Goal: Task Accomplishment & Management: Manage account settings

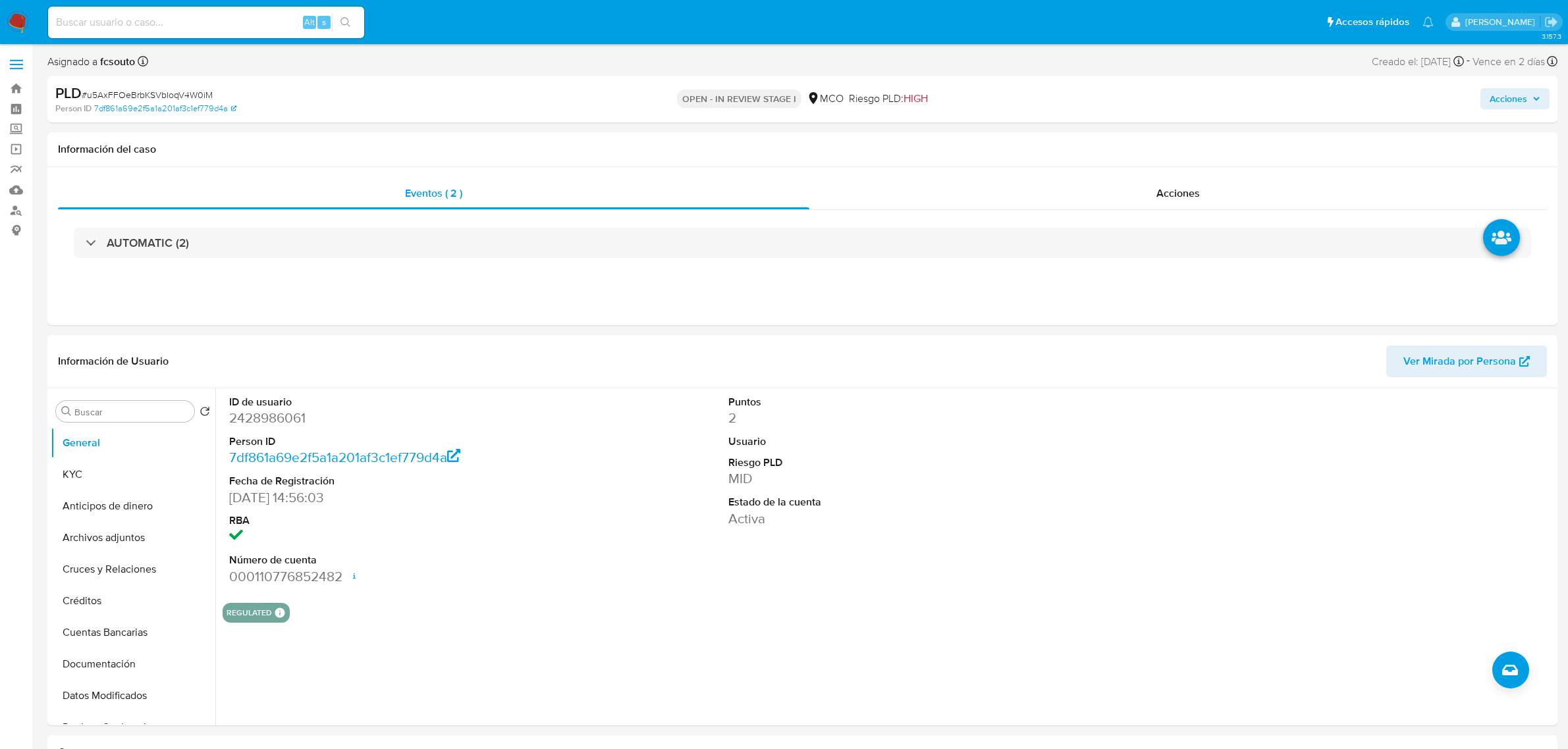
select select "10"
click at [1512, 96] on span "Acciones" at bounding box center [1508, 99] width 38 height 21
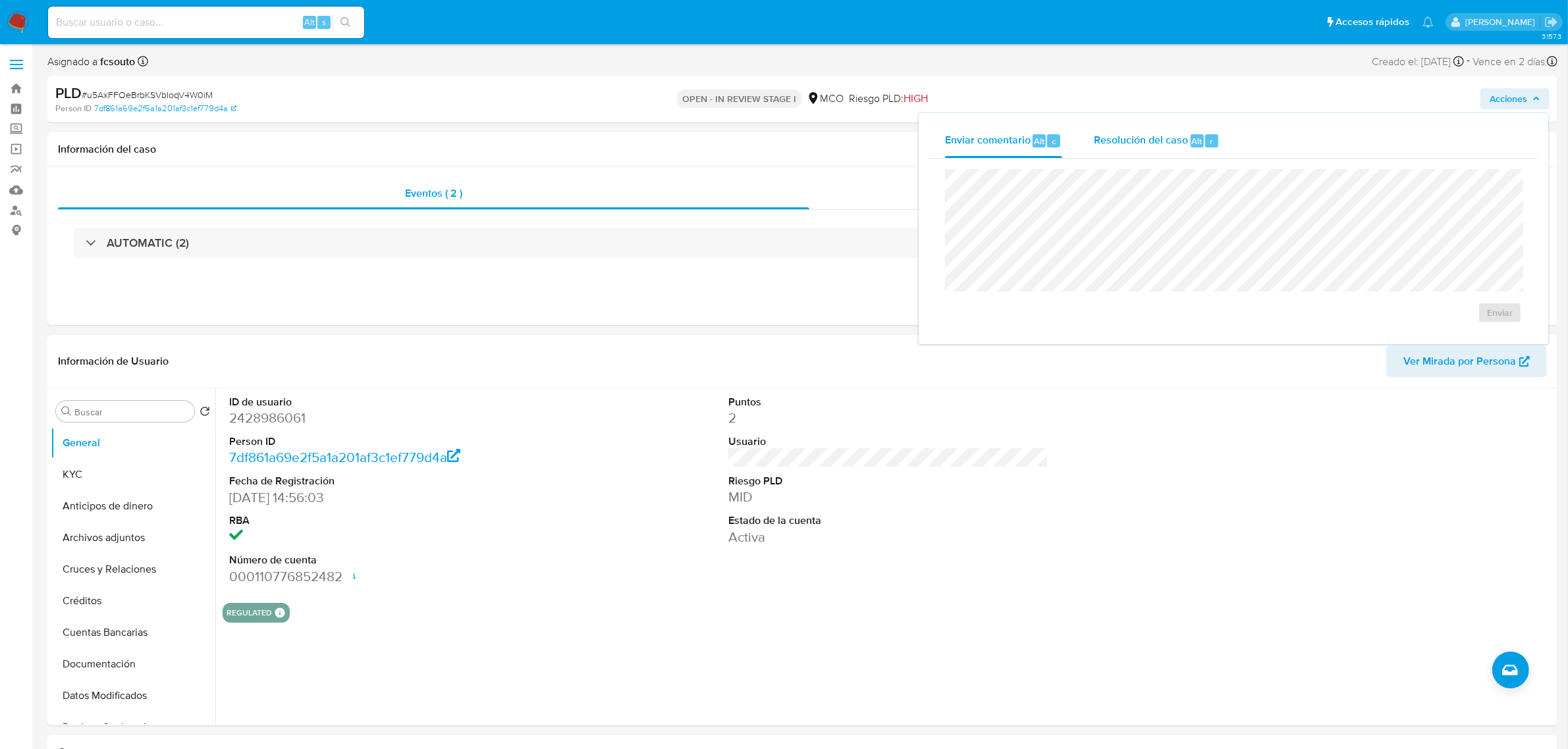
click at [1173, 137] on span "Resolución del caso" at bounding box center [1141, 140] width 94 height 15
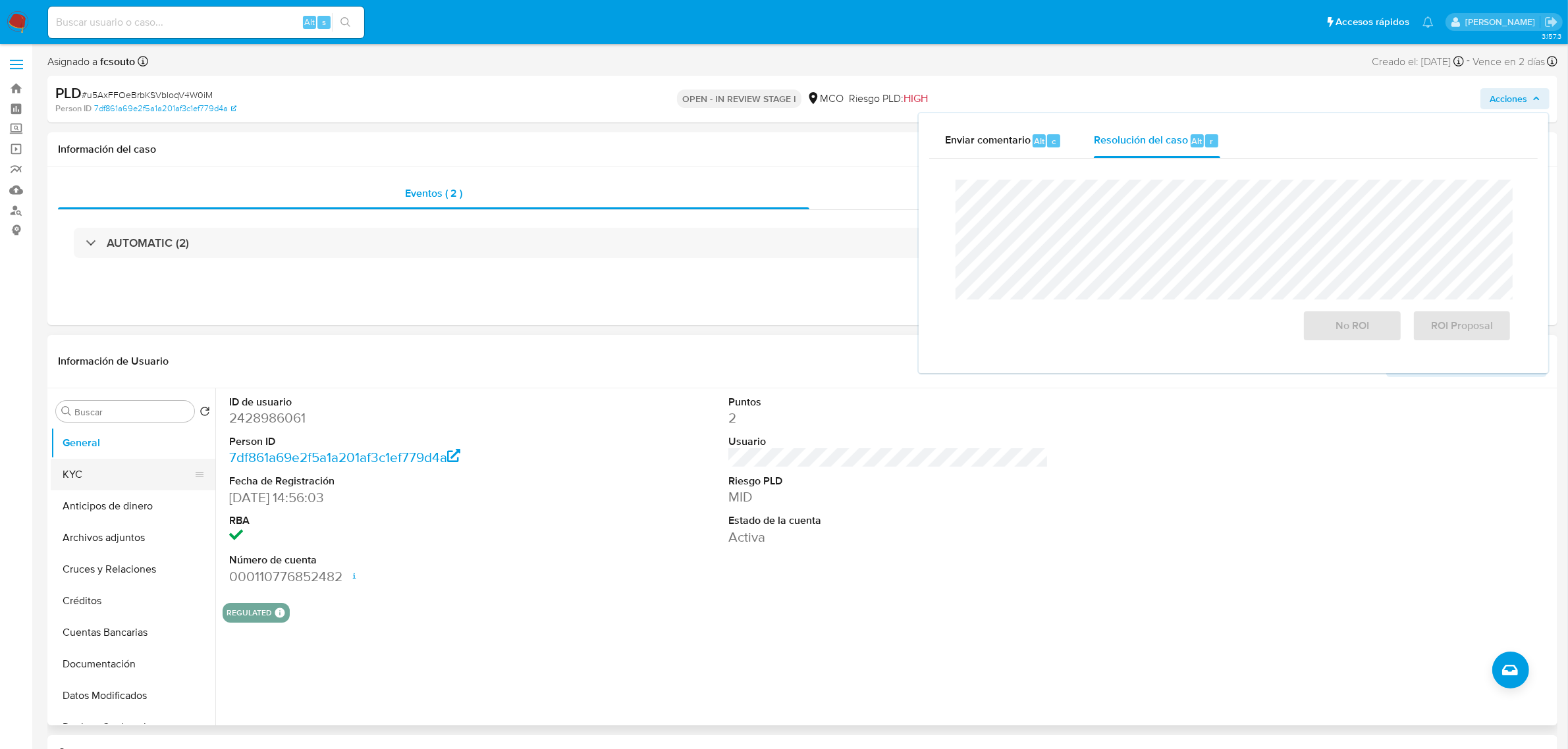
click at [107, 468] on button "KYC" at bounding box center [128, 475] width 154 height 31
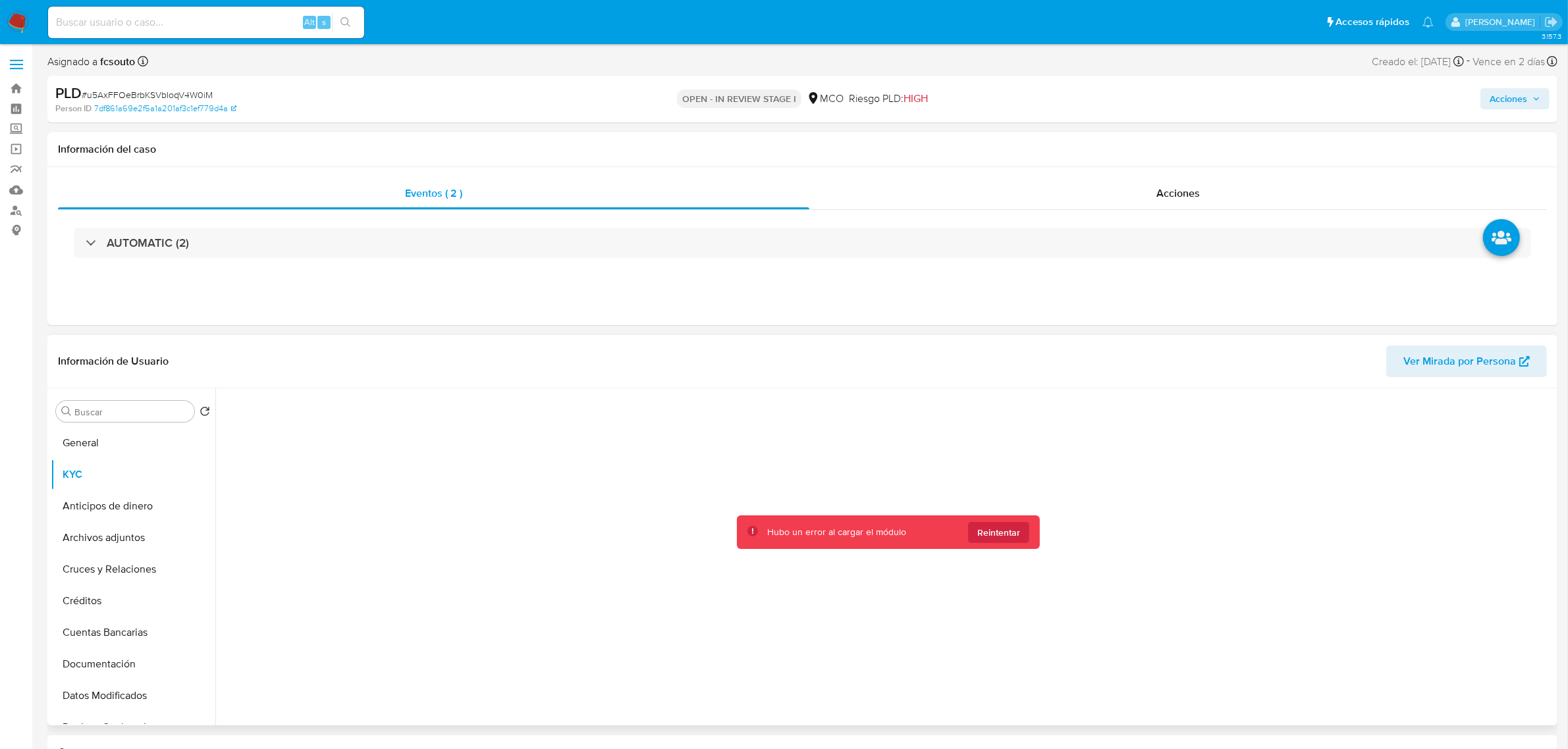
click at [1028, 530] on div "Hubo un error al cargar el módulo Reintentar" at bounding box center [889, 532] width 303 height 33
click at [1026, 532] on button "Reintentar" at bounding box center [999, 532] width 61 height 21
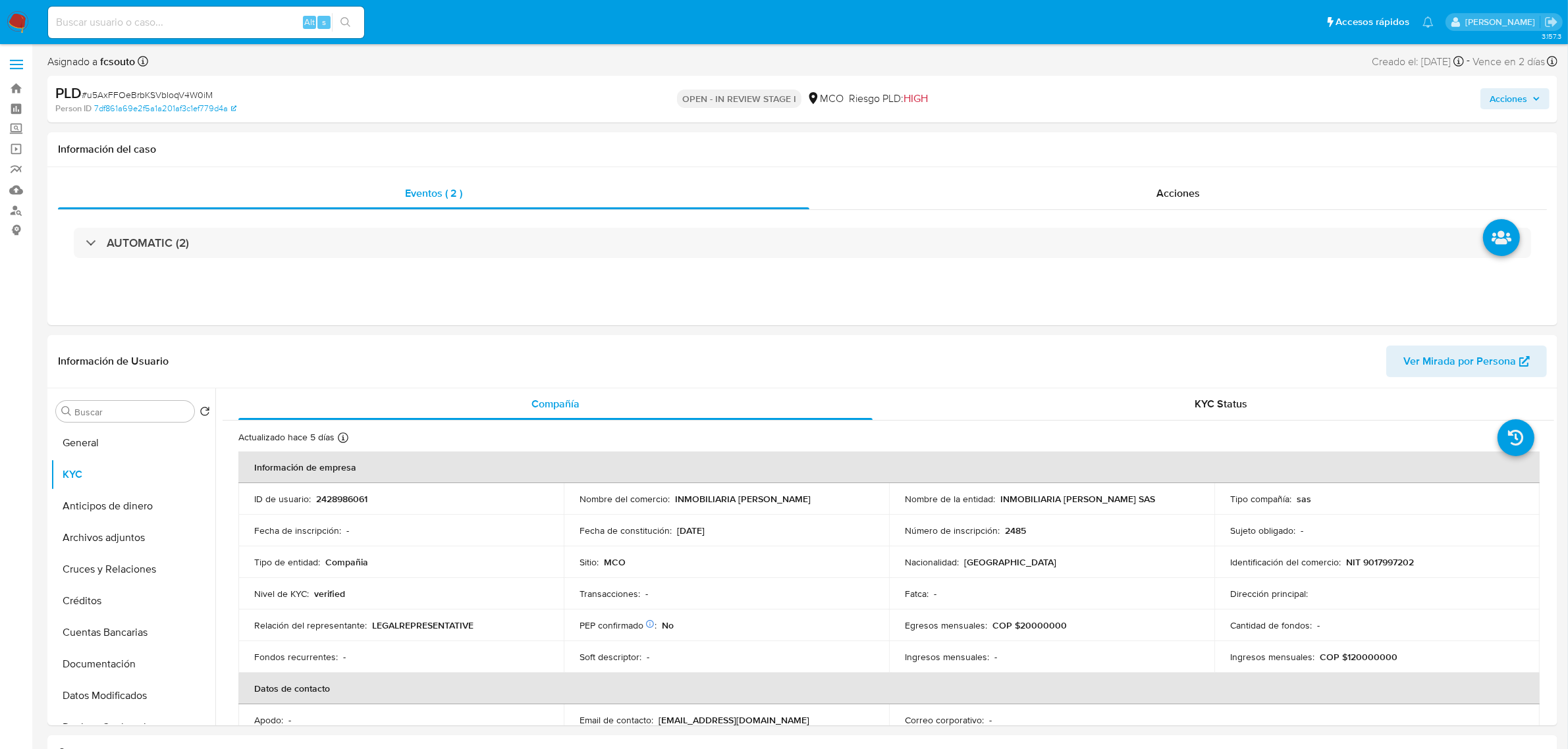
click at [1515, 104] on span "Acciones" at bounding box center [1508, 99] width 38 height 21
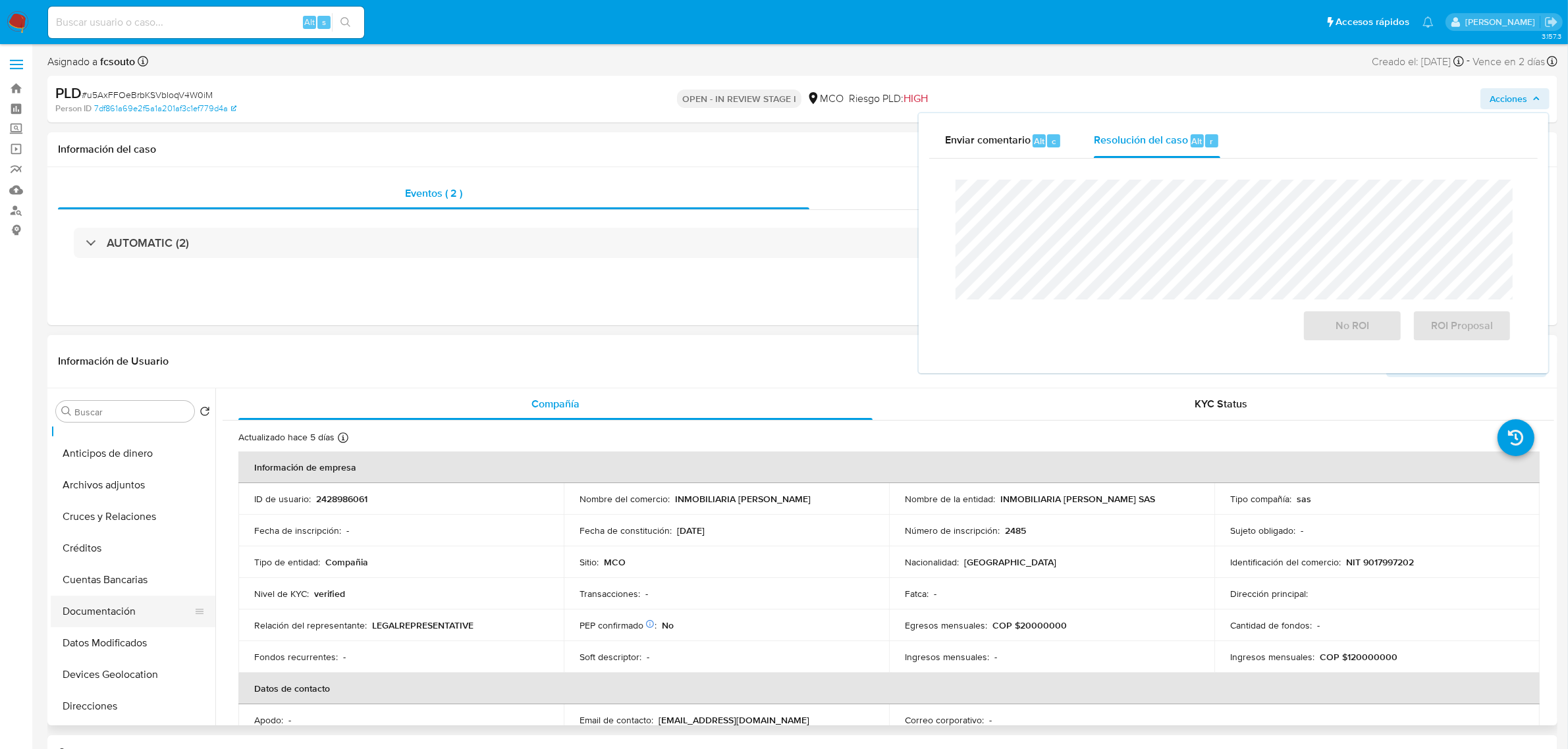
scroll to position [82, 0]
click at [122, 581] on button "Documentación" at bounding box center [128, 582] width 154 height 31
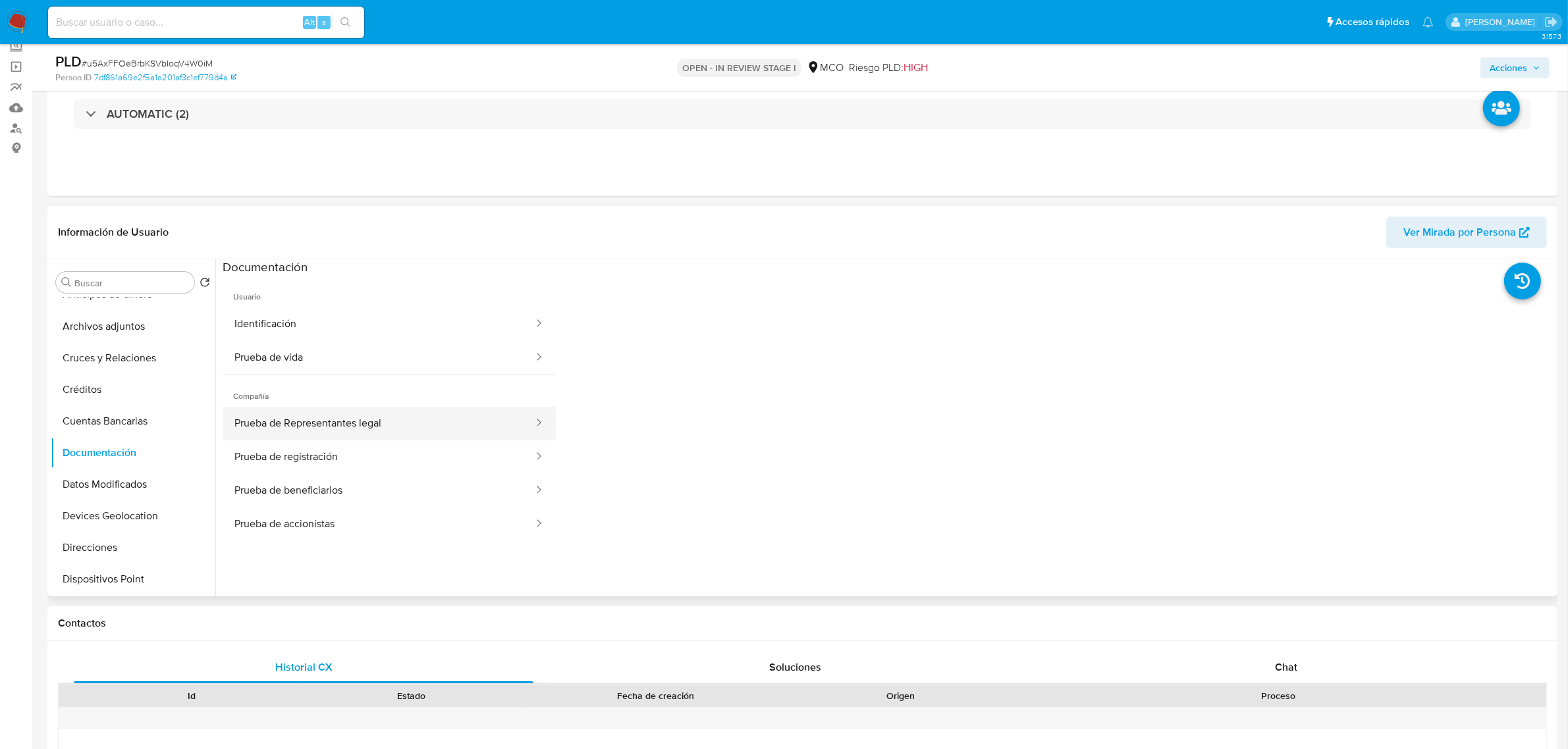
drag, startPoint x: 405, startPoint y: 429, endPoint x: 413, endPoint y: 429, distance: 8.0
click at [406, 429] on button "Prueba de Representantes legal" at bounding box center [379, 424] width 312 height 33
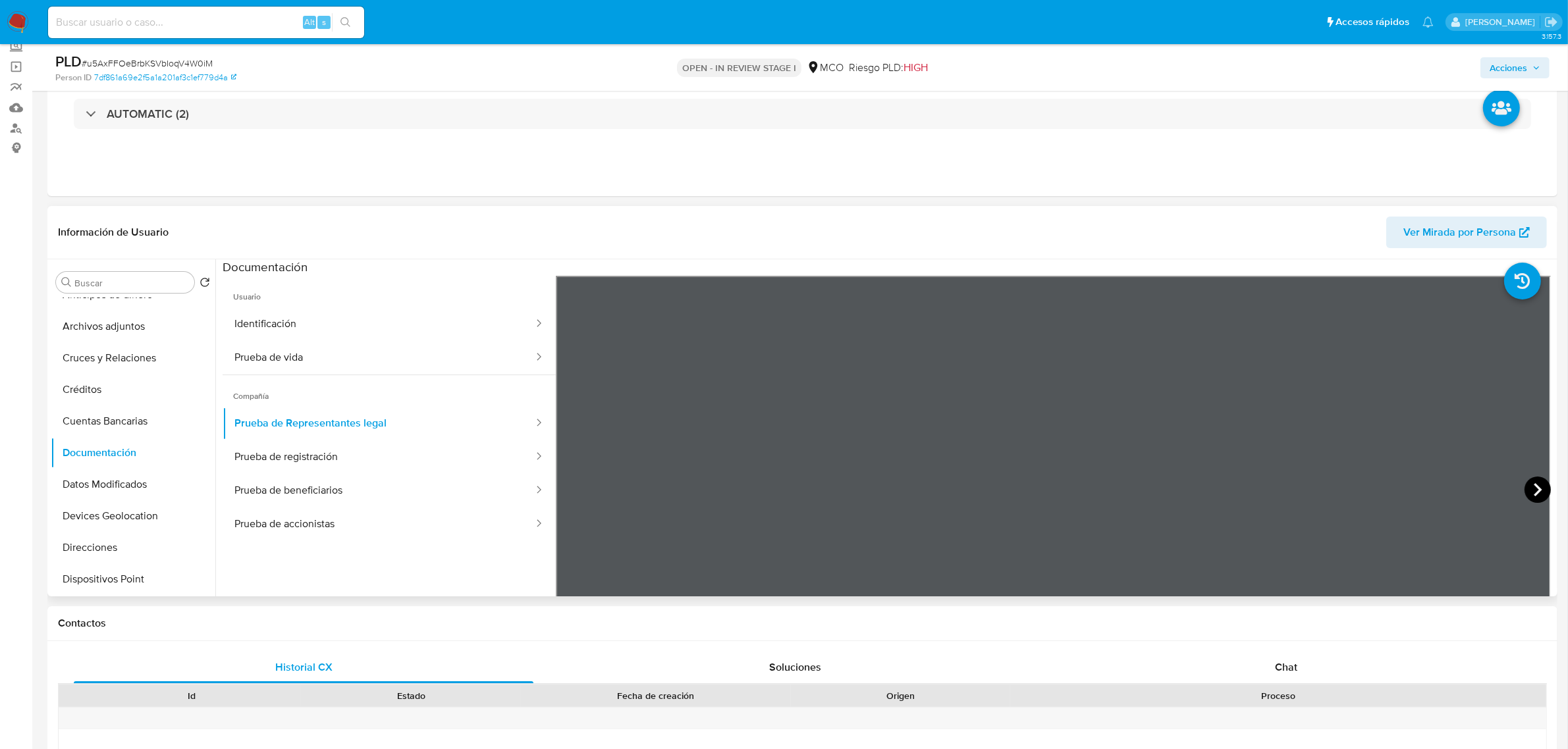
click at [1539, 486] on icon at bounding box center [1538, 489] width 27 height 27
click at [140, 526] on button "Restricciones Nuevo Mundo" at bounding box center [128, 517] width 154 height 31
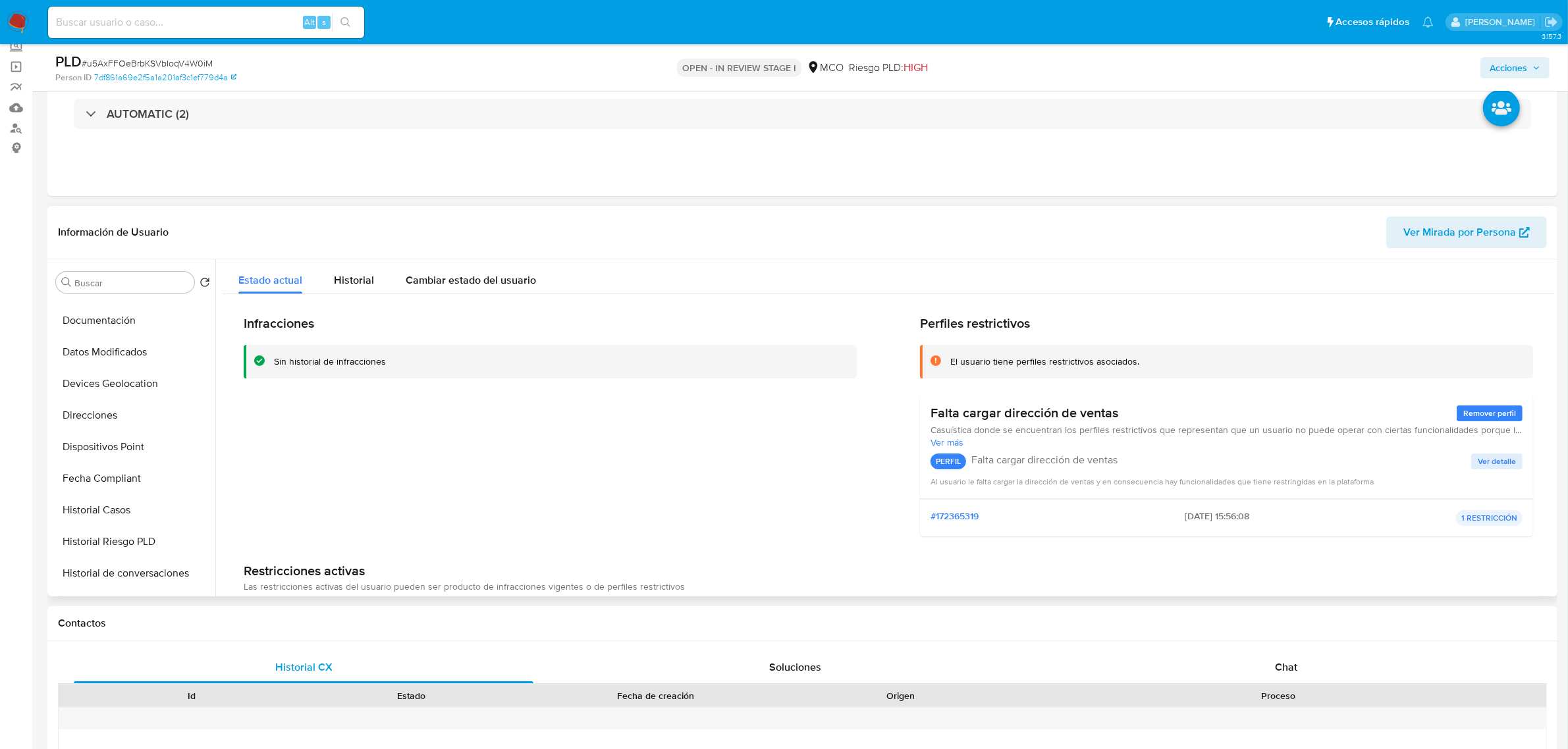
scroll to position [143, 0]
click at [140, 574] on button "Historial Casos" at bounding box center [128, 581] width 154 height 31
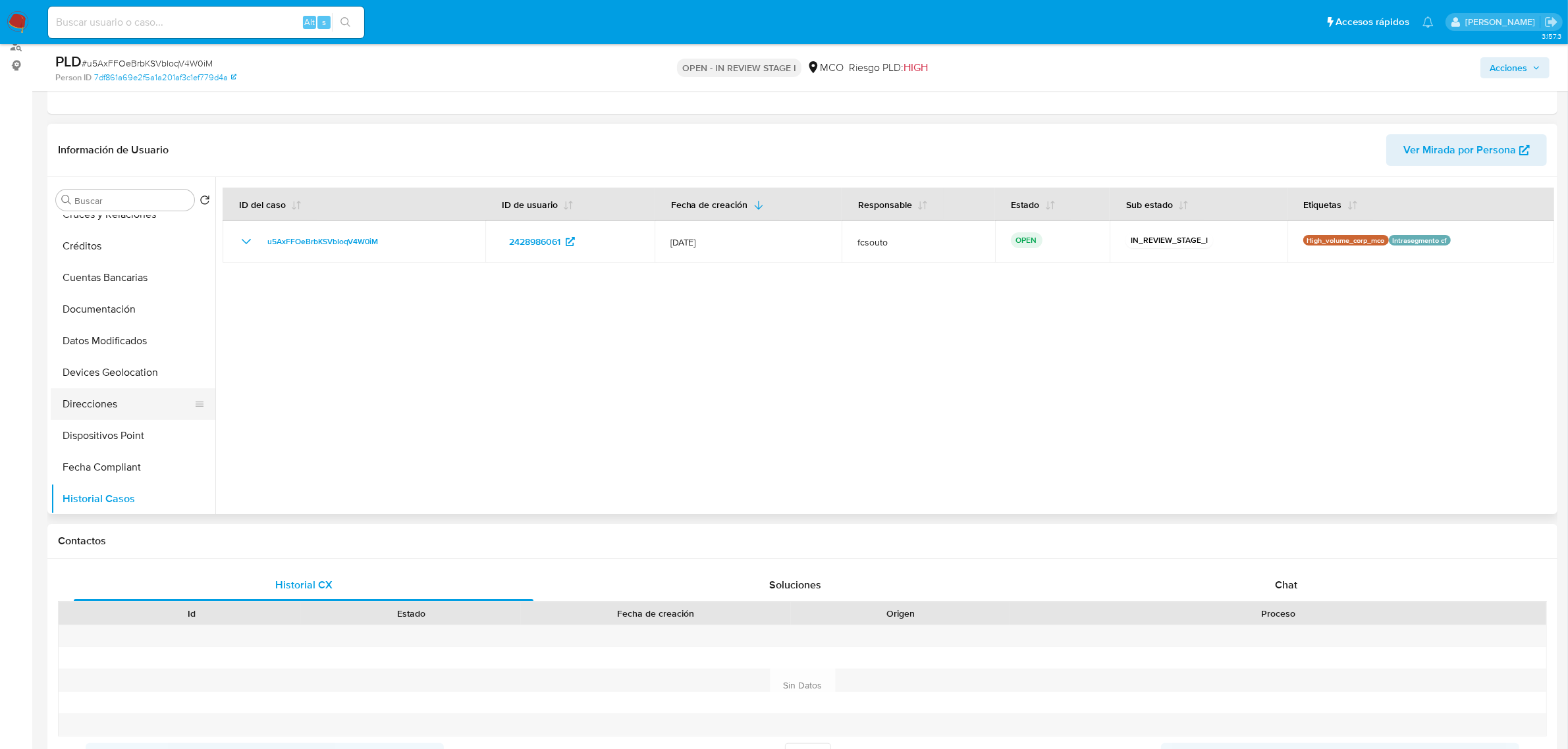
scroll to position [0, 0]
click at [109, 260] on button "KYC" at bounding box center [128, 263] width 154 height 31
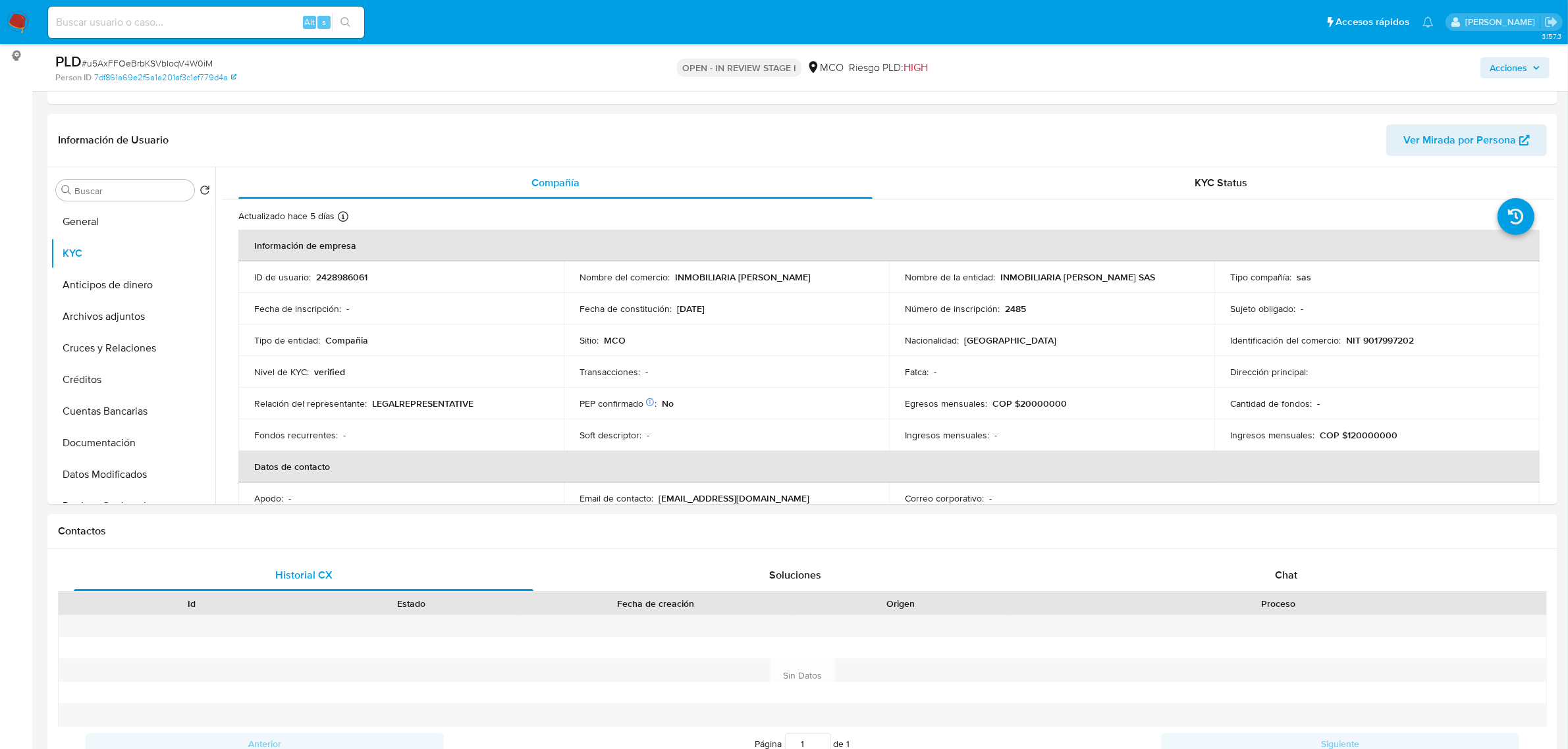
scroll to position [164, 0]
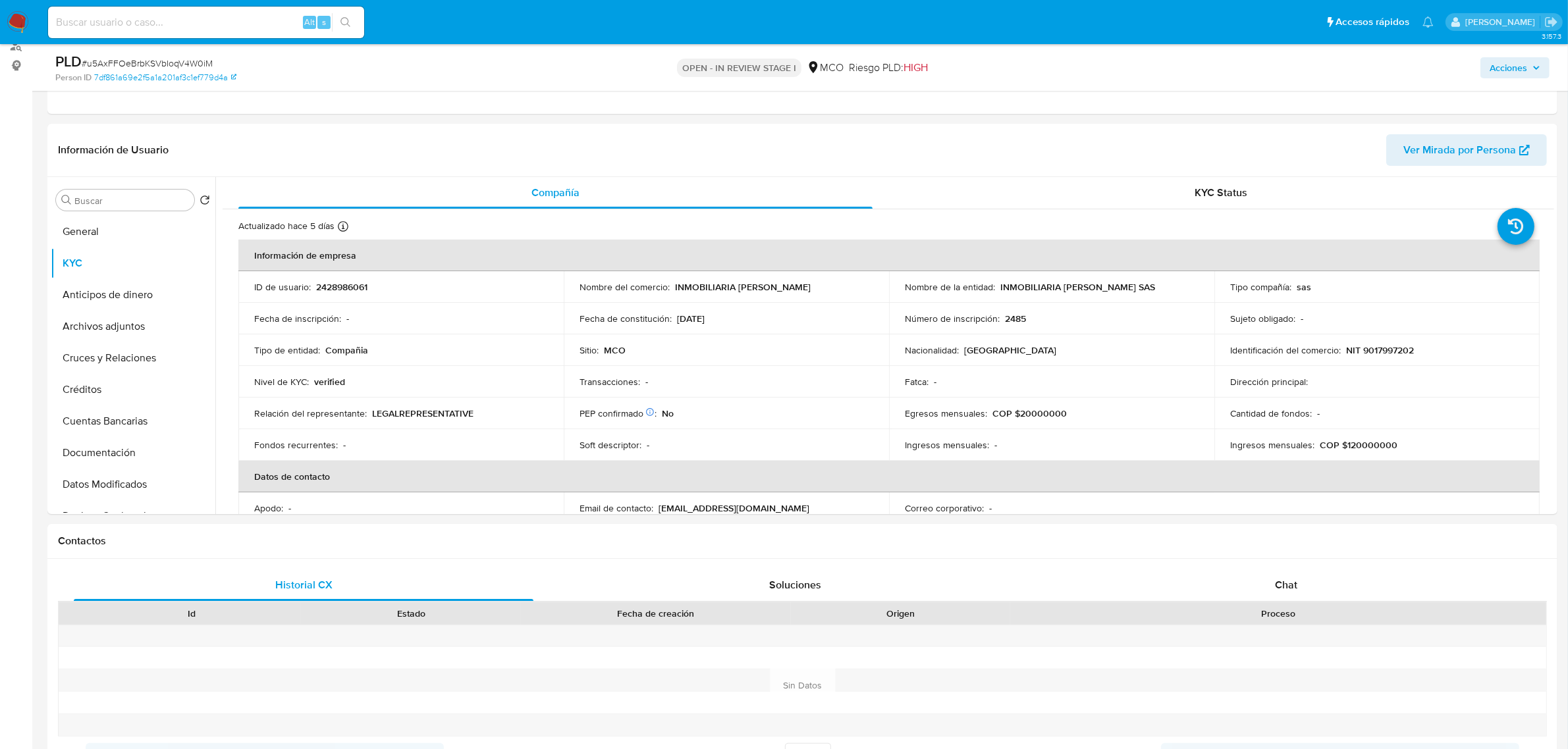
click at [1492, 66] on span "Acciones" at bounding box center [1508, 67] width 38 height 21
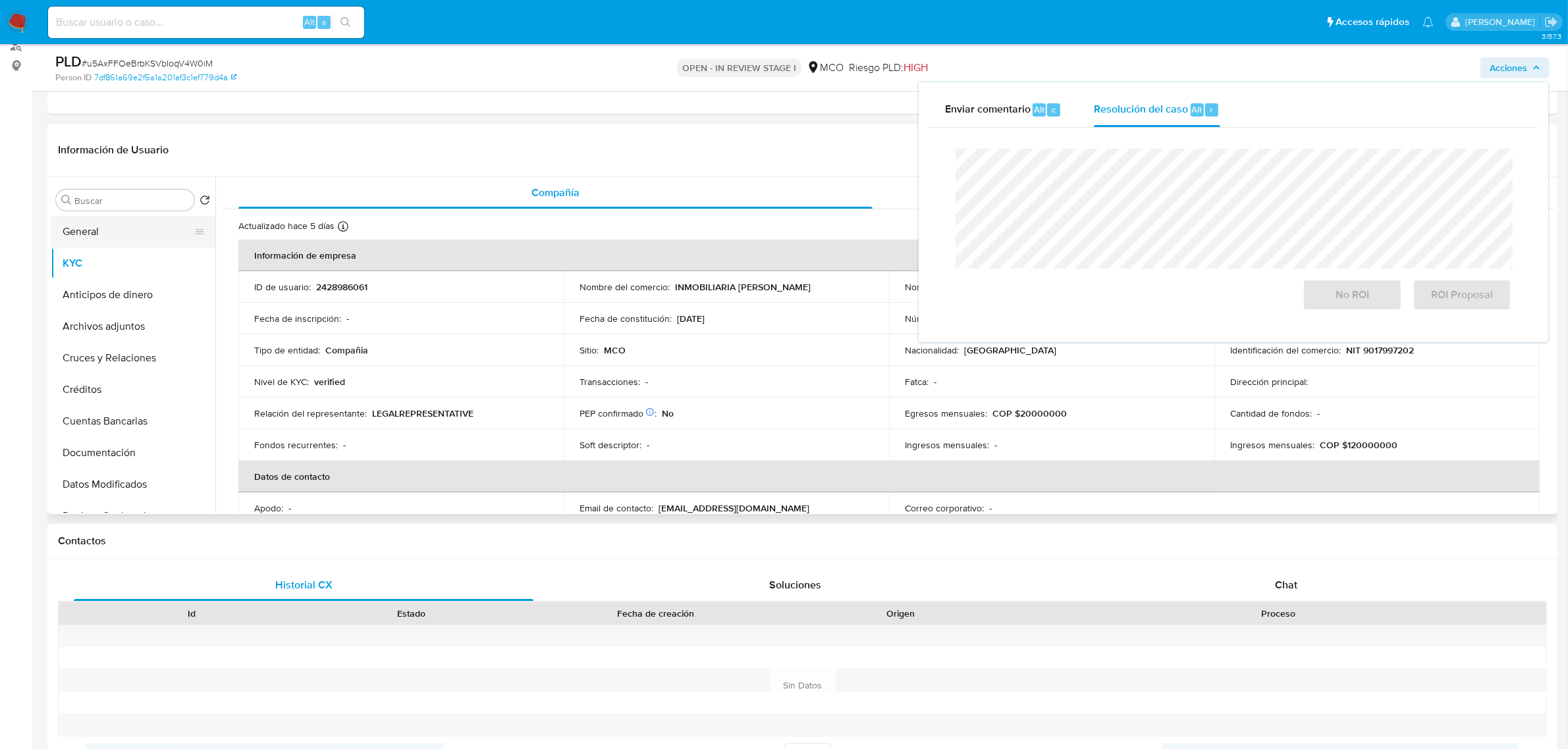
click at [120, 231] on button "General" at bounding box center [128, 232] width 154 height 31
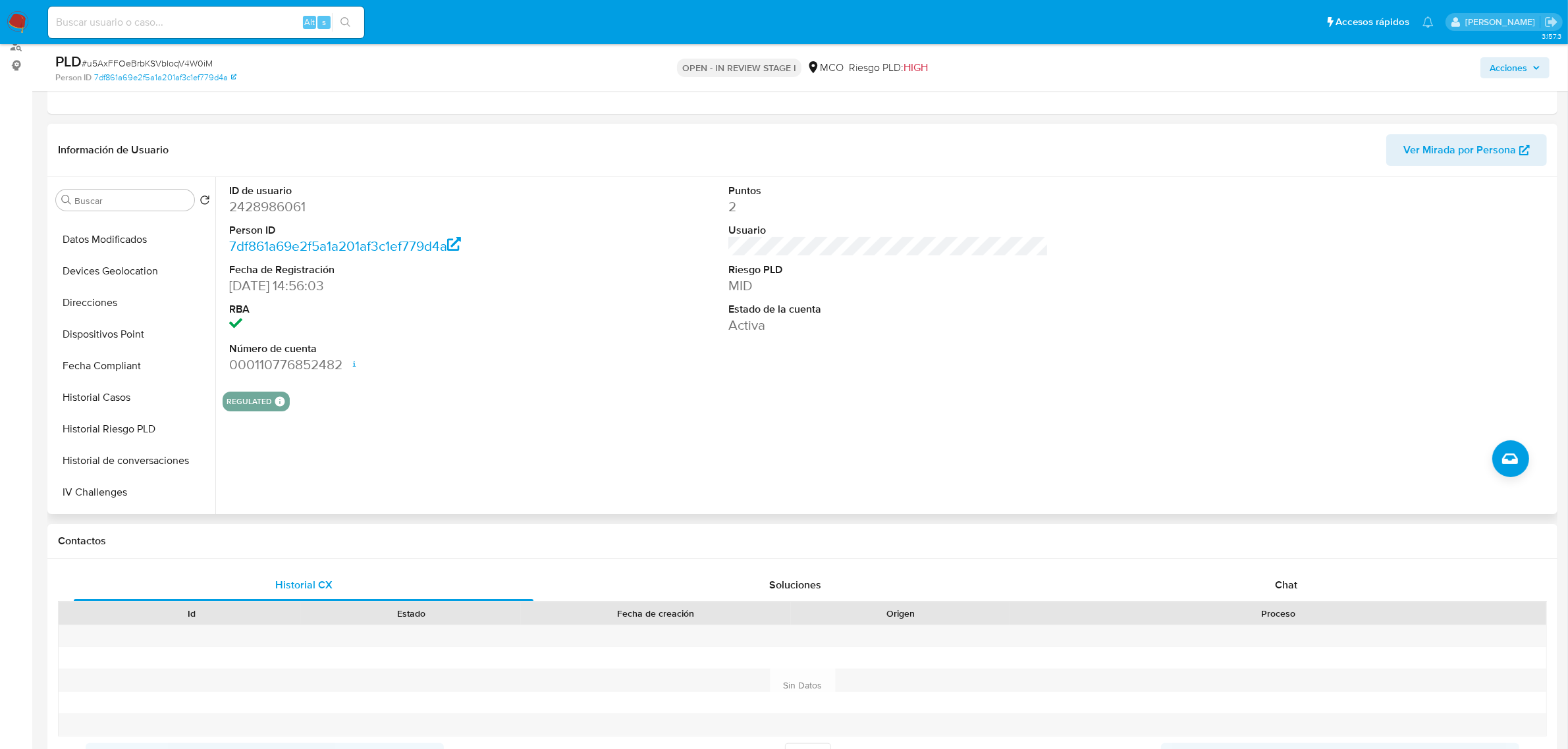
scroll to position [555, 0]
click at [124, 441] on button "Restricciones Nuevo Mundo" at bounding box center [128, 435] width 154 height 31
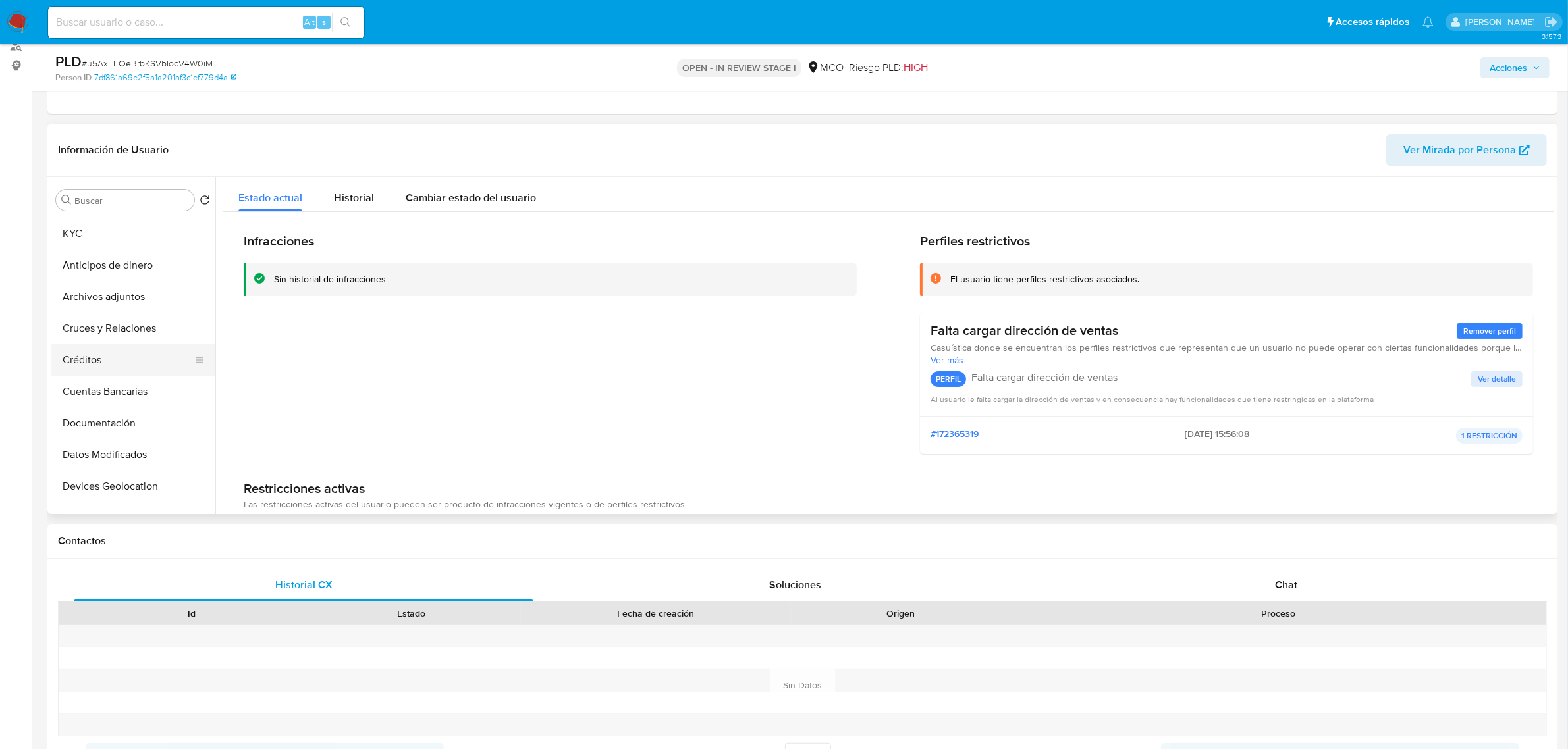
scroll to position [0, 0]
click at [106, 360] on button "Cruces y Relaciones" at bounding box center [128, 358] width 154 height 31
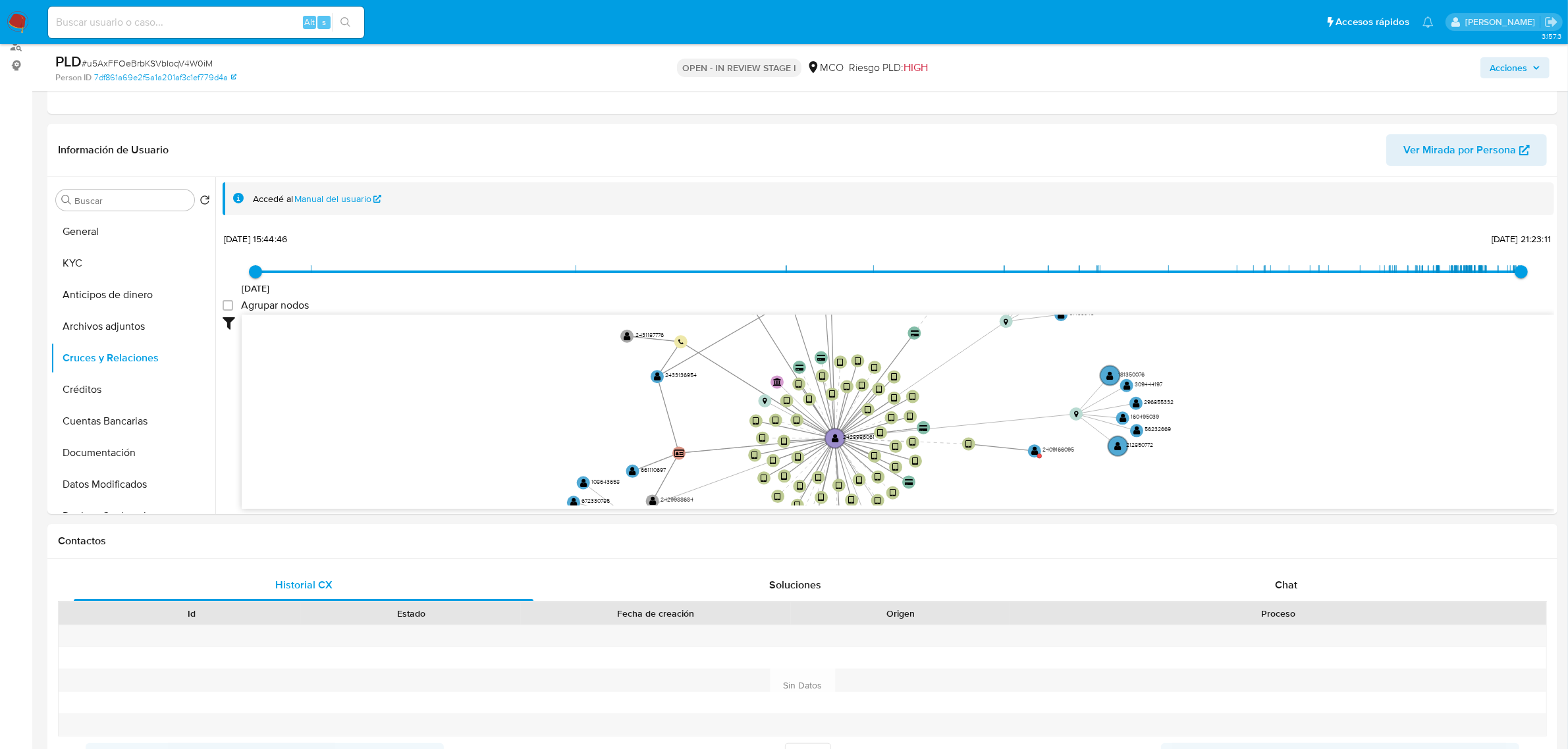
drag, startPoint x: 941, startPoint y: 381, endPoint x: 923, endPoint y: 509, distance: 129.3
click at [923, 509] on div "Accedé al Manual del usuario 18/9/2020 18/9/2020, 15:44:46 5/9/2025, 21:23:11 A…" at bounding box center [884, 345] width 1339 height 337
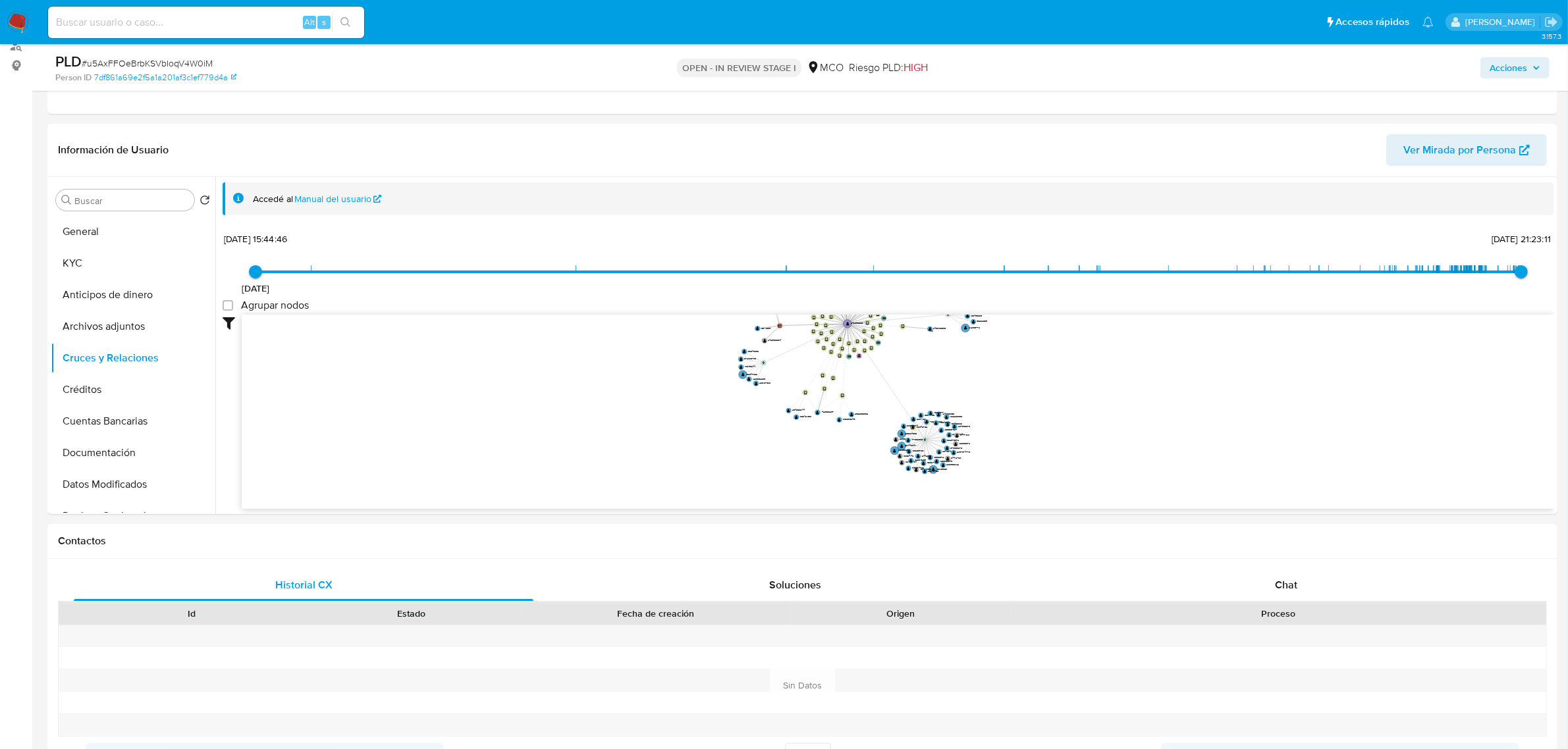
drag, startPoint x: 962, startPoint y: 478, endPoint x: 867, endPoint y: 390, distance: 129.5
click at [868, 390] on icon "device-685adbe7b55d49ae86197f0c  user-2428986061  2428986061 device-685d9e65d…" at bounding box center [898, 410] width 1313 height 191
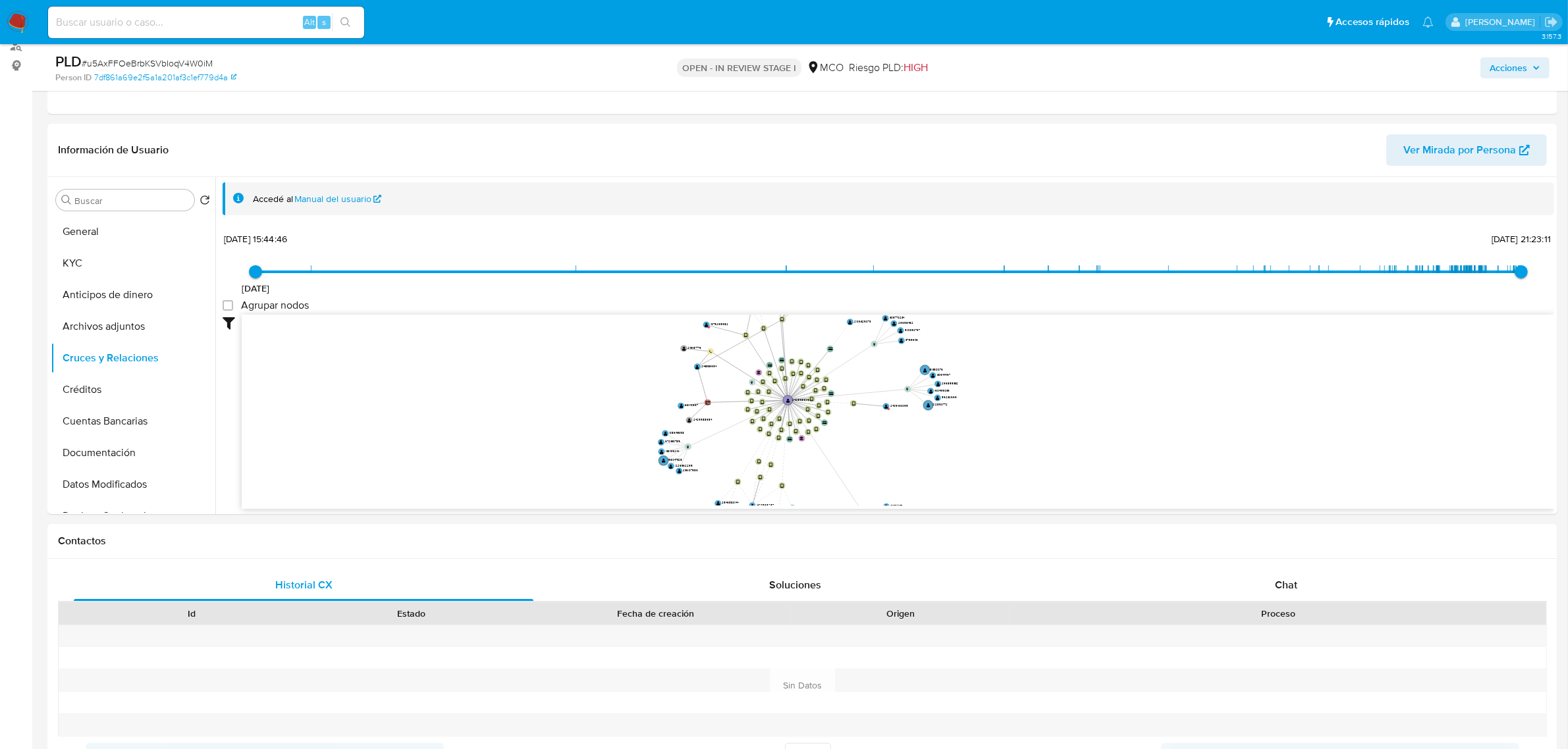
drag, startPoint x: 855, startPoint y: 429, endPoint x: 875, endPoint y: 467, distance: 42.9
click at [875, 467] on icon "device-685adbe7b55d49ae86197f0c  user-2428986061  2428986061 device-685d9e65d…" at bounding box center [898, 410] width 1313 height 191
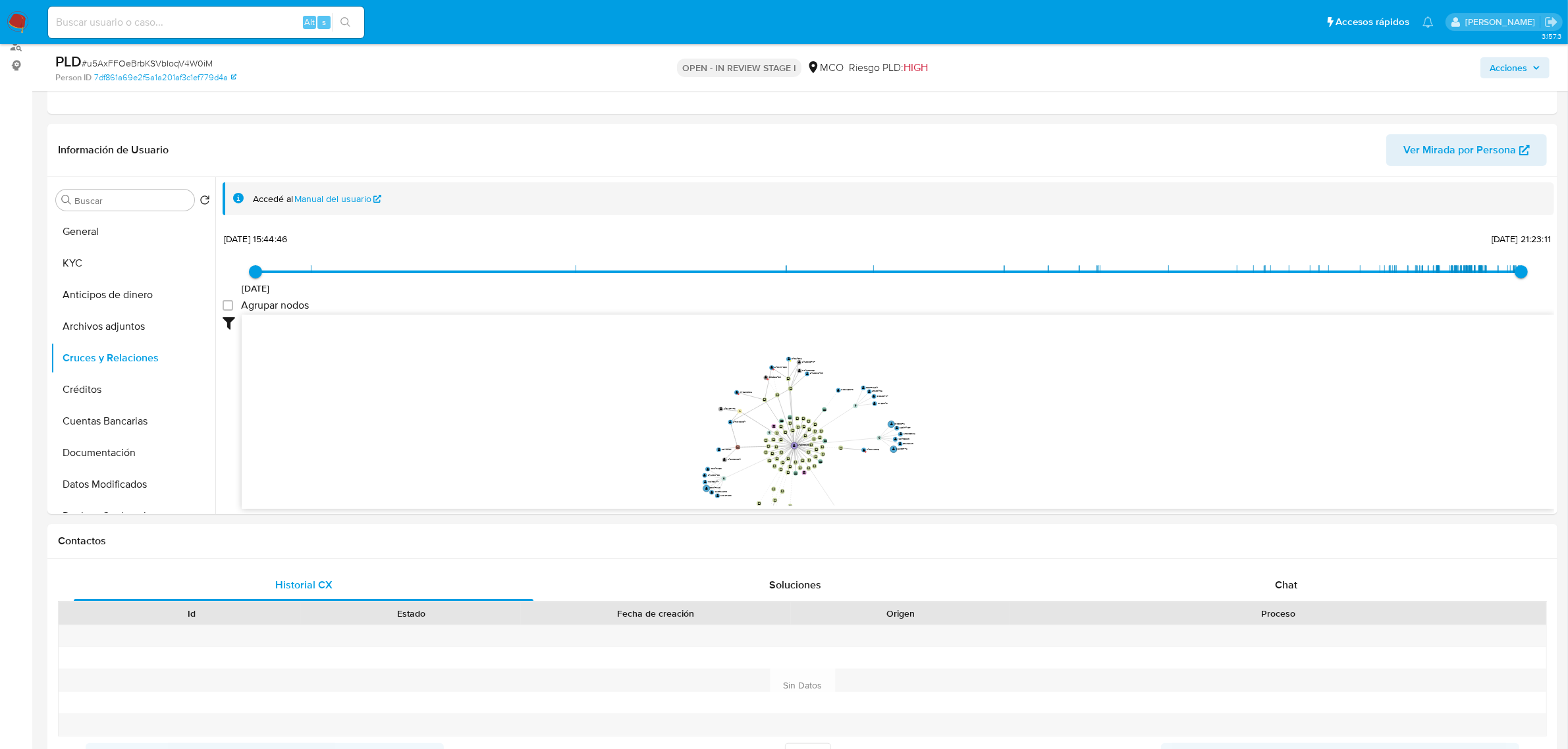
drag, startPoint x: 852, startPoint y: 415, endPoint x: 834, endPoint y: 451, distance: 40.2
click at [834, 451] on icon "device-685adbe7b55d49ae86197f0c  user-2428986061  2428986061 device-685d9e65d…" at bounding box center [898, 410] width 1313 height 191
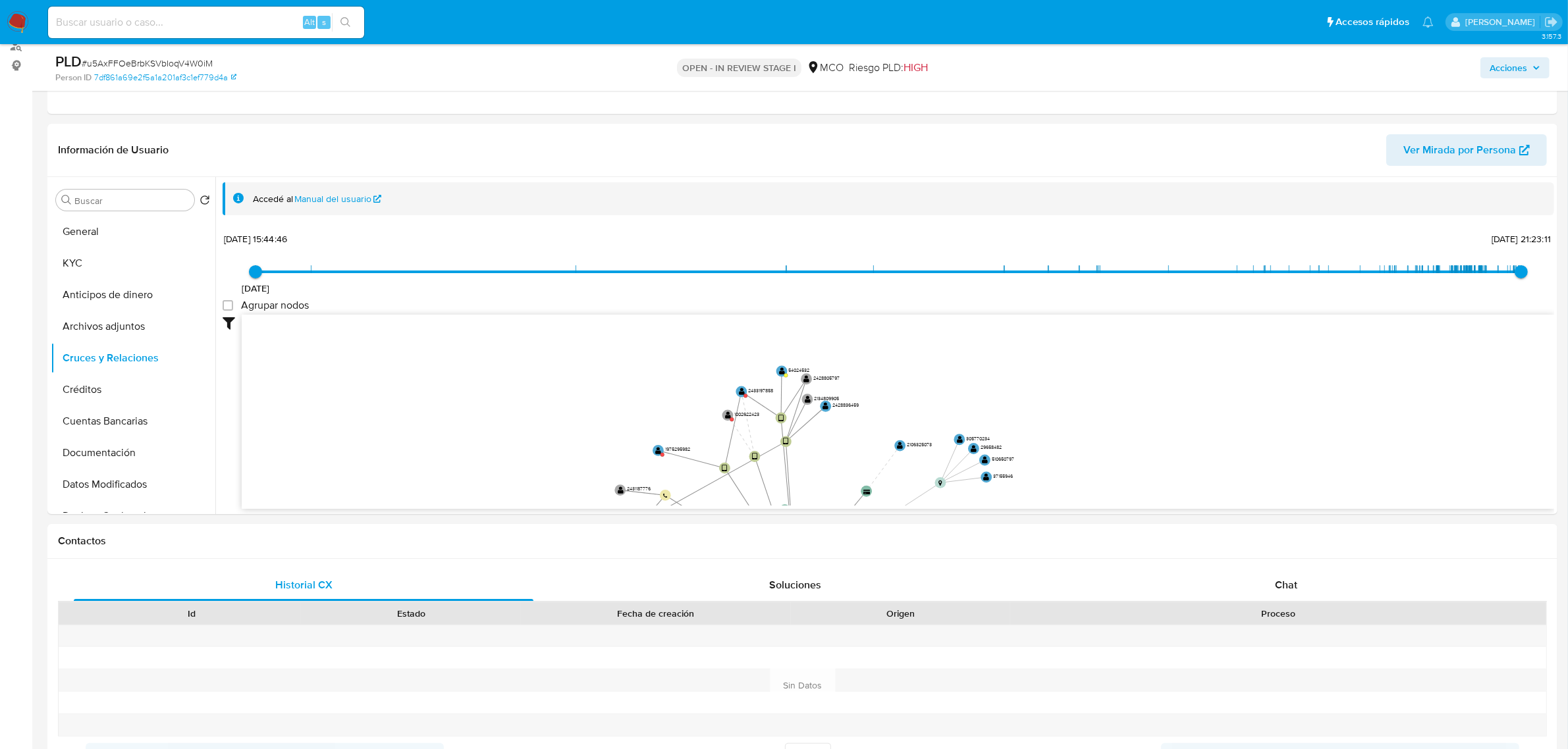
drag, startPoint x: 797, startPoint y: 345, endPoint x: 838, endPoint y: 472, distance: 133.5
click at [838, 472] on icon "device-685adbe7b55d49ae86197f0c  user-2428986061  2428986061 device-685d9e65d…" at bounding box center [898, 410] width 1313 height 191
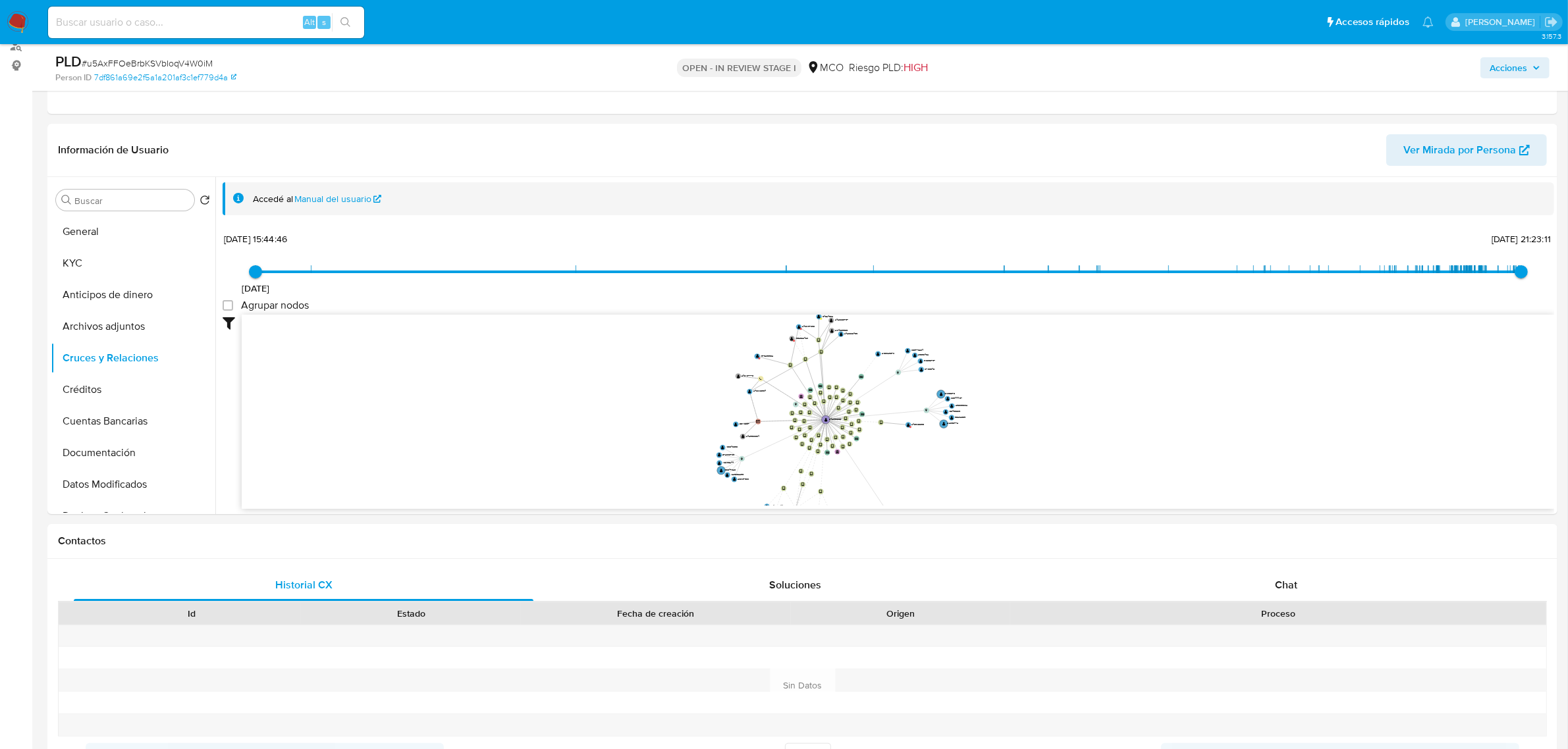
drag, startPoint x: 918, startPoint y: 426, endPoint x: 899, endPoint y: 366, distance: 62.9
click at [899, 366] on icon "device-685adbe7b55d49ae86197f0c  user-2428986061  2428986061 device-685d9e65d…" at bounding box center [898, 410] width 1313 height 191
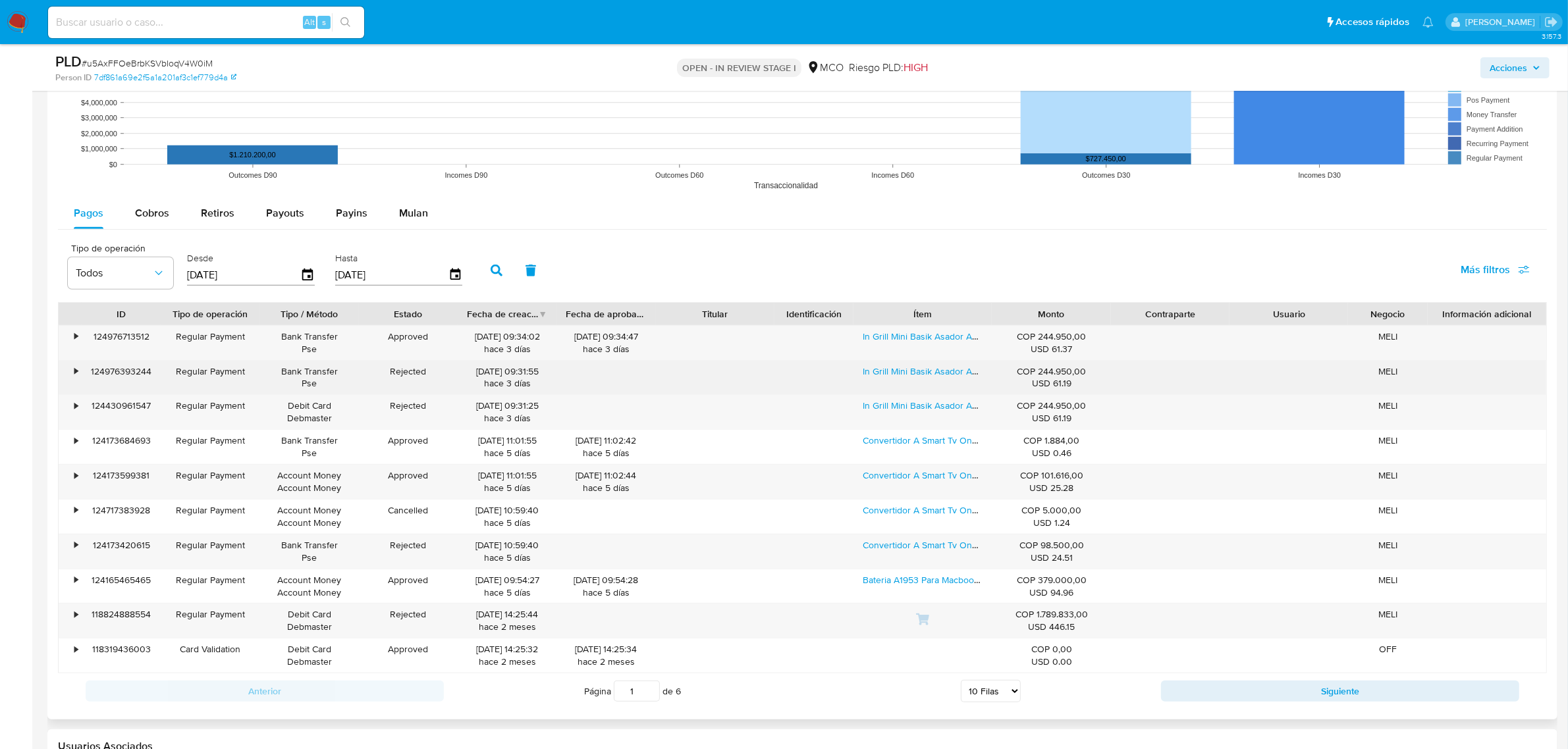
scroll to position [1399, 0]
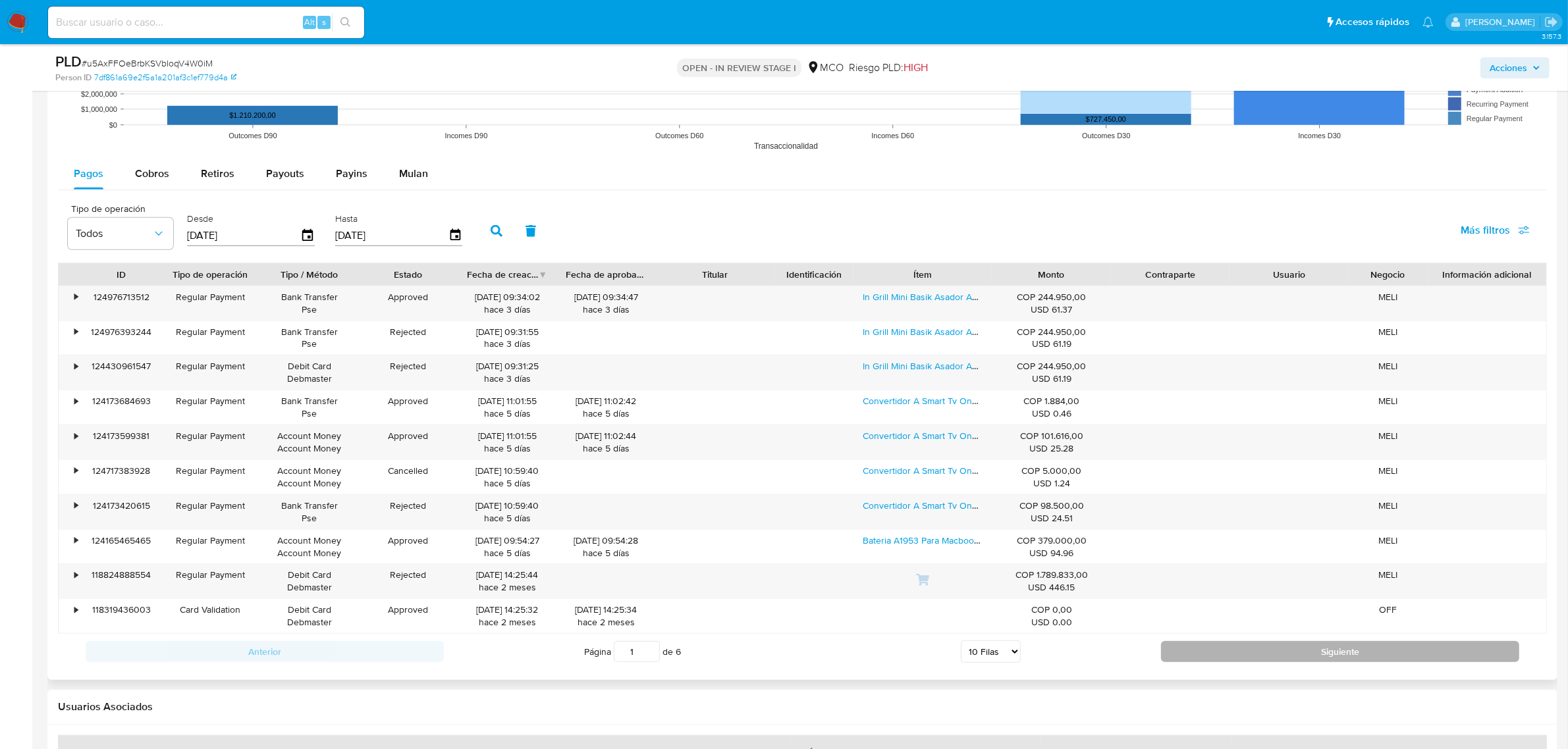
click at [1206, 647] on button "Siguiente" at bounding box center [1341, 651] width 359 height 21
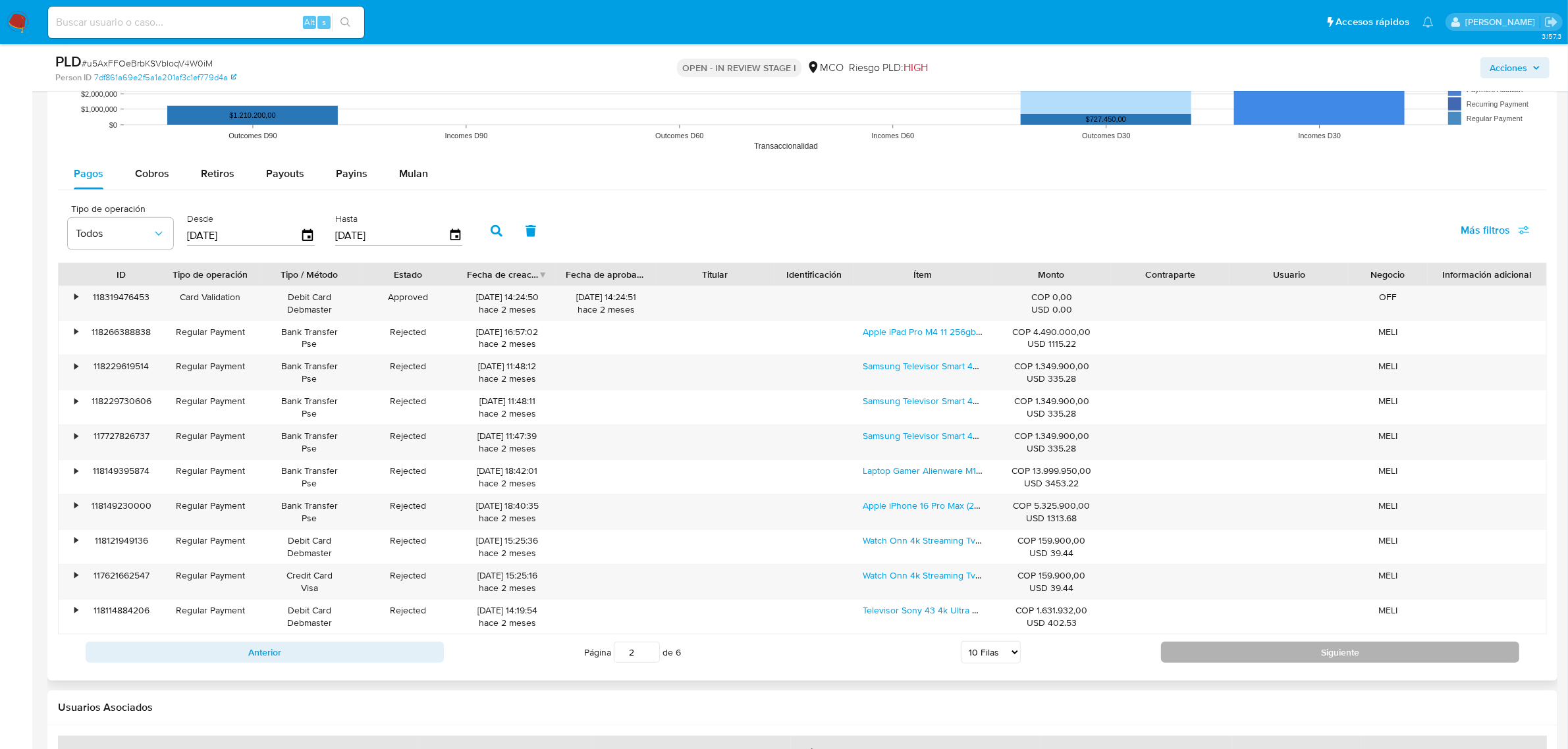
click at [1213, 657] on button "Siguiente" at bounding box center [1341, 652] width 359 height 21
drag, startPoint x: 151, startPoint y: 180, endPoint x: 162, endPoint y: 179, distance: 11.0
click at [151, 179] on span "Cobros" at bounding box center [152, 174] width 34 height 15
select select "10"
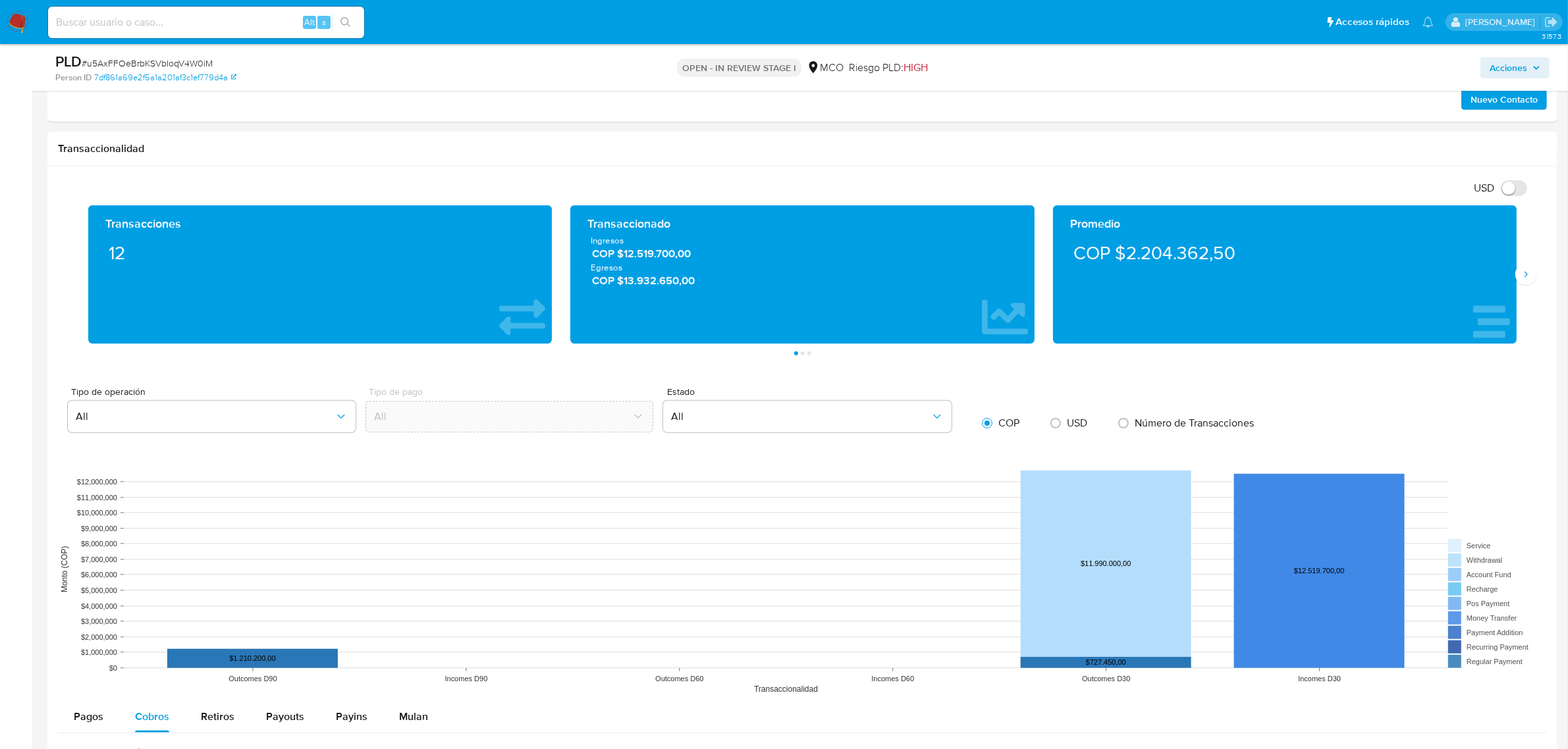
scroll to position [805, 0]
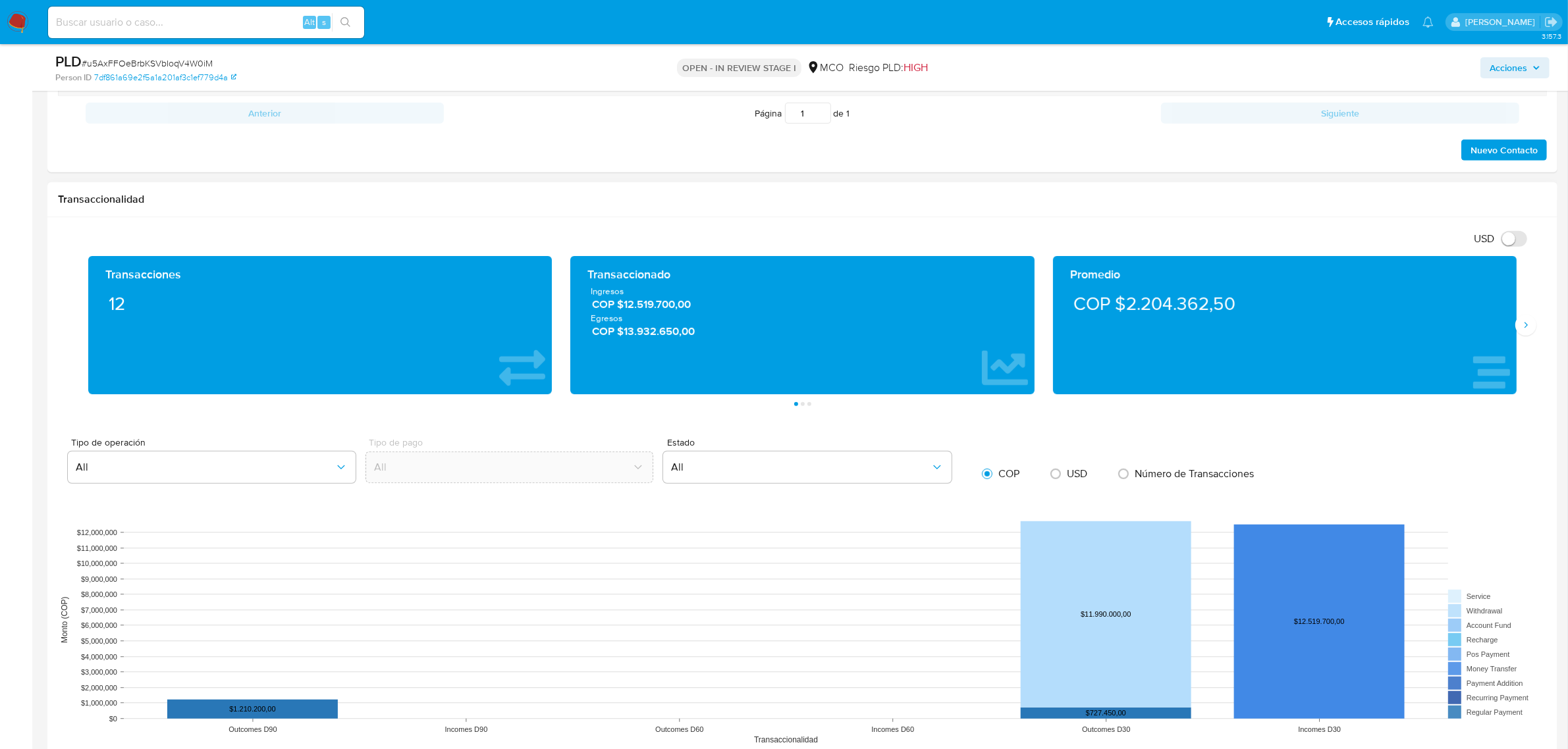
drag, startPoint x: 1530, startPoint y: 327, endPoint x: 1360, endPoint y: 356, distance: 172.5
click at [1531, 327] on icon "Siguiente" at bounding box center [1525, 324] width 10 height 10
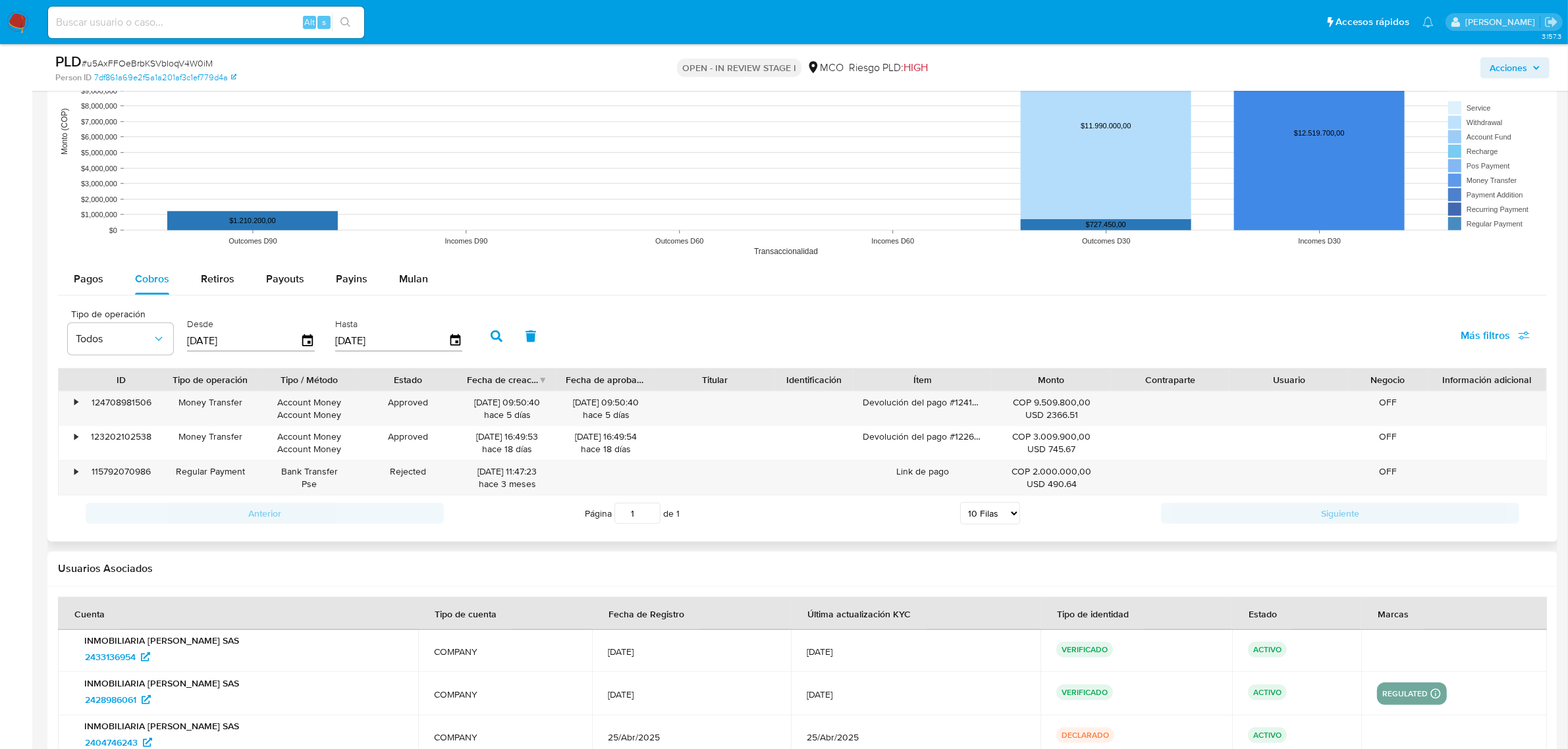
scroll to position [1299, 0]
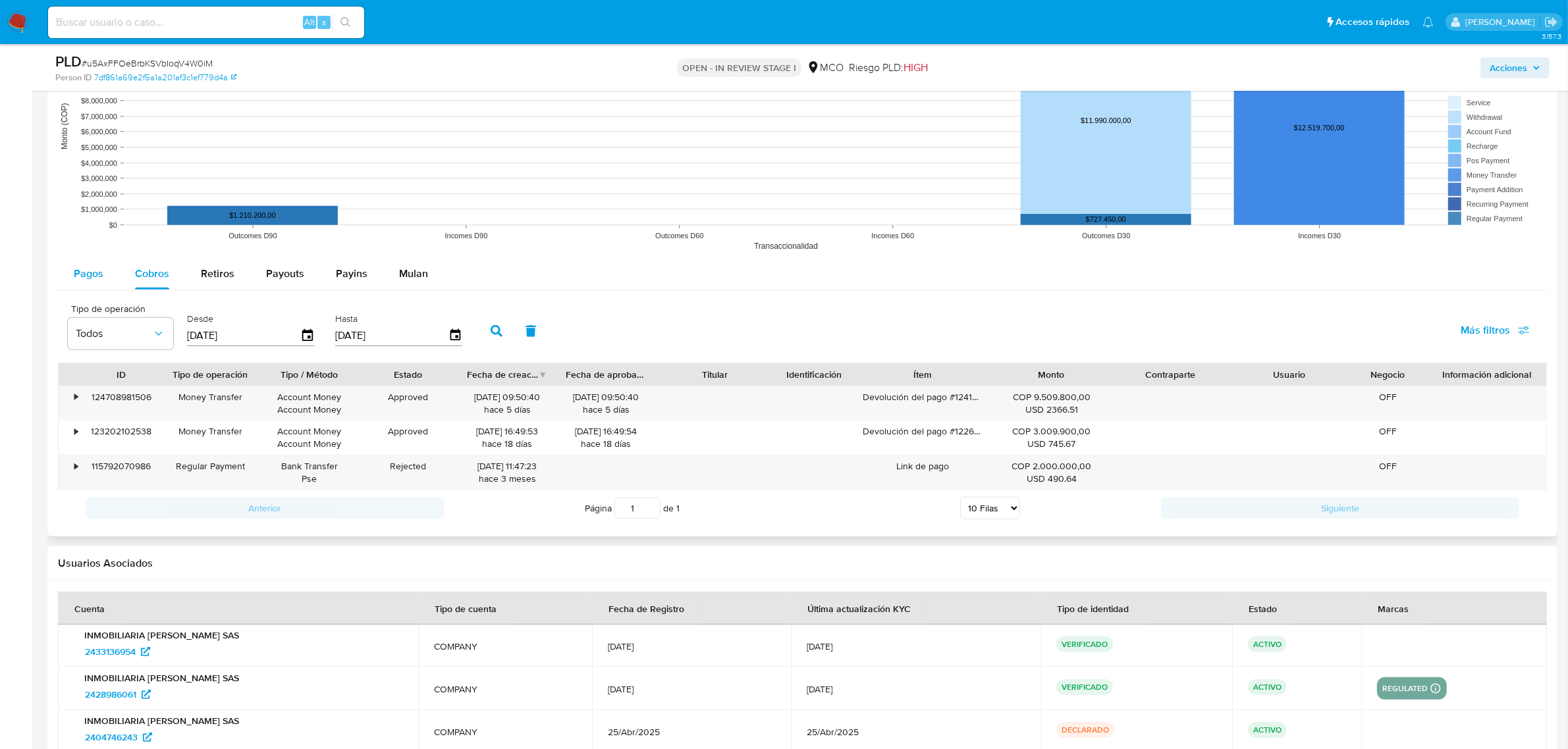
click at [89, 274] on span "Pagos" at bounding box center [89, 273] width 30 height 15
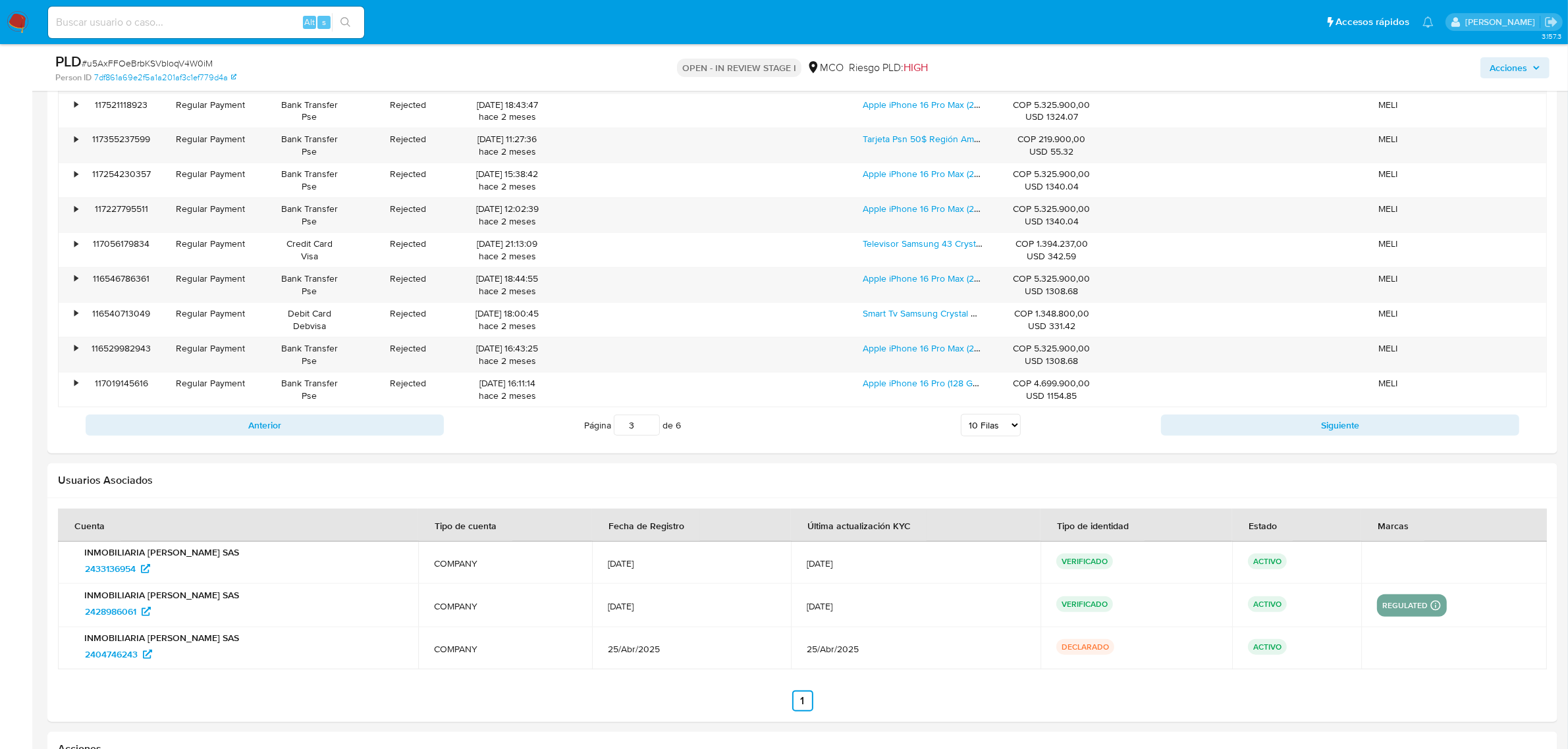
scroll to position [1628, 0]
click at [1219, 418] on button "Siguiente" at bounding box center [1341, 423] width 359 height 21
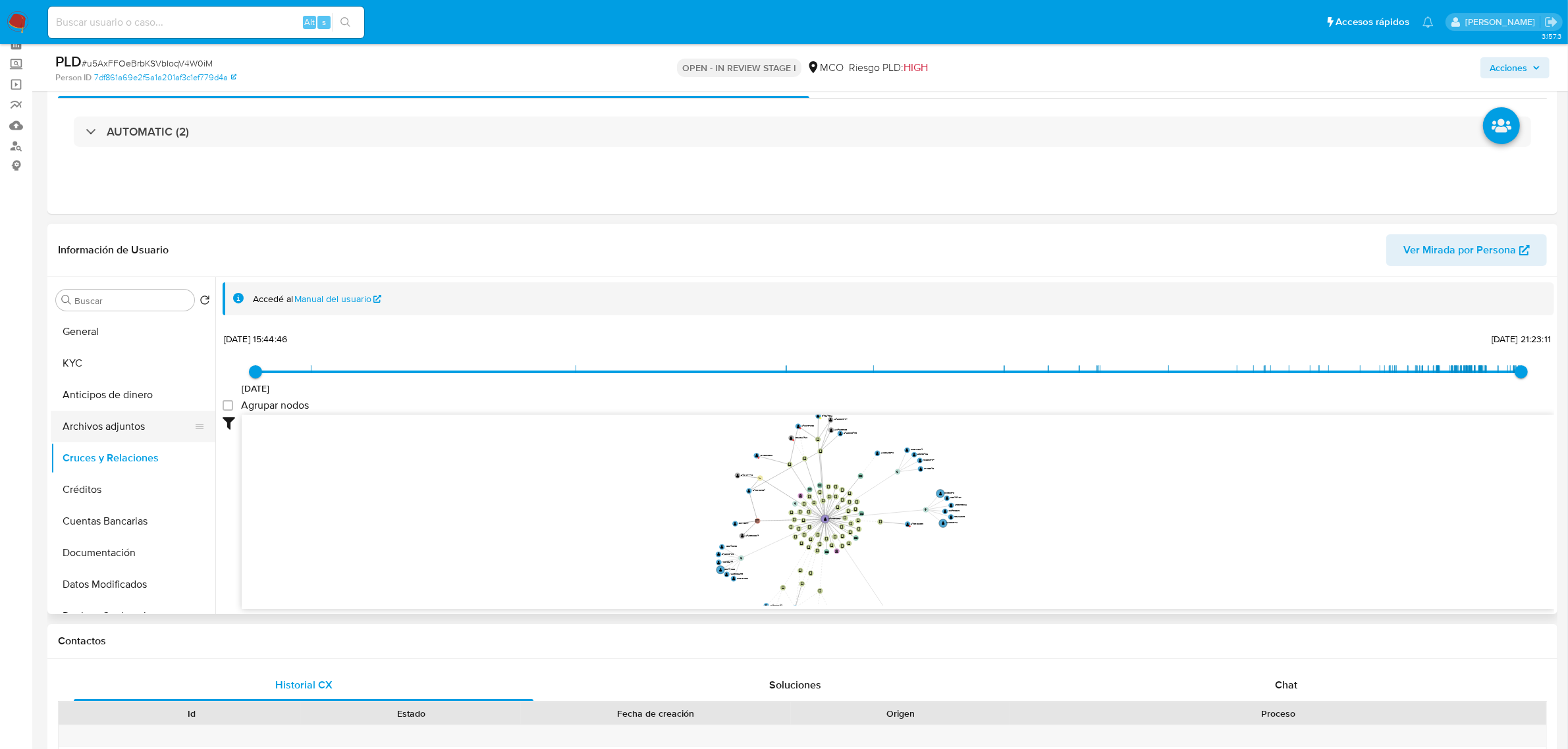
scroll to position [164, 0]
click at [127, 485] on button "Direcciones" at bounding box center [128, 483] width 154 height 31
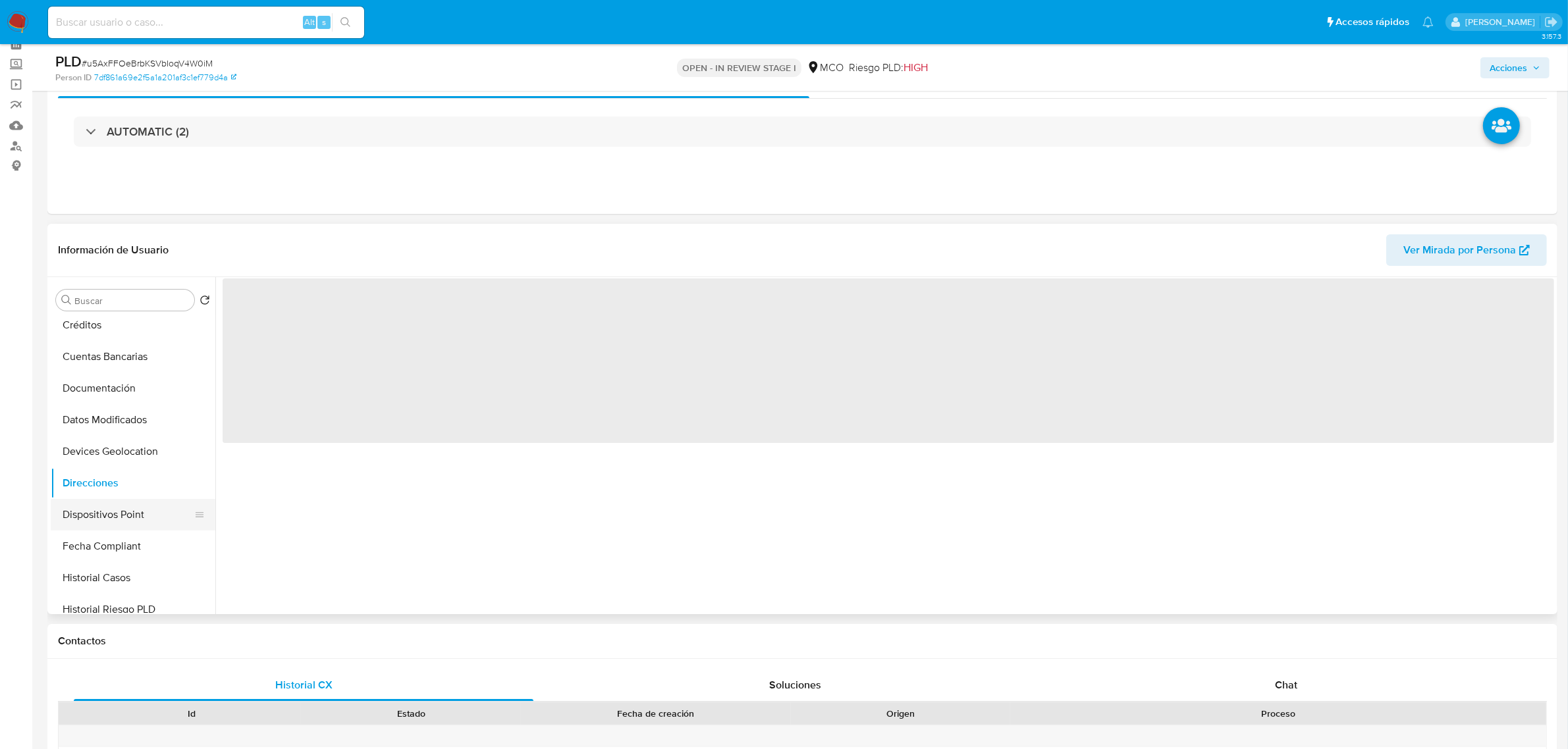
click at [126, 522] on button "Dispositivos Point" at bounding box center [128, 514] width 154 height 31
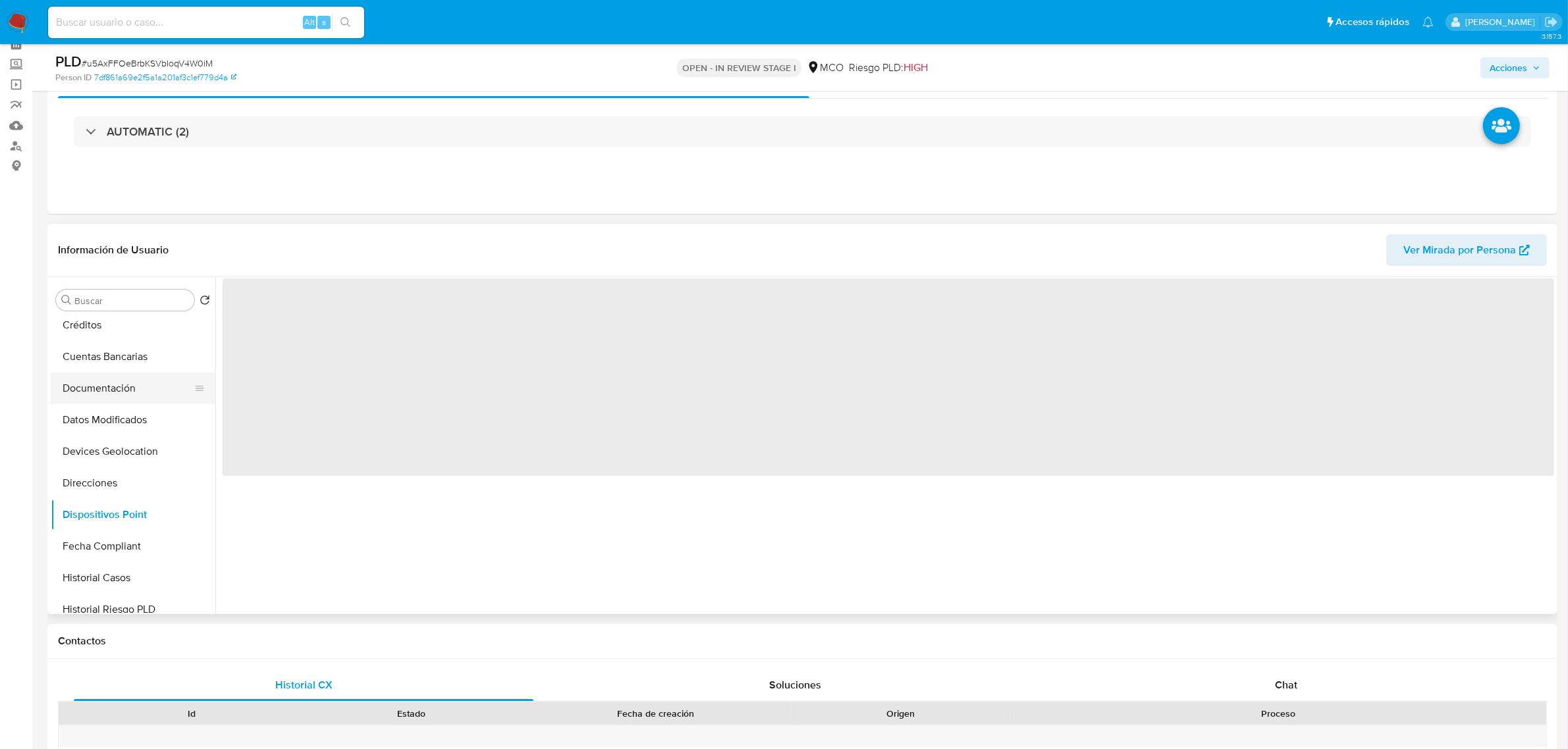
click at [137, 381] on button "Documentación" at bounding box center [128, 388] width 154 height 31
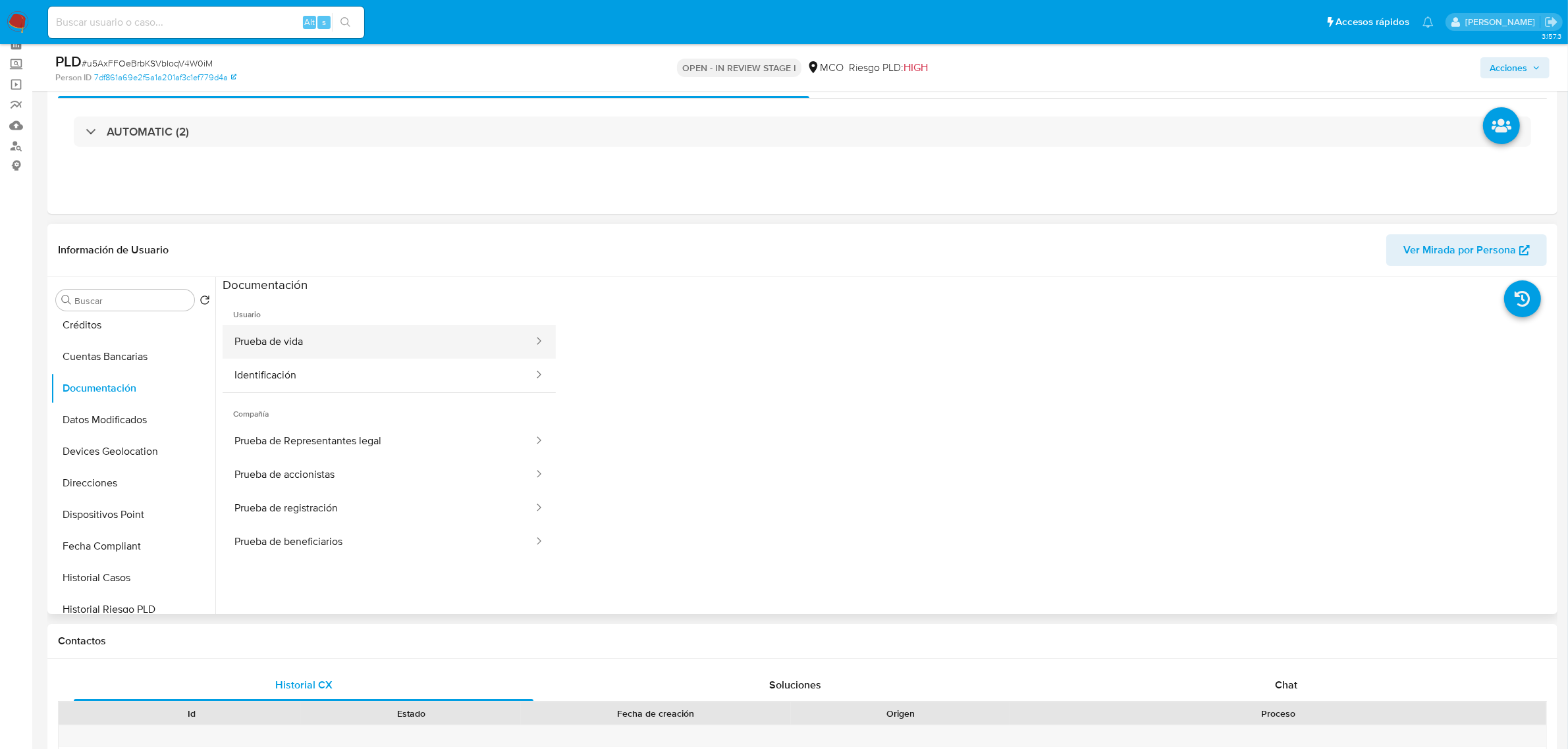
click at [459, 341] on button "Prueba de vida" at bounding box center [379, 342] width 312 height 33
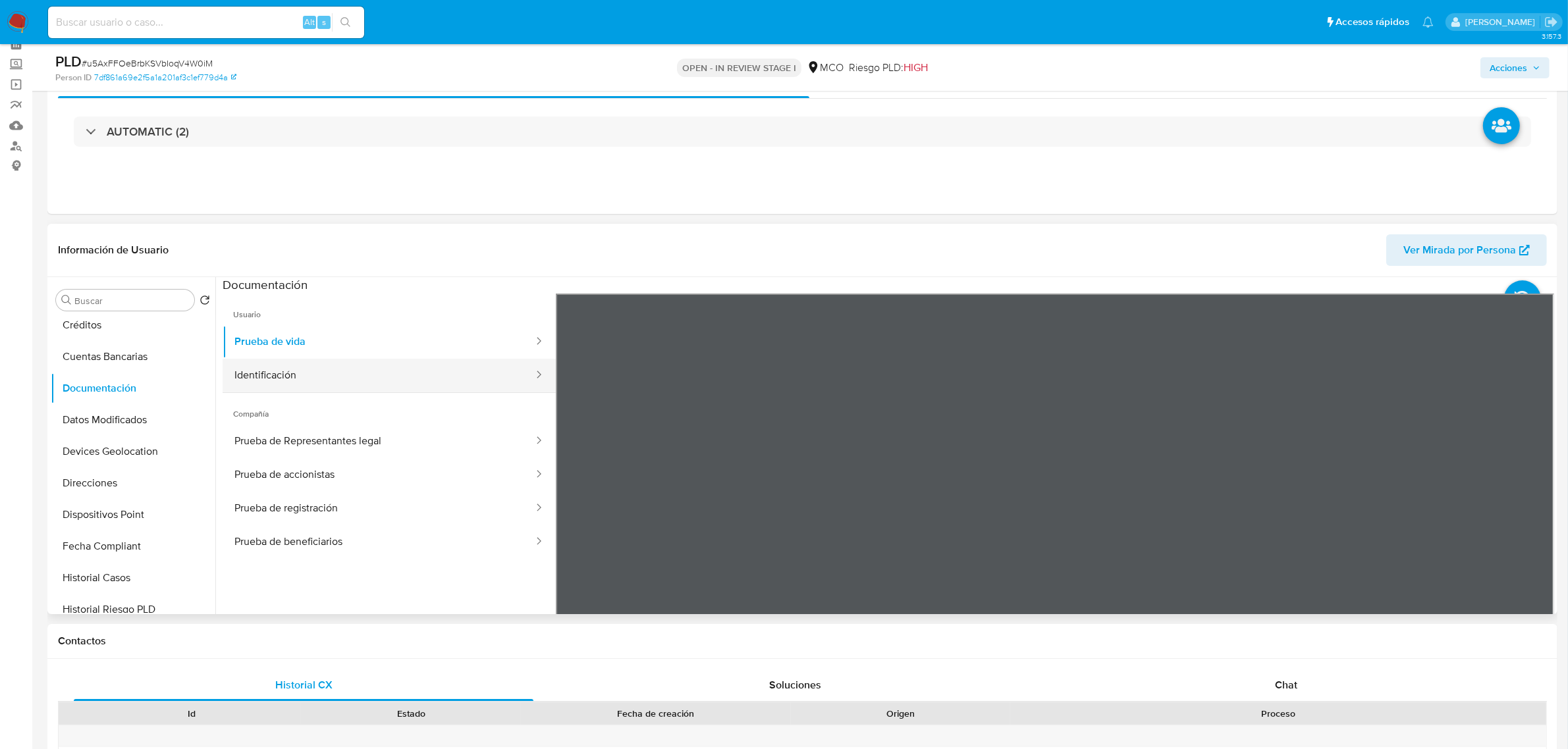
click at [321, 373] on button "Identificación" at bounding box center [379, 375] width 312 height 33
click at [273, 347] on button "Prueba de vida" at bounding box center [379, 342] width 312 height 33
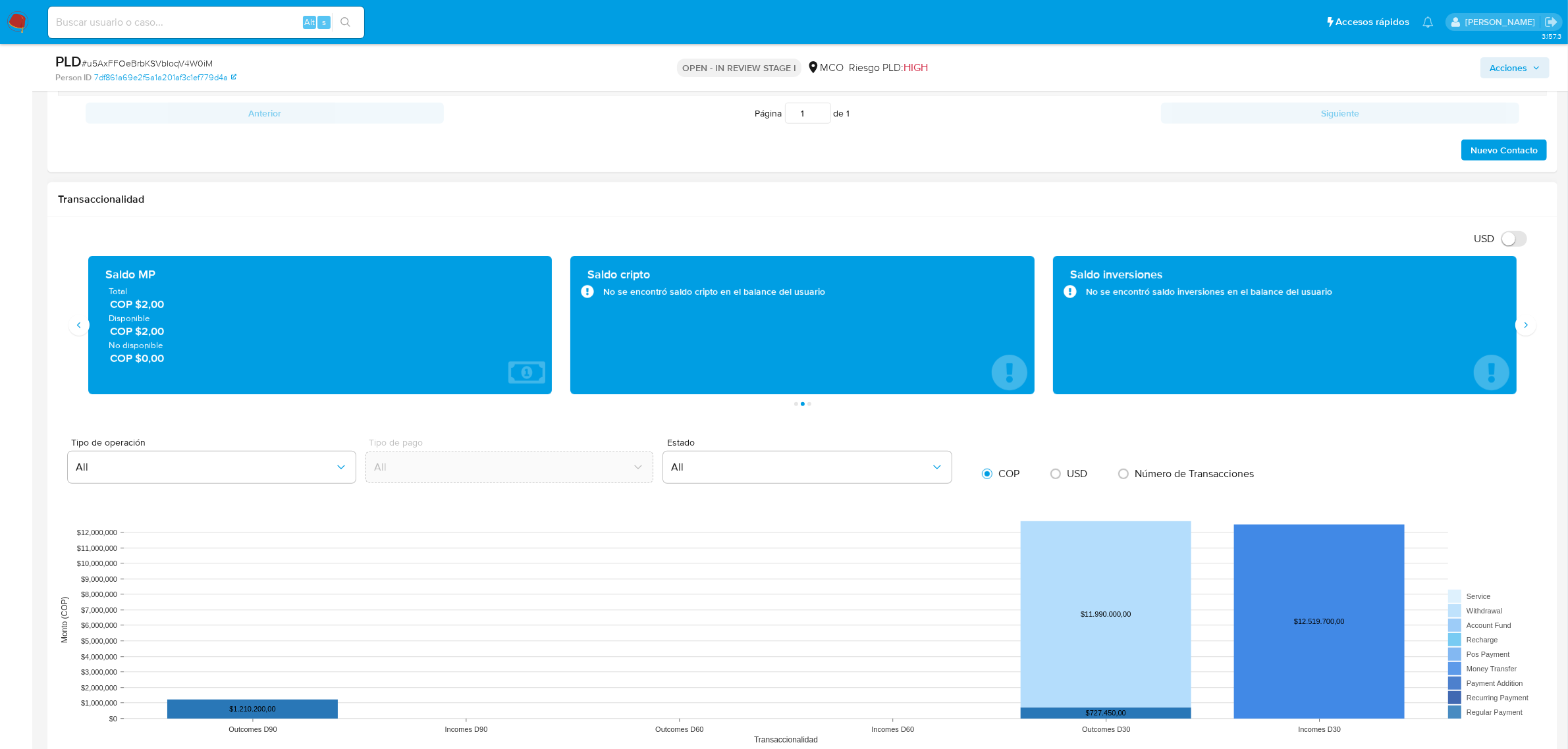
scroll to position [1382, 0]
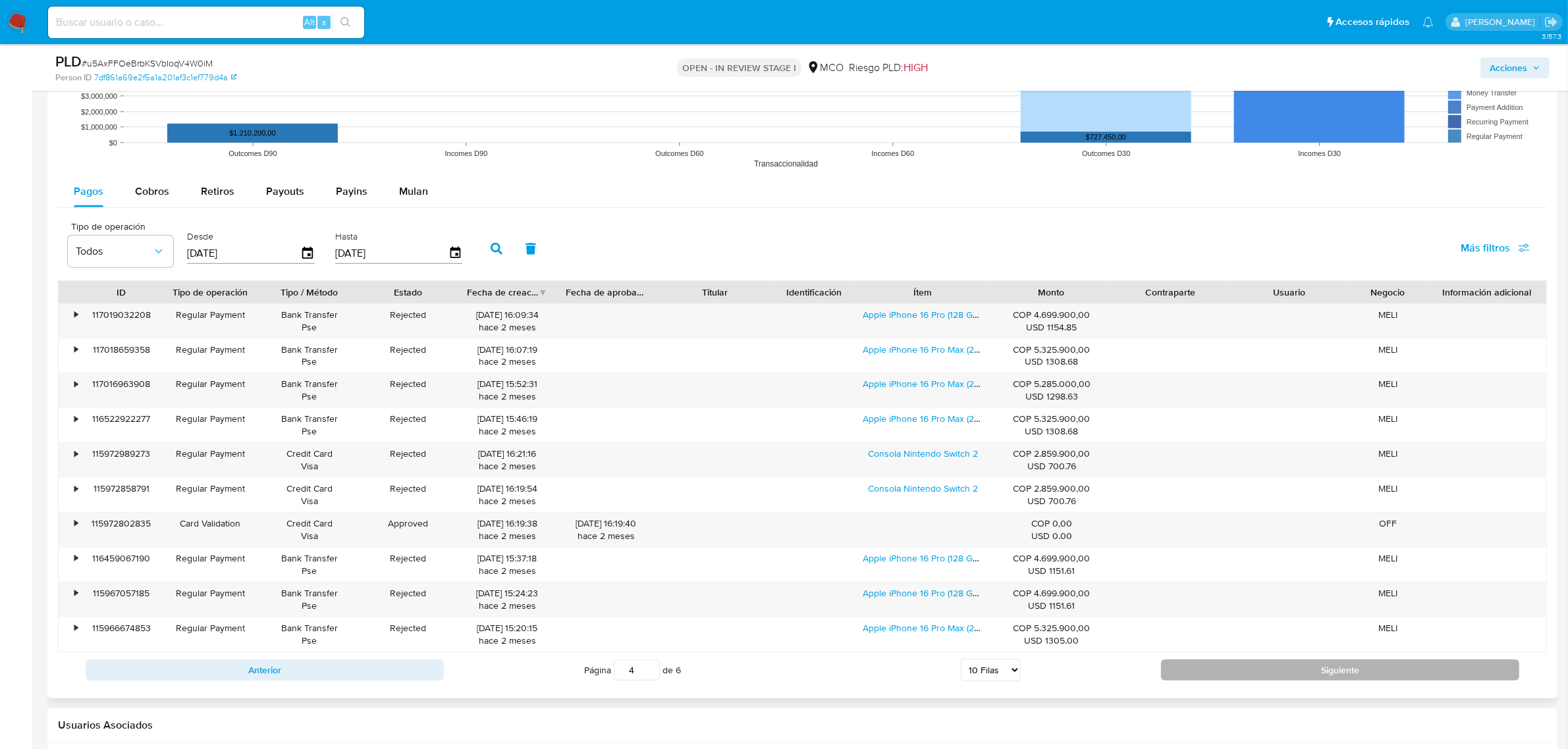
click at [1256, 671] on button "Siguiente" at bounding box center [1341, 670] width 359 height 21
click at [1254, 673] on button "Siguiente" at bounding box center [1341, 670] width 359 height 21
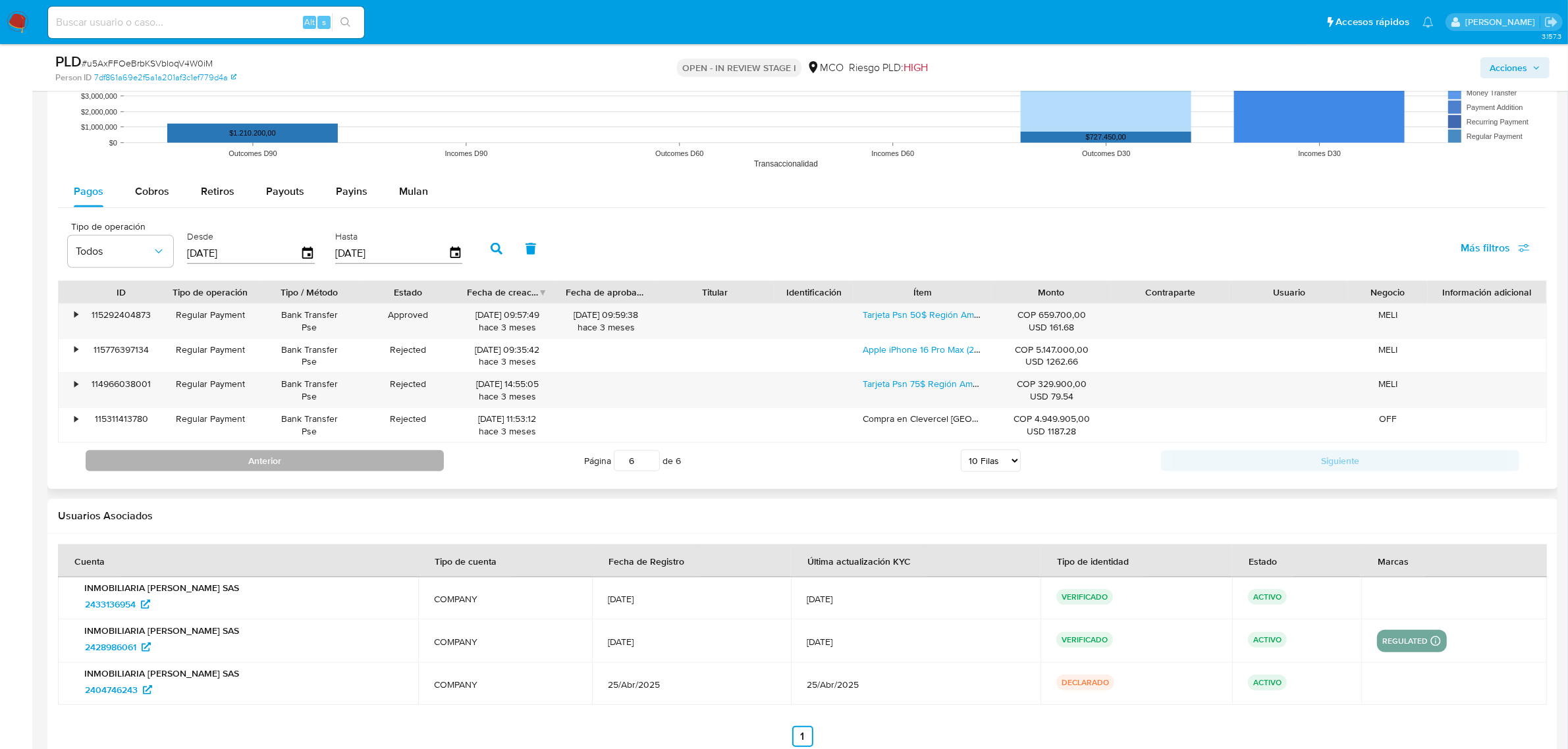
click at [349, 465] on button "Anterior" at bounding box center [265, 461] width 359 height 21
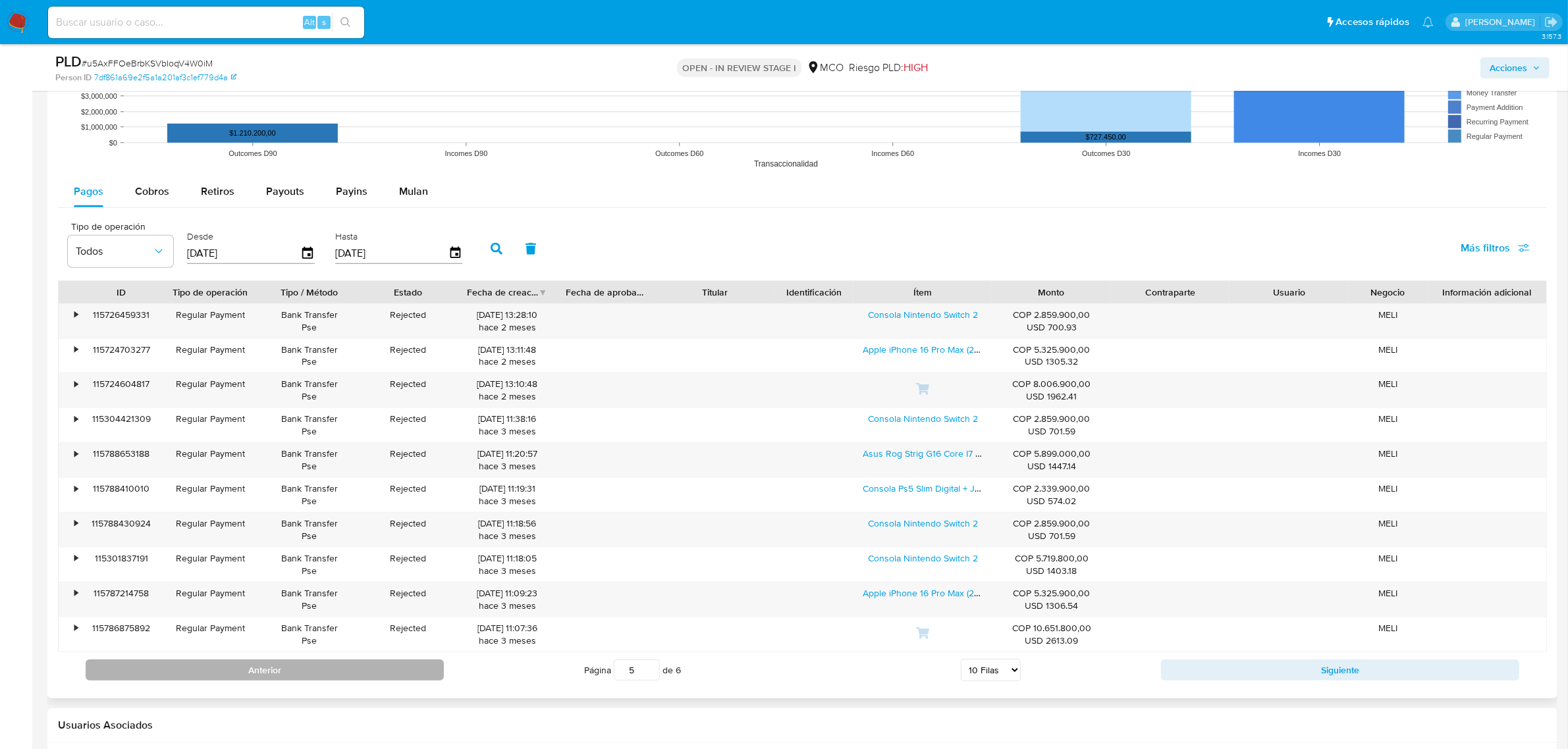
click at [417, 662] on button "Anterior" at bounding box center [265, 670] width 359 height 21
click at [412, 675] on button "Anterior" at bounding box center [265, 670] width 359 height 21
click at [412, 673] on button "Anterior" at bounding box center [265, 670] width 359 height 21
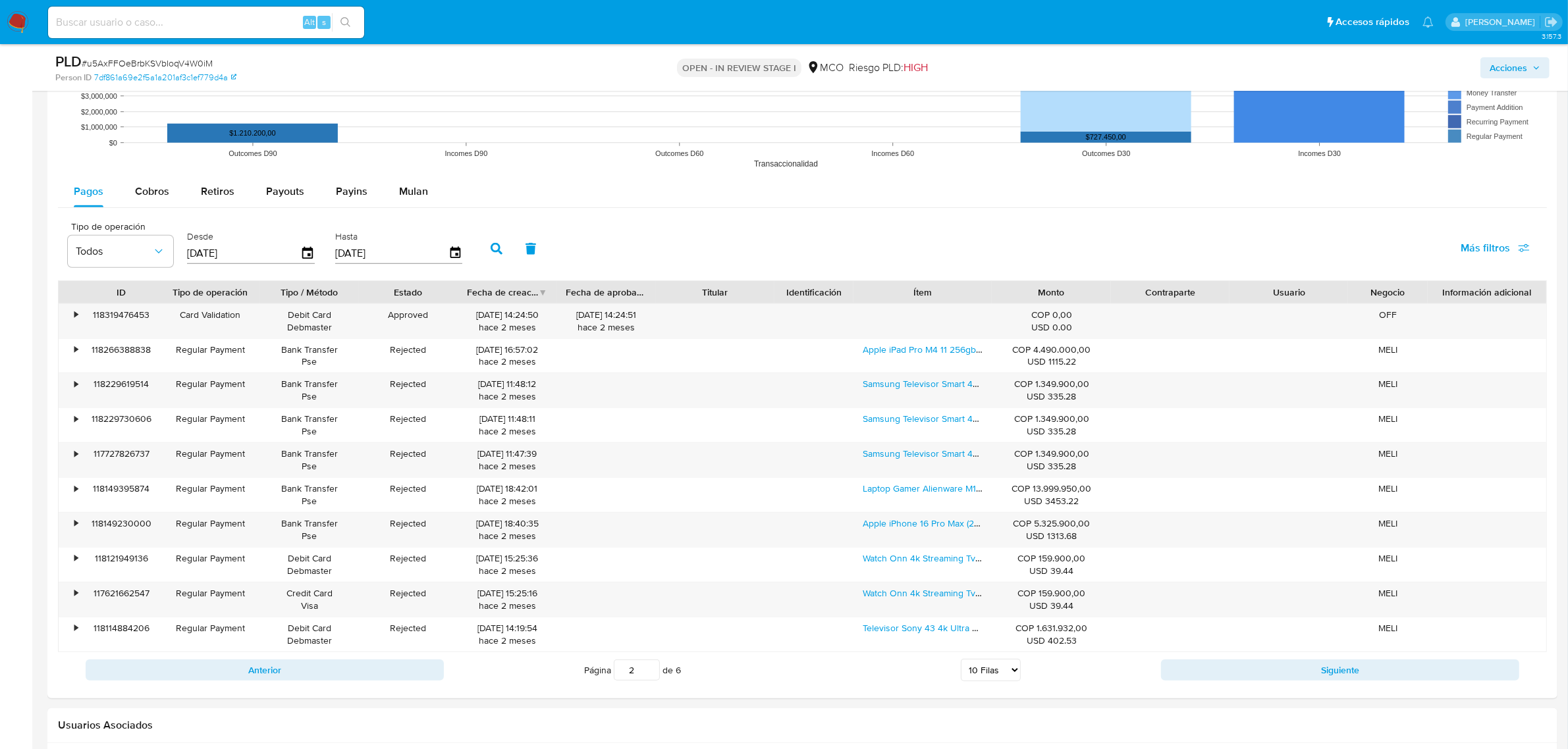
click at [419, 666] on button "Anterior" at bounding box center [265, 670] width 359 height 21
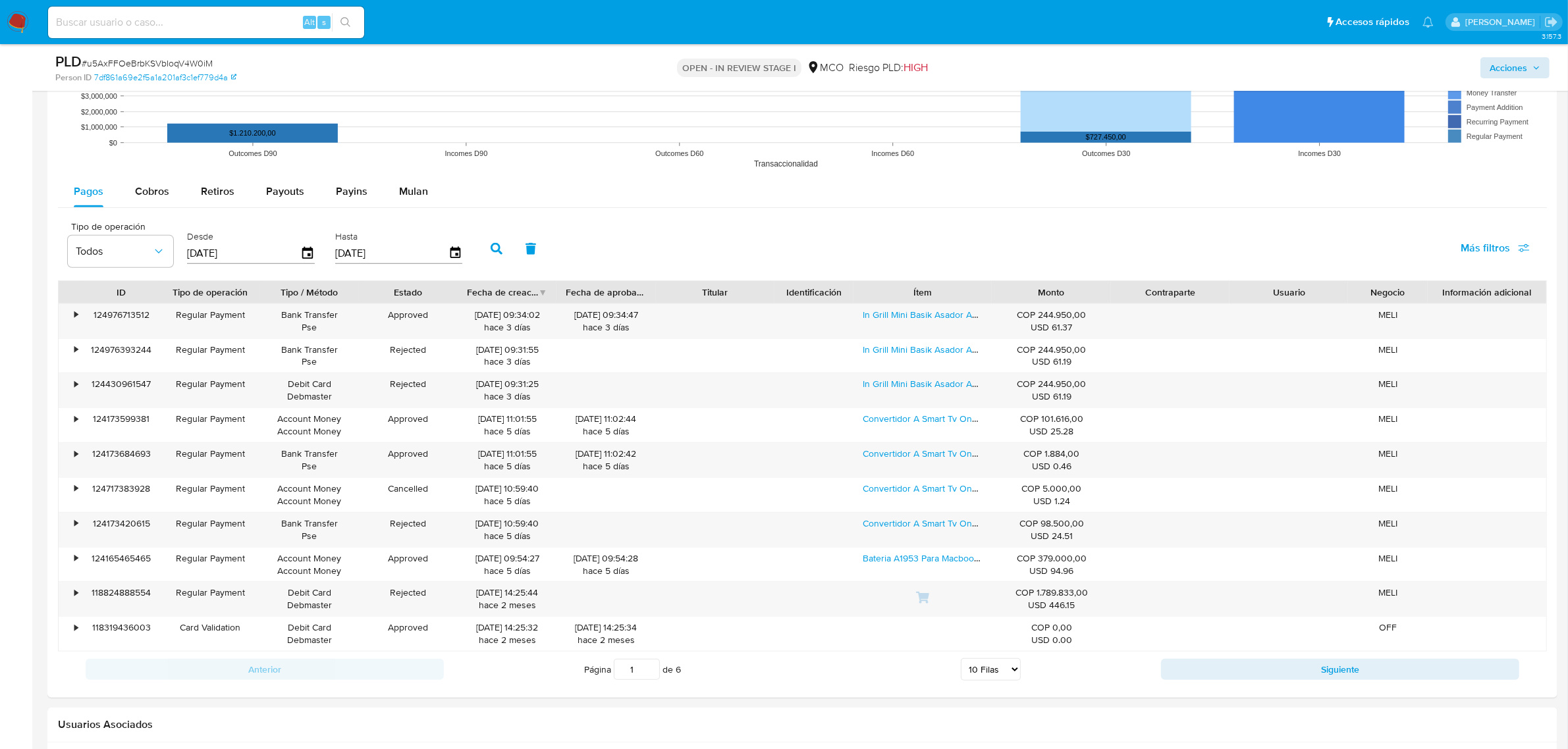
click at [1512, 54] on div "Acciones" at bounding box center [1302, 67] width 494 height 31
click at [1522, 61] on span "Acciones" at bounding box center [1508, 67] width 38 height 21
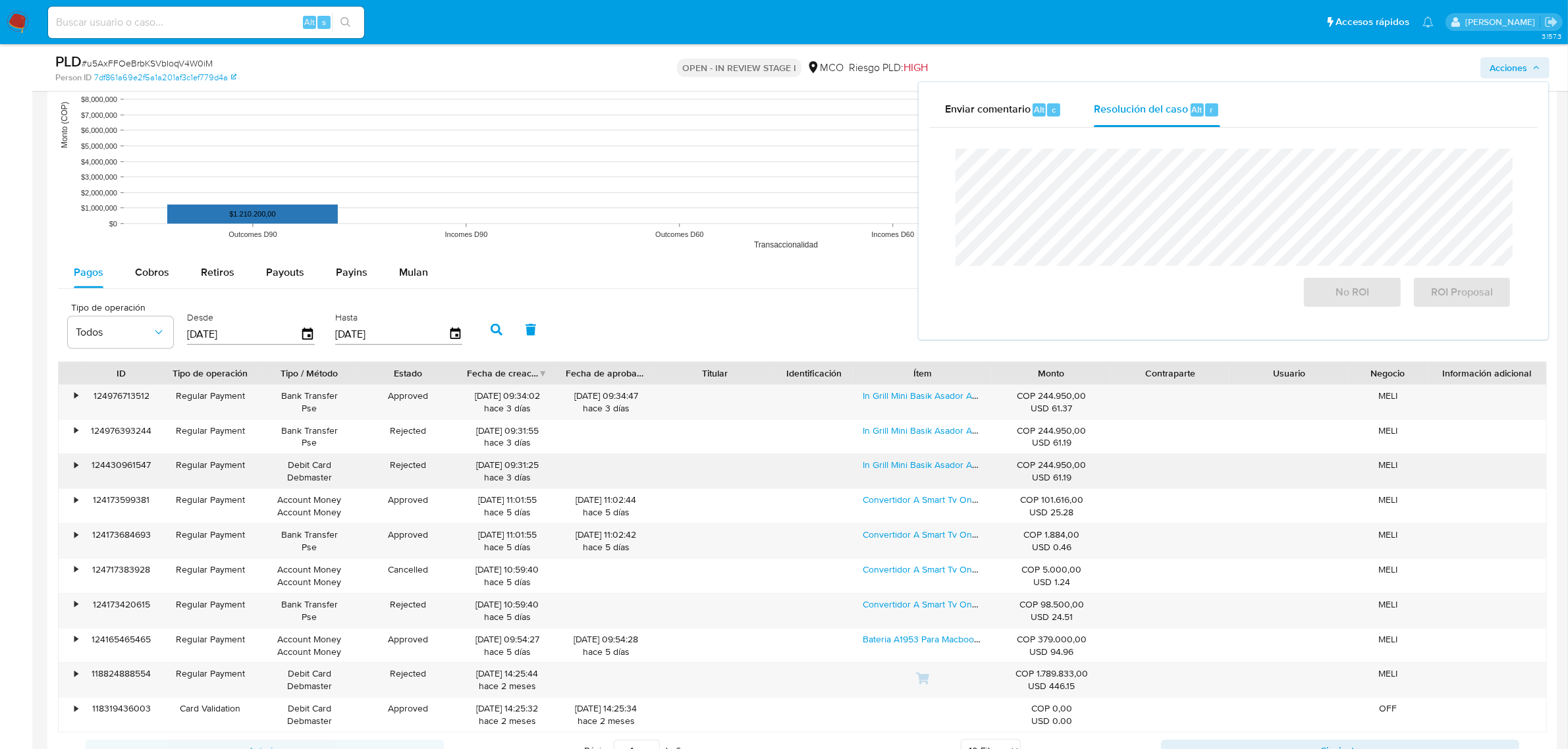
scroll to position [1299, 0]
click at [148, 280] on span "Cobros" at bounding box center [152, 273] width 34 height 15
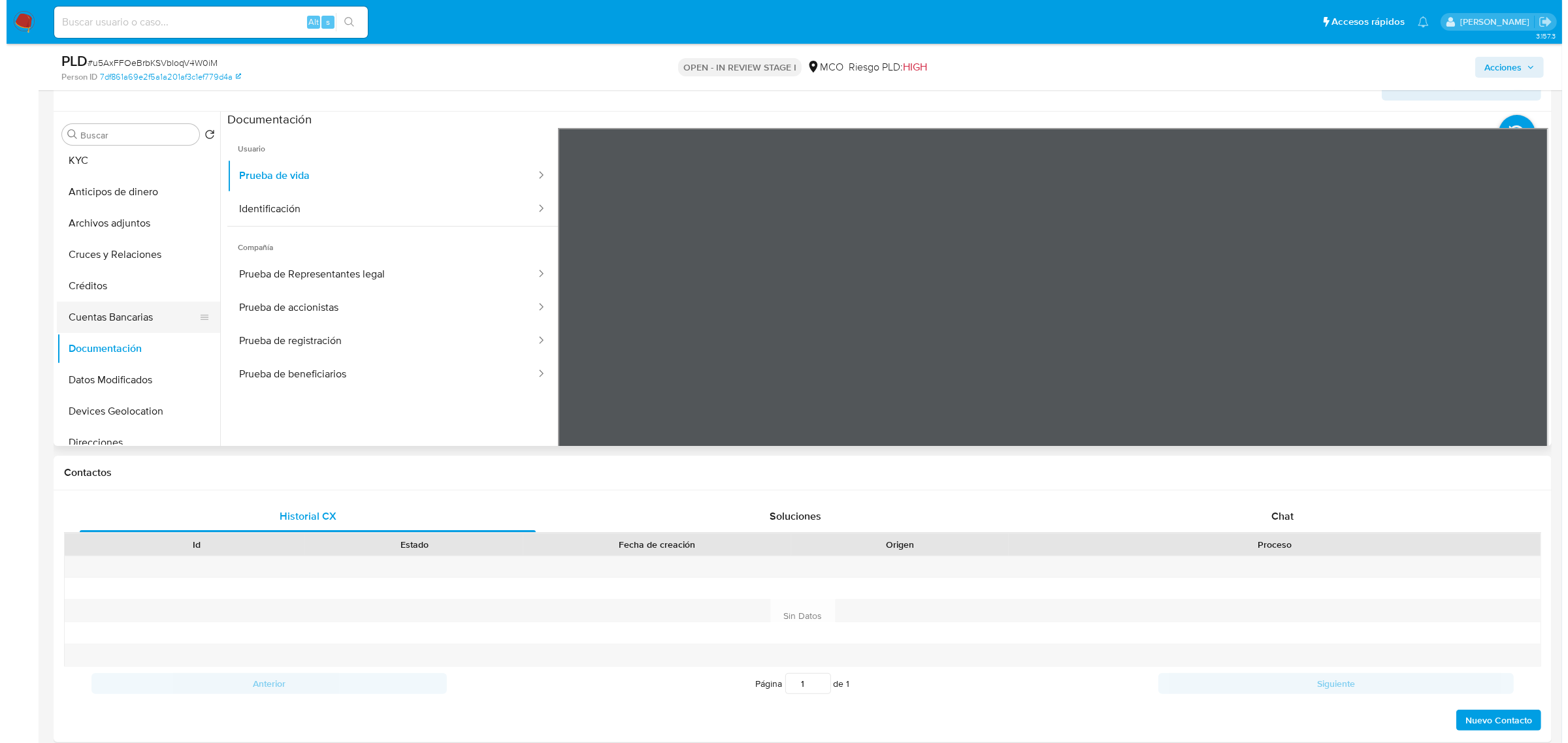
scroll to position [0, 0]
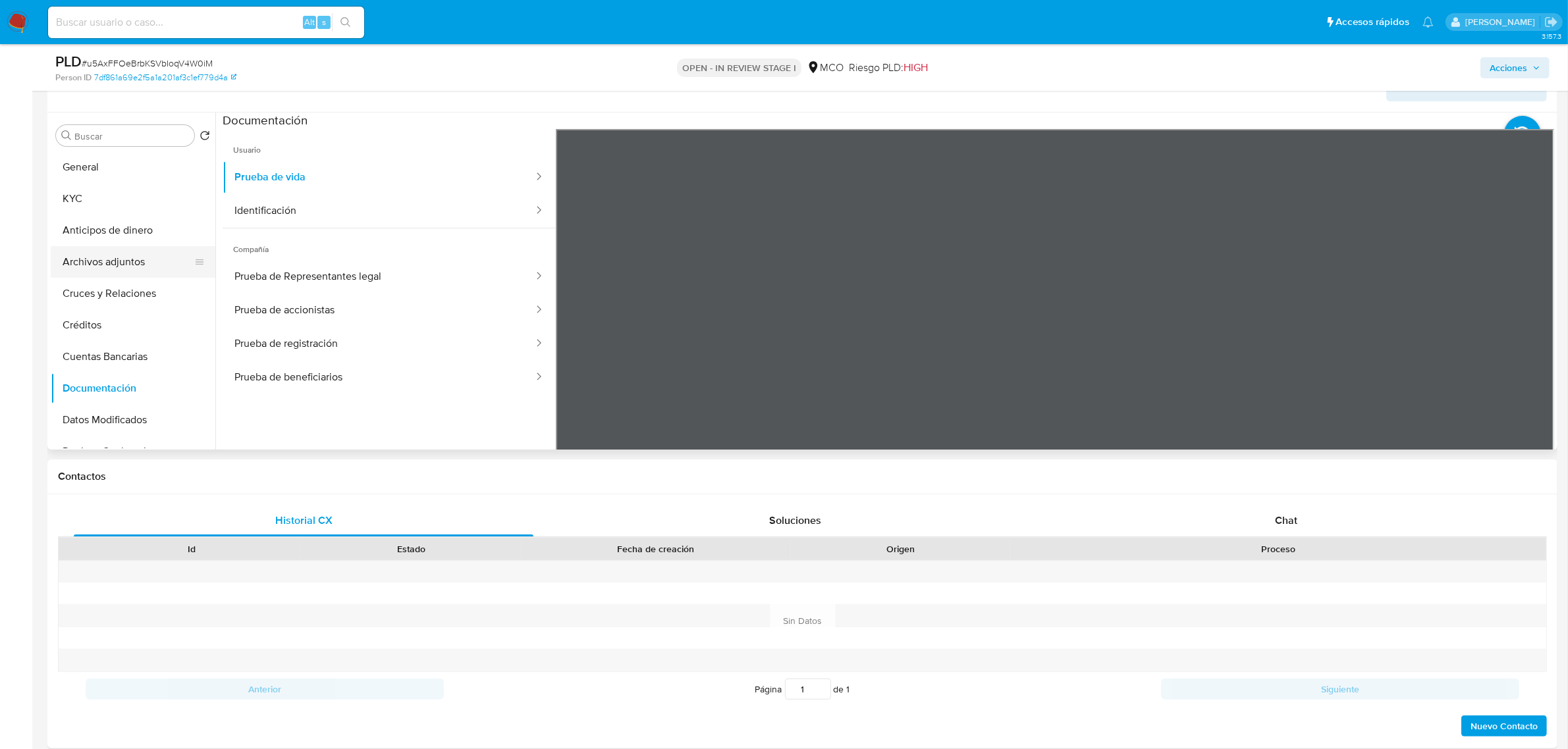
click at [103, 258] on button "Archivos adjuntos" at bounding box center [128, 262] width 154 height 31
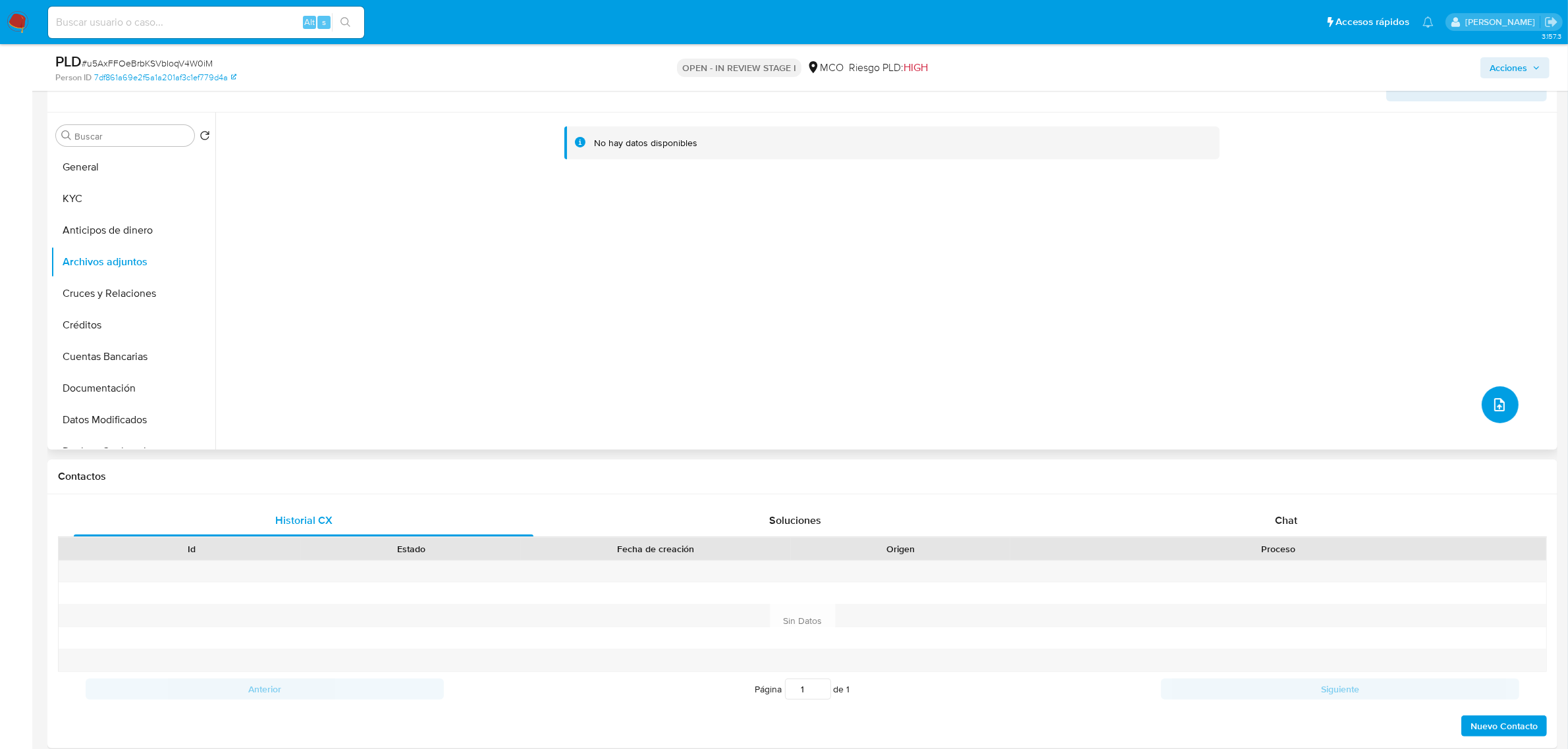
click at [1492, 397] on icon "upload-file" at bounding box center [1500, 405] width 16 height 16
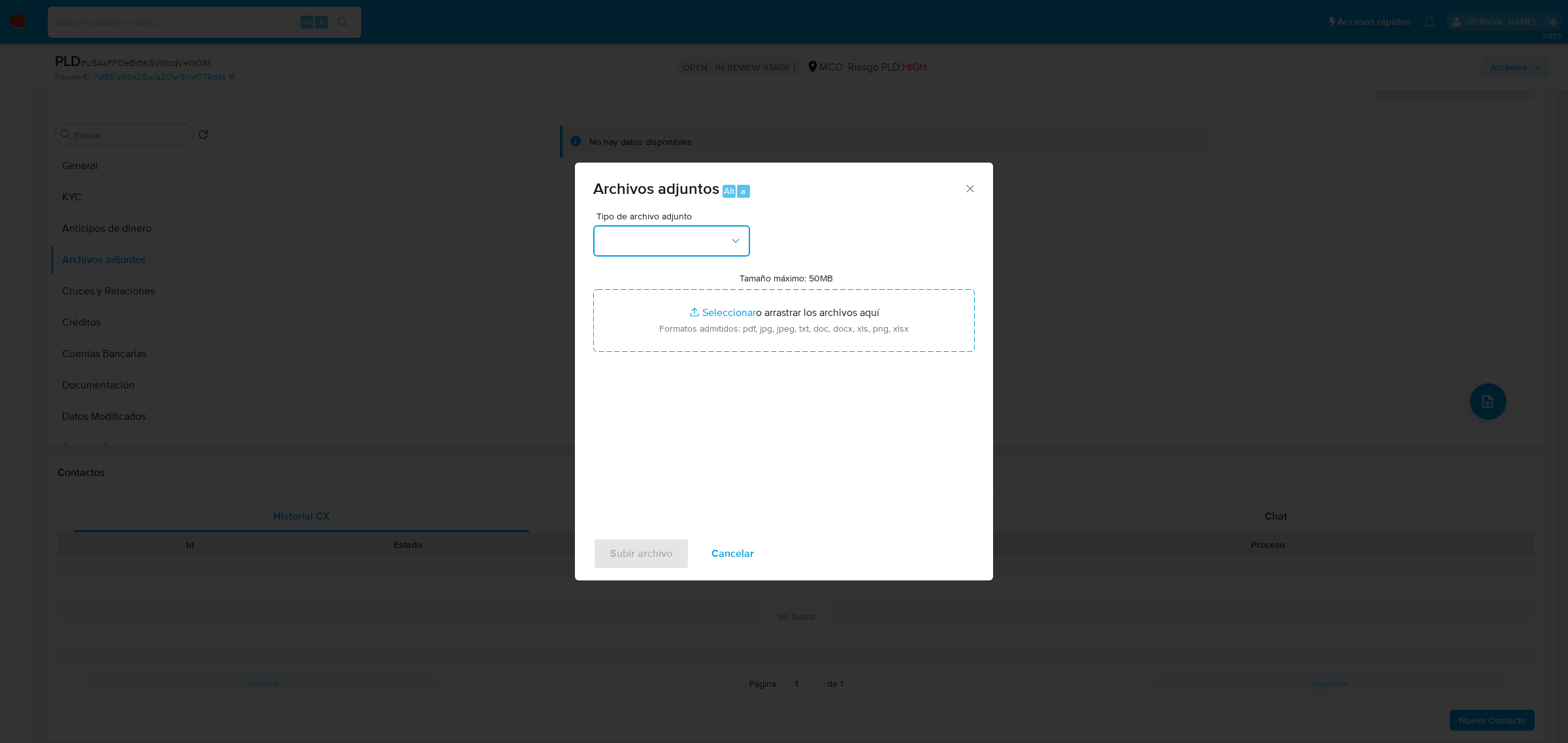
click at [701, 248] on button "button" at bounding box center [671, 241] width 157 height 31
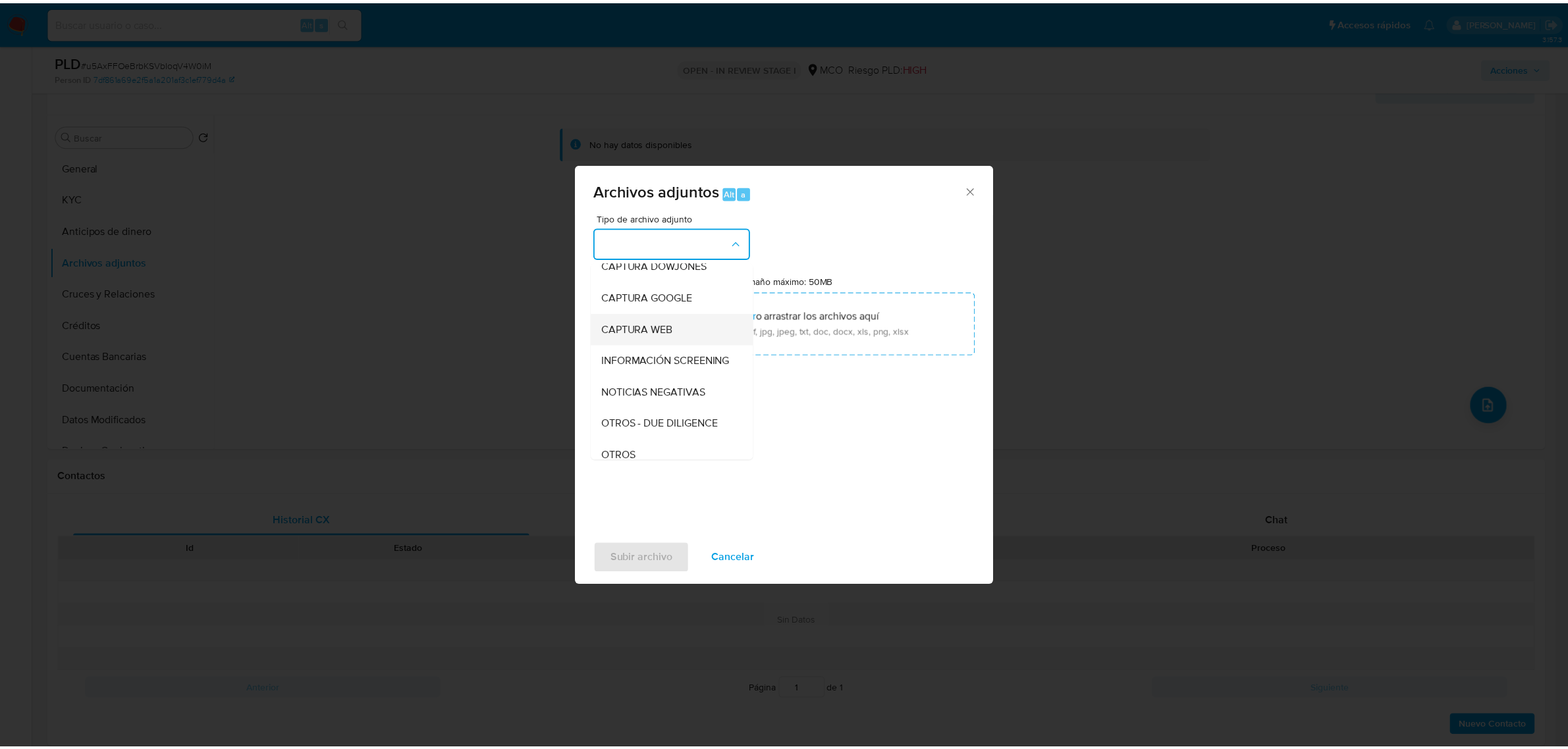
scroll to position [82, 0]
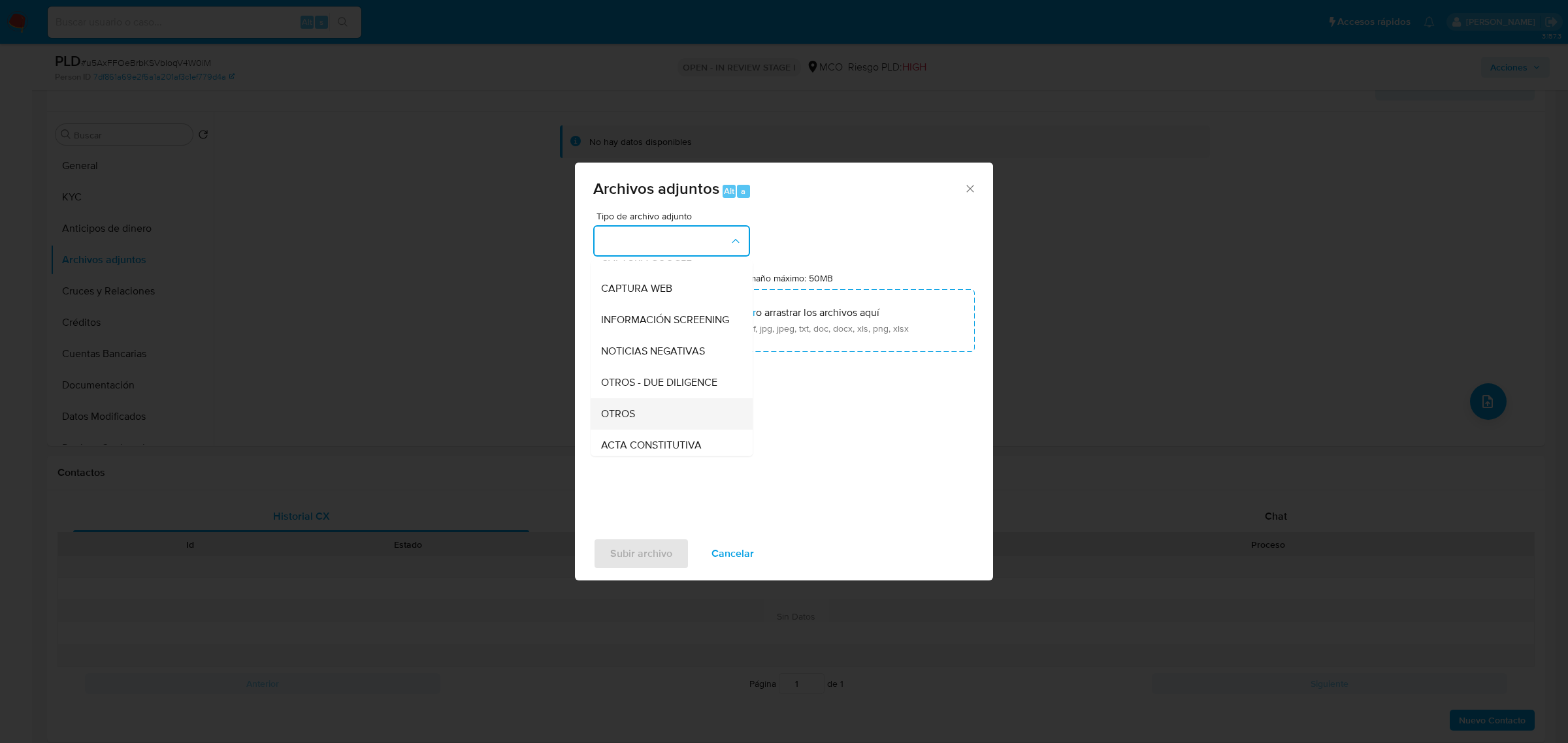
click at [641, 426] on div "OTROS" at bounding box center [667, 413] width 133 height 31
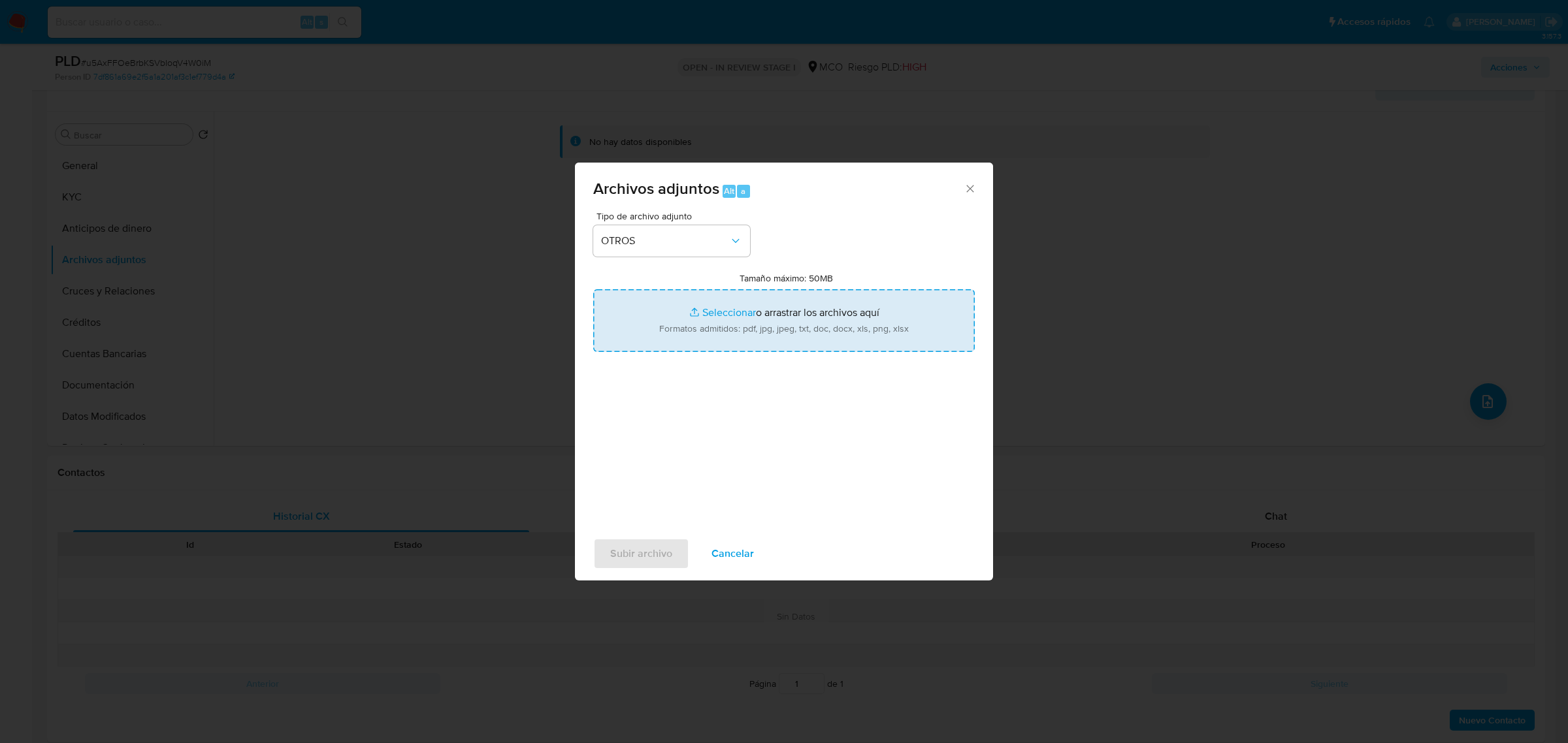
click at [808, 301] on input "Tamaño máximo: 50MB Seleccionar archivos" at bounding box center [784, 321] width 381 height 62
type input "C:\fakepath\2428986061 - 8_9_2025.pdf"
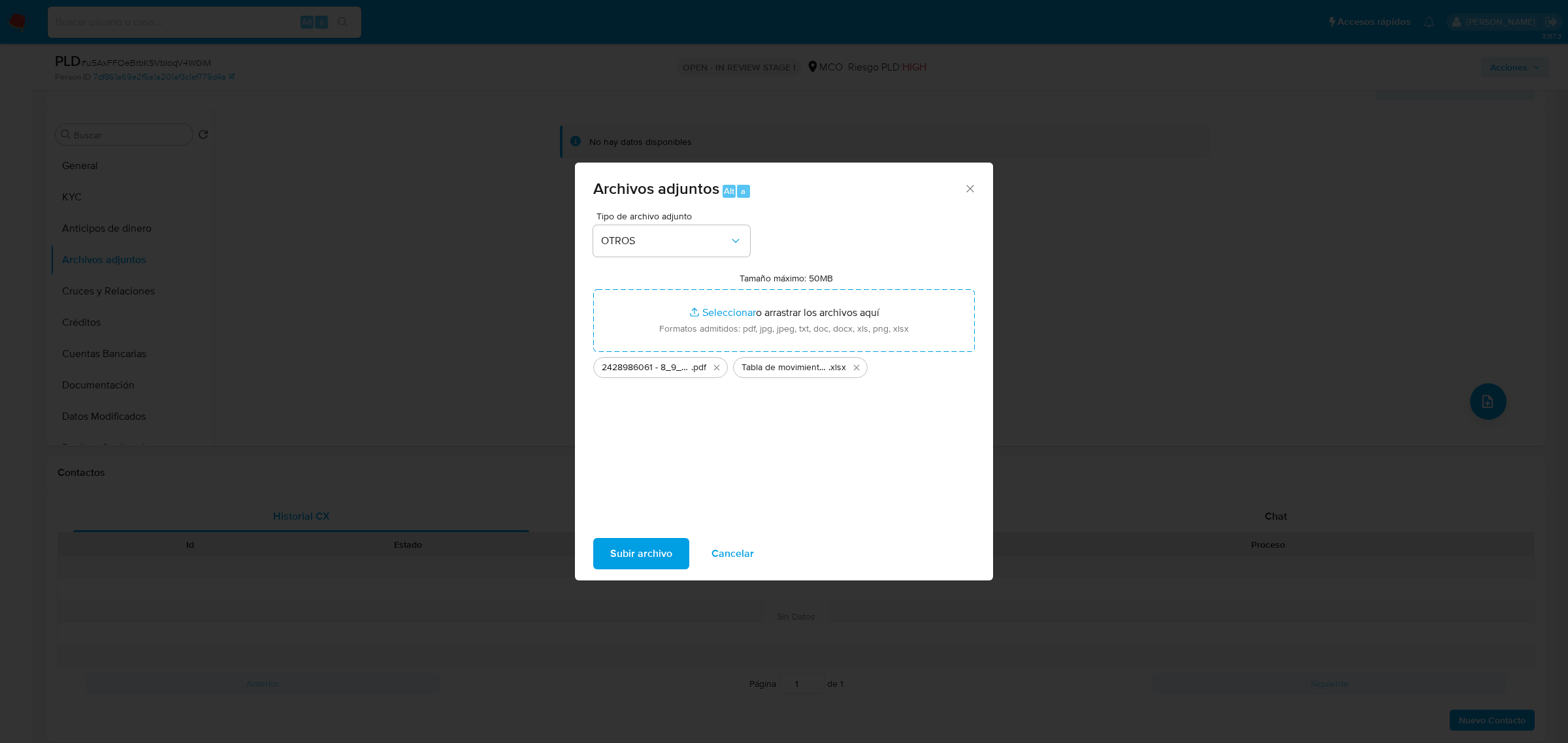
click at [665, 553] on span "Subir archivo" at bounding box center [641, 553] width 62 height 28
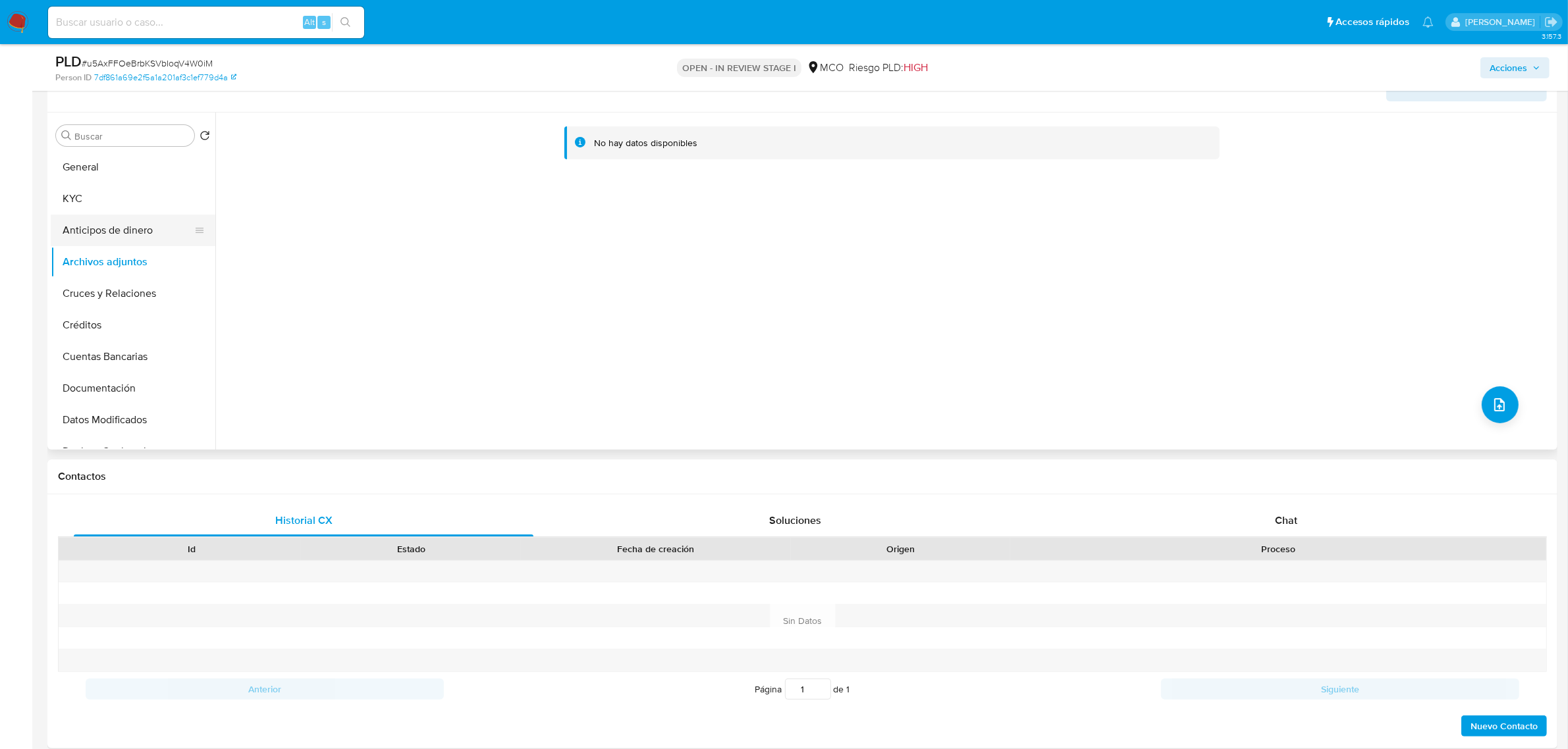
click at [115, 230] on button "Anticipos de dinero" at bounding box center [128, 230] width 154 height 31
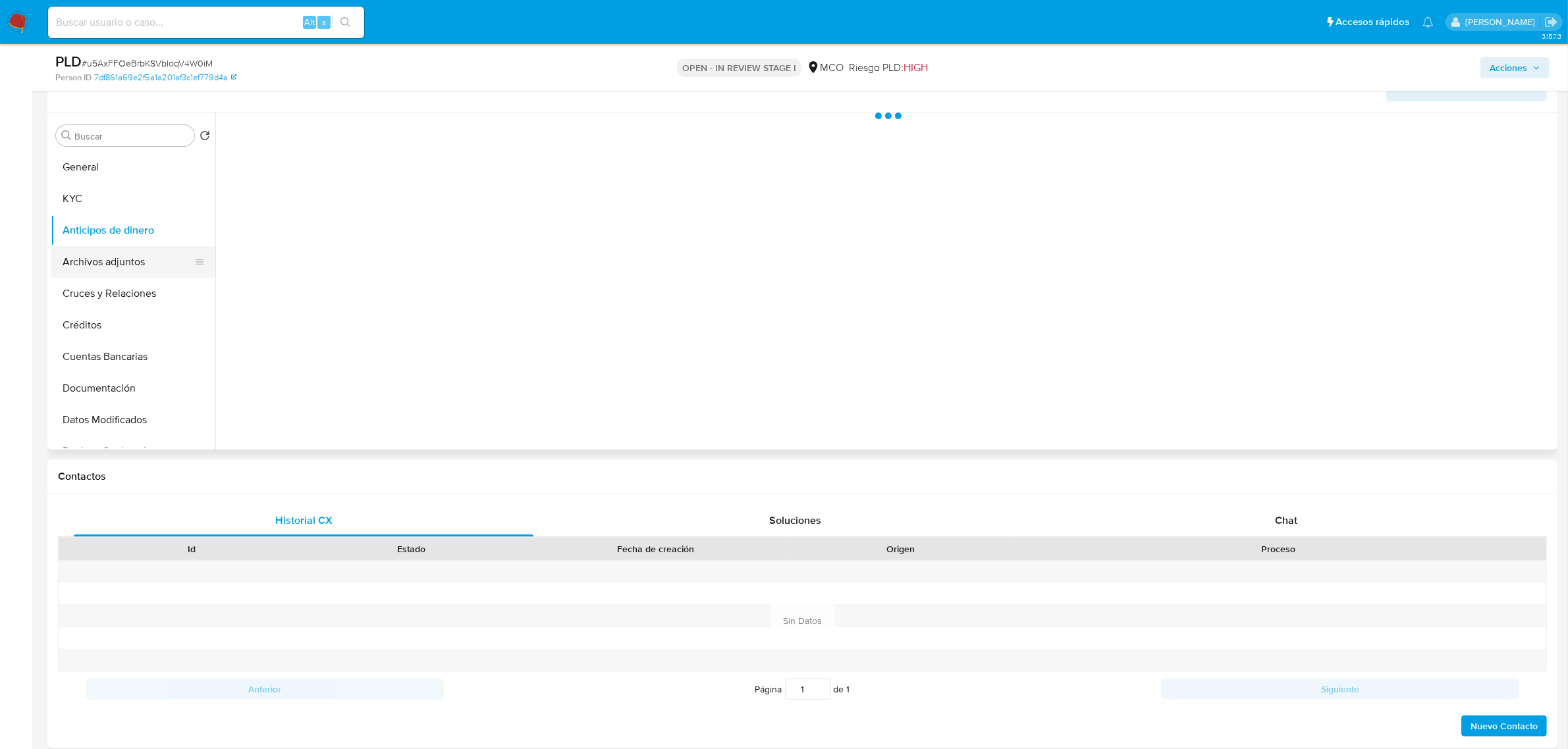
click at [126, 254] on button "Archivos adjuntos" at bounding box center [128, 262] width 154 height 31
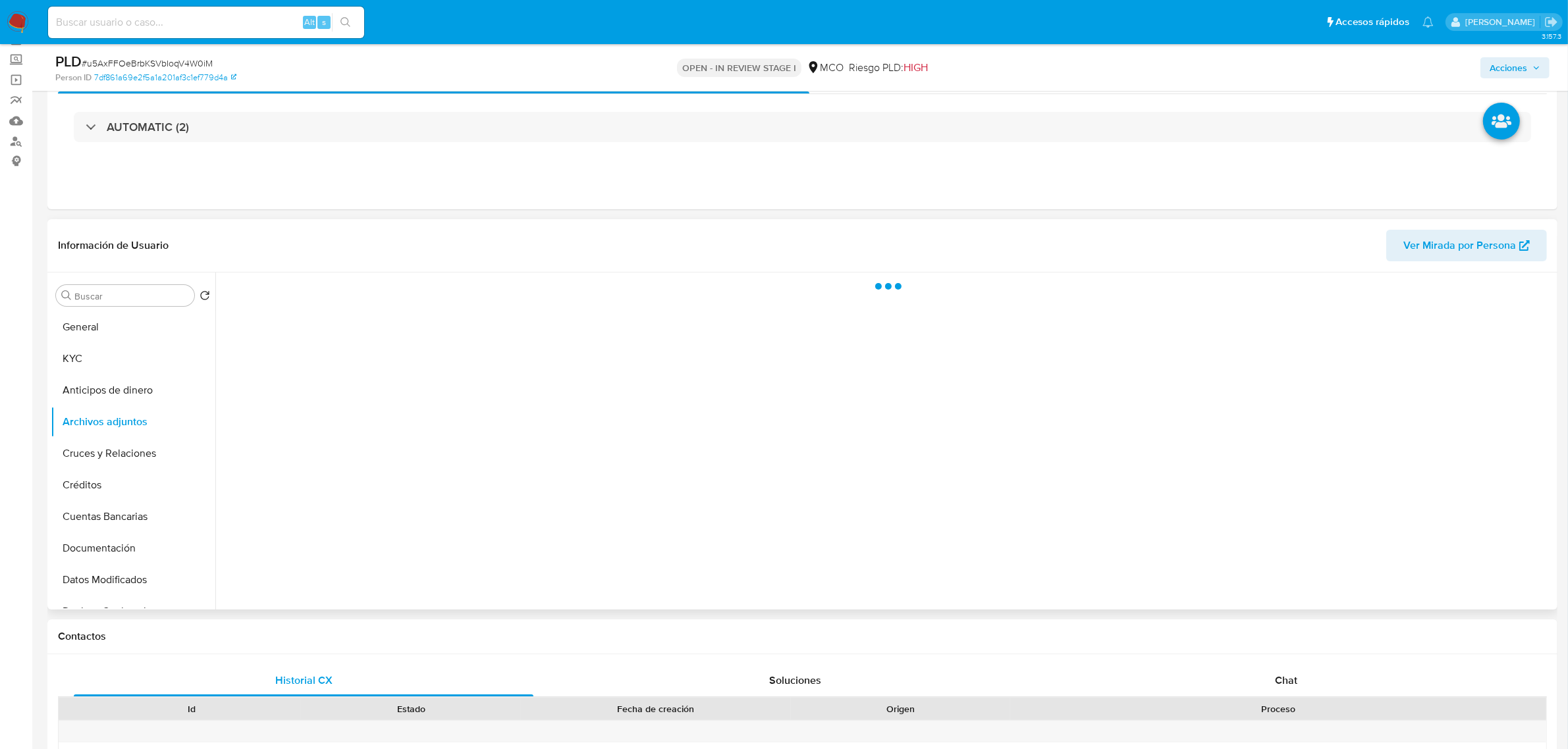
scroll to position [65, 0]
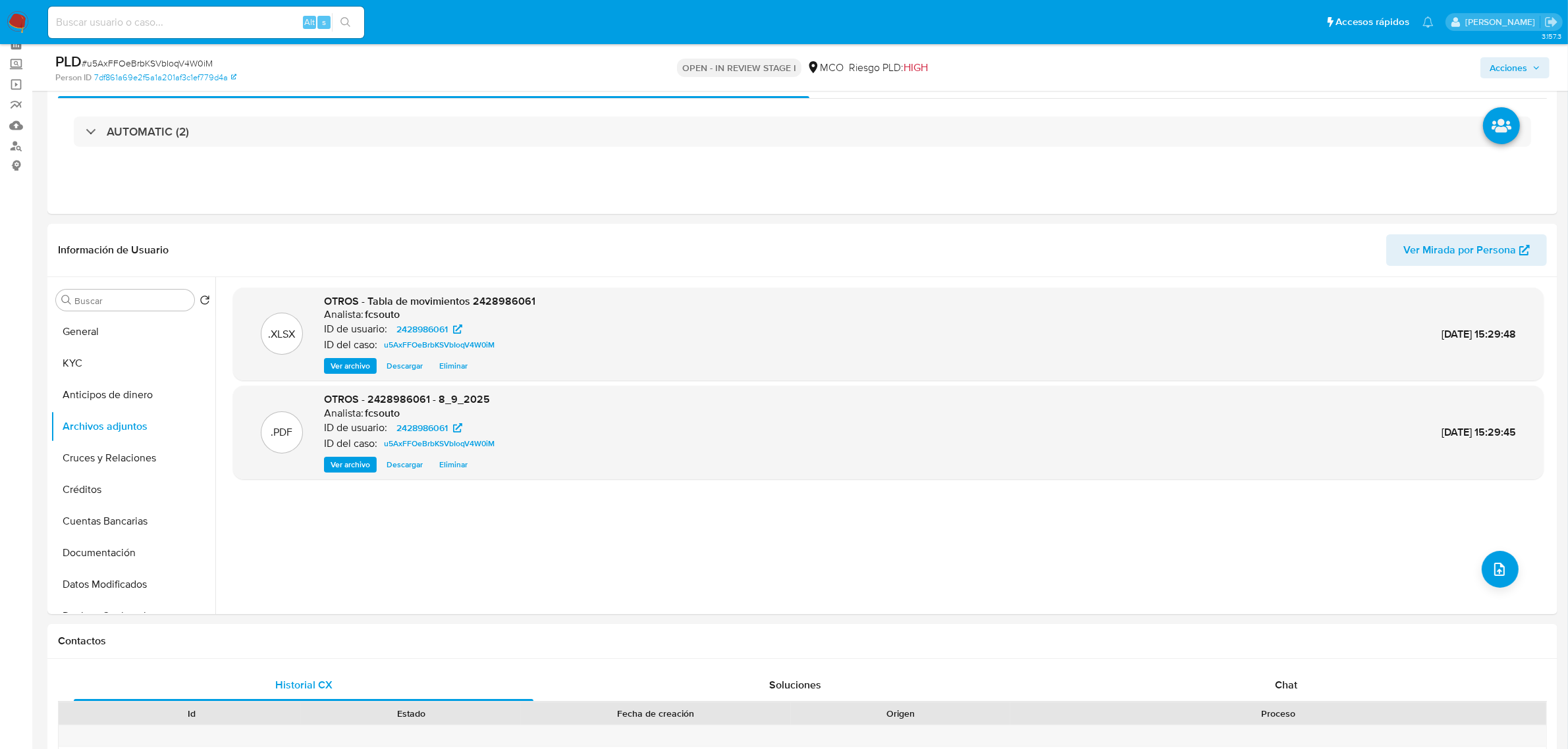
click at [1526, 60] on span "Acciones" at bounding box center [1508, 67] width 38 height 21
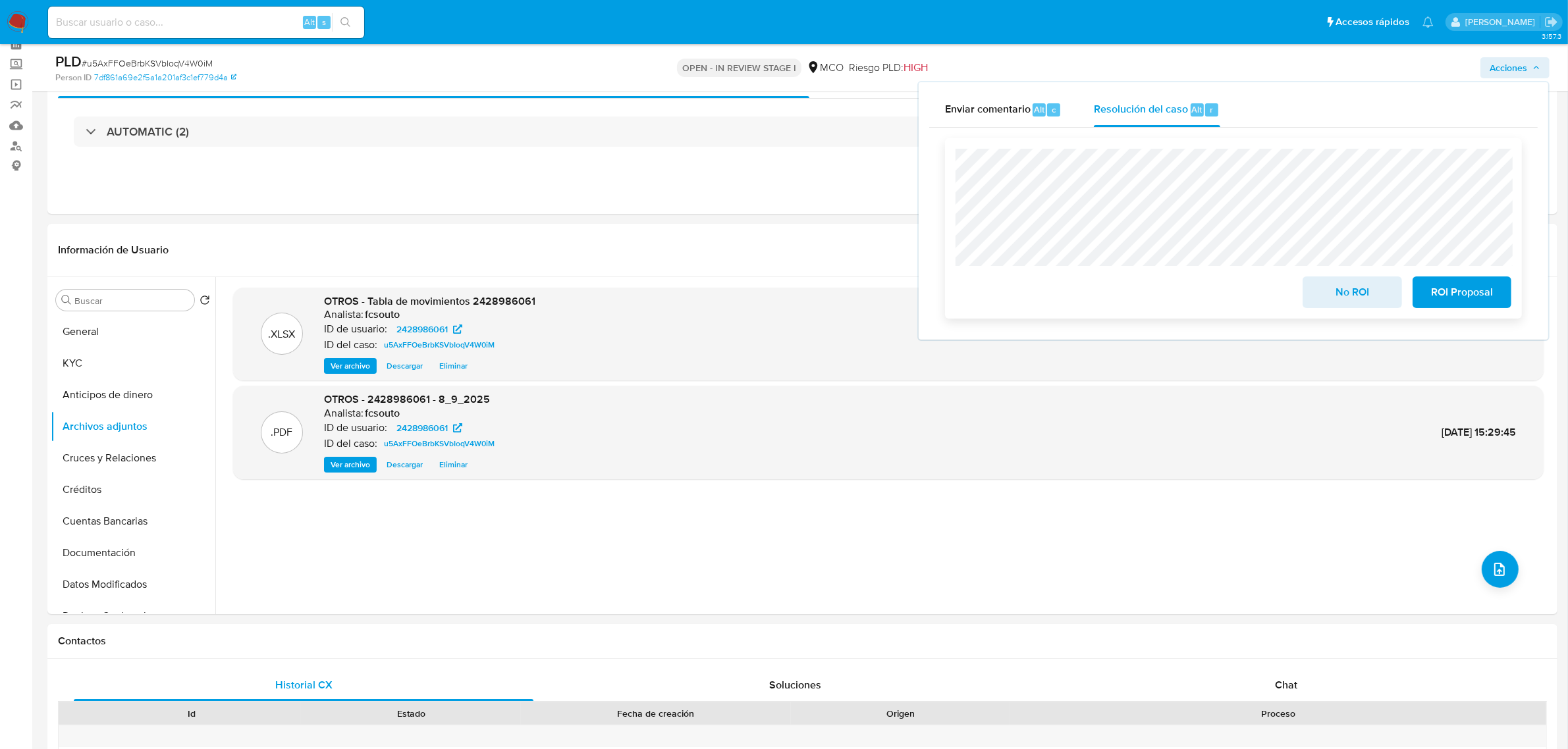
click at [1440, 292] on span "ROI Proposal" at bounding box center [1463, 292] width 65 height 29
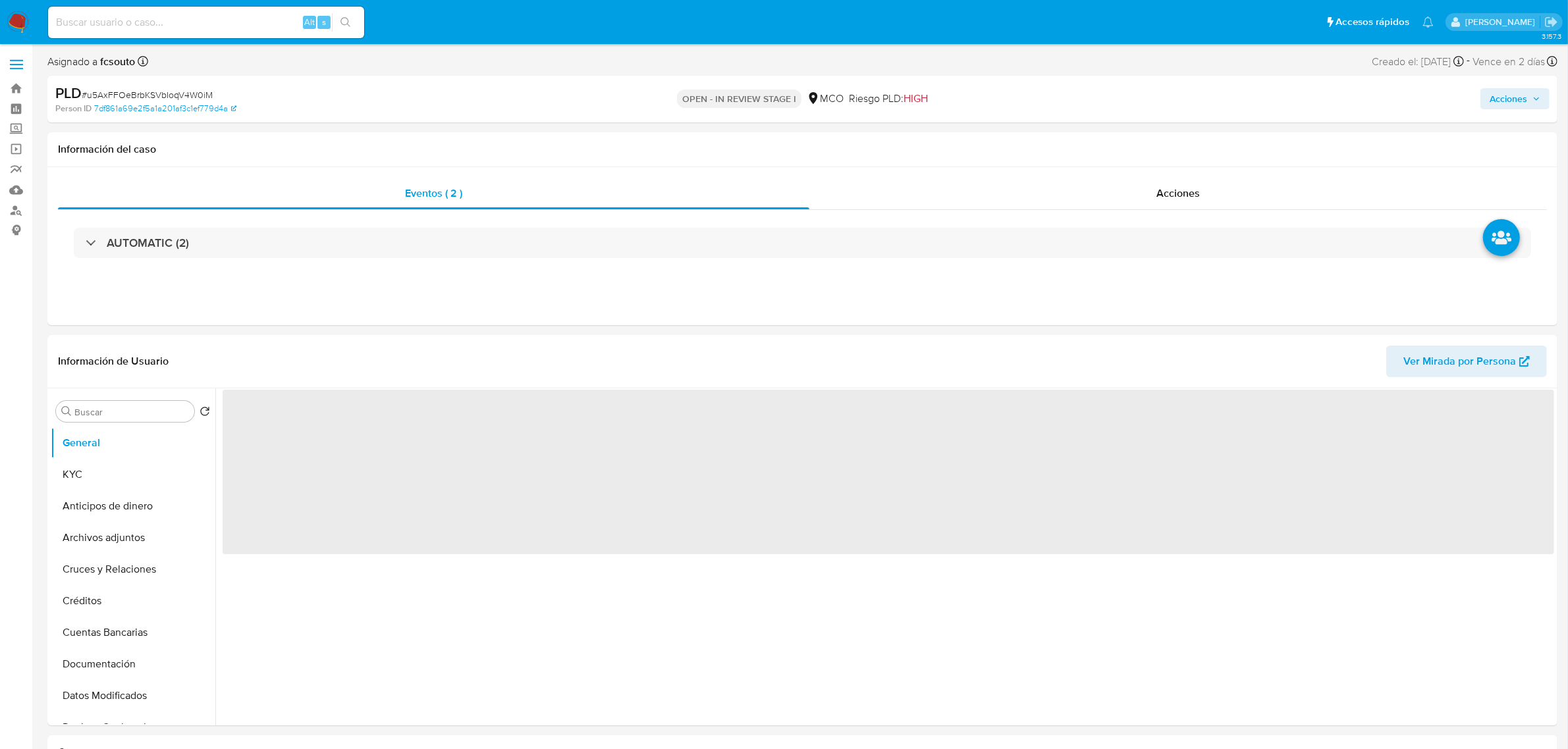
click at [208, 28] on input at bounding box center [206, 22] width 316 height 18
paste input "1994153711"
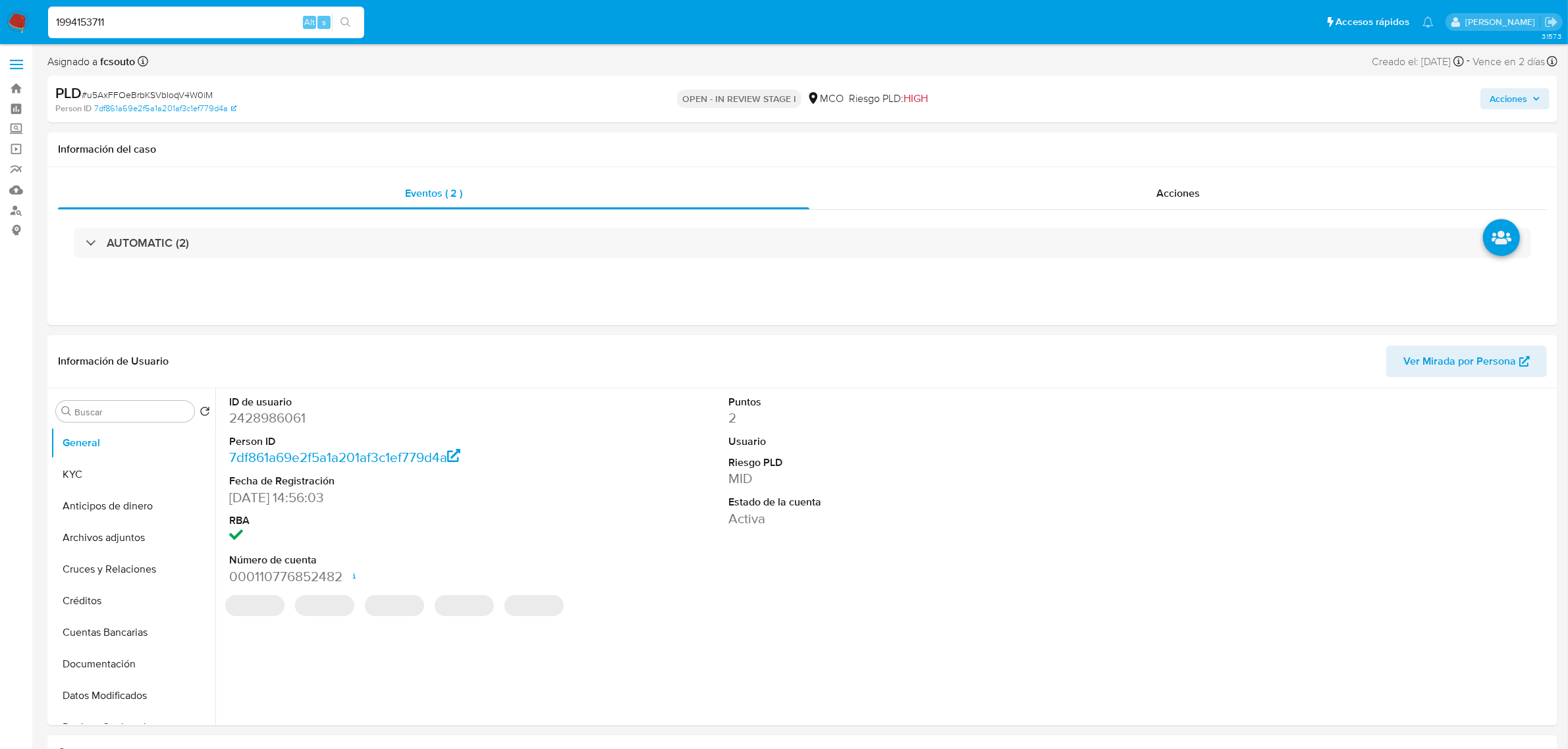
type input "1994153711"
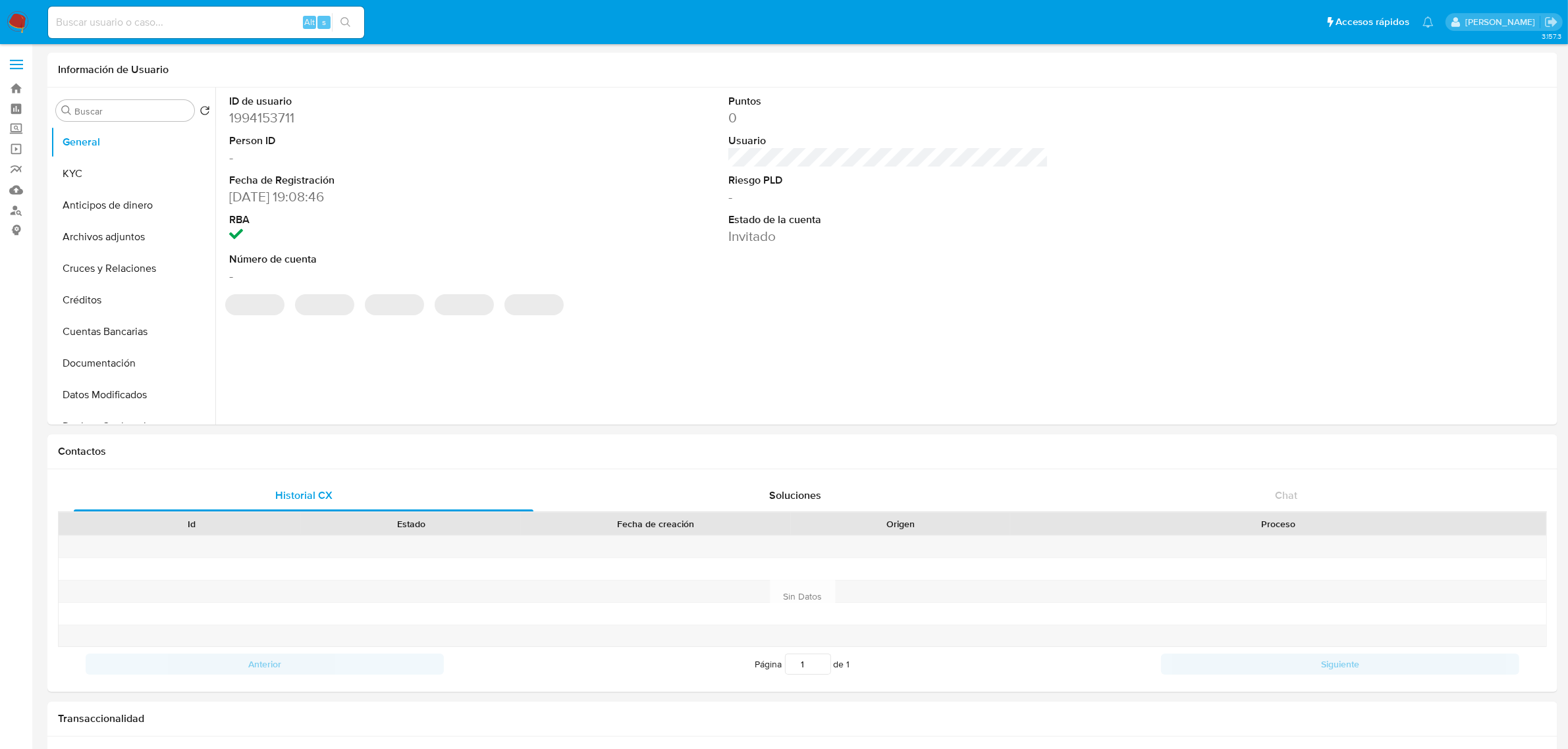
select select "10"
drag, startPoint x: 78, startPoint y: 166, endPoint x: 155, endPoint y: 185, distance: 79.3
click at [79, 166] on button "KYC" at bounding box center [128, 174] width 154 height 31
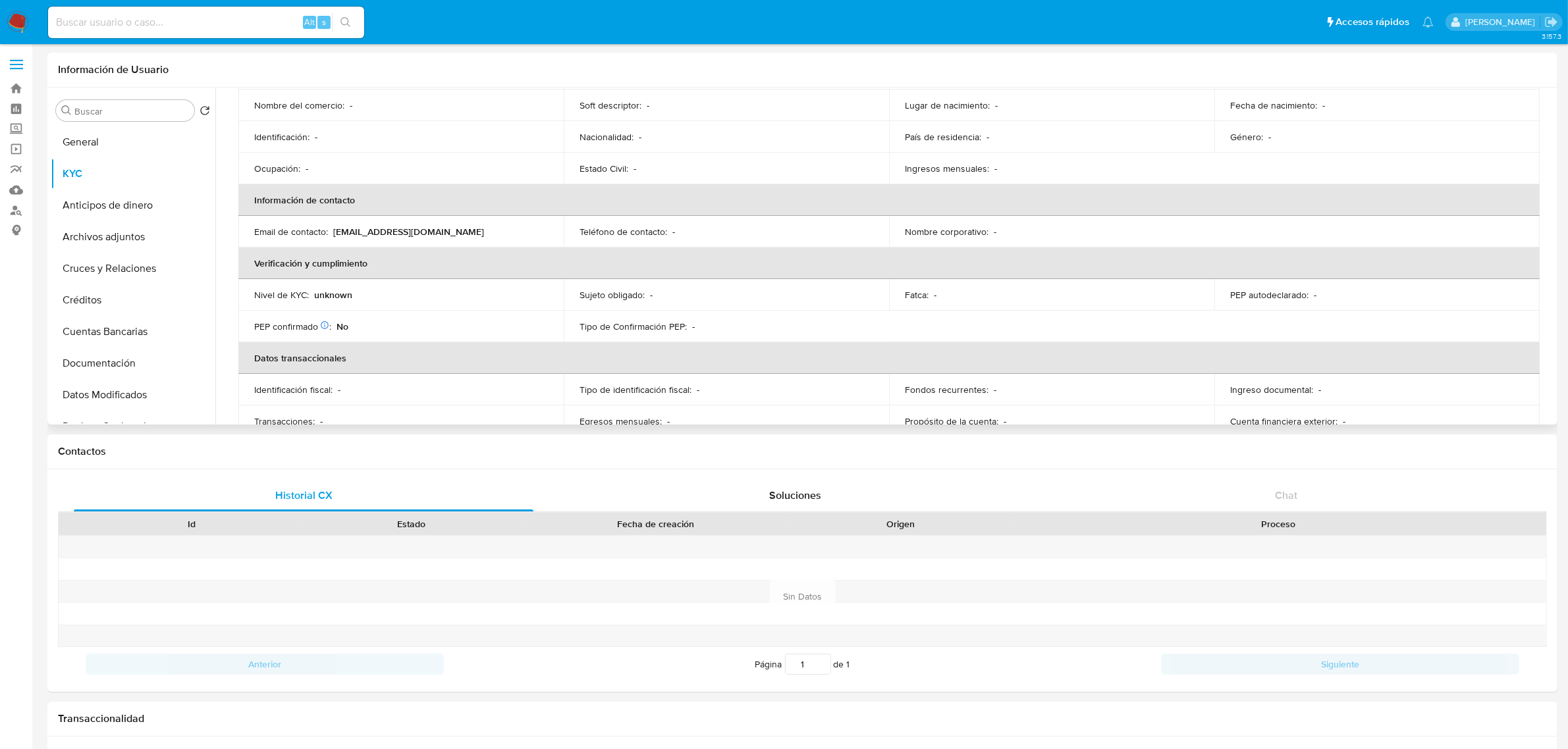
scroll to position [164, 0]
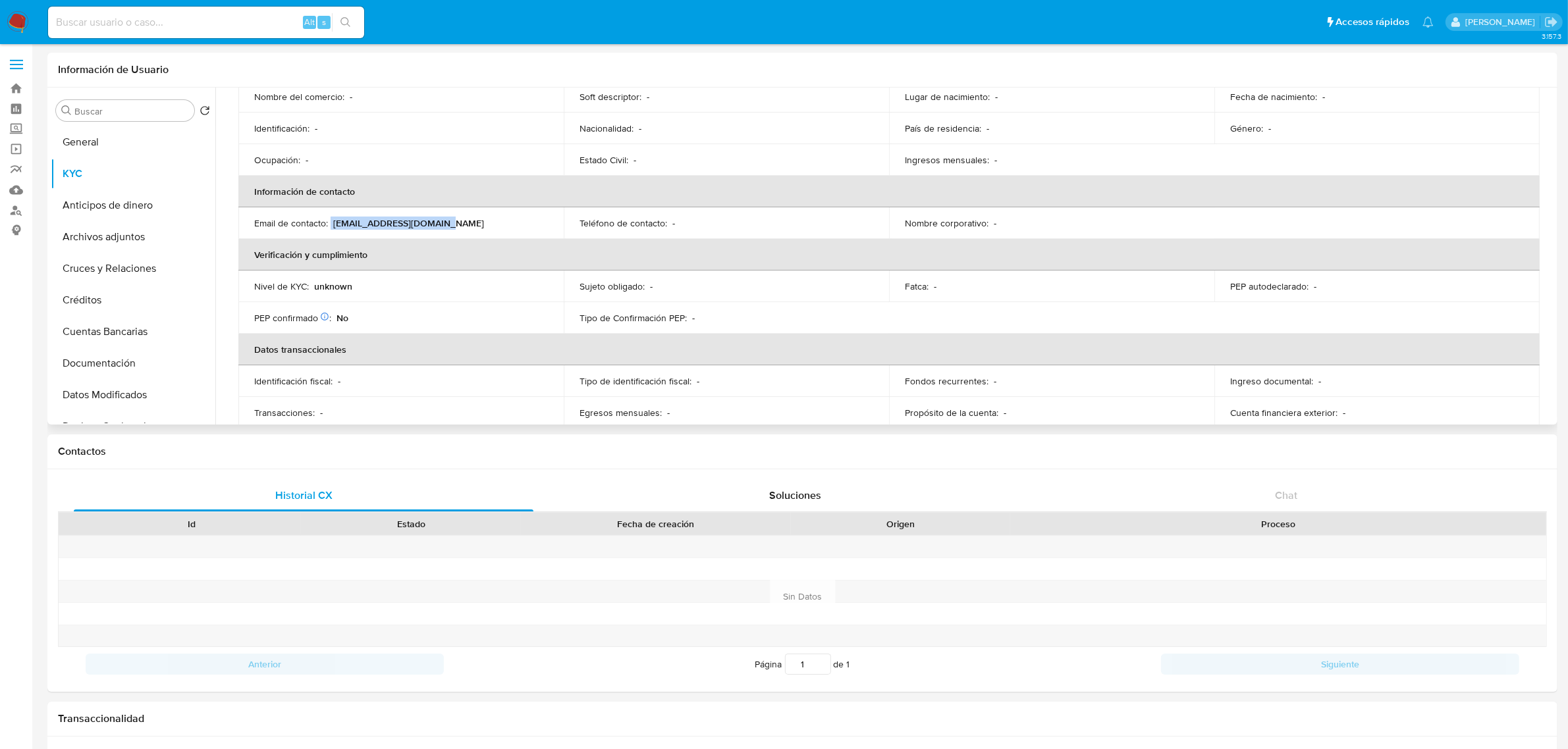
drag, startPoint x: 452, startPoint y: 222, endPoint x: 332, endPoint y: 226, distance: 120.1
click at [332, 226] on div "Email de contacto : cisquiron22@hotmail.com" at bounding box center [401, 223] width 294 height 12
copy div "cisquiron22@hotmail.com"
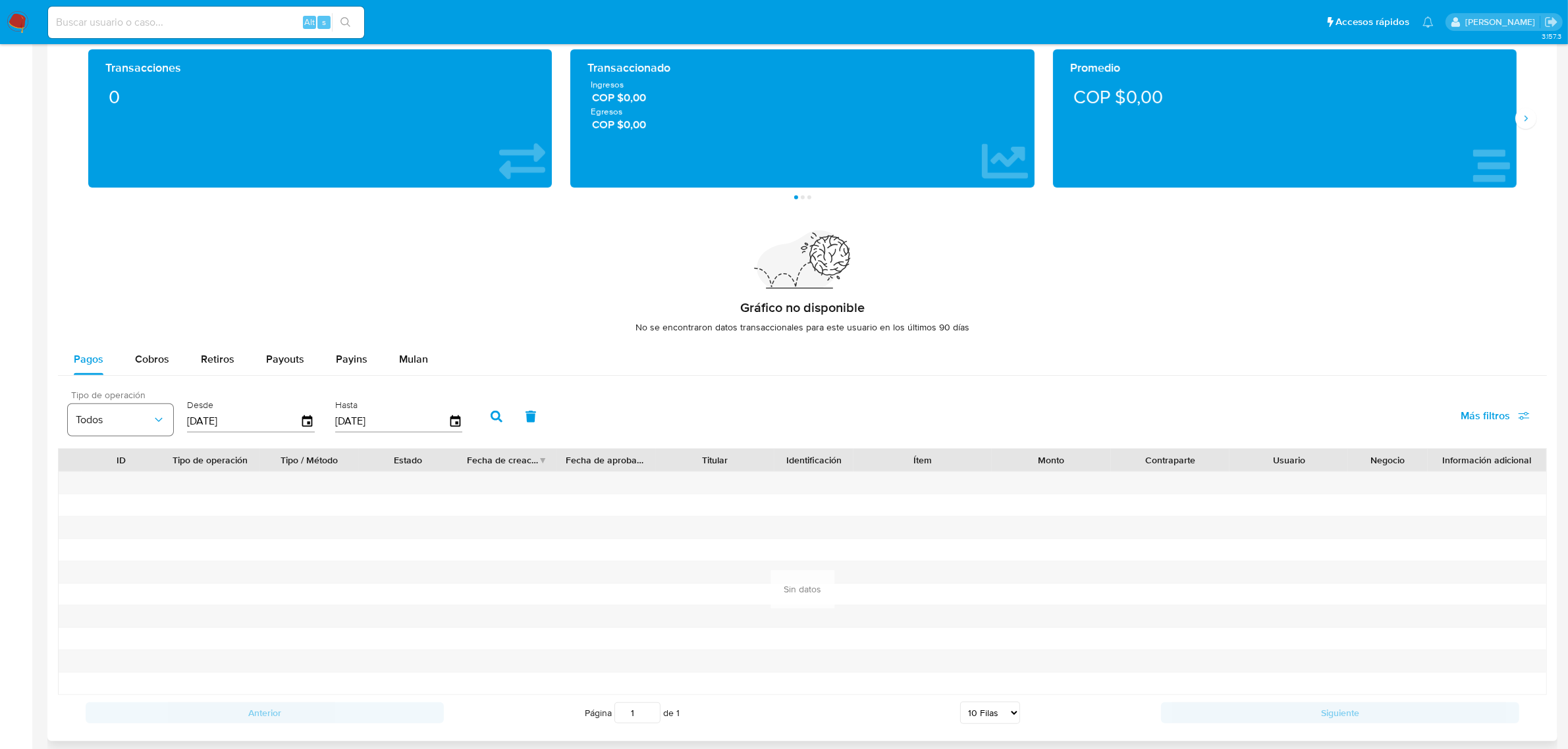
scroll to position [741, 0]
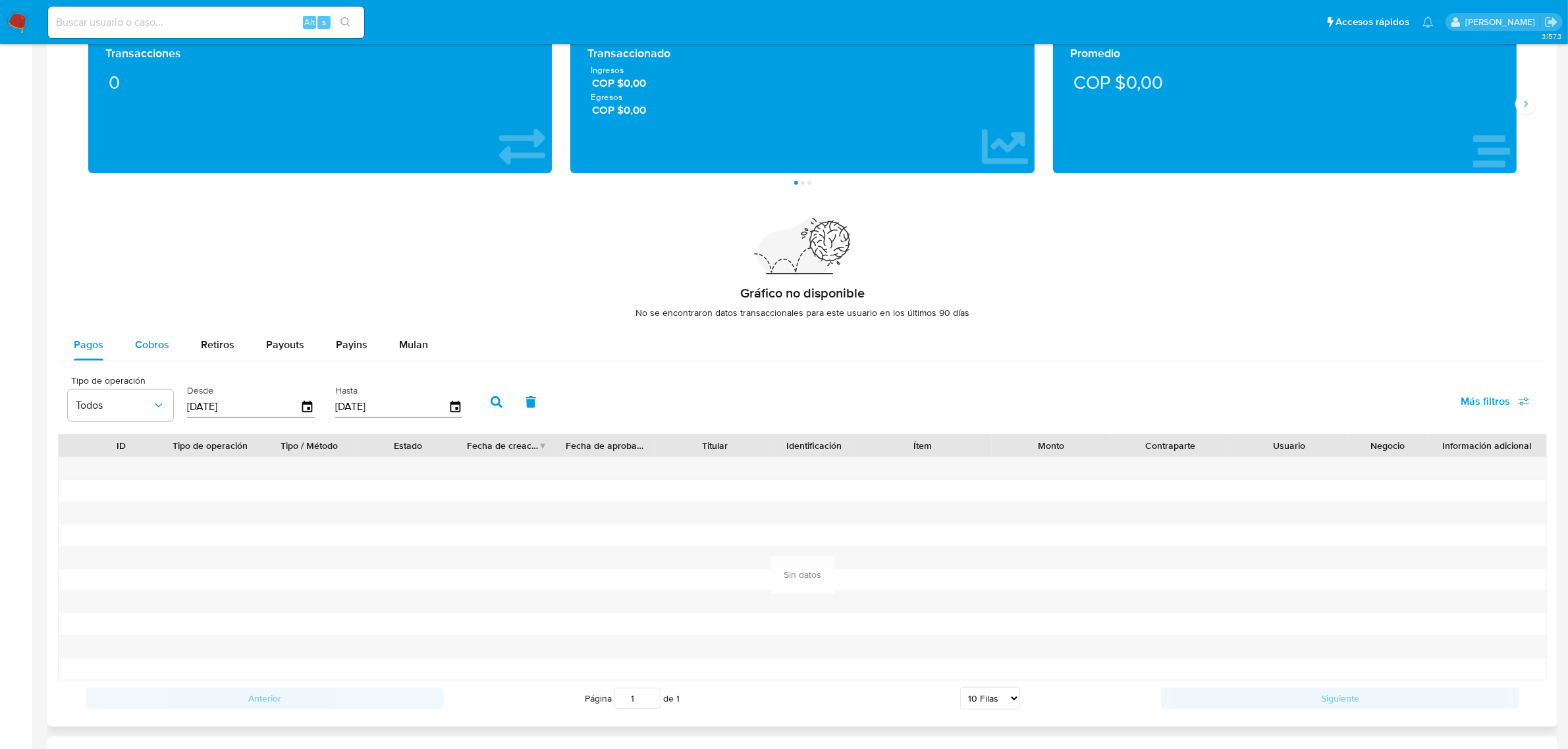
click at [159, 336] on div "Cobros" at bounding box center [152, 344] width 34 height 31
select select "10"
drag, startPoint x: 96, startPoint y: 357, endPoint x: 106, endPoint y: 308, distance: 50.0
click at [96, 356] on div "Pagos" at bounding box center [89, 344] width 30 height 31
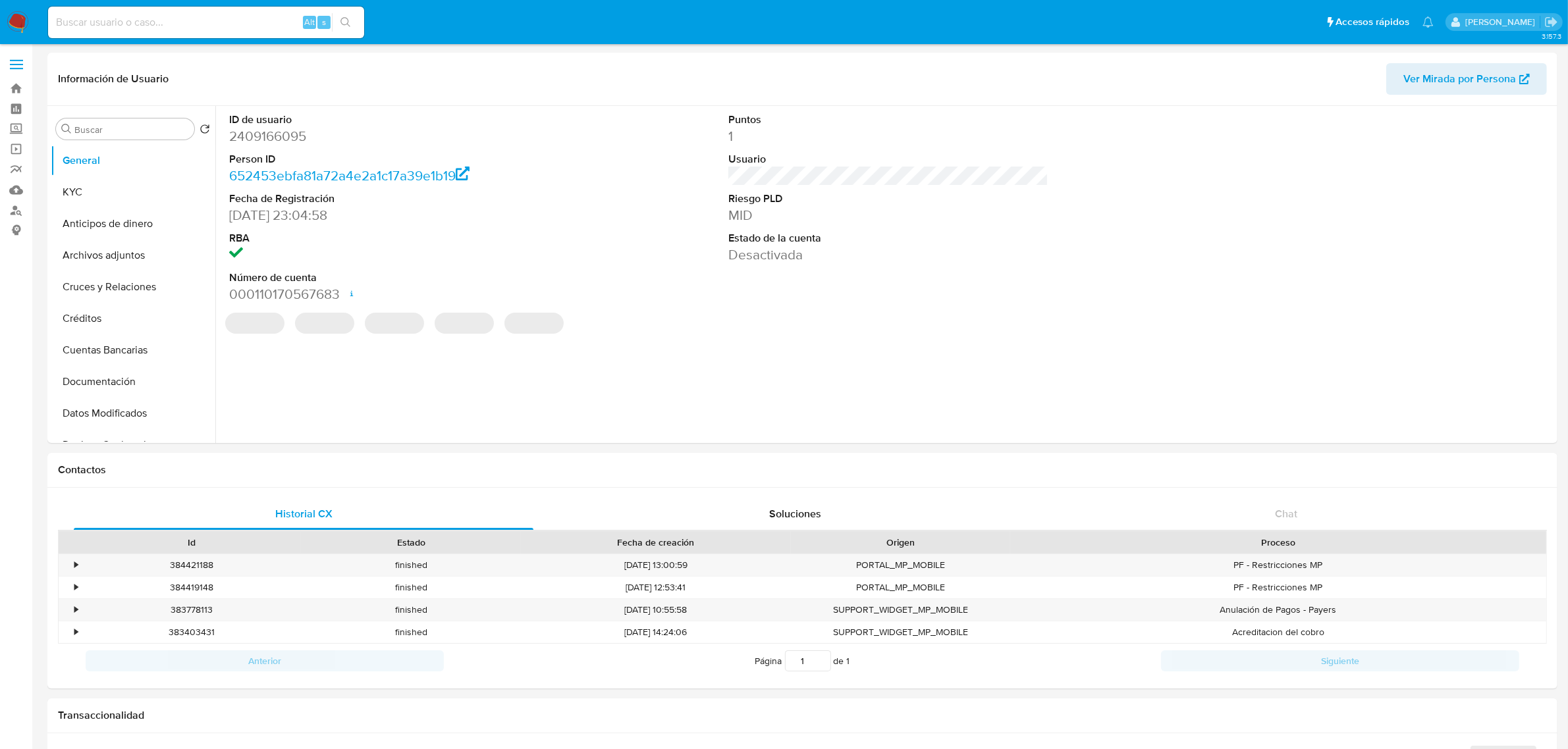
select select "10"
click at [97, 186] on button "KYC" at bounding box center [128, 192] width 154 height 31
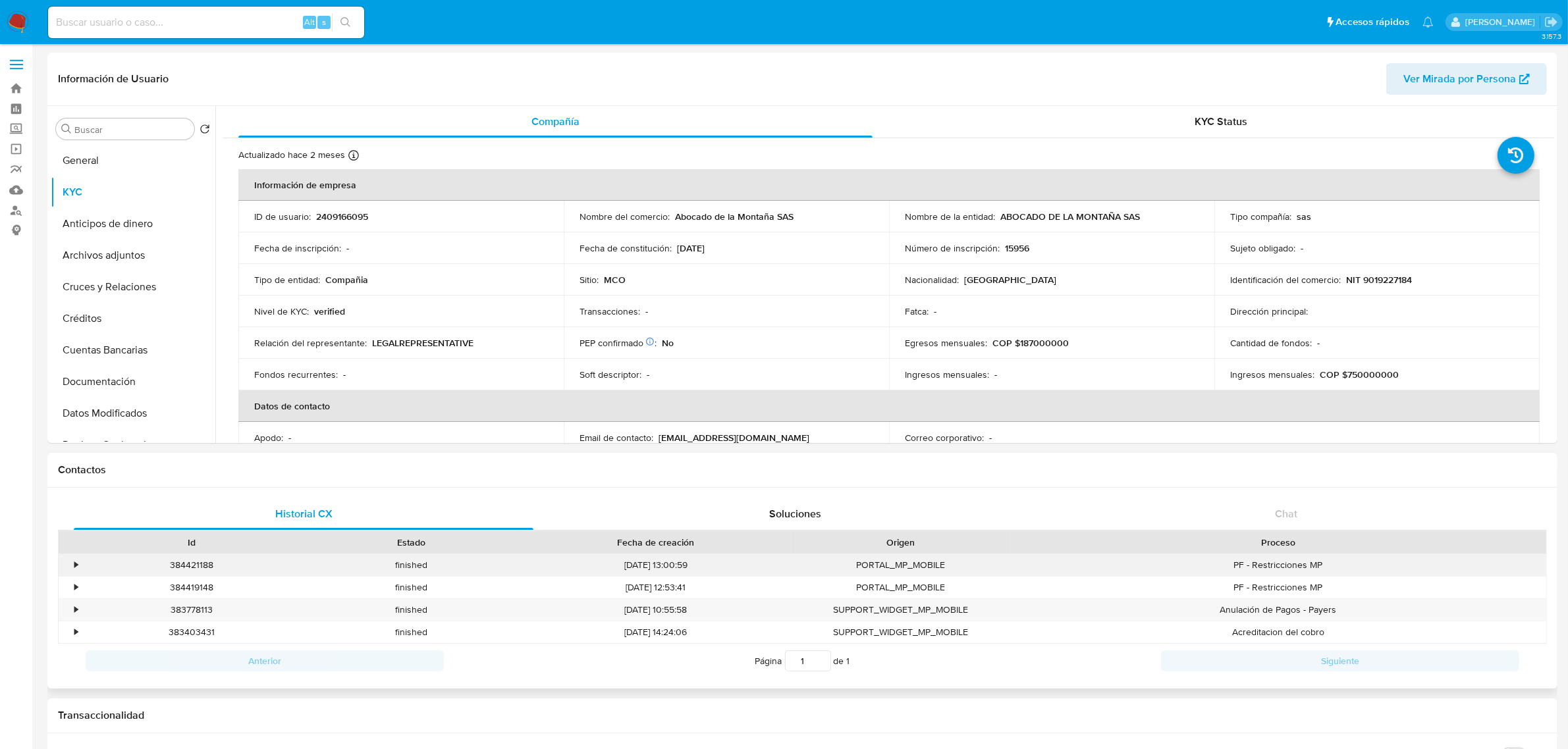
click at [80, 563] on div "•" at bounding box center [69, 565] width 23 height 22
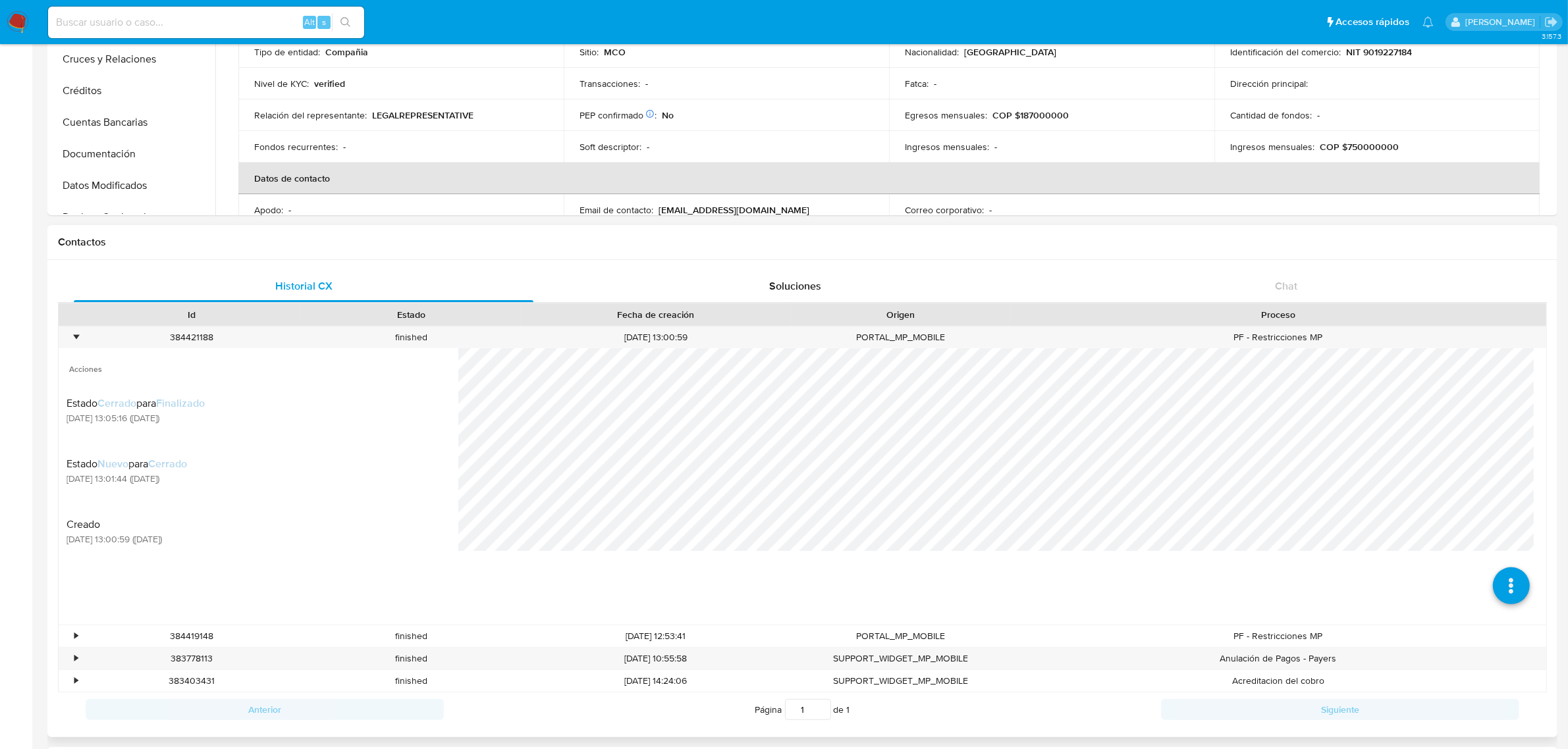
scroll to position [247, 0]
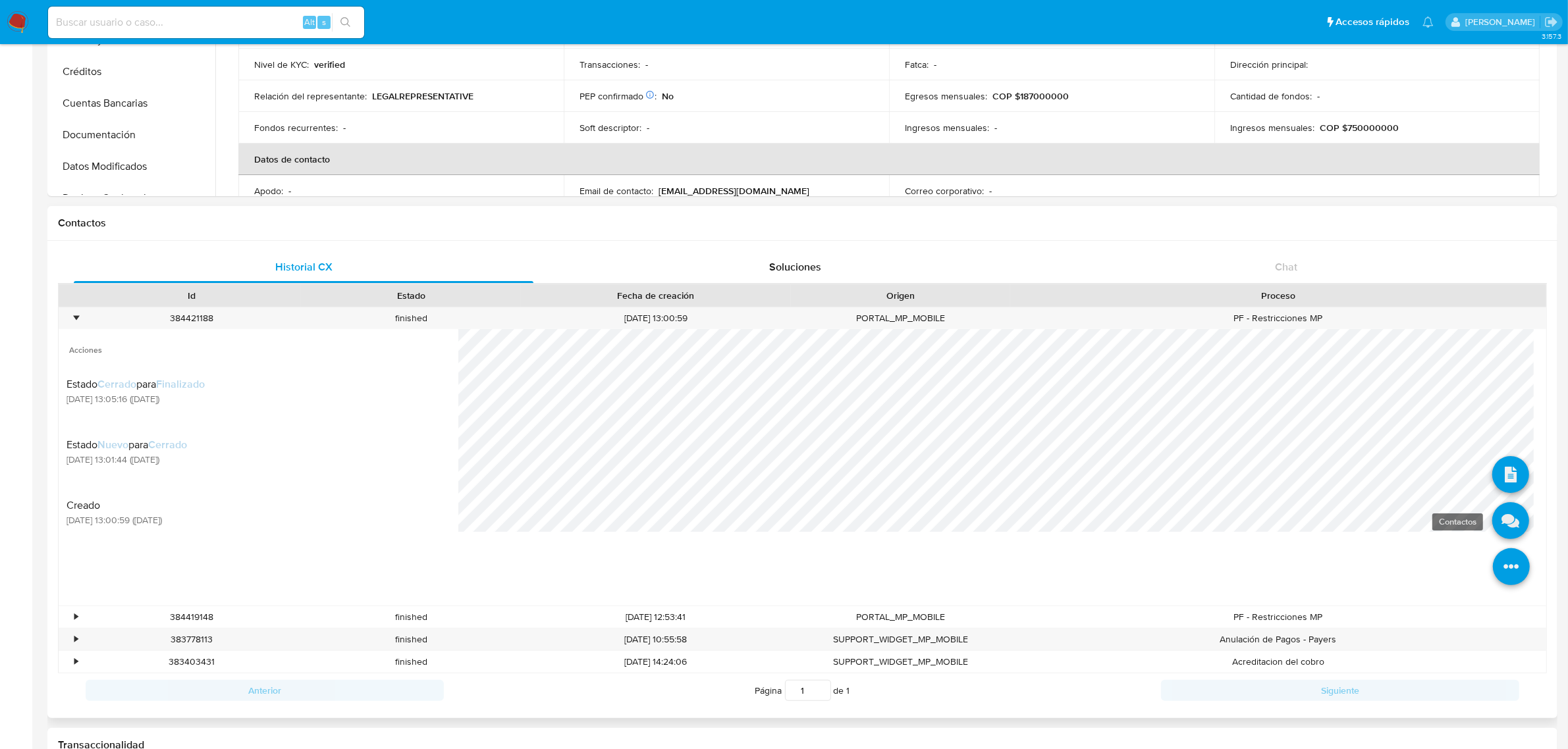
click at [1492, 531] on icon at bounding box center [1511, 521] width 37 height 37
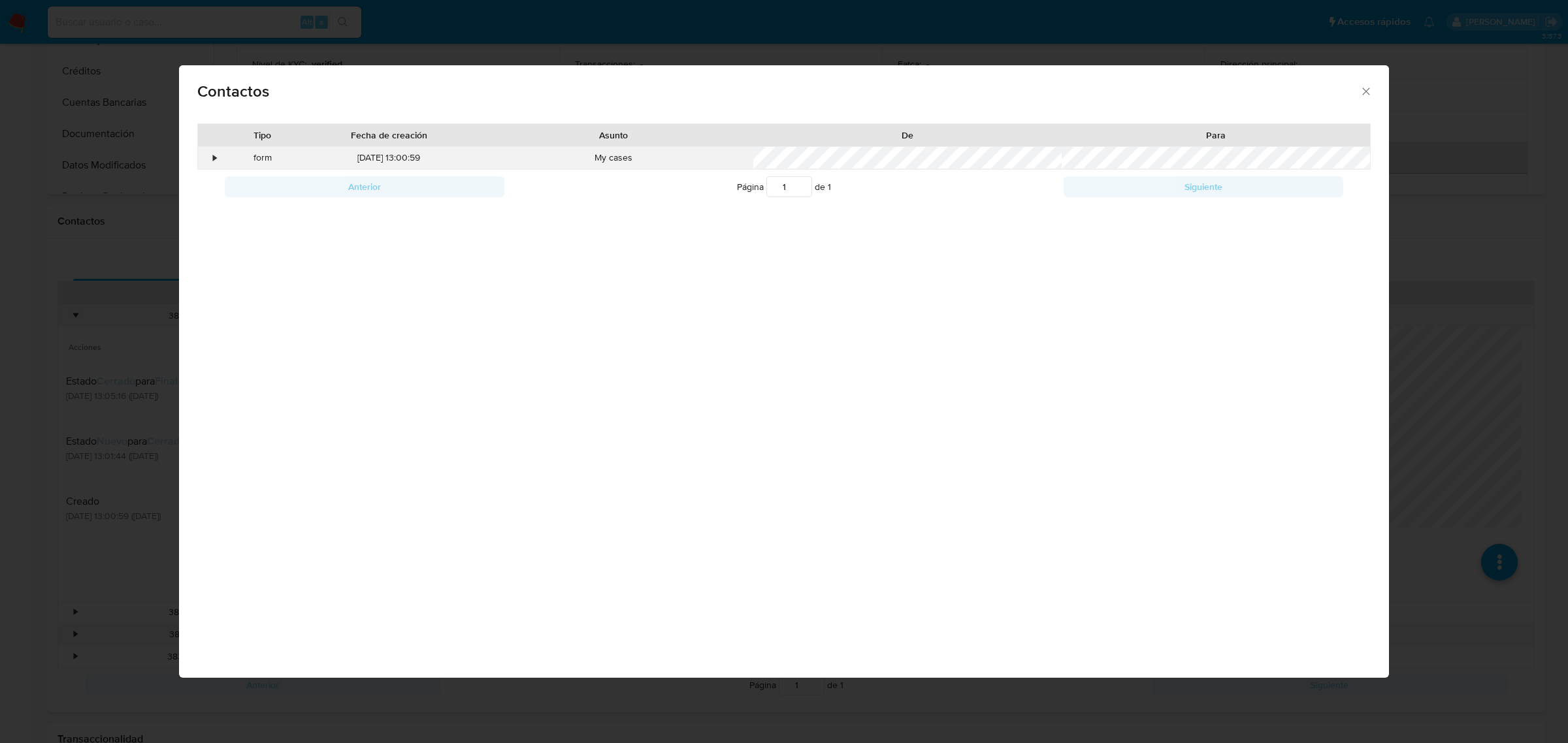
click at [214, 152] on div "•" at bounding box center [215, 158] width 4 height 13
click at [92, 239] on div "Contactos Tipo Fecha de creación Asunto De Para • form 12/05/2025 13:00:59 My c…" at bounding box center [784, 371] width 1568 height 743
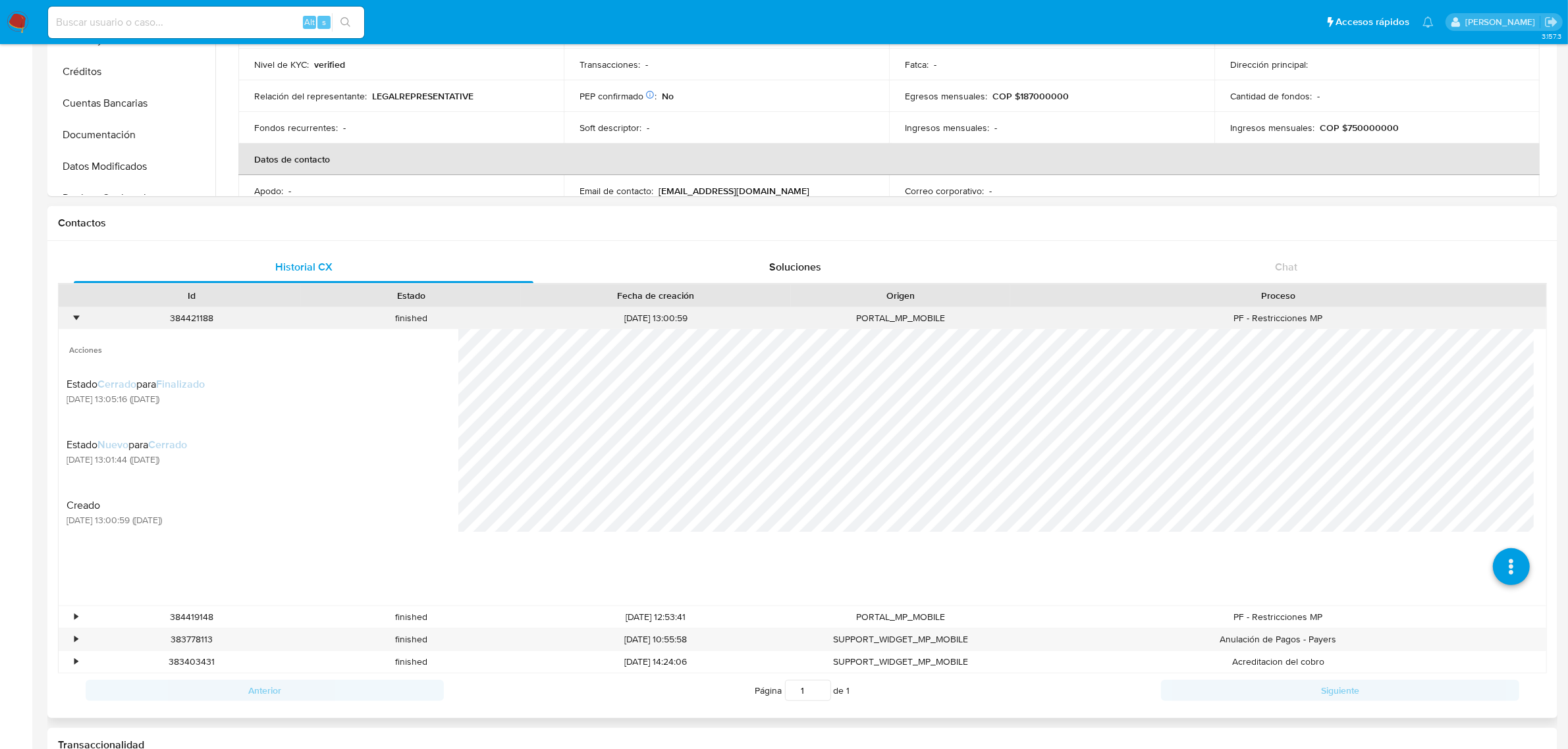
click at [73, 313] on div "•" at bounding box center [69, 319] width 23 height 22
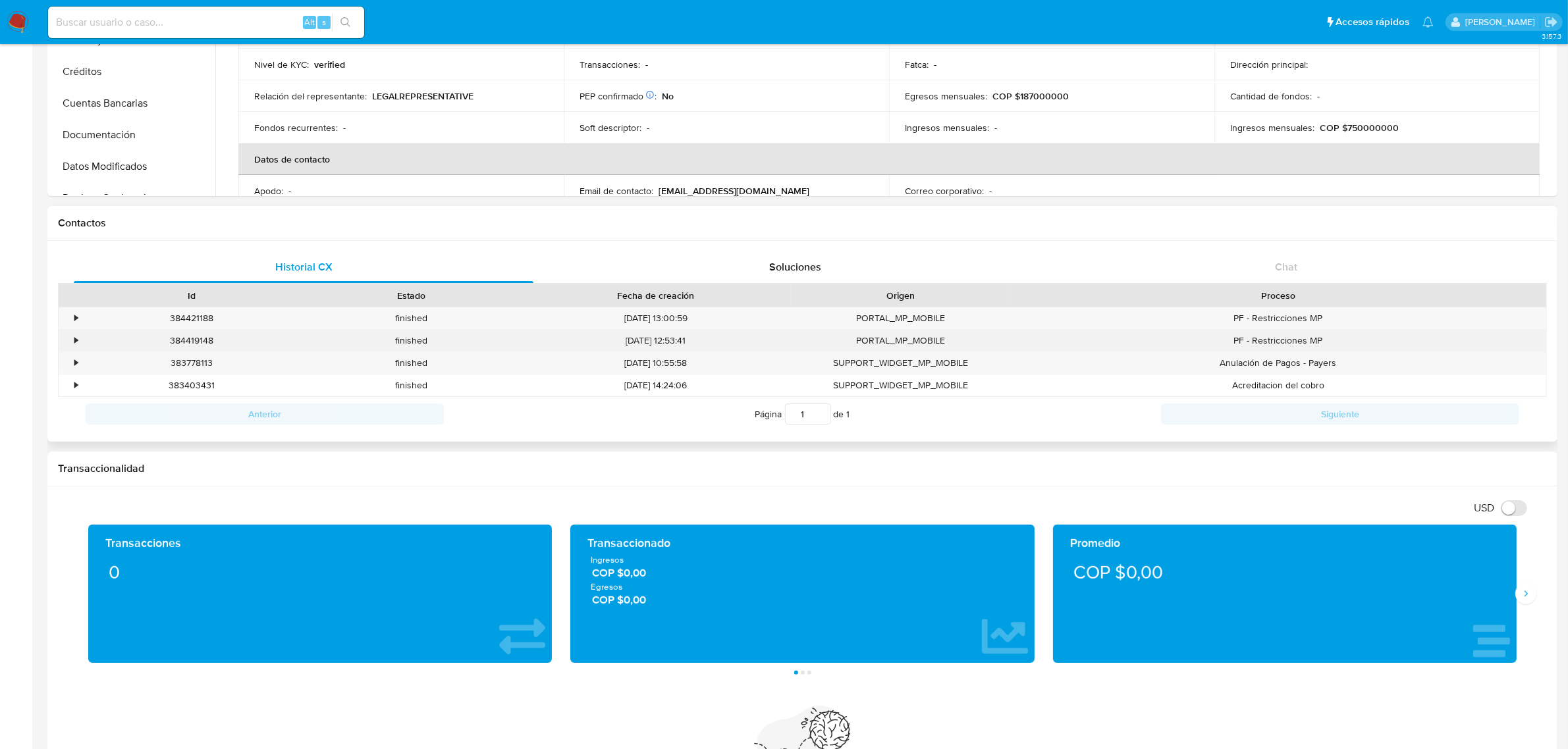
click at [77, 345] on div "•" at bounding box center [77, 341] width 4 height 13
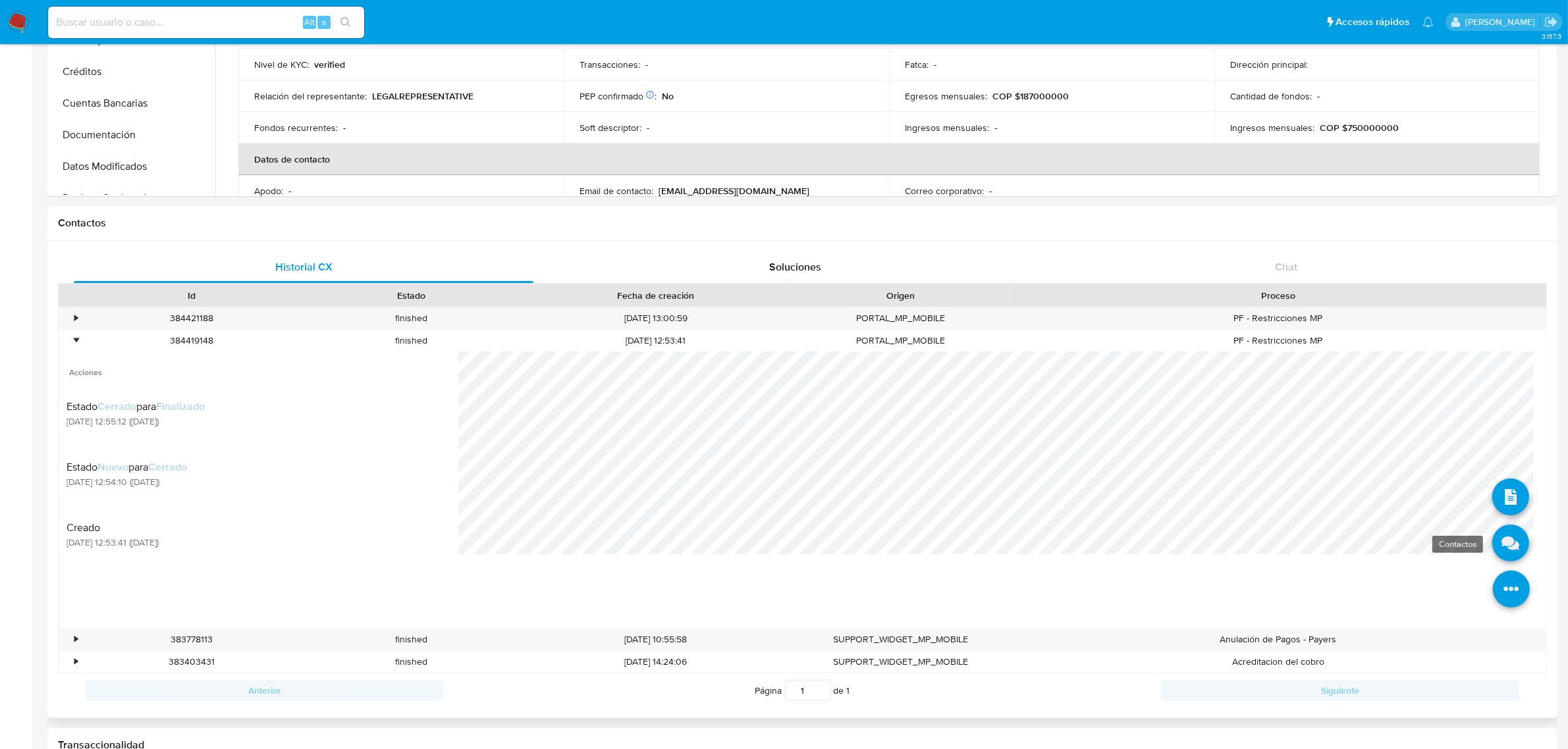
click at [1493, 545] on icon at bounding box center [1511, 543] width 37 height 37
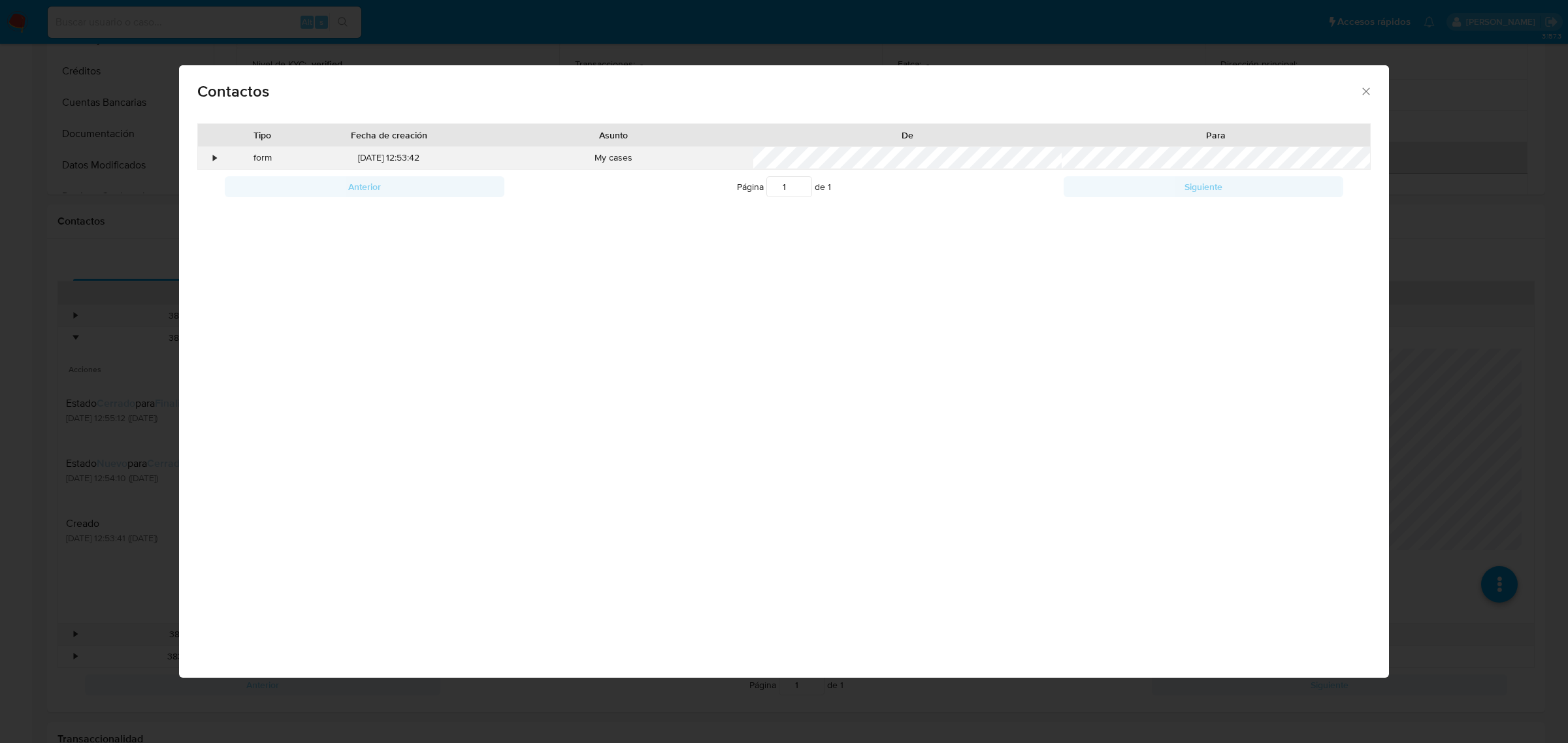
click at [213, 152] on div "•" at bounding box center [209, 158] width 23 height 22
click at [39, 285] on div "Contactos Tipo Fecha de creación Asunto De Para • form 12/05/2025 12:53:42 My c…" at bounding box center [784, 371] width 1568 height 743
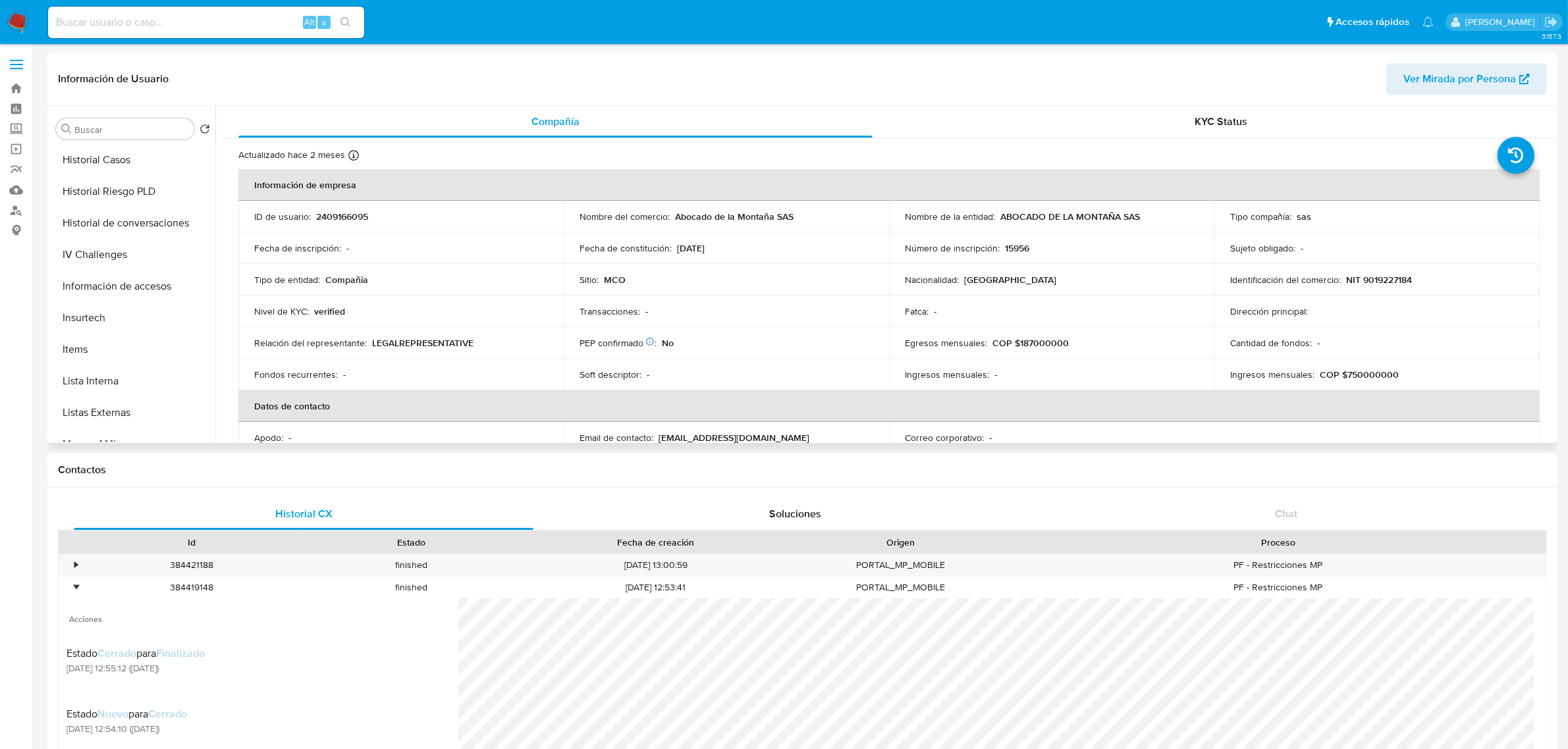
scroll to position [555, 0]
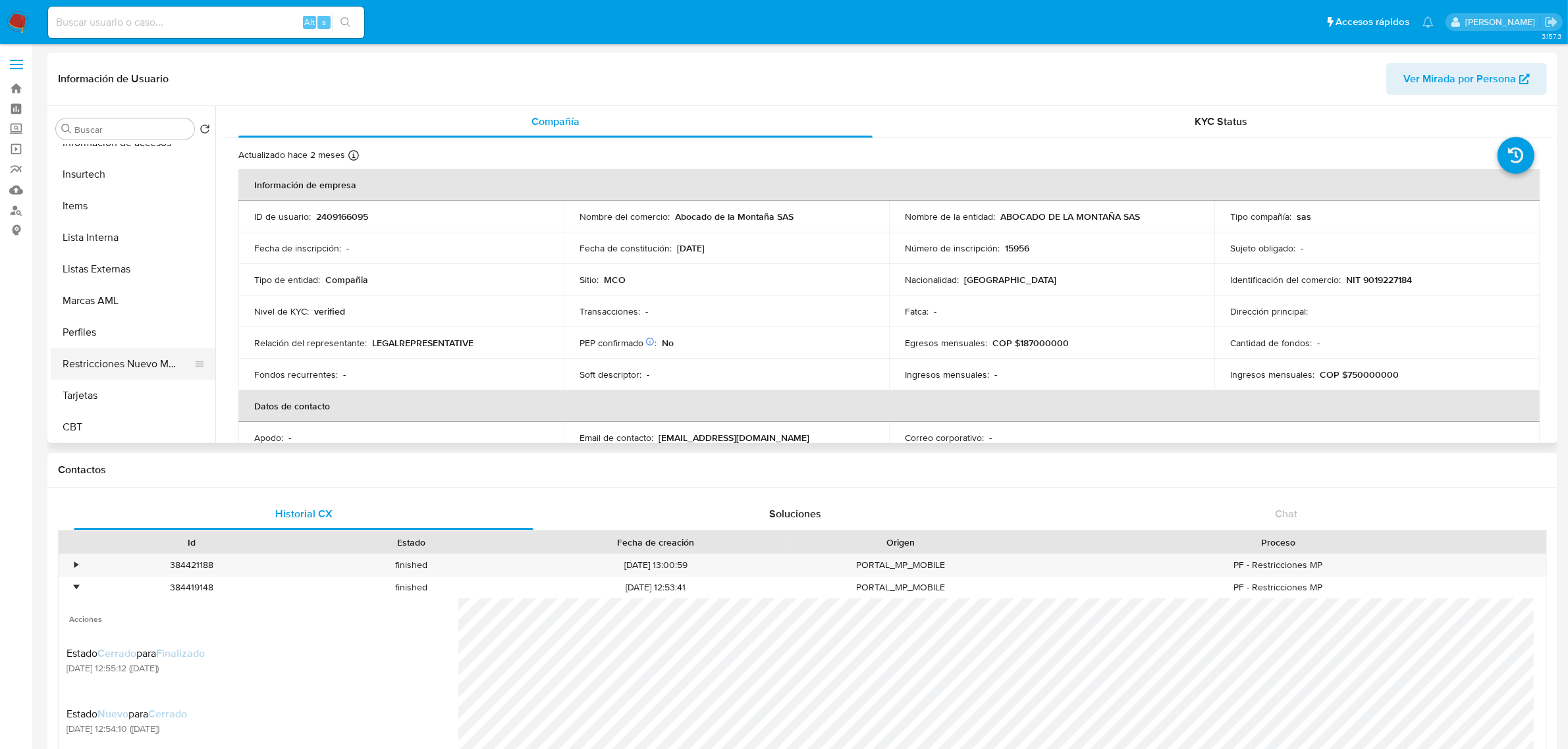
click at [128, 370] on button "Restricciones Nuevo Mundo" at bounding box center [128, 364] width 154 height 31
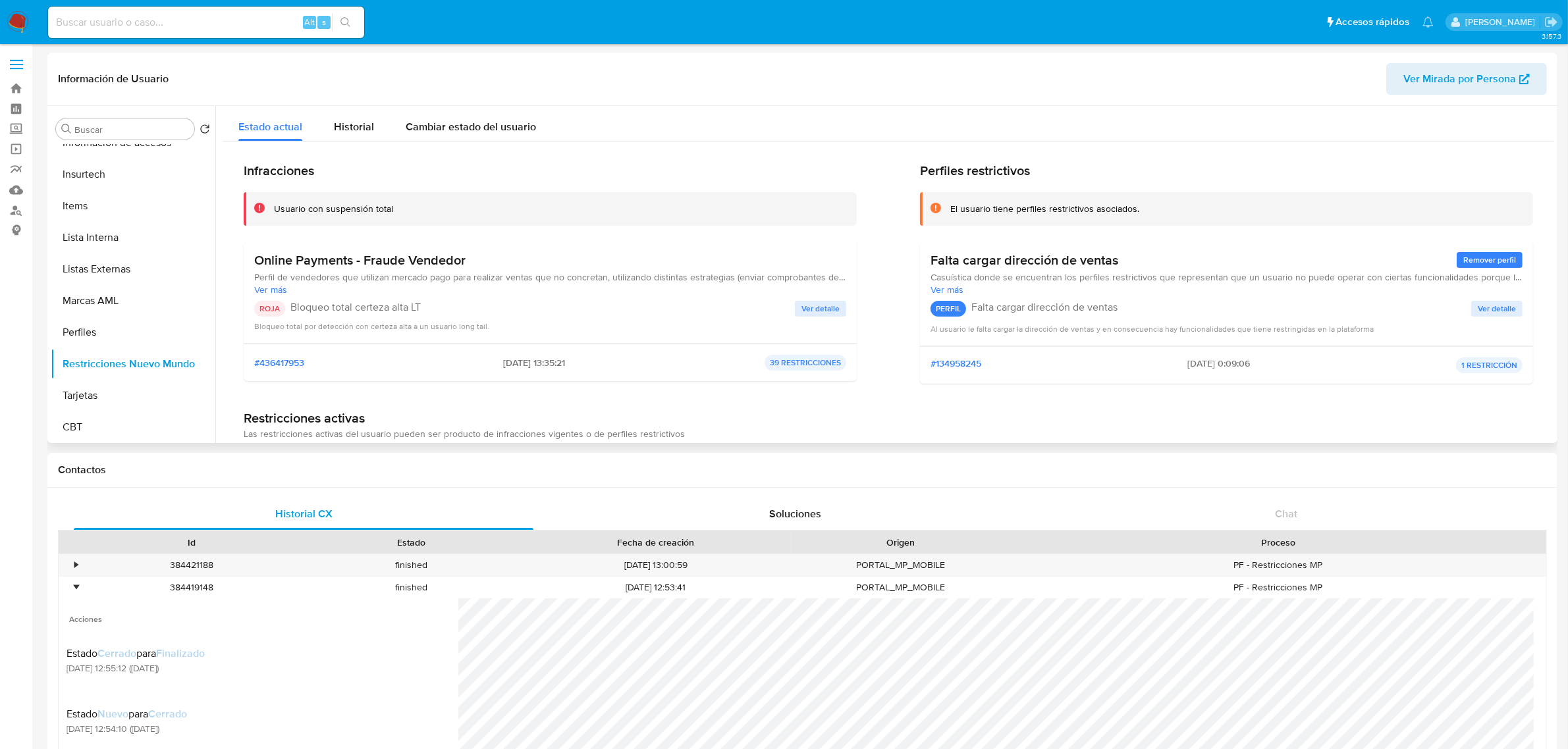
click at [815, 313] on span "Ver detalle" at bounding box center [820, 308] width 38 height 13
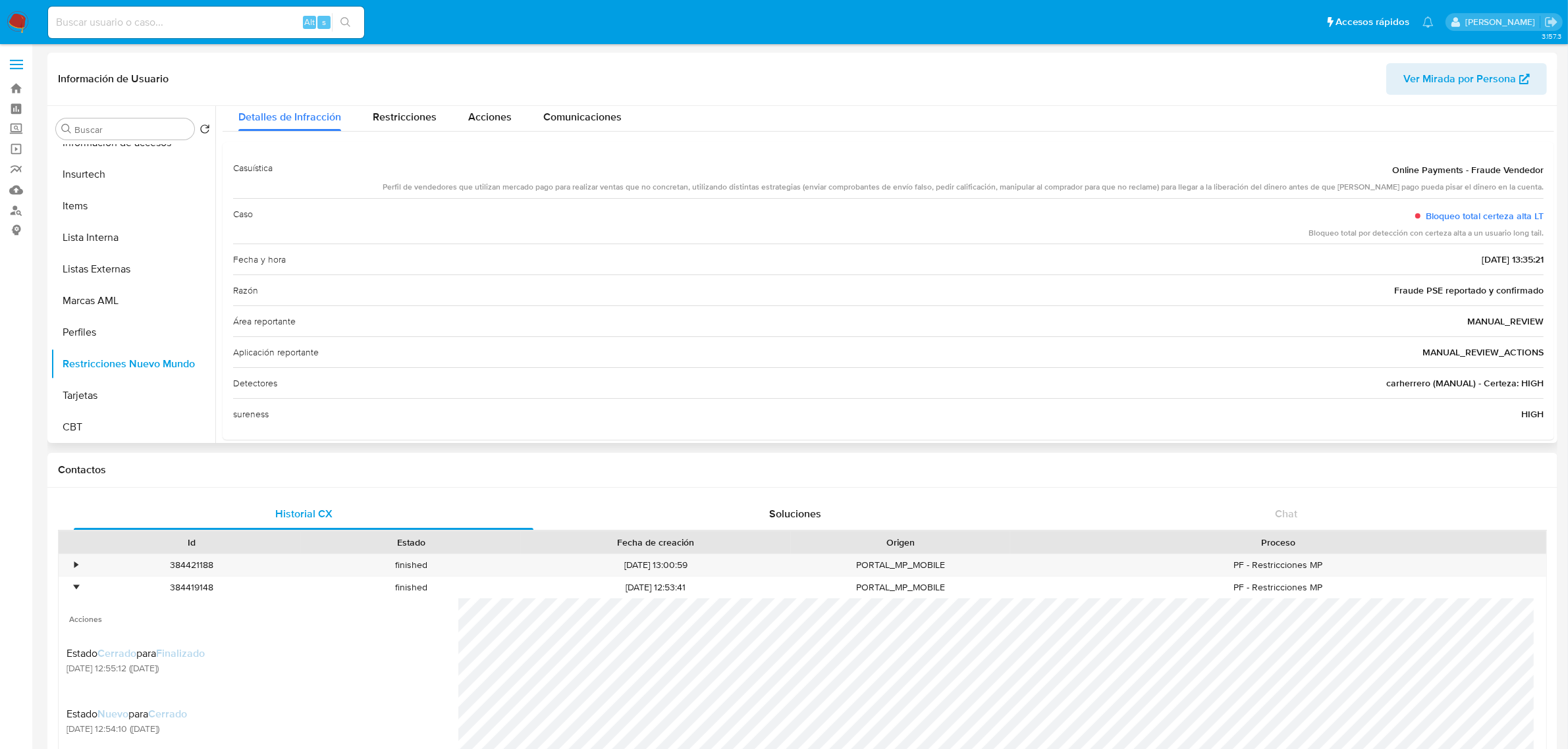
scroll to position [44, 0]
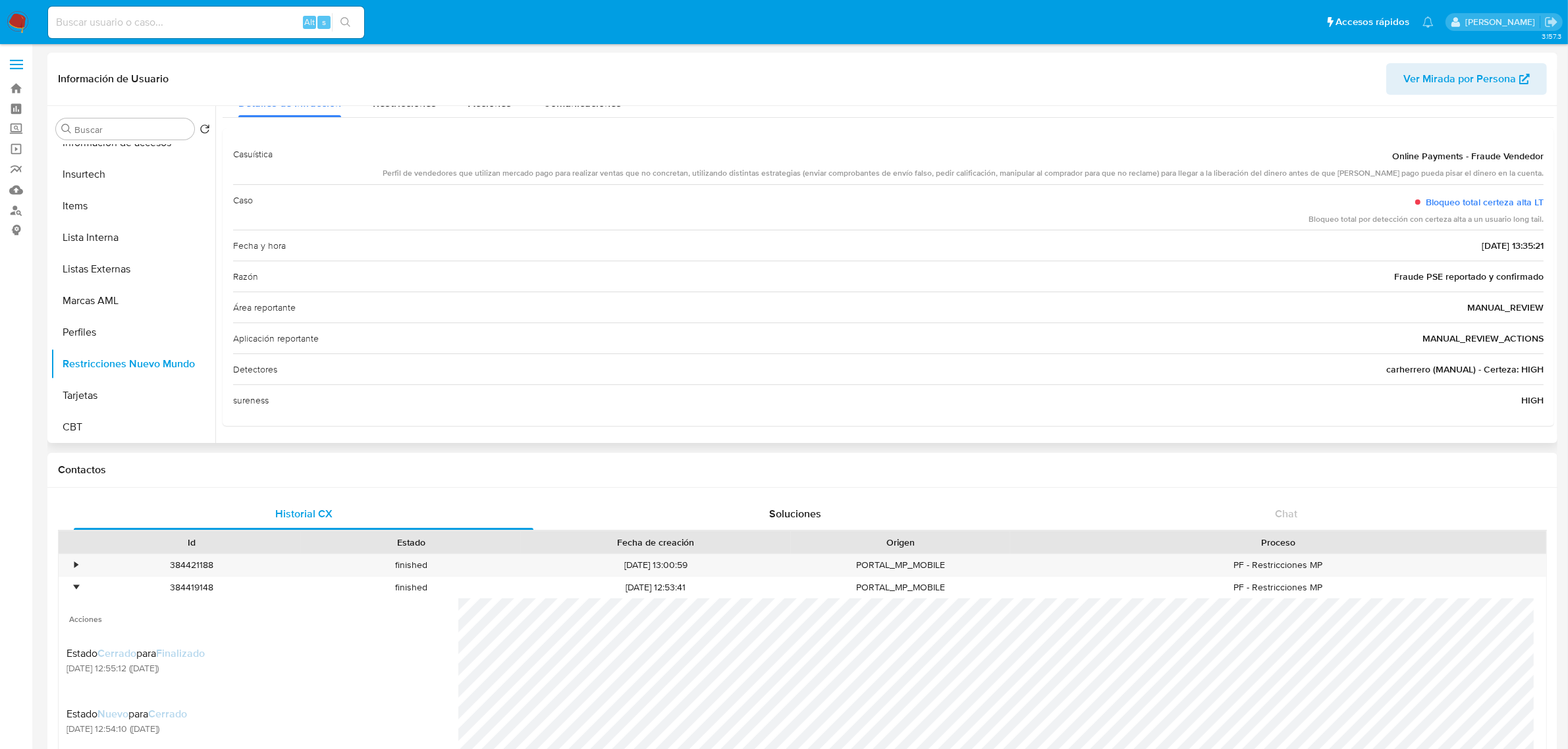
drag, startPoint x: 1393, startPoint y: 277, endPoint x: 1538, endPoint y: 284, distance: 145.2
click at [1538, 284] on div "Razón Fraude PSE reportado y confirmado" at bounding box center [888, 276] width 1311 height 31
click at [1457, 269] on div "Razón Fraude PSE reportado y confirmado" at bounding box center [888, 276] width 1311 height 31
drag, startPoint x: 1457, startPoint y: 269, endPoint x: 1462, endPoint y: 273, distance: 6.4
click at [1458, 269] on div "Razón Fraude PSE reportado y confirmado" at bounding box center [888, 276] width 1311 height 31
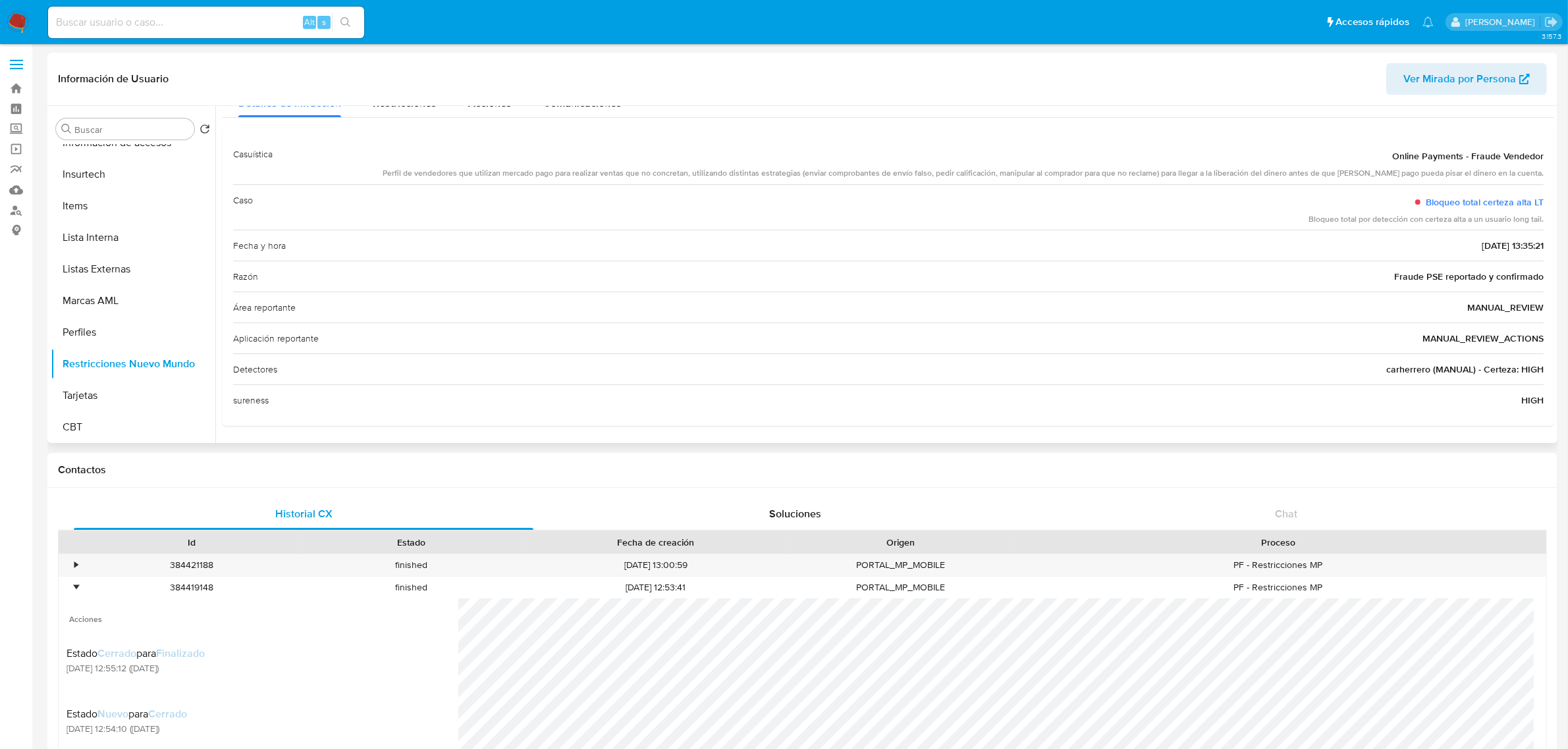
click at [1463, 273] on span "Fraude PSE reportado y confirmado" at bounding box center [1469, 276] width 150 height 13
click at [94, 192] on button "KYC" at bounding box center [128, 192] width 154 height 31
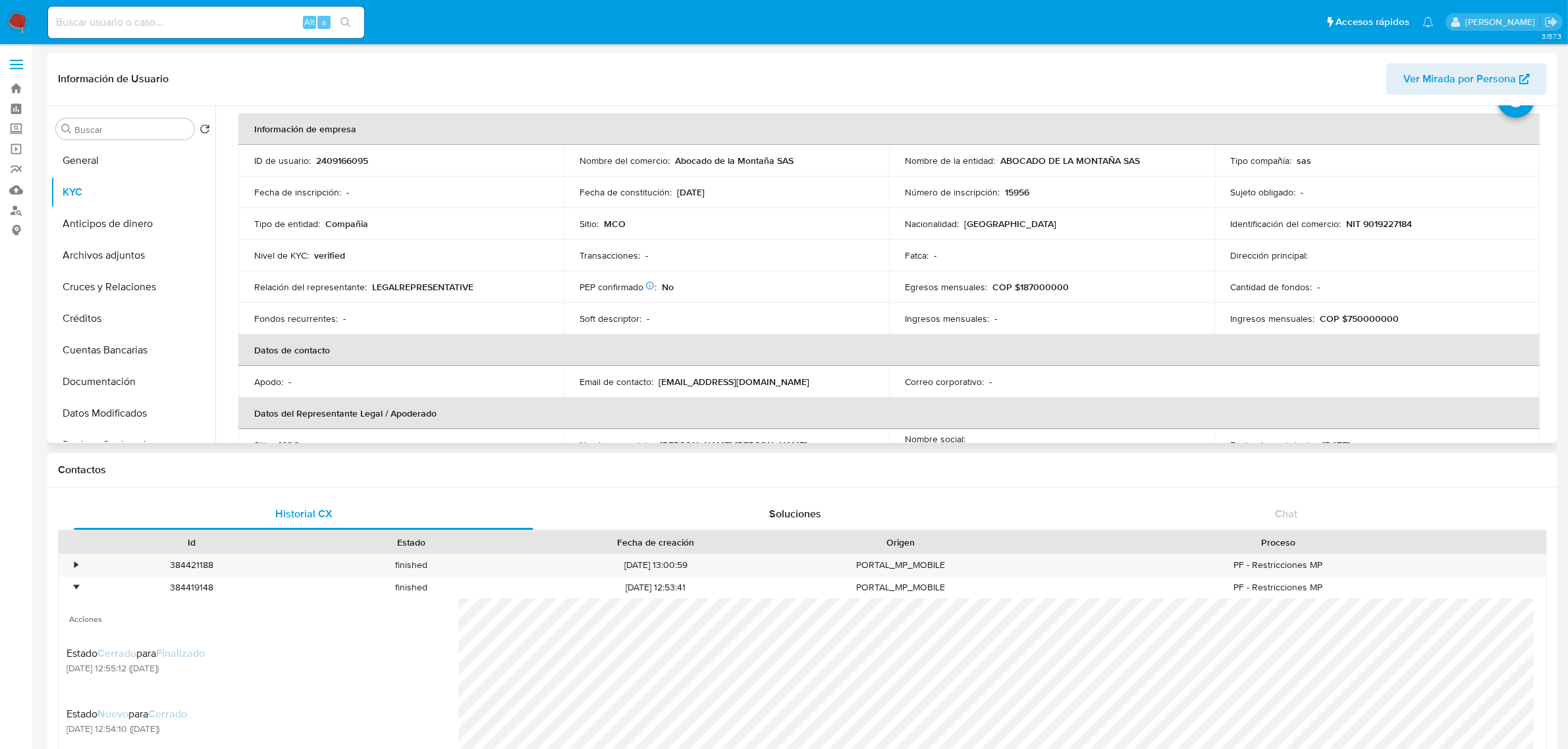
scroll to position [82, 0]
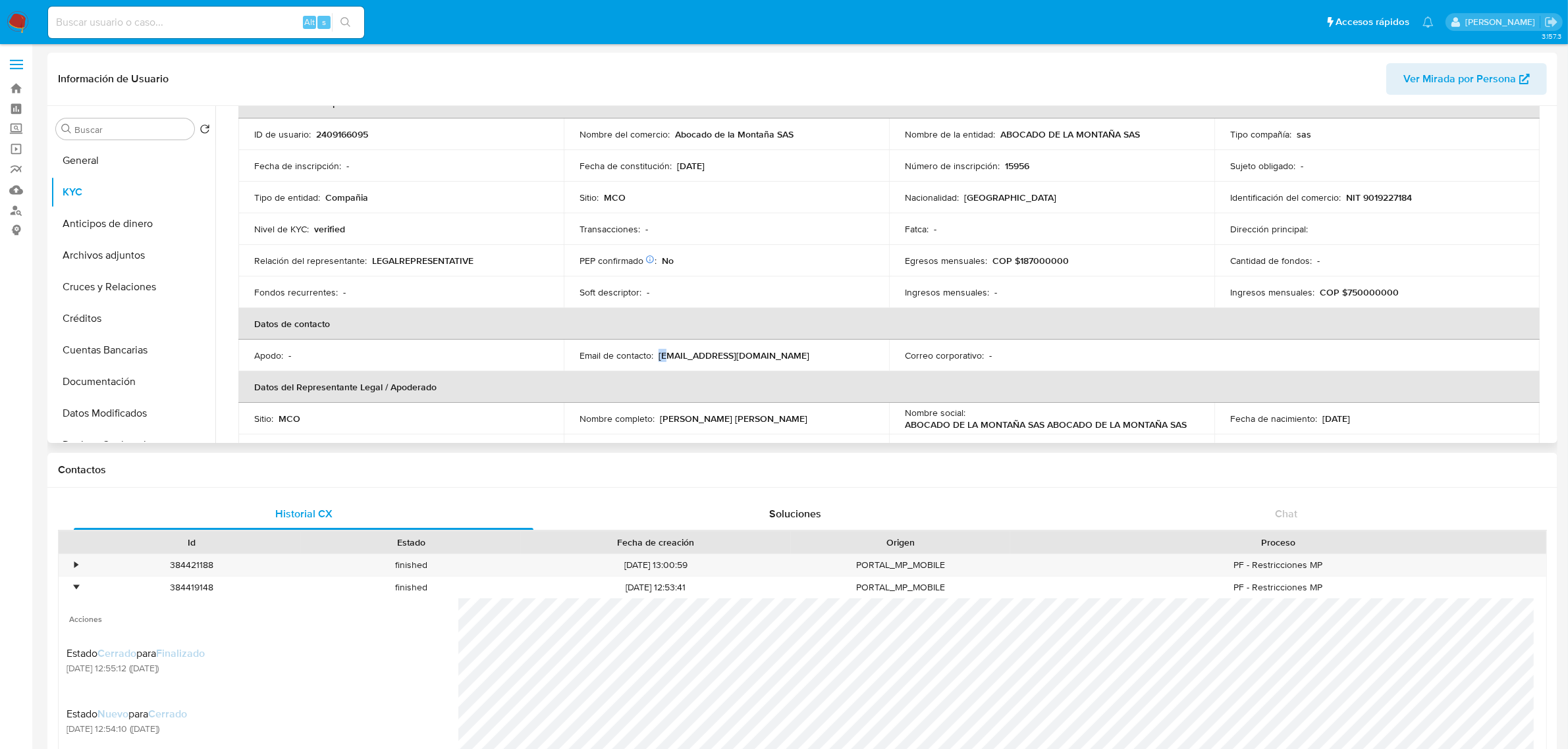
drag, startPoint x: 669, startPoint y: 350, endPoint x: 778, endPoint y: 346, distance: 109.1
click at [777, 346] on td "Email de contacto : abocadodelamontana@gmail.com" at bounding box center [726, 356] width 325 height 31
click at [778, 346] on td "Email de contacto : abocadodelamontana@gmail.com" at bounding box center [726, 356] width 325 height 31
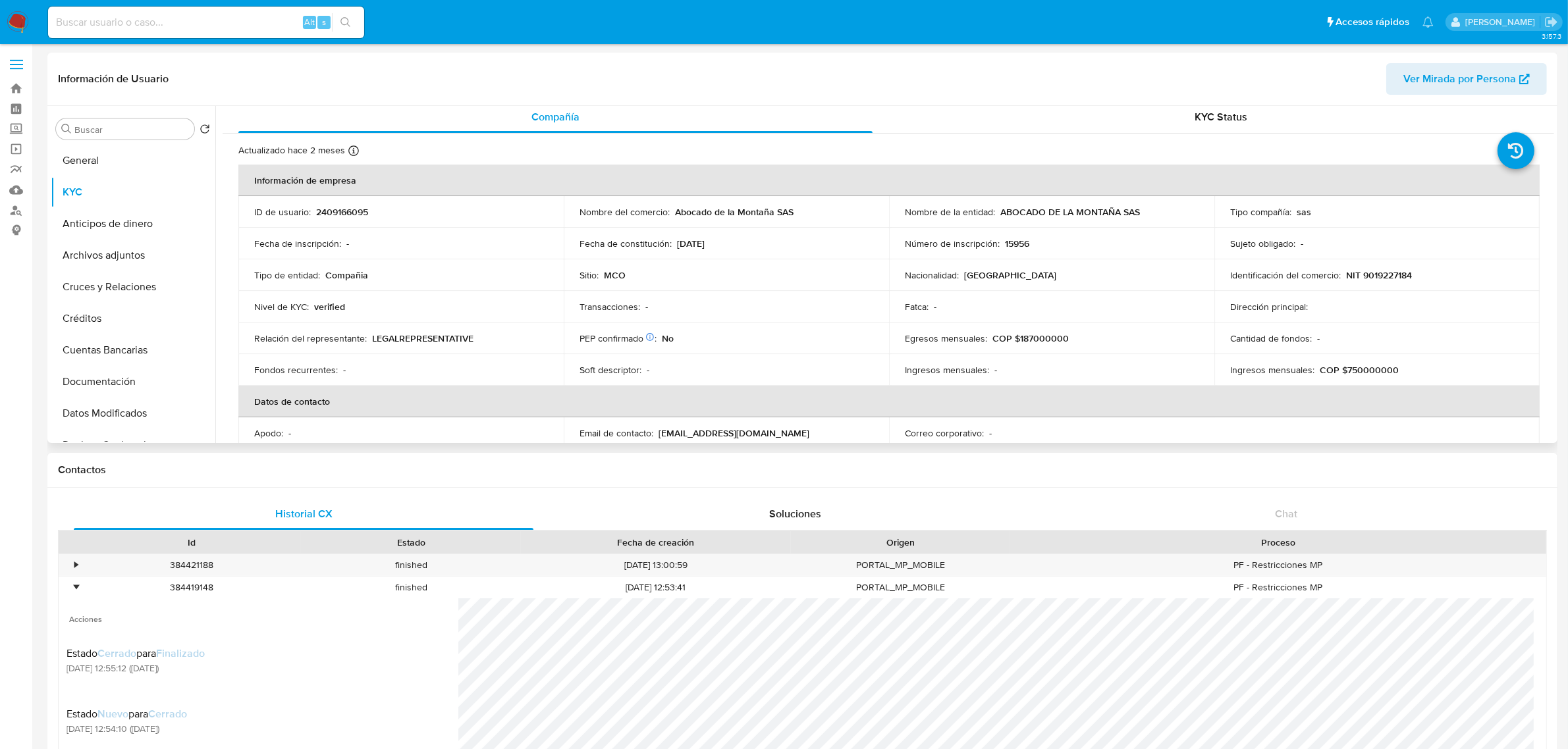
scroll to position [0, 0]
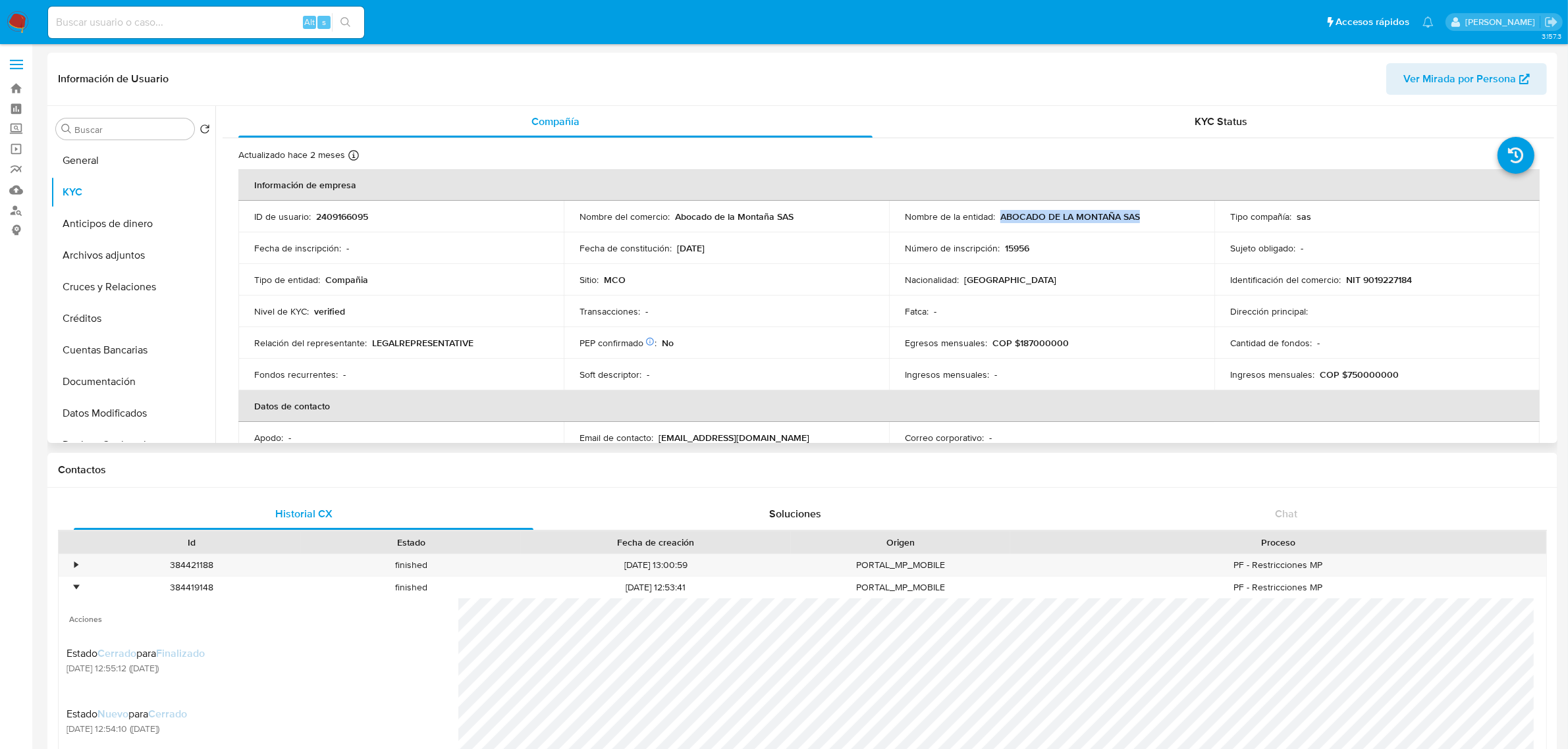
drag, startPoint x: 999, startPoint y: 216, endPoint x: 1148, endPoint y: 219, distance: 149.0
click at [1148, 219] on div "Nombre de la entidad : ABOCADO DE LA MONTAÑA SAS" at bounding box center [1051, 216] width 294 height 12
copy p "ABOCADO DE LA MONTAÑA SAS"
click at [1392, 280] on p "NIT 9019227184" at bounding box center [1379, 280] width 66 height 12
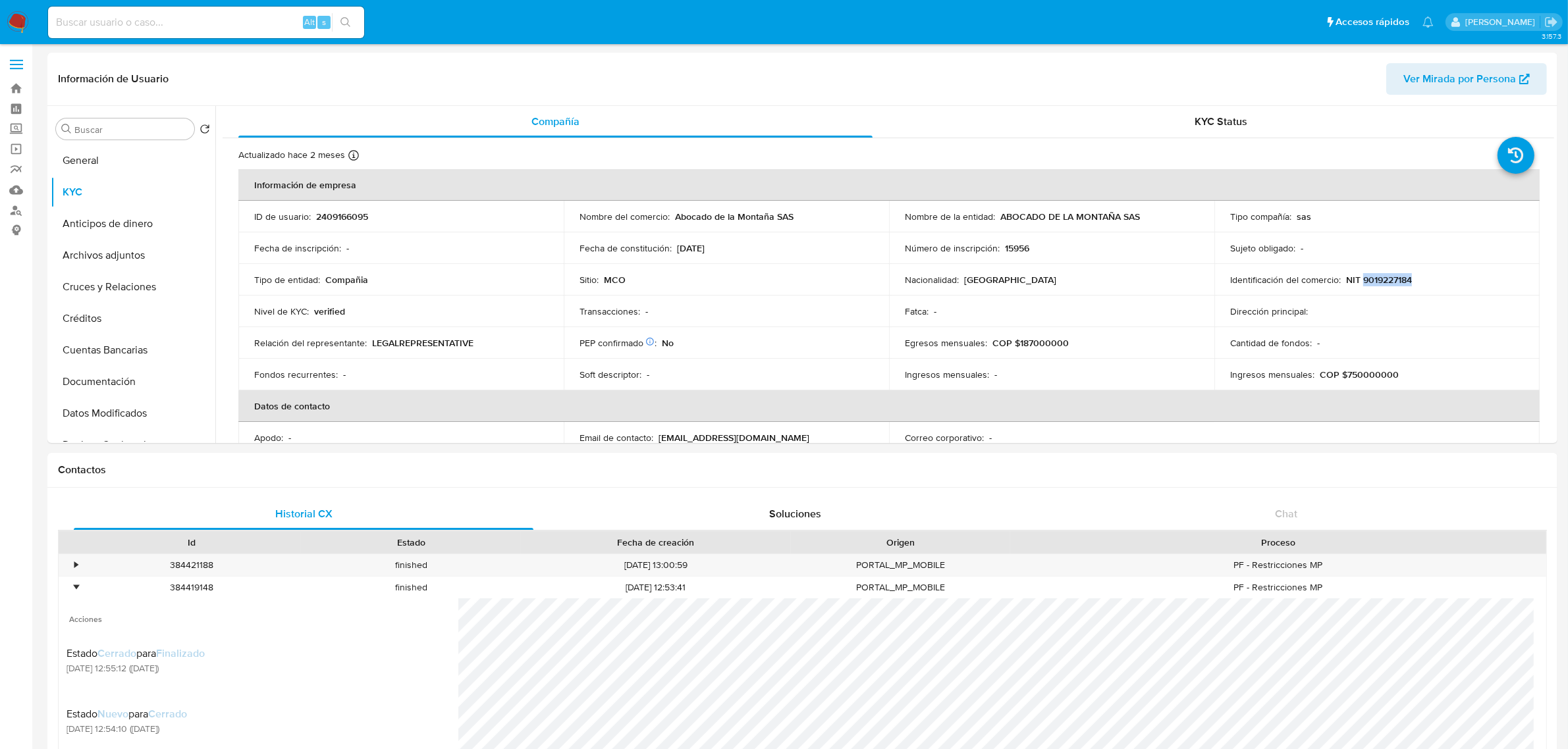
copy p "9019227184"
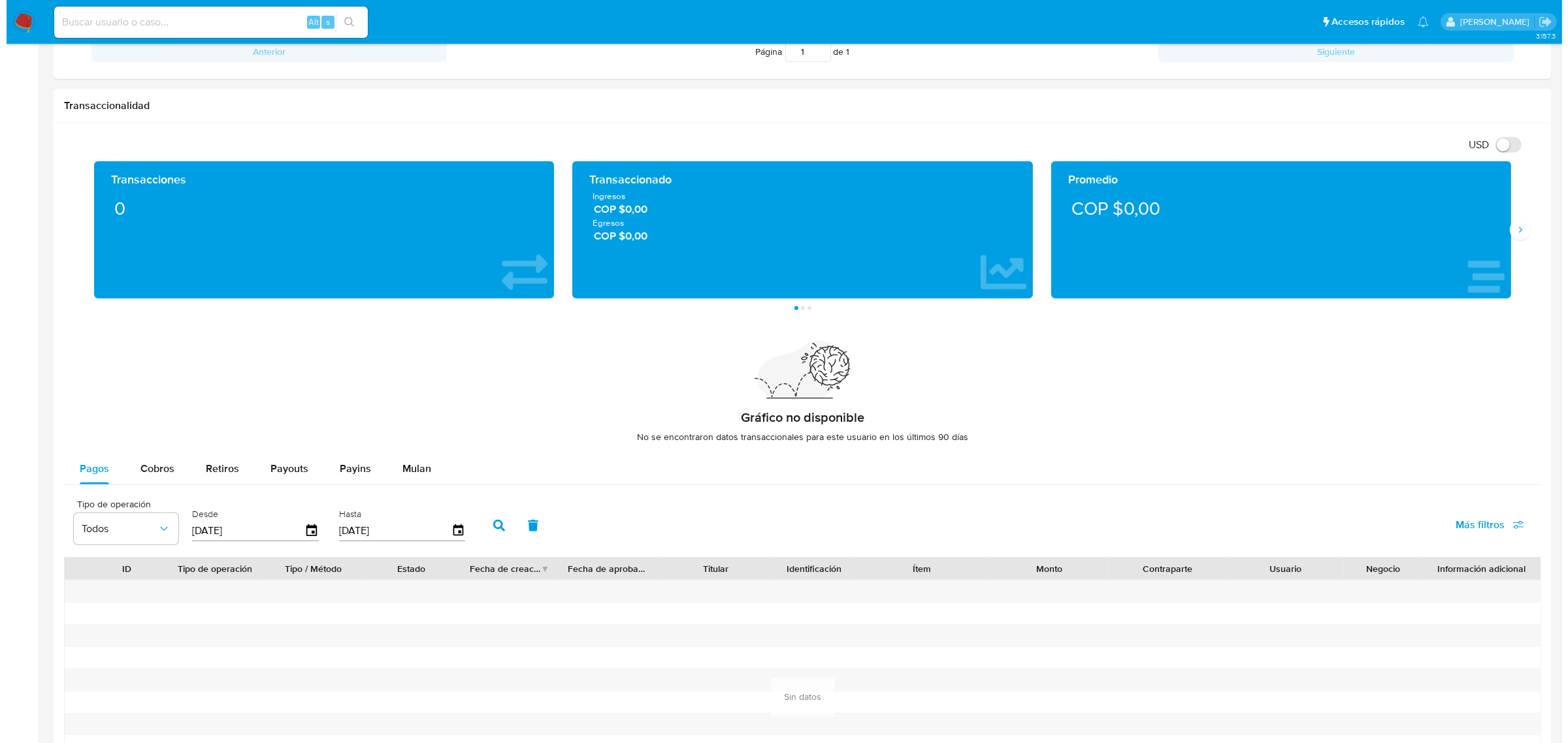
scroll to position [859, 0]
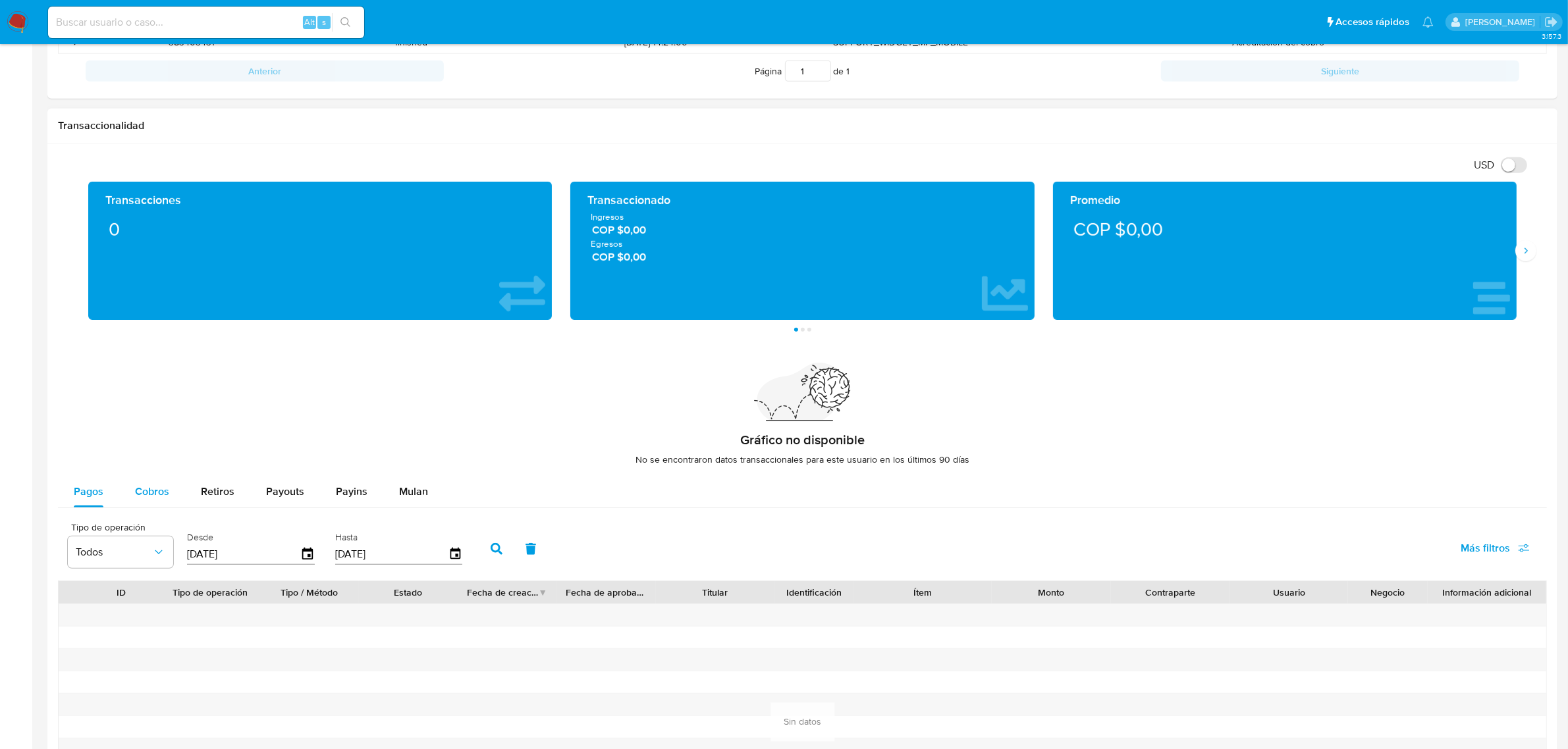
click at [164, 501] on div "Cobros" at bounding box center [152, 491] width 34 height 31
select select "10"
click at [311, 549] on icon "button" at bounding box center [308, 553] width 23 height 23
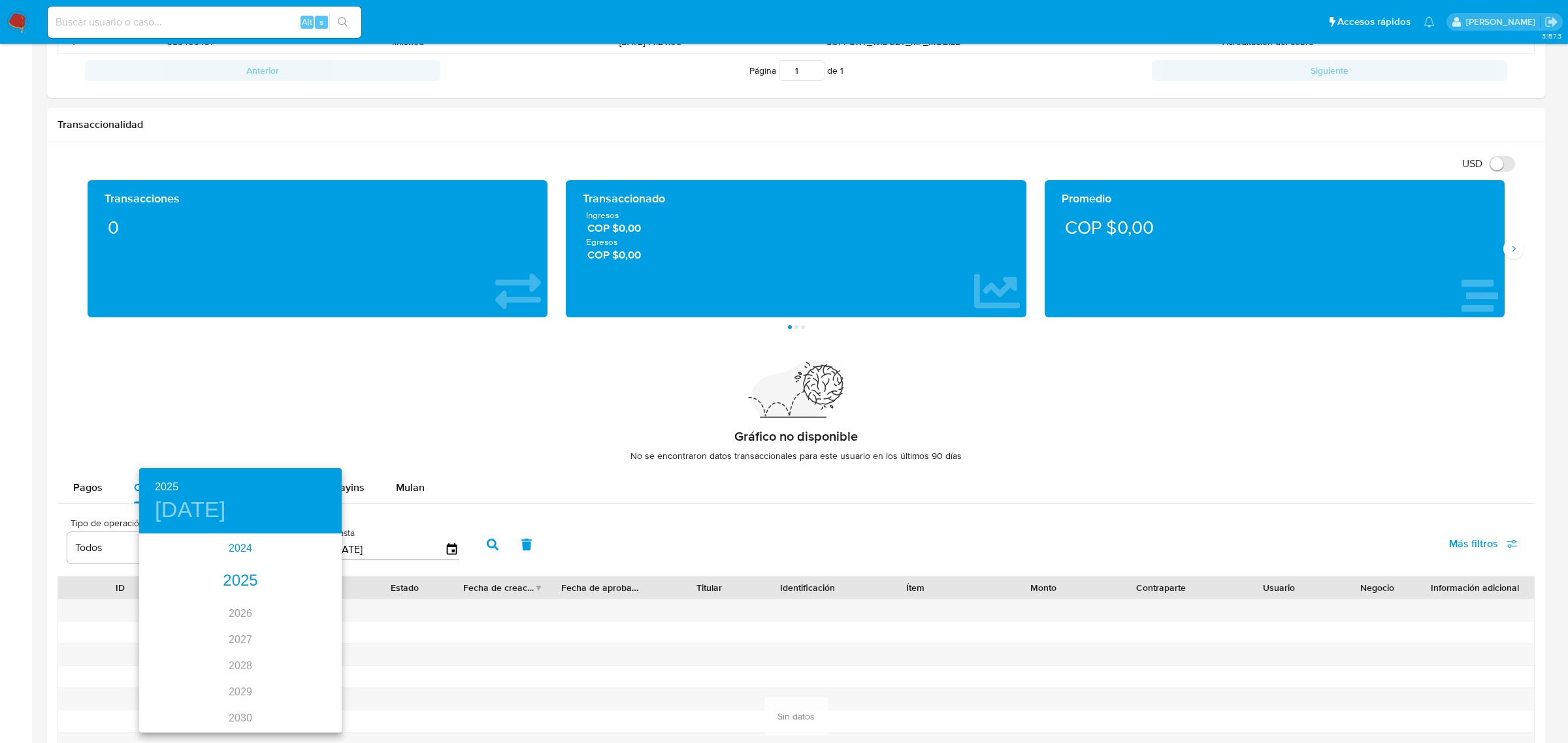
click at [240, 555] on div "2024" at bounding box center [240, 549] width 203 height 27
click at [312, 660] on div "sep." at bounding box center [307, 657] width 67 height 49
click at [265, 648] on p "13" at bounding box center [266, 650] width 10 height 13
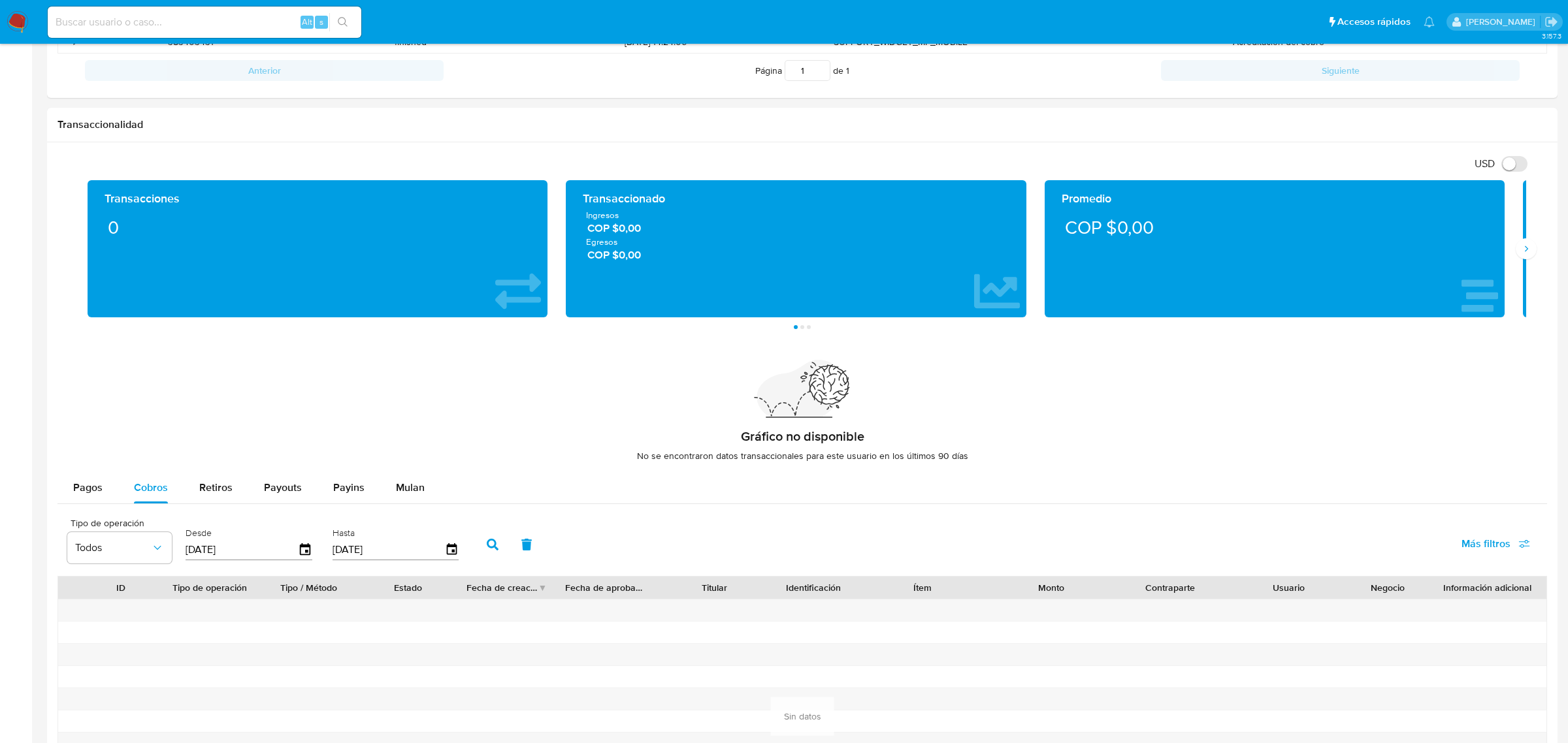
type input "13/09/2024"
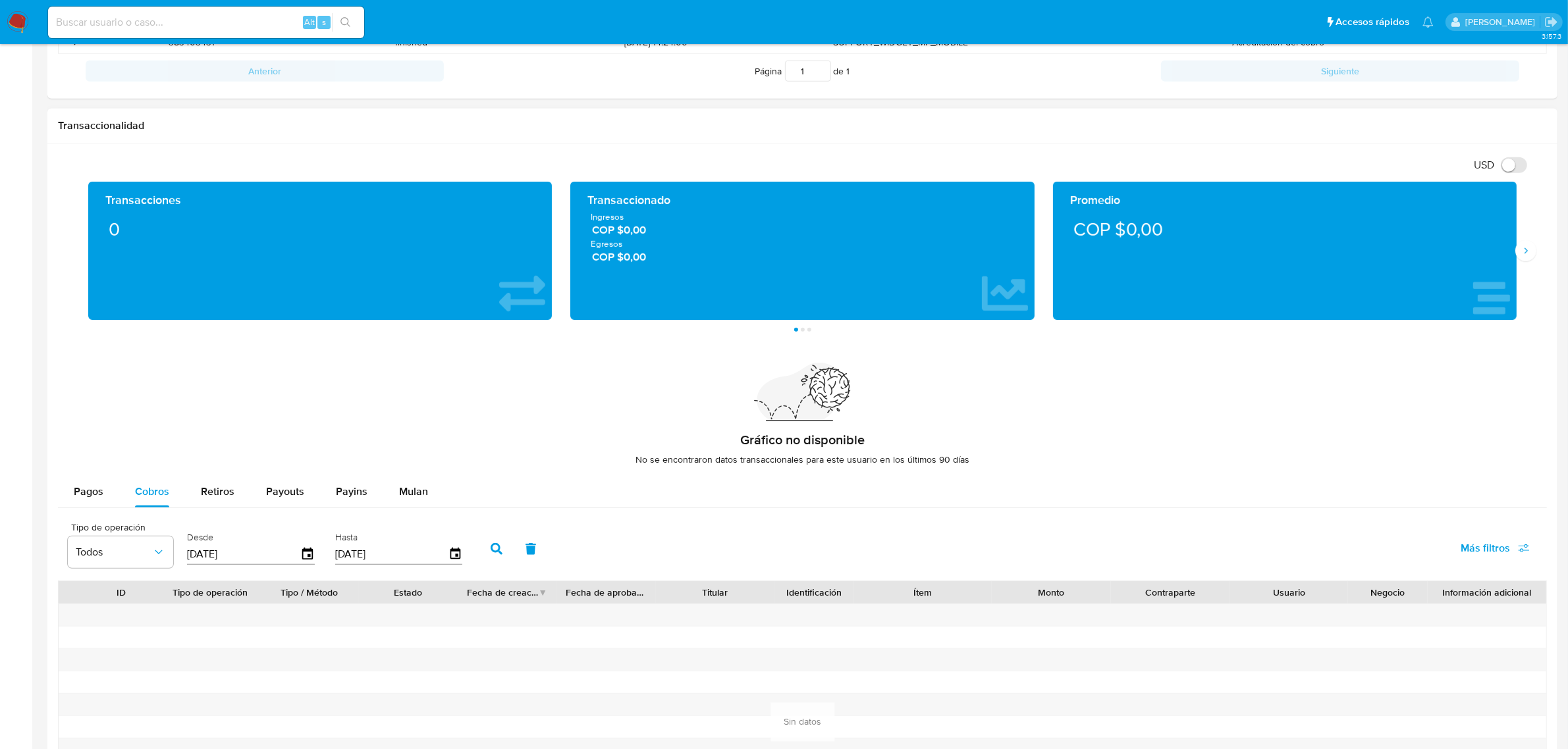
click at [499, 548] on button "button" at bounding box center [496, 549] width 34 height 31
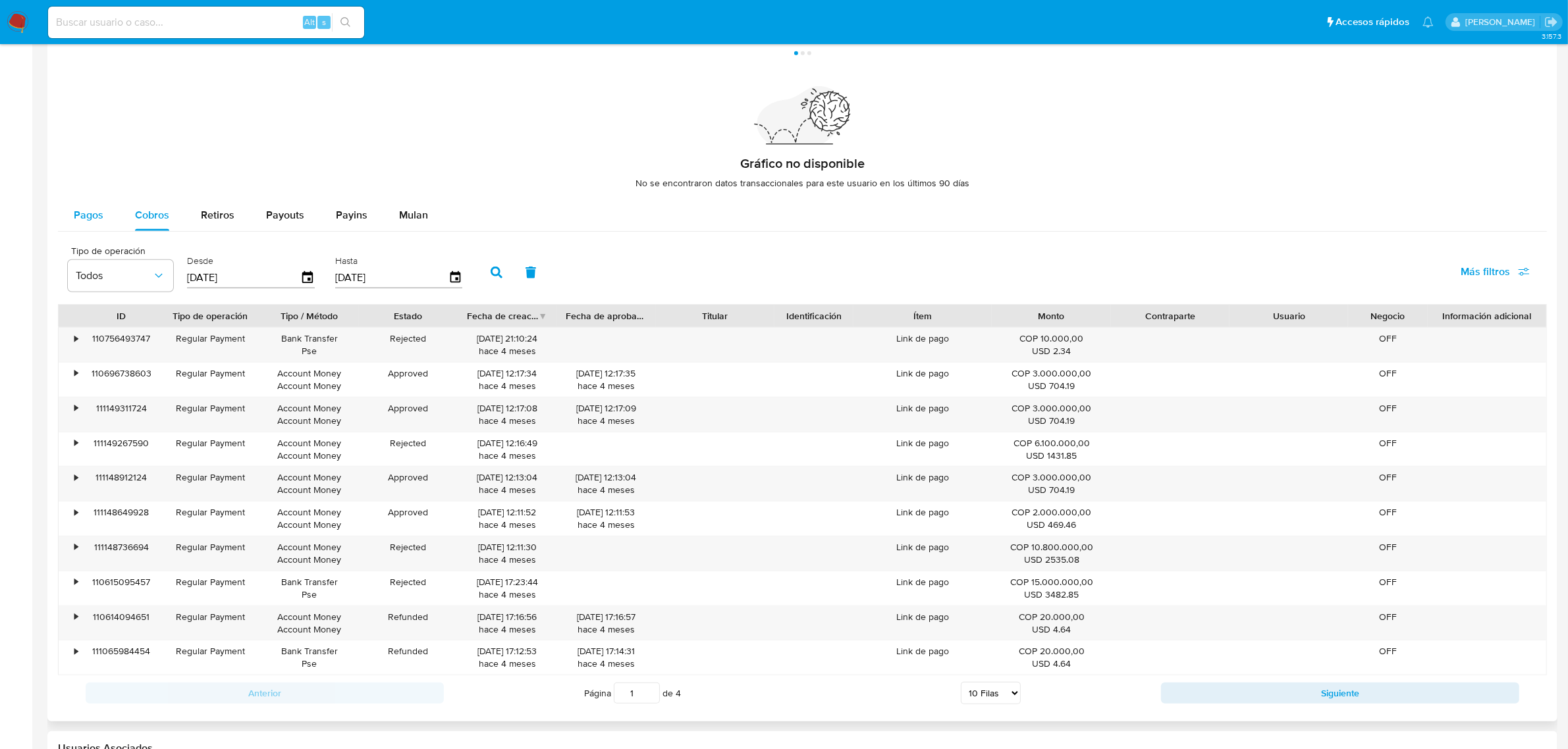
click at [67, 214] on button "Pagos" at bounding box center [89, 215] width 61 height 31
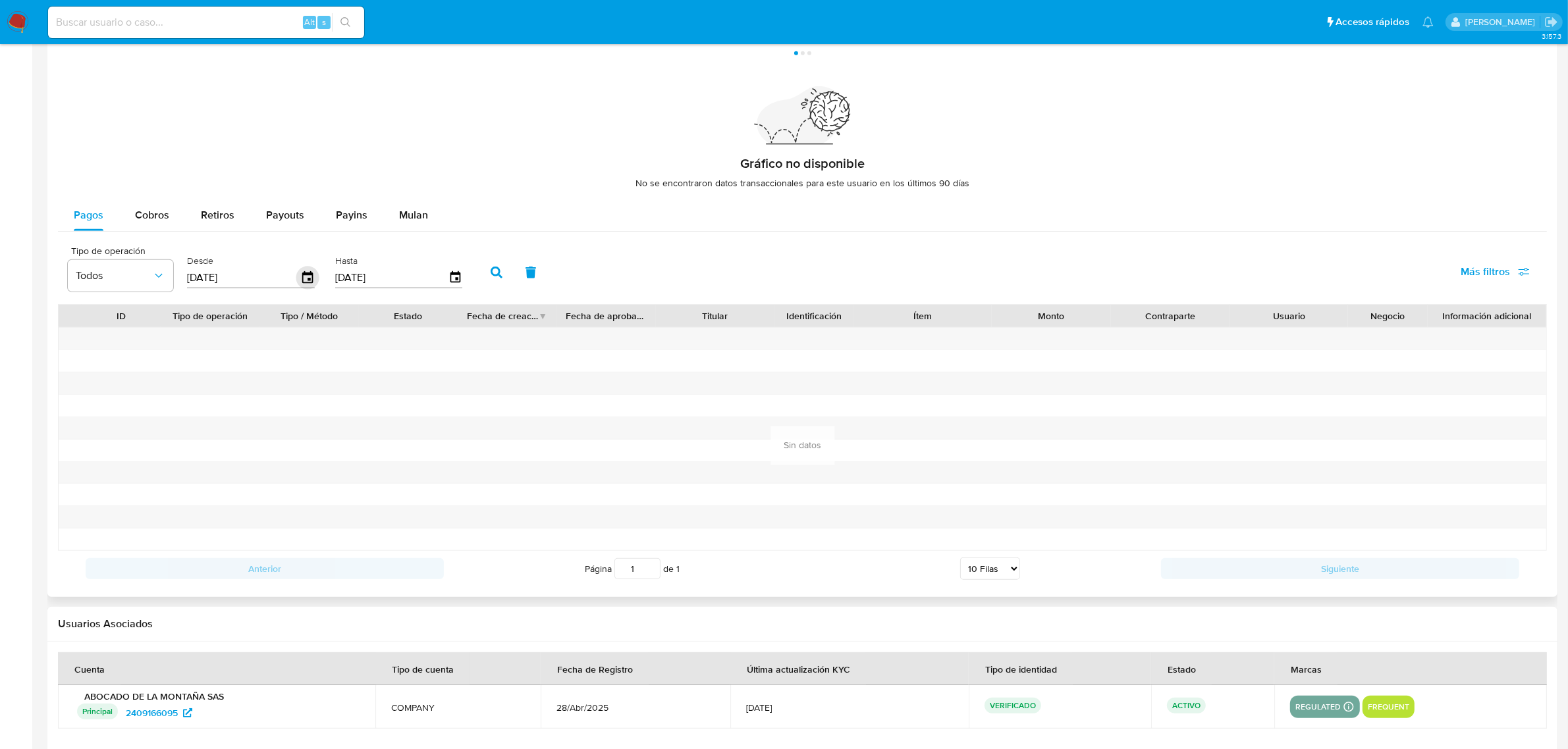
click at [301, 284] on icon "button" at bounding box center [308, 277] width 23 height 23
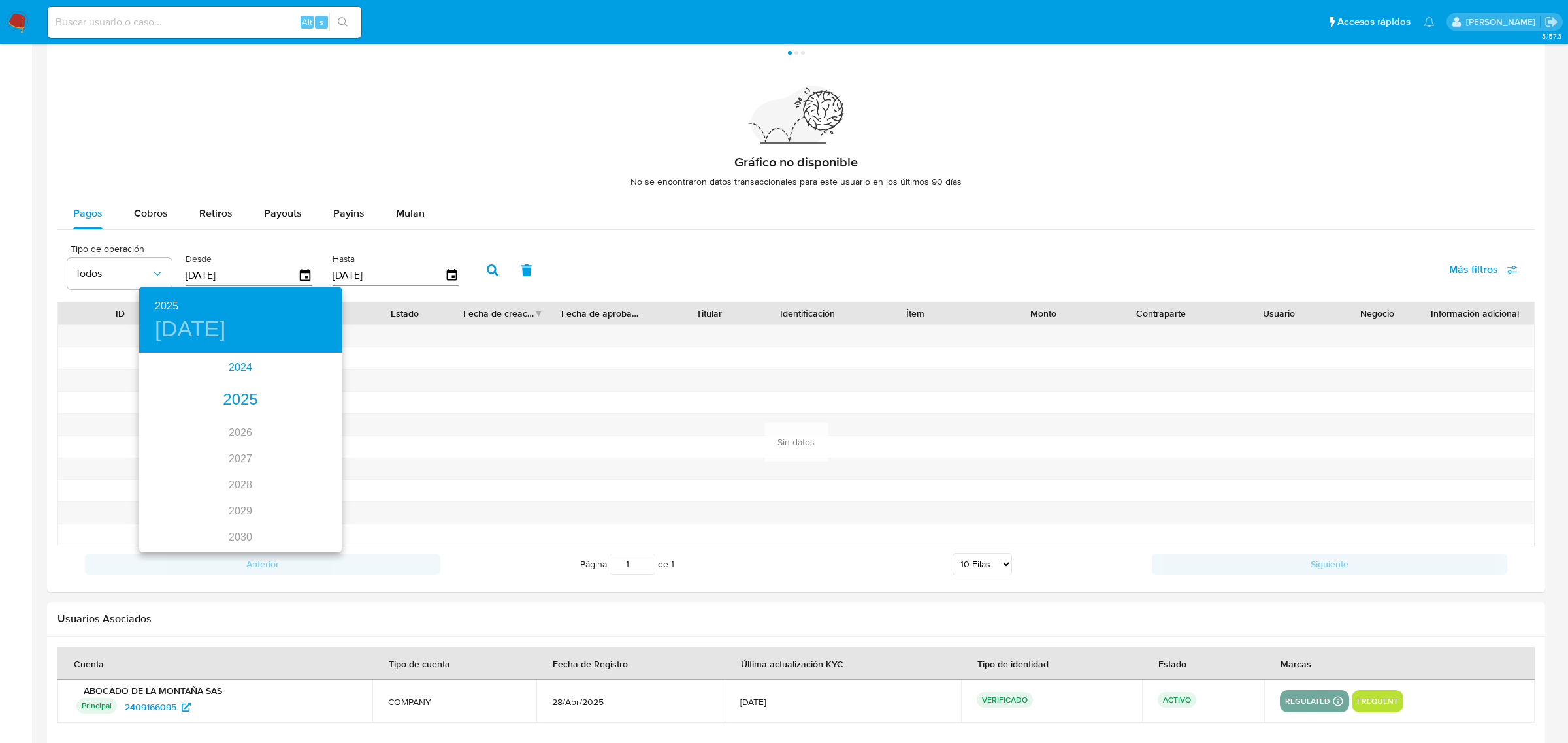
click at [233, 373] on div "2024" at bounding box center [240, 367] width 203 height 27
click at [309, 468] on div "sep." at bounding box center [307, 471] width 67 height 49
click at [263, 467] on p "13" at bounding box center [266, 469] width 10 height 13
type input "13/09/2024"
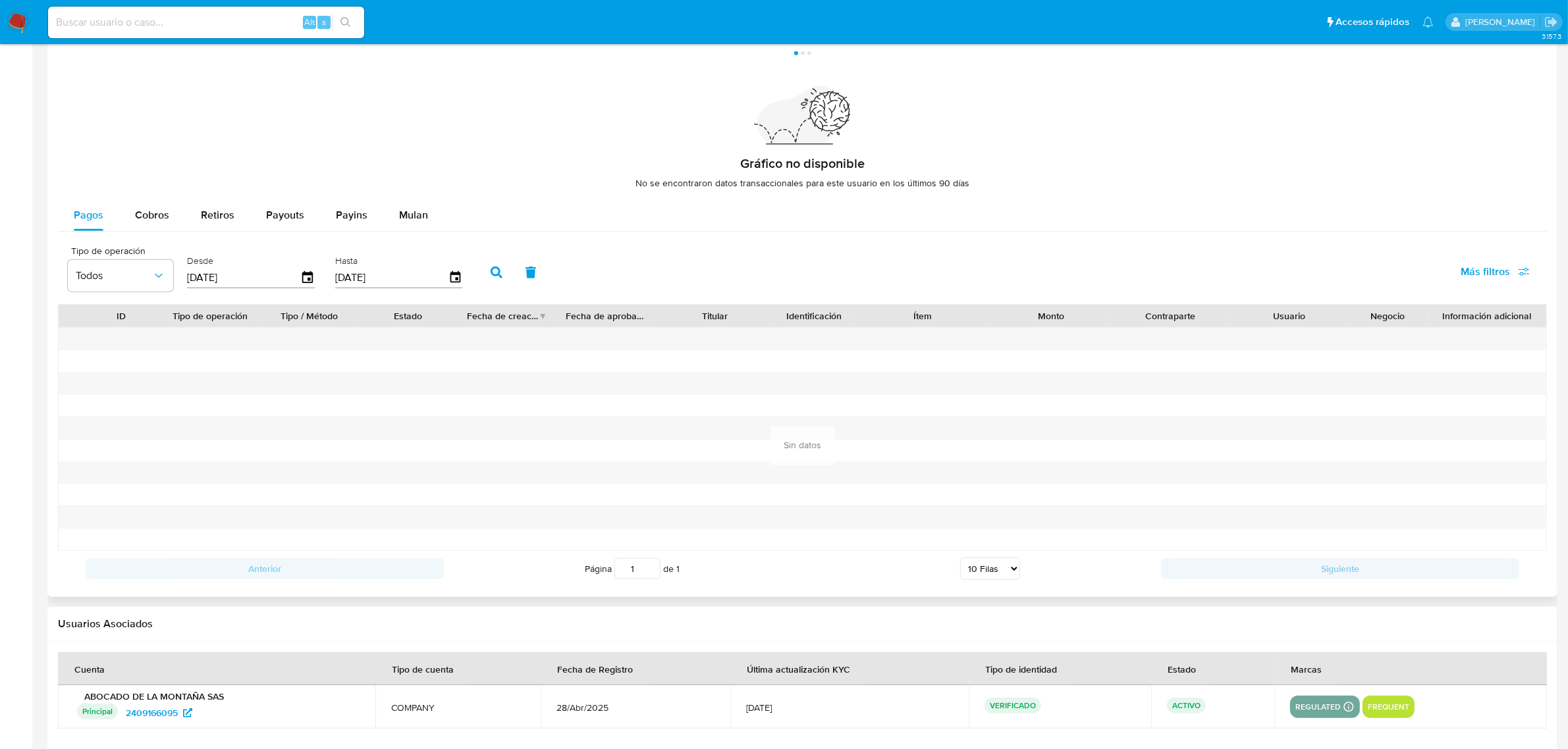
click at [485, 265] on button "button" at bounding box center [496, 272] width 34 height 31
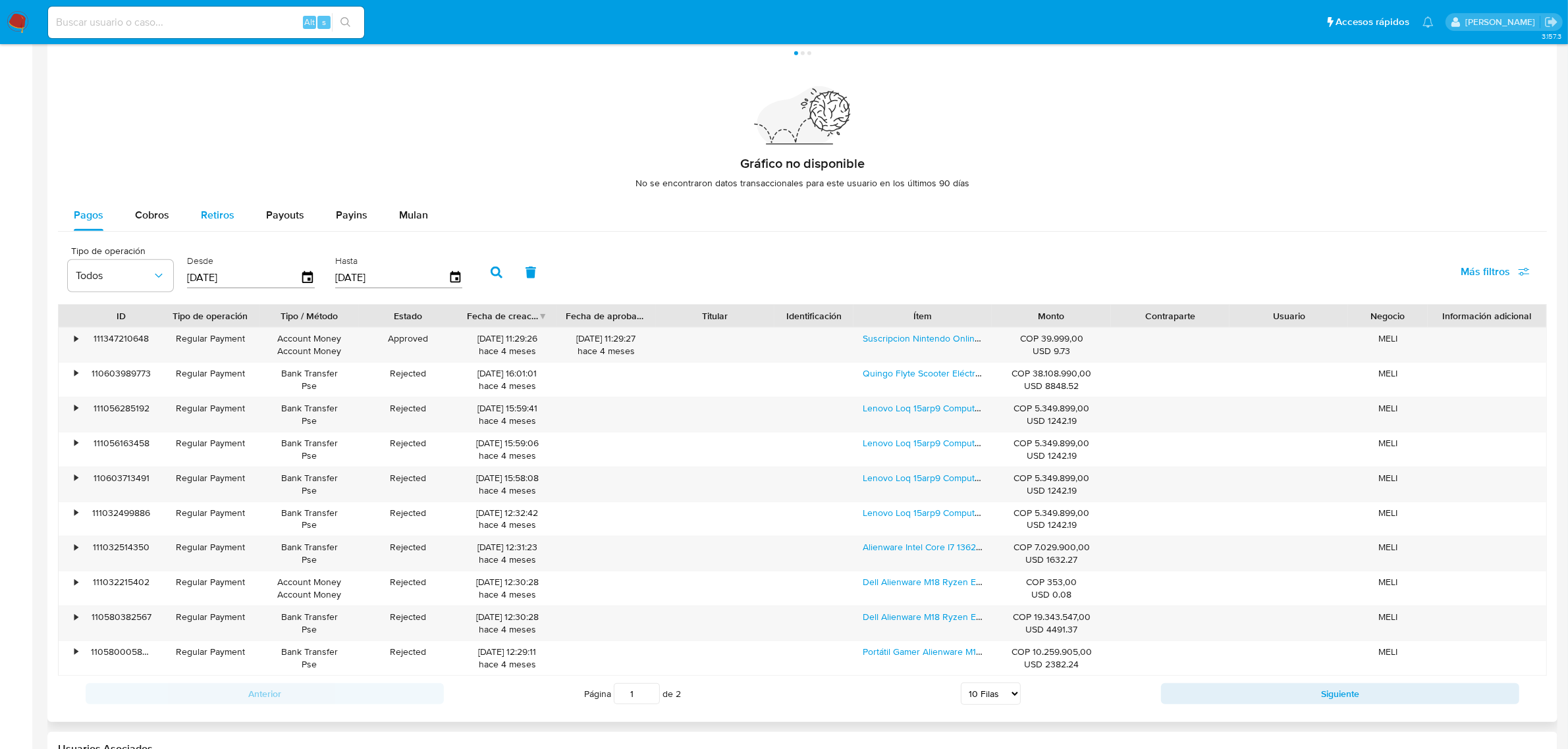
click at [206, 214] on span "Retiros" at bounding box center [217, 215] width 33 height 15
select select "10"
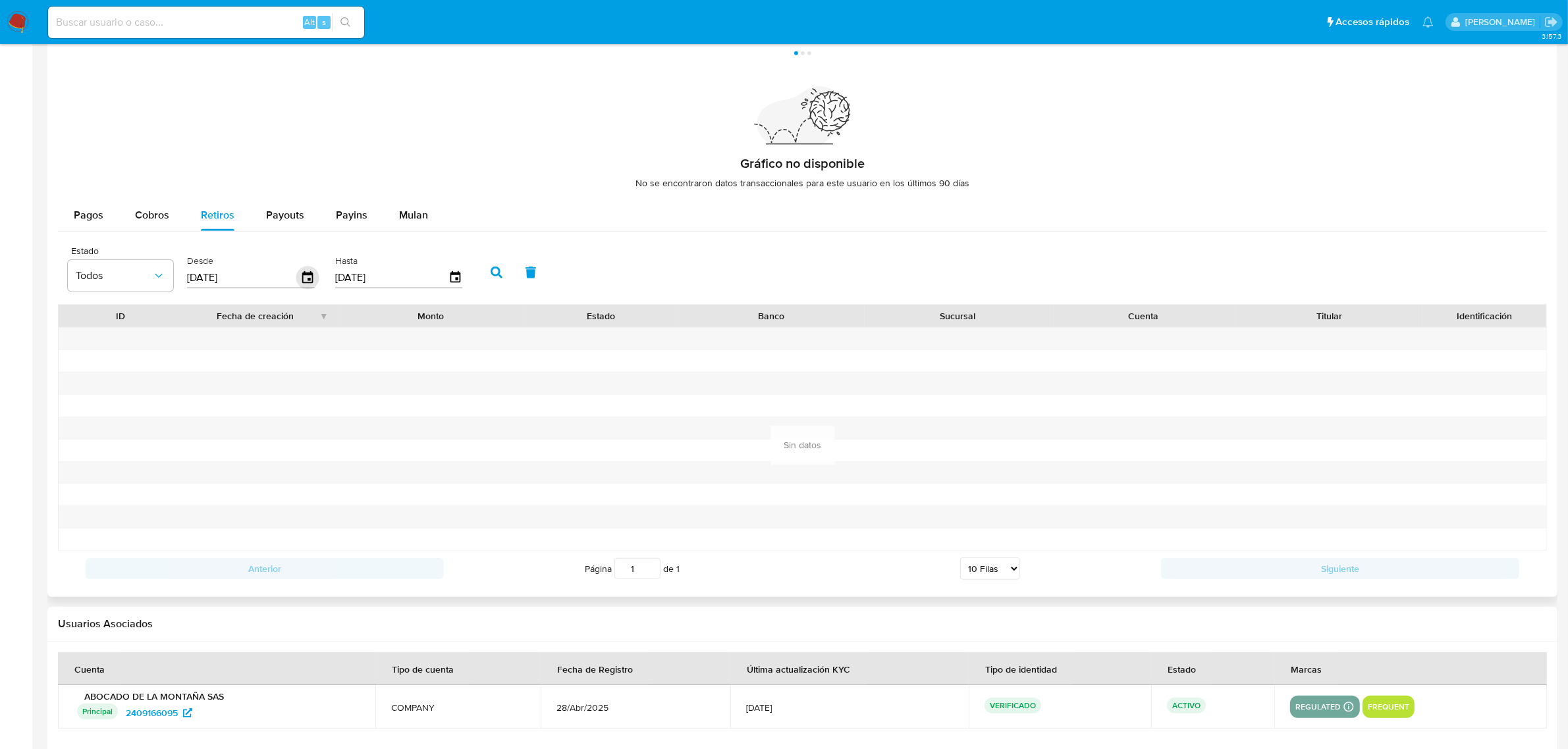
click at [298, 281] on icon "button" at bounding box center [308, 277] width 23 height 23
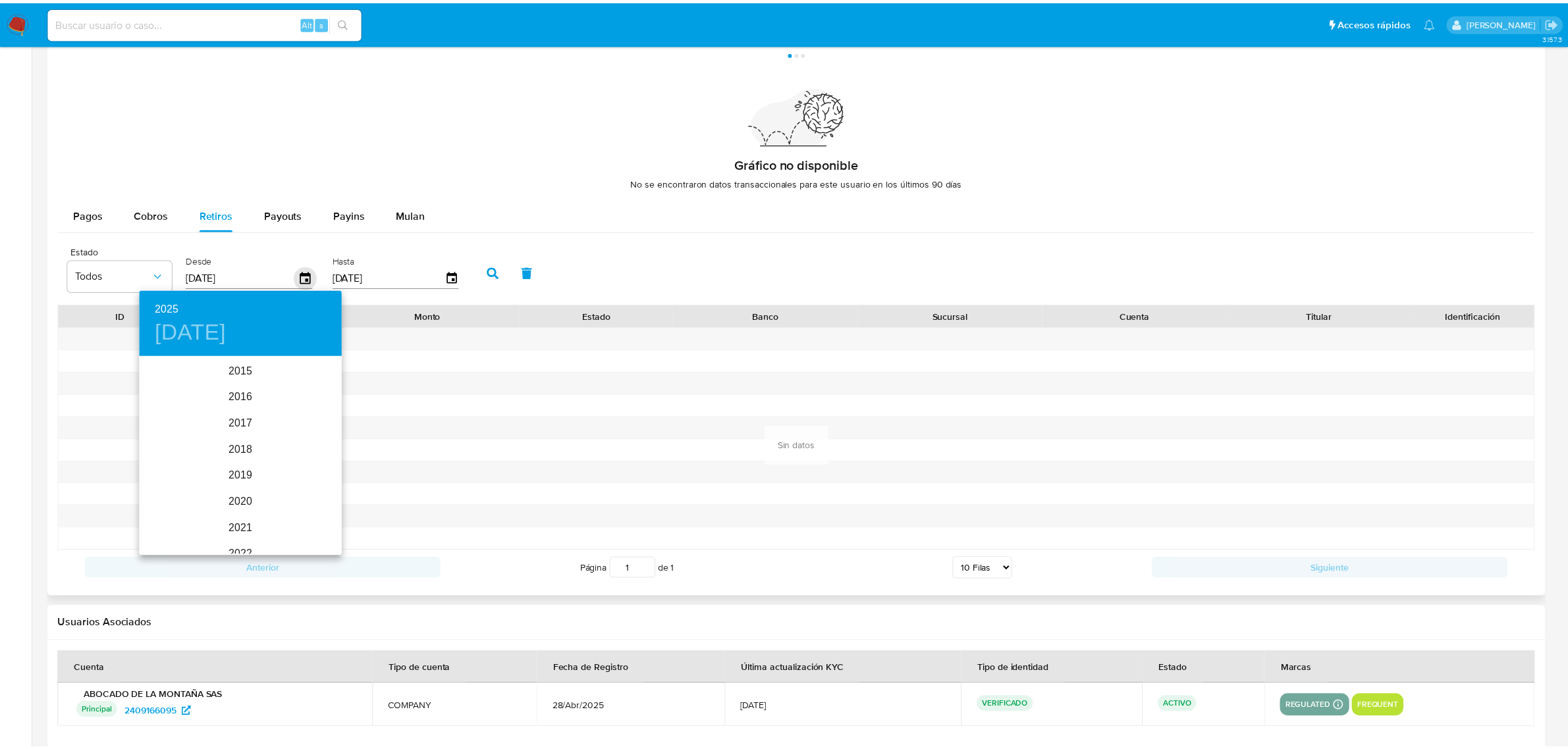
scroll to position [185, 0]
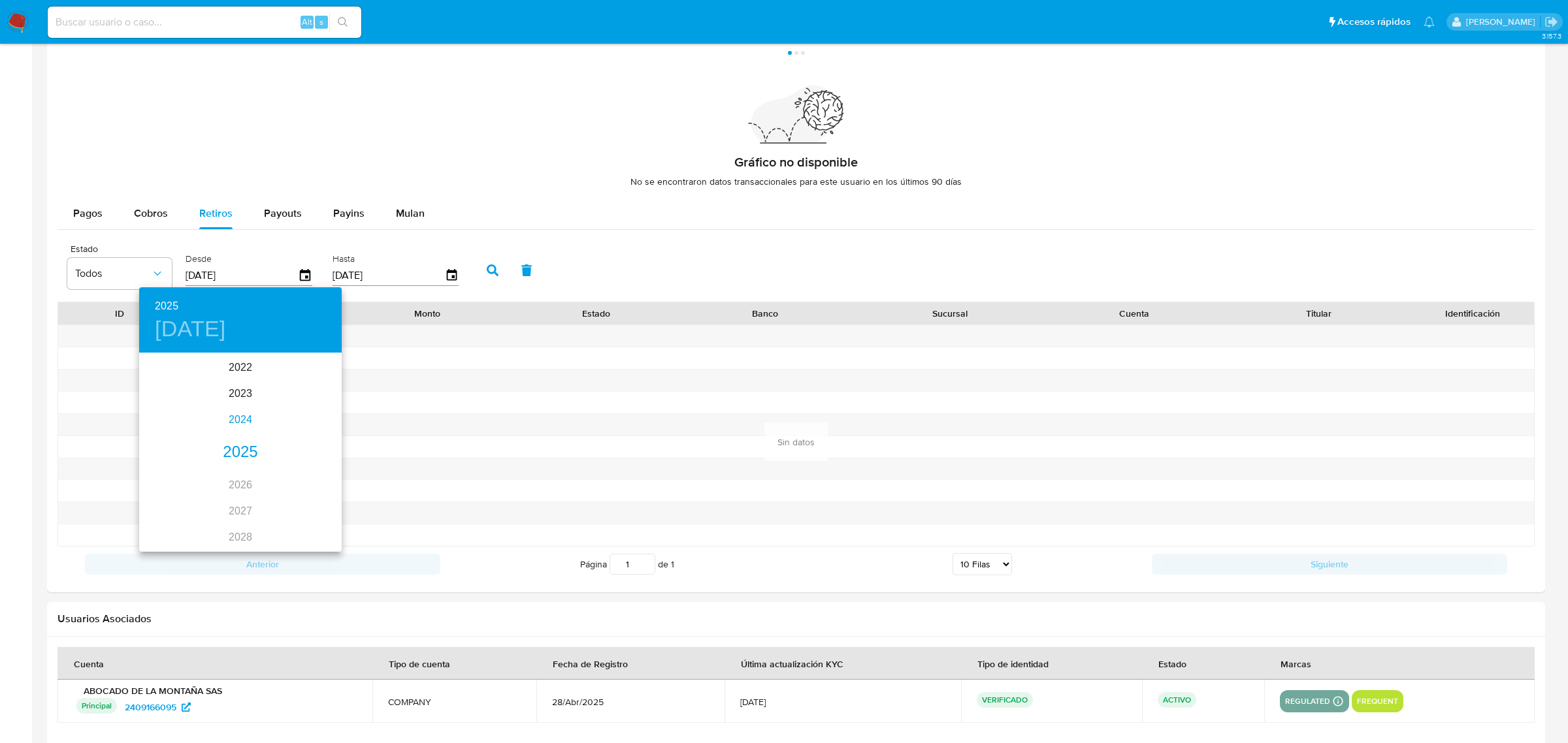
click at [225, 416] on div "2024" at bounding box center [240, 420] width 203 height 27
click at [320, 461] on div "sep." at bounding box center [307, 476] width 67 height 49
type input "11/09/2024"
click at [219, 472] on p "11" at bounding box center [214, 469] width 10 height 13
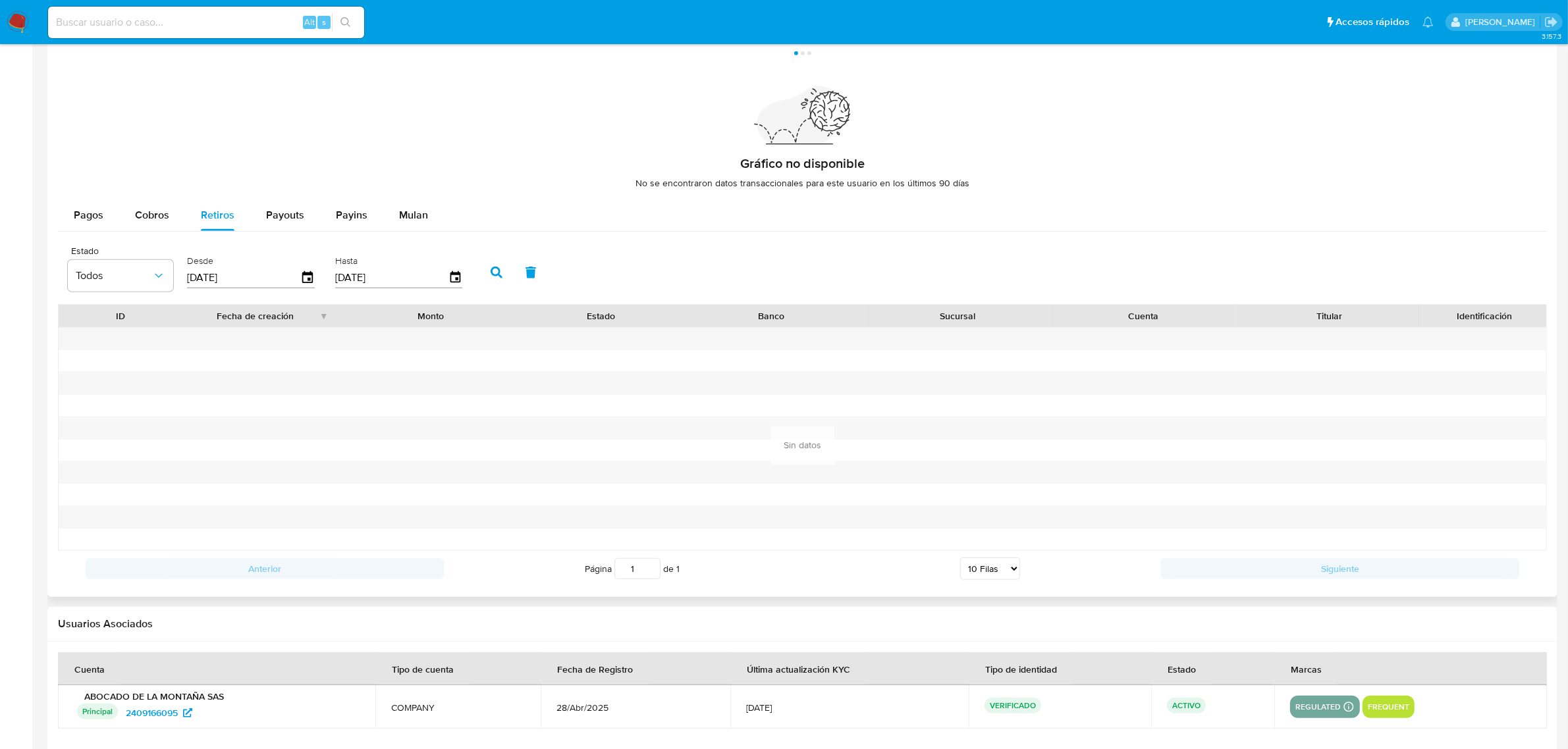
click at [494, 262] on button "button" at bounding box center [496, 272] width 34 height 31
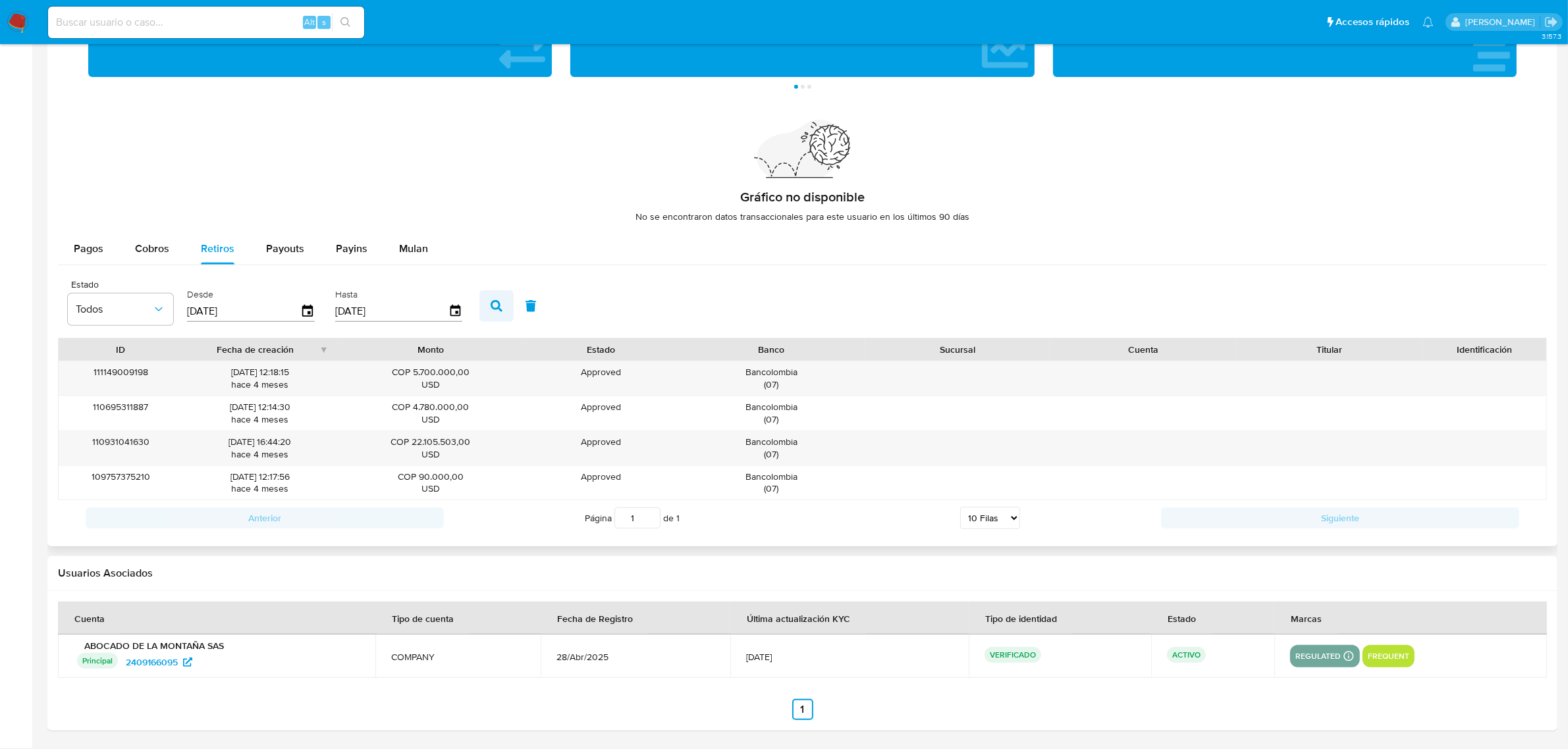
scroll to position [834, 0]
click at [165, 261] on div "Cobros" at bounding box center [152, 248] width 34 height 31
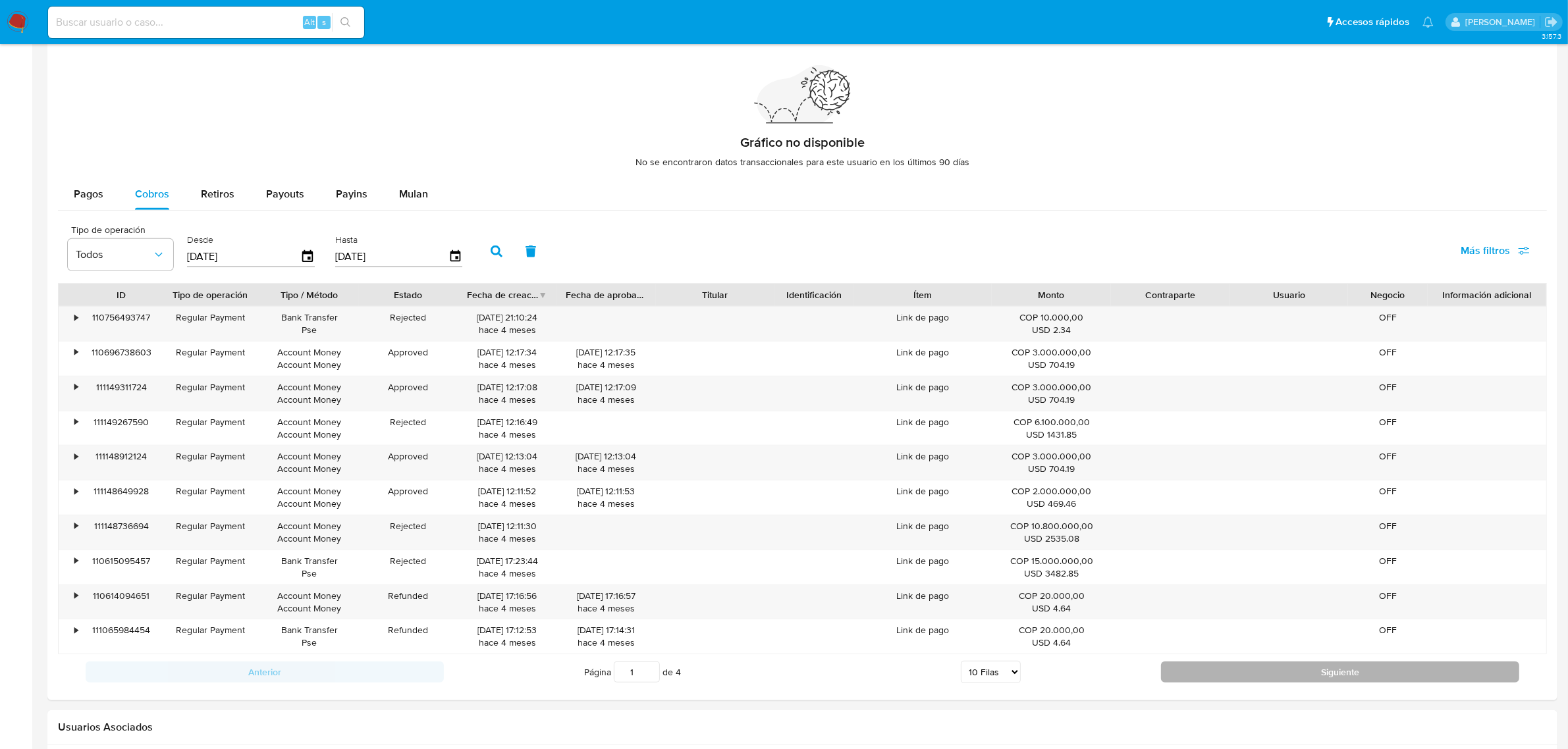
scroll to position [916, 0]
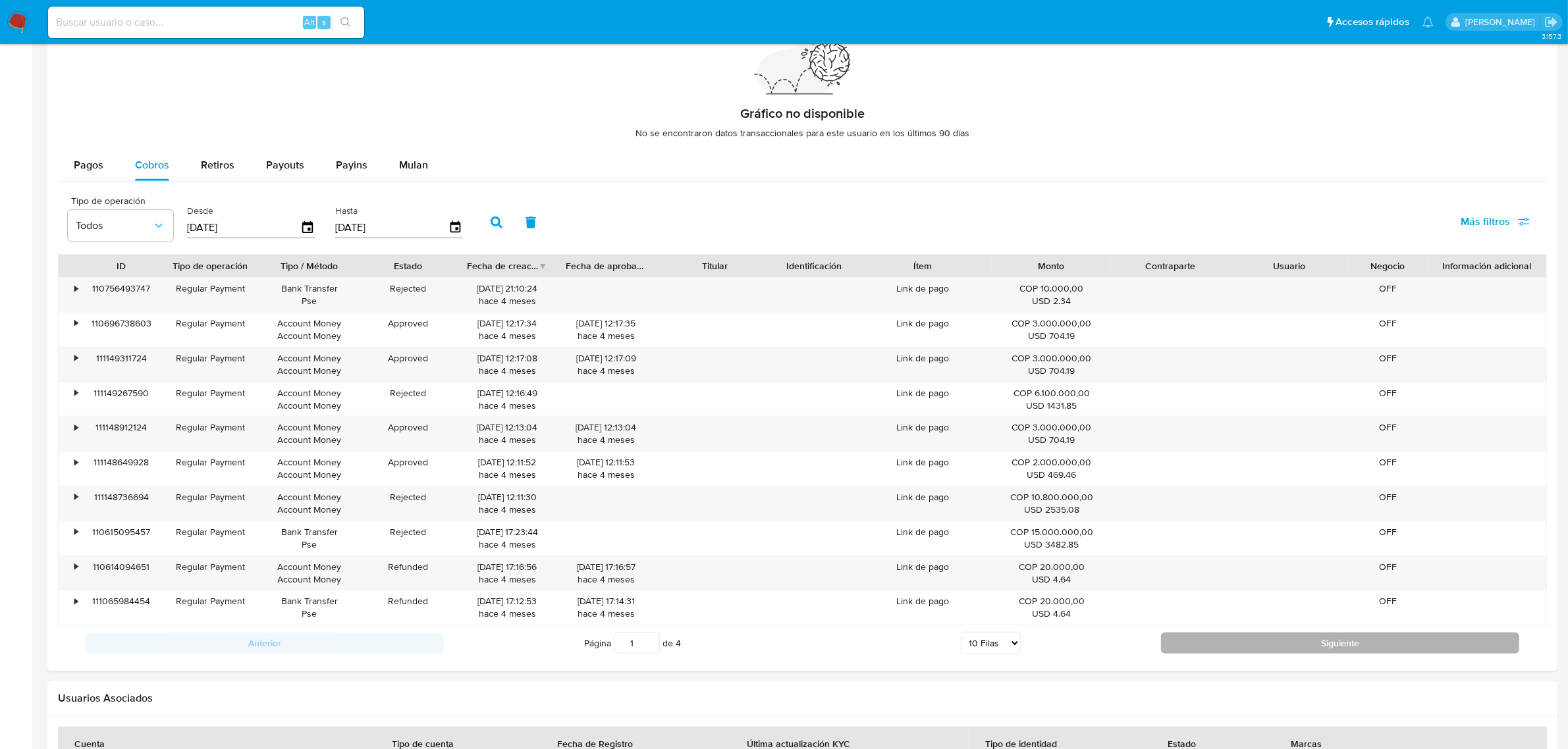
click at [1226, 646] on button "Siguiente" at bounding box center [1341, 643] width 359 height 21
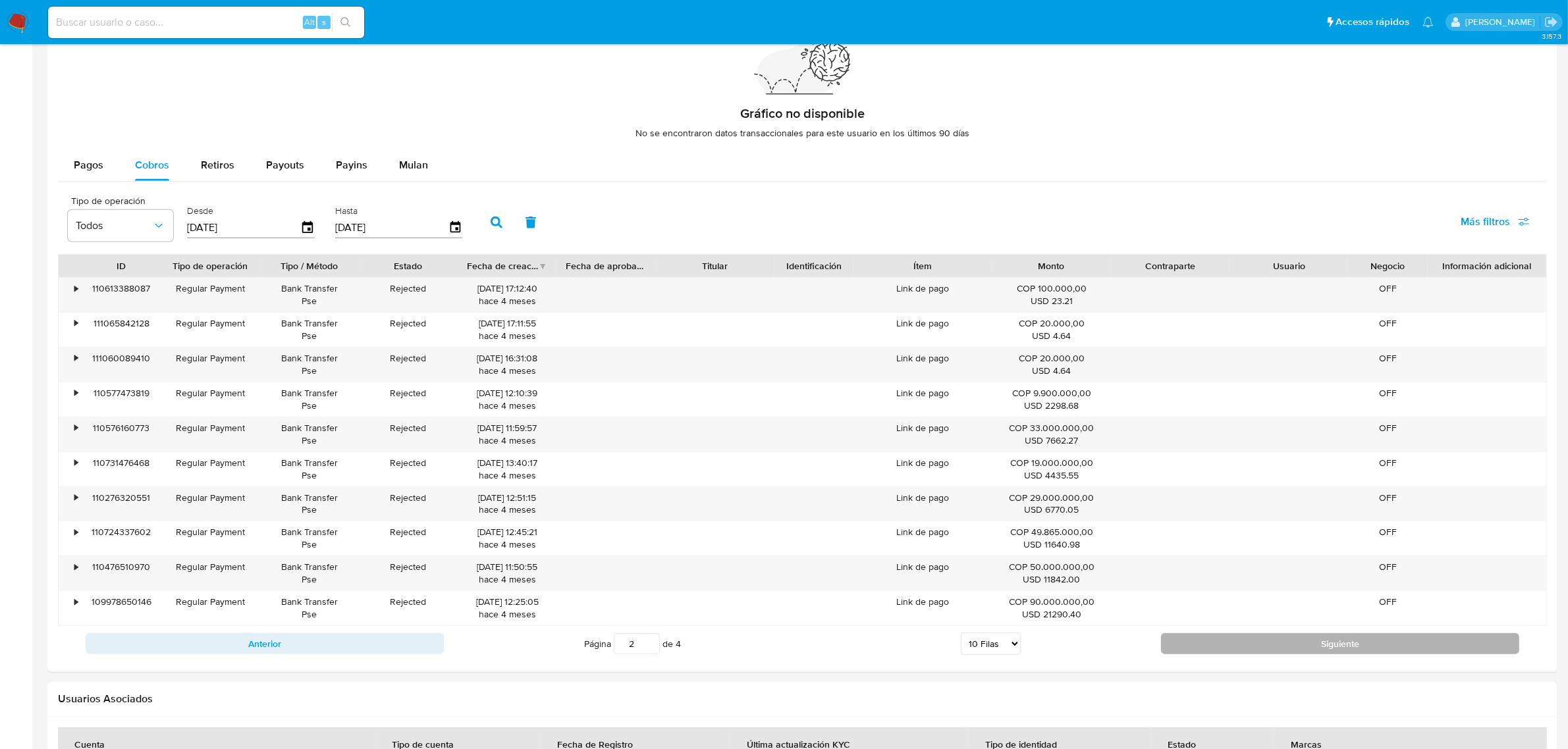
click at [1220, 652] on button "Siguiente" at bounding box center [1341, 644] width 359 height 21
click at [1217, 650] on button "Siguiente" at bounding box center [1341, 644] width 359 height 21
type input "4"
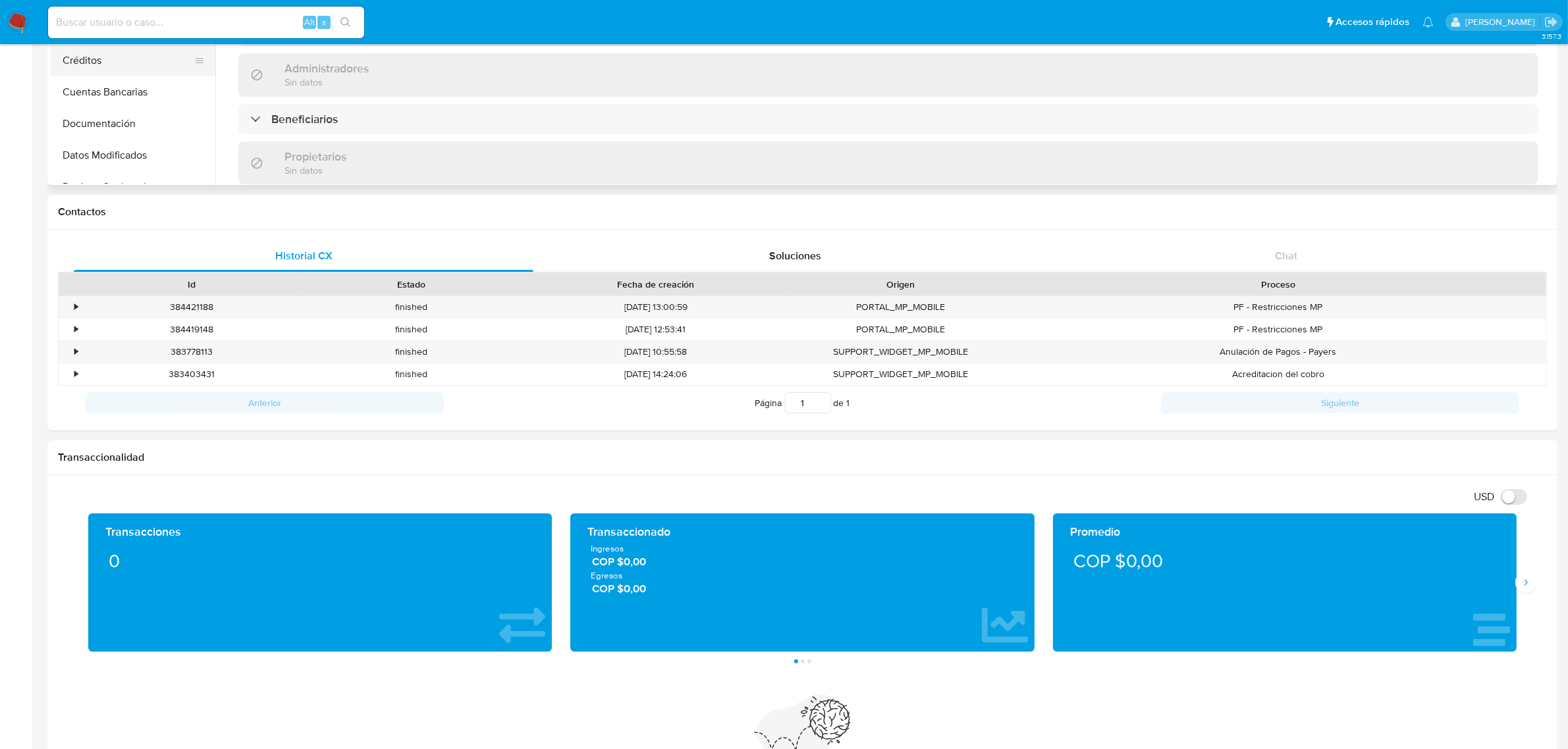
scroll to position [0, 0]
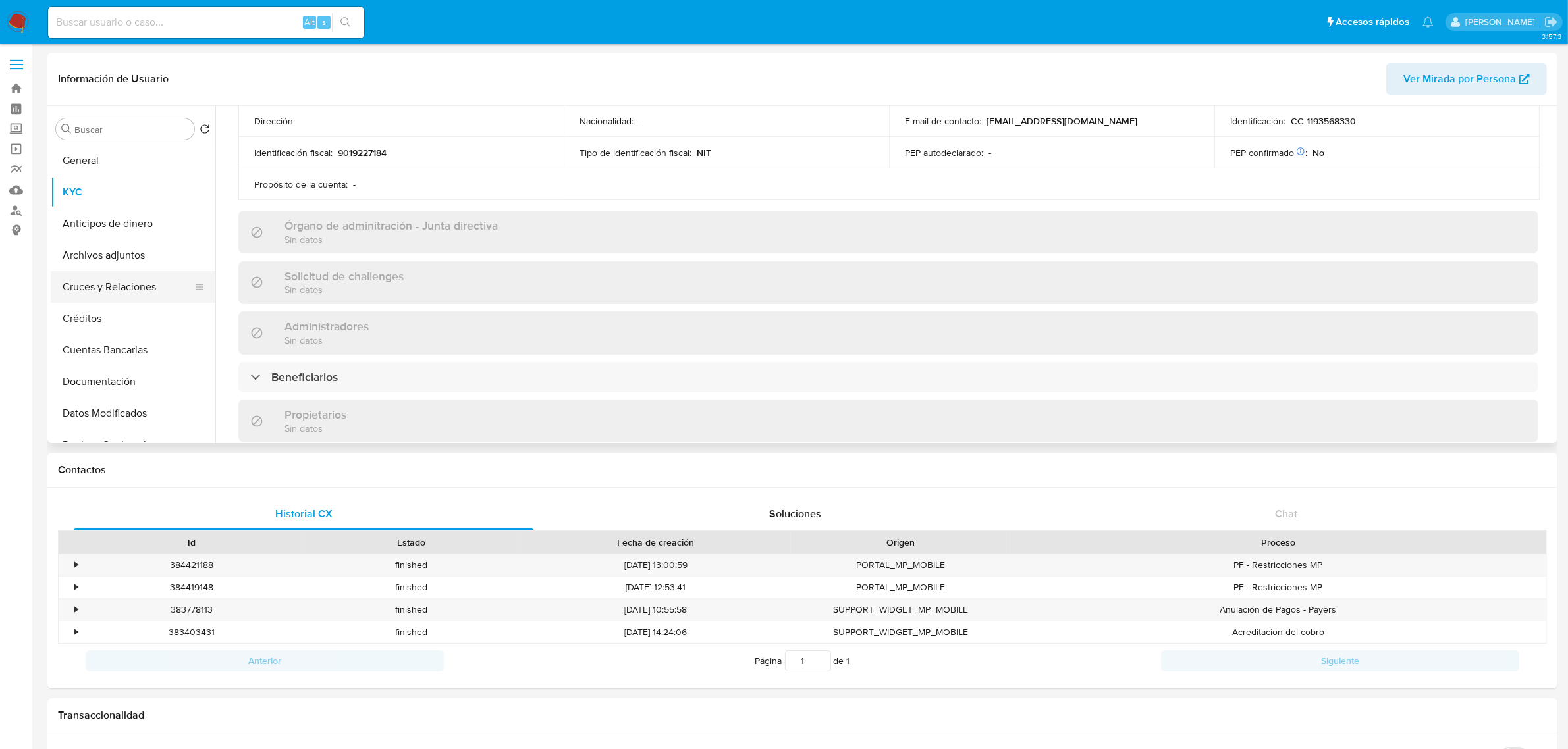
click at [132, 292] on button "Cruces y Relaciones" at bounding box center [128, 287] width 154 height 31
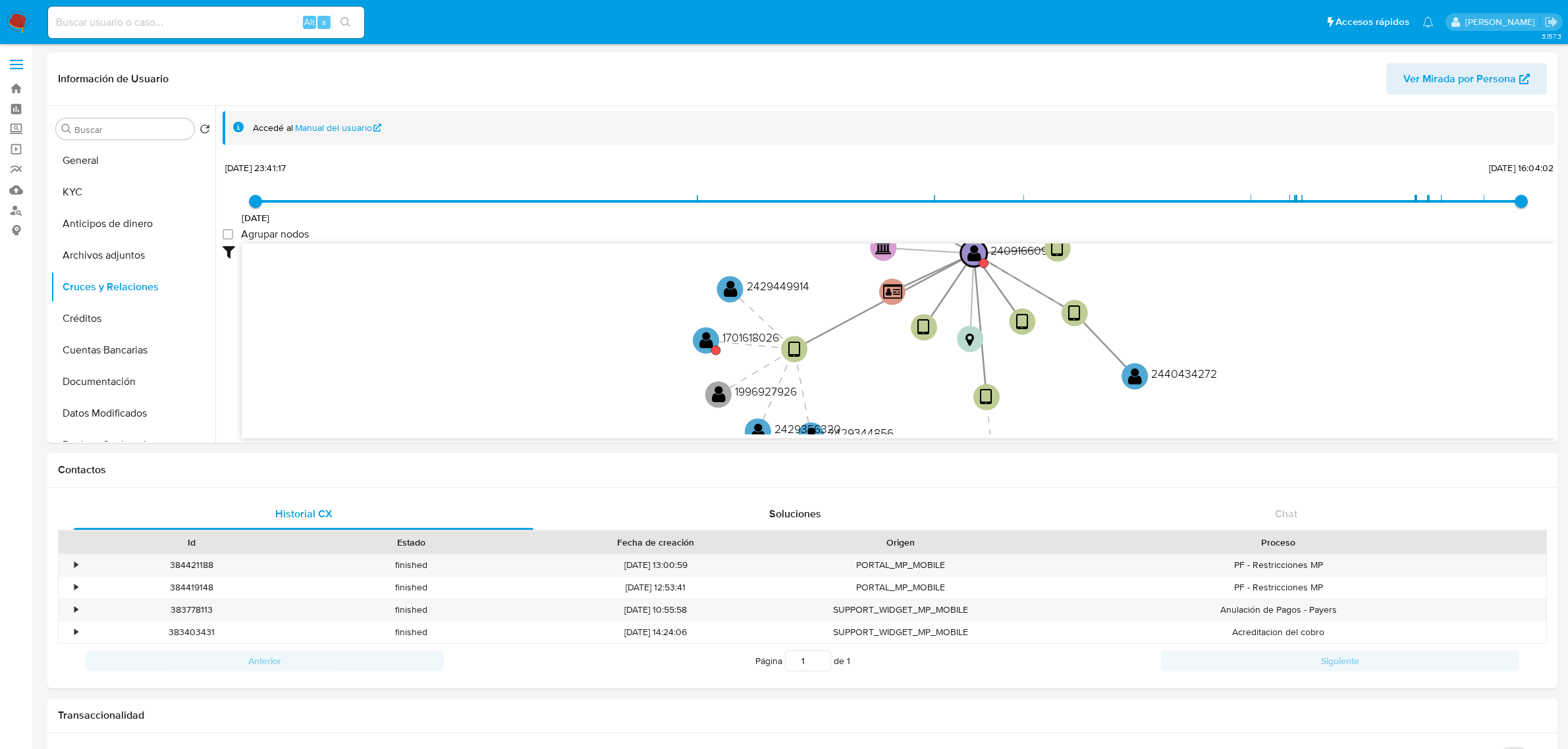
select select "10"
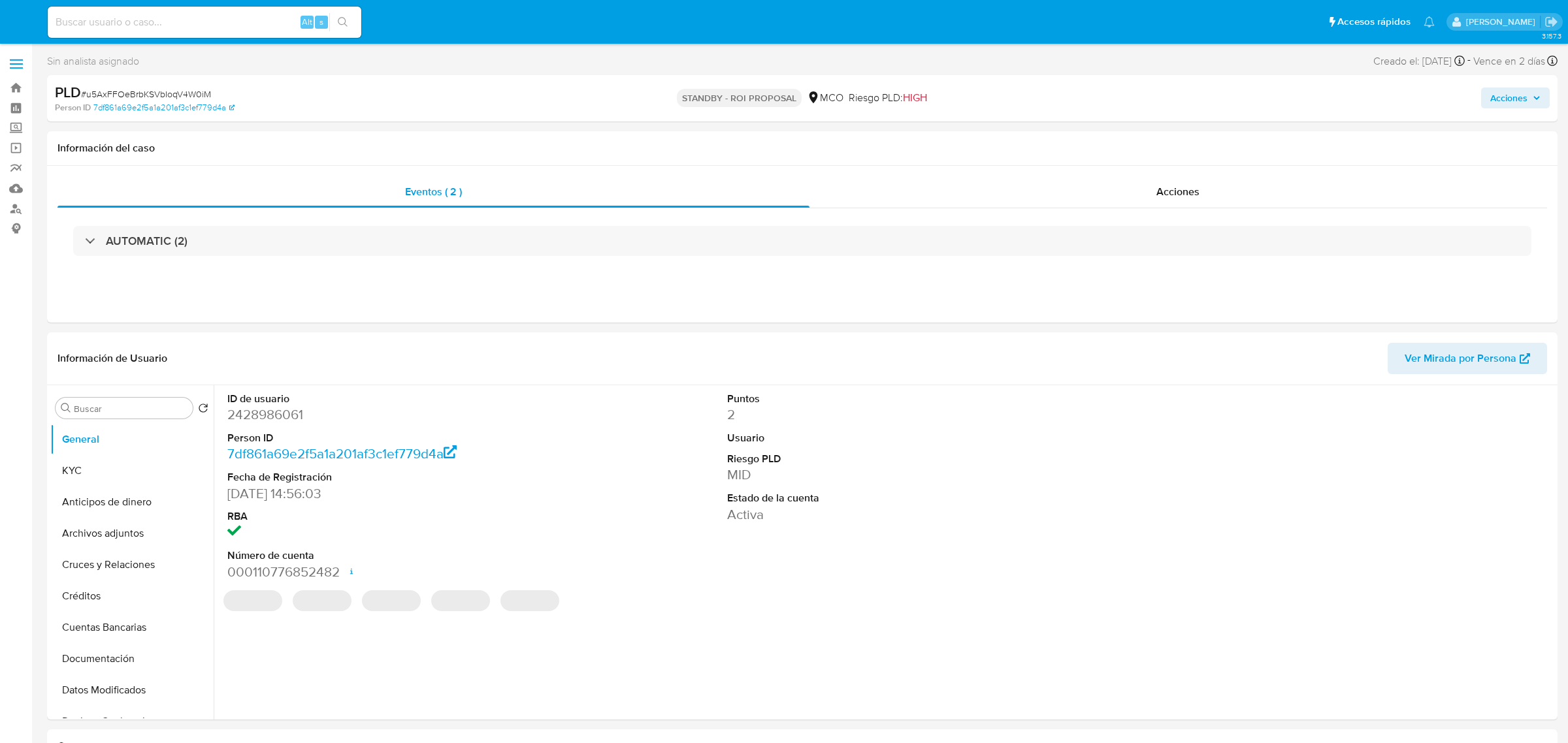
select select "10"
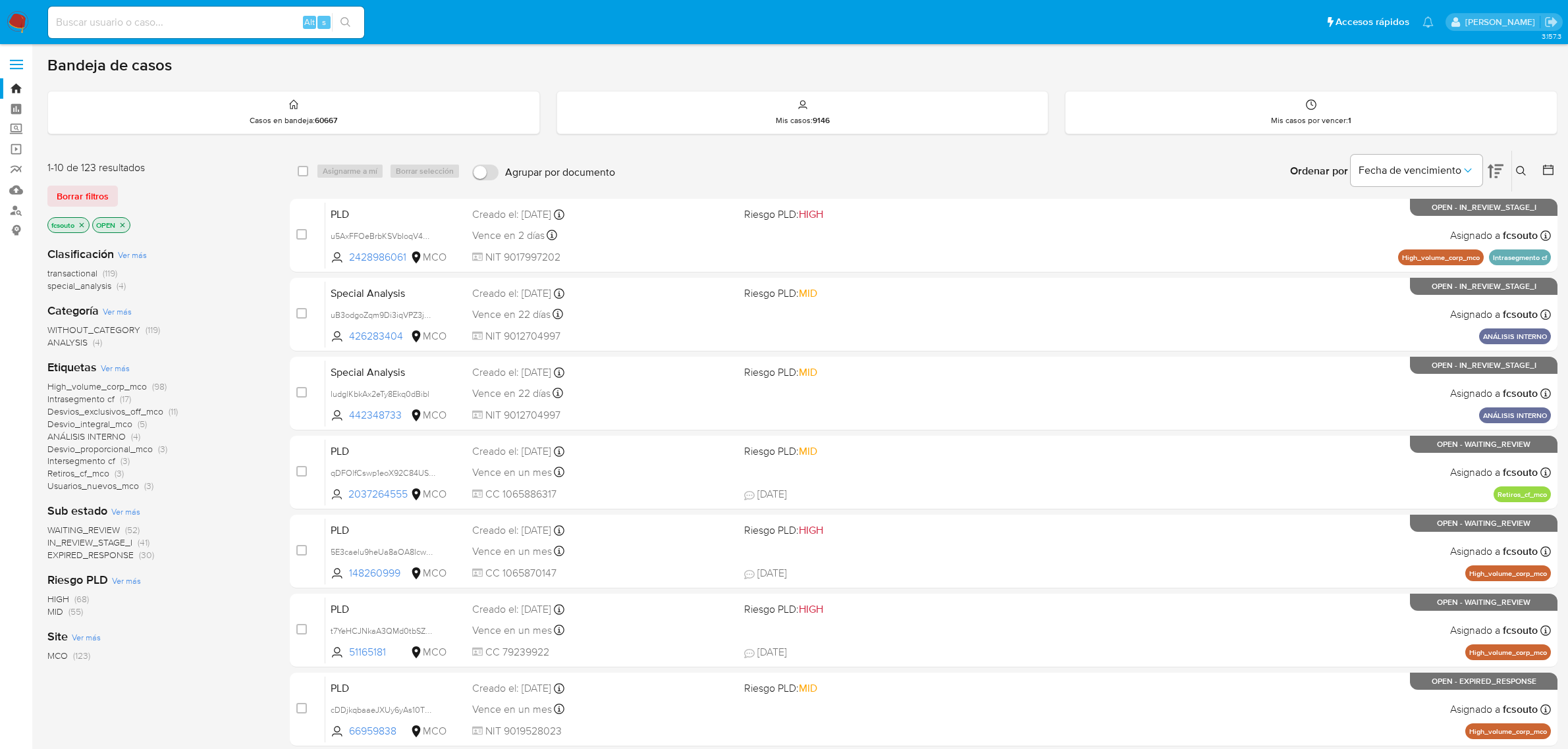
click at [1497, 172] on icon at bounding box center [1495, 171] width 16 height 14
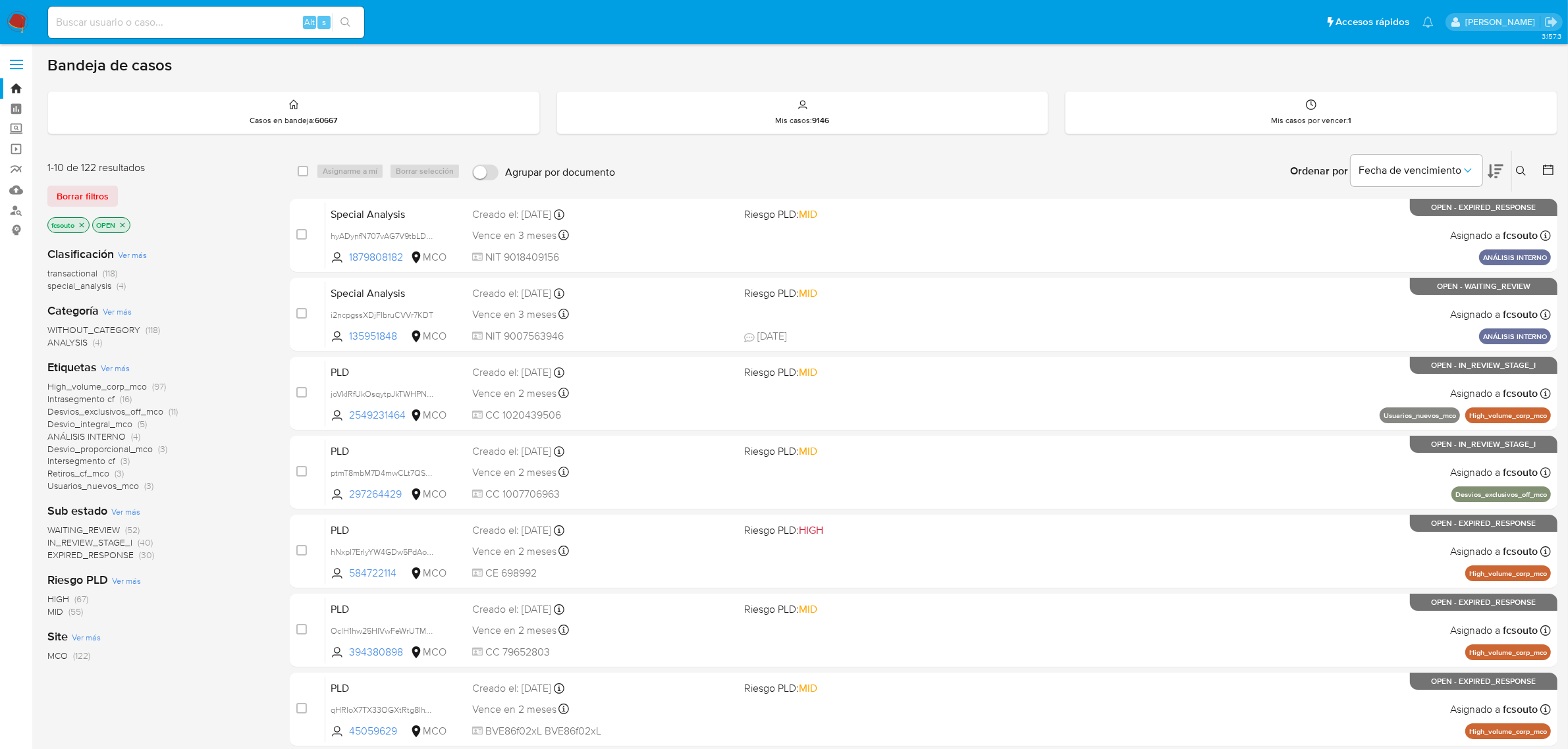
click at [1497, 172] on icon at bounding box center [1495, 171] width 16 height 14
click at [143, 23] on input at bounding box center [206, 22] width 316 height 18
paste input "822582501"
type input "822582501"
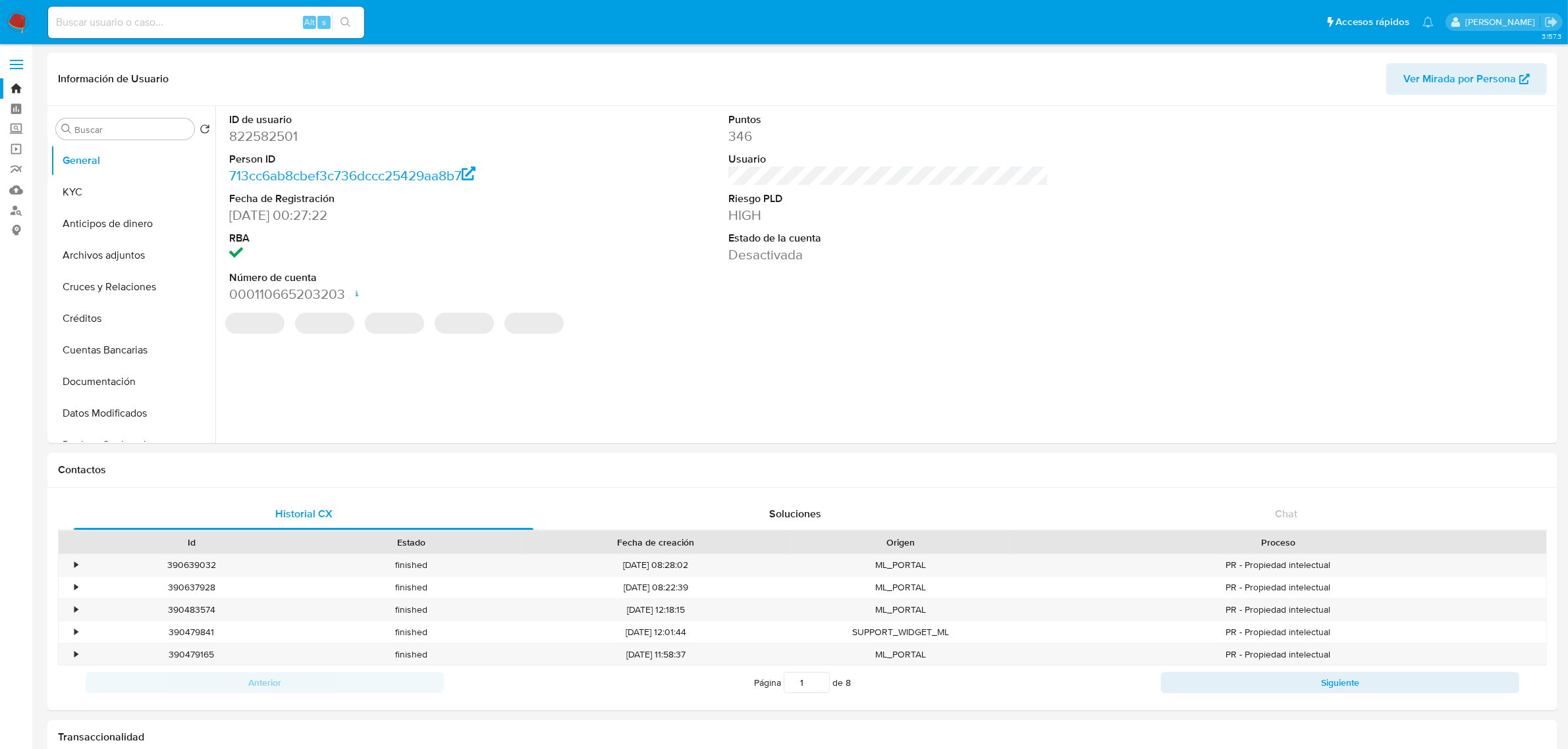
select select "10"
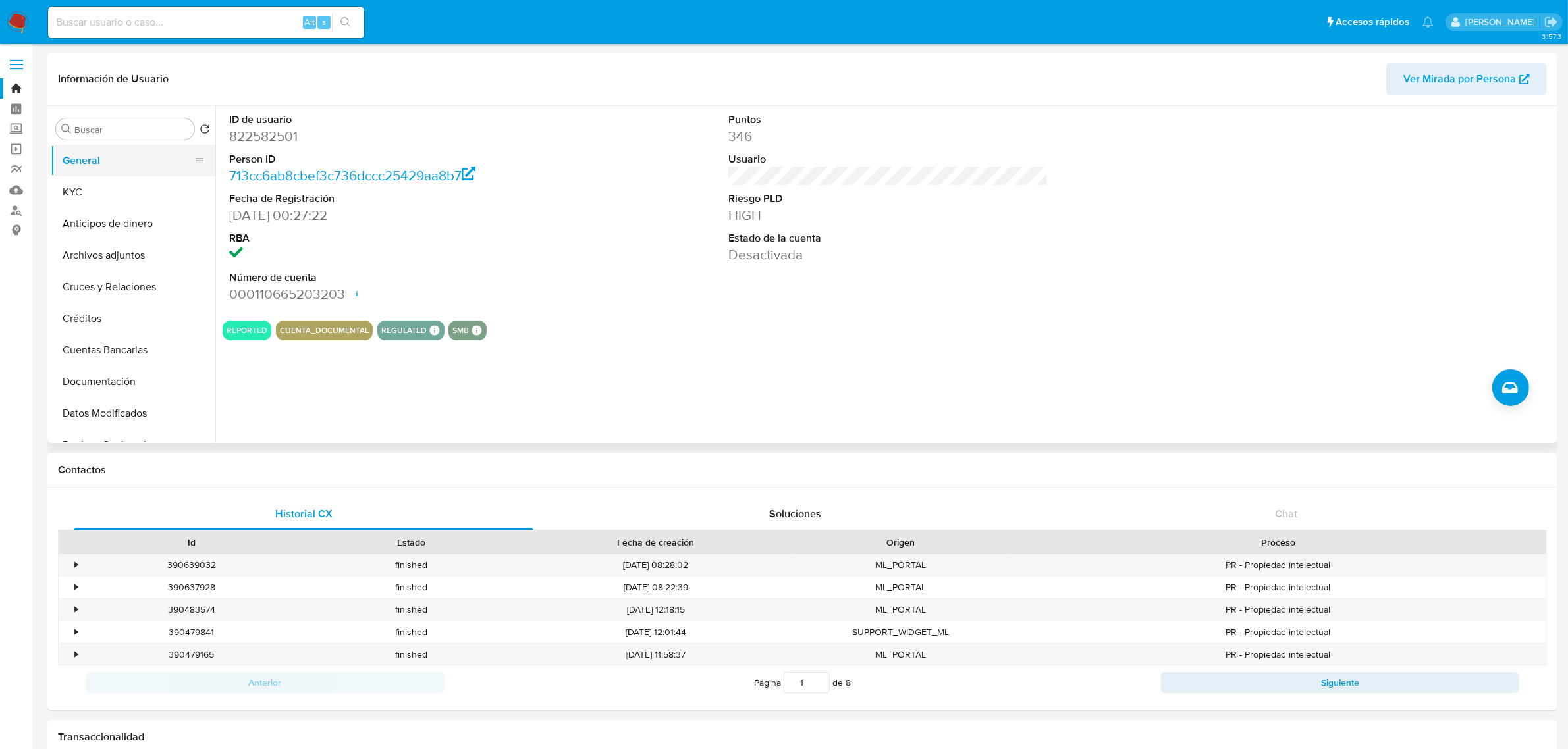
click at [102, 165] on button "General" at bounding box center [128, 161] width 154 height 31
click at [102, 179] on button "KYC" at bounding box center [128, 192] width 154 height 31
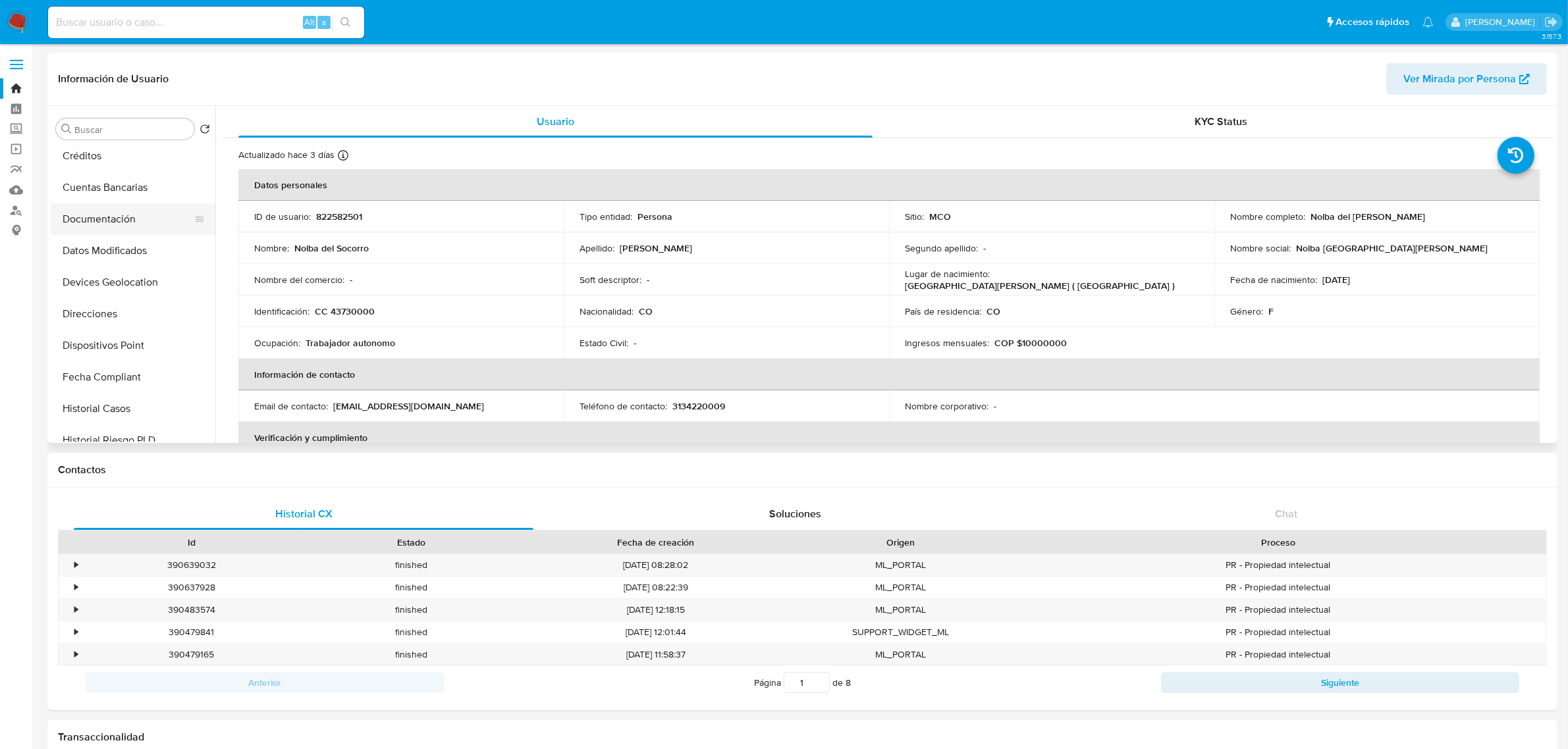
scroll to position [164, 0]
click at [120, 405] on button "Historial Casos" at bounding box center [128, 406] width 154 height 31
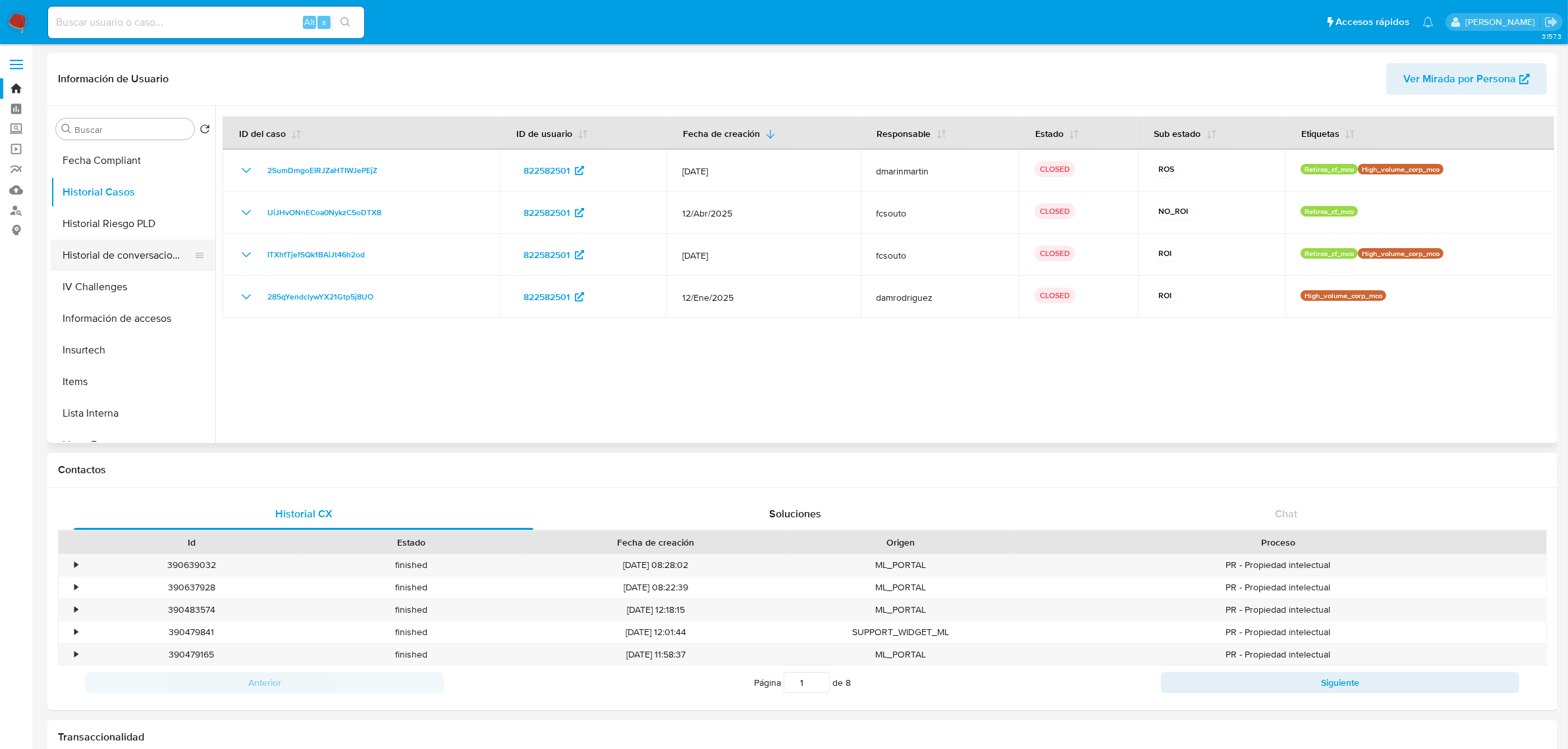
scroll to position [555, 0]
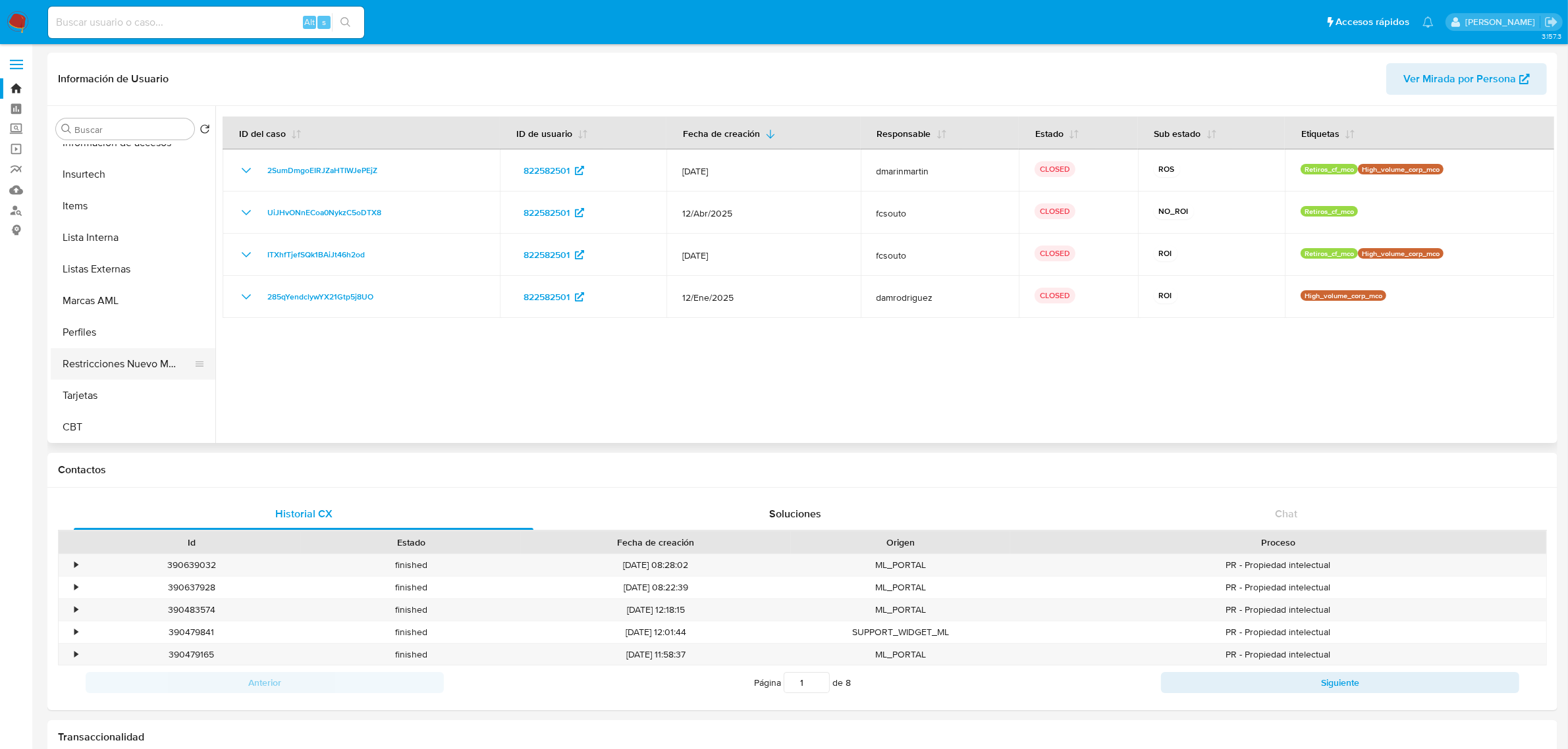
click at [136, 358] on button "Restricciones Nuevo Mundo" at bounding box center [128, 364] width 154 height 31
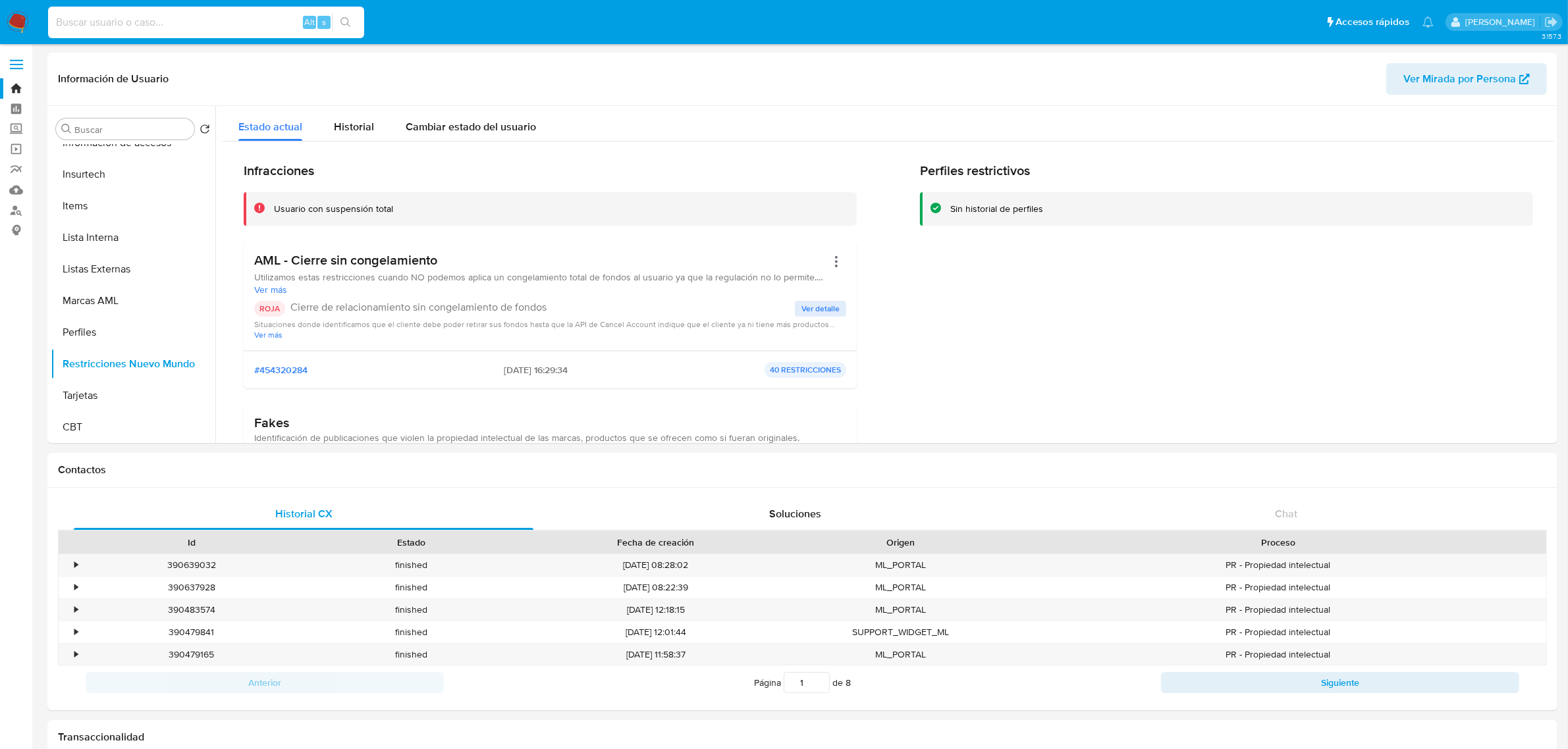
click at [118, 24] on input at bounding box center [206, 22] width 316 height 18
paste input "313858302"
type input "313858302"
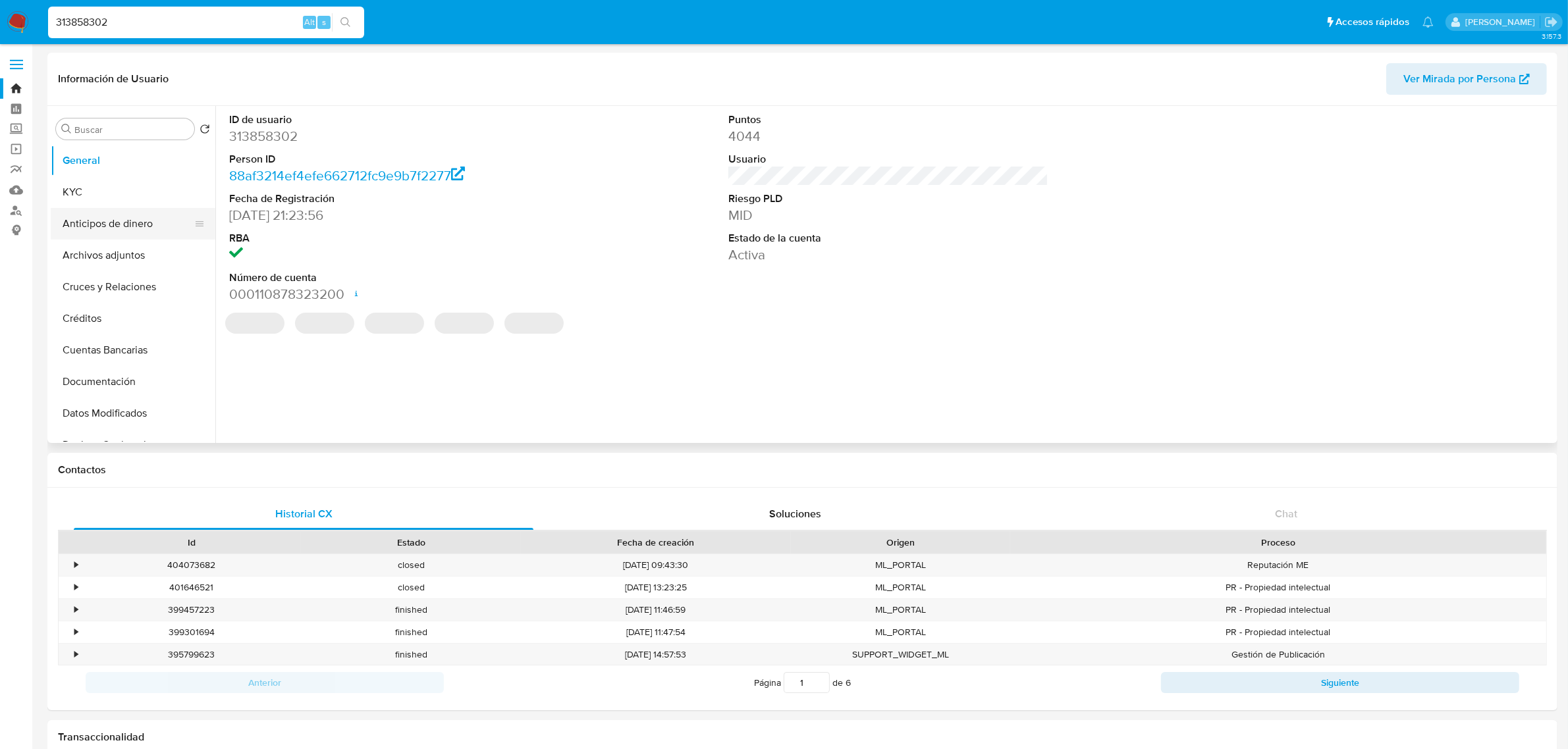
select select "10"
click at [96, 202] on button "KYC" at bounding box center [128, 192] width 154 height 31
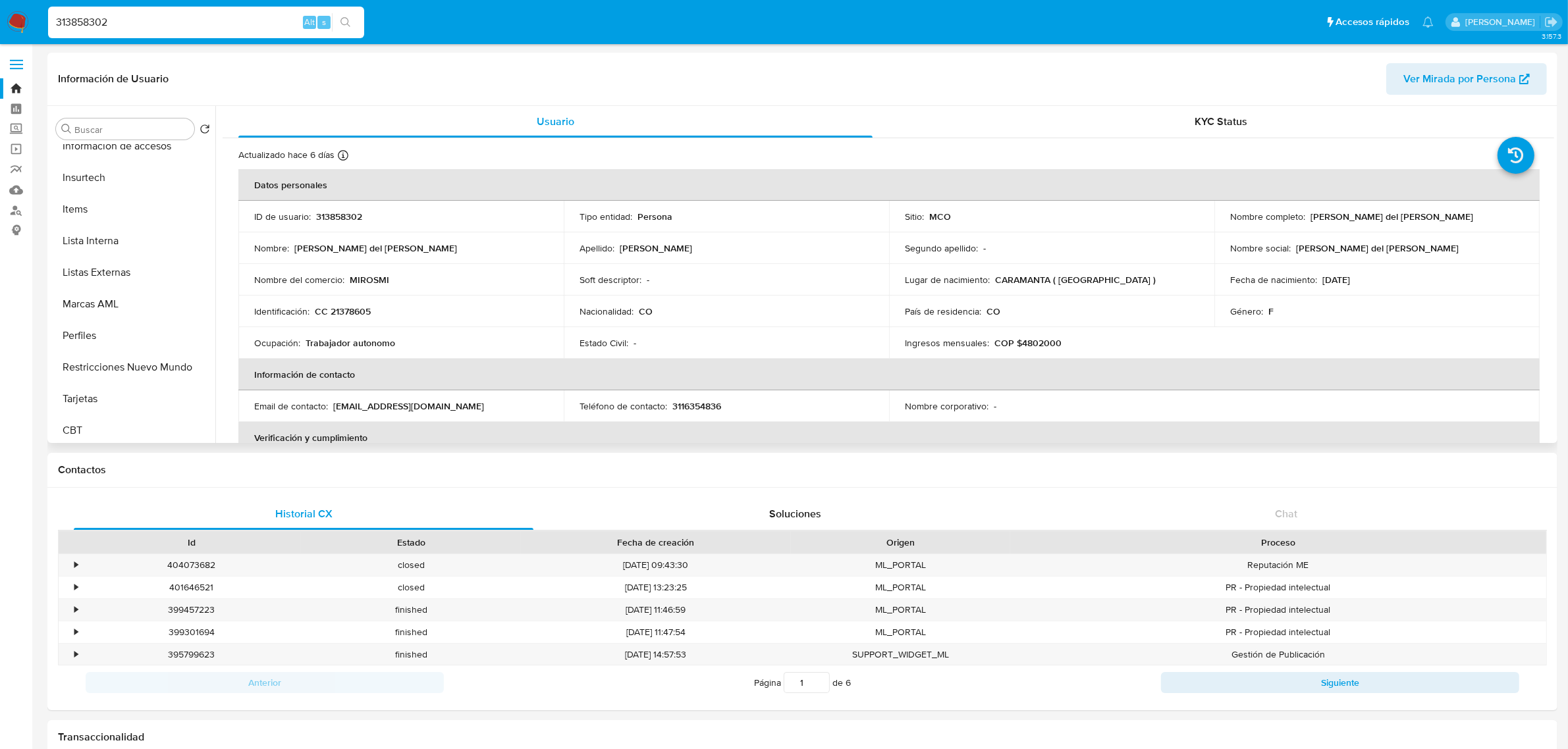
scroll to position [555, 0]
click at [123, 366] on button "Restricciones Nuevo Mundo" at bounding box center [128, 364] width 154 height 31
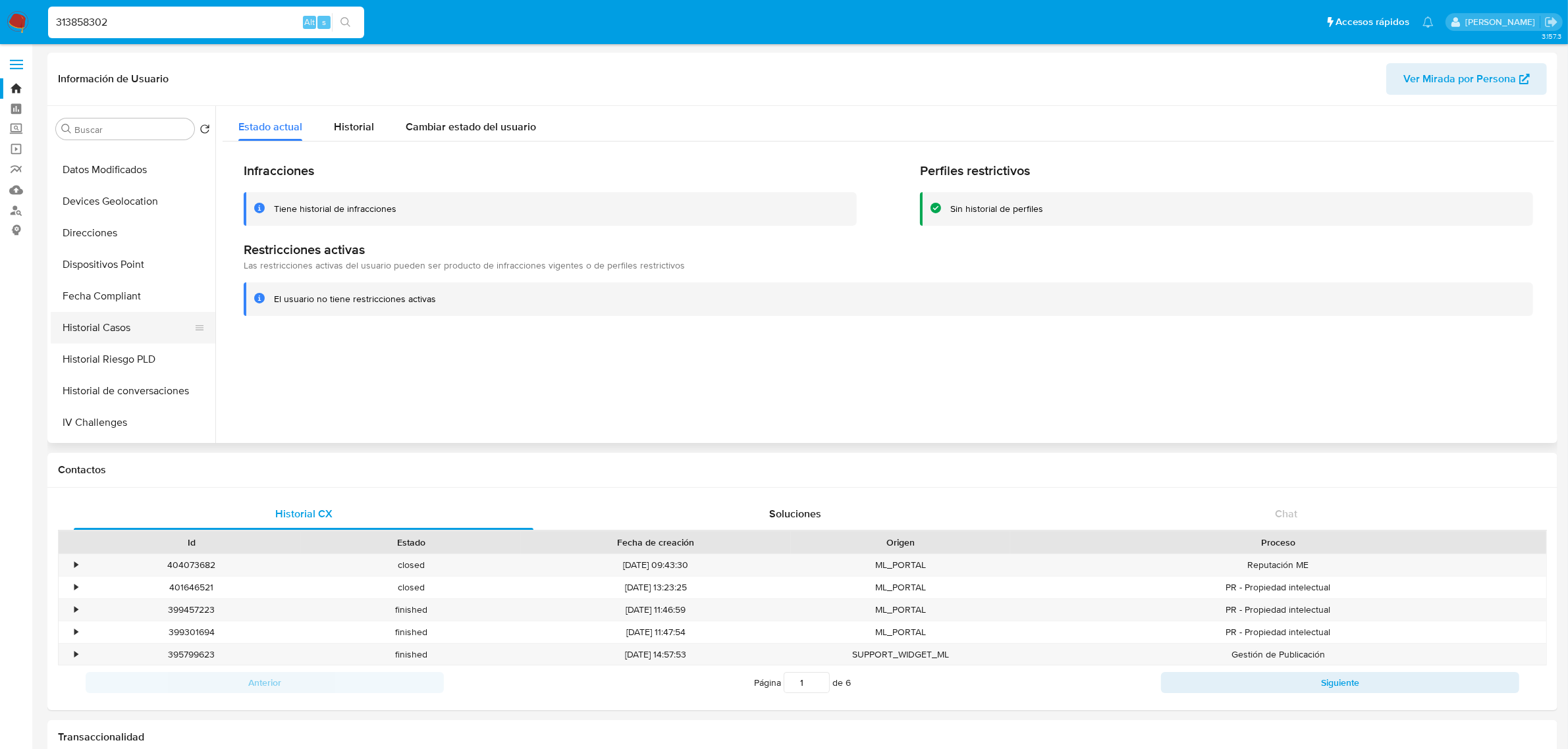
scroll to position [247, 0]
click at [135, 337] on button "Historial Casos" at bounding box center [128, 324] width 154 height 31
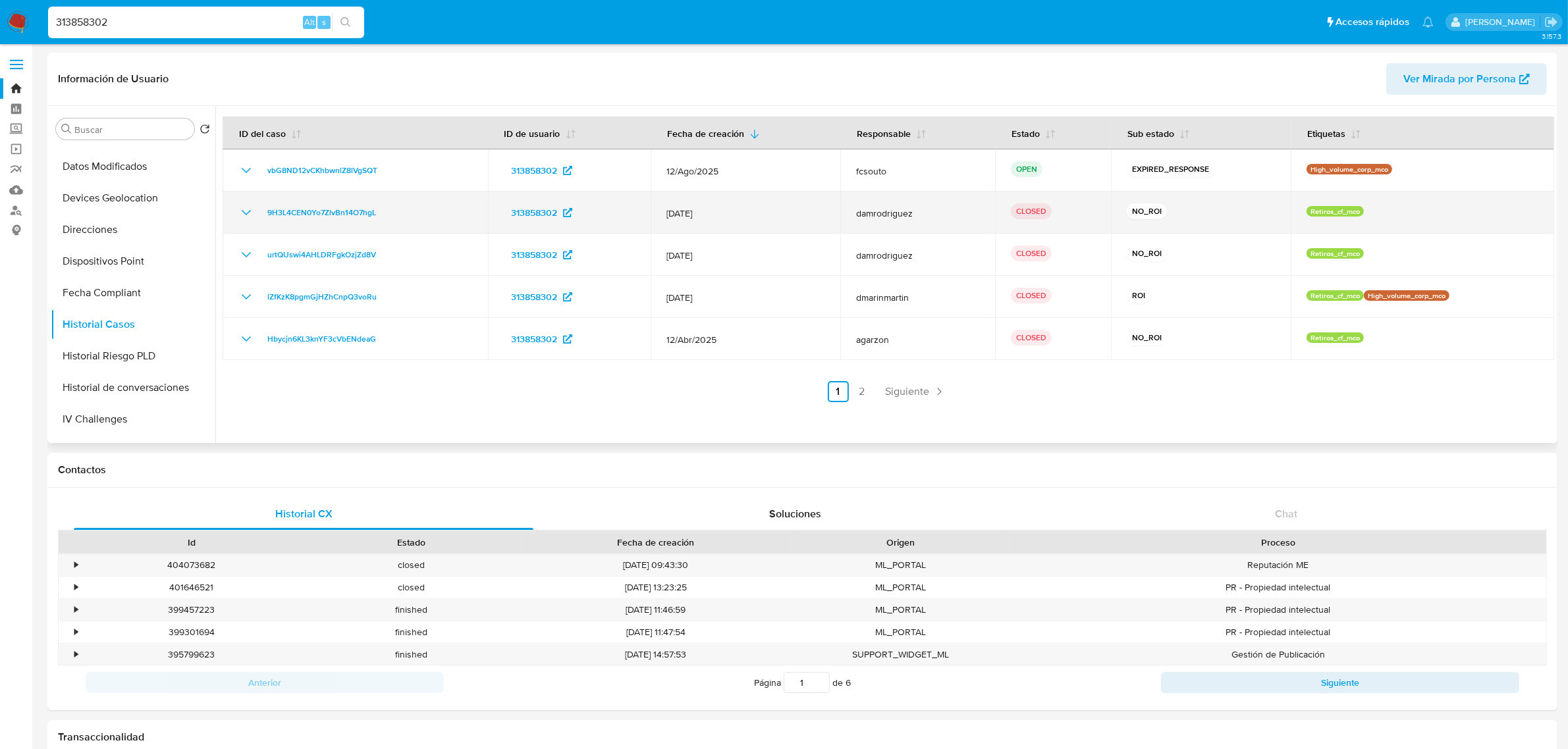
click at [244, 209] on icon "Mostrar/Ocultar" at bounding box center [246, 212] width 16 height 16
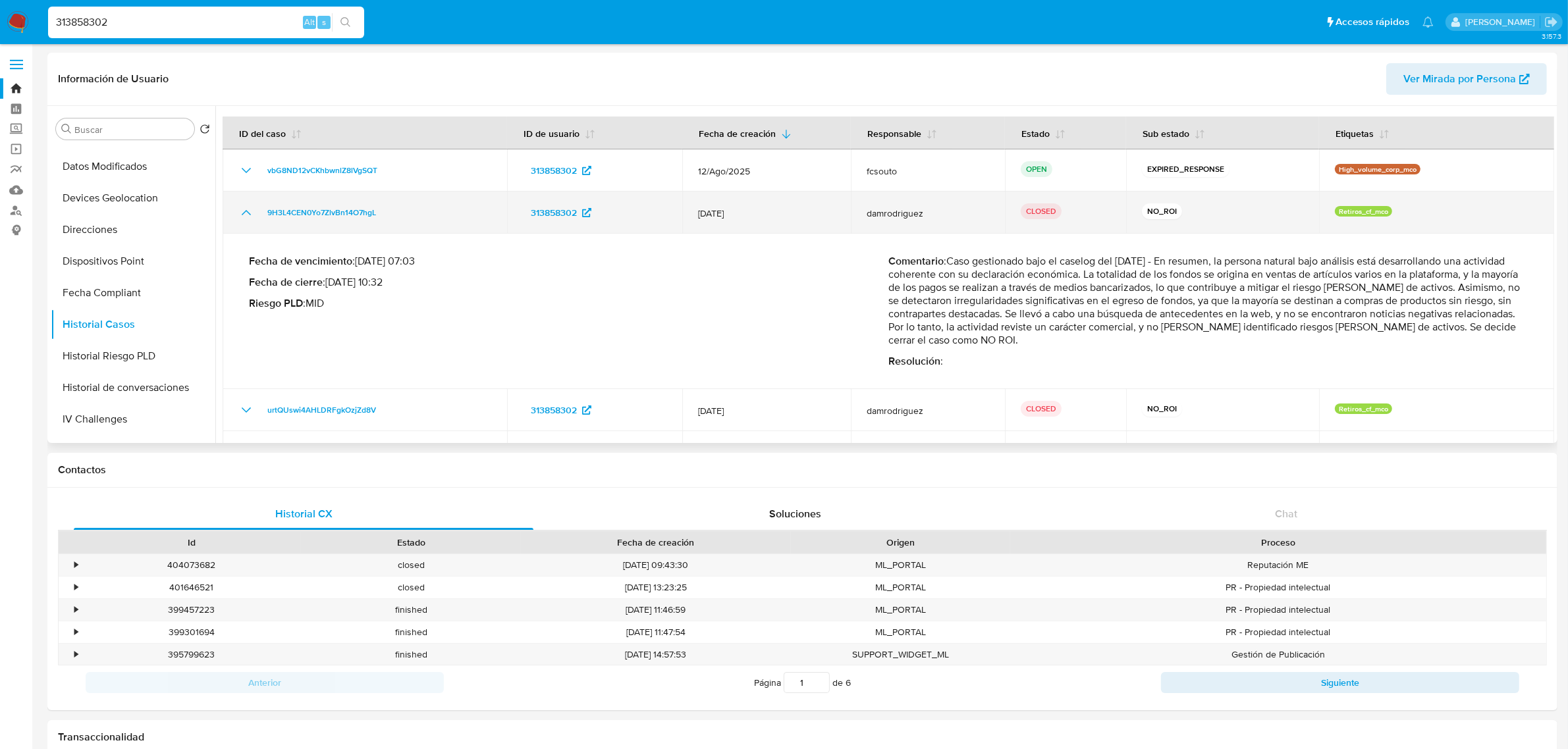
click at [244, 209] on icon "Mostrar/Ocultar" at bounding box center [246, 212] width 16 height 16
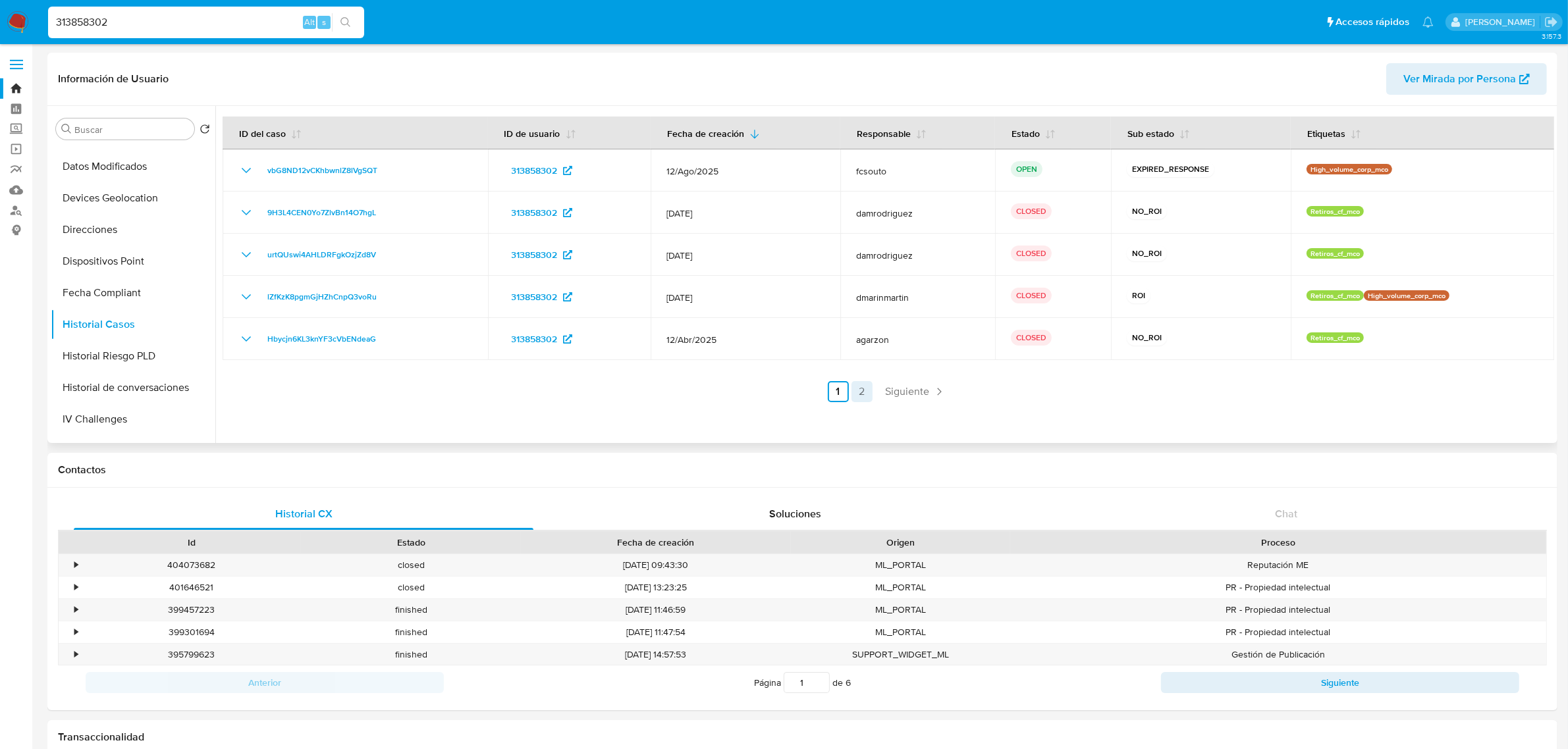
click at [858, 398] on link "2" at bounding box center [862, 392] width 21 height 21
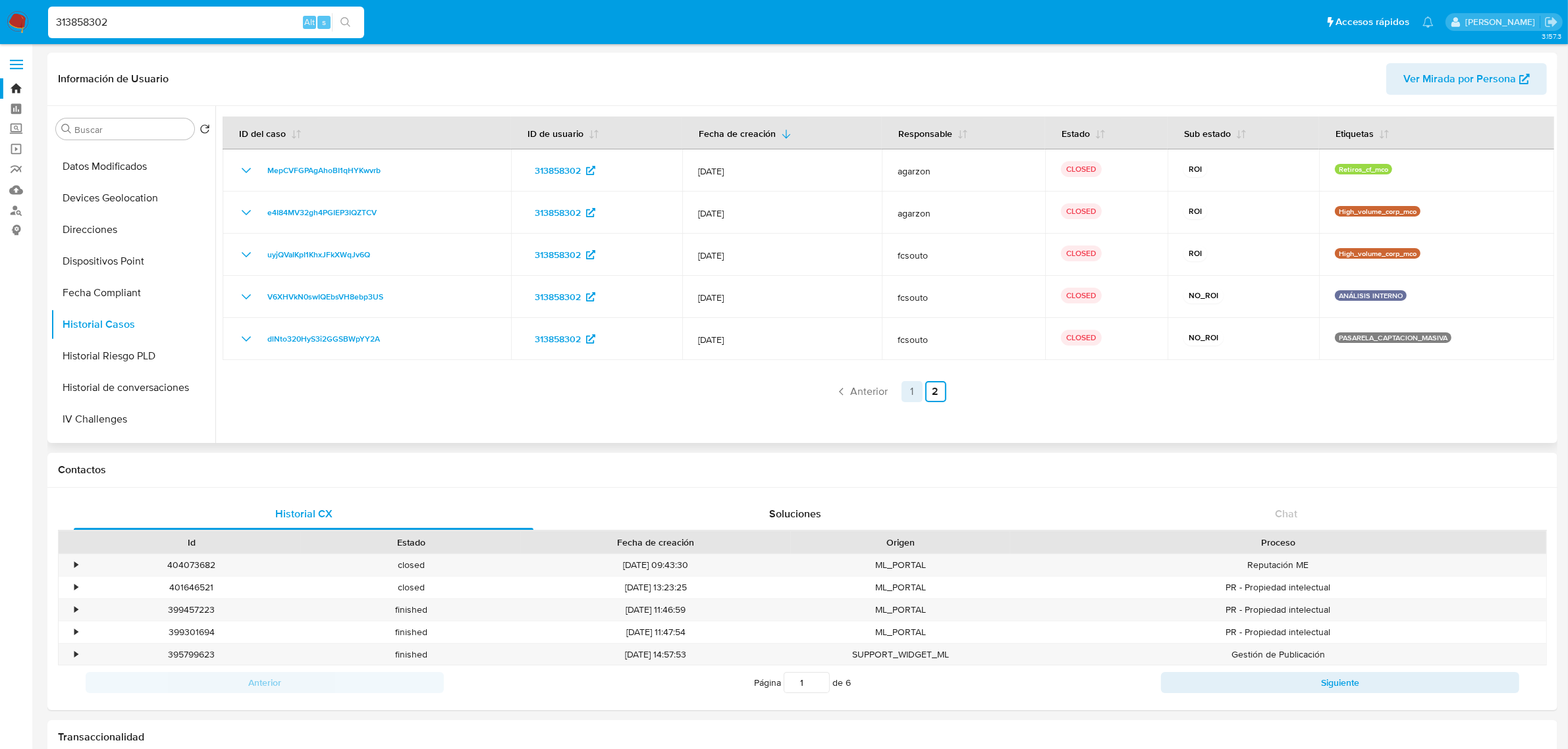
click at [907, 396] on link "1" at bounding box center [912, 392] width 21 height 21
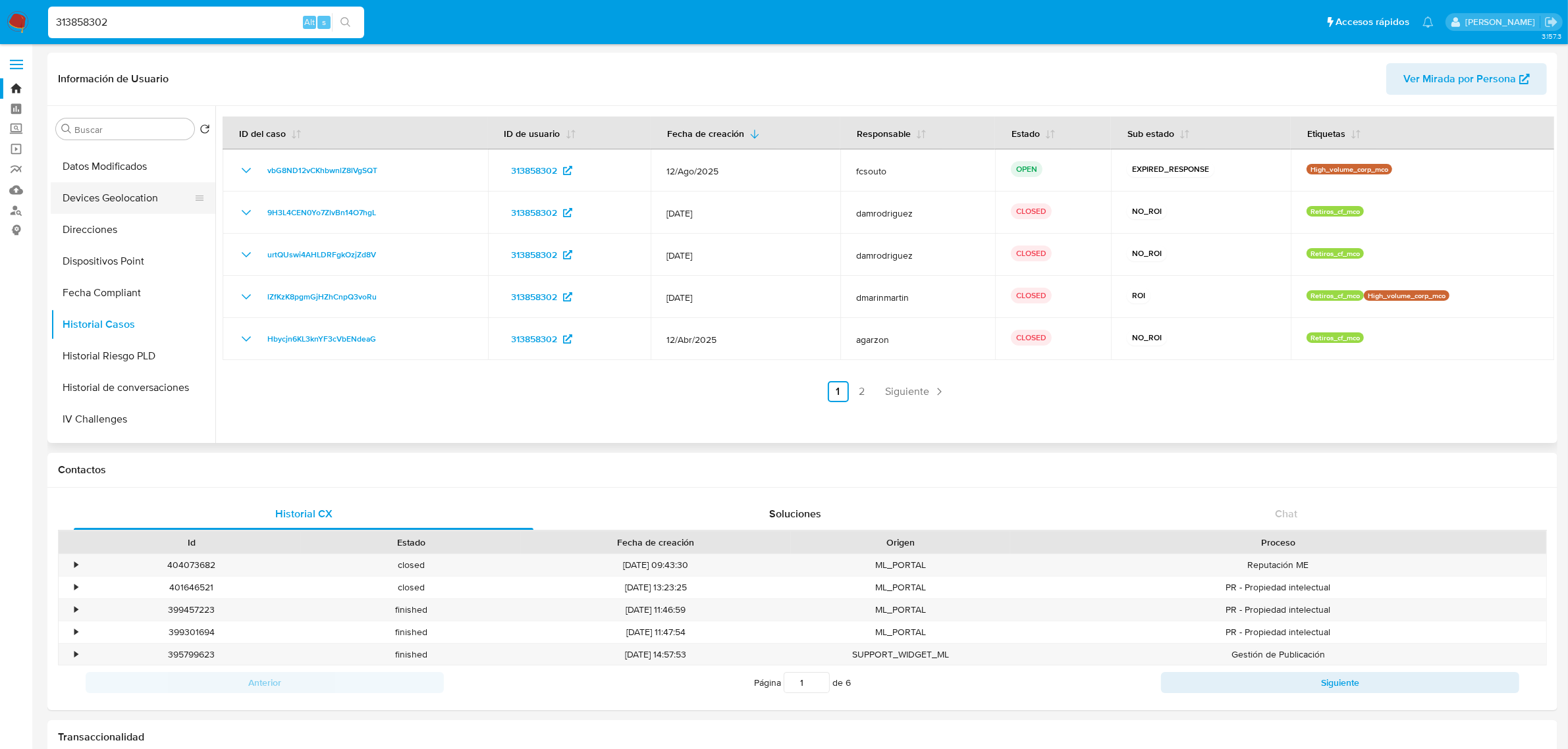
scroll to position [0, 0]
click at [114, 164] on button "General" at bounding box center [128, 161] width 154 height 31
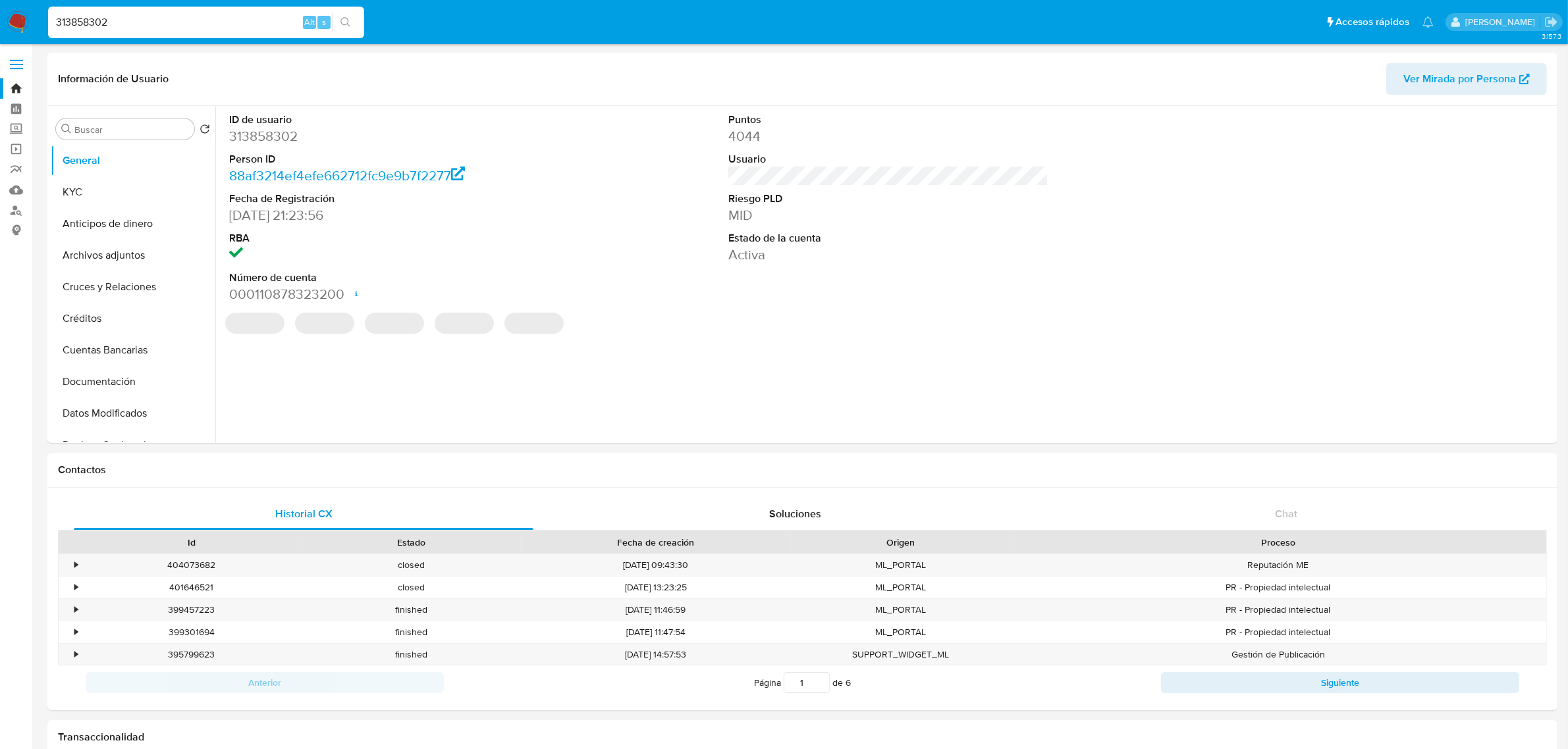
click at [258, 137] on dd "313858302" at bounding box center [389, 137] width 320 height 18
copy dd "313858302"
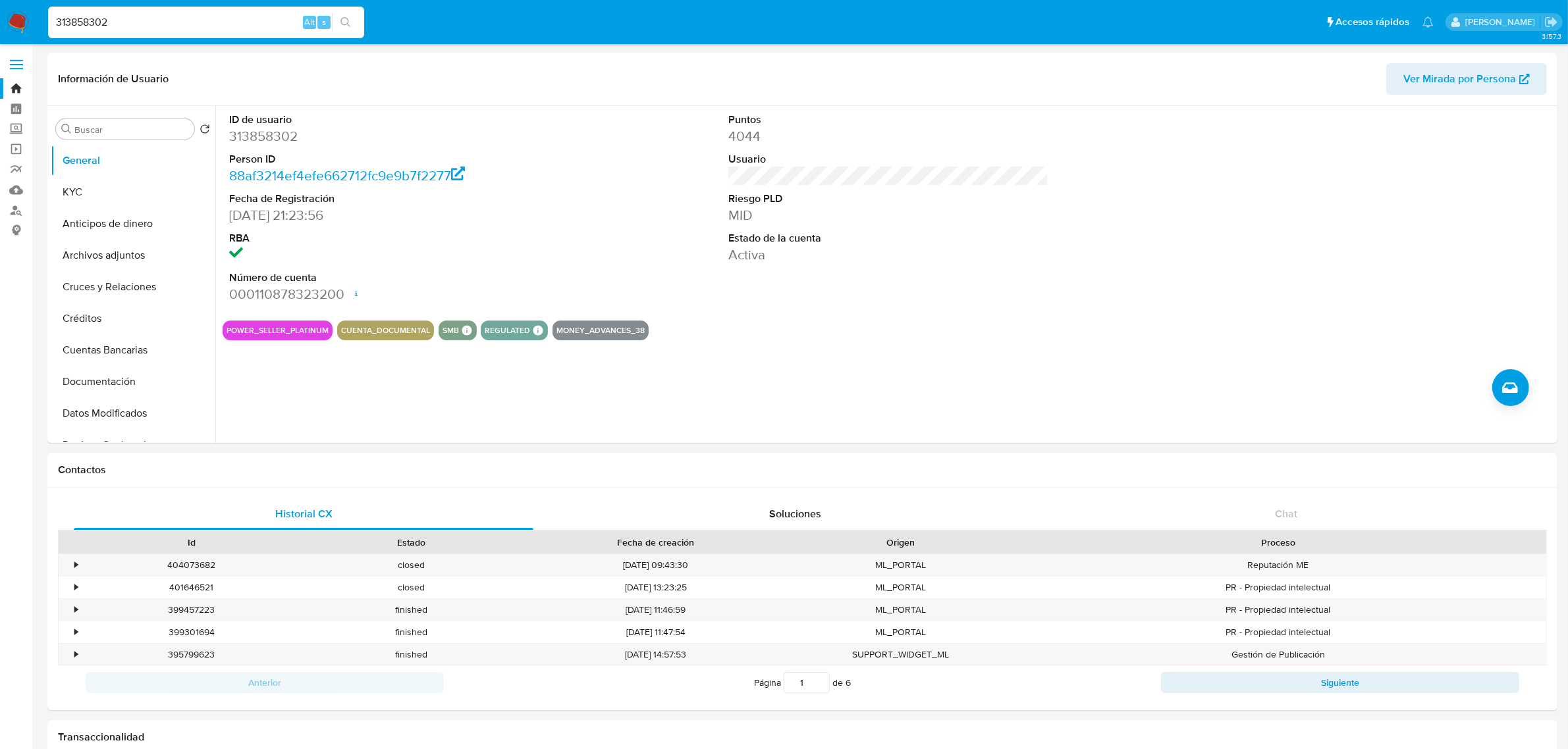
click at [180, 21] on input "313858302" at bounding box center [206, 22] width 316 height 18
paste input "278538554"
type input "278538554"
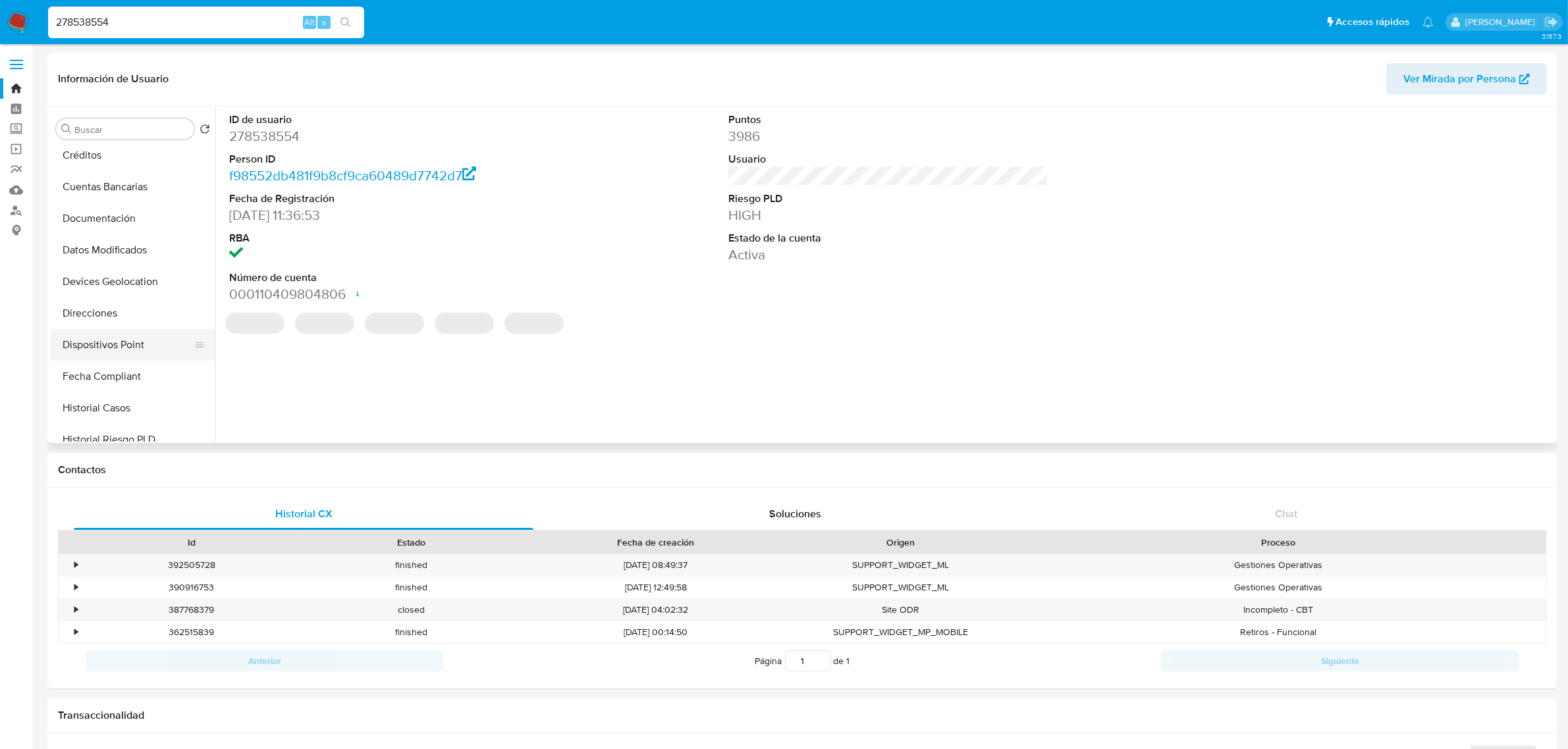
select select "10"
click at [123, 403] on button "Historial Casos" at bounding box center [128, 406] width 154 height 31
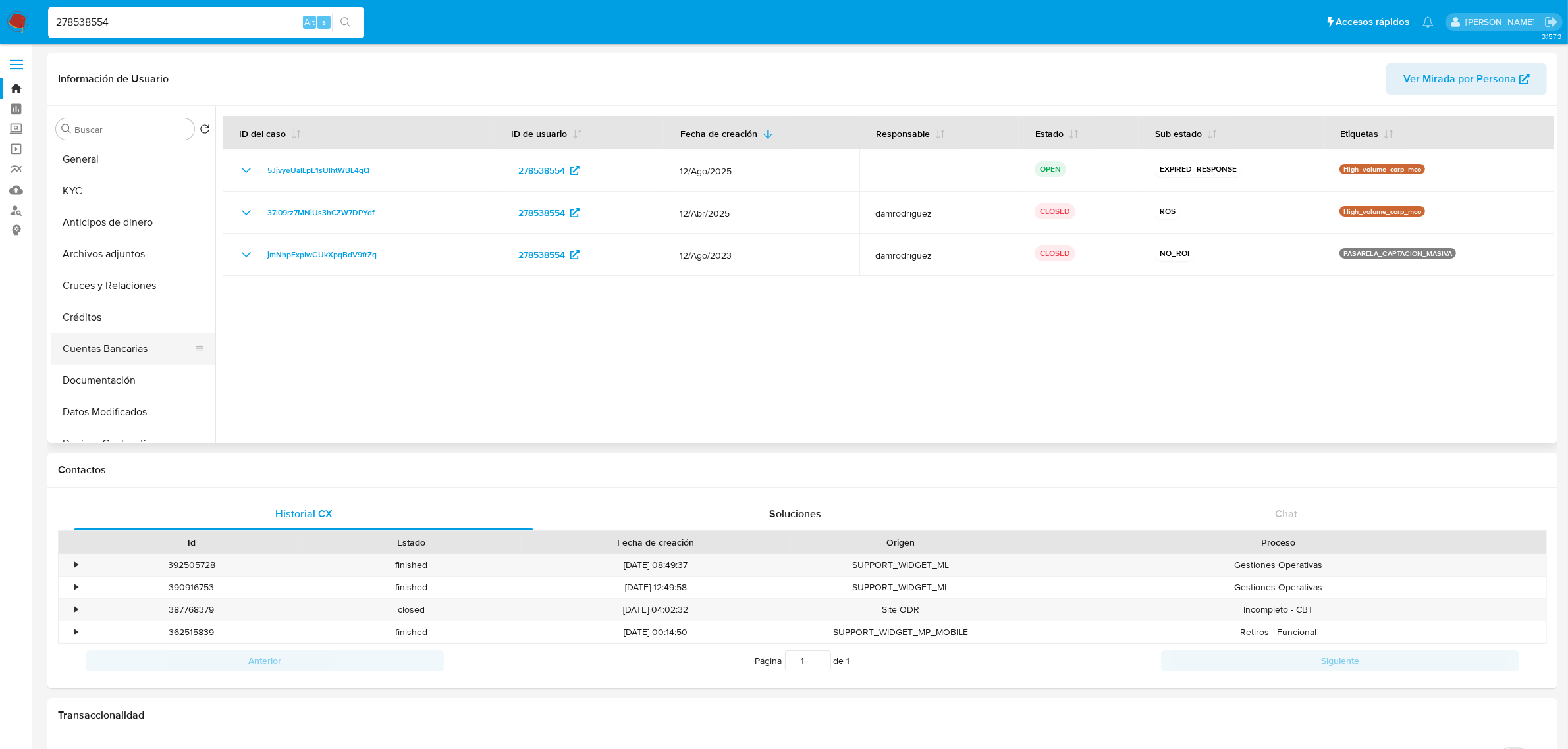
scroll to position [0, 0]
click at [143, 155] on button "General" at bounding box center [128, 161] width 154 height 31
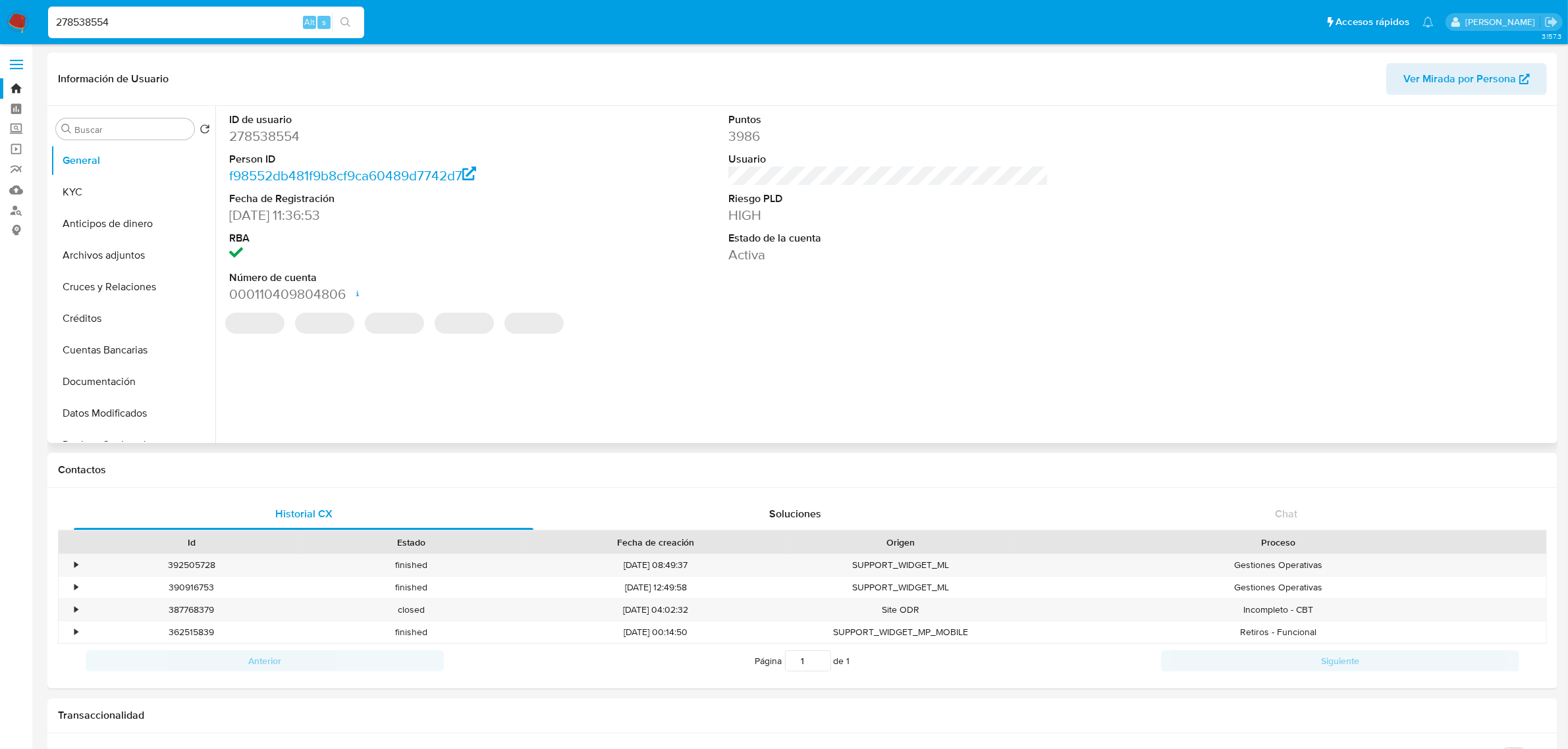
click at [272, 133] on dd "278538554" at bounding box center [389, 137] width 320 height 18
copy dd "278538554"
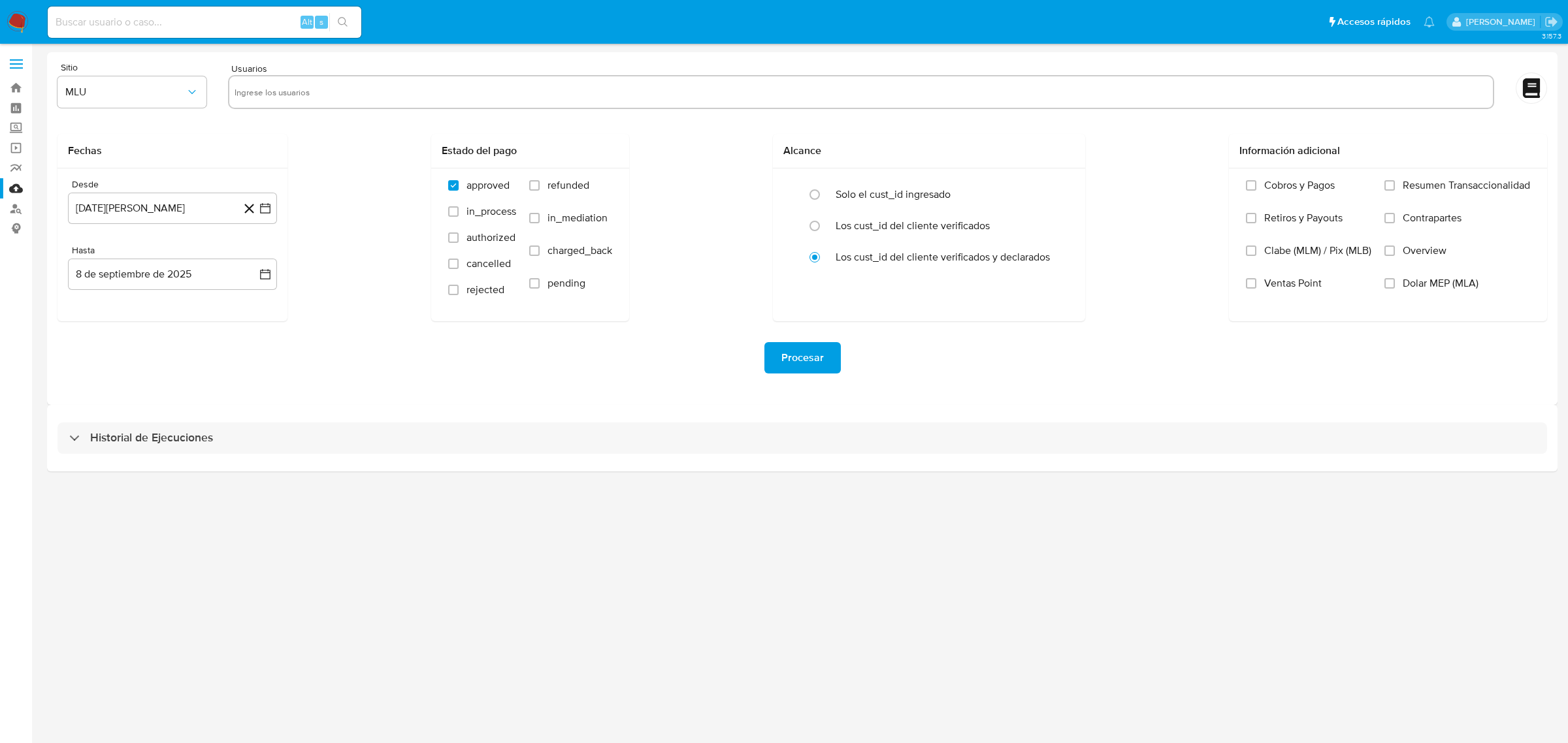
click at [281, 93] on input "text" at bounding box center [861, 92] width 1253 height 21
paste input "313858302"
type input "313858302"
click at [163, 93] on span "MLU" at bounding box center [125, 92] width 120 height 13
click at [154, 181] on div "MCO" at bounding box center [127, 190] width 126 height 31
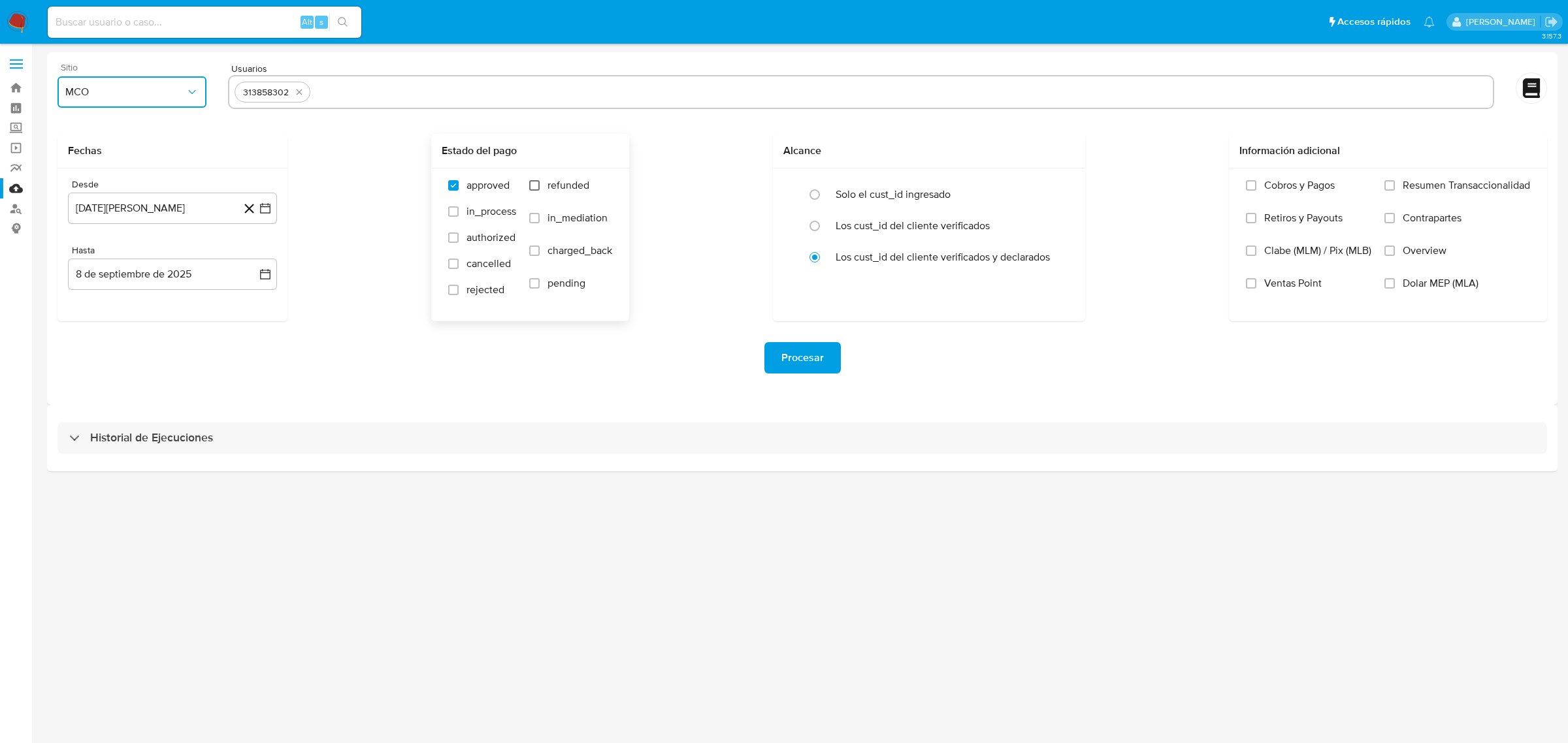
click at [530, 186] on input "refunded" at bounding box center [533, 185] width 10 height 10
checkbox input "true"
click at [528, 256] on div "approved in_process authorized cancelled rejected refunded in_mediation charged…" at bounding box center [530, 244] width 177 height 131
click at [531, 256] on label "charged_back" at bounding box center [570, 261] width 83 height 33
click at [531, 256] on input "charged_back" at bounding box center [533, 250] width 10 height 10
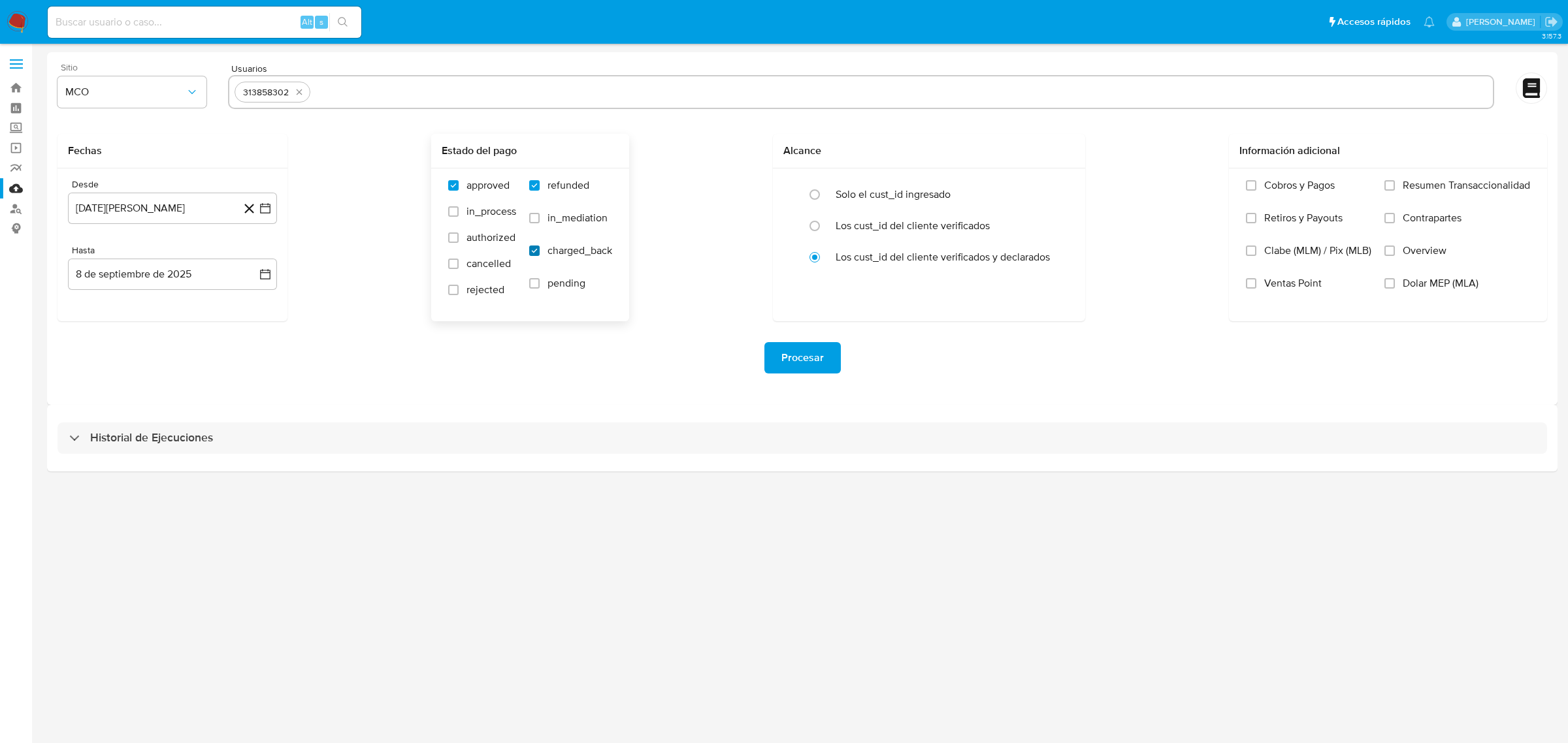
checkbox input "true"
click at [271, 207] on icon "button" at bounding box center [265, 208] width 13 height 13
click at [253, 256] on icon "Mes siguiente" at bounding box center [253, 255] width 16 height 16
click at [254, 324] on button "8" at bounding box center [250, 330] width 21 height 21
click at [337, 313] on div "Fechas Desde [DATE] [DATE] Hasta [DATE] [DATE] Estado del pago approved in_proc…" at bounding box center [802, 227] width 1489 height 188
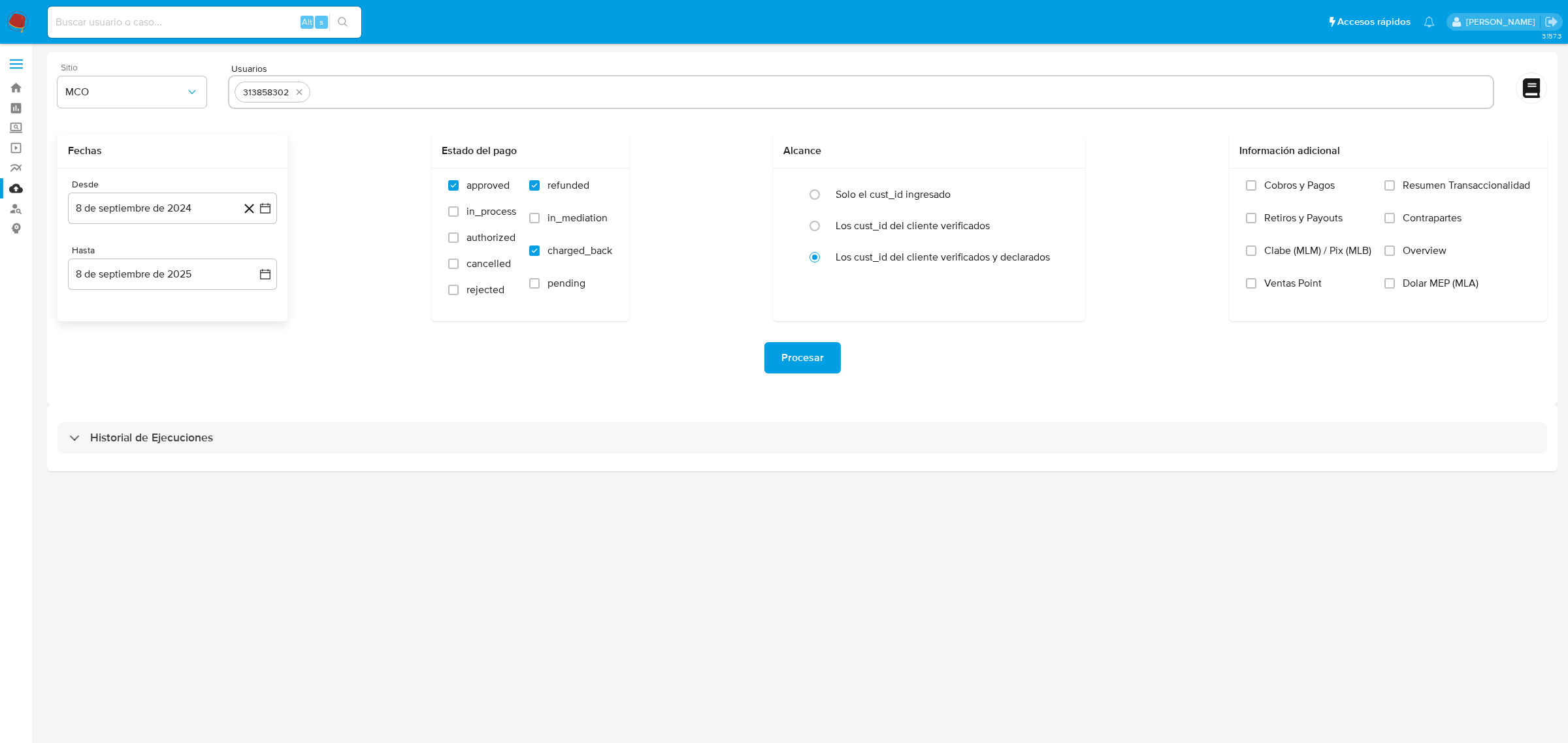
click at [344, 96] on input "text" at bounding box center [901, 92] width 1172 height 21
paste input "278538554"
type input "278538554"
paste input "1103821577"
type input "1103821577"
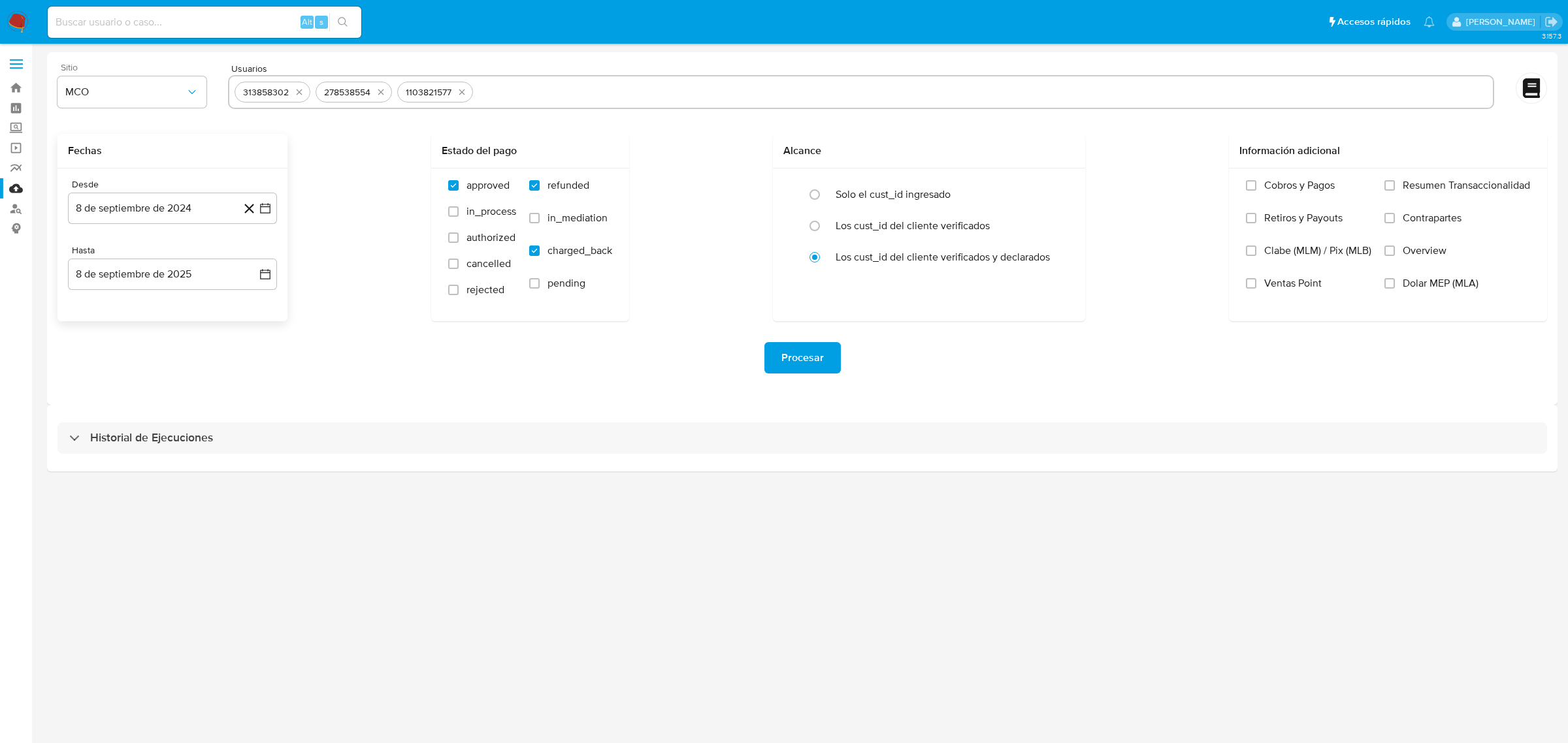
paste input "212776860"
type input "212776860"
paste input "95324816"
type input "95324816"
click at [814, 363] on span "Procesar" at bounding box center [803, 357] width 42 height 28
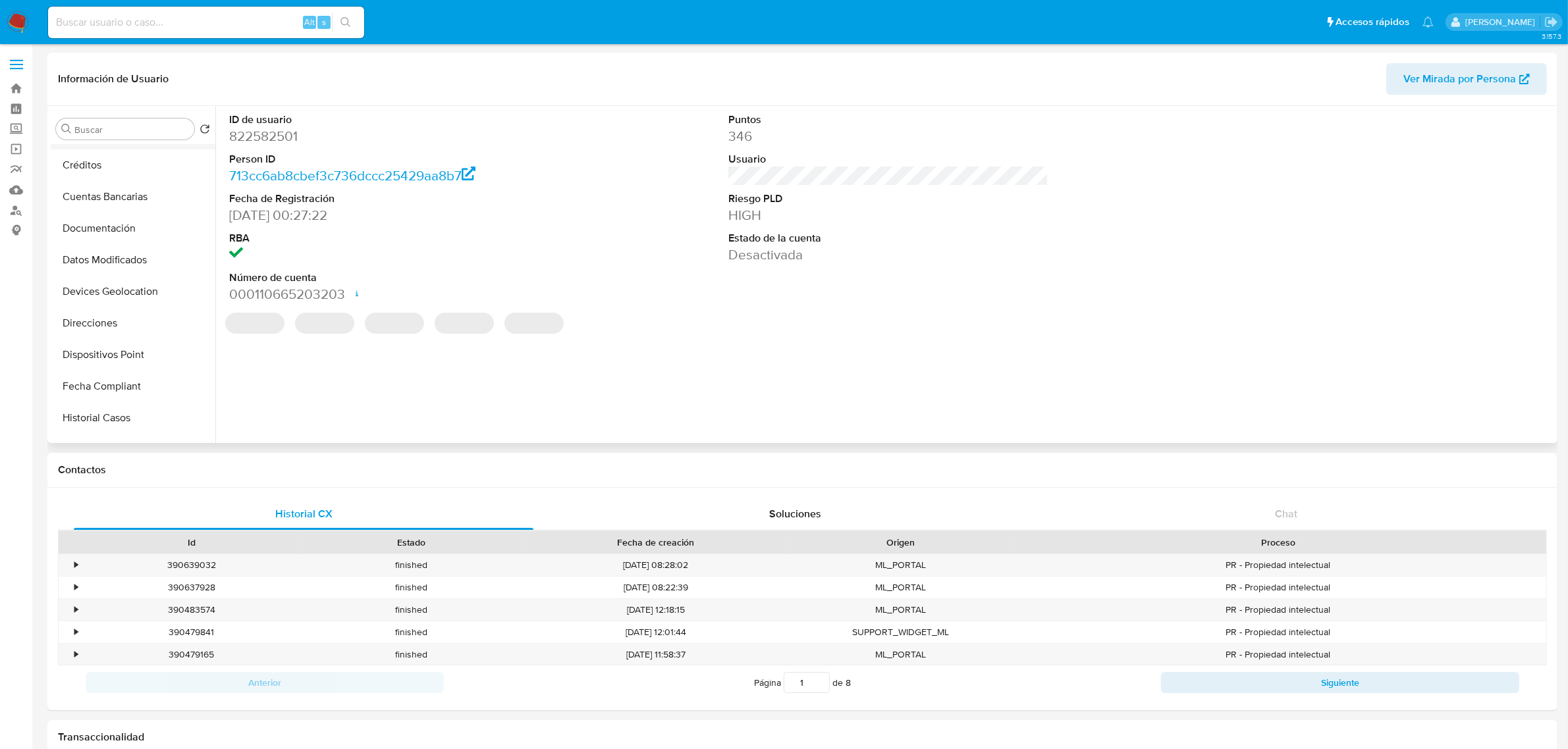
scroll to position [164, 0]
select select "10"
click at [135, 404] on button "Historial Casos" at bounding box center [128, 406] width 154 height 31
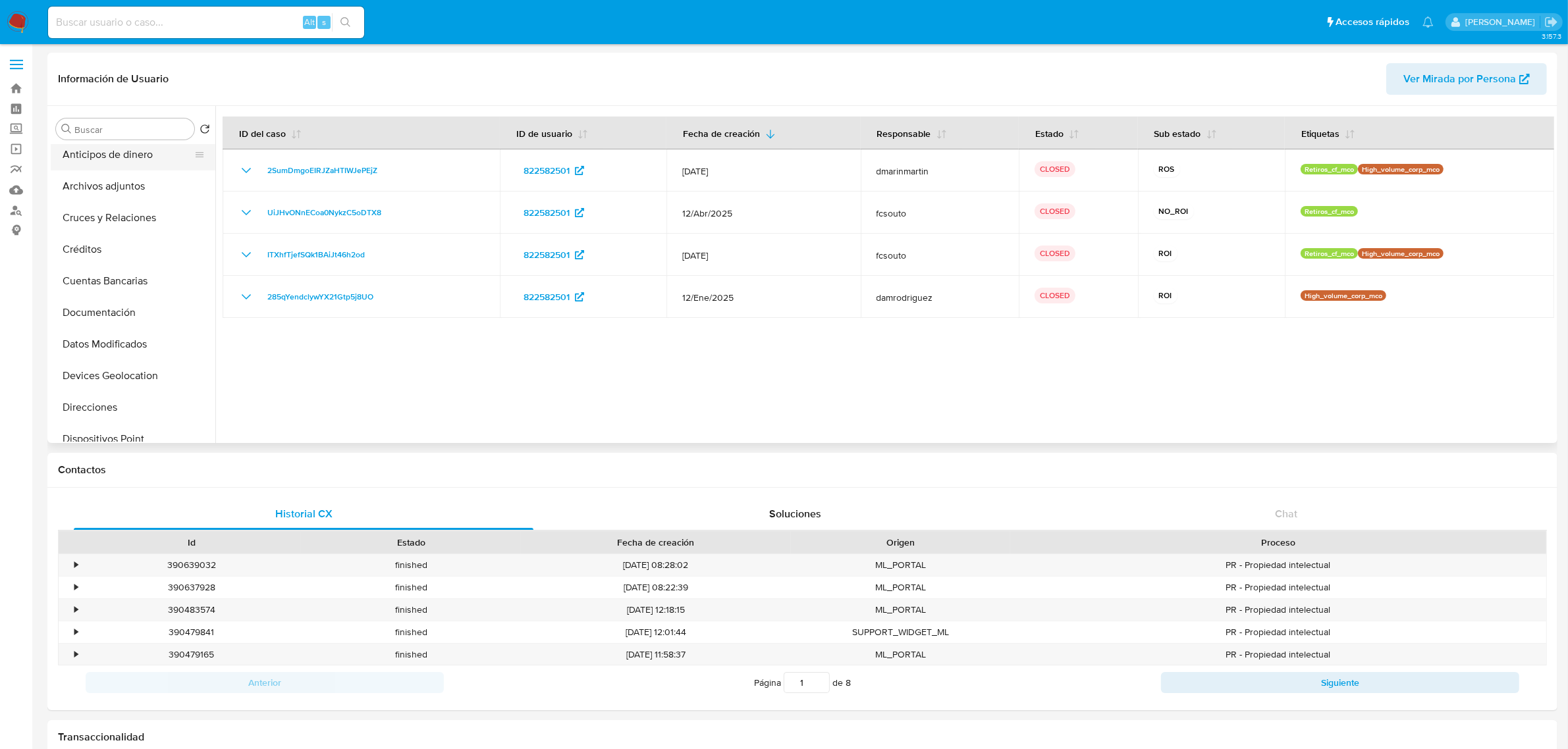
scroll to position [0, 0]
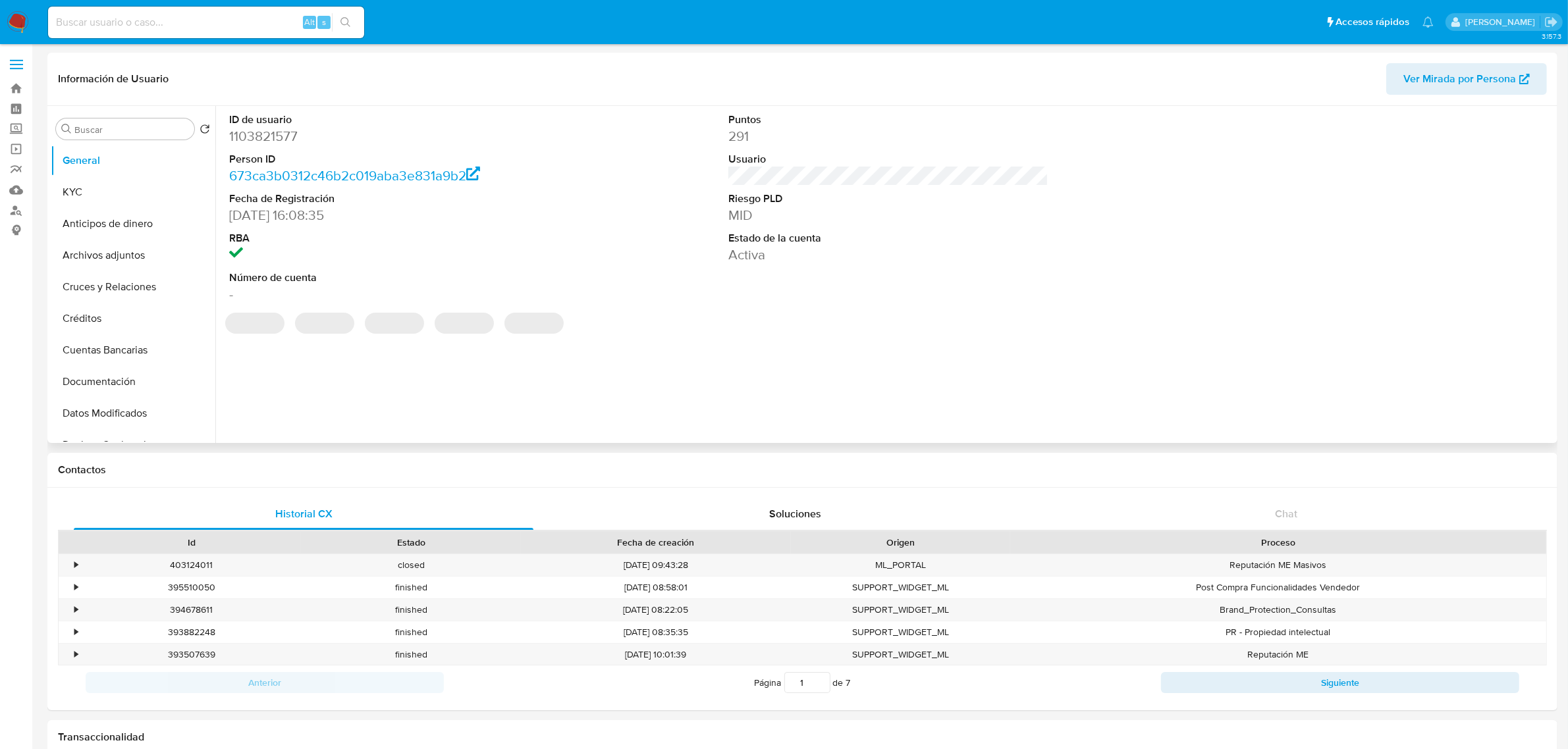
select select "10"
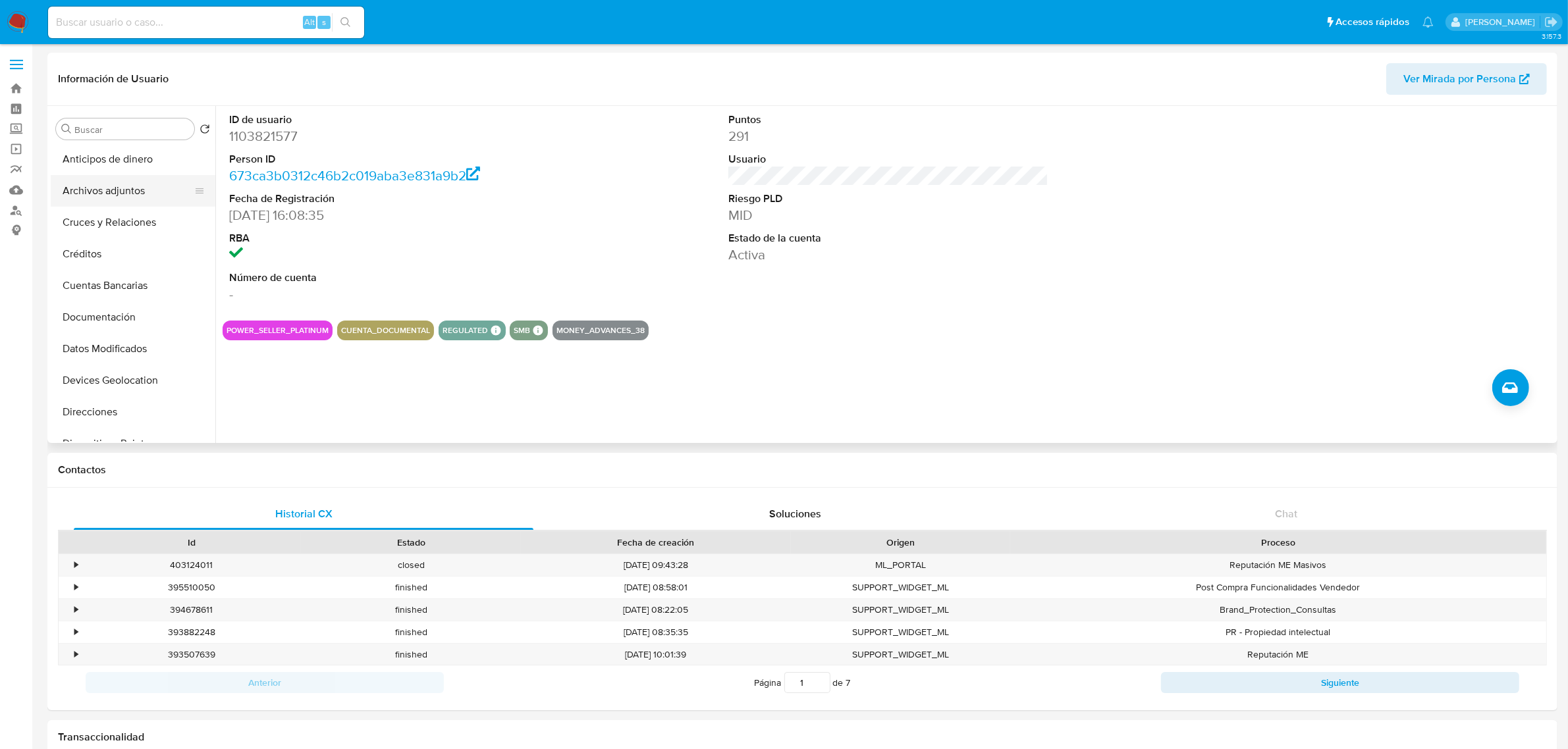
scroll to position [164, 0]
click at [132, 405] on button "Historial Casos" at bounding box center [128, 406] width 154 height 31
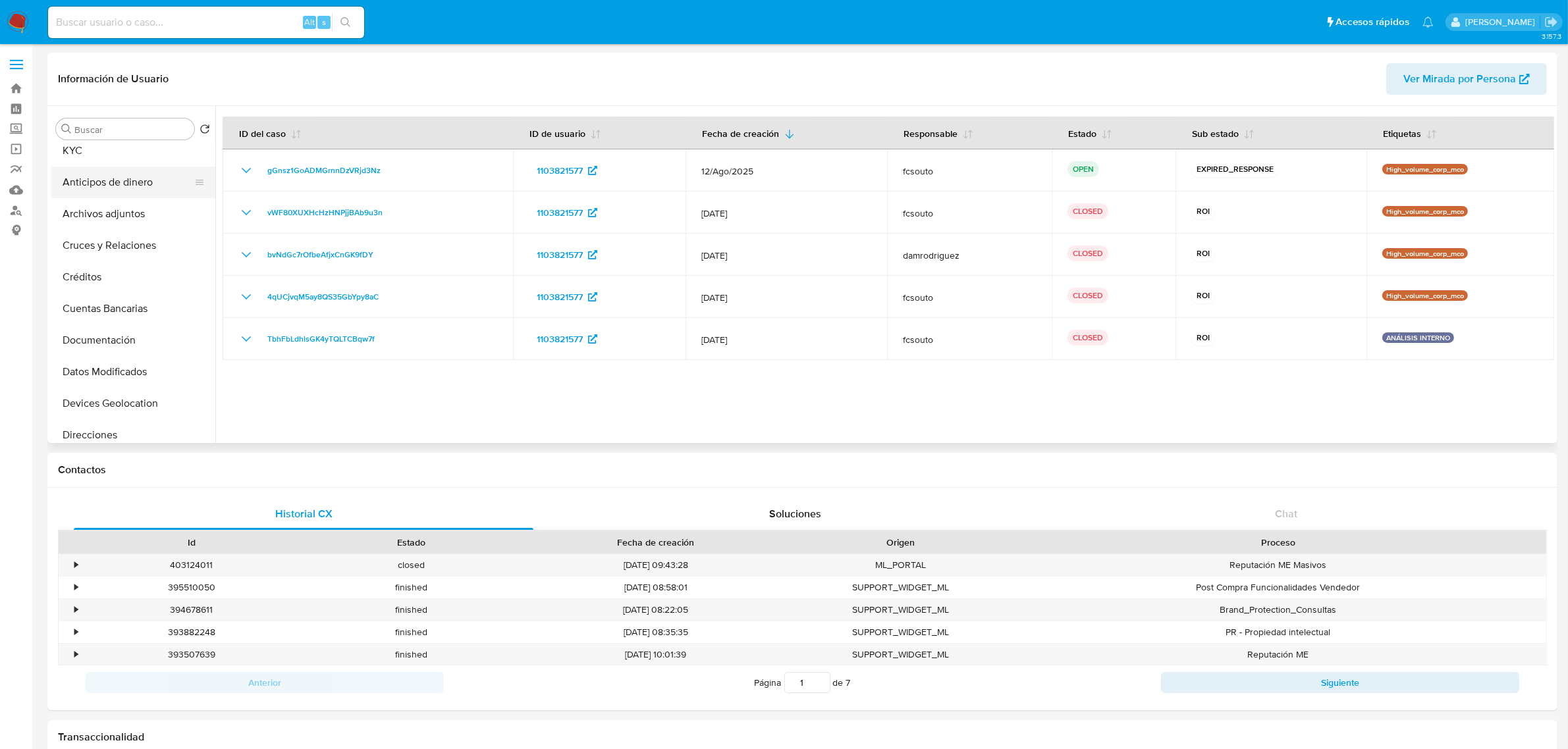
scroll to position [0, 0]
click at [109, 163] on button "General" at bounding box center [128, 161] width 154 height 31
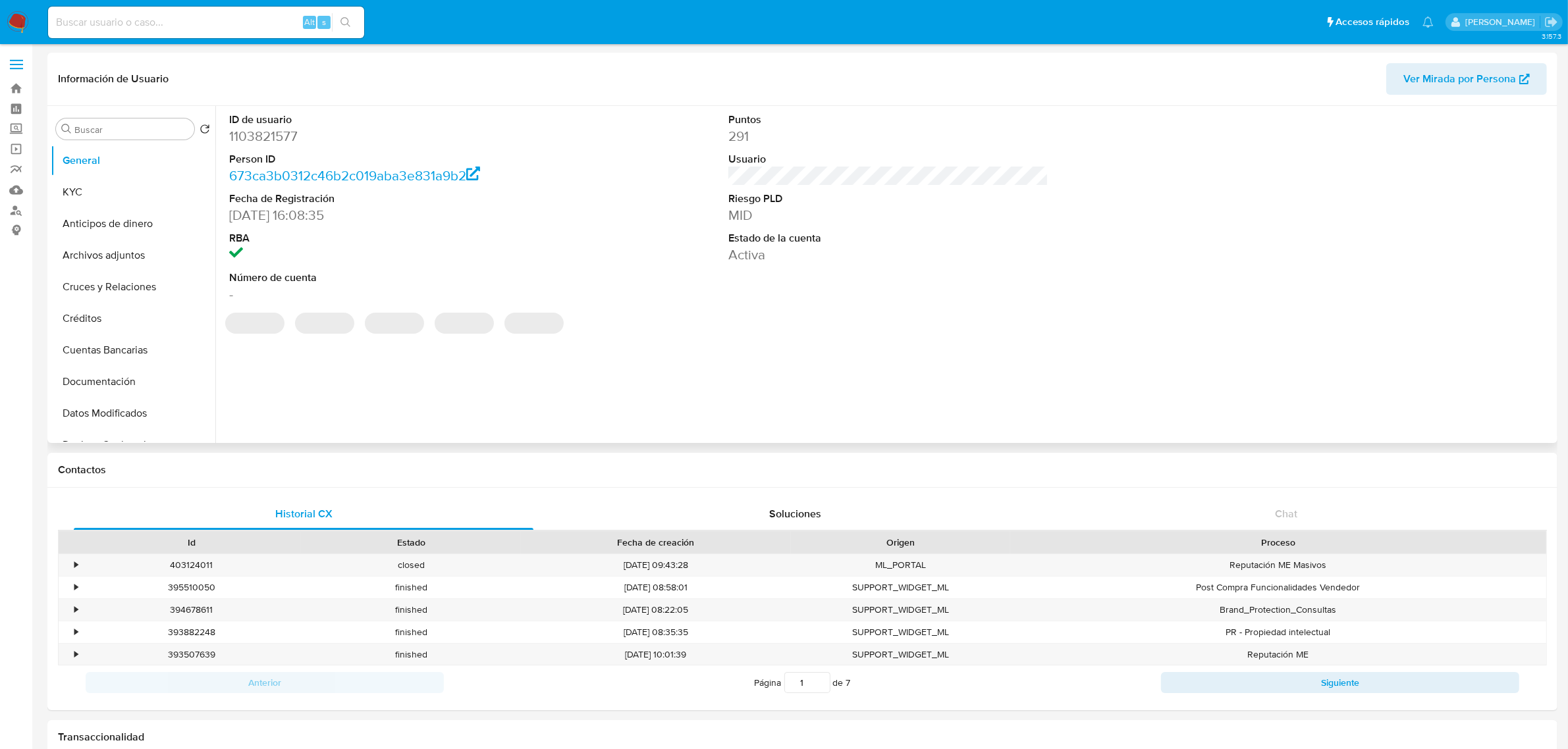
click at [276, 132] on dd "1103821577" at bounding box center [389, 137] width 320 height 18
copy dd "1103821577"
select select "10"
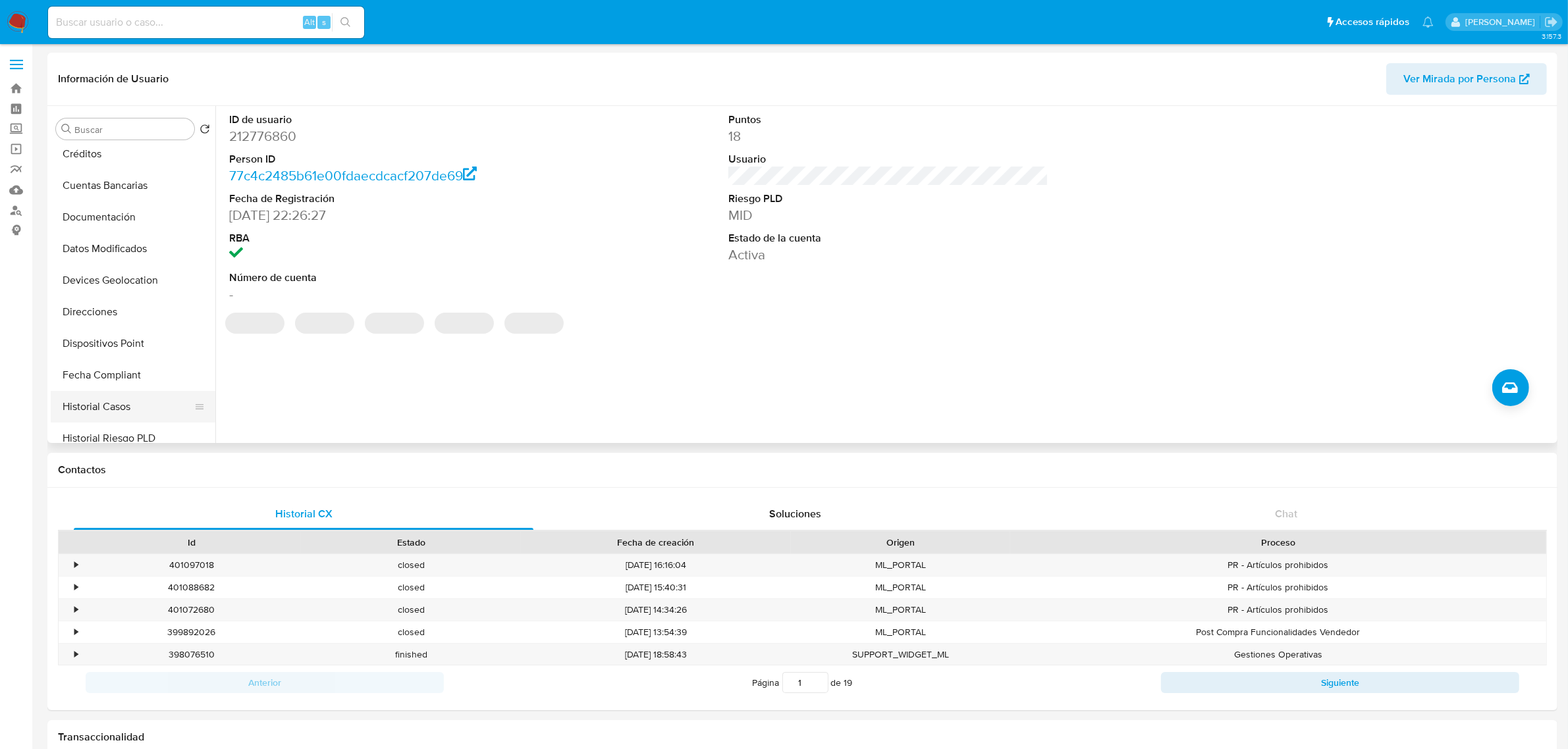
click at [127, 409] on button "Historial Casos" at bounding box center [128, 406] width 154 height 31
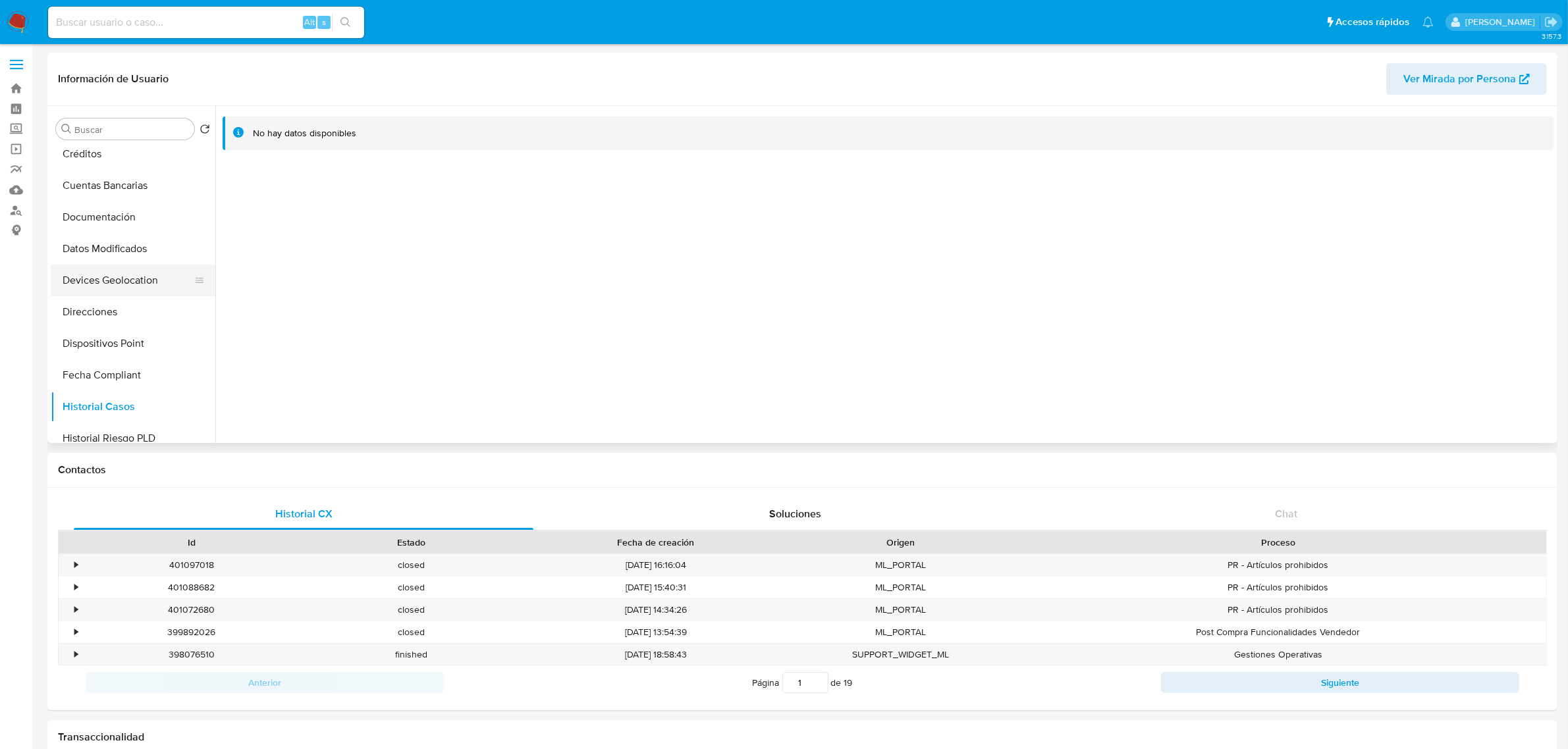
scroll to position [0, 0]
click at [117, 153] on button "General" at bounding box center [128, 161] width 154 height 31
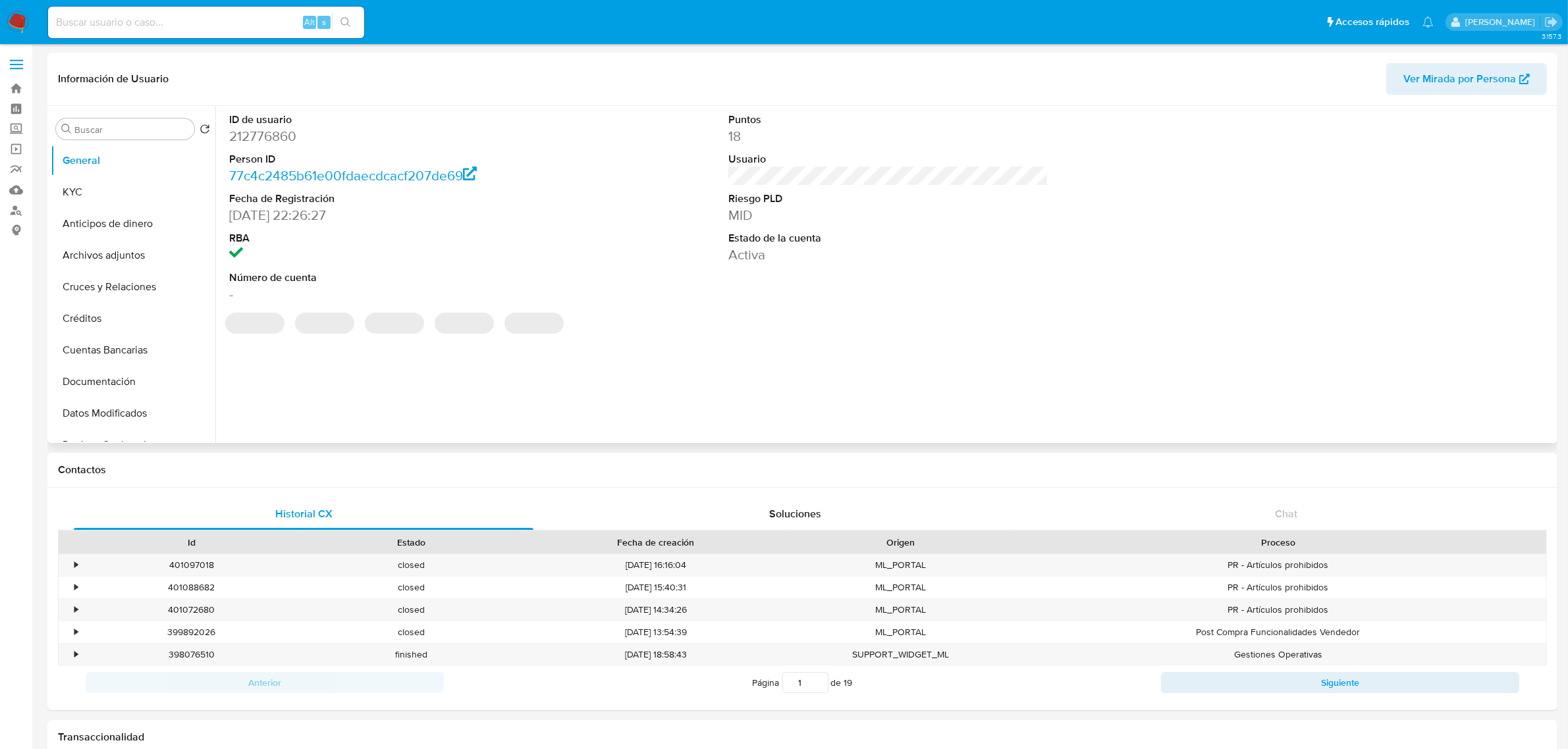
click at [261, 141] on dd "212776860" at bounding box center [389, 137] width 320 height 18
click at [259, 141] on dd "212776860" at bounding box center [389, 137] width 320 height 18
copy dd "212776860"
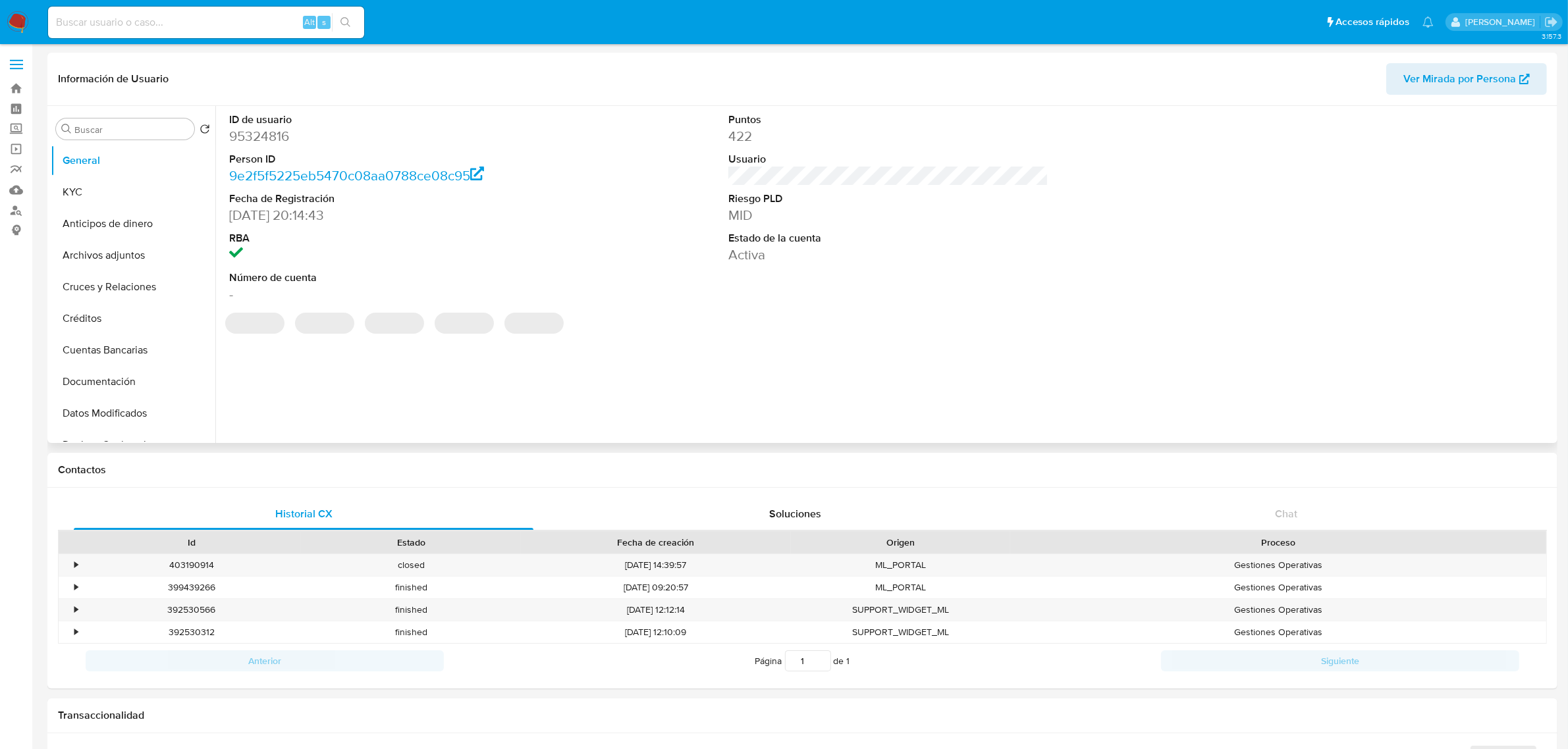
select select "10"
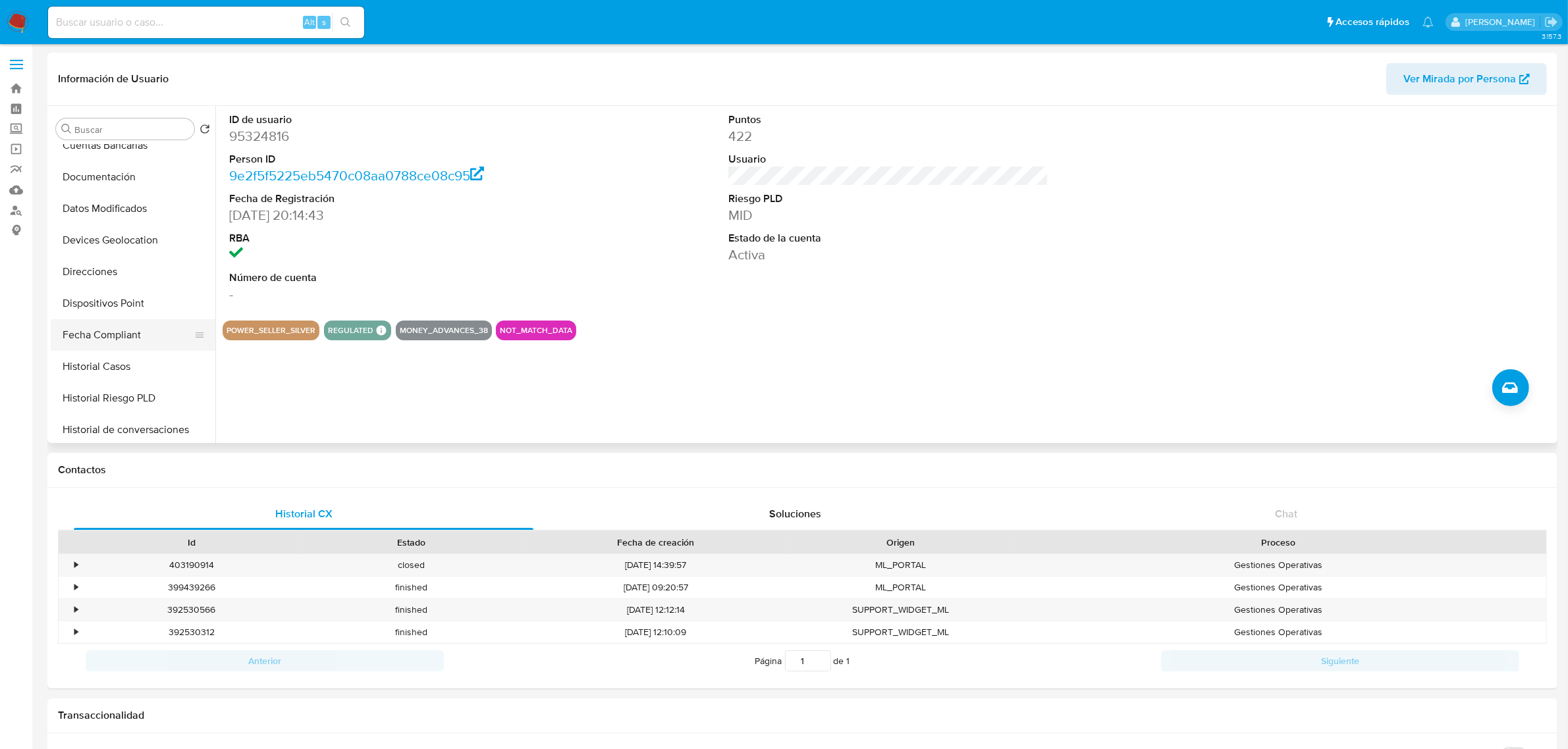
scroll to position [247, 0]
click at [135, 321] on button "Historial Casos" at bounding box center [128, 324] width 154 height 31
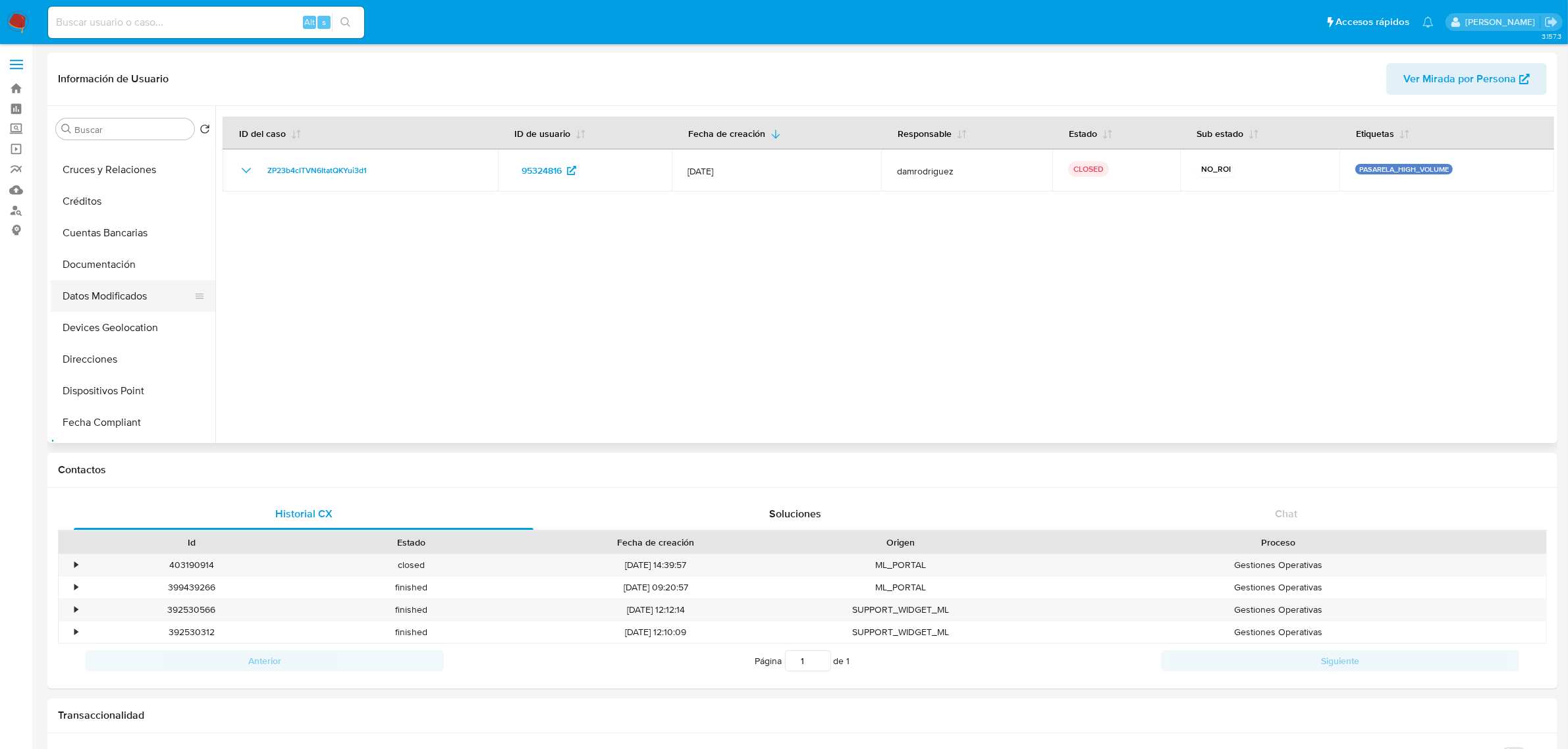
scroll to position [0, 0]
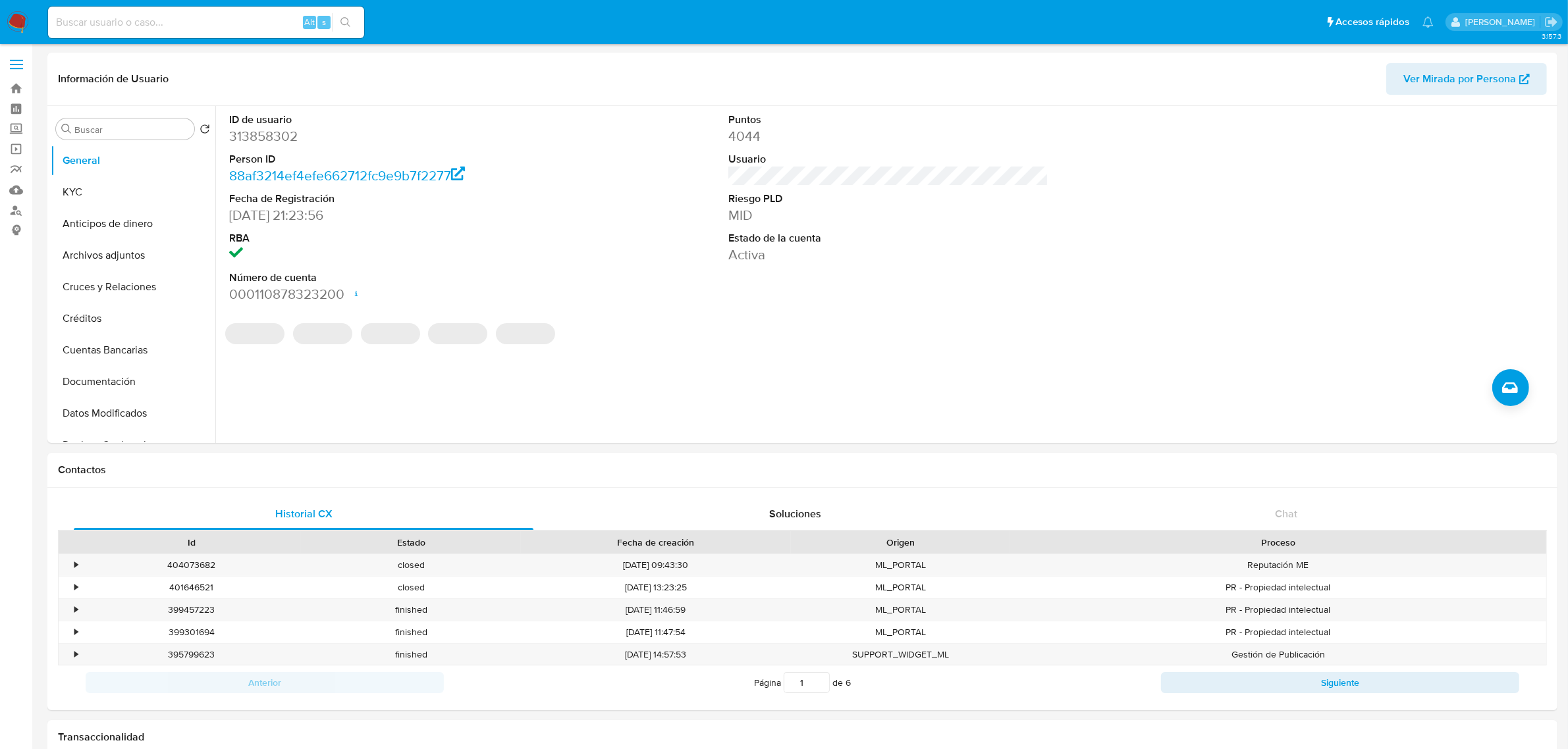
select select "10"
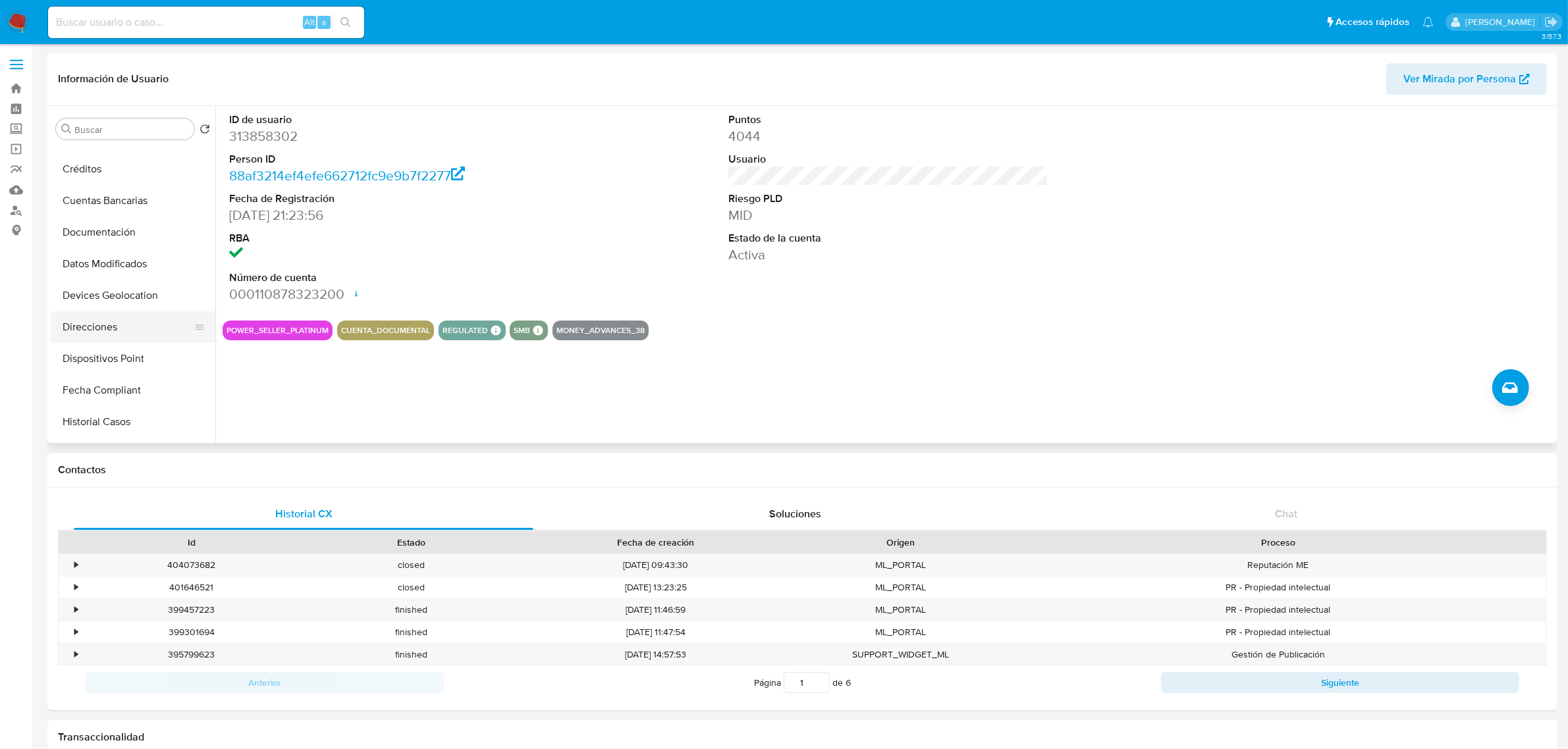
scroll to position [164, 0]
click at [129, 414] on button "Historial Casos" at bounding box center [128, 406] width 154 height 31
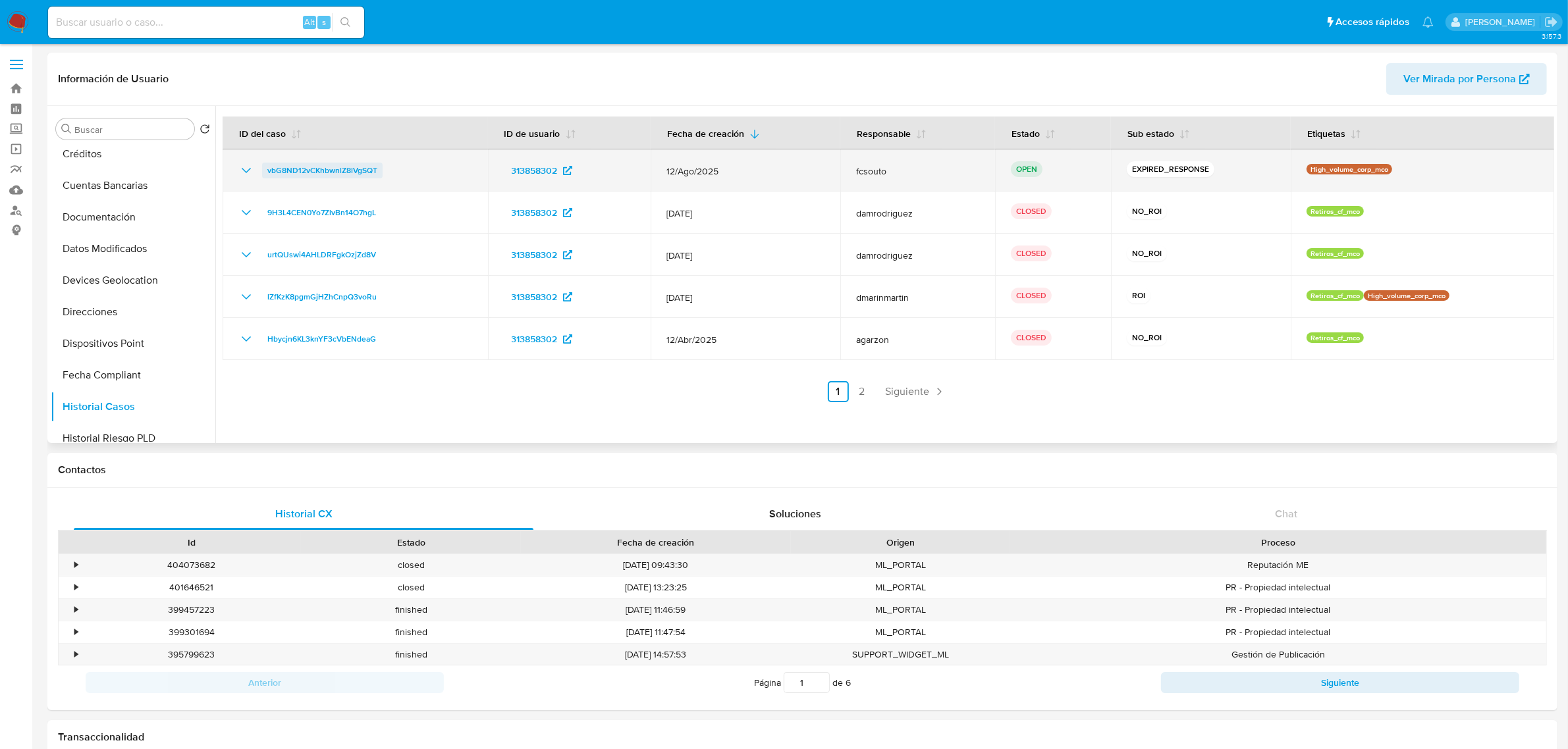
click at [280, 170] on span "vbG8ND12vCKhbwnlZ8lVgSQT" at bounding box center [322, 170] width 110 height 16
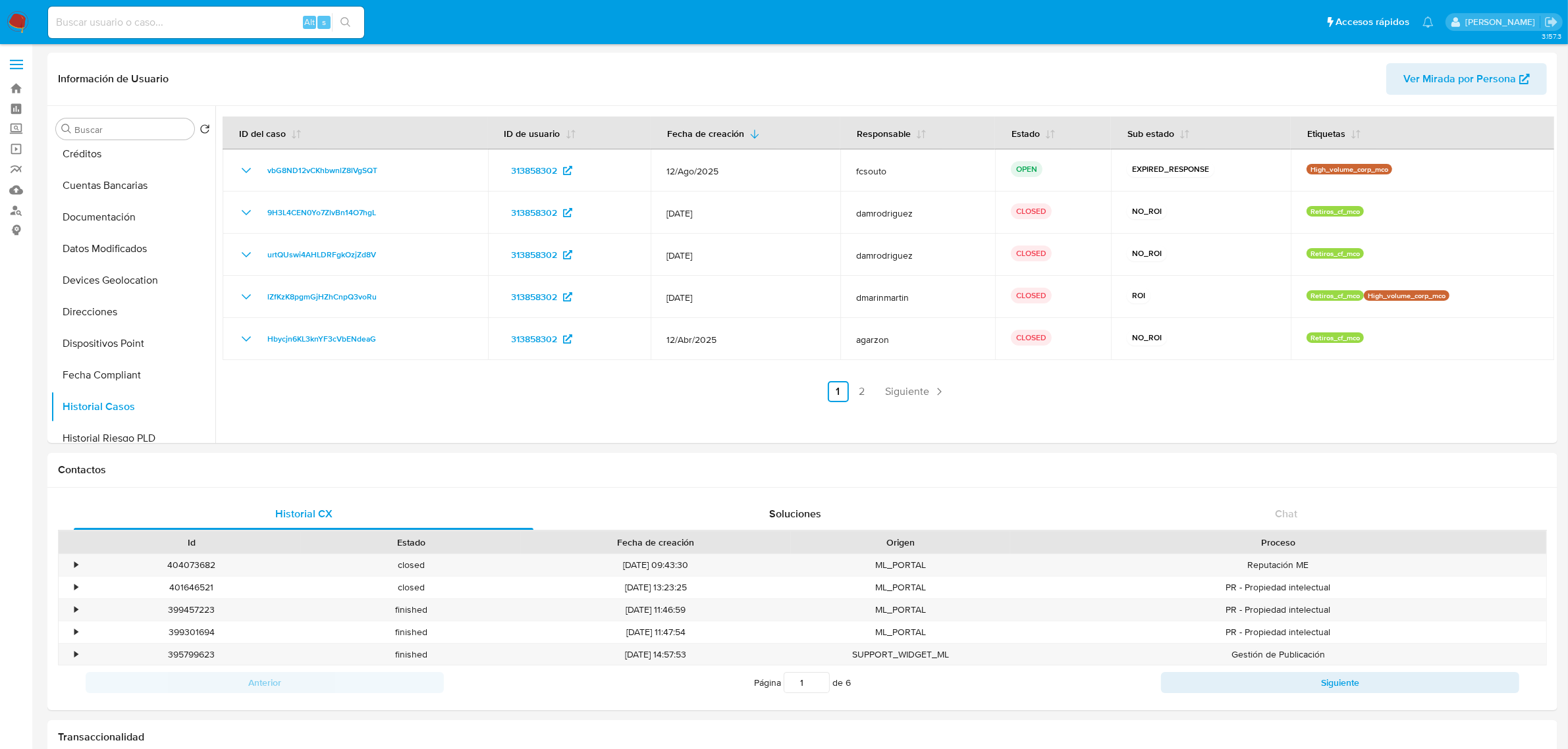
drag, startPoint x: 15, startPoint y: 21, endPoint x: 27, endPoint y: 6, distance: 19.2
click at [17, 20] on img at bounding box center [18, 22] width 22 height 22
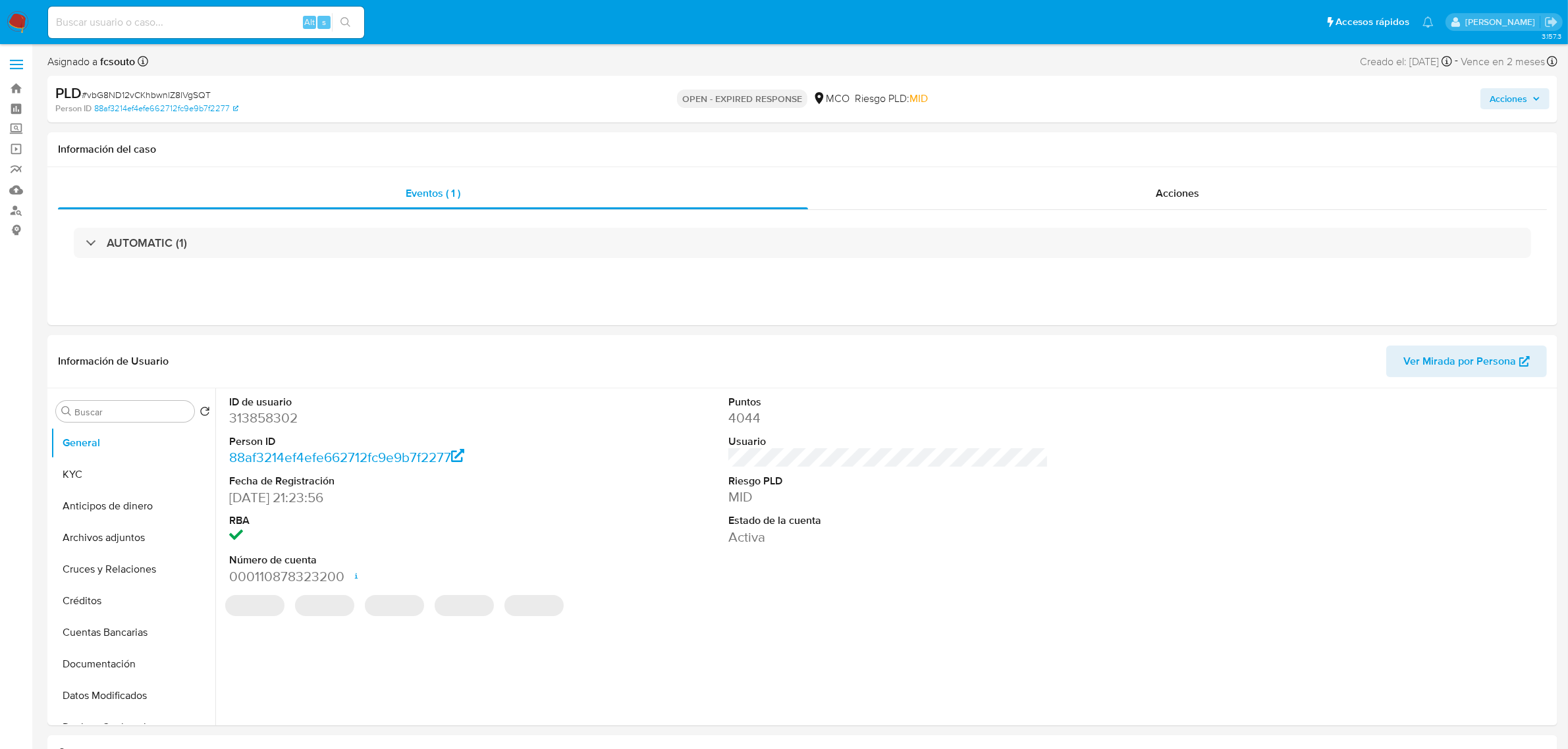
select select "10"
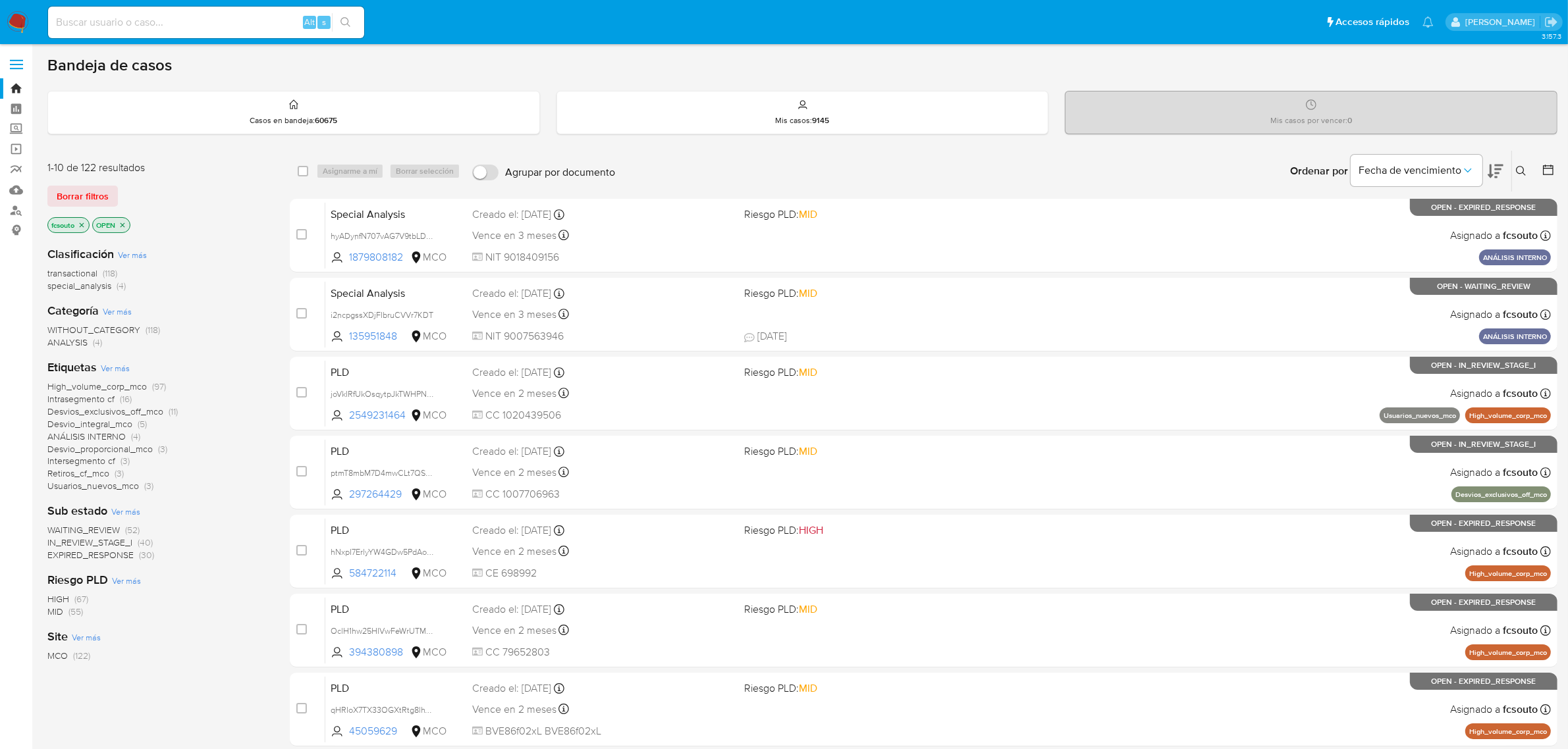
click at [97, 198] on span "Borrar filtros" at bounding box center [82, 196] width 52 height 18
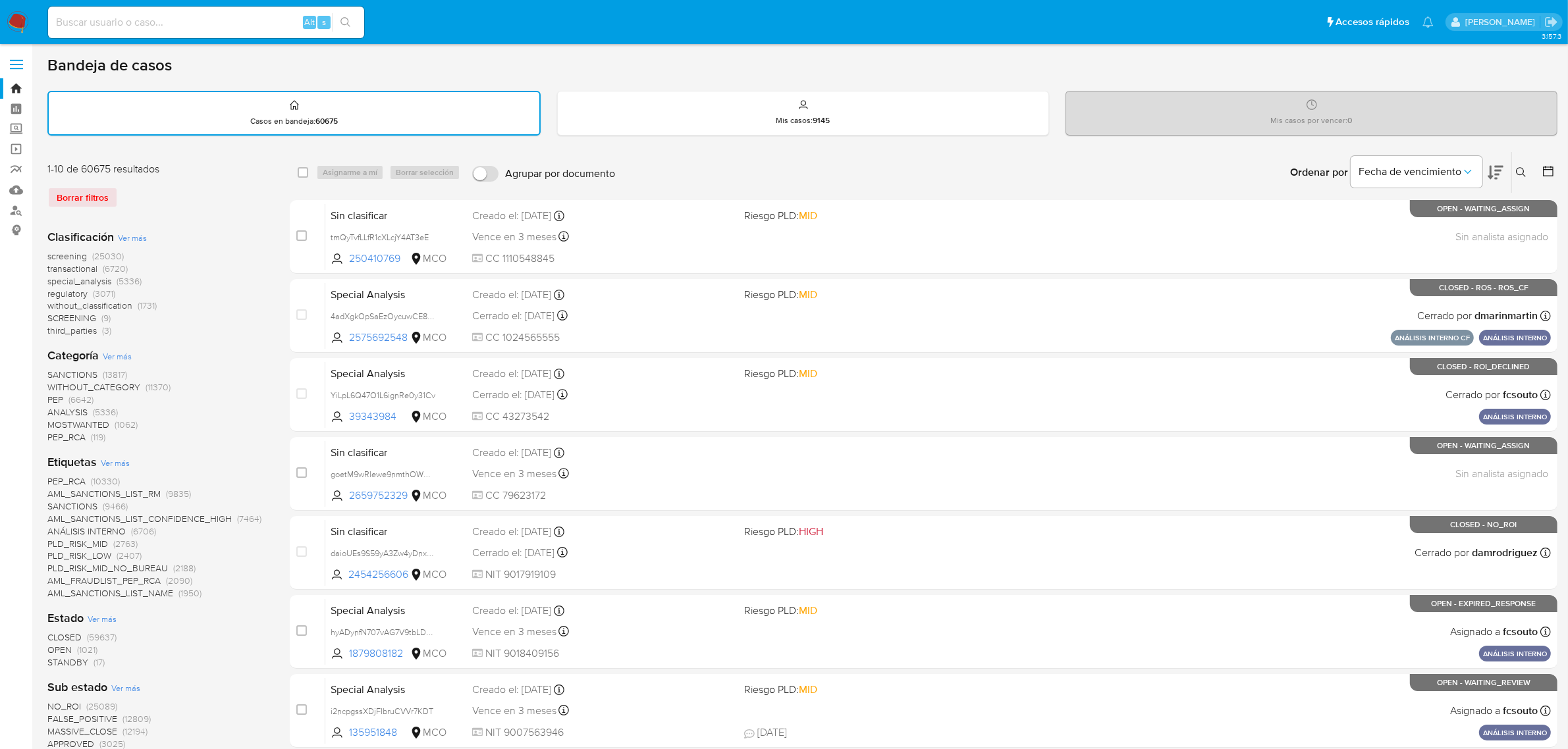
click at [1520, 173] on icon at bounding box center [1521, 172] width 10 height 10
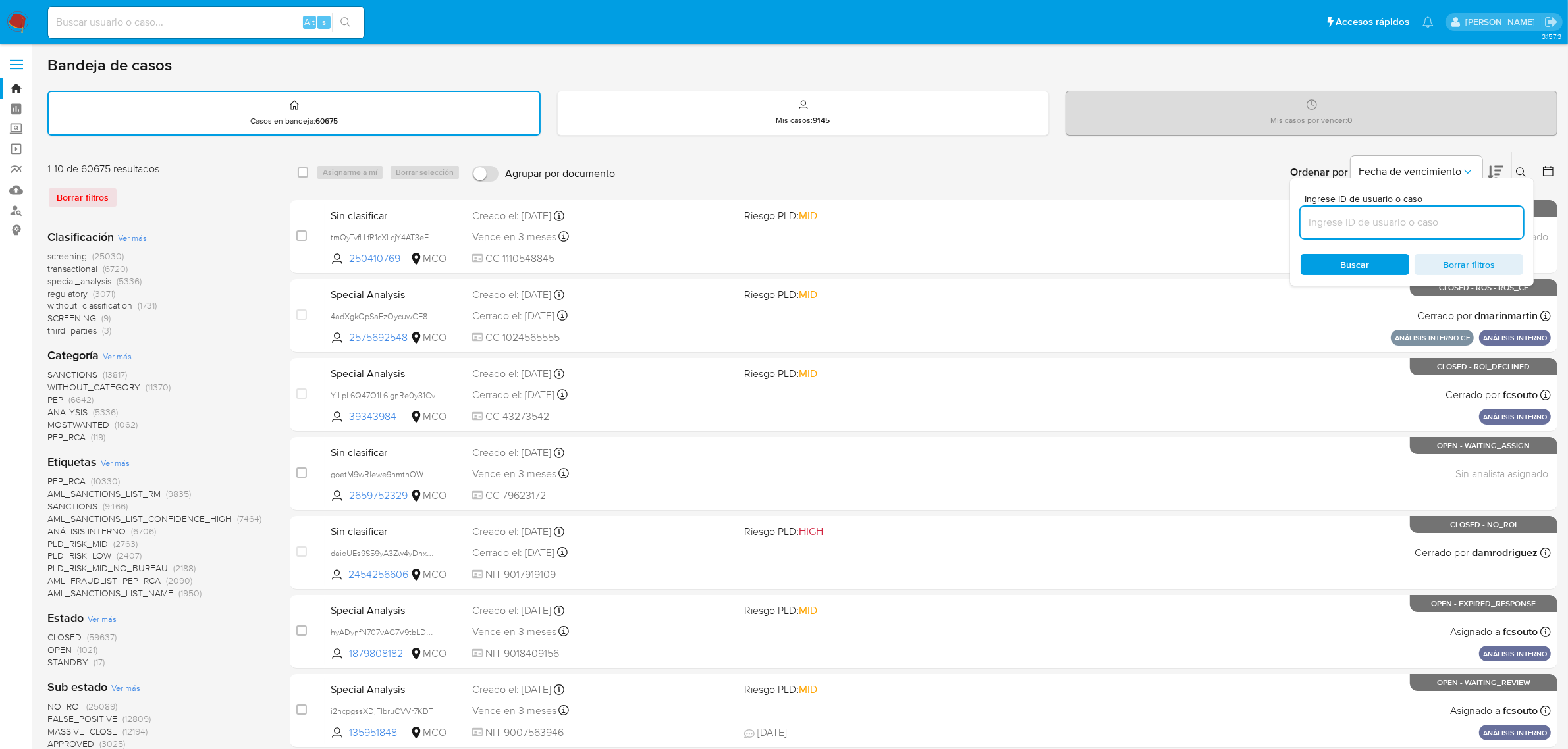
click at [1400, 222] on input at bounding box center [1412, 223] width 223 height 18
type input "vbG8ND12vCKhbwnlZ8lVgSQT"
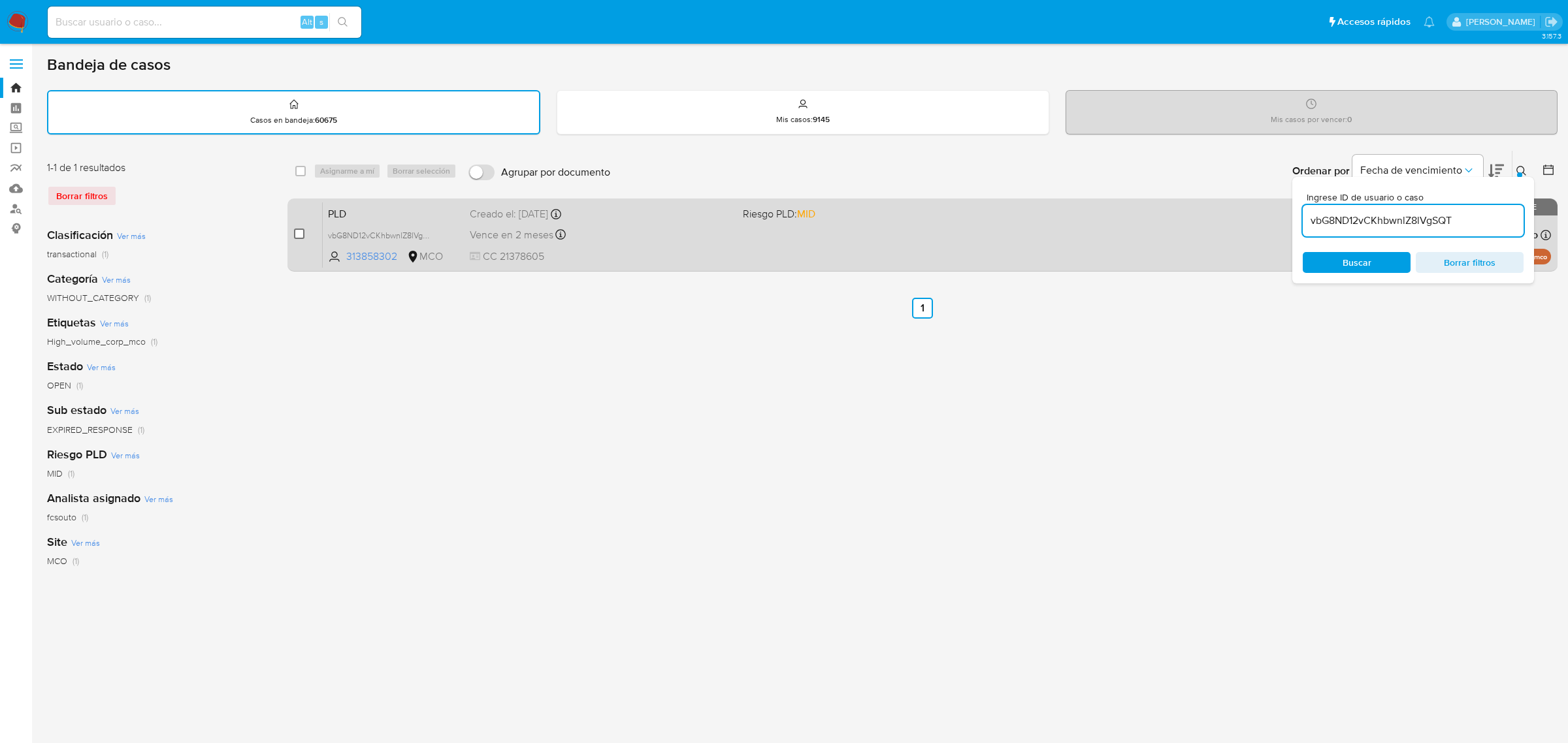
click at [299, 232] on input "checkbox" at bounding box center [299, 233] width 10 height 10
checkbox input "true"
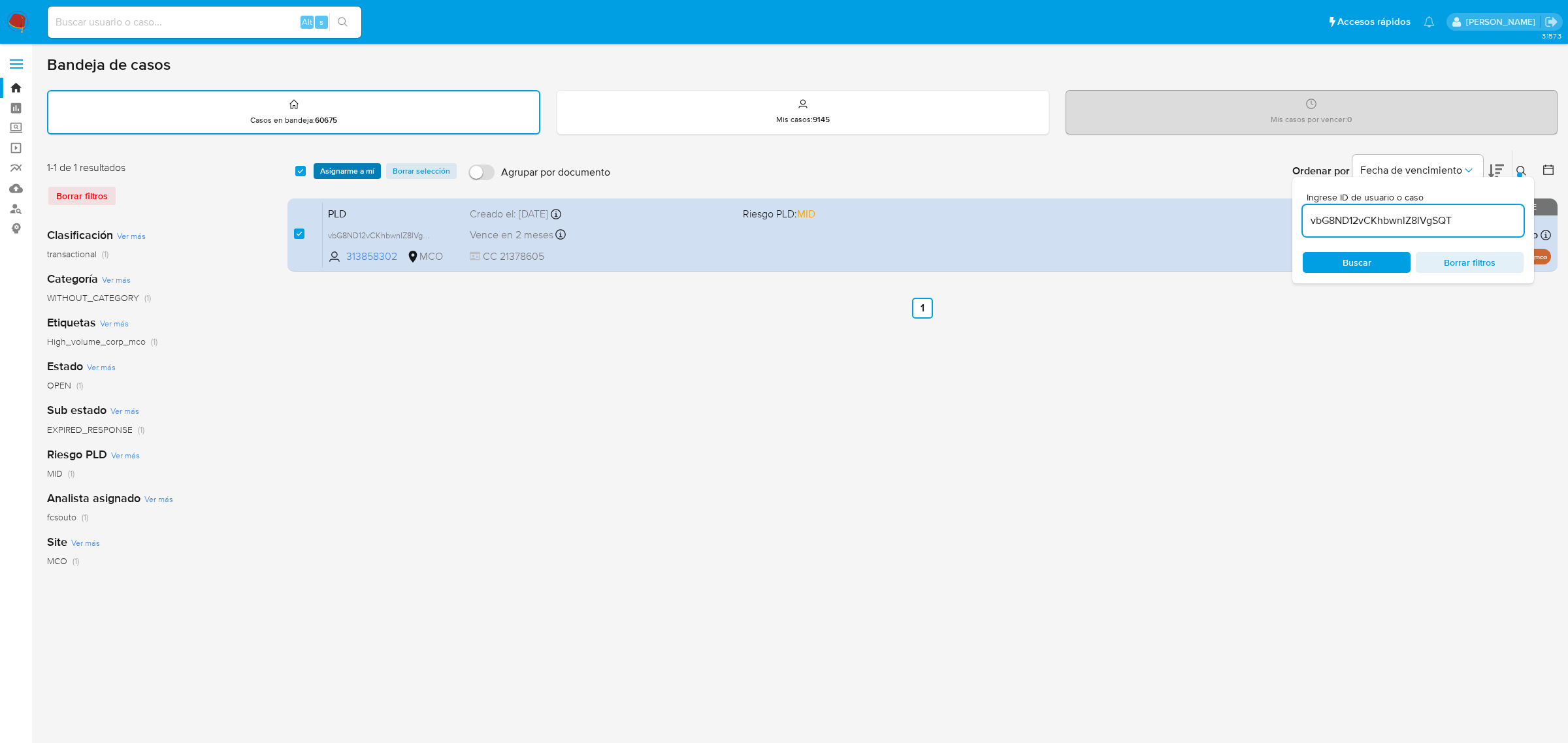
drag, startPoint x: 356, startPoint y: 169, endPoint x: 367, endPoint y: 167, distance: 11.2
click at [360, 167] on span "Asignarme a mí" at bounding box center [346, 171] width 54 height 13
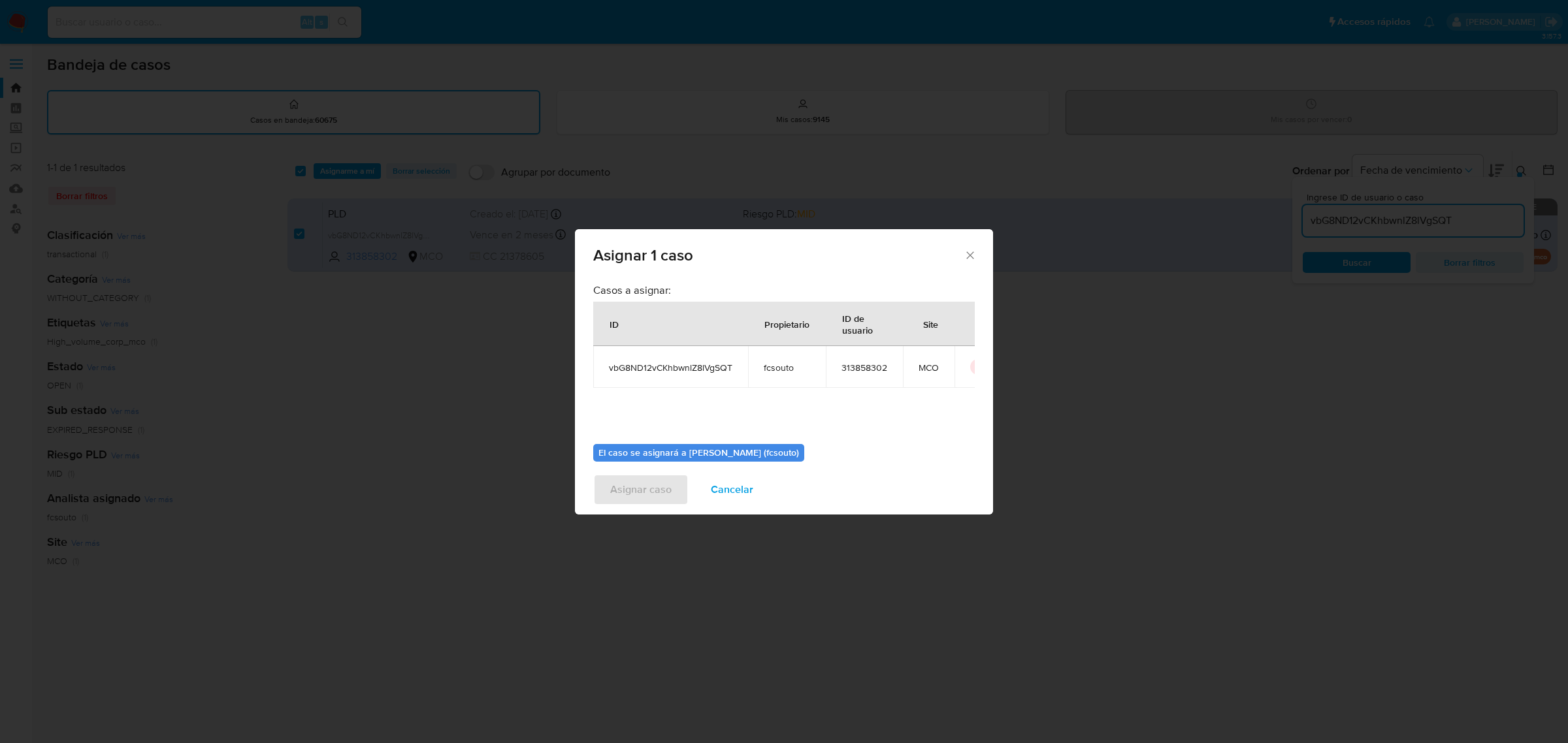
scroll to position [67, 0]
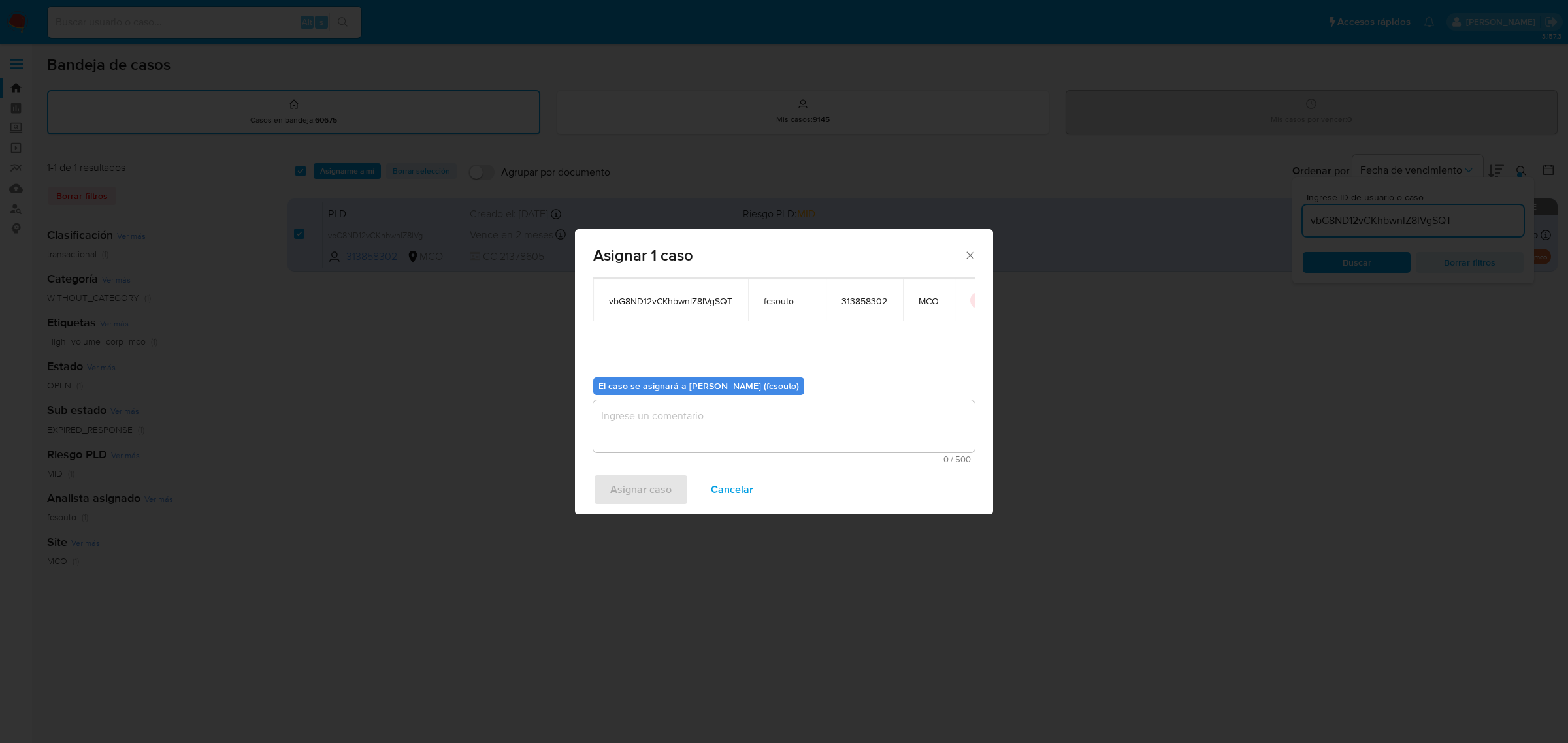
click at [750, 415] on textarea "assign-modal" at bounding box center [784, 426] width 381 height 52
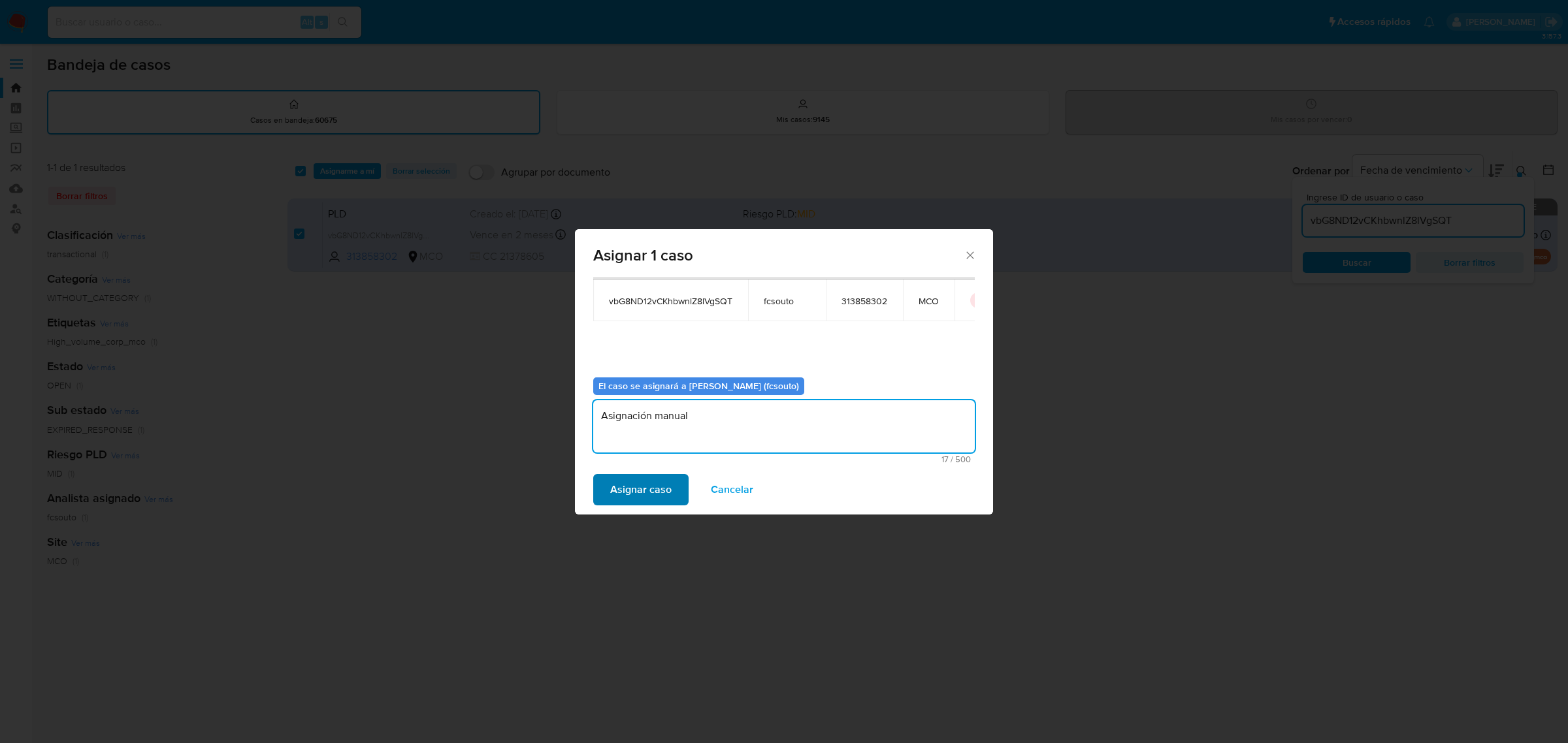
type textarea "Asignación manual"
click at [666, 486] on span "Asignar caso" at bounding box center [641, 489] width 61 height 28
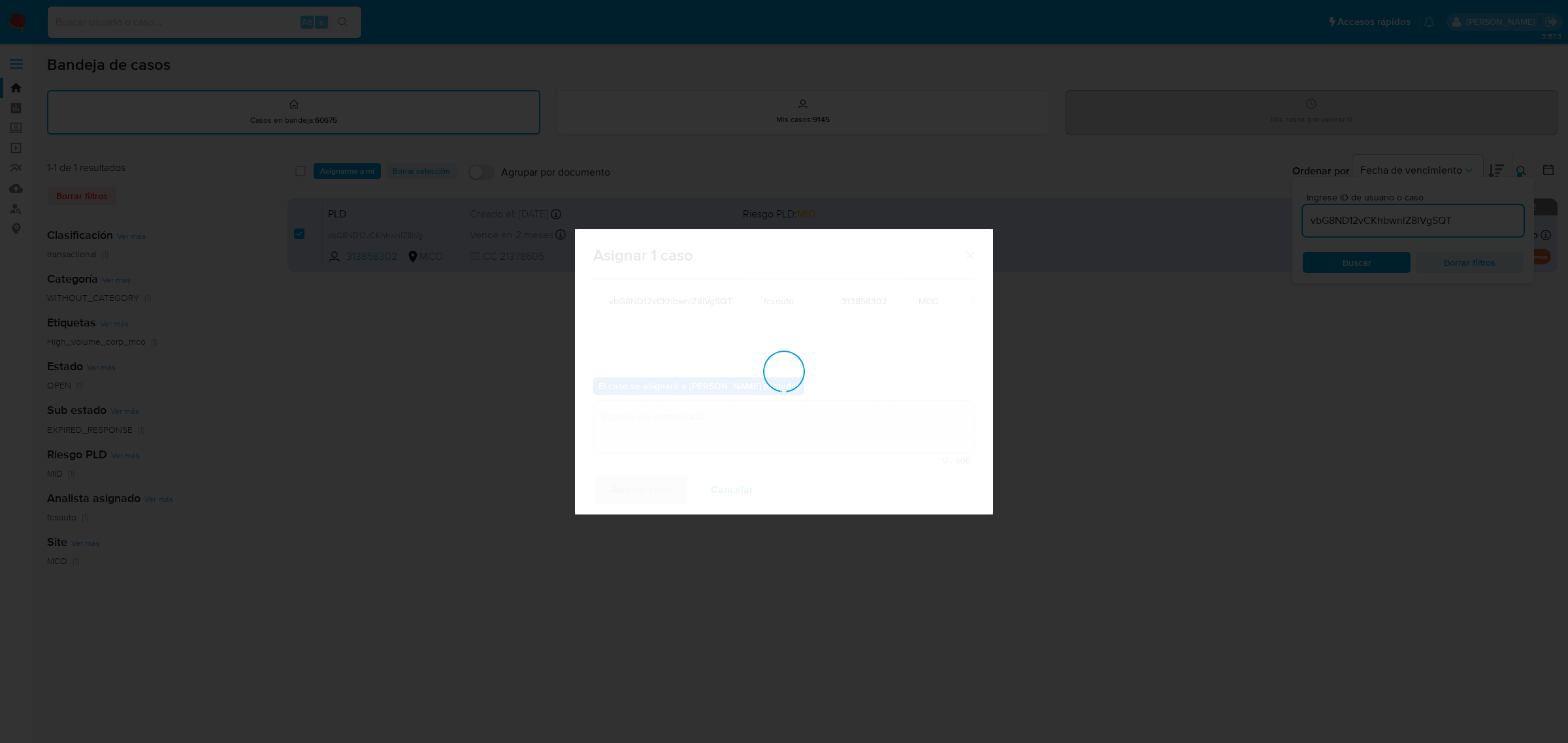
checkbox input "false"
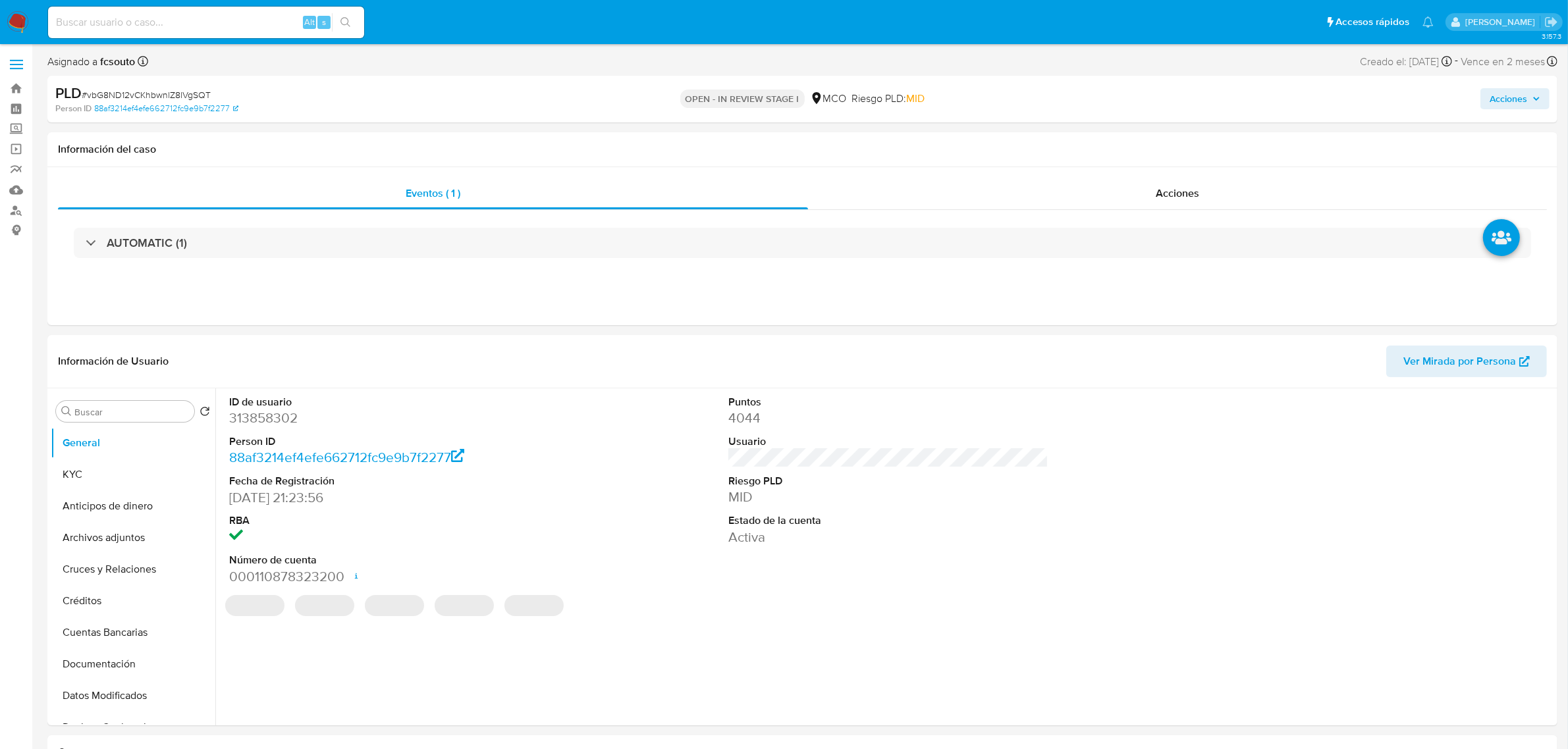
select select "10"
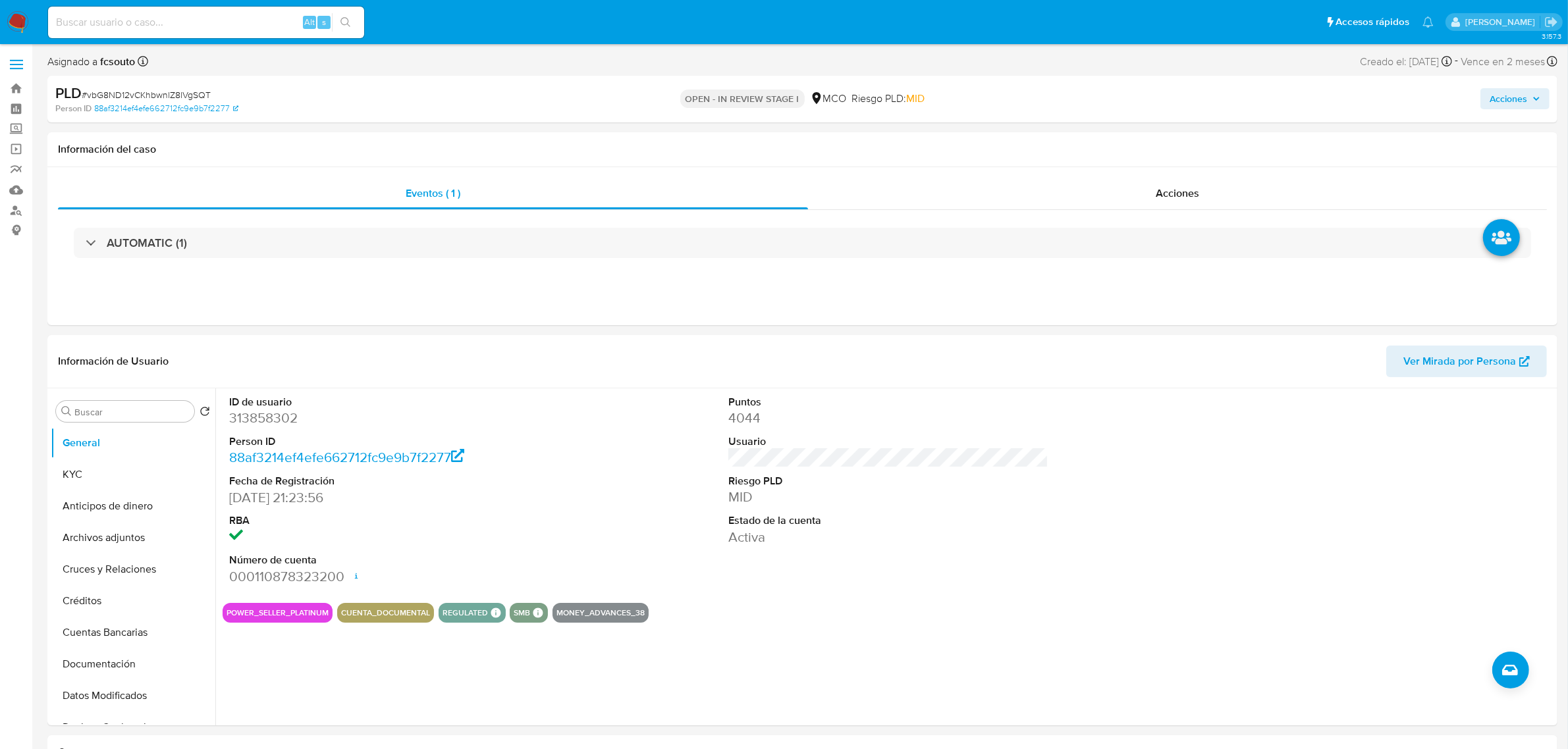
click at [1505, 90] on span "Acciones" at bounding box center [1508, 99] width 38 height 21
click at [1135, 137] on span "Resolución del caso" at bounding box center [1141, 140] width 94 height 15
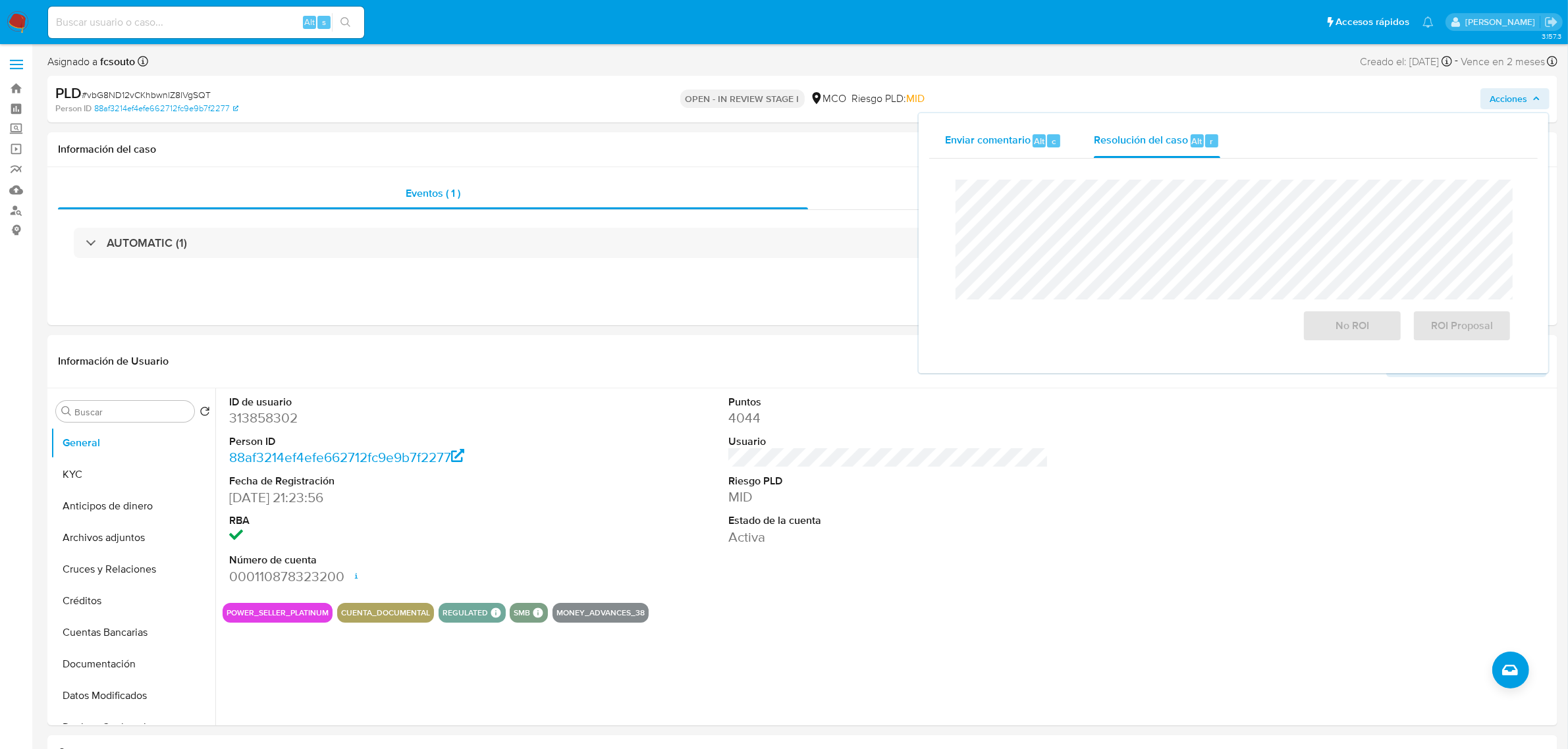
click at [1019, 151] on div "Enviar comentario Alt c" at bounding box center [1003, 140] width 117 height 34
click at [281, 419] on dd "313858302" at bounding box center [389, 418] width 320 height 18
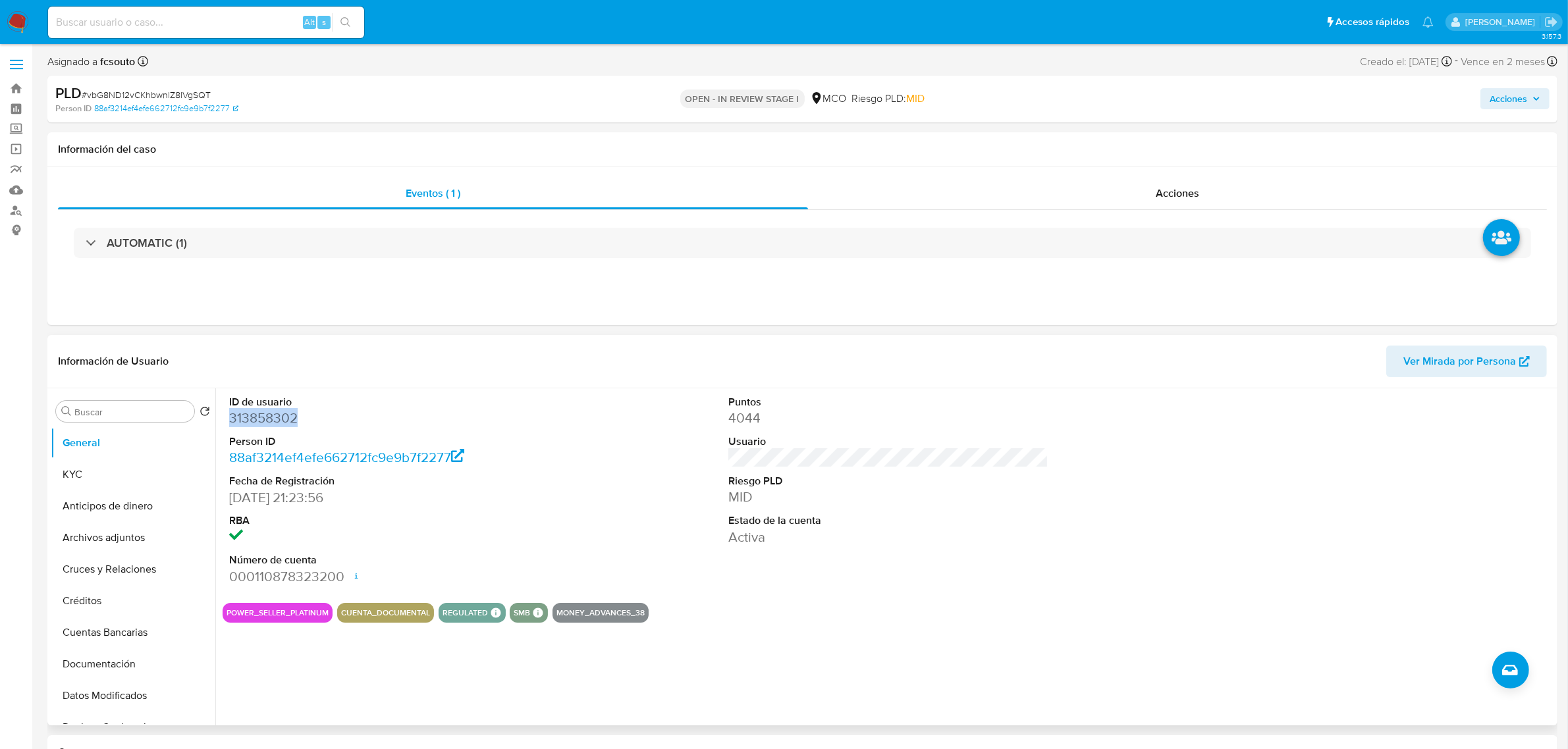
click at [281, 419] on dd "313858302" at bounding box center [389, 418] width 320 height 18
copy dd "313858302"
click at [261, 425] on dd "313858302" at bounding box center [389, 418] width 320 height 18
click at [259, 409] on dd "313858302" at bounding box center [389, 418] width 320 height 18
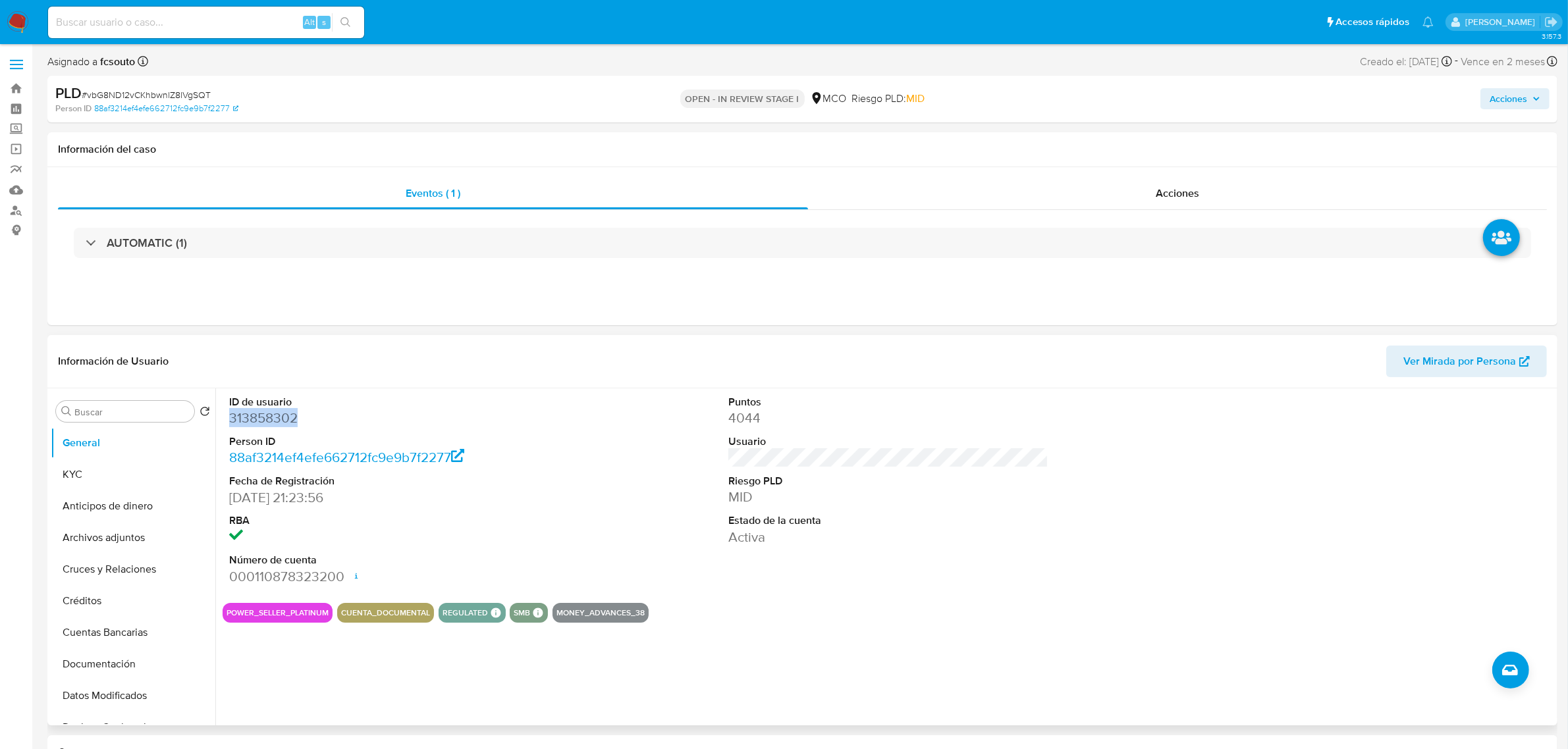
click at [259, 409] on dd "313858302" at bounding box center [389, 418] width 320 height 18
click at [71, 469] on button "KYC" at bounding box center [128, 475] width 154 height 31
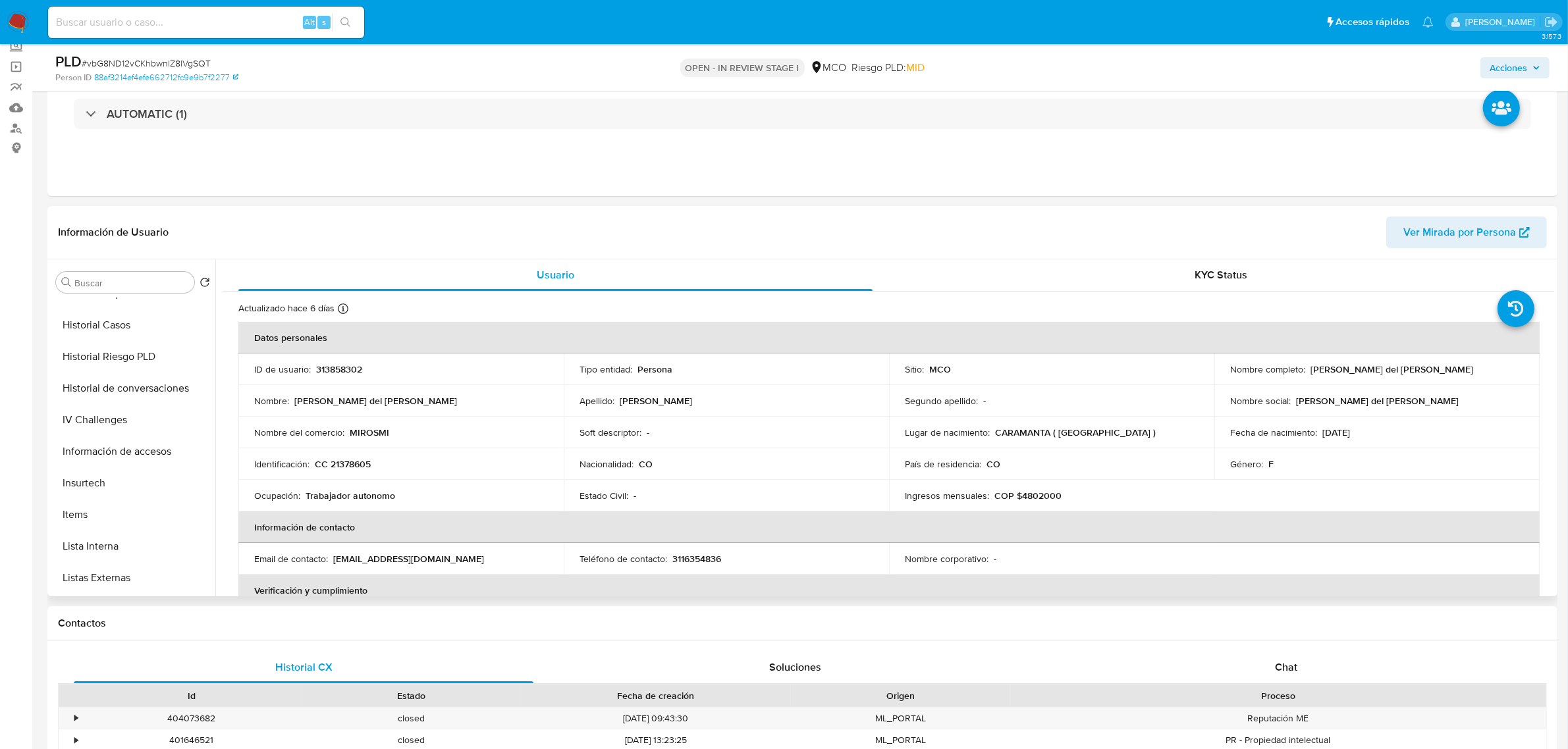
scroll to position [555, 0]
click at [115, 511] on button "Restricciones Nuevo Mundo" at bounding box center [128, 517] width 154 height 31
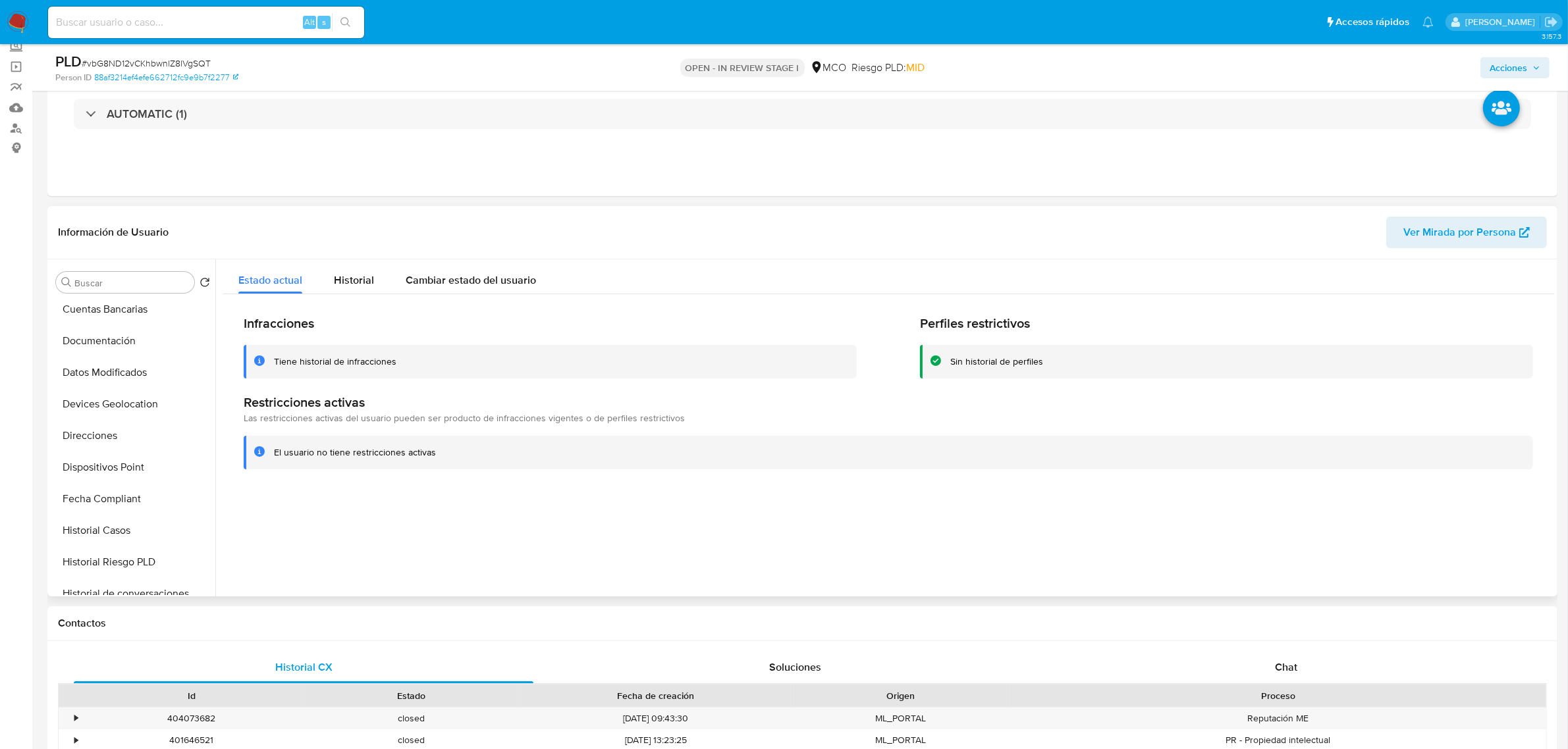
scroll to position [0, 0]
click at [93, 345] on button "KYC" at bounding box center [128, 345] width 154 height 31
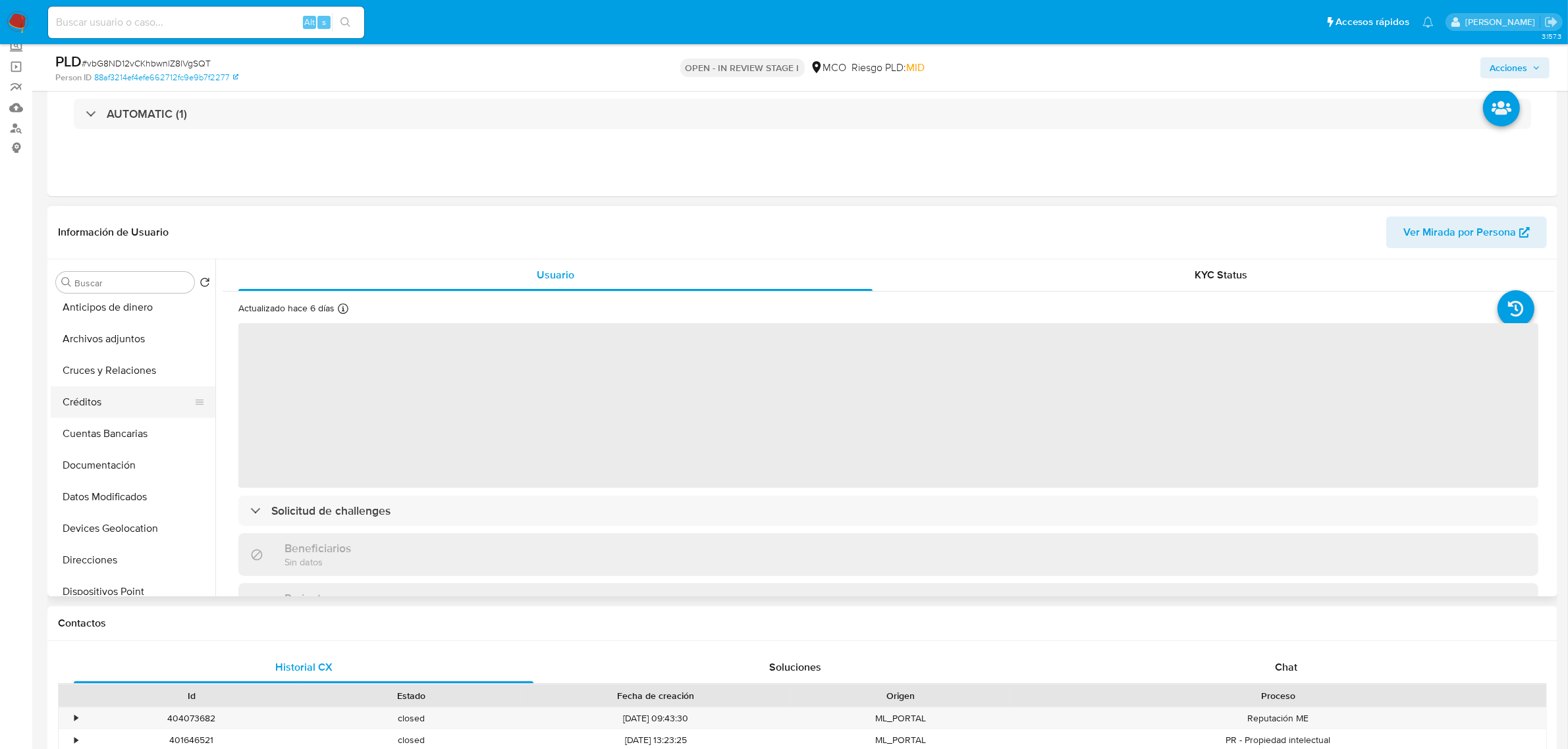
scroll to position [164, 0]
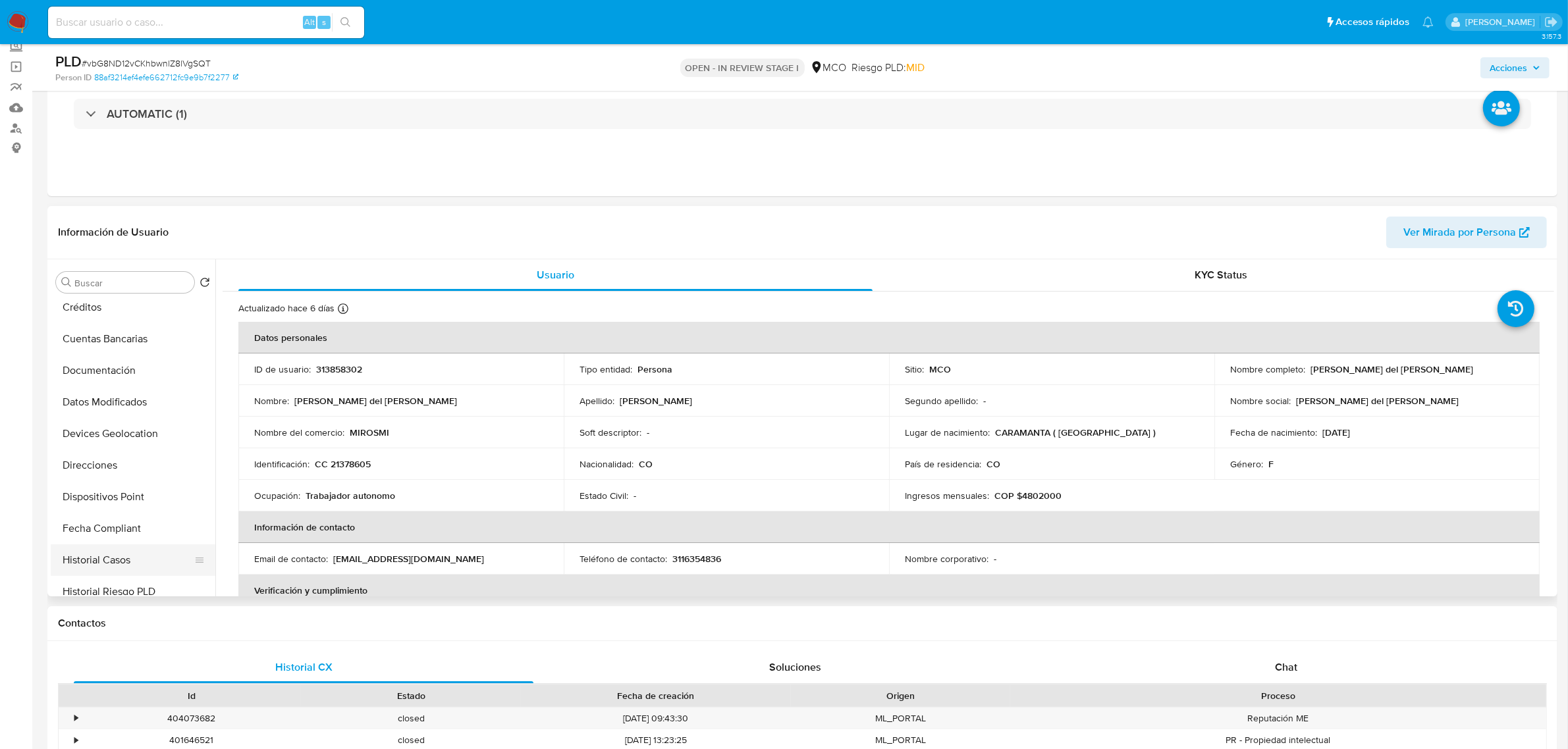
click at [139, 547] on button "Historial Casos" at bounding box center [128, 561] width 154 height 31
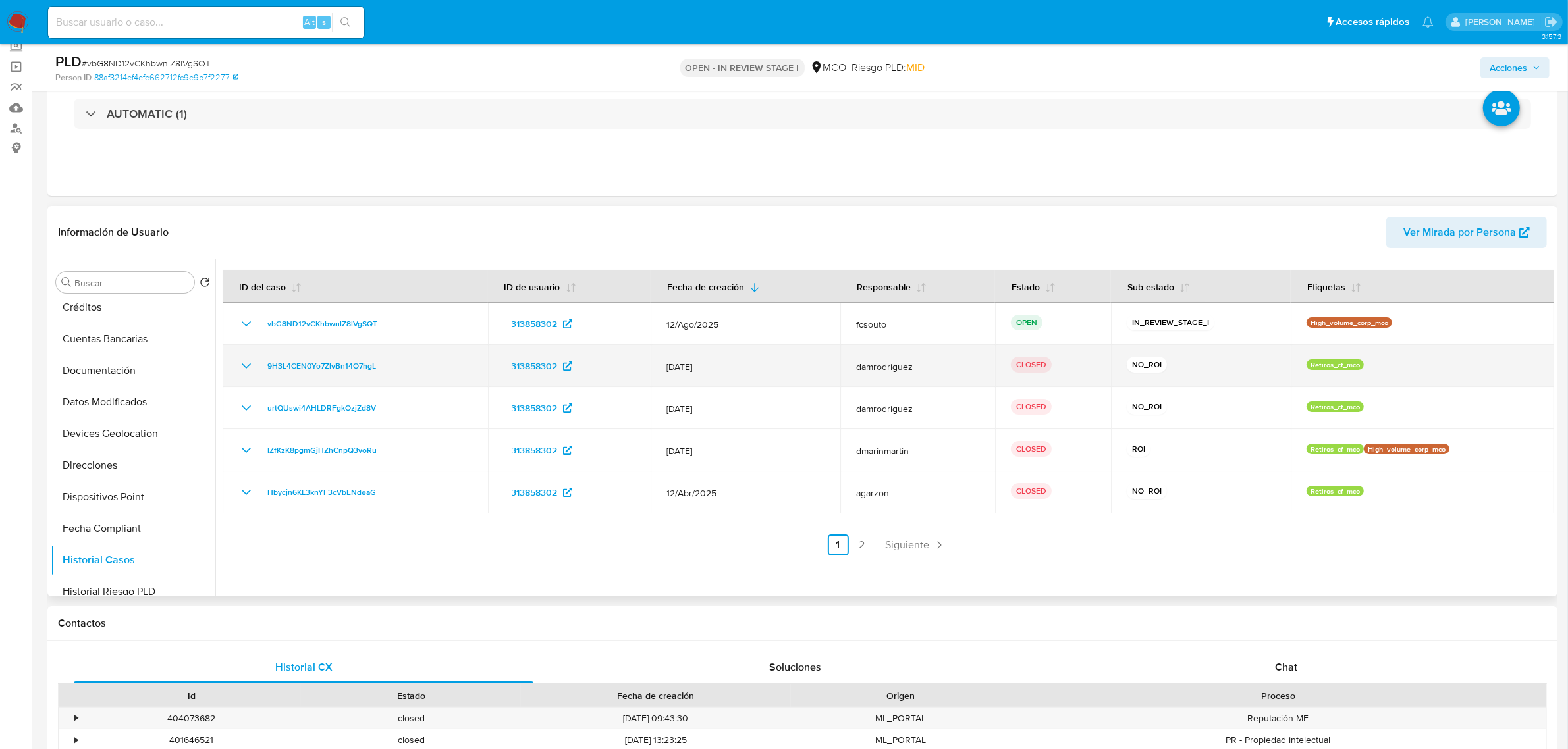
click at [246, 372] on icon "Mostrar/Ocultar" at bounding box center [246, 366] width 16 height 16
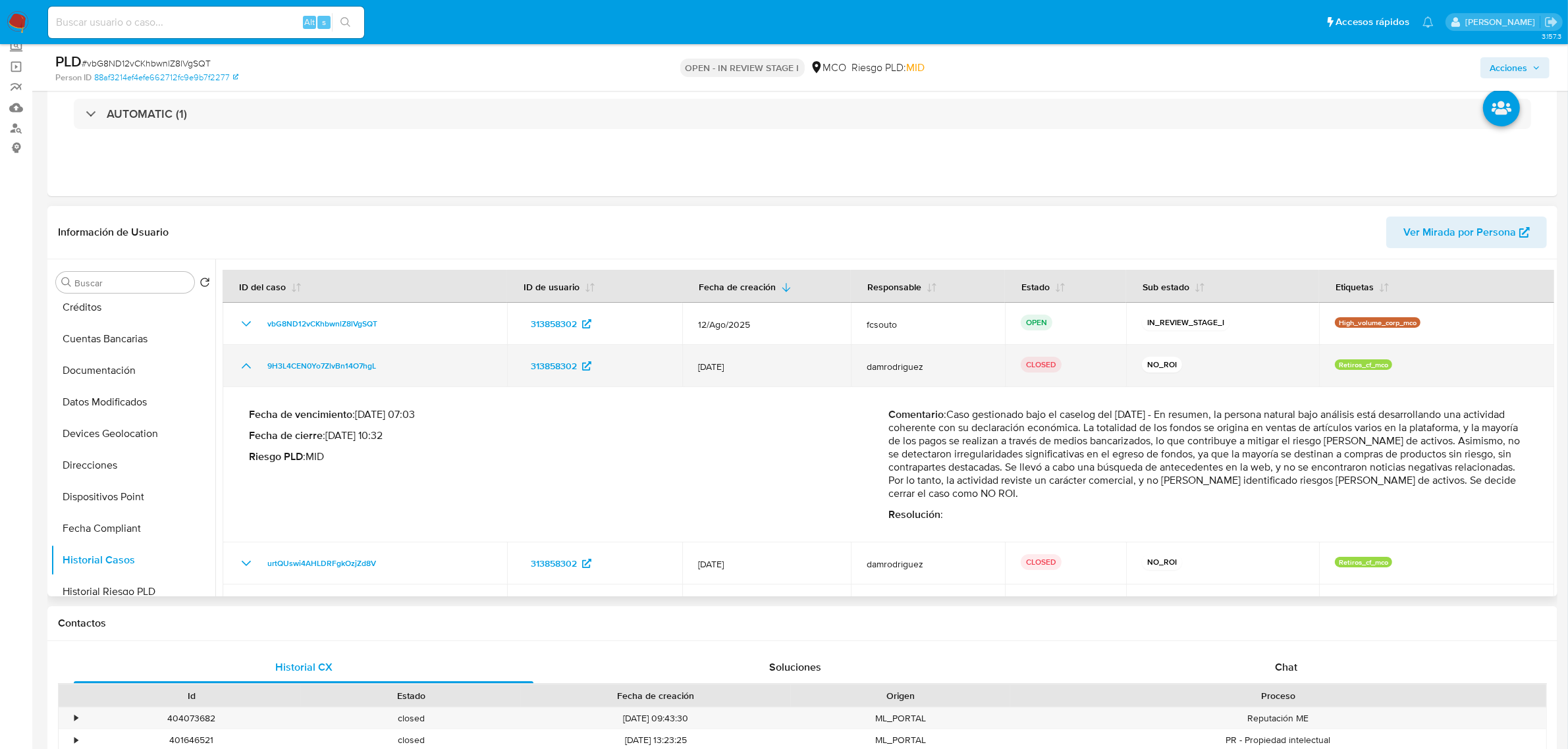
click at [246, 372] on icon "Mostrar/Ocultar" at bounding box center [246, 366] width 16 height 16
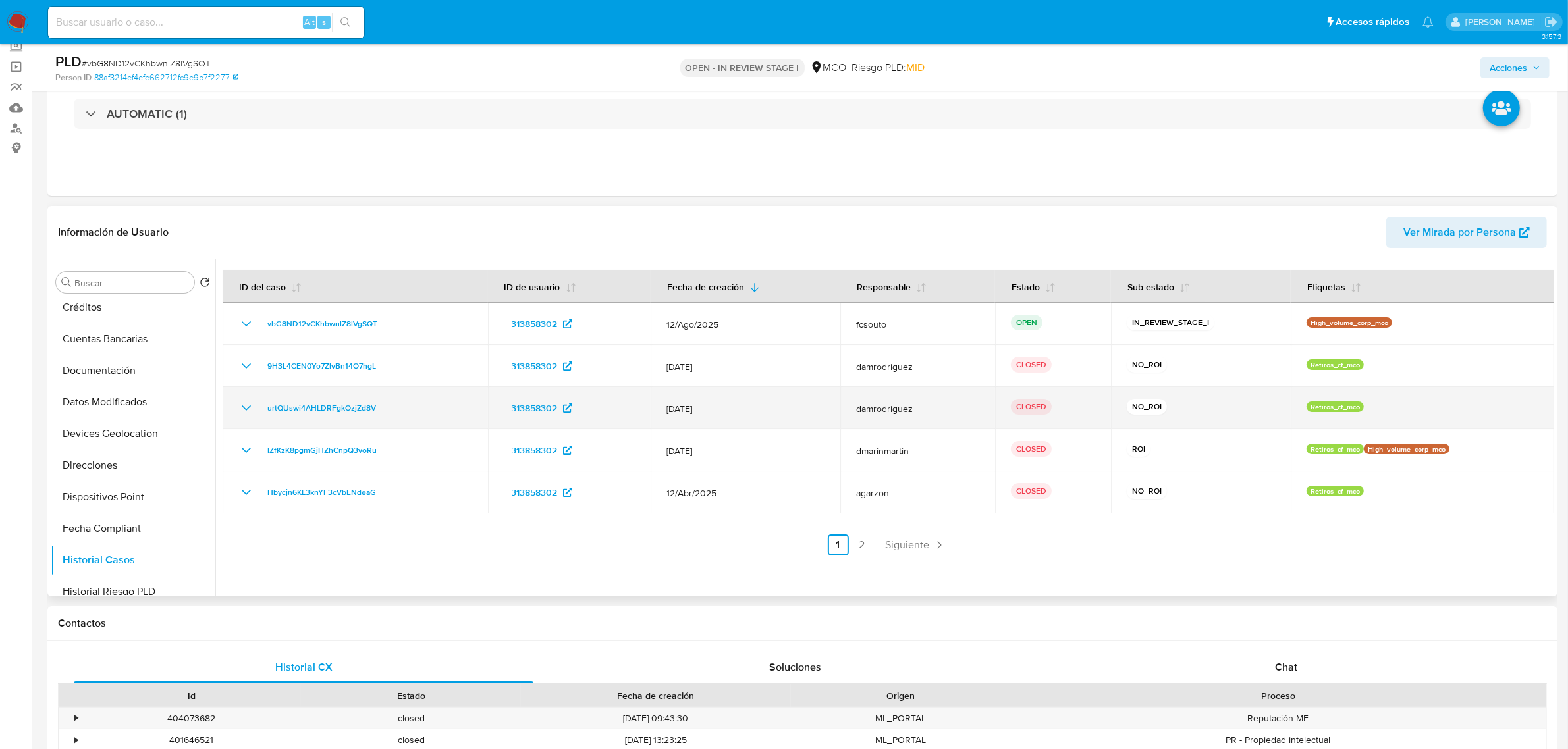
click at [241, 406] on icon "Mostrar/Ocultar" at bounding box center [246, 407] width 16 height 16
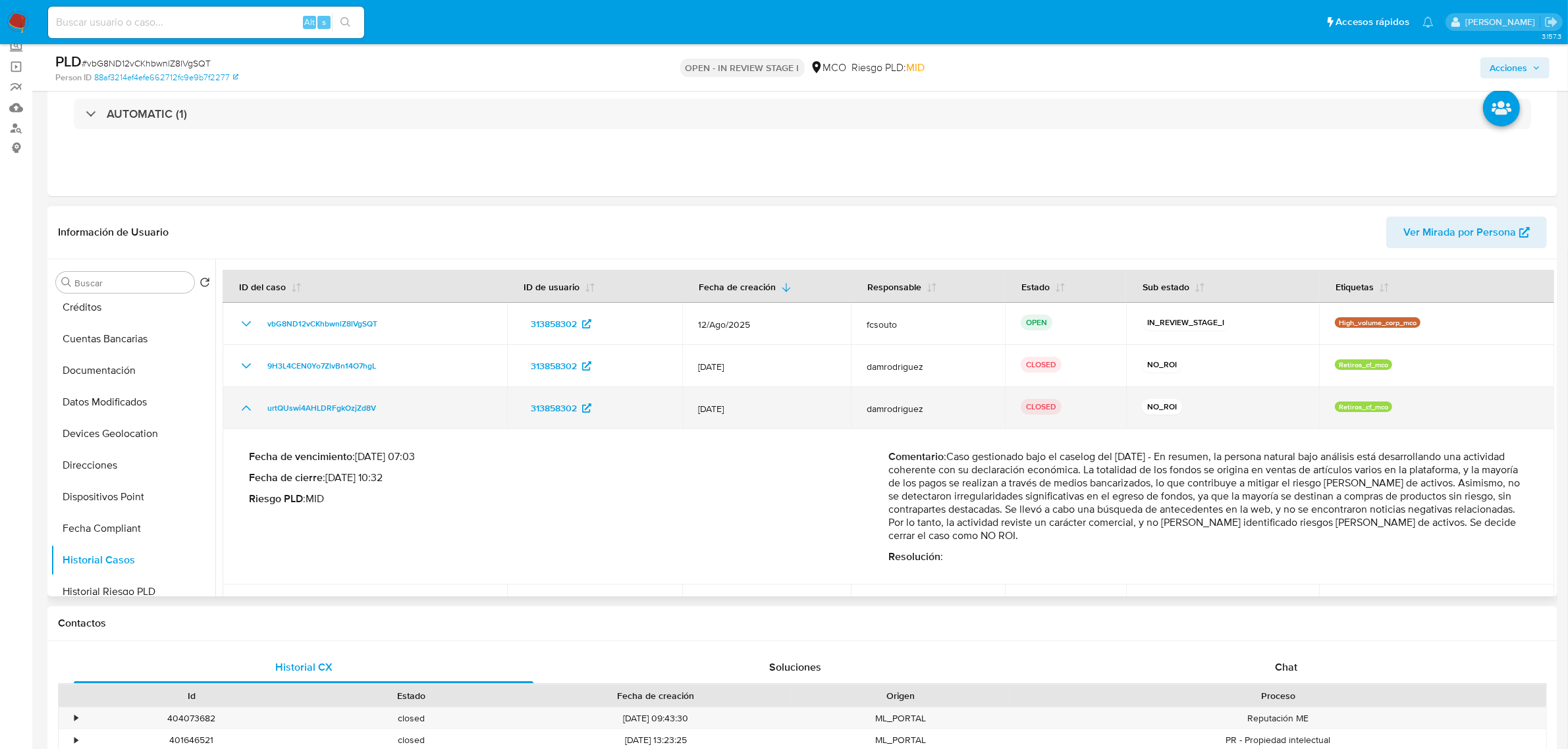
click at [241, 406] on icon "Mostrar/Ocultar" at bounding box center [246, 407] width 16 height 16
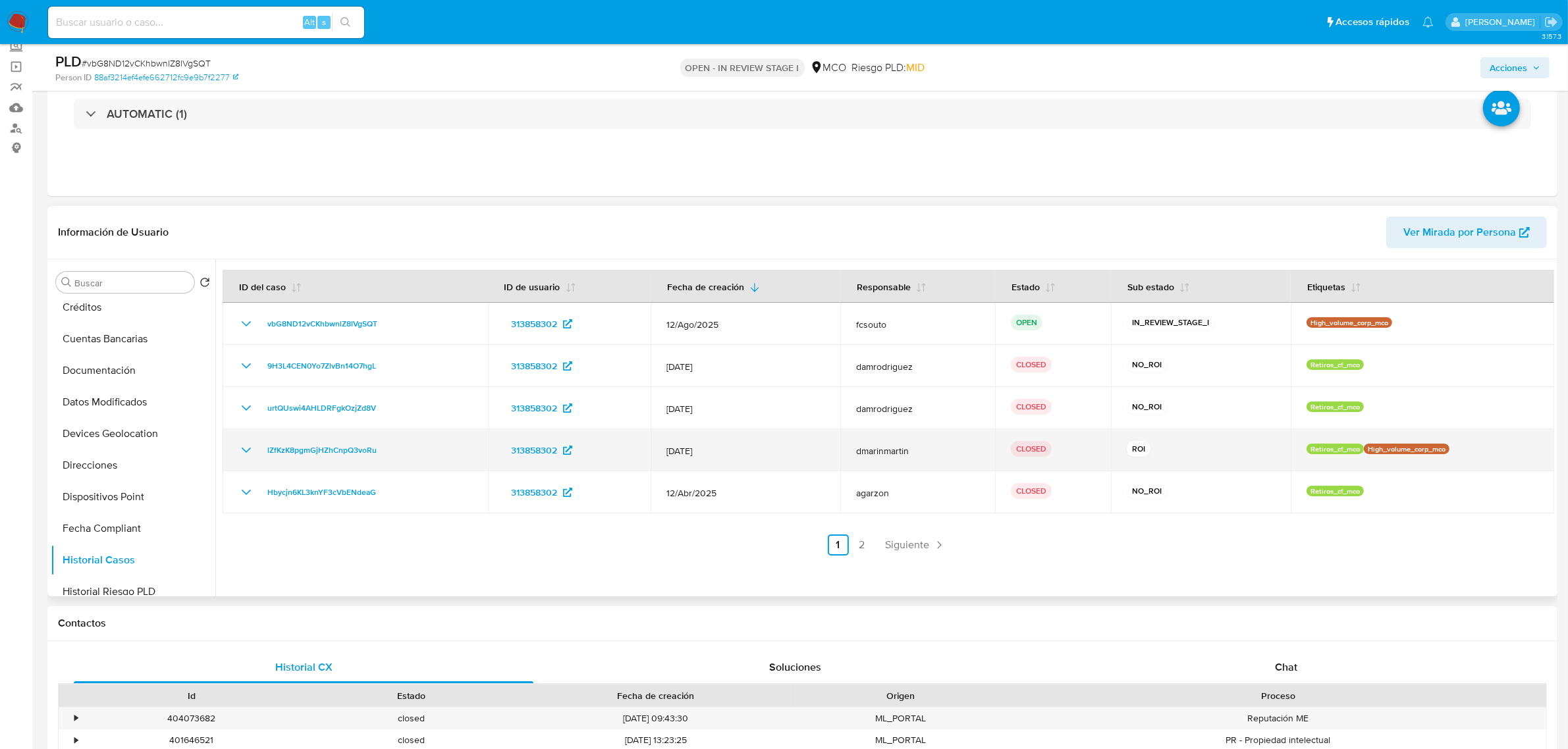
click at [245, 451] on icon "Mostrar/Ocultar" at bounding box center [247, 451] width 9 height 6
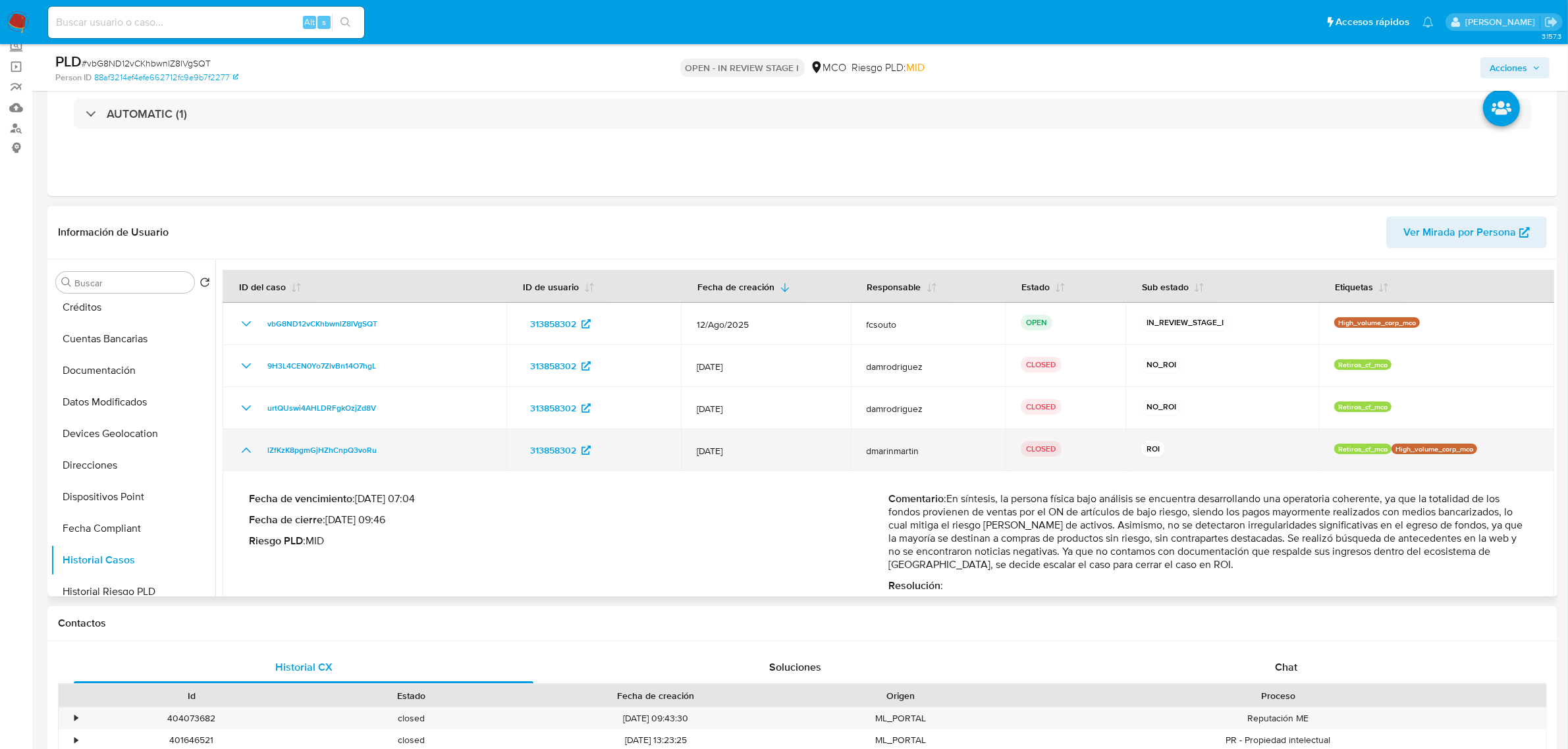
click at [245, 451] on icon "Mostrar/Ocultar" at bounding box center [246, 450] width 16 height 16
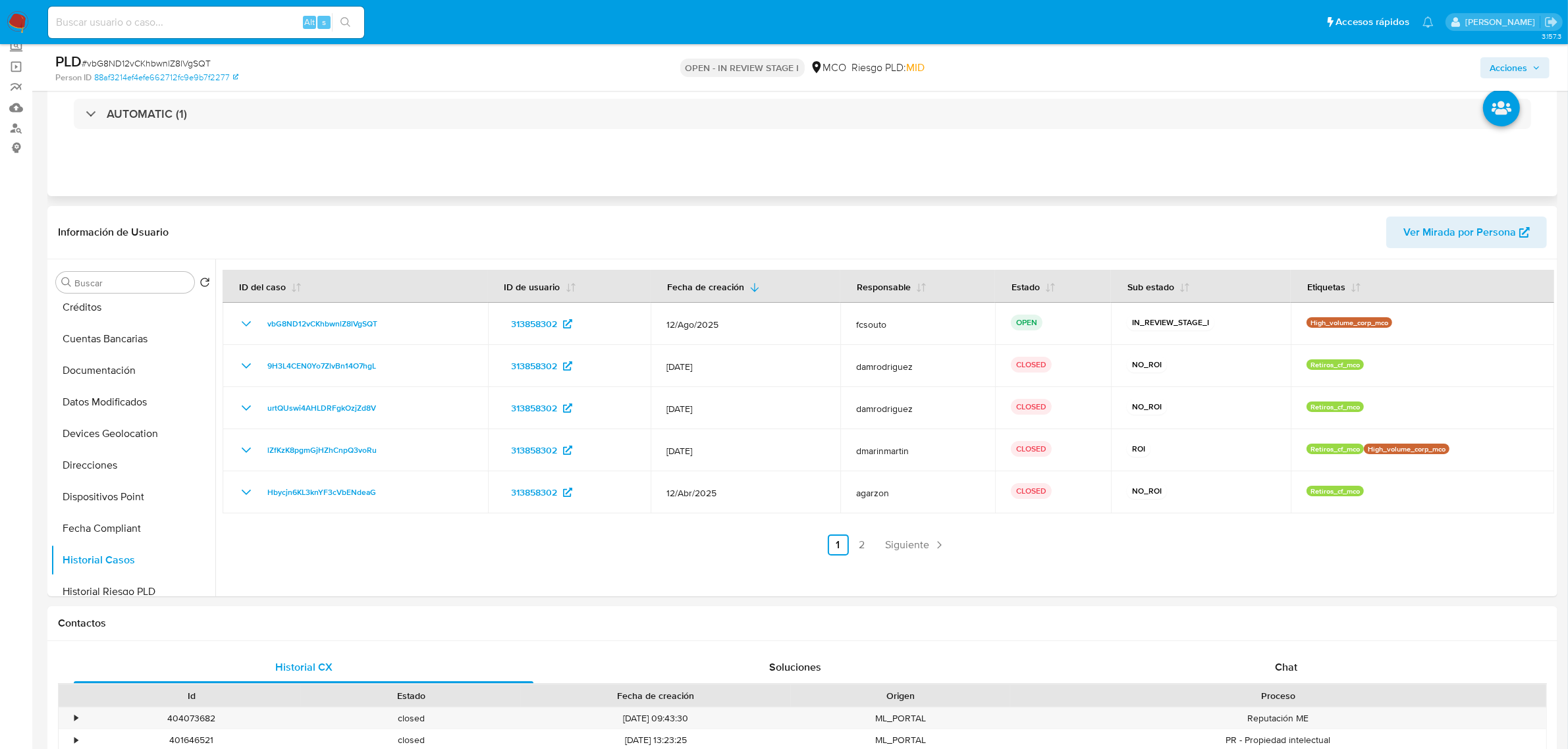
scroll to position [0, 0]
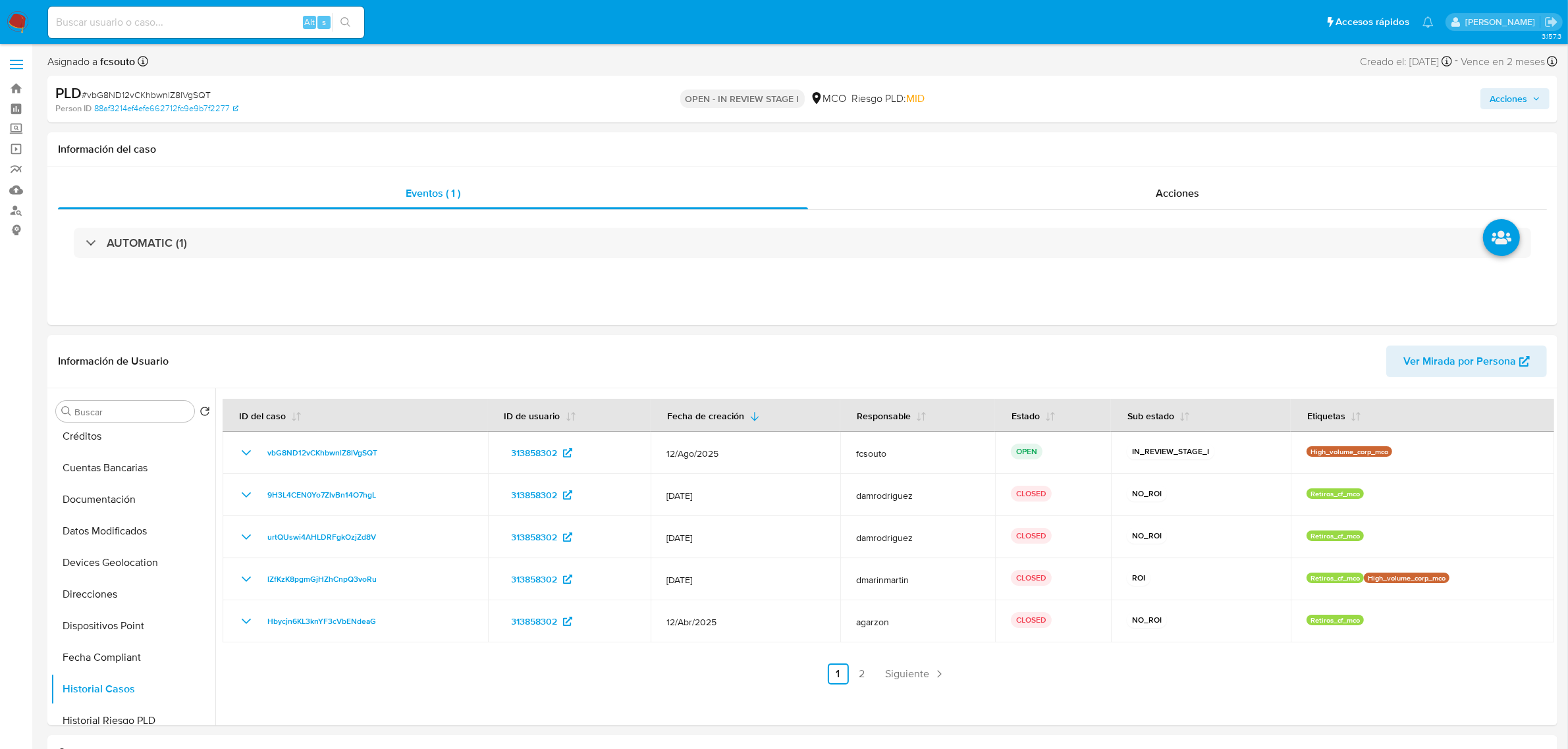
click at [1499, 97] on span "Acciones" at bounding box center [1508, 99] width 38 height 21
click at [1161, 148] on div "Resolución del caso Alt r" at bounding box center [1157, 140] width 126 height 34
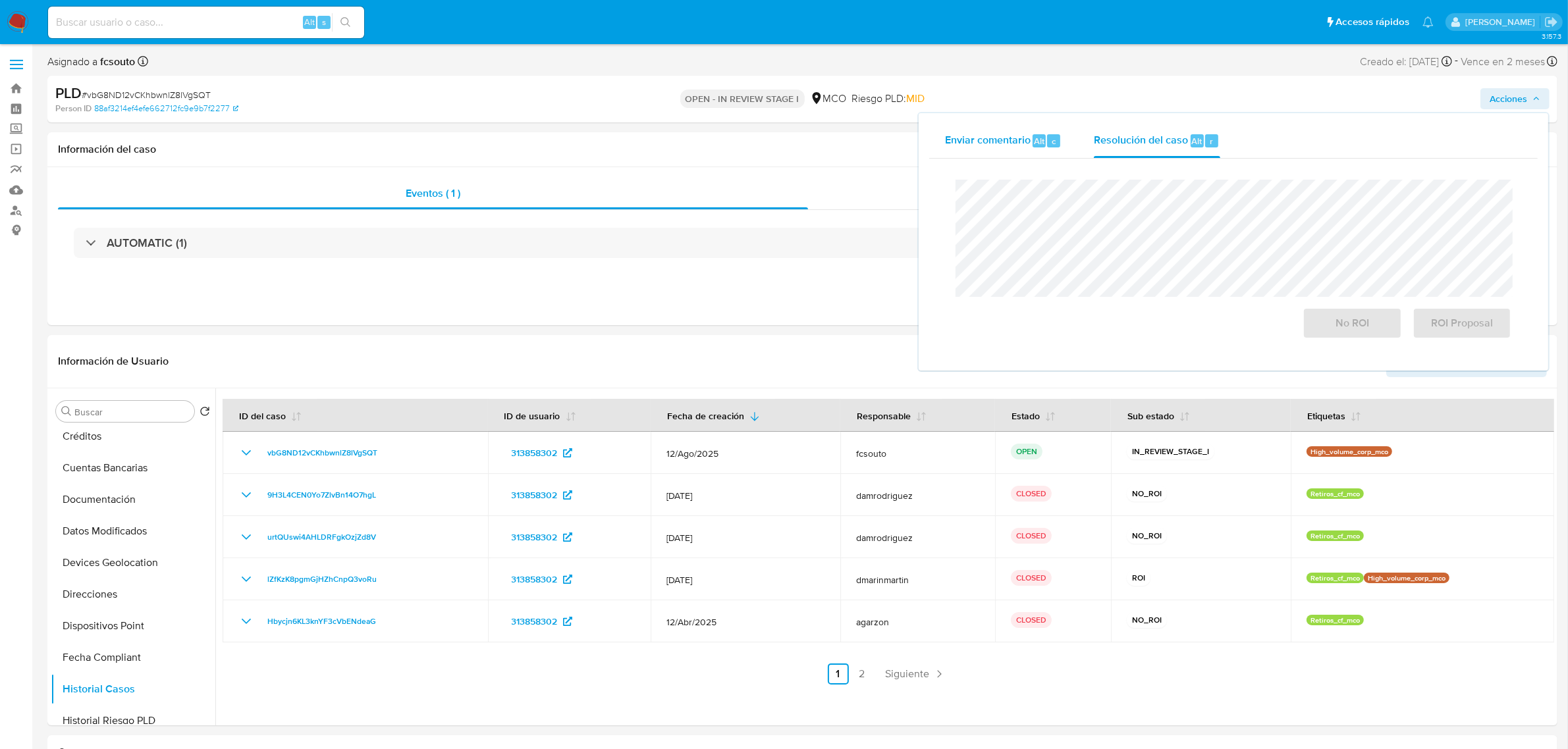
click at [988, 148] on div "Enviar comentario Alt c" at bounding box center [1003, 140] width 117 height 34
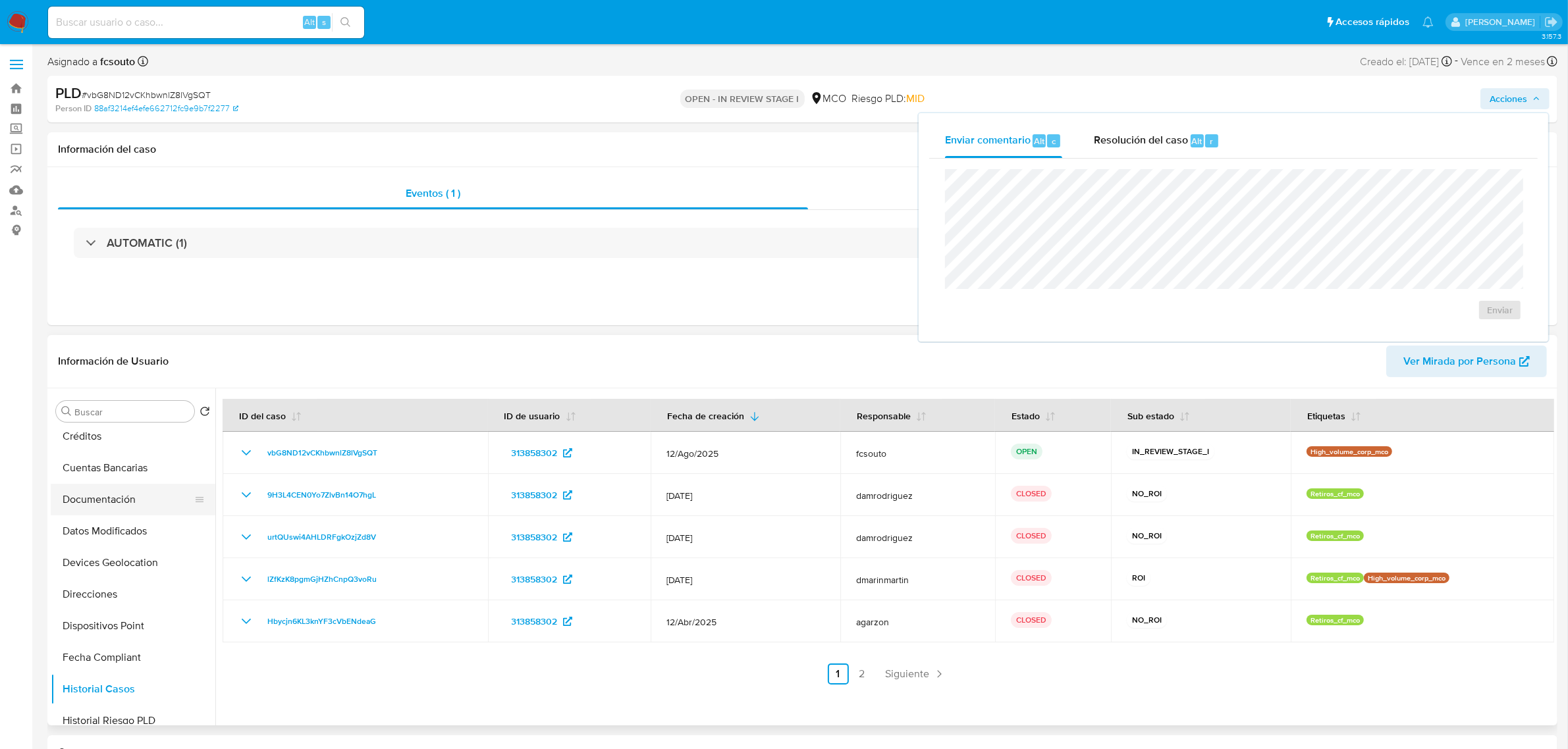
click at [120, 503] on button "Documentación" at bounding box center [128, 500] width 154 height 31
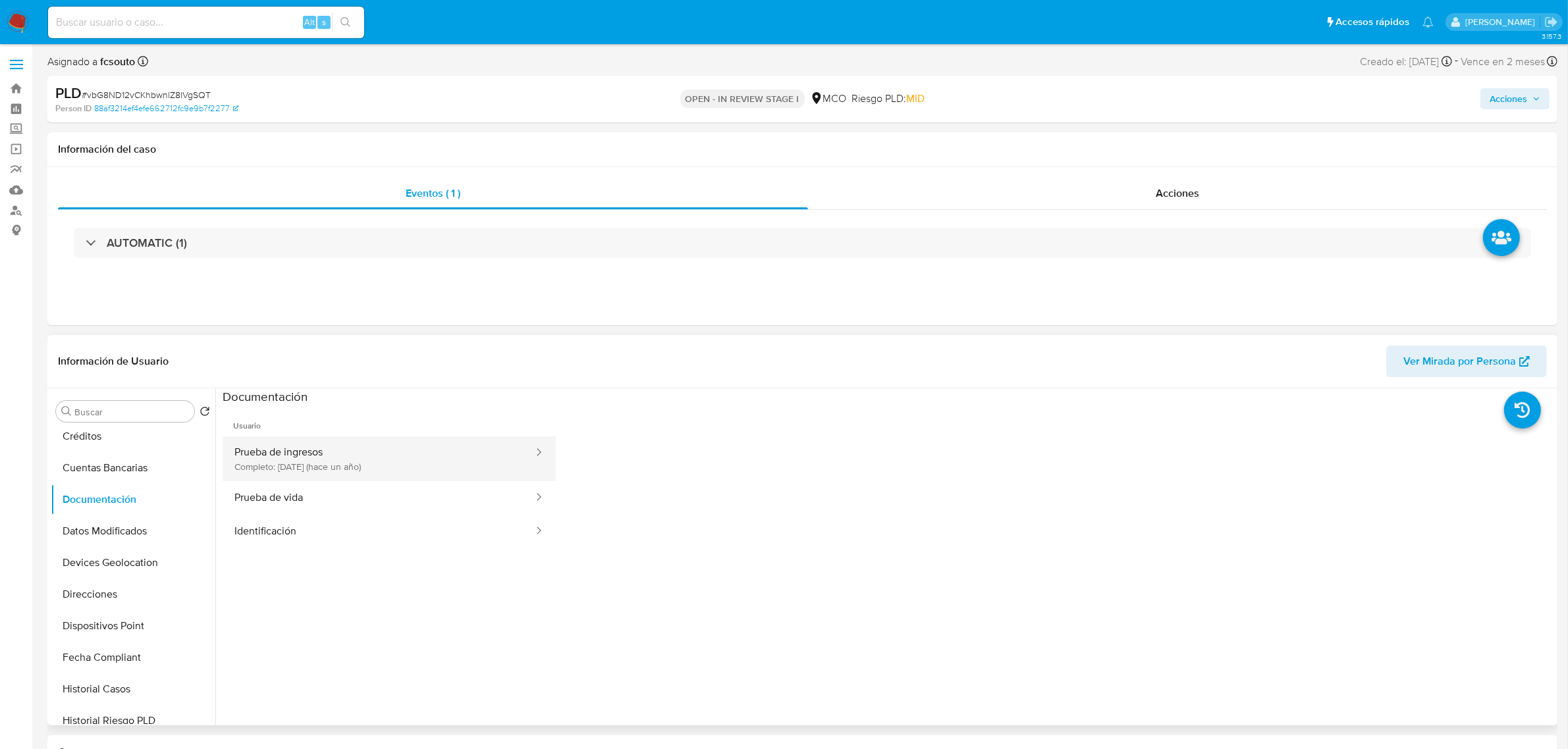
click at [420, 467] on button "Prueba de ingresos Completo: 25/06/2024 (hace un año)" at bounding box center [379, 459] width 312 height 44
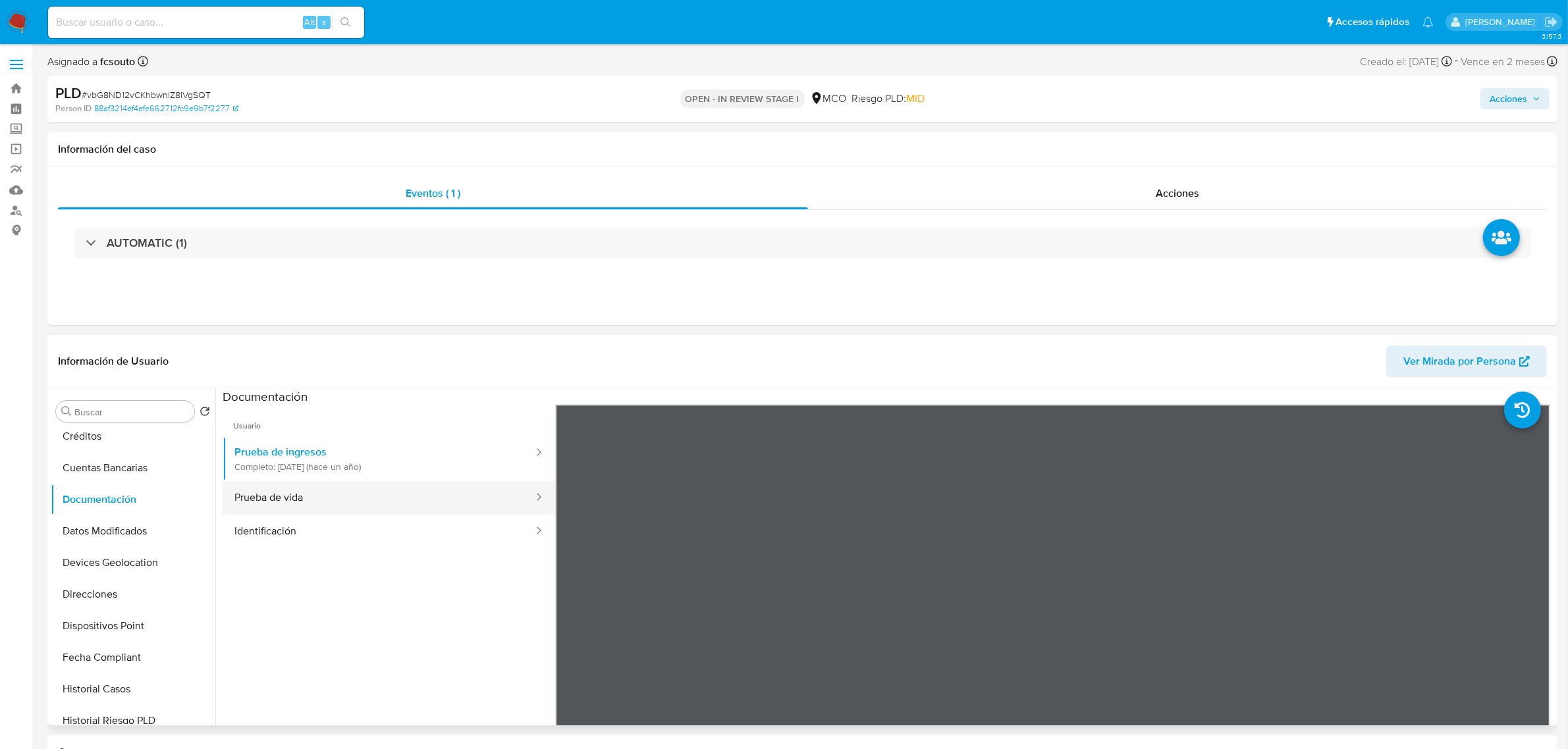
click at [400, 509] on button "Prueba de vida" at bounding box center [379, 498] width 312 height 33
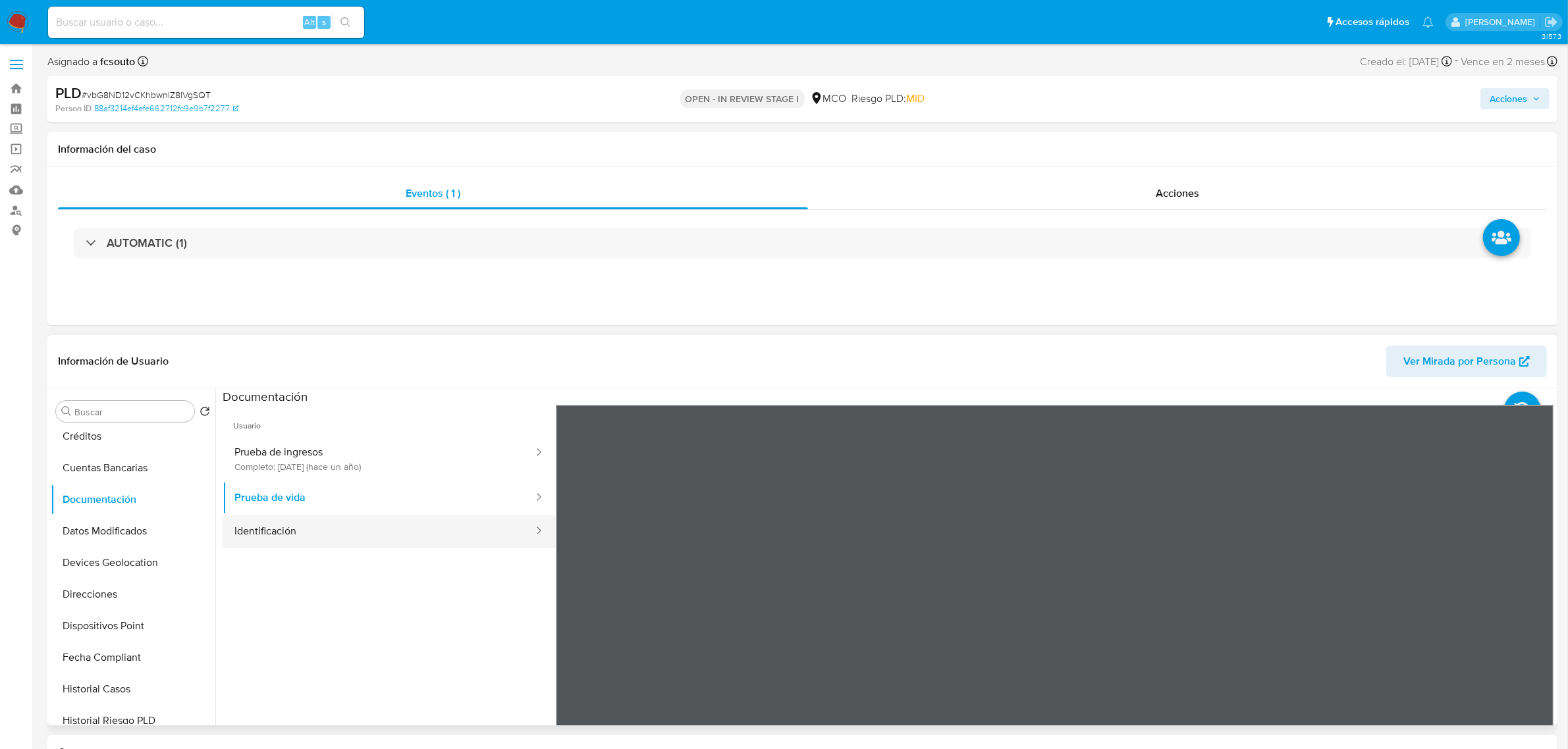
click at [393, 536] on button "Identificación" at bounding box center [379, 531] width 312 height 33
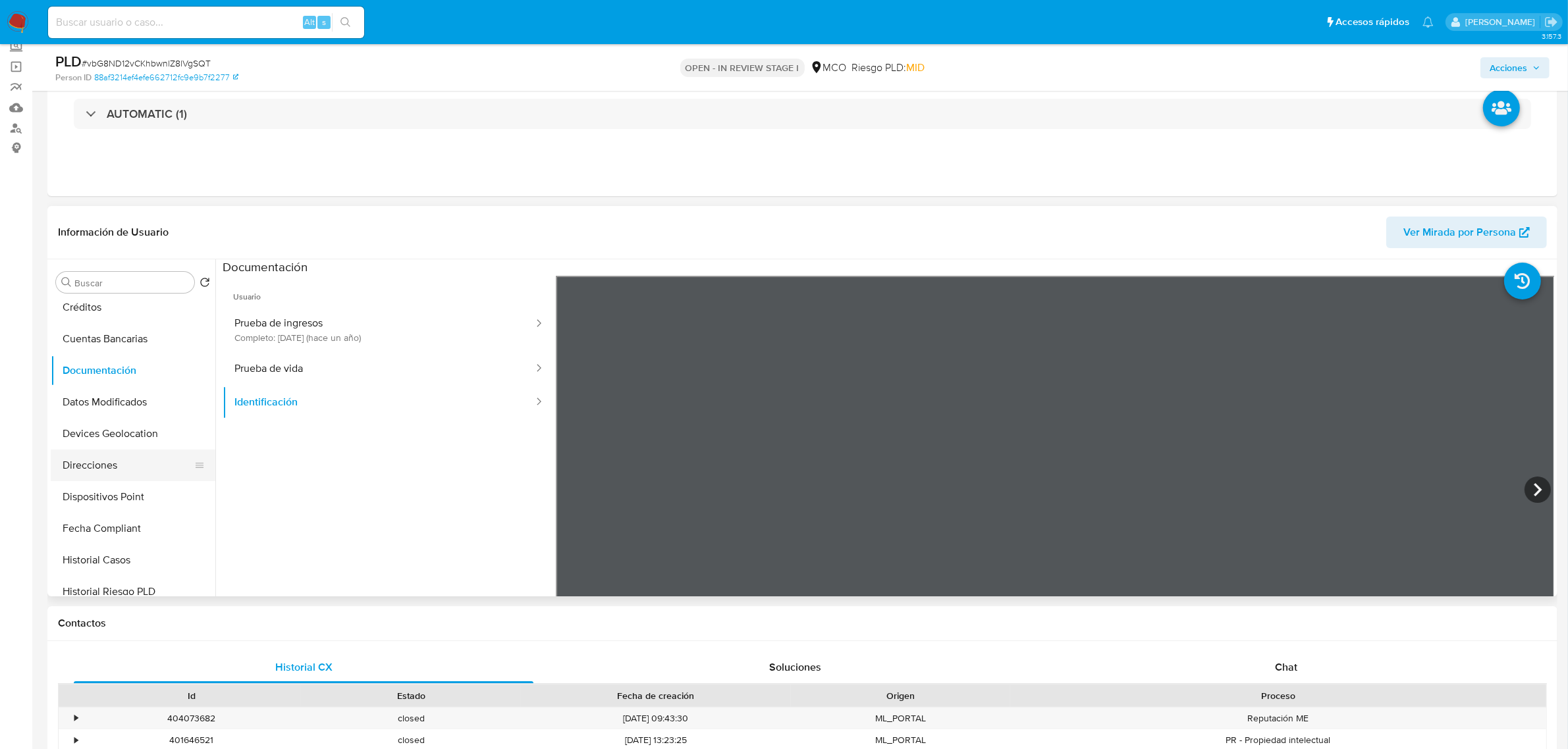
scroll to position [247, 0]
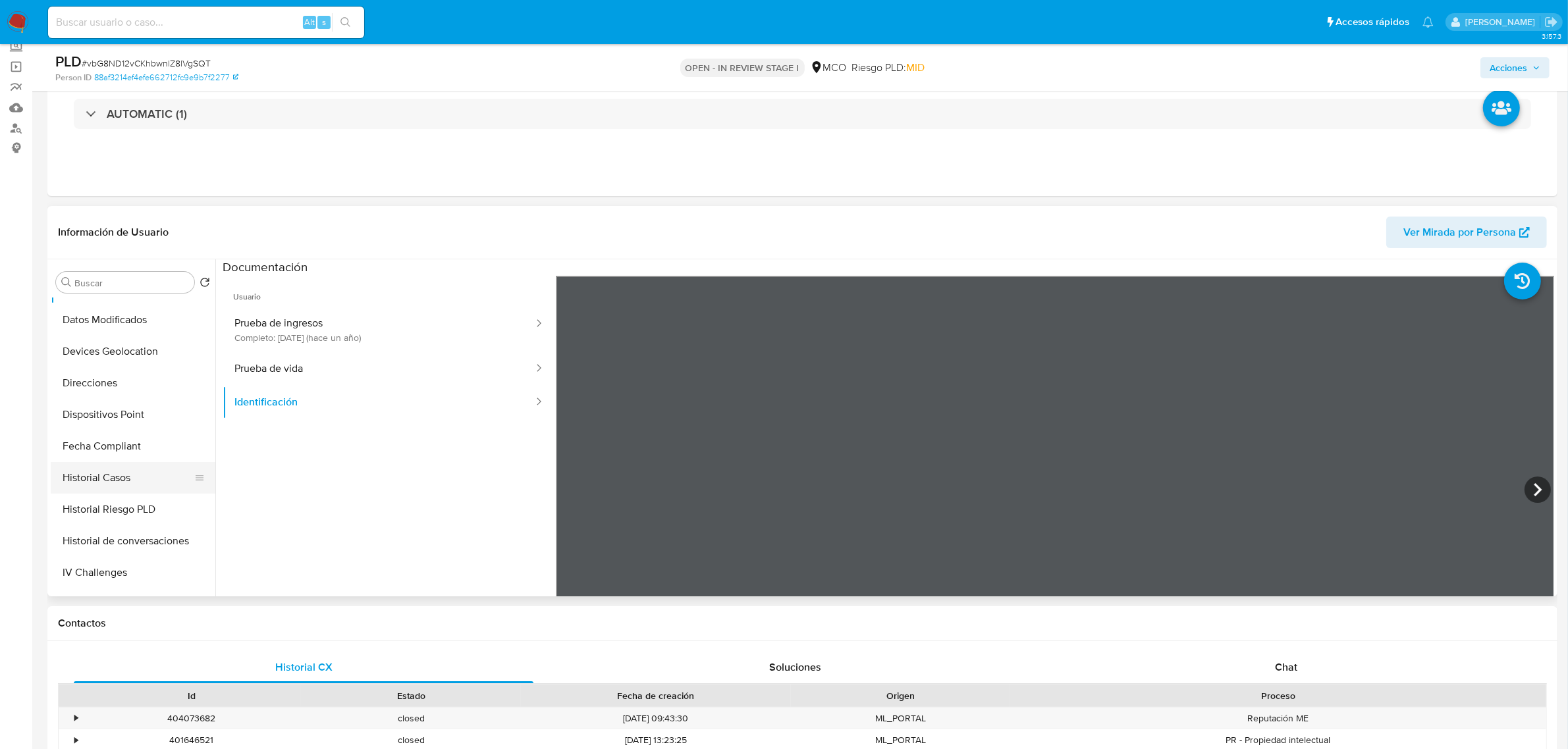
click at [133, 475] on button "Historial Casos" at bounding box center [128, 477] width 154 height 31
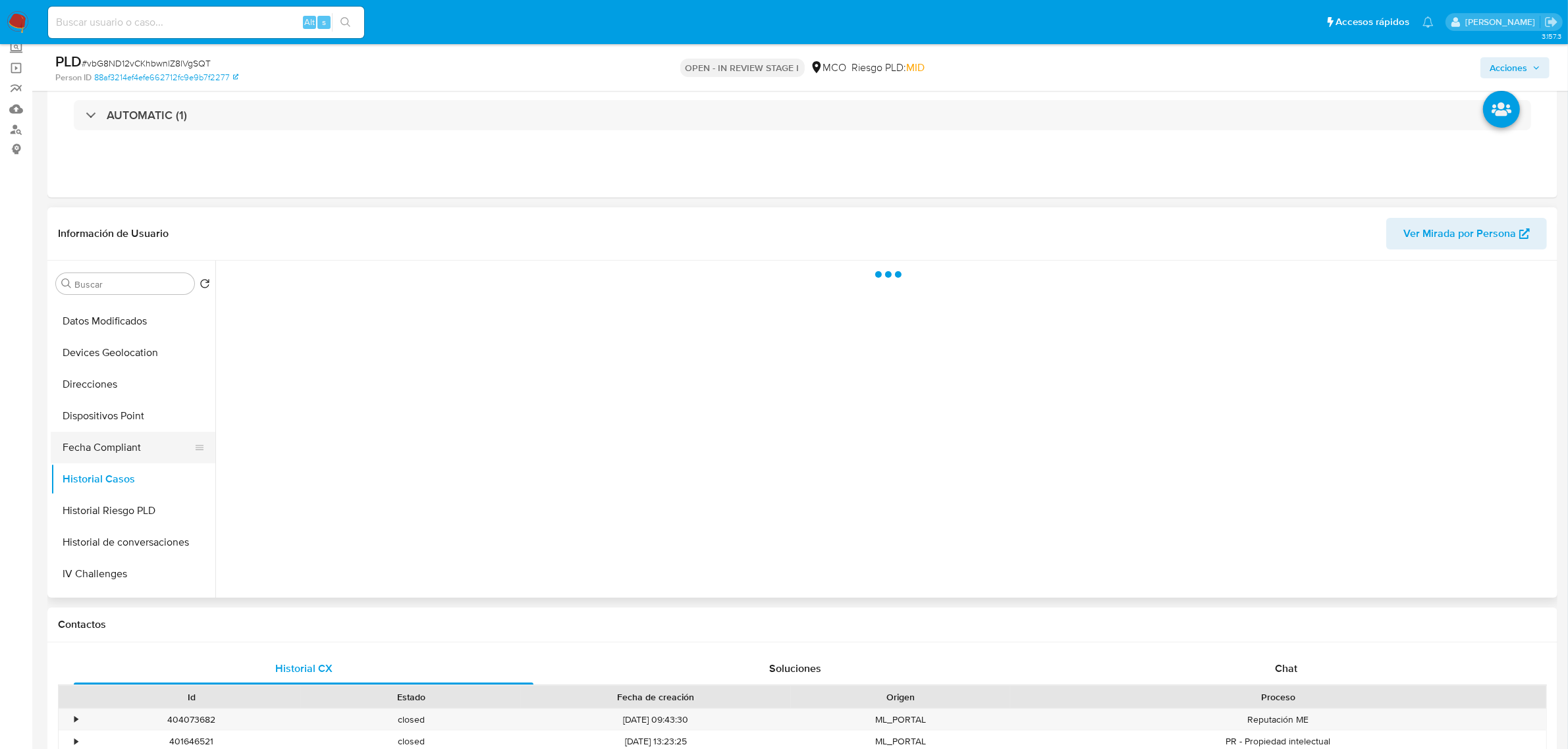
scroll to position [82, 0]
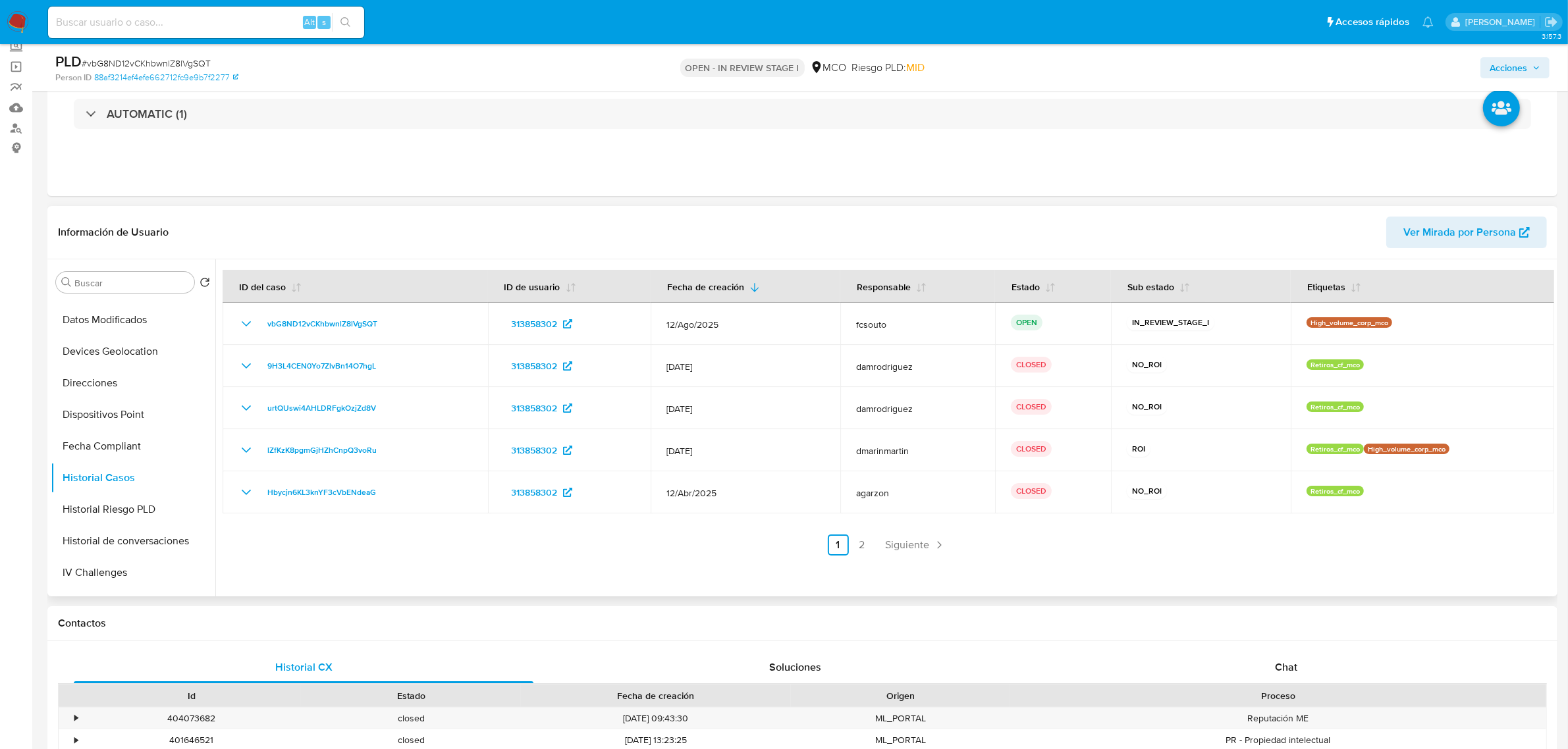
click at [853, 538] on link "2" at bounding box center [862, 545] width 21 height 21
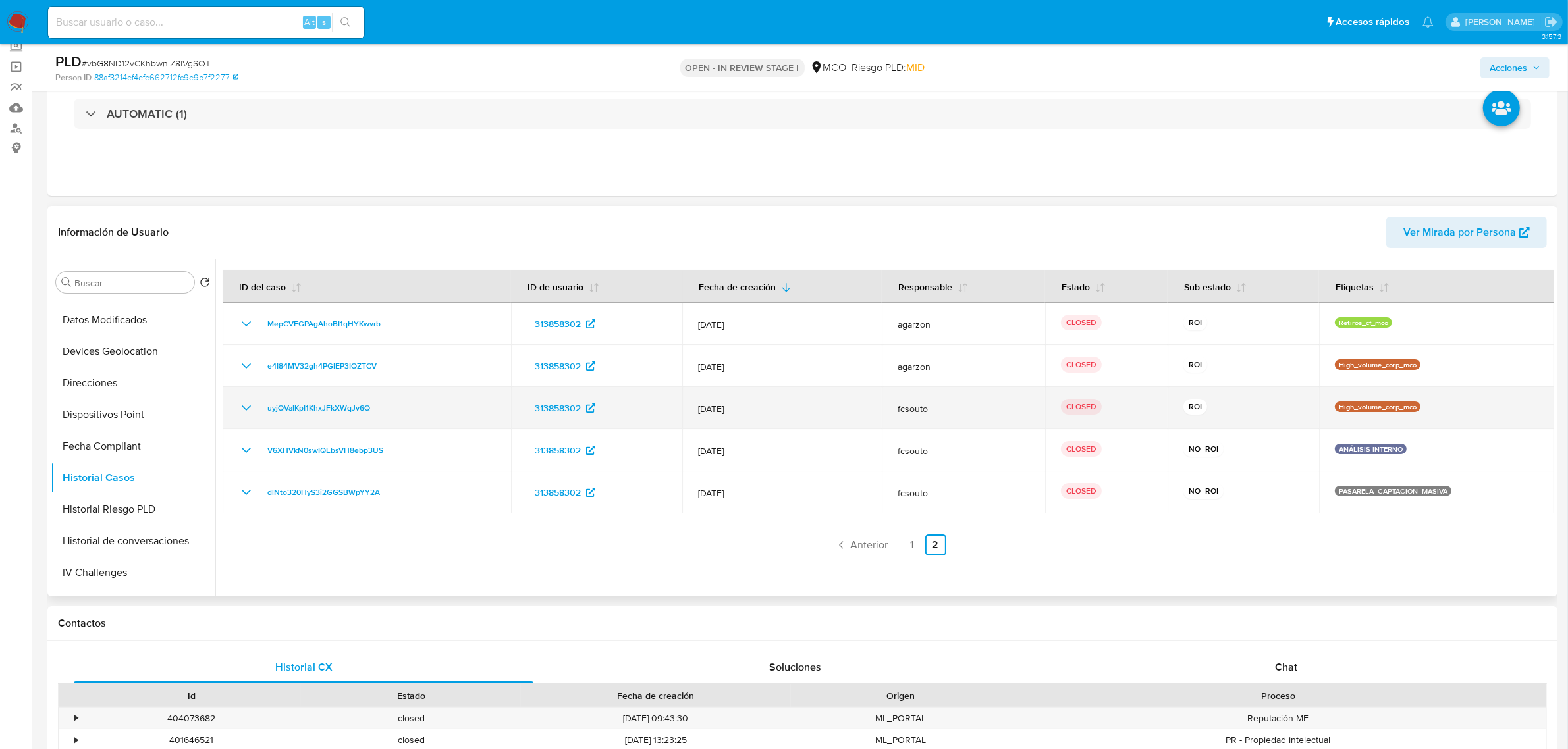
click at [244, 405] on icon "Mostrar/Ocultar" at bounding box center [246, 407] width 16 height 16
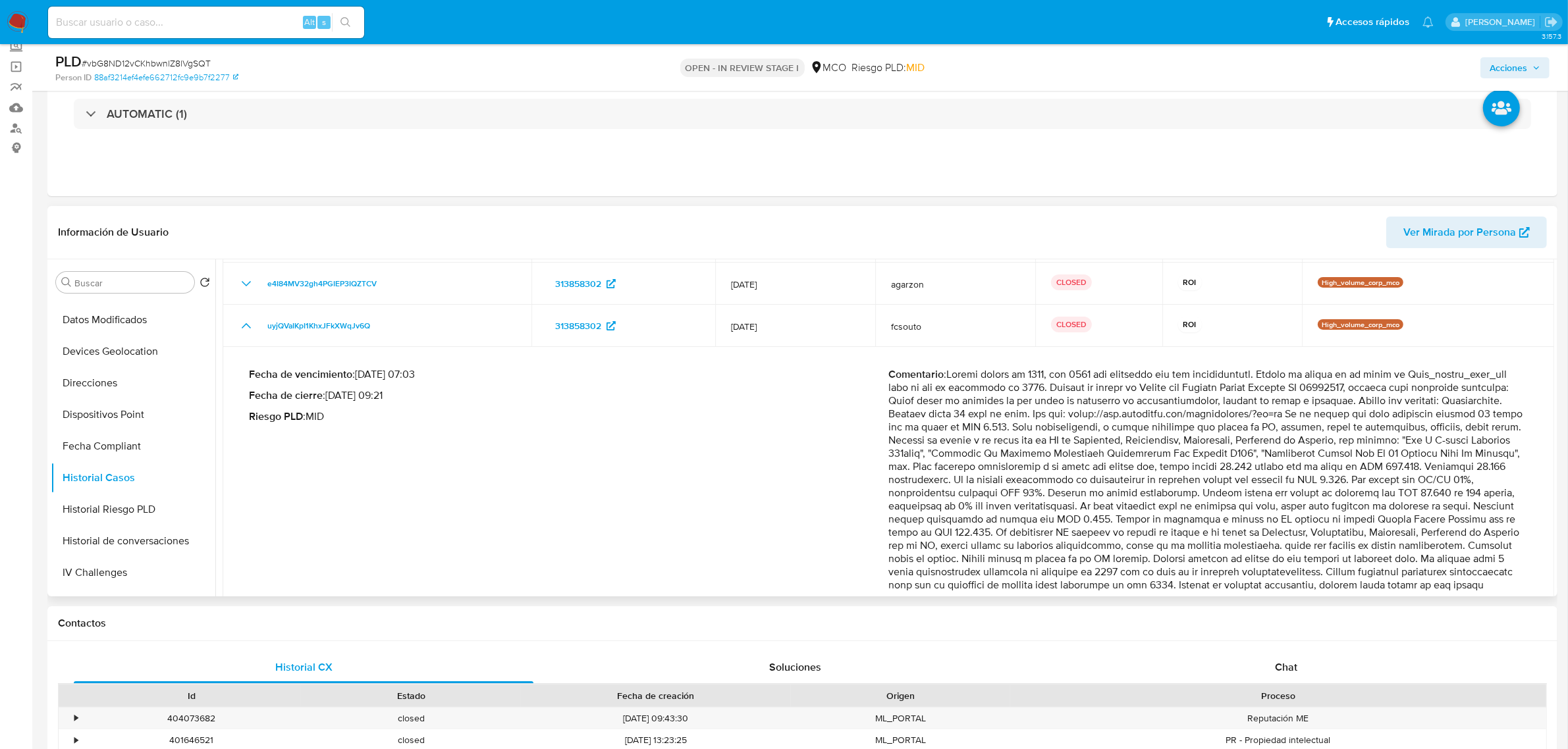
scroll to position [164, 0]
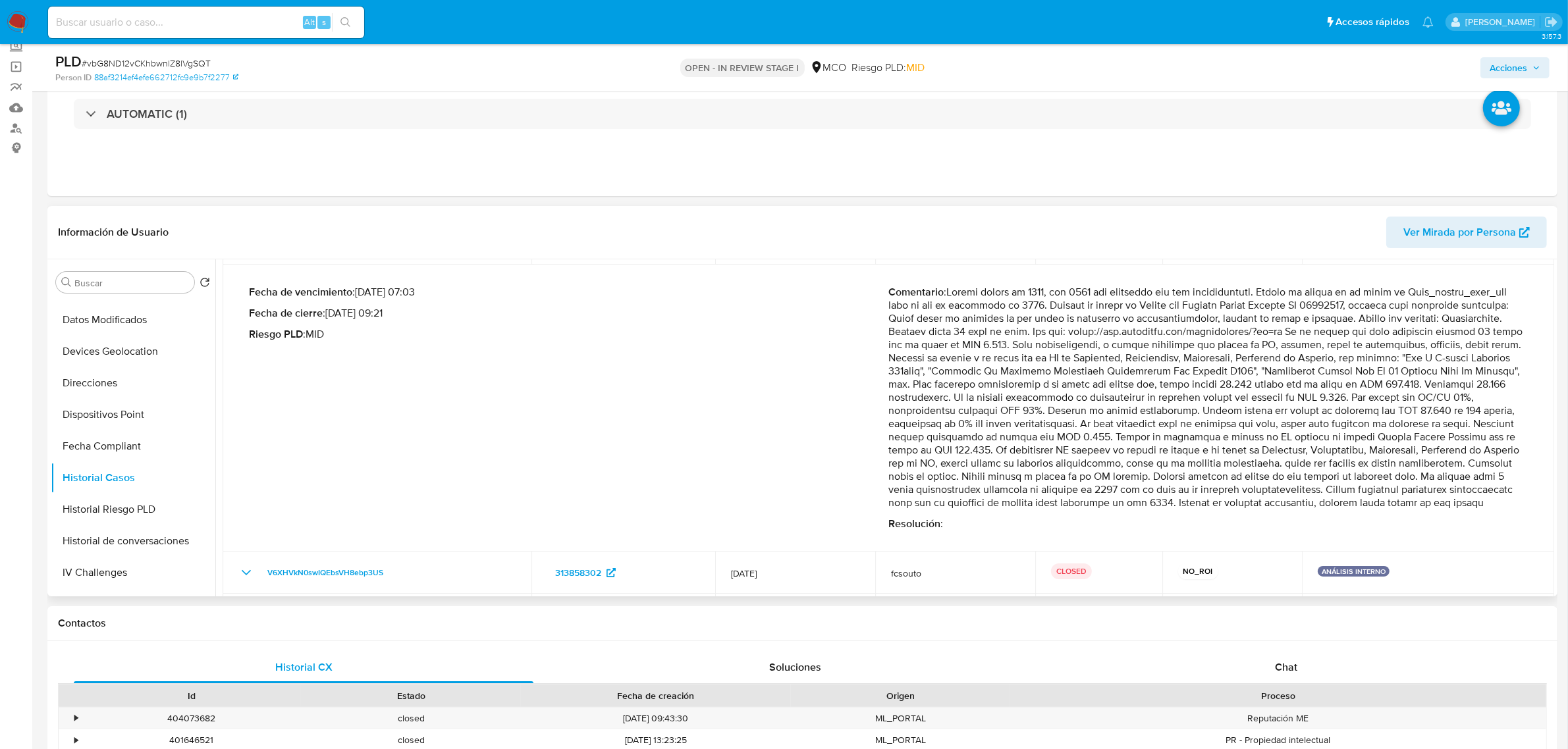
drag, startPoint x: 1204, startPoint y: 328, endPoint x: 1223, endPoint y: 358, distance: 35.5
click at [1223, 358] on p "Comentario :" at bounding box center [1209, 397] width 639 height 223
drag, startPoint x: 887, startPoint y: 334, endPoint x: 1245, endPoint y: 518, distance: 402.5
click at [1245, 510] on p "Comentario :" at bounding box center [1209, 397] width 639 height 223
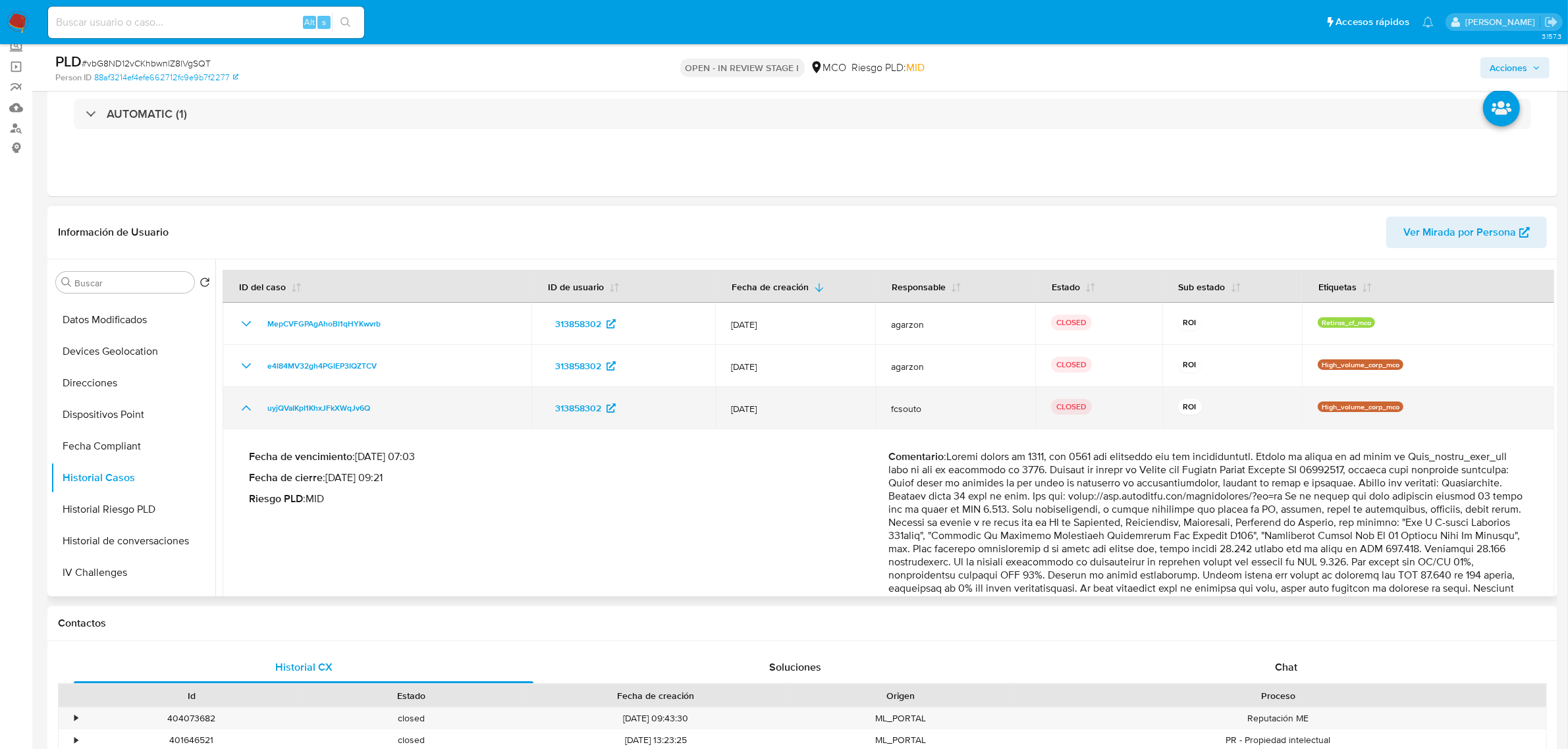
click at [247, 409] on icon "Mostrar/Ocultar" at bounding box center [246, 407] width 16 height 16
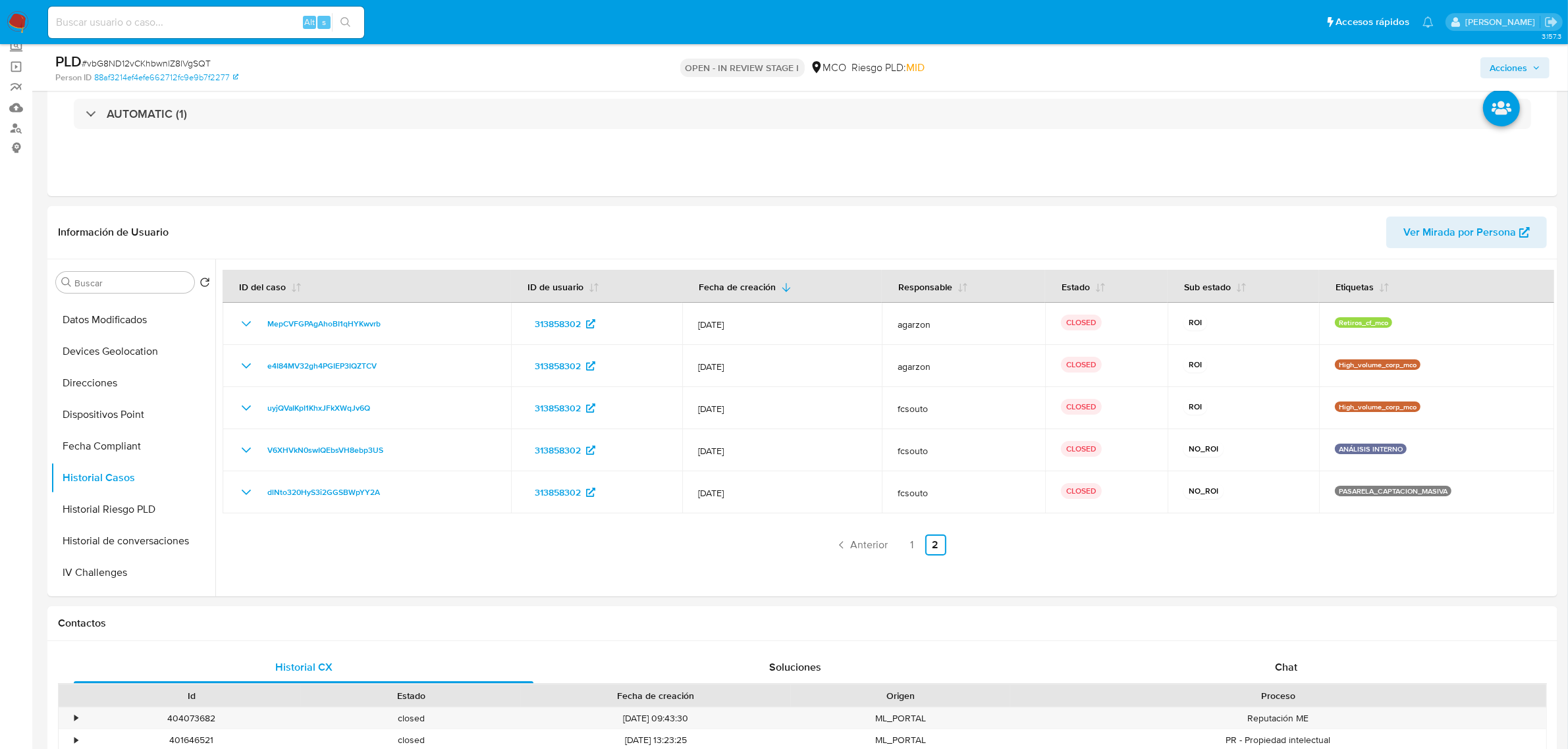
click at [1505, 63] on span "Acciones" at bounding box center [1508, 67] width 38 height 21
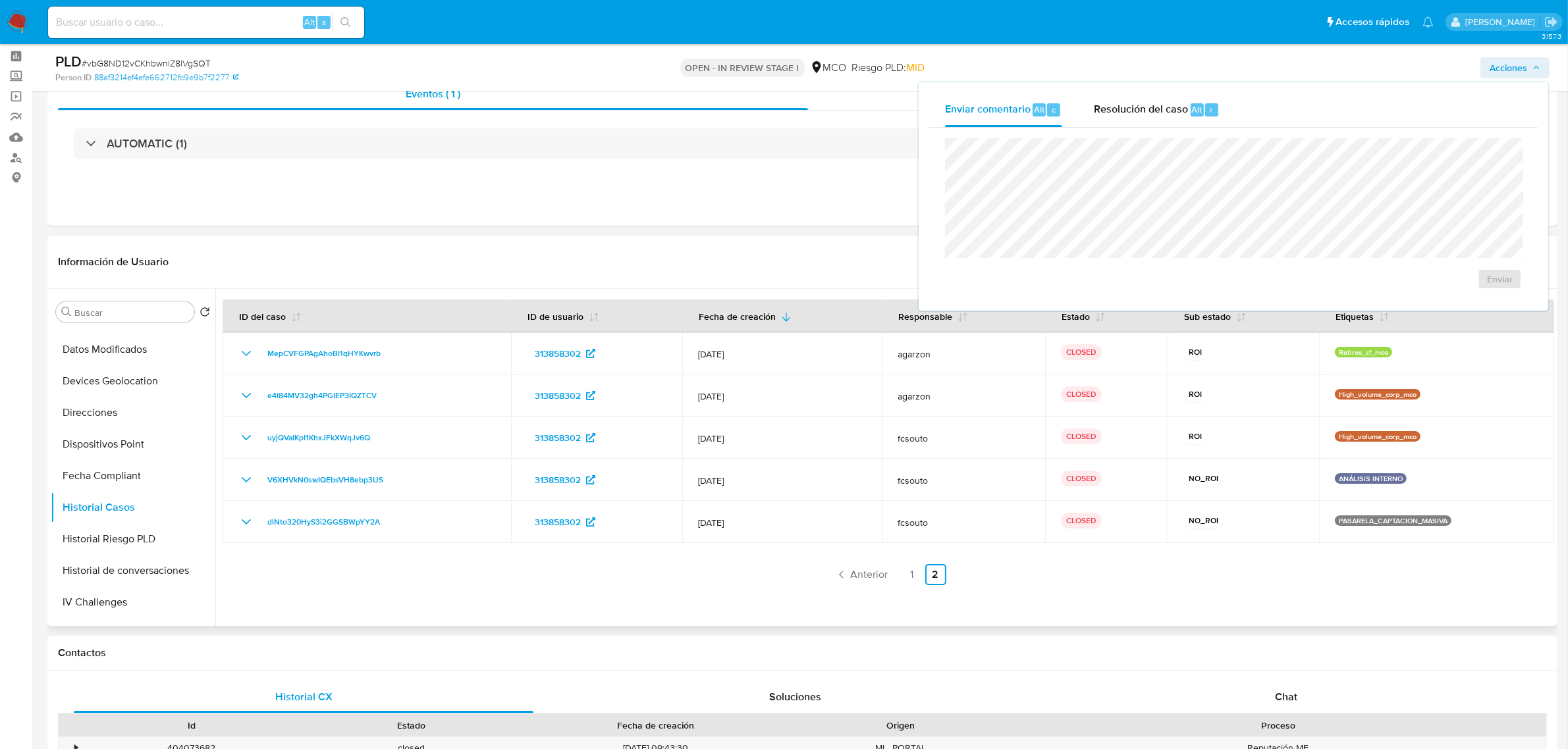
scroll to position [82, 0]
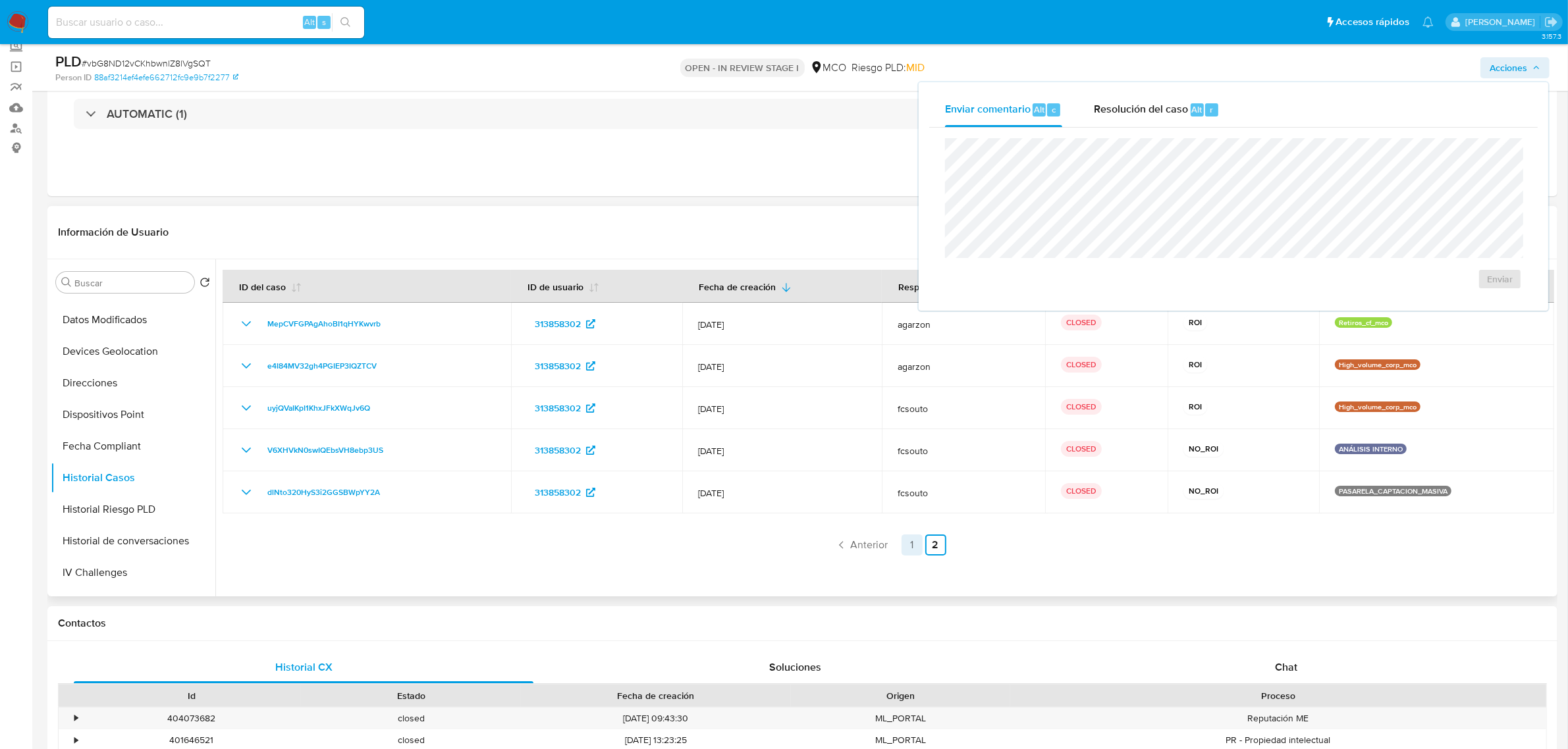
click at [917, 545] on link "1" at bounding box center [912, 545] width 21 height 21
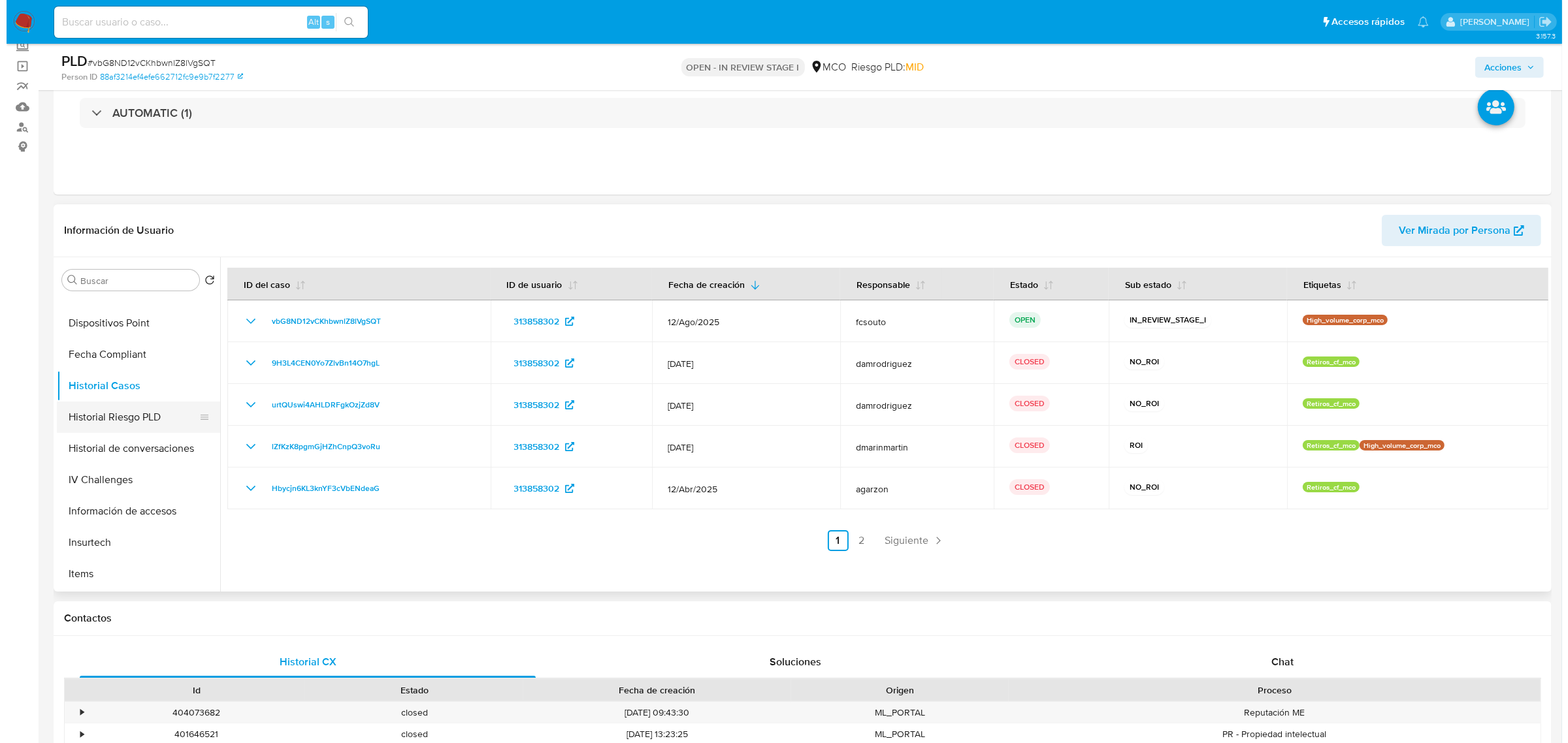
scroll to position [326, 0]
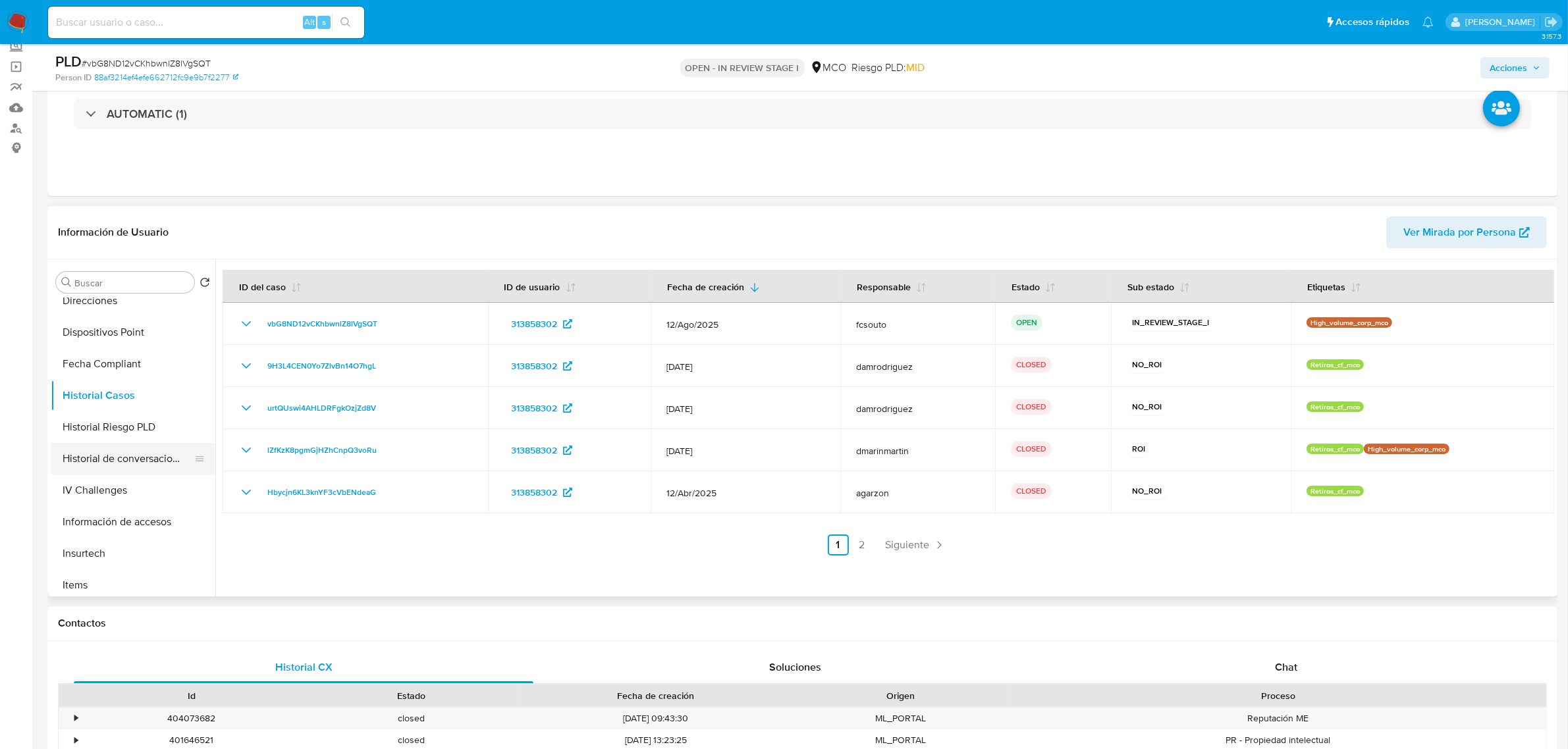
click at [139, 462] on button "Historial de conversaciones" at bounding box center [128, 459] width 154 height 31
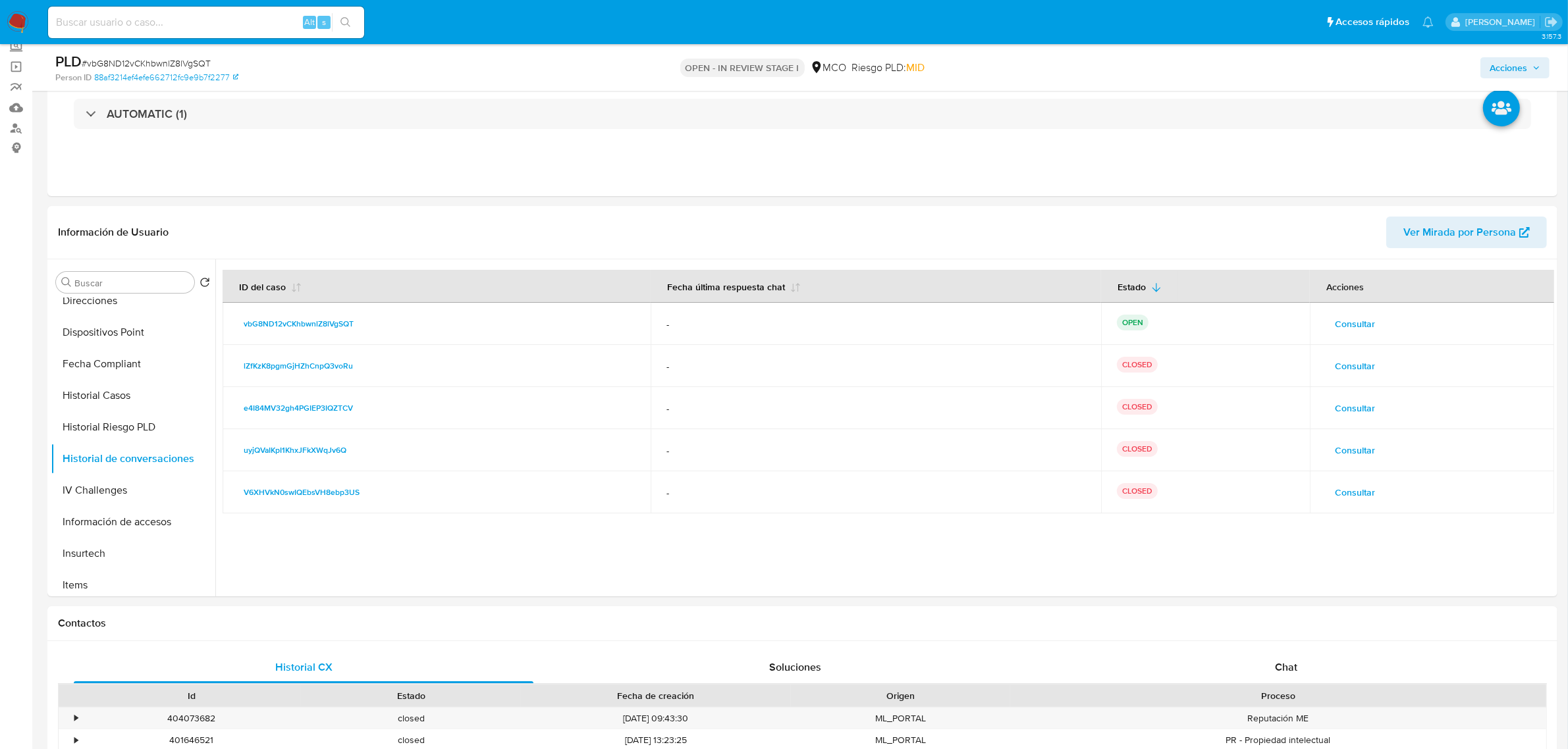
click at [1355, 496] on span "Consultar" at bounding box center [1355, 492] width 40 height 18
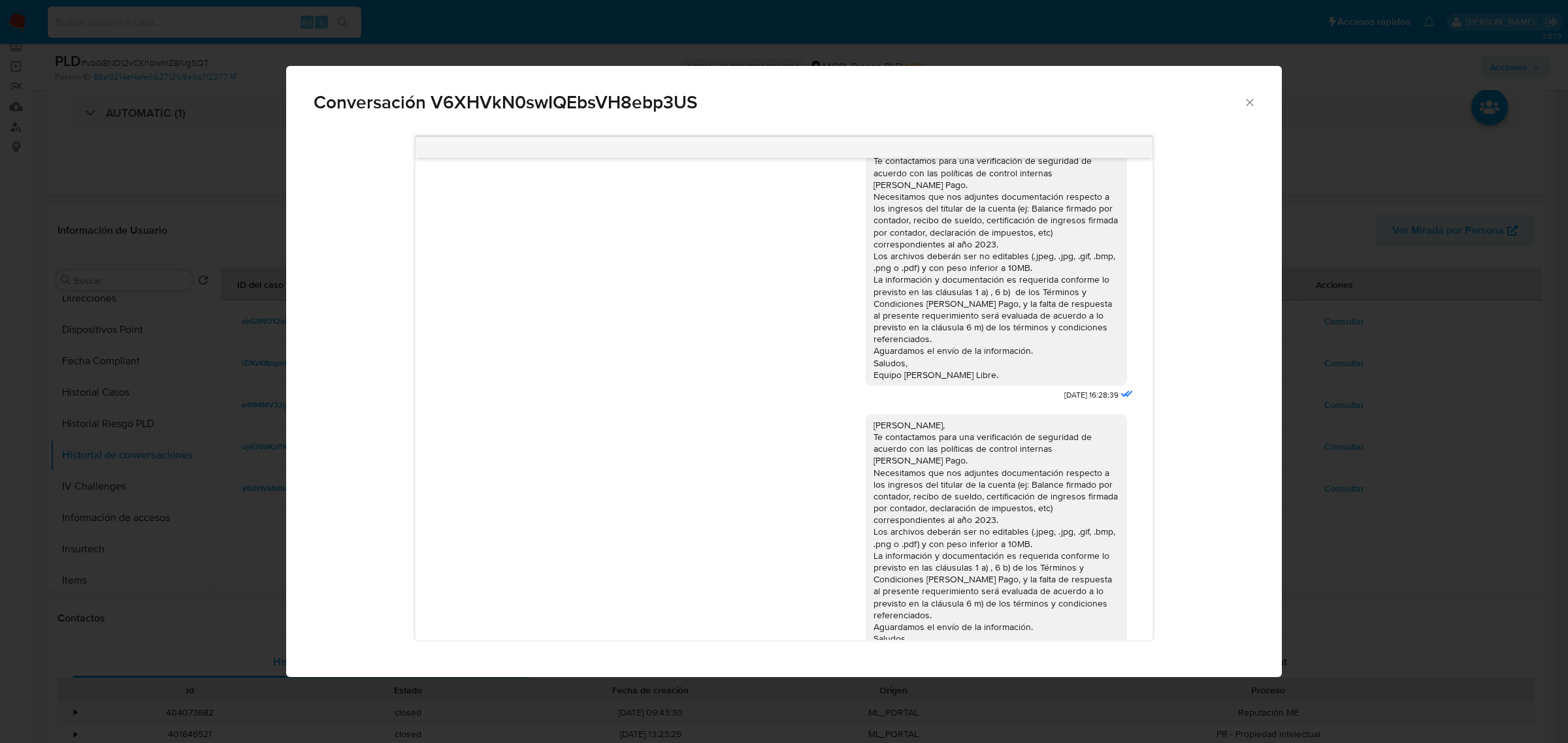
scroll to position [0, 0]
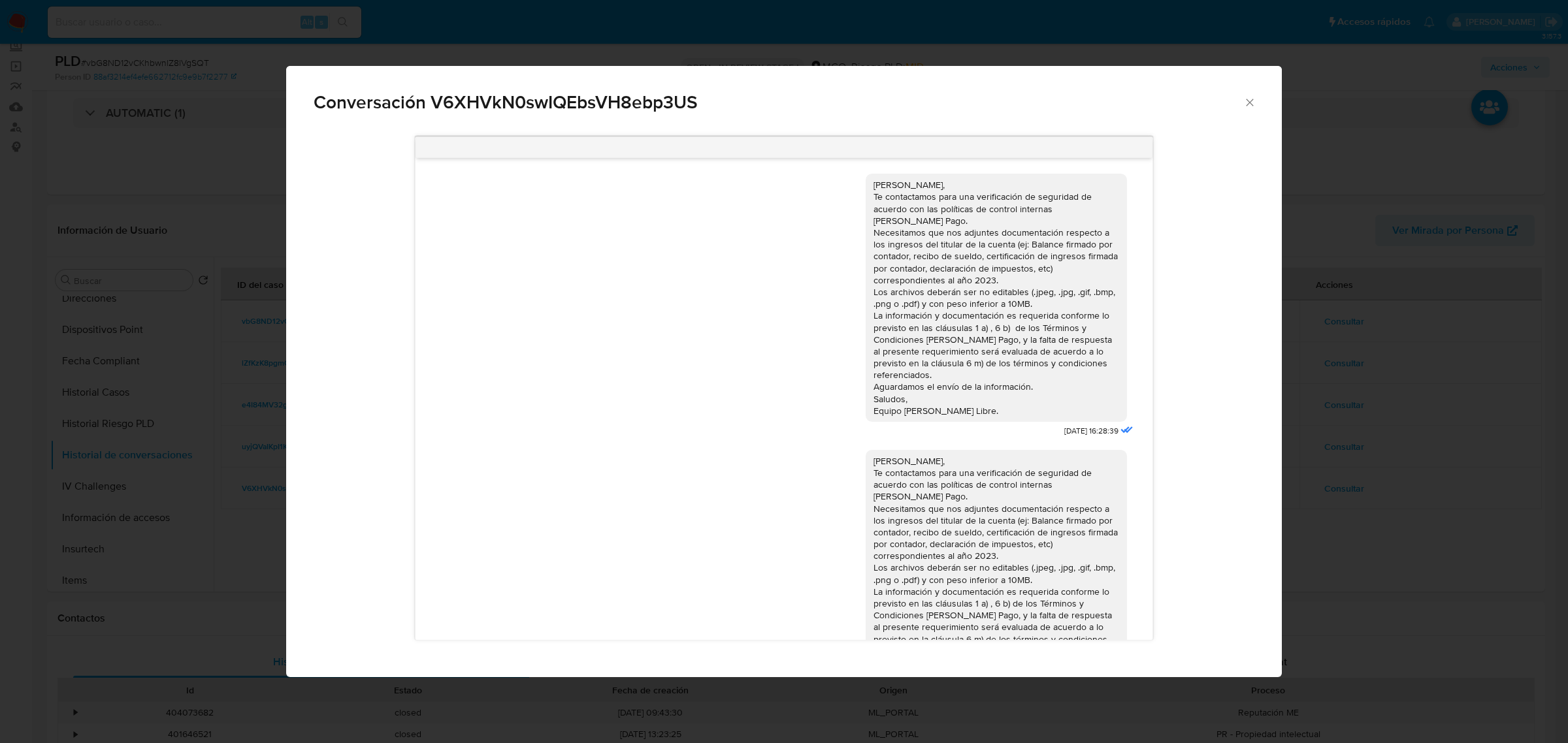
click at [1542, 608] on div "Conversación V6XHVkN0swIQEbsVH8ebp3US Hola Miryam, Te contactamos para una veri…" at bounding box center [784, 371] width 1568 height 743
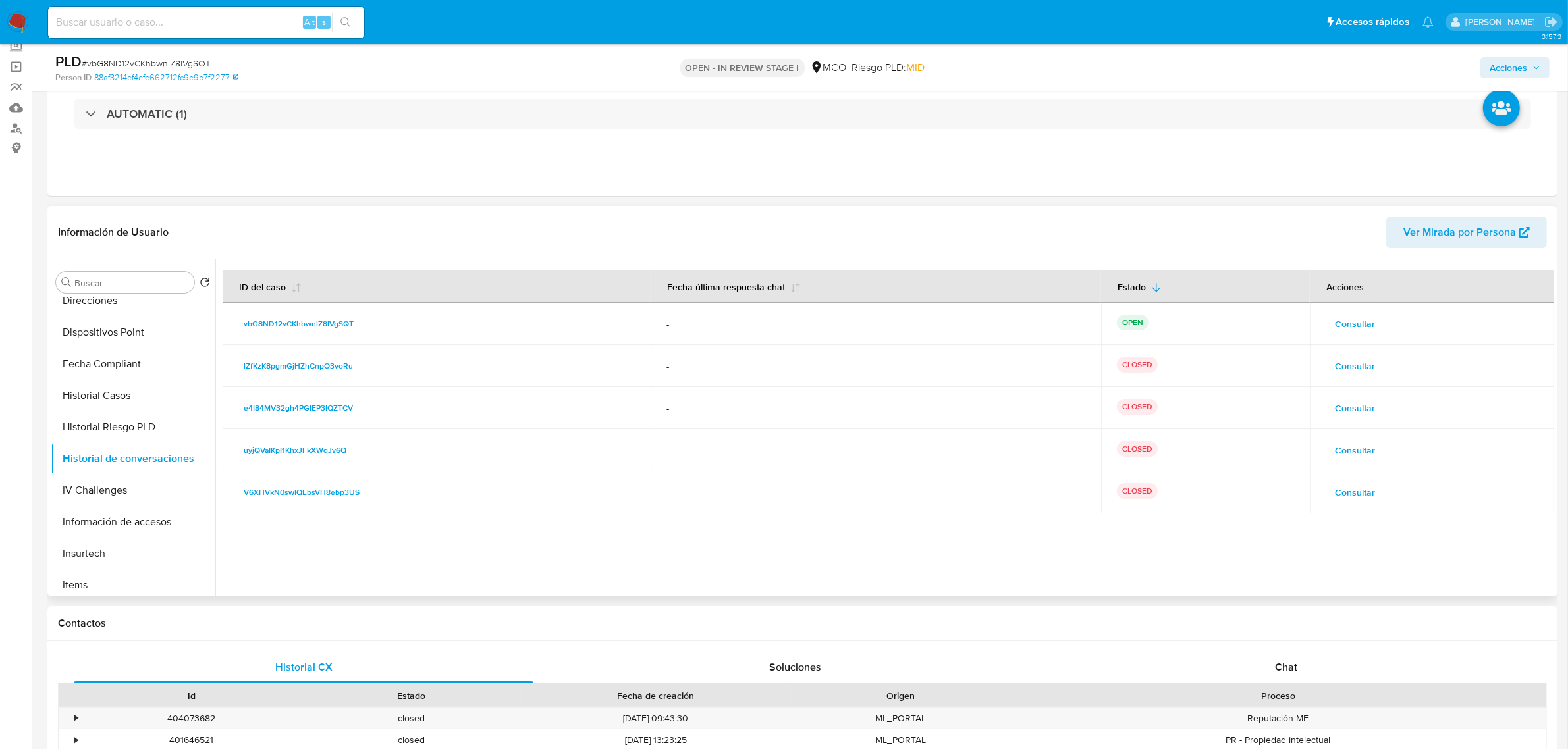
click at [1341, 454] on span "Consultar" at bounding box center [1355, 451] width 40 height 18
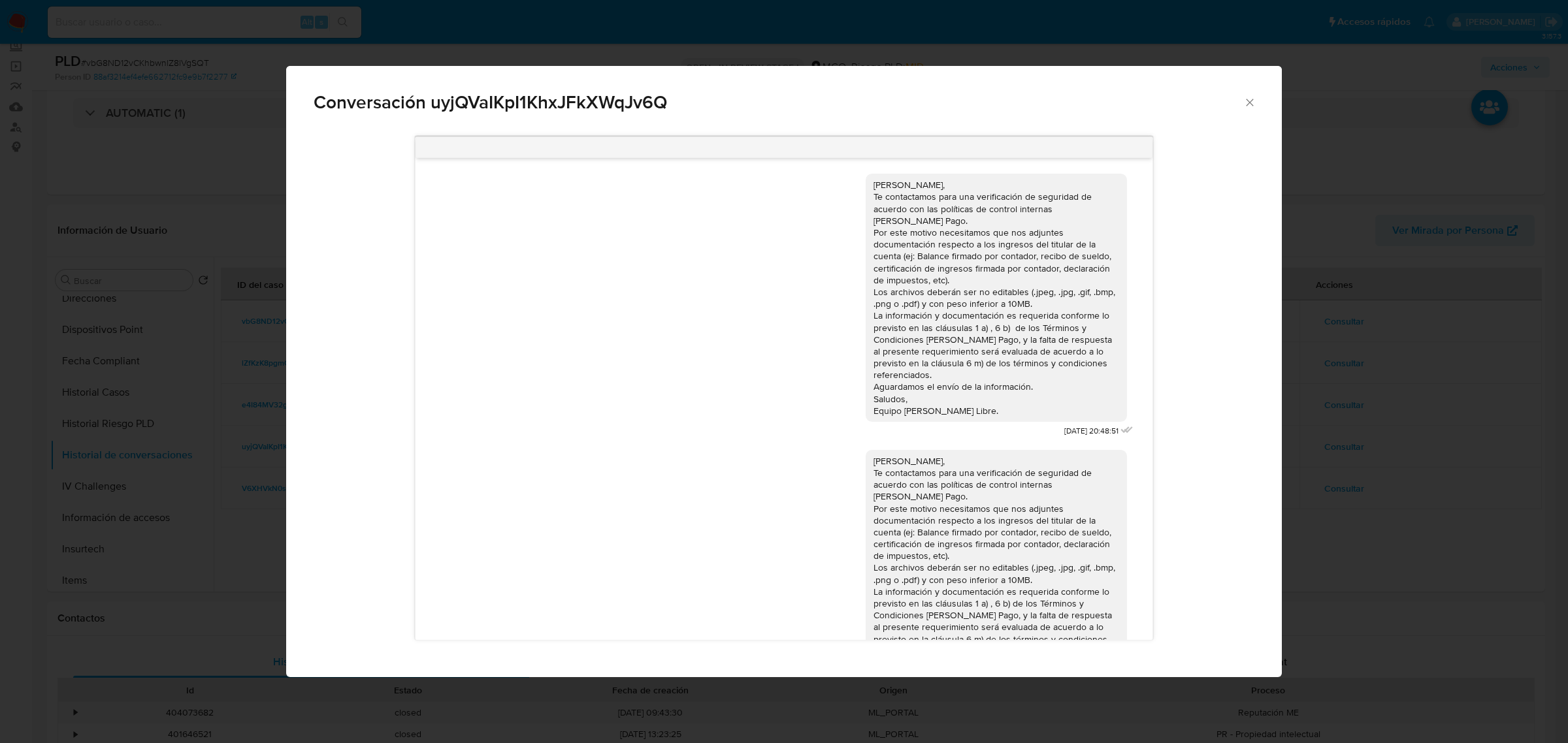
click at [1486, 595] on div "Conversación uyjQVaIKpI1KhxJFkXWqJv6Q Hola Miryam, Te contactamos para una veri…" at bounding box center [784, 371] width 1568 height 743
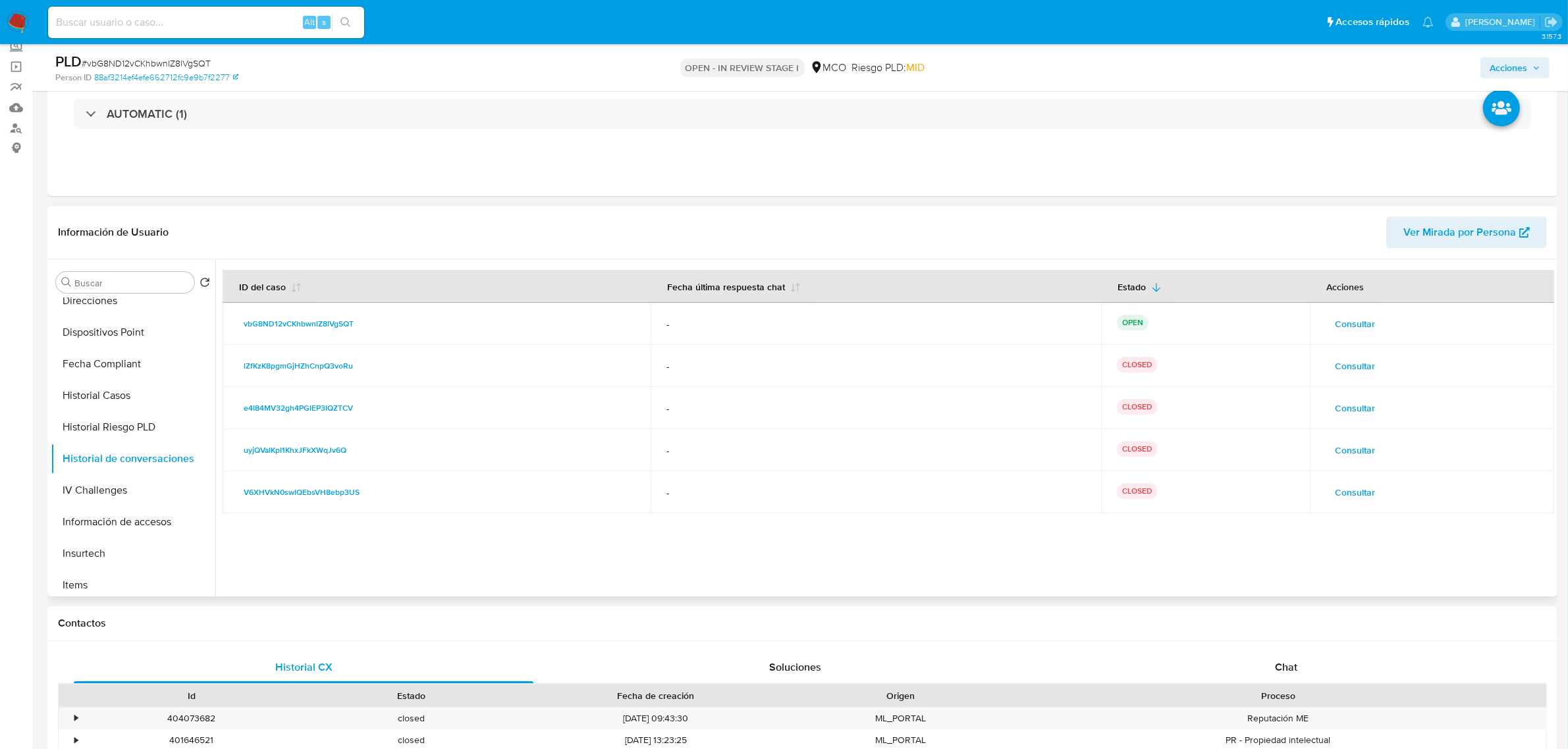
click at [1370, 413] on span "Consultar" at bounding box center [1355, 408] width 40 height 18
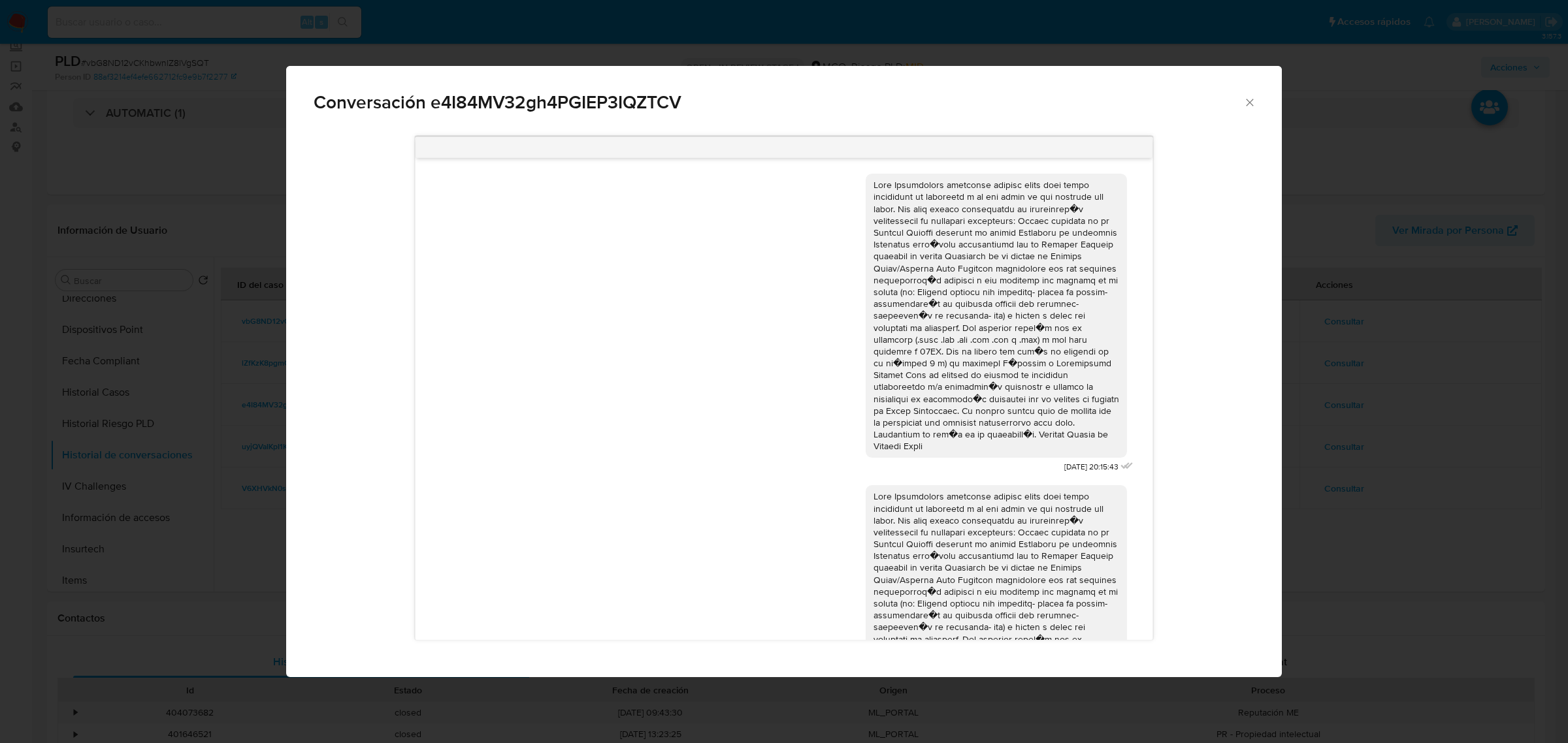
click at [1446, 588] on div "Conversación e4I84MV32gh4PGIEP3IQZTCV 21/03/2025 20:15:43 01/04/2025 21:00:33" at bounding box center [784, 371] width 1568 height 743
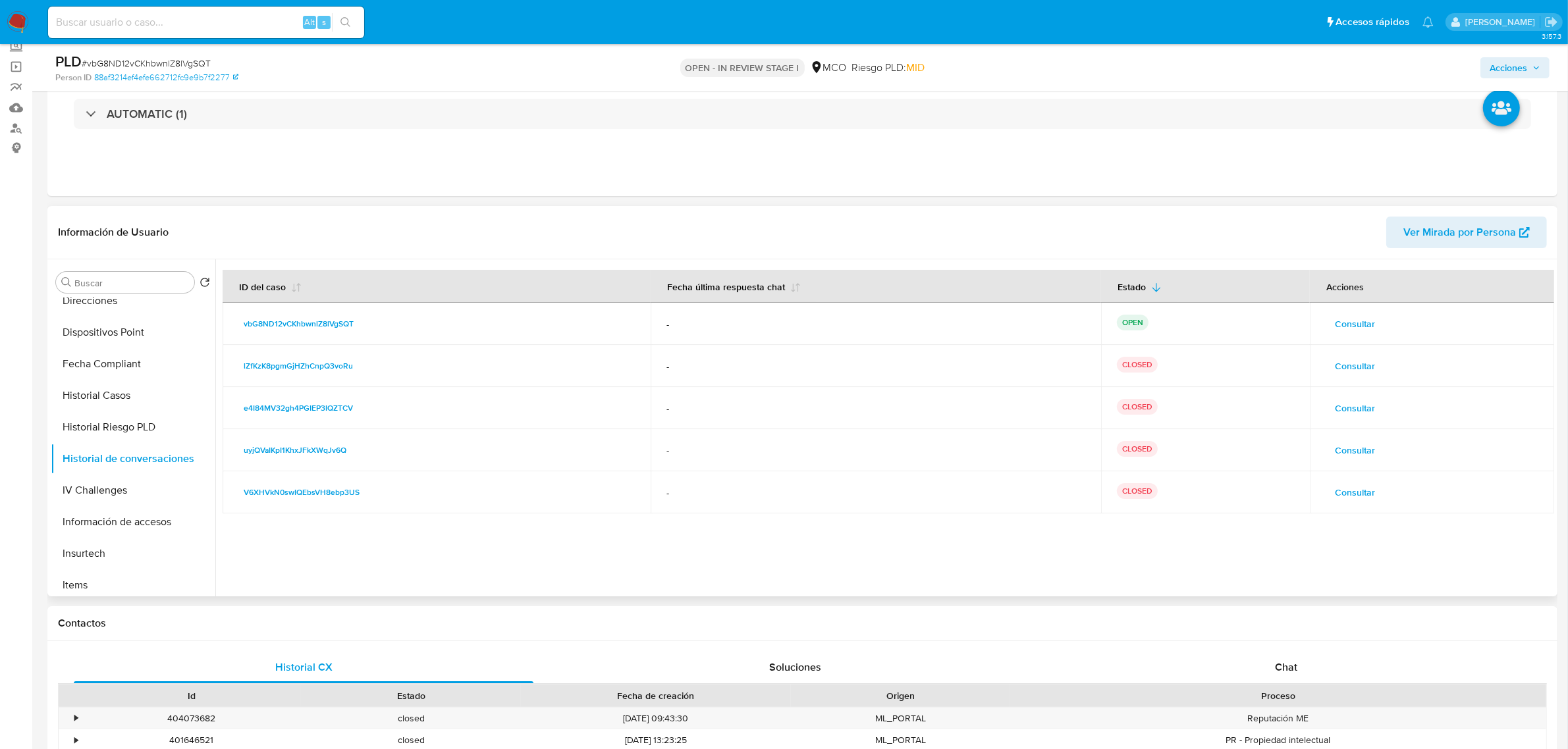
click at [1349, 359] on span "Consultar" at bounding box center [1355, 366] width 40 height 18
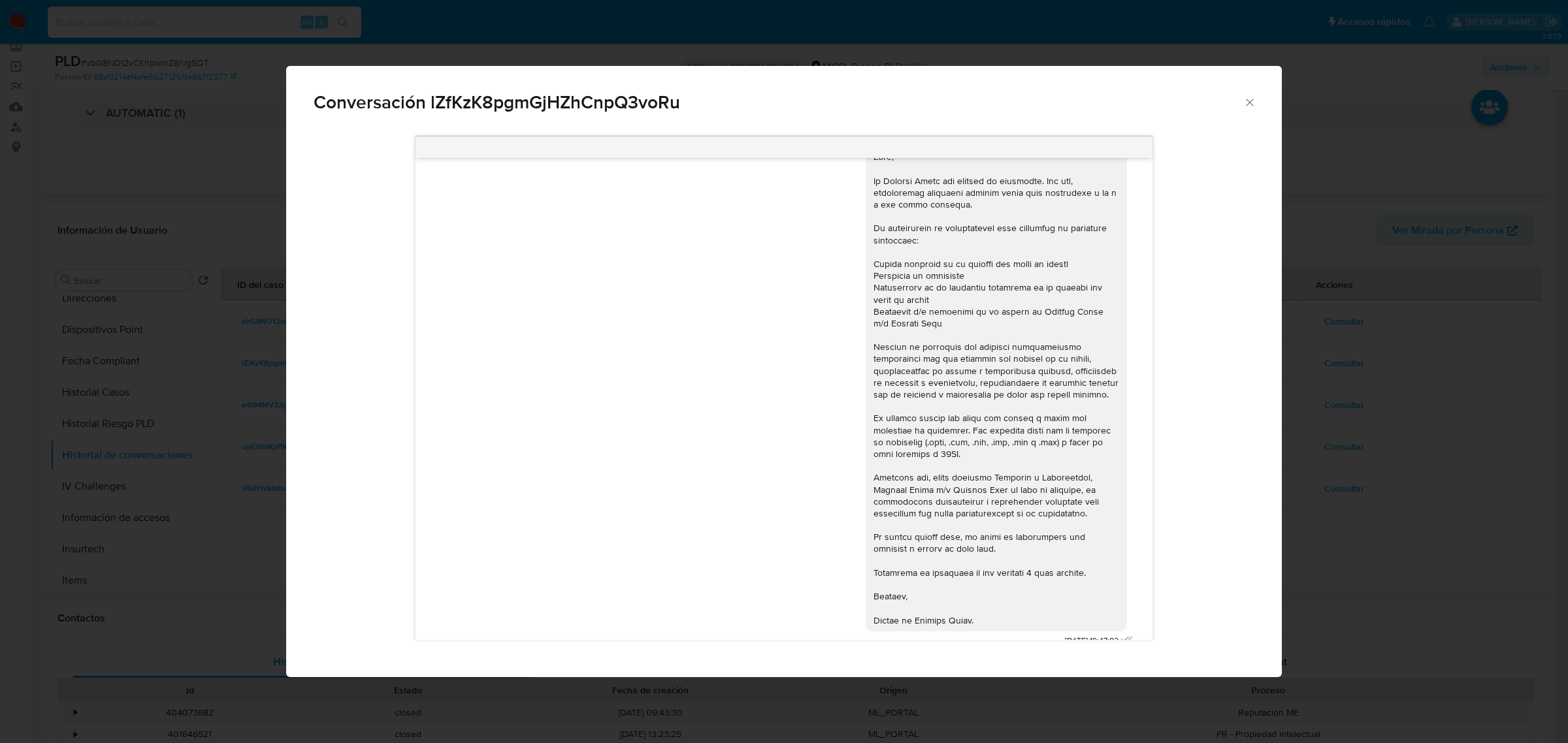
scroll to position [44, 0]
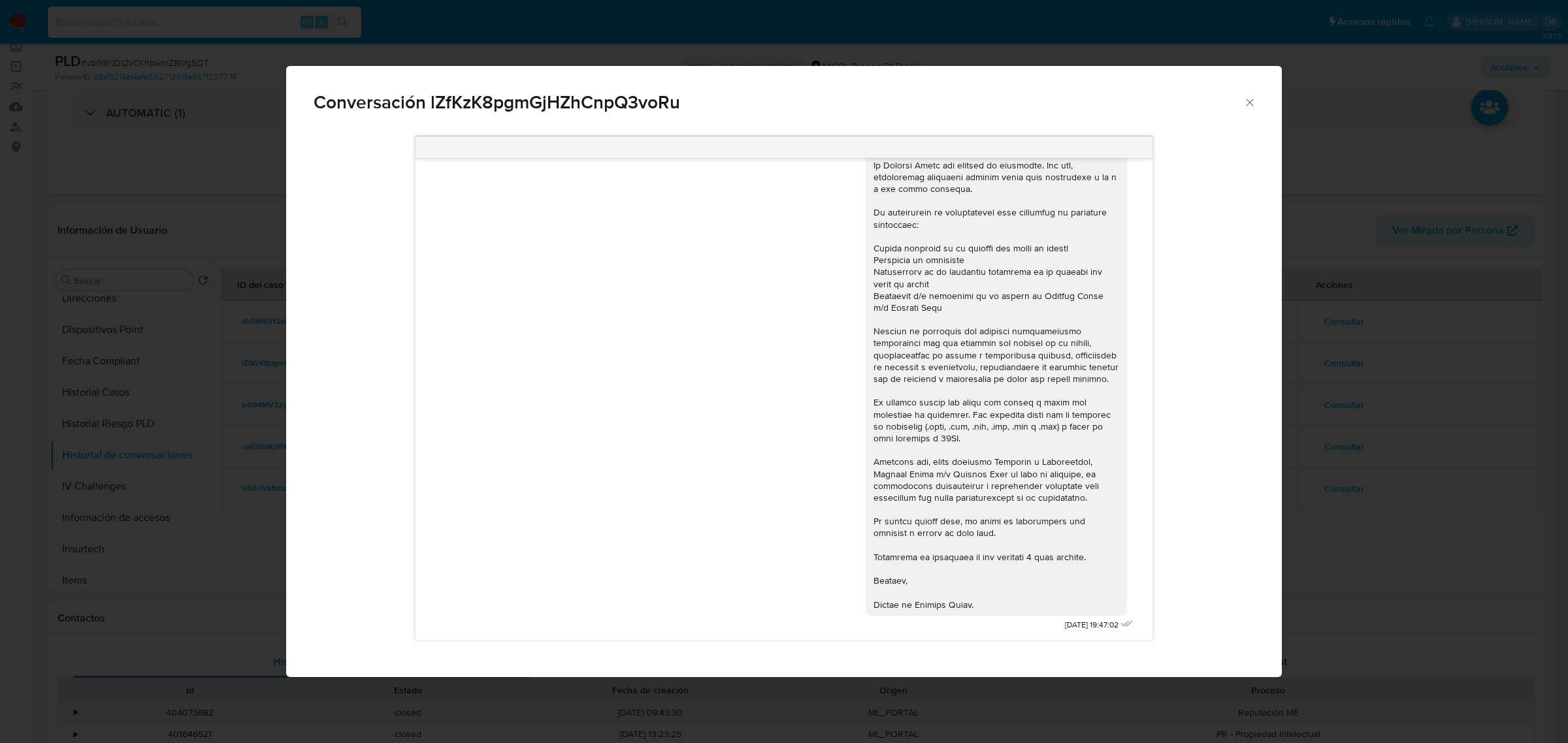
click at [1529, 504] on div "Conversación lZfKzK8pgmGjHZhCnpQ3voRu 24/07/2025 19:47:02" at bounding box center [784, 371] width 1568 height 743
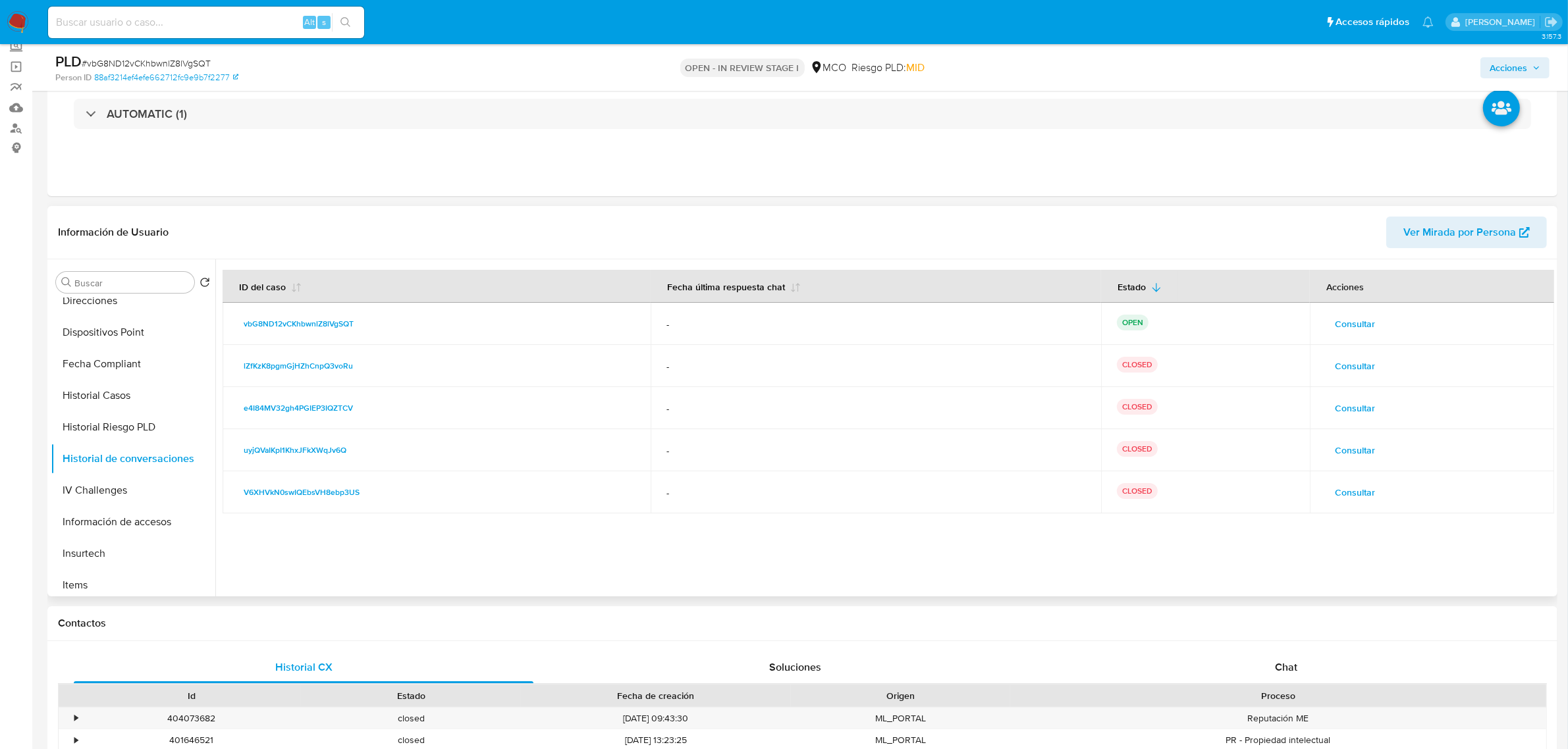
click at [1350, 320] on span "Consultar" at bounding box center [1355, 324] width 40 height 18
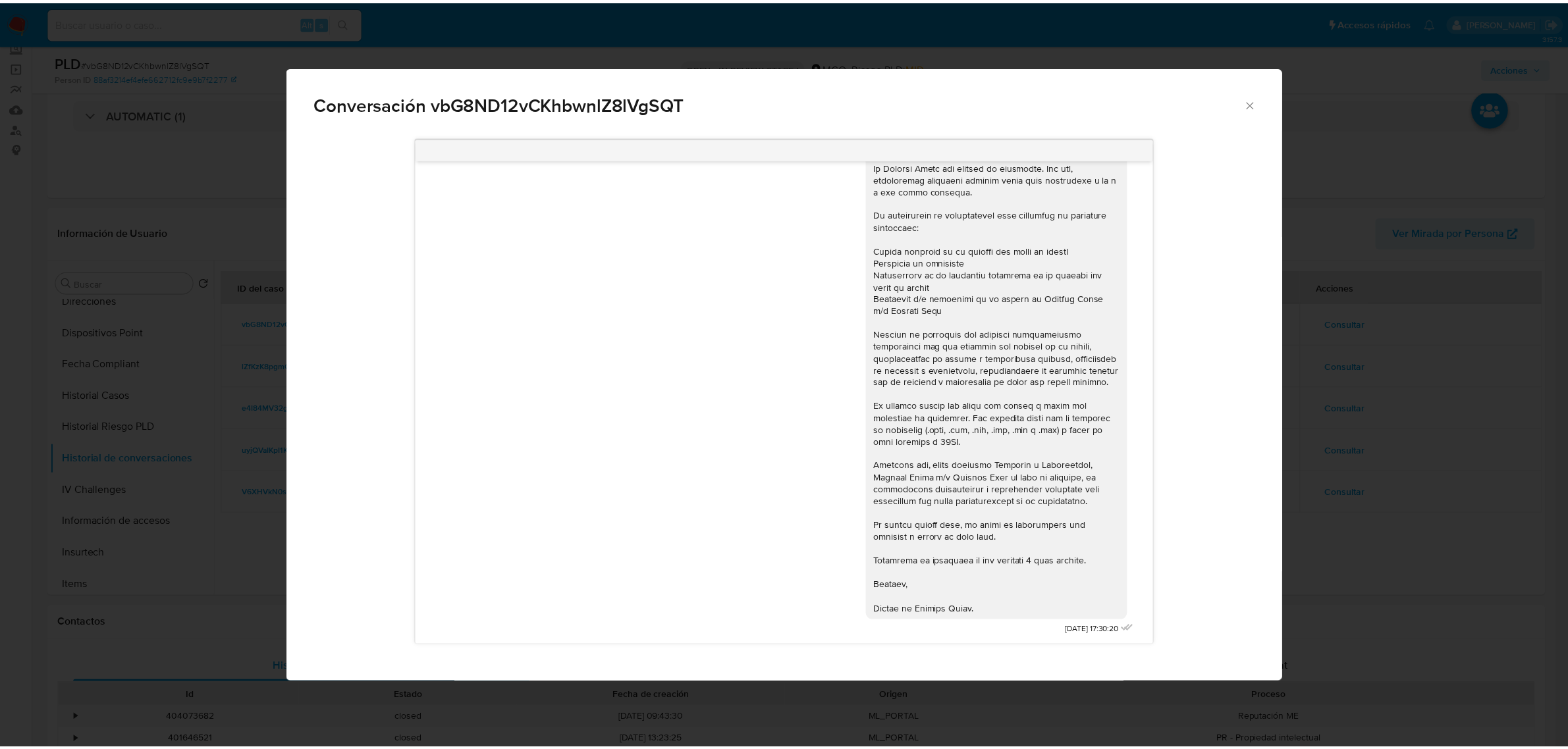
scroll to position [0, 0]
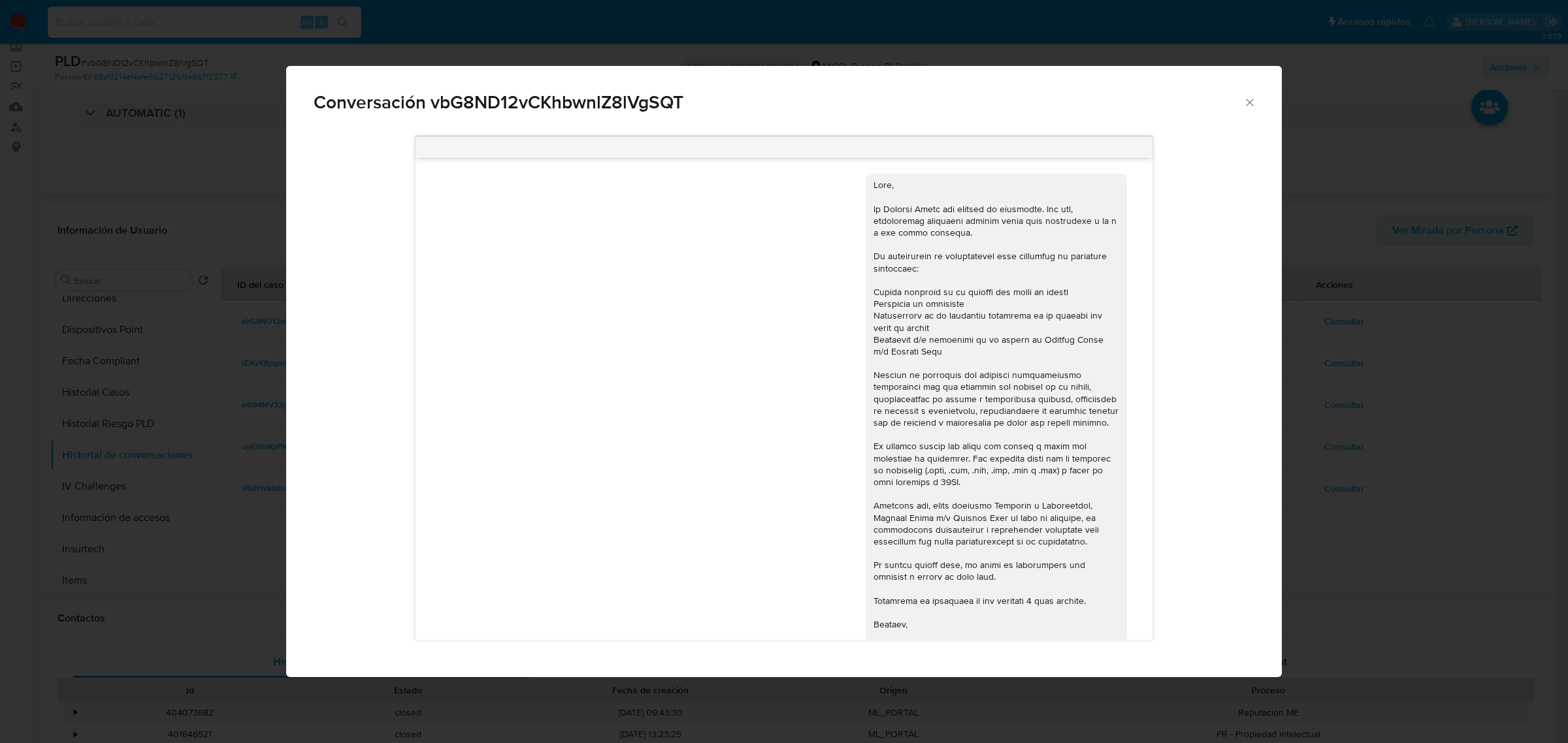
click at [1450, 461] on div "Conversación vbG8ND12vCKhbwnlZ8lVgSQT 20/08/2025 17:30:20" at bounding box center [784, 371] width 1568 height 743
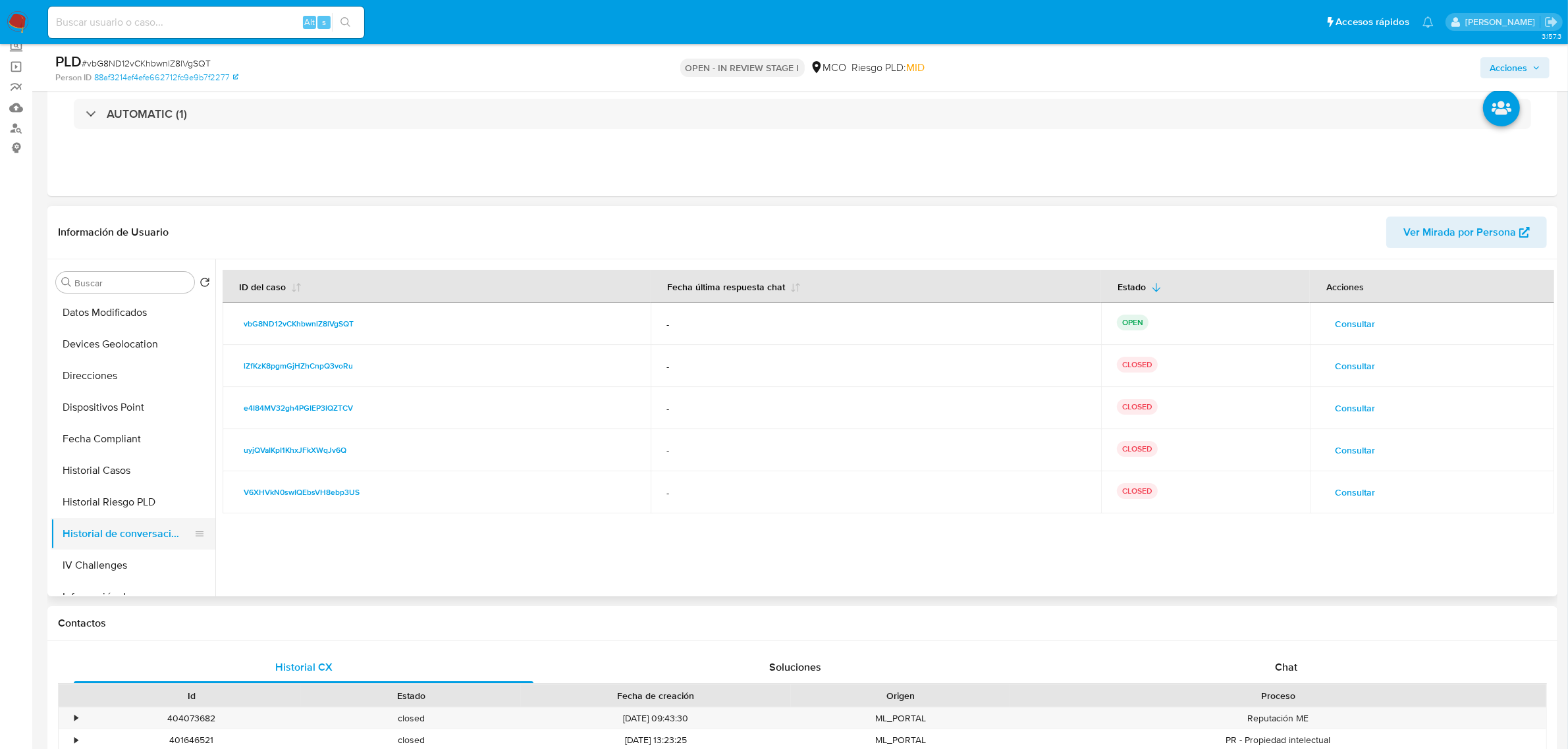
scroll to position [164, 0]
click at [127, 372] on button "Documentación" at bounding box center [128, 370] width 154 height 31
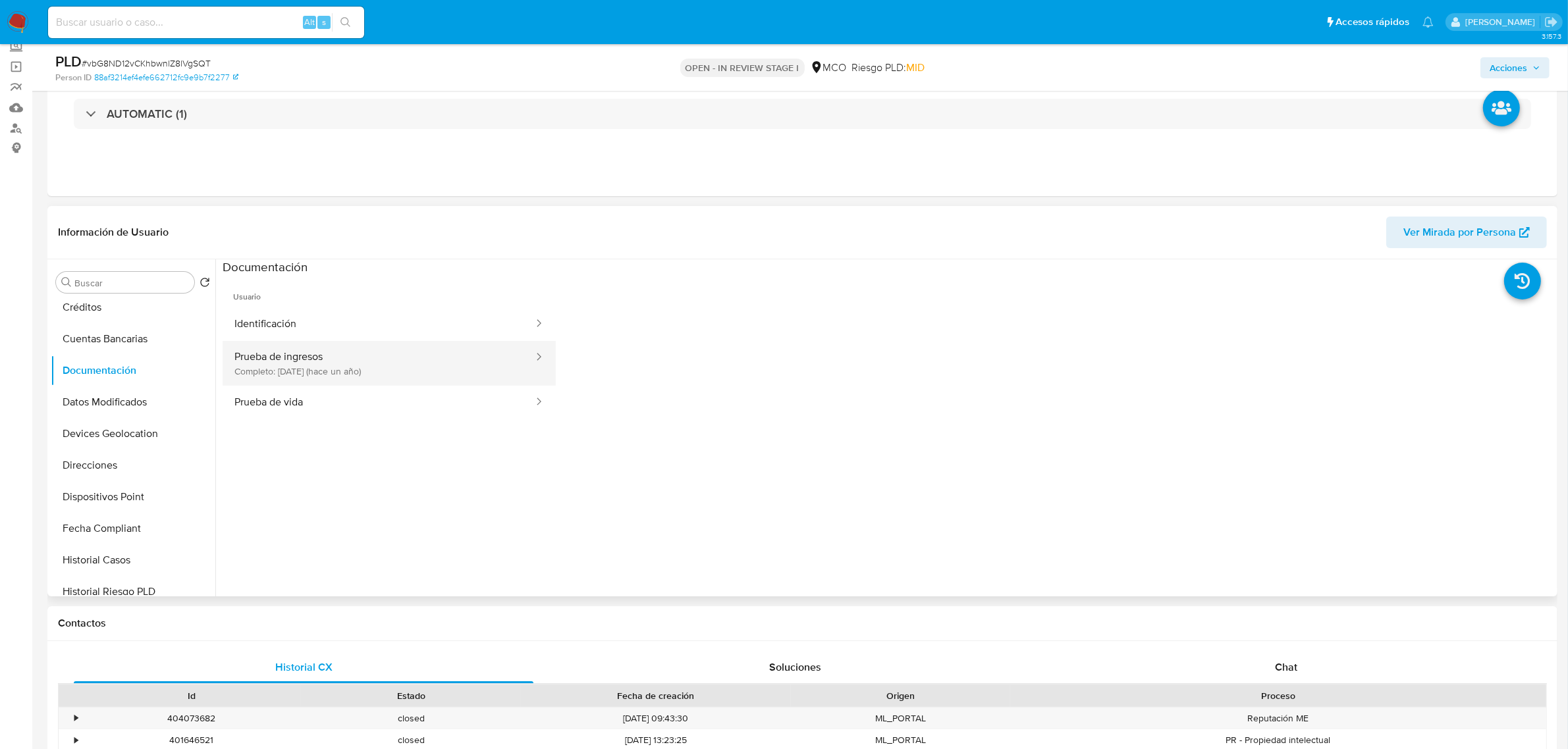
click at [433, 383] on button "Prueba de ingresos Completo: 25/06/2024 (hace un año)" at bounding box center [379, 363] width 312 height 44
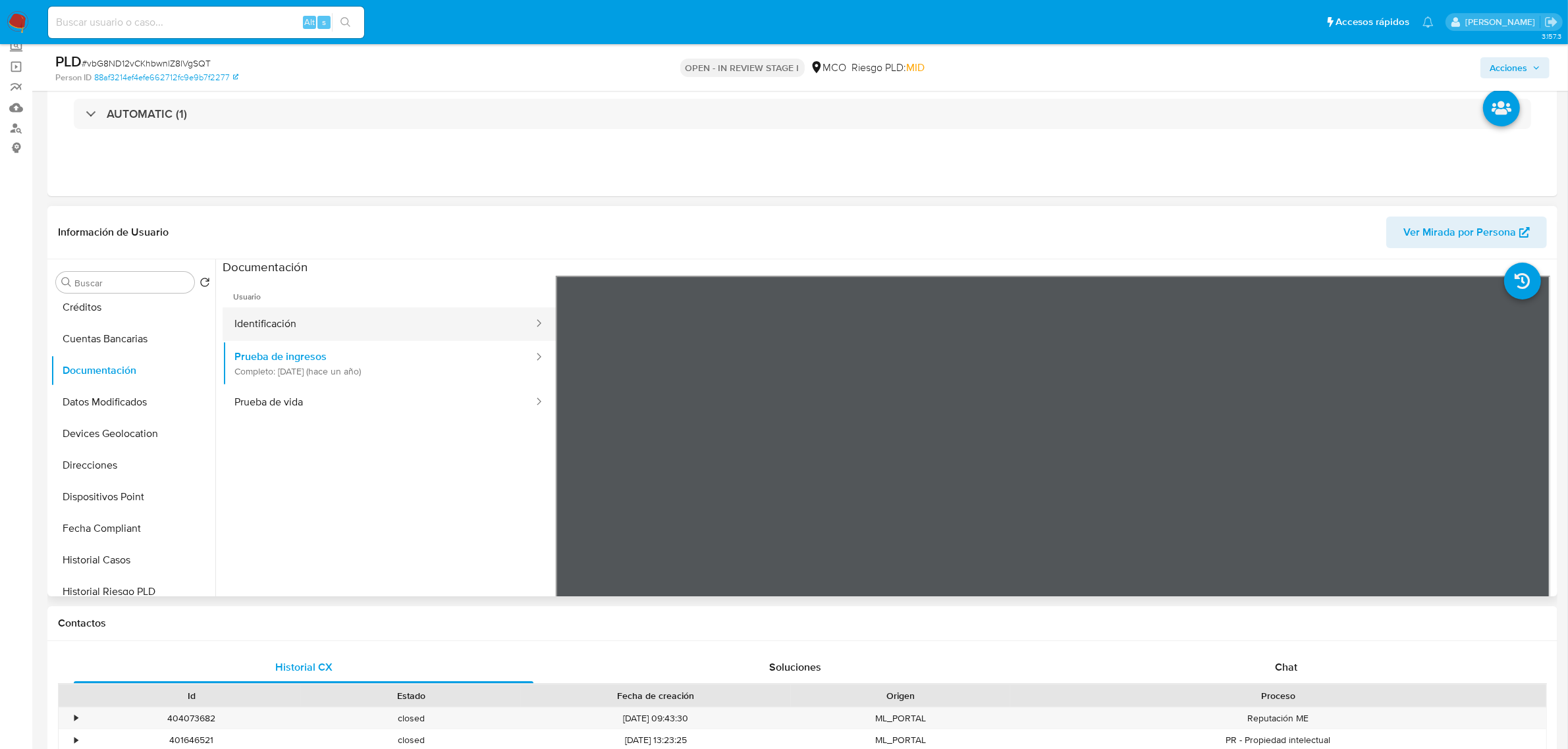
click at [347, 320] on button "Identificación" at bounding box center [379, 324] width 312 height 33
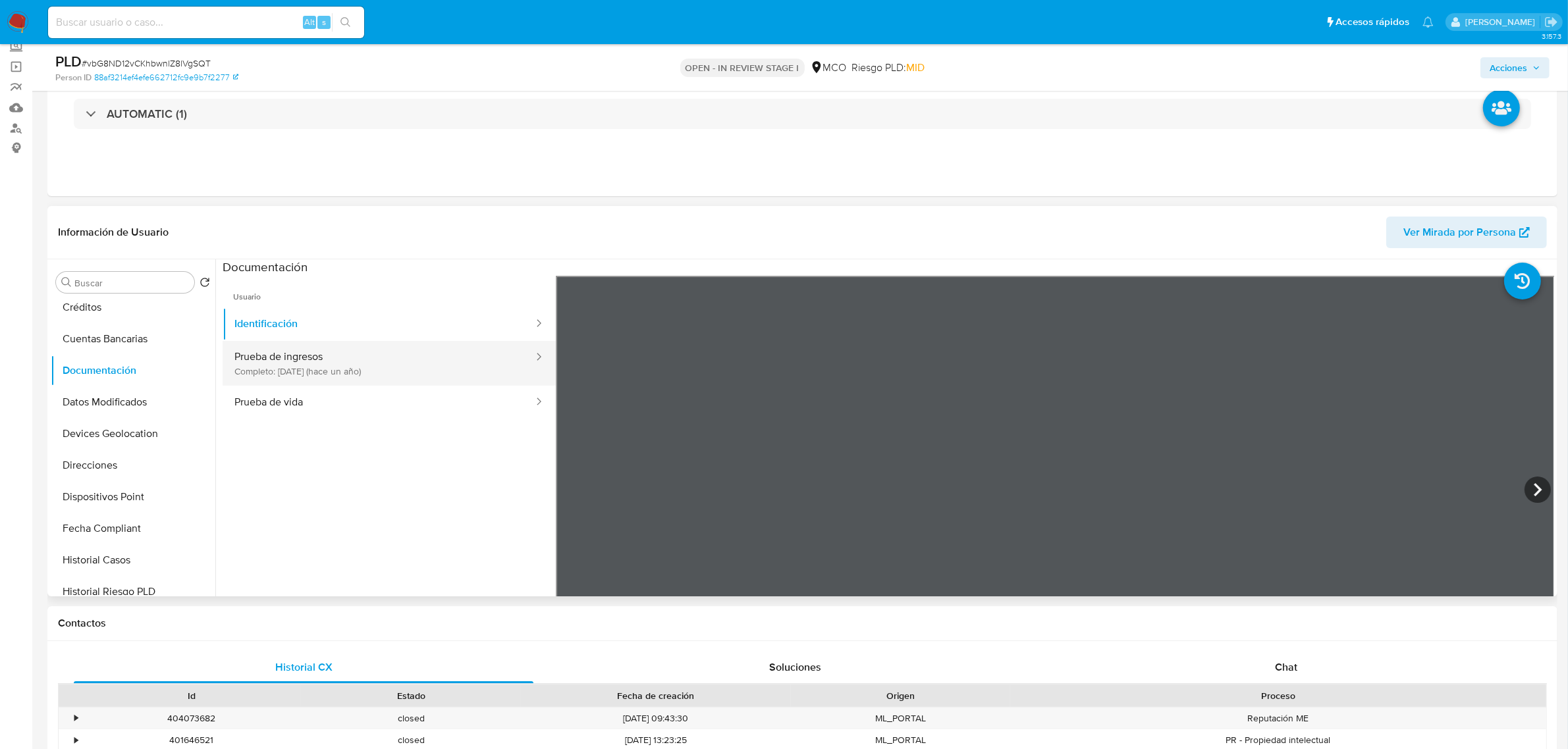
click at [395, 369] on button "Prueba de ingresos Completo: 25/06/2024 (hace un año)" at bounding box center [379, 363] width 312 height 44
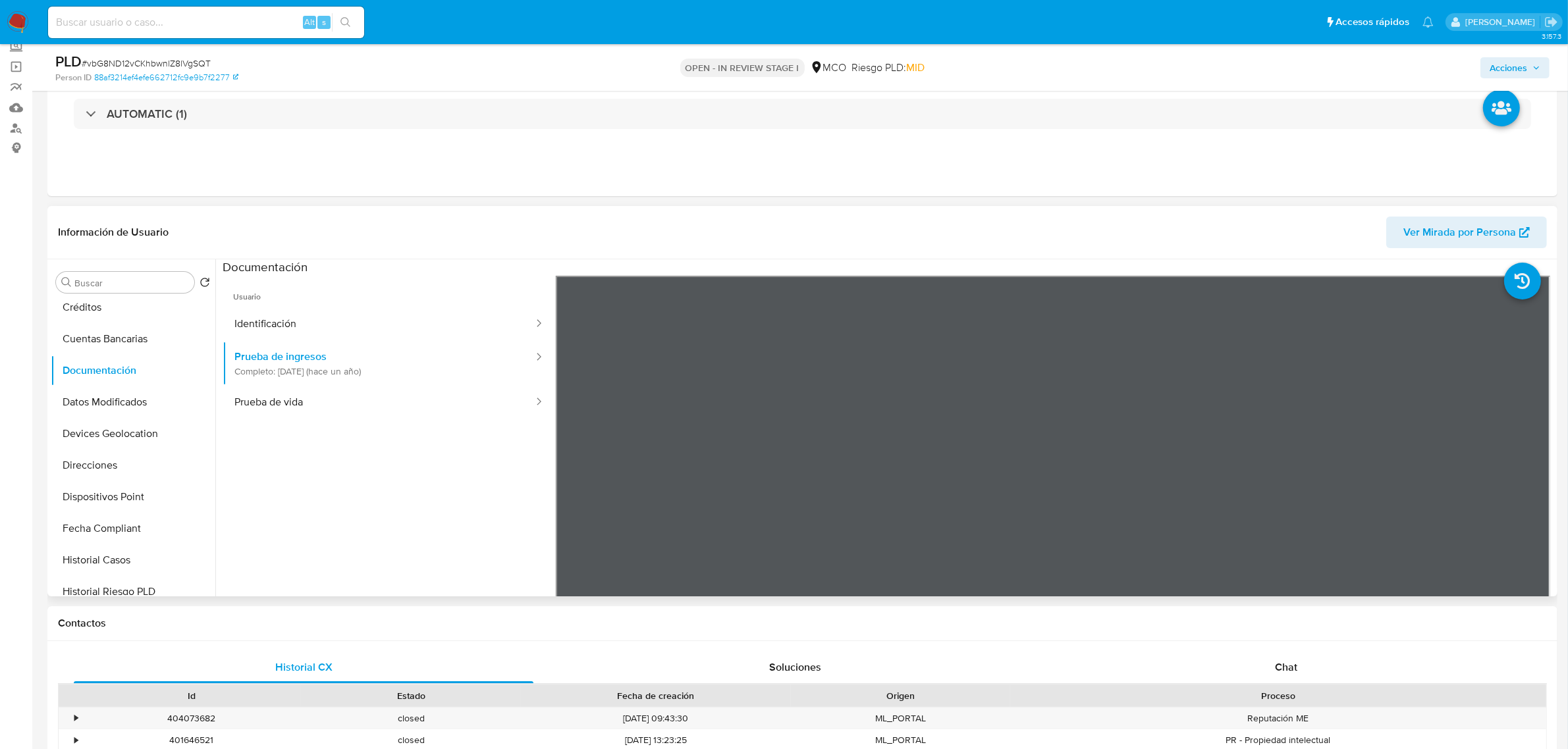
click at [484, 476] on ul "Usuario Identificación Prueba de ingresos Completo: 25/06/2024 (hace un año) Pr…" at bounding box center [389, 465] width 334 height 380
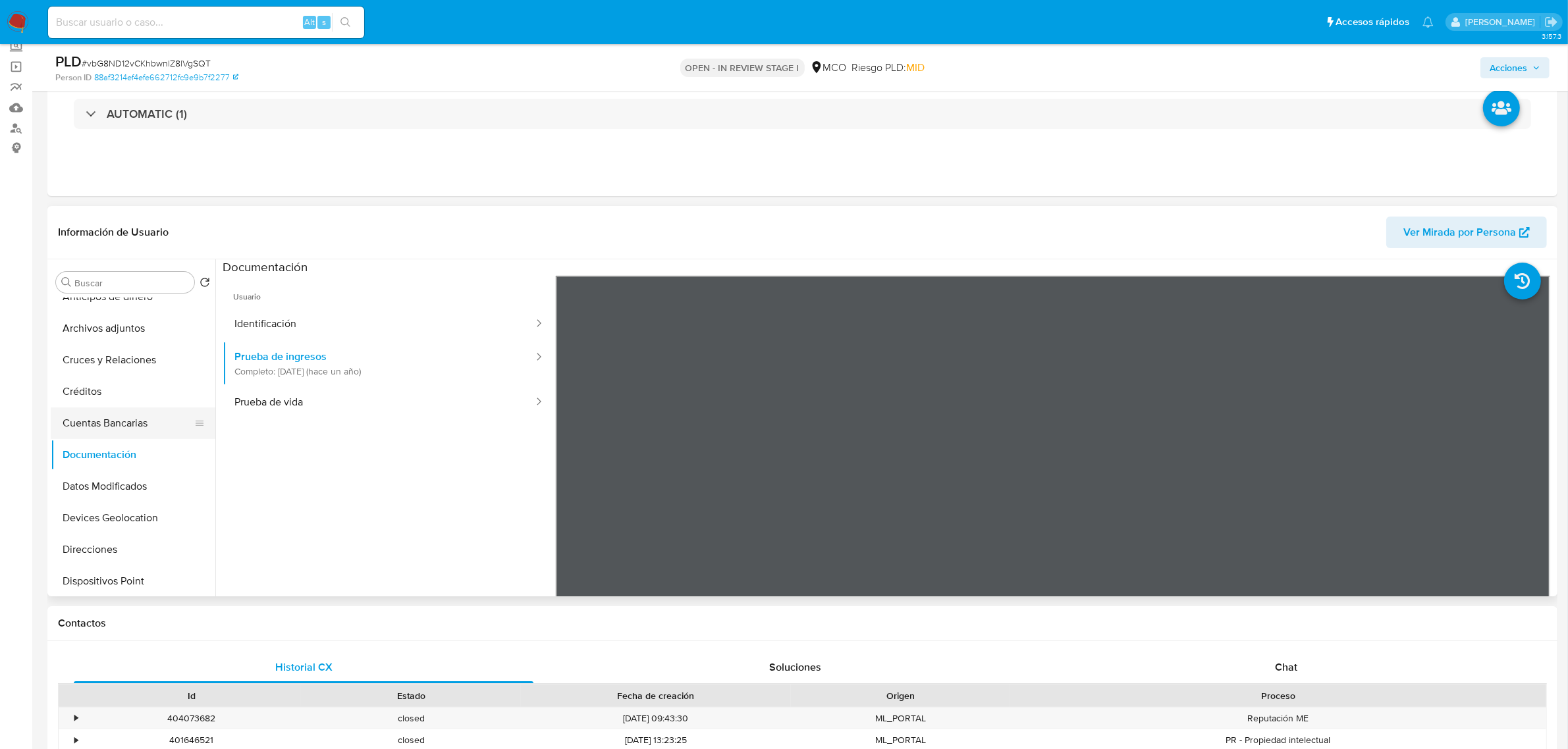
scroll to position [0, 0]
click at [119, 307] on button "General" at bounding box center [128, 314] width 154 height 31
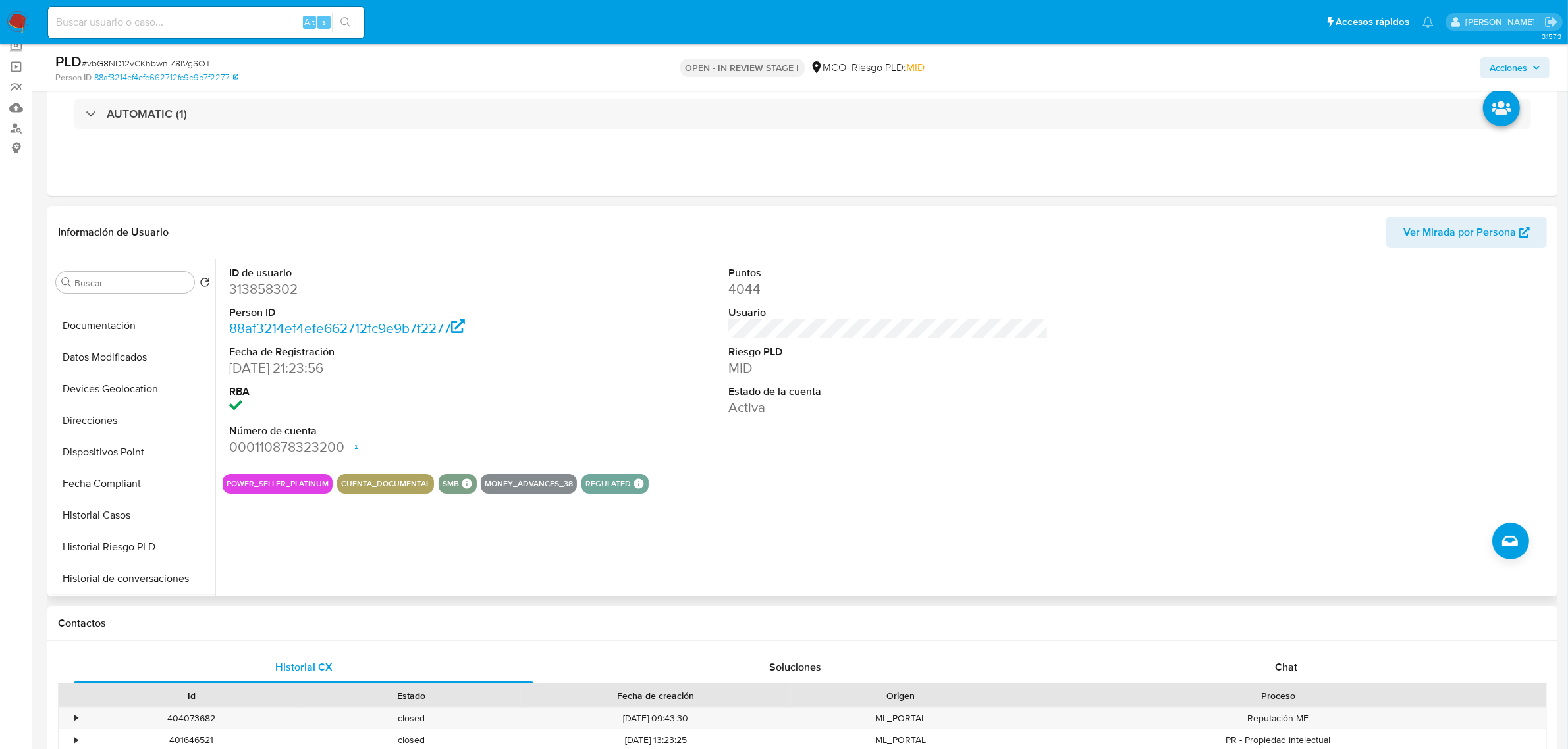
scroll to position [247, 0]
click at [146, 542] on button "Historial de conversaciones" at bounding box center [128, 541] width 154 height 31
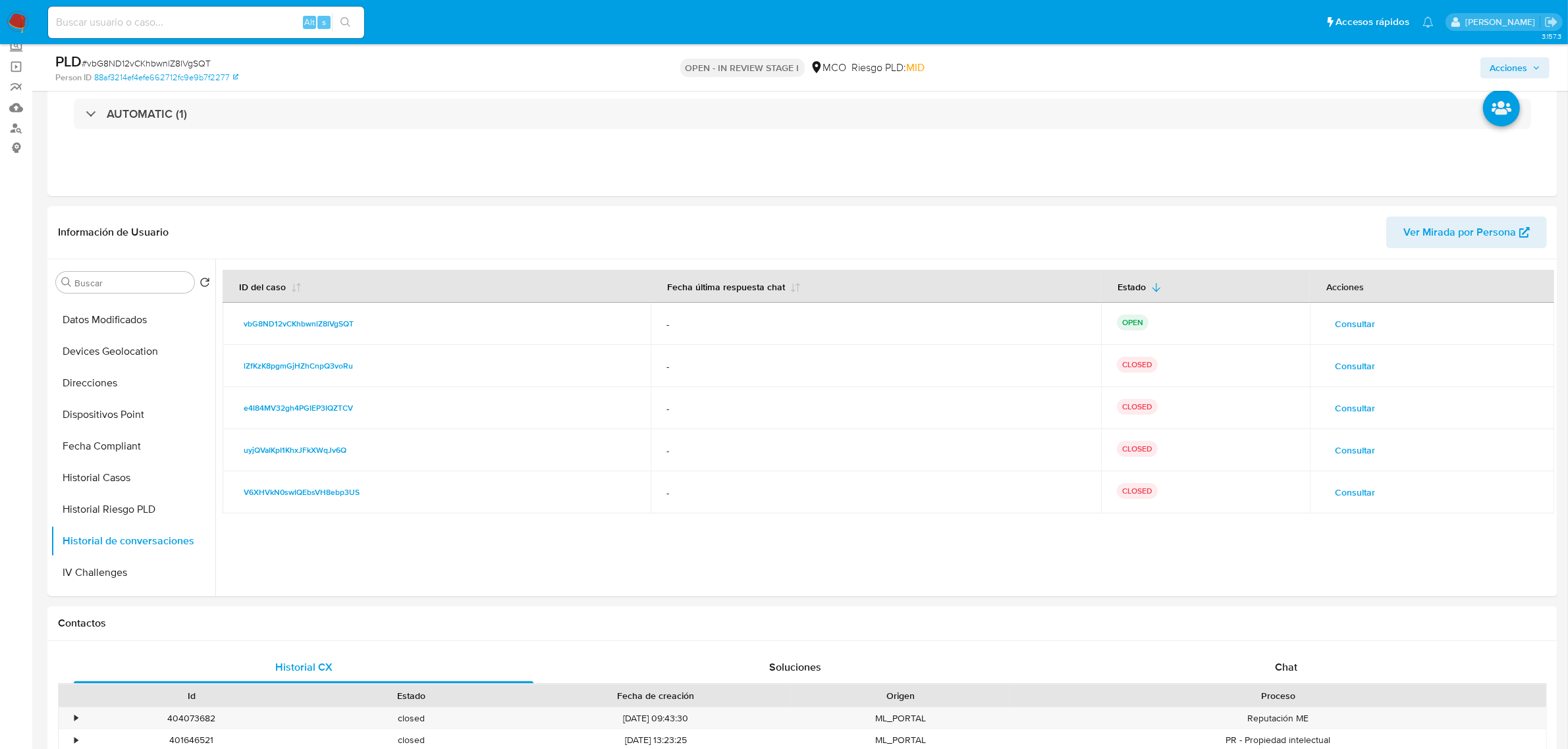
click at [1517, 66] on span "Acciones" at bounding box center [1508, 67] width 38 height 21
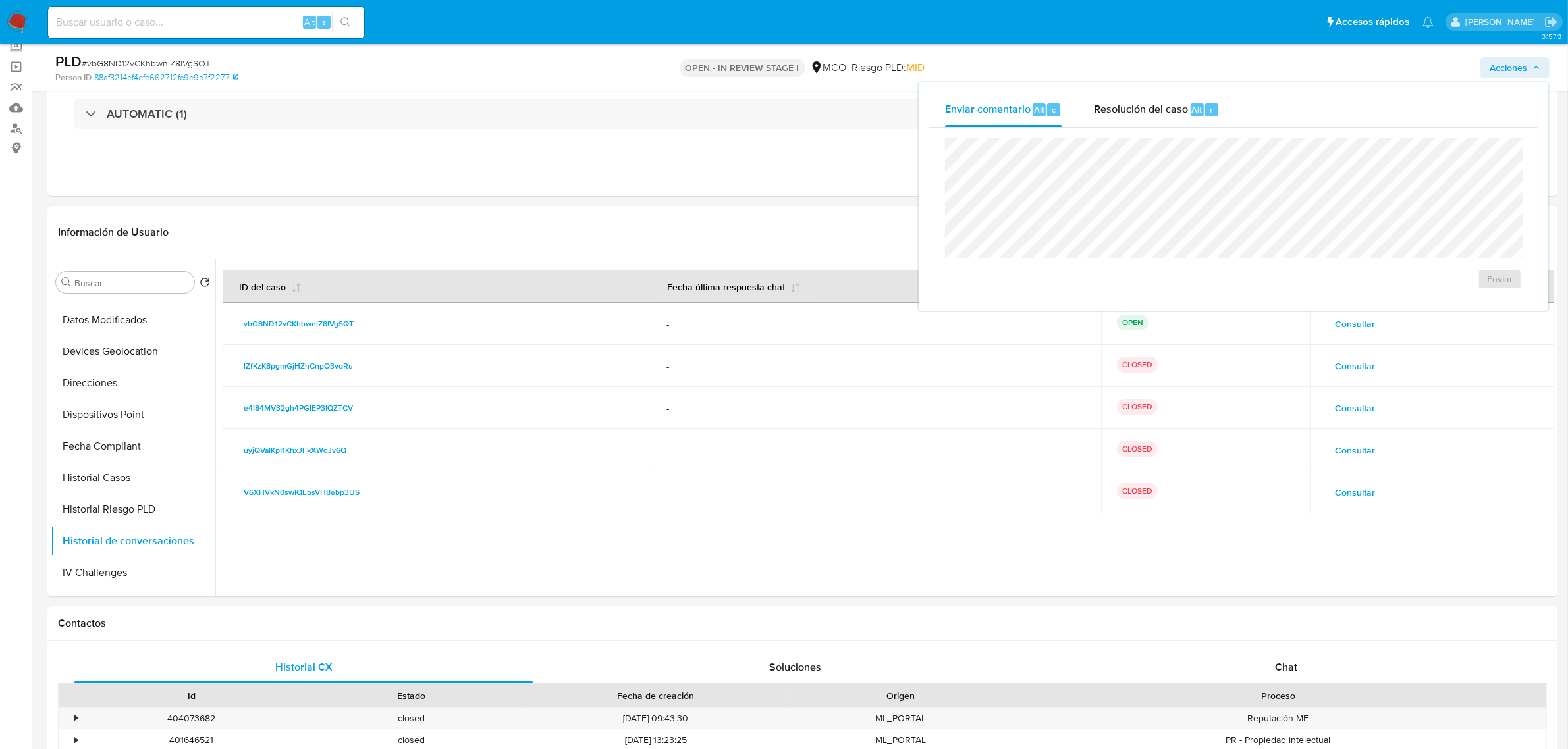
click at [1375, 127] on div "Enviar" at bounding box center [1234, 213] width 609 height 173
click at [707, 143] on div "AUTOMATIC (1)" at bounding box center [803, 114] width 1489 height 66
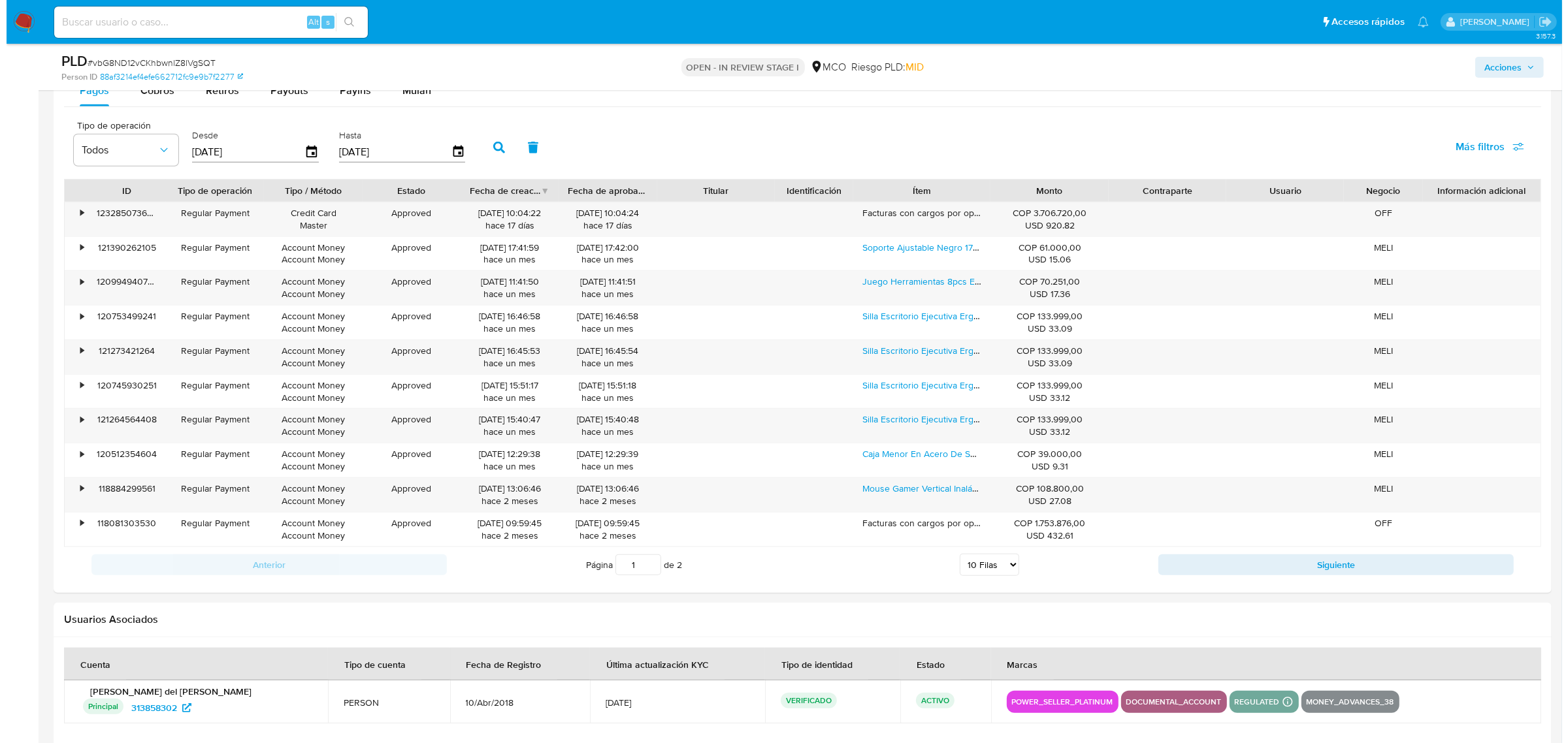
scroll to position [1855, 0]
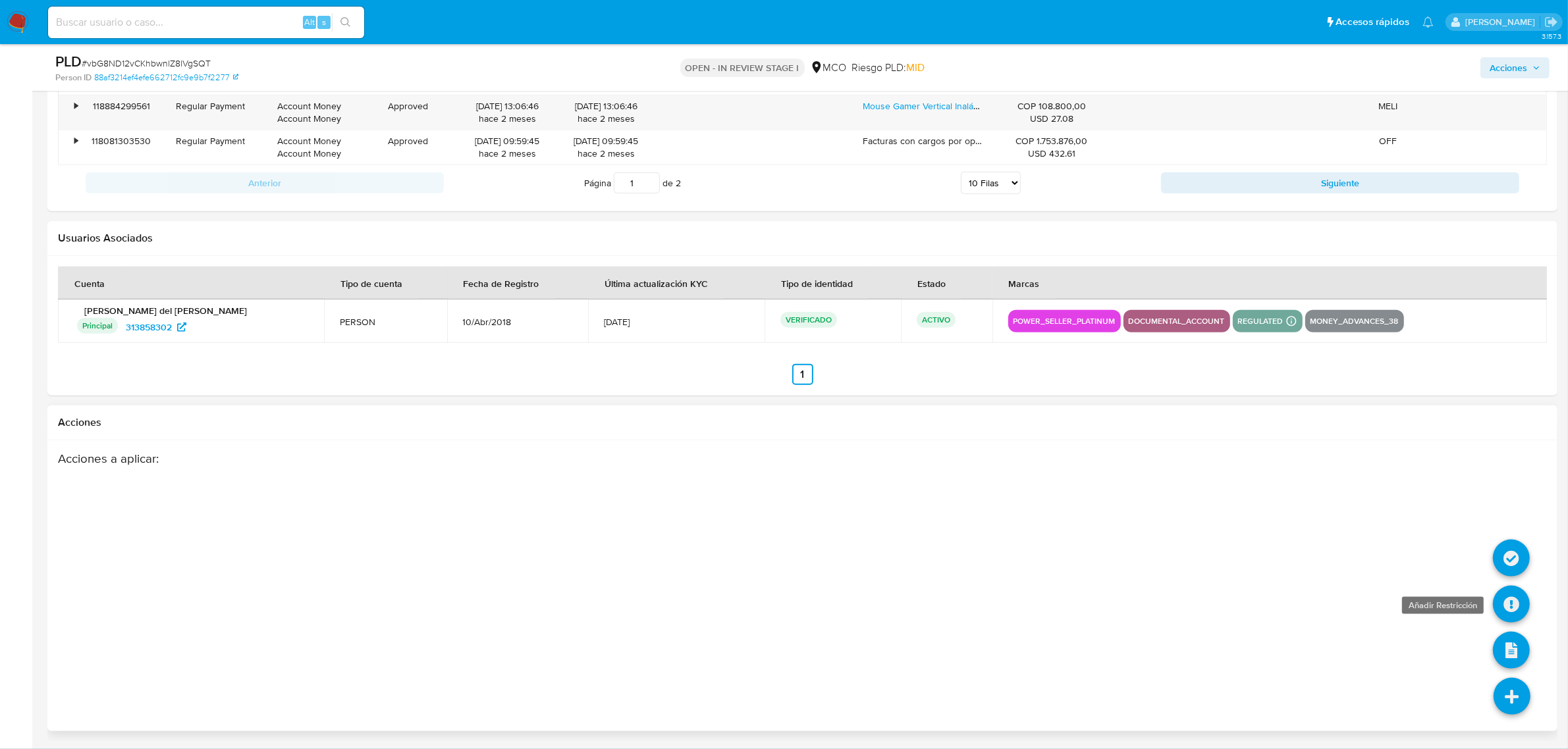
click at [1505, 602] on icon at bounding box center [1512, 604] width 37 height 37
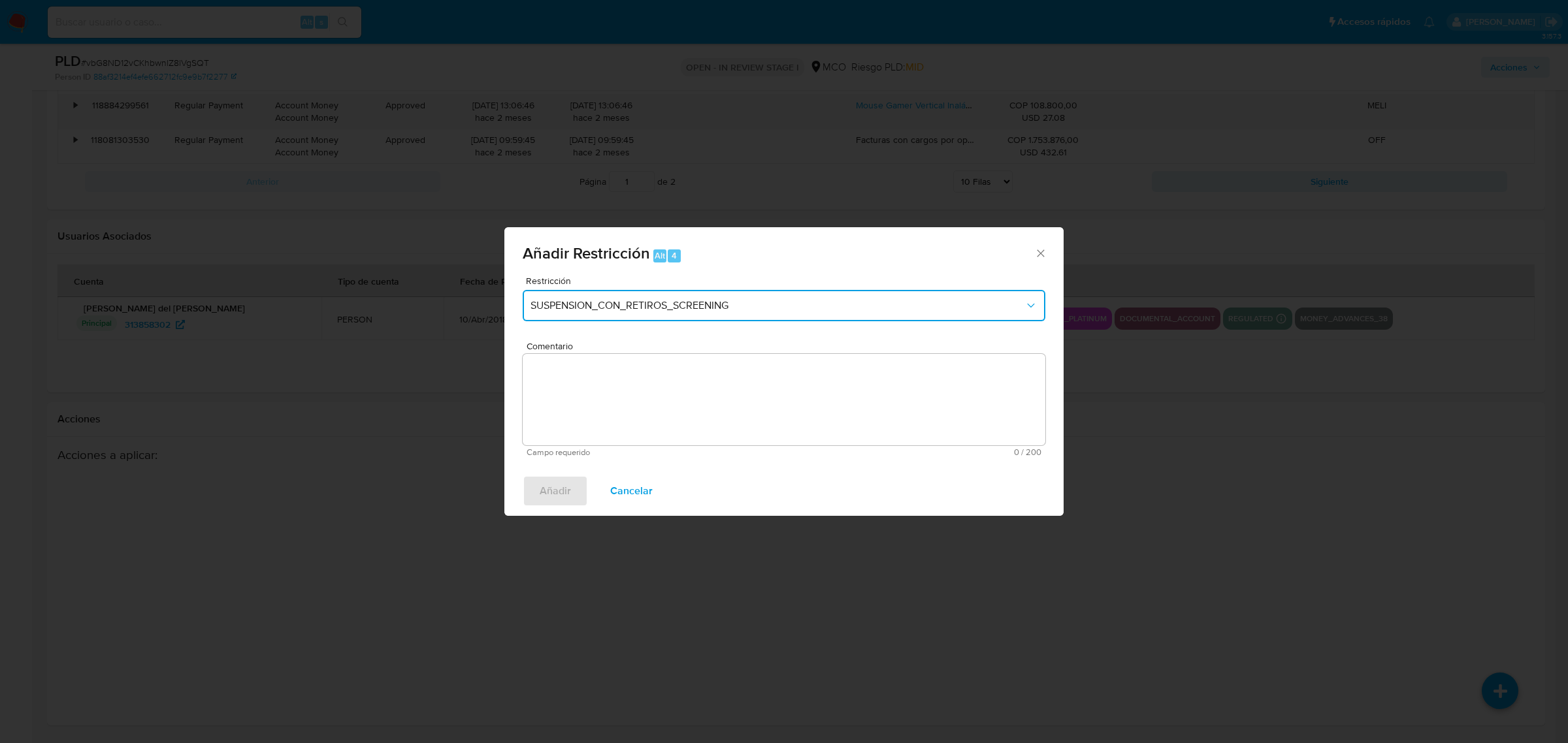
click at [714, 307] on span "SUSPENSION_CON_RETIROS_SCREENING" at bounding box center [777, 305] width 494 height 13
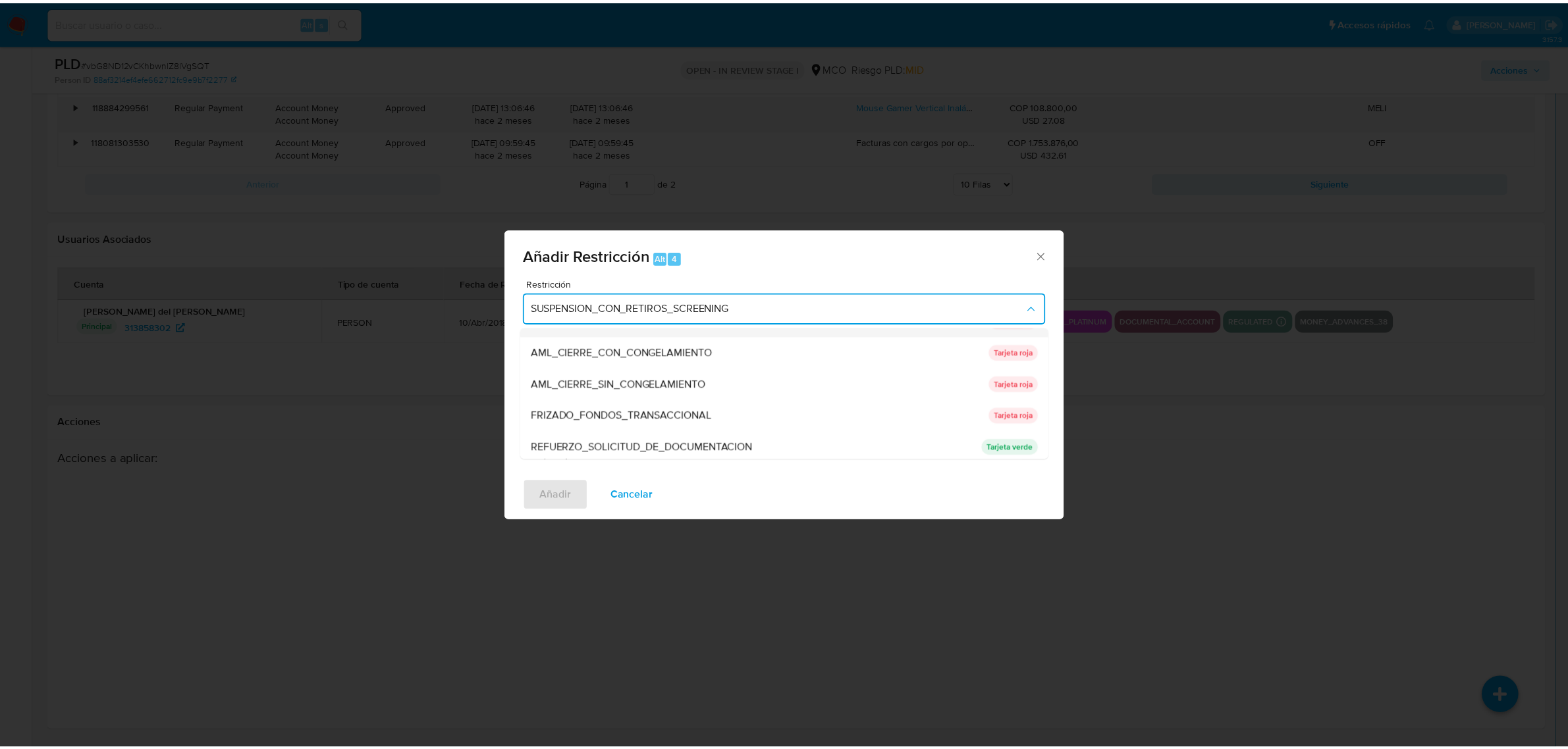
scroll to position [120, 0]
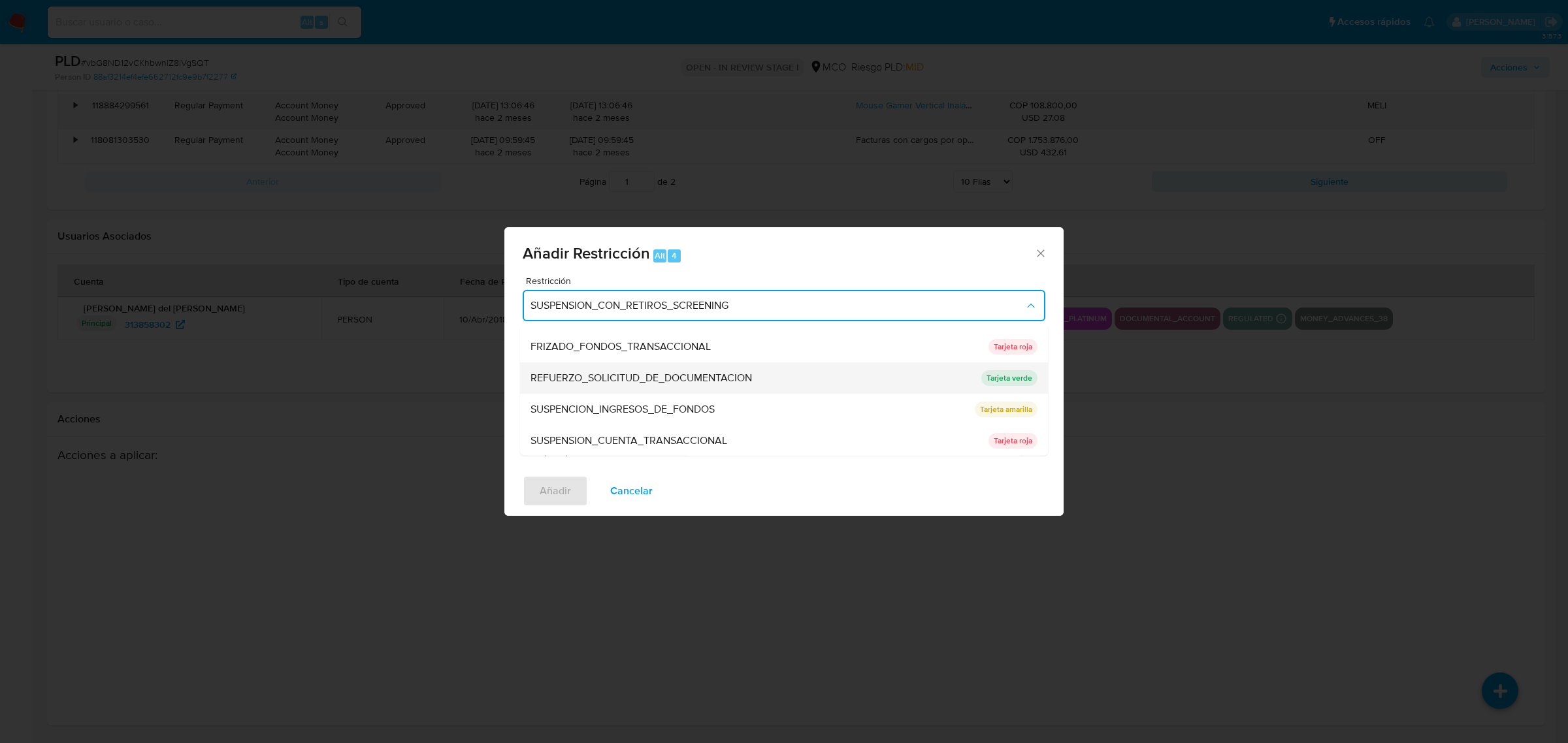
click at [742, 373] on span "REFUERZO_SOLICITUD_DE_DOCUMENTACION" at bounding box center [641, 377] width 222 height 13
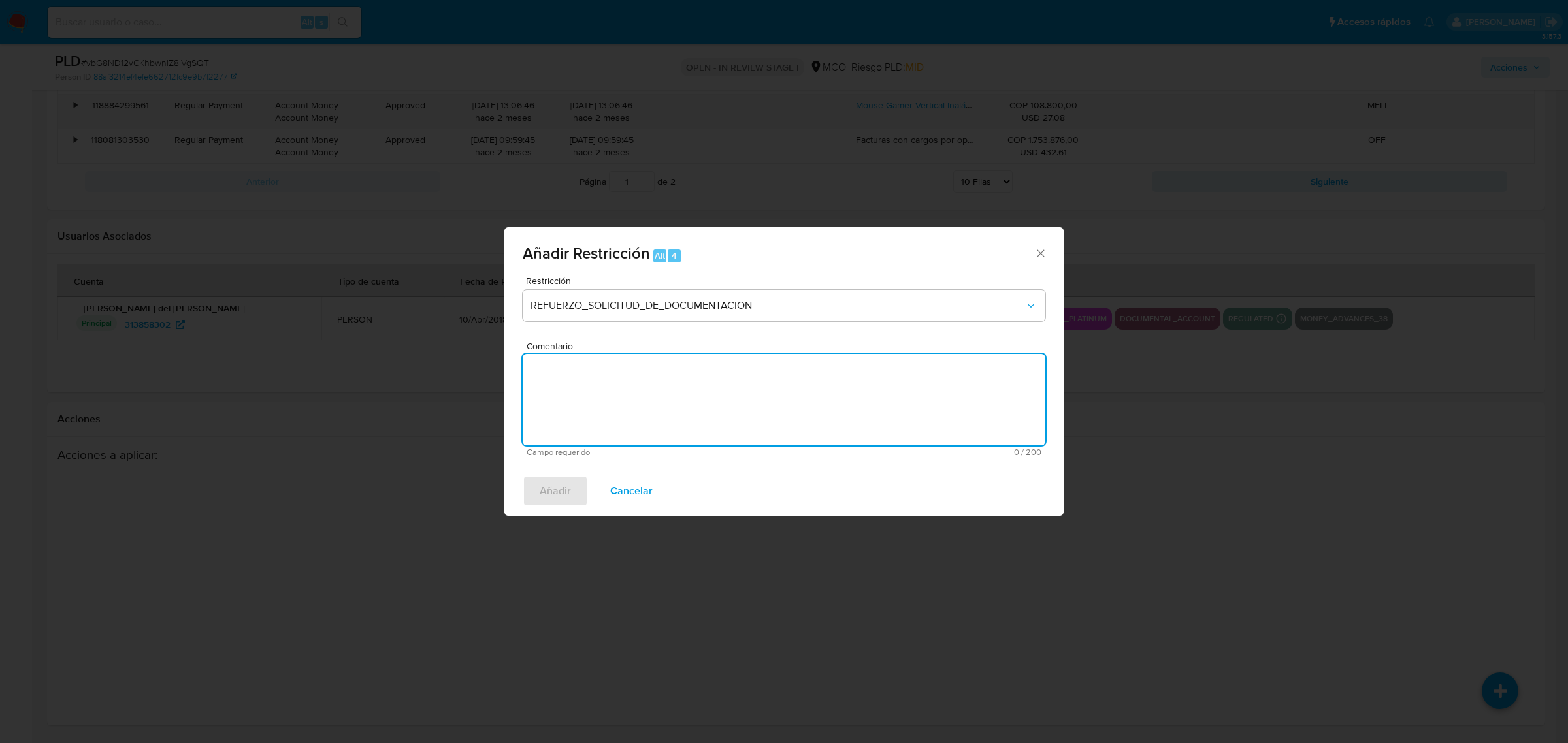
click at [718, 390] on textarea "Comentario" at bounding box center [784, 399] width 522 height 92
type textarea "Se refuerza contacto"
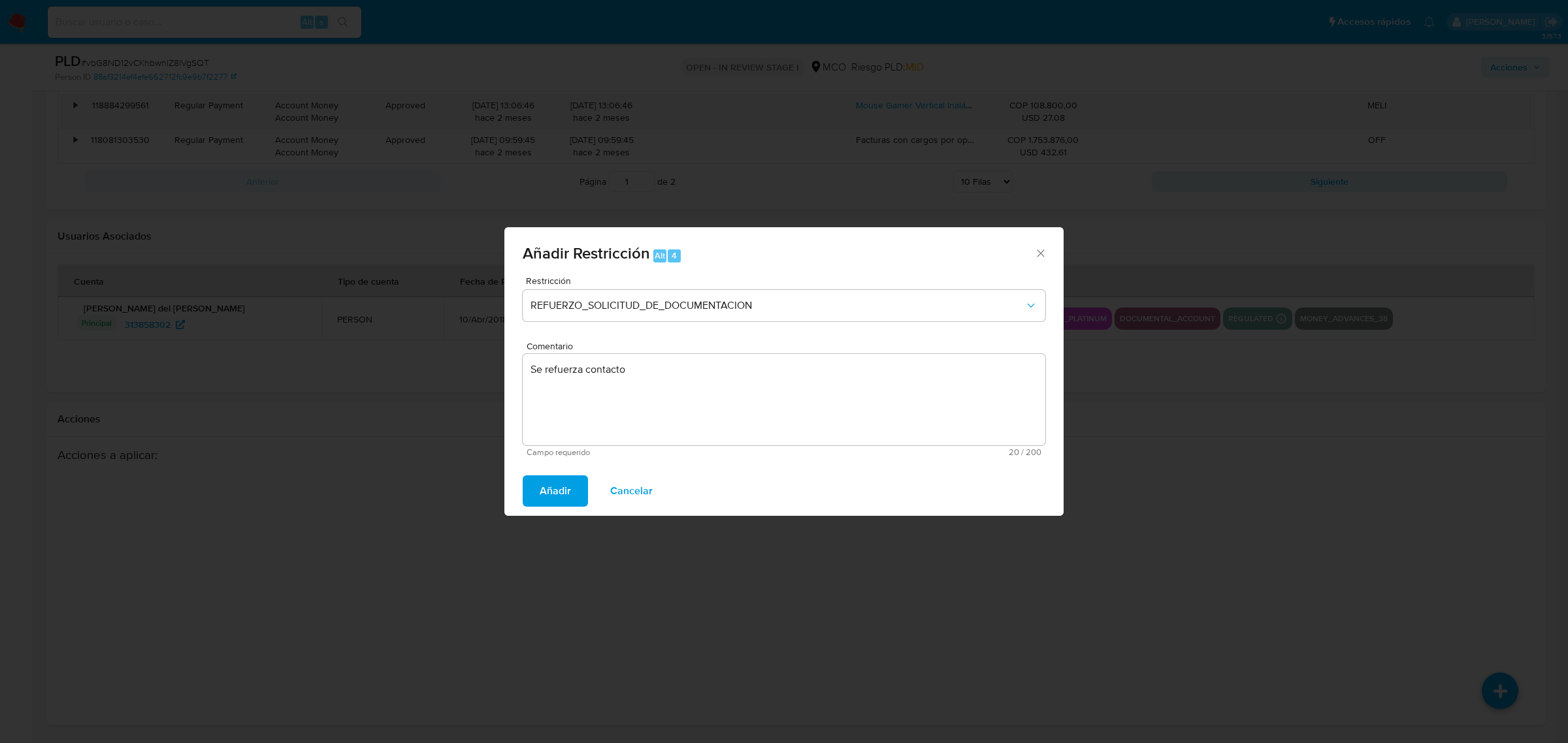
click at [543, 498] on span "Añadir" at bounding box center [555, 490] width 31 height 28
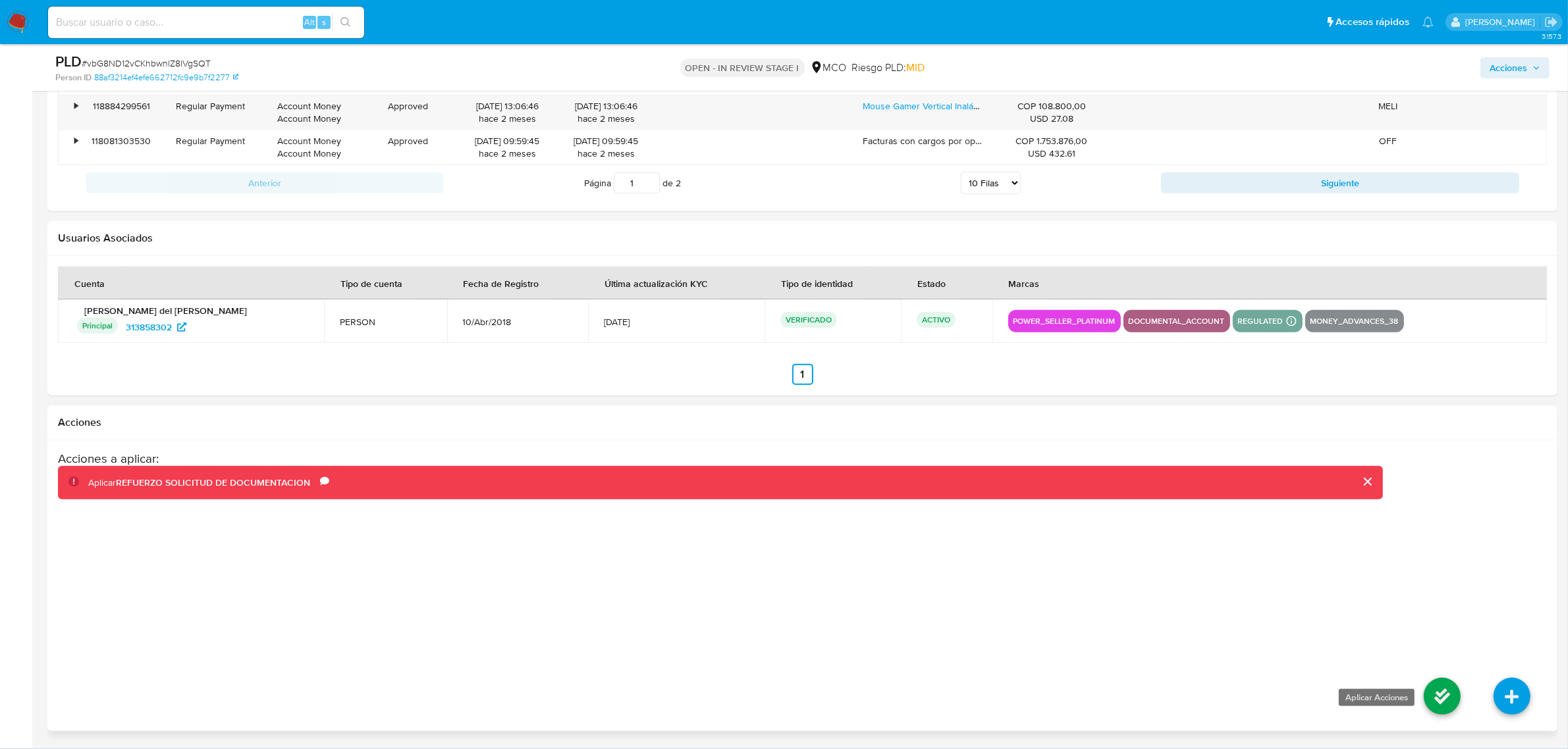
click at [1451, 703] on icon at bounding box center [1442, 696] width 37 height 37
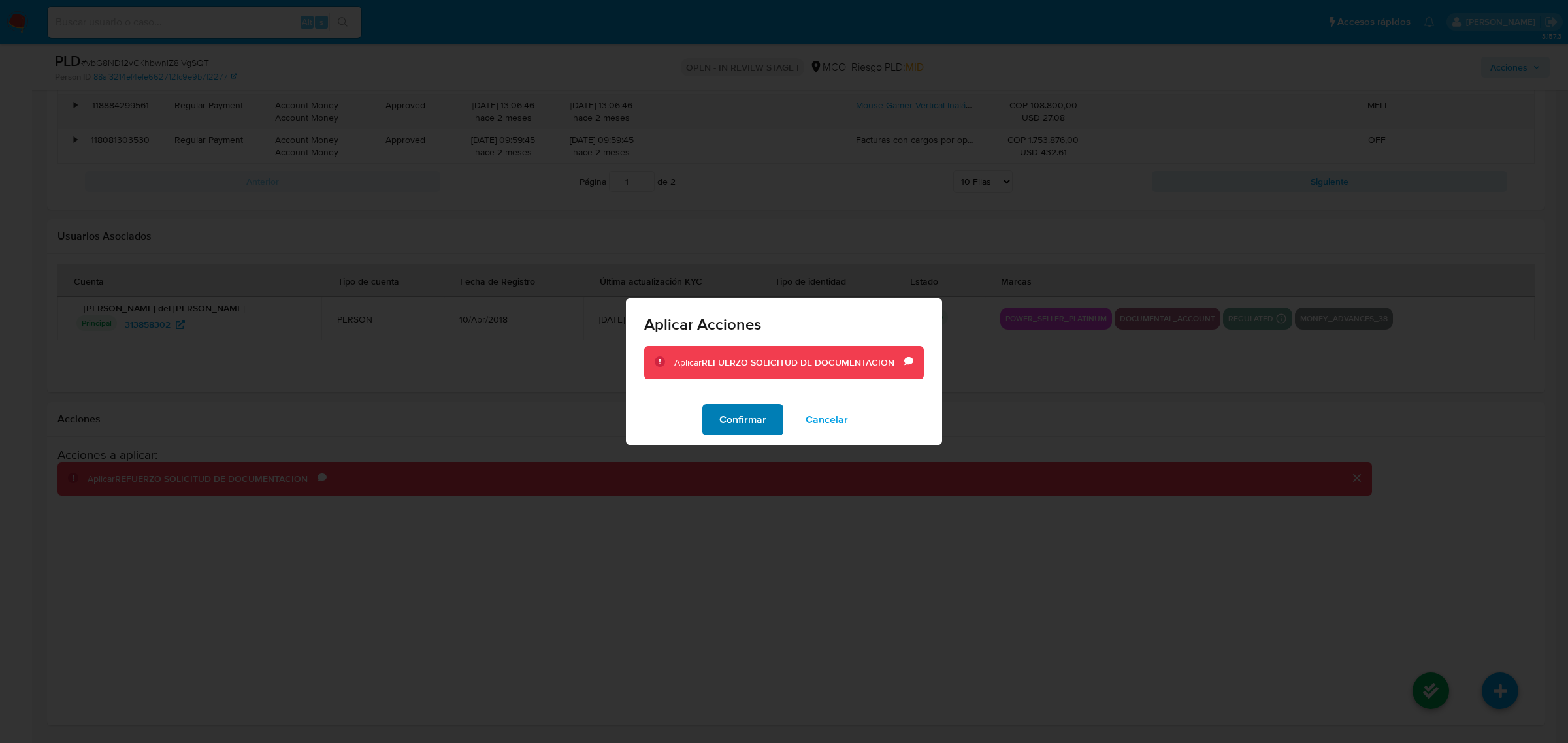
click at [745, 420] on span "Confirmar" at bounding box center [742, 420] width 47 height 28
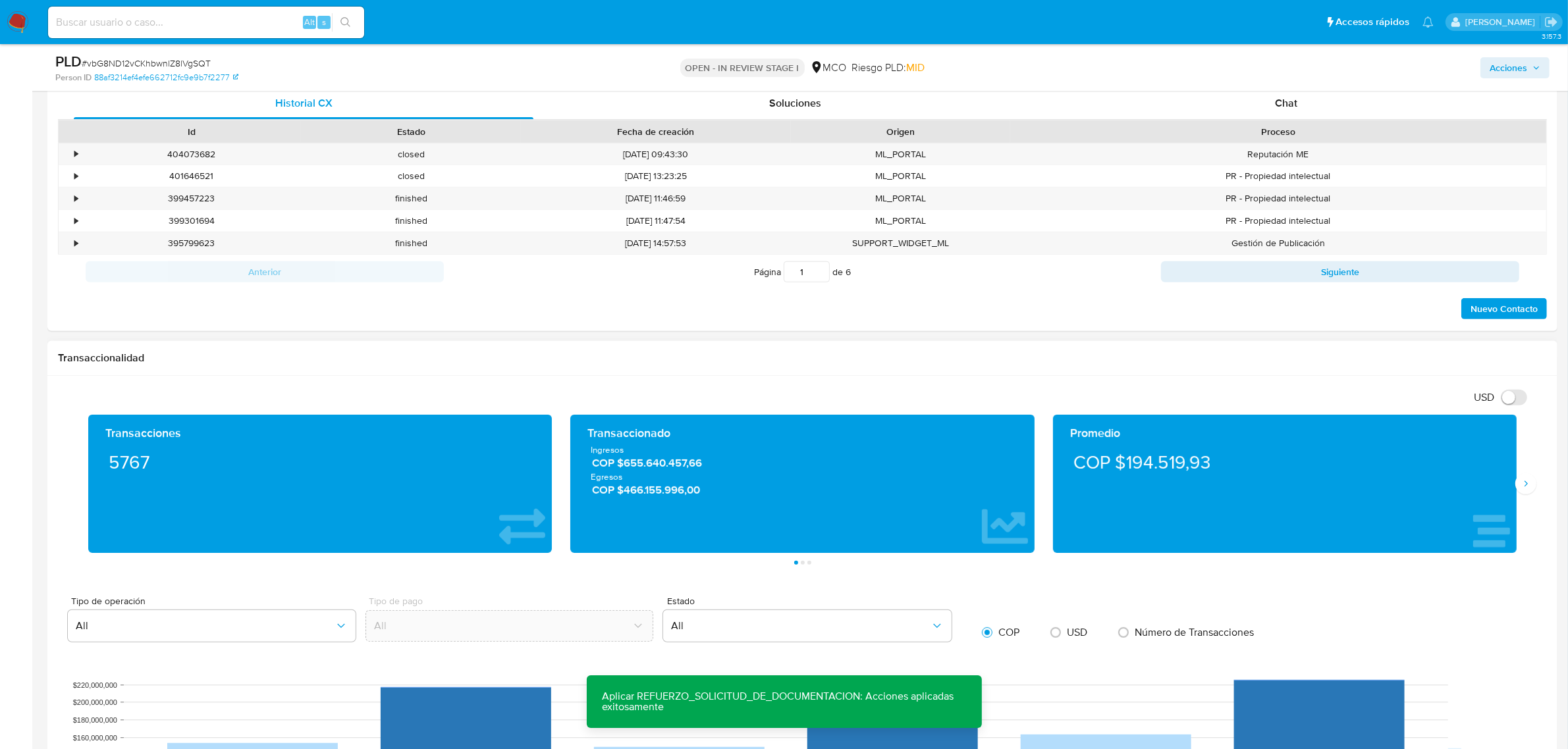
scroll to position [389, 0]
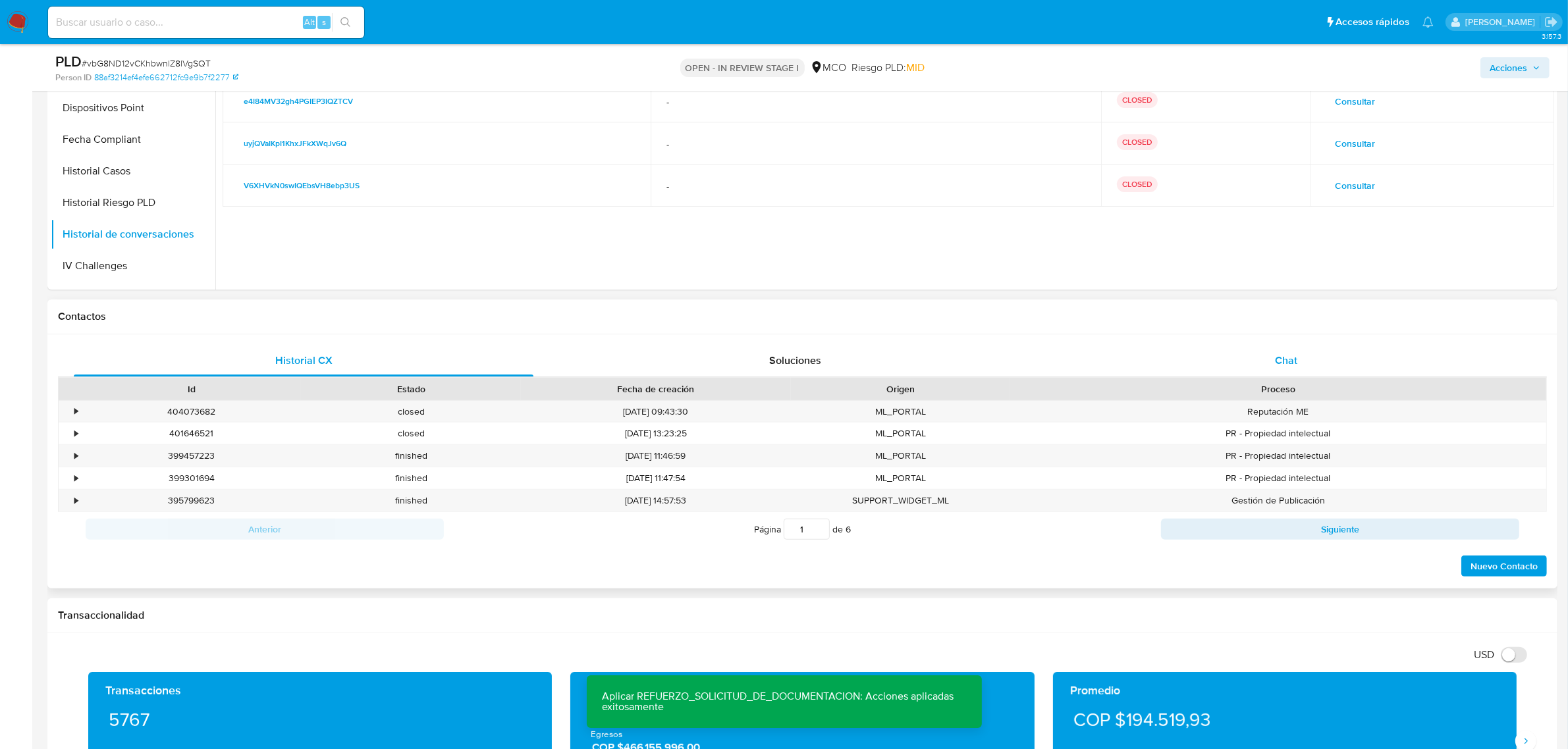
click at [1280, 356] on span "Chat" at bounding box center [1286, 360] width 22 height 15
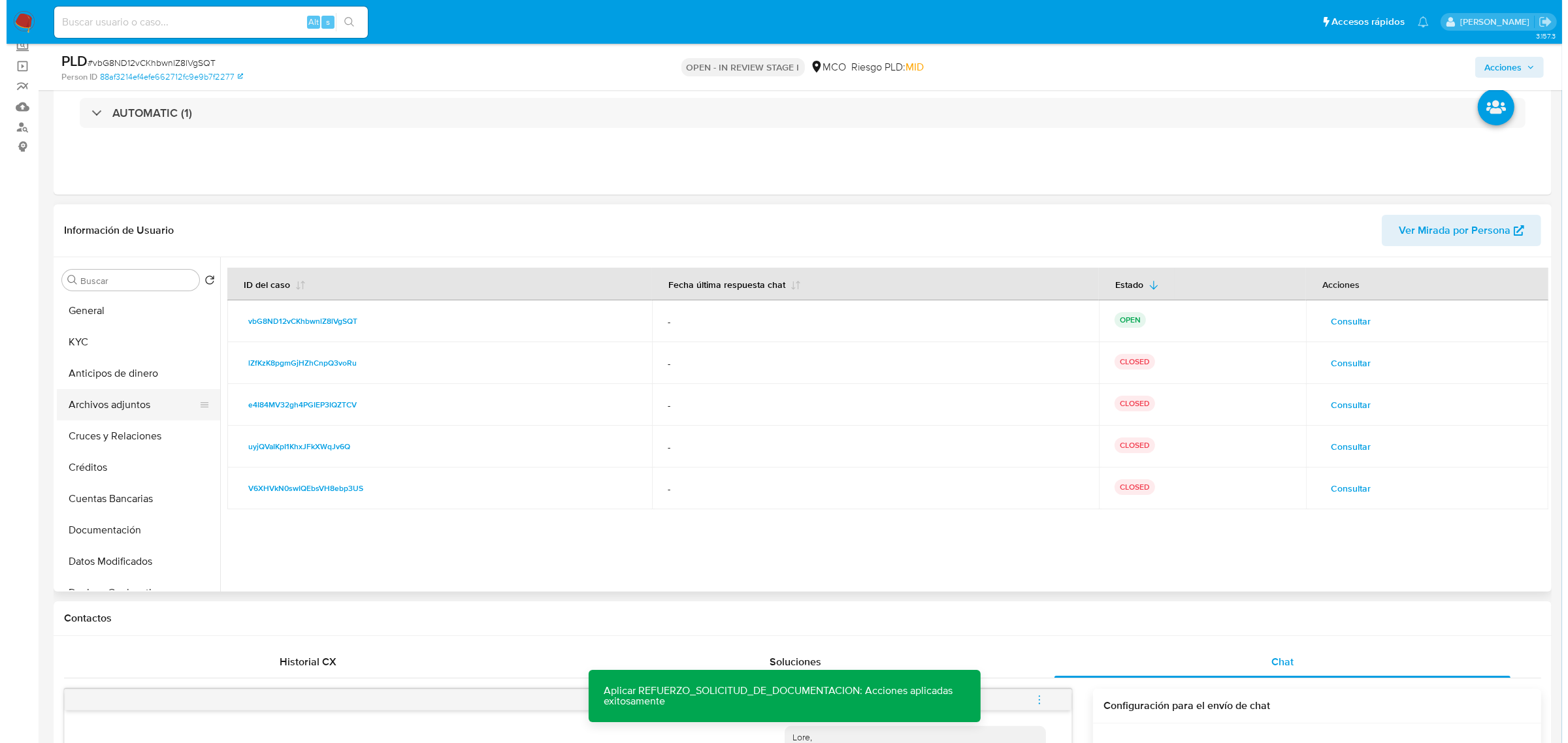
scroll to position [0, 0]
click at [121, 341] on button "KYC" at bounding box center [126, 343] width 153 height 31
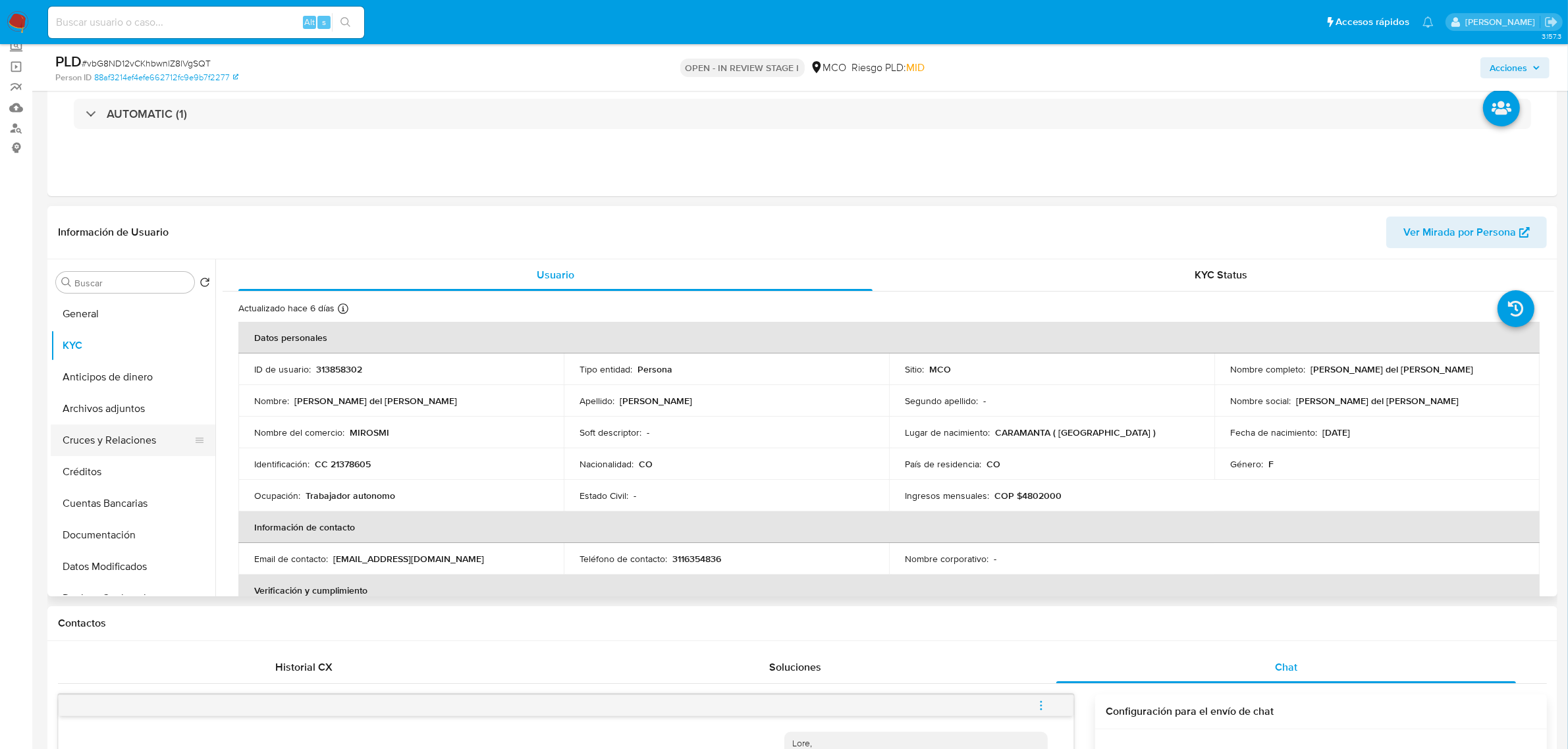
click at [149, 449] on button "Cruces y Relaciones" at bounding box center [128, 441] width 154 height 31
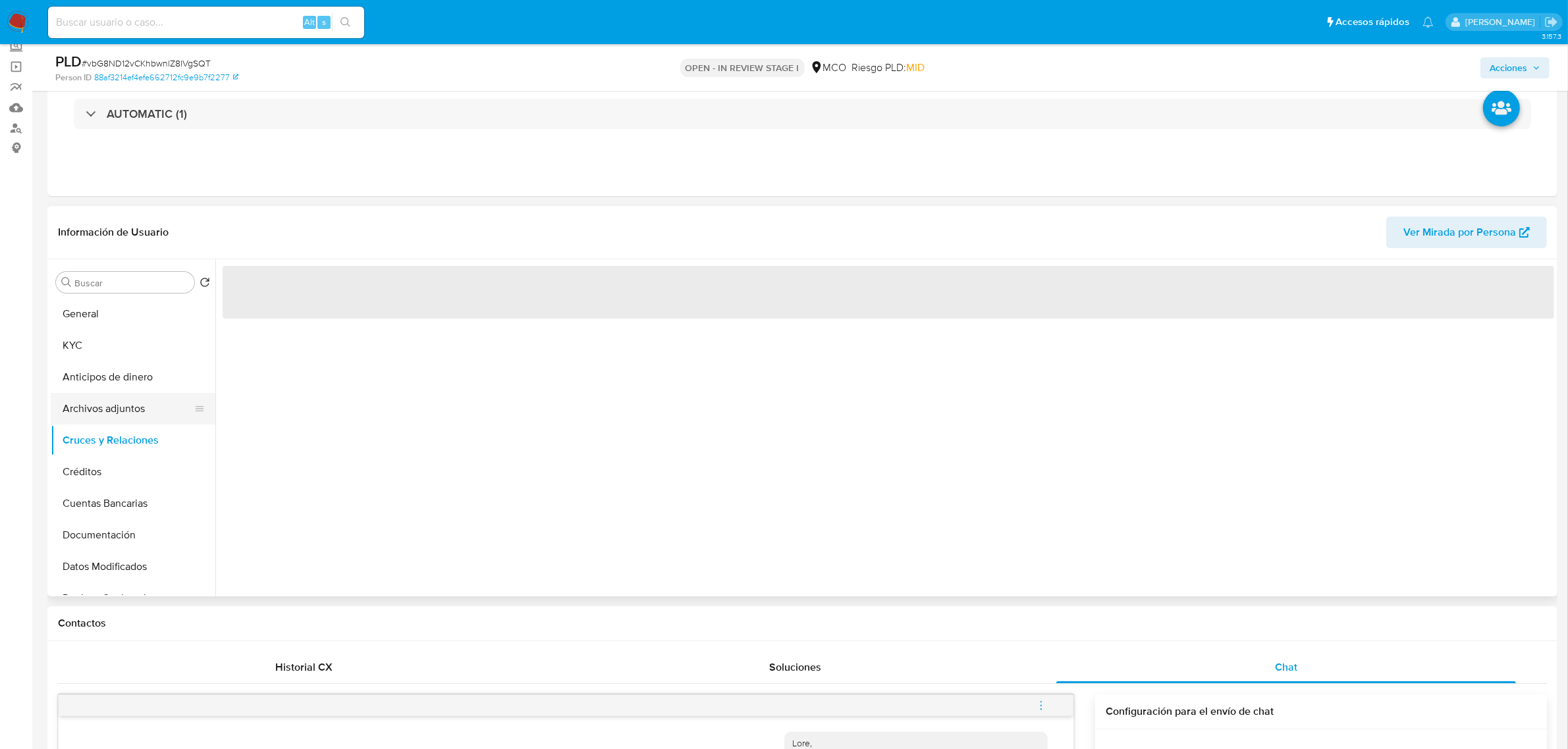
click at [130, 404] on button "Archivos adjuntos" at bounding box center [128, 409] width 154 height 31
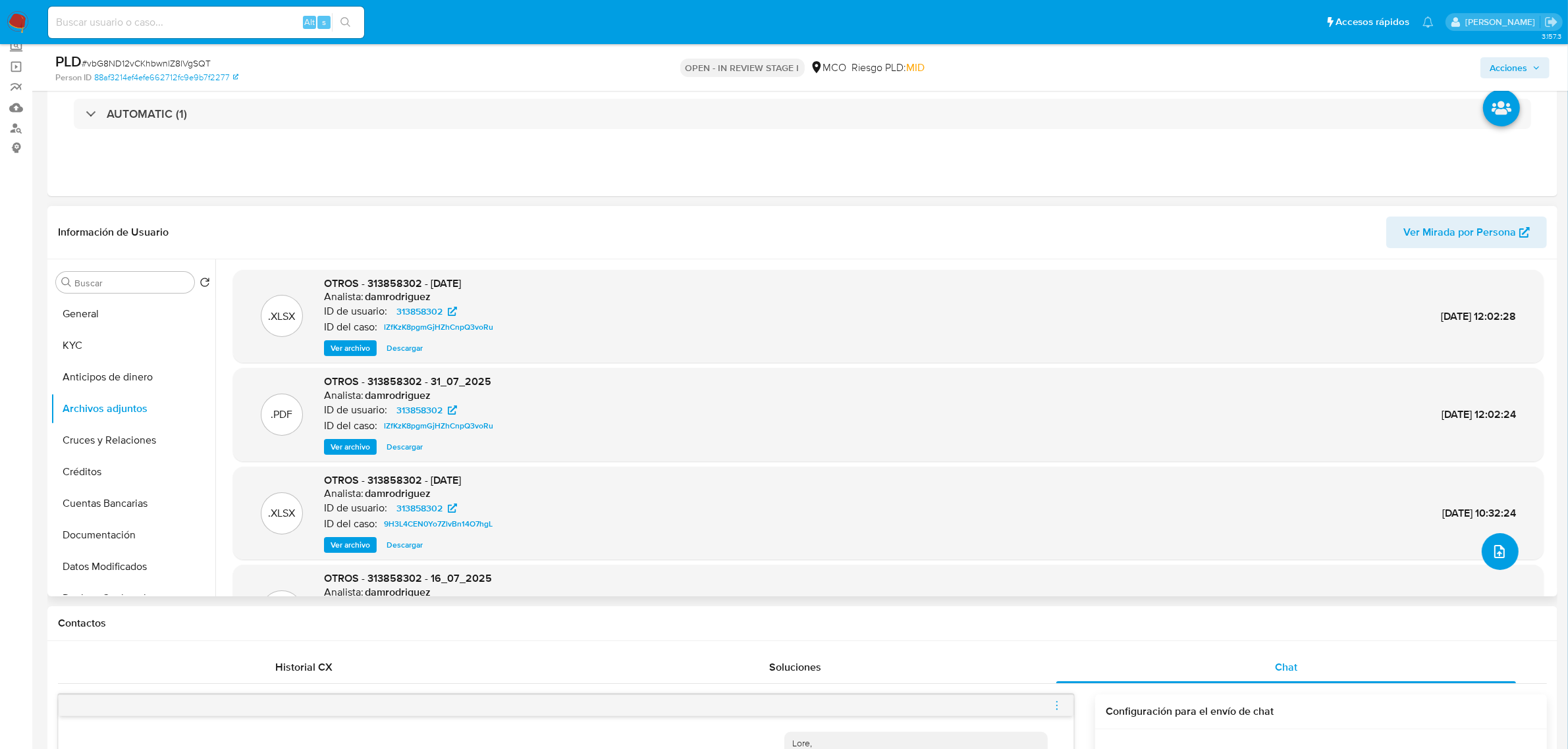
click at [1497, 555] on icon "upload-file" at bounding box center [1499, 551] width 10 height 13
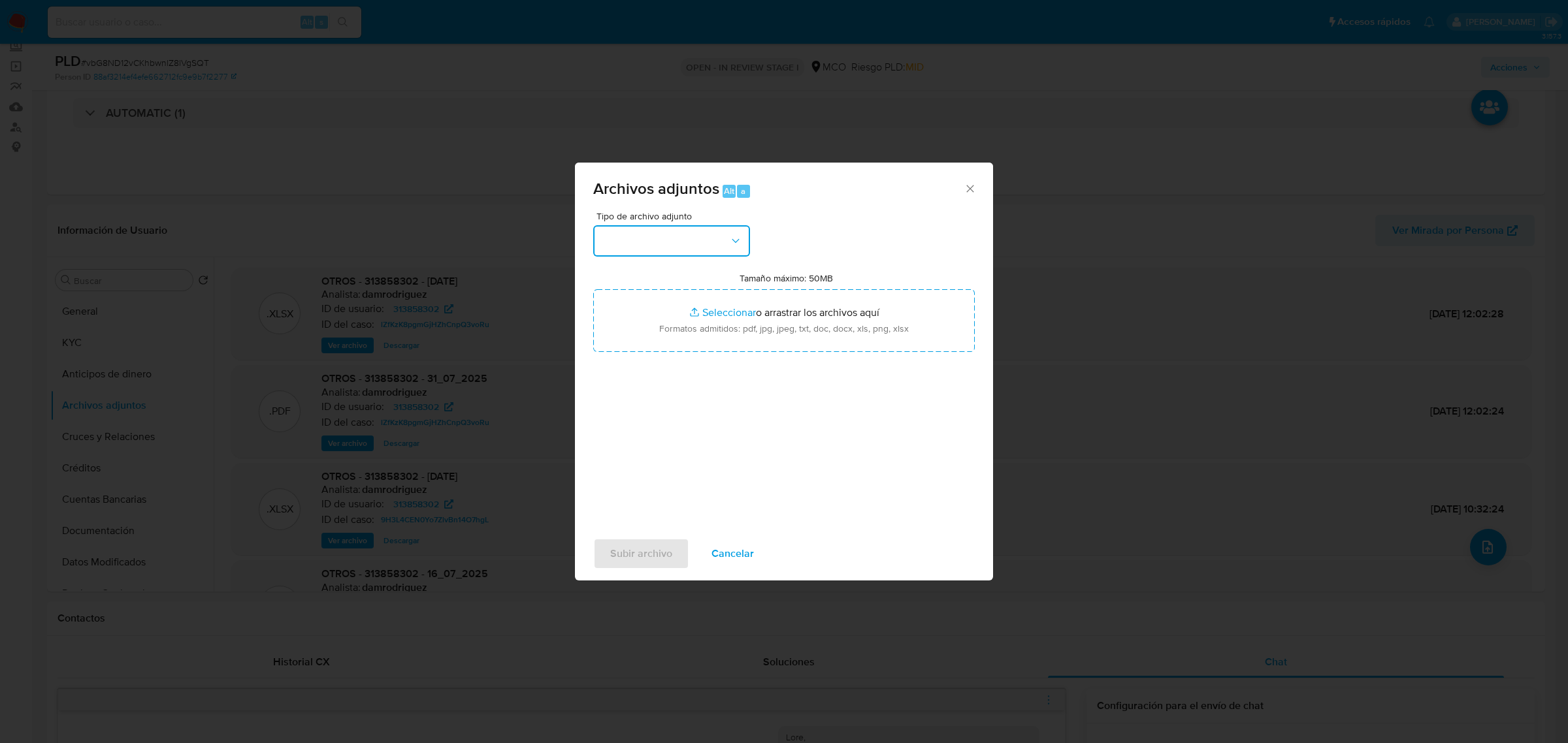
click at [700, 242] on button "button" at bounding box center [671, 241] width 157 height 31
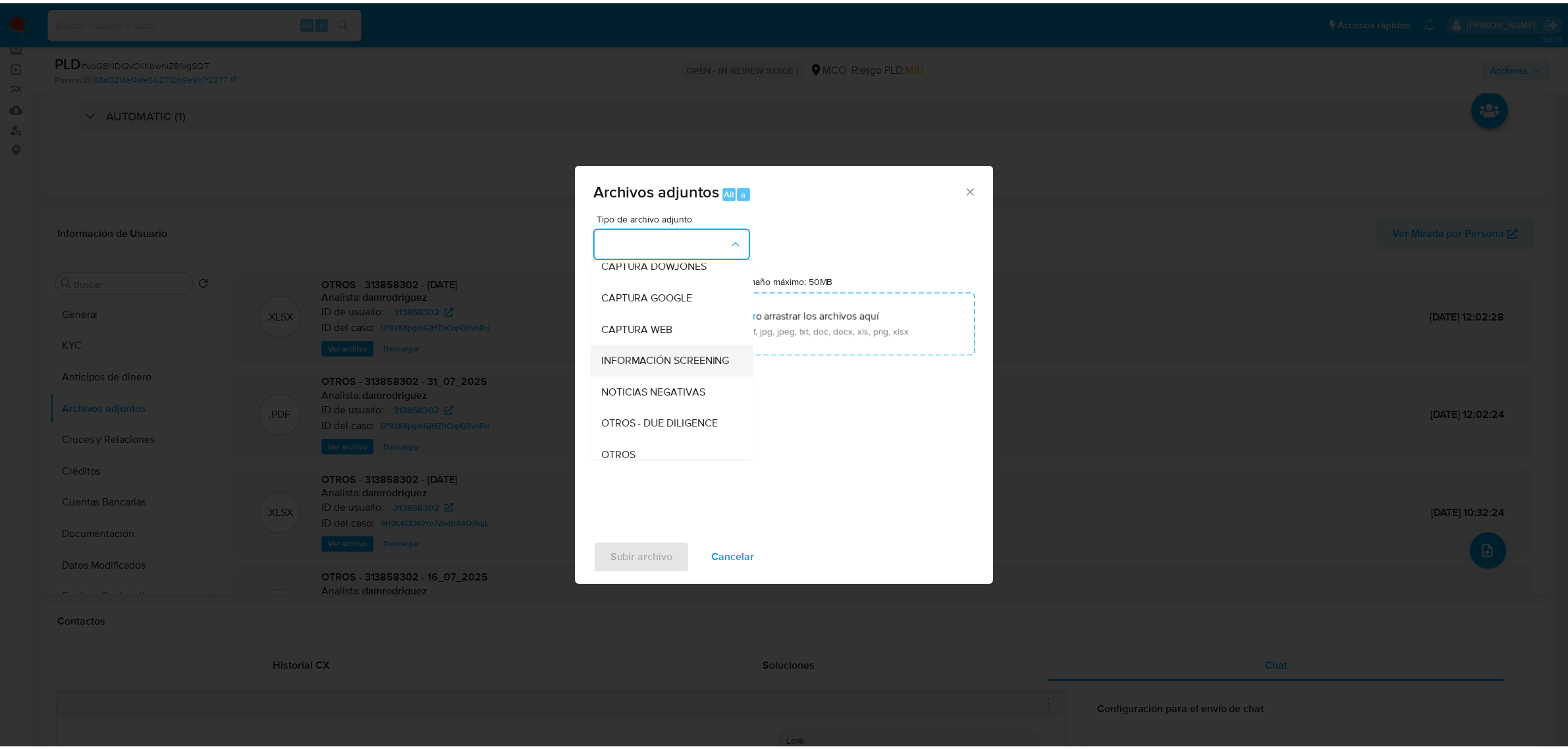
scroll to position [82, 0]
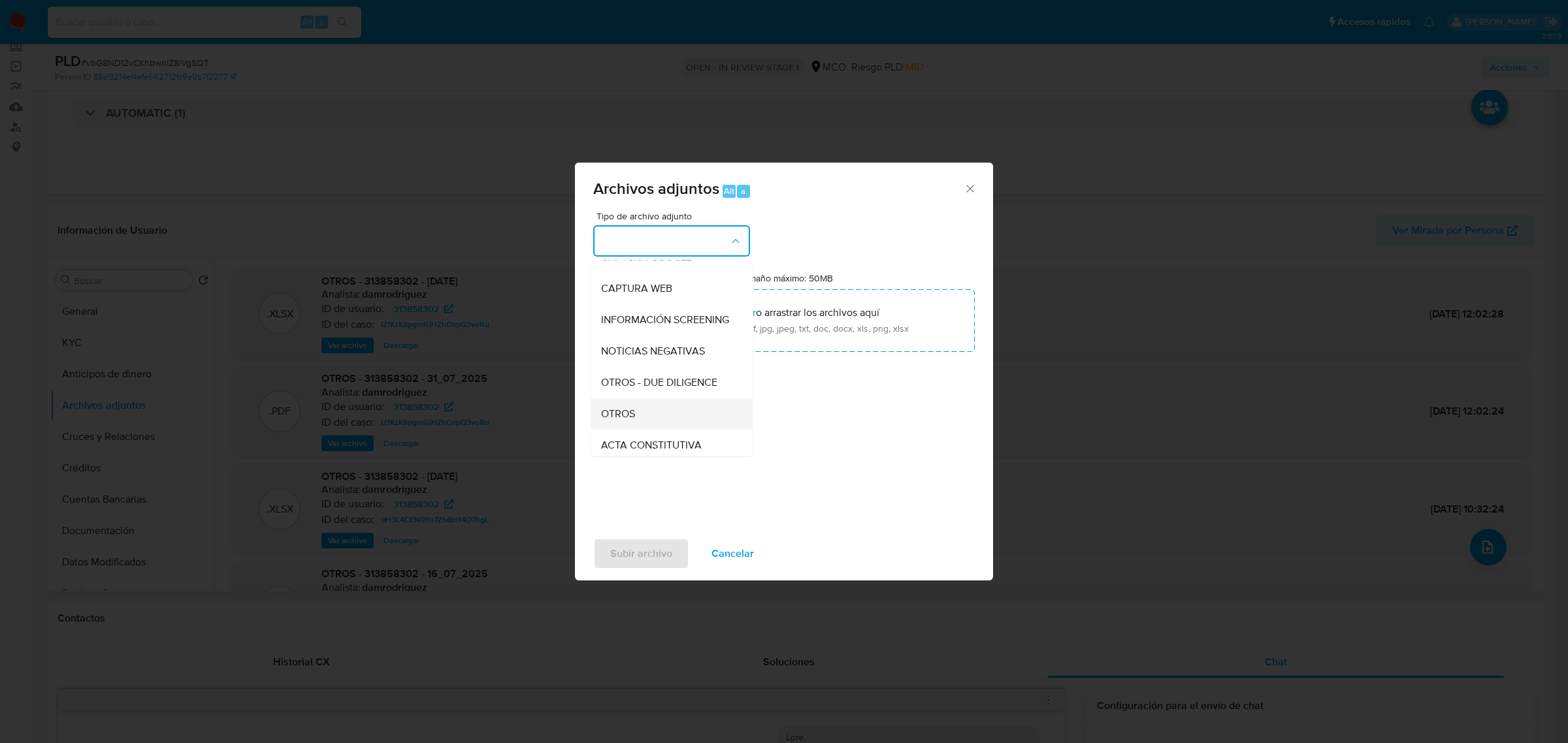
click at [665, 423] on div "OTROS" at bounding box center [667, 413] width 133 height 31
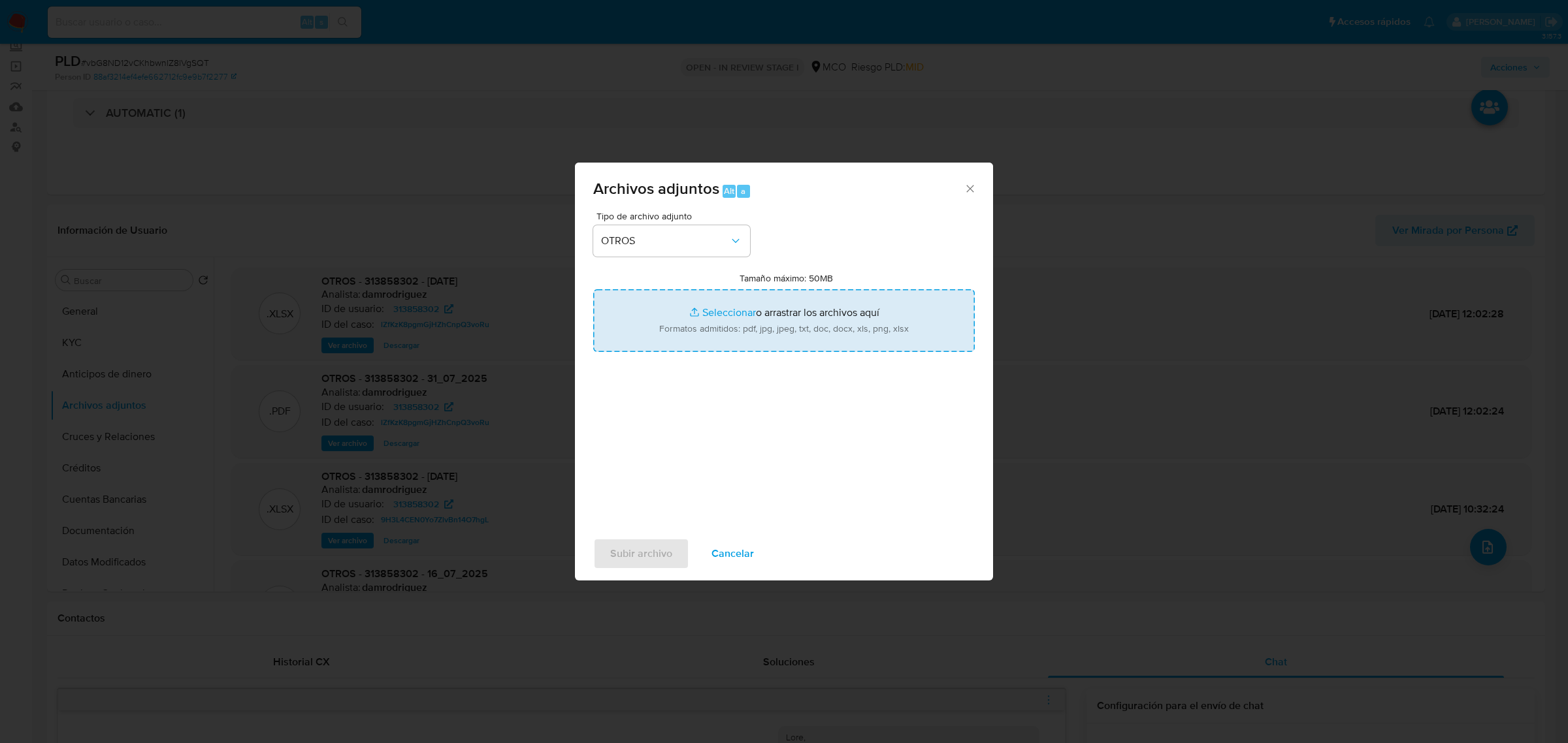
click at [795, 308] on input "Tamaño máximo: 50MB Seleccionar archivos" at bounding box center [784, 321] width 381 height 62
type input "C:\fakepath\313858302 - 8_9_2025.pdf"
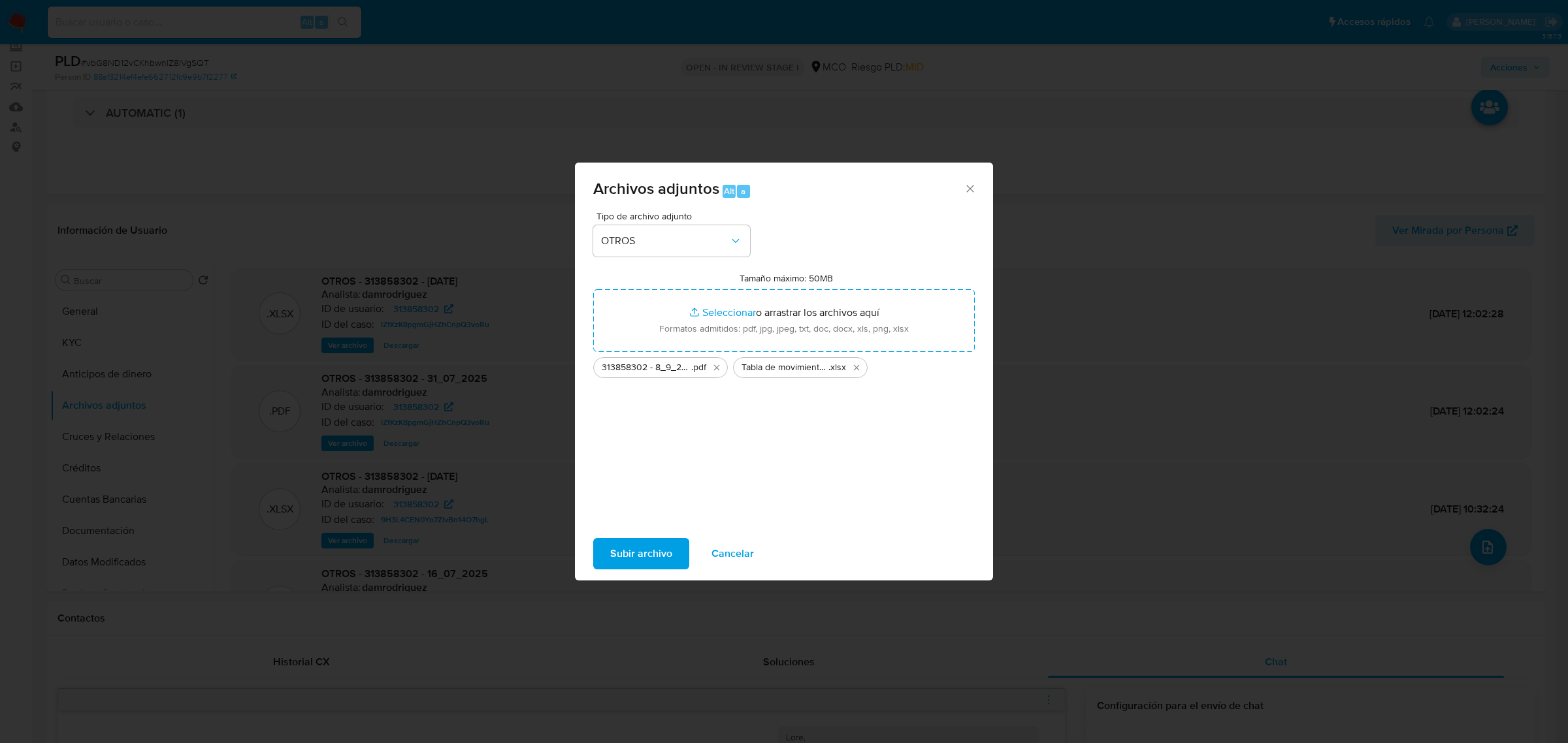
click at [654, 543] on span "Subir archivo" at bounding box center [641, 553] width 62 height 28
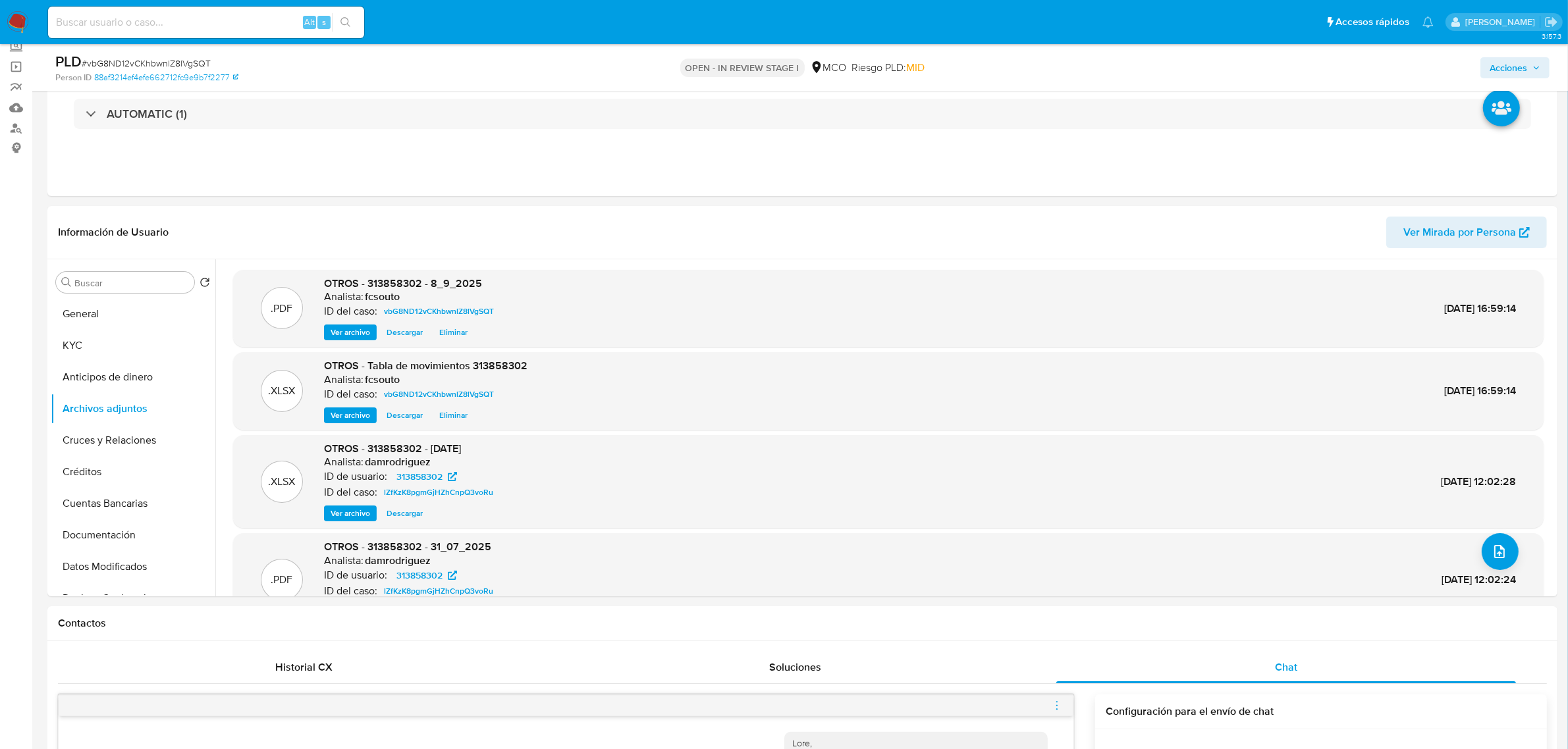
click at [1501, 67] on span "Acciones" at bounding box center [1508, 67] width 38 height 21
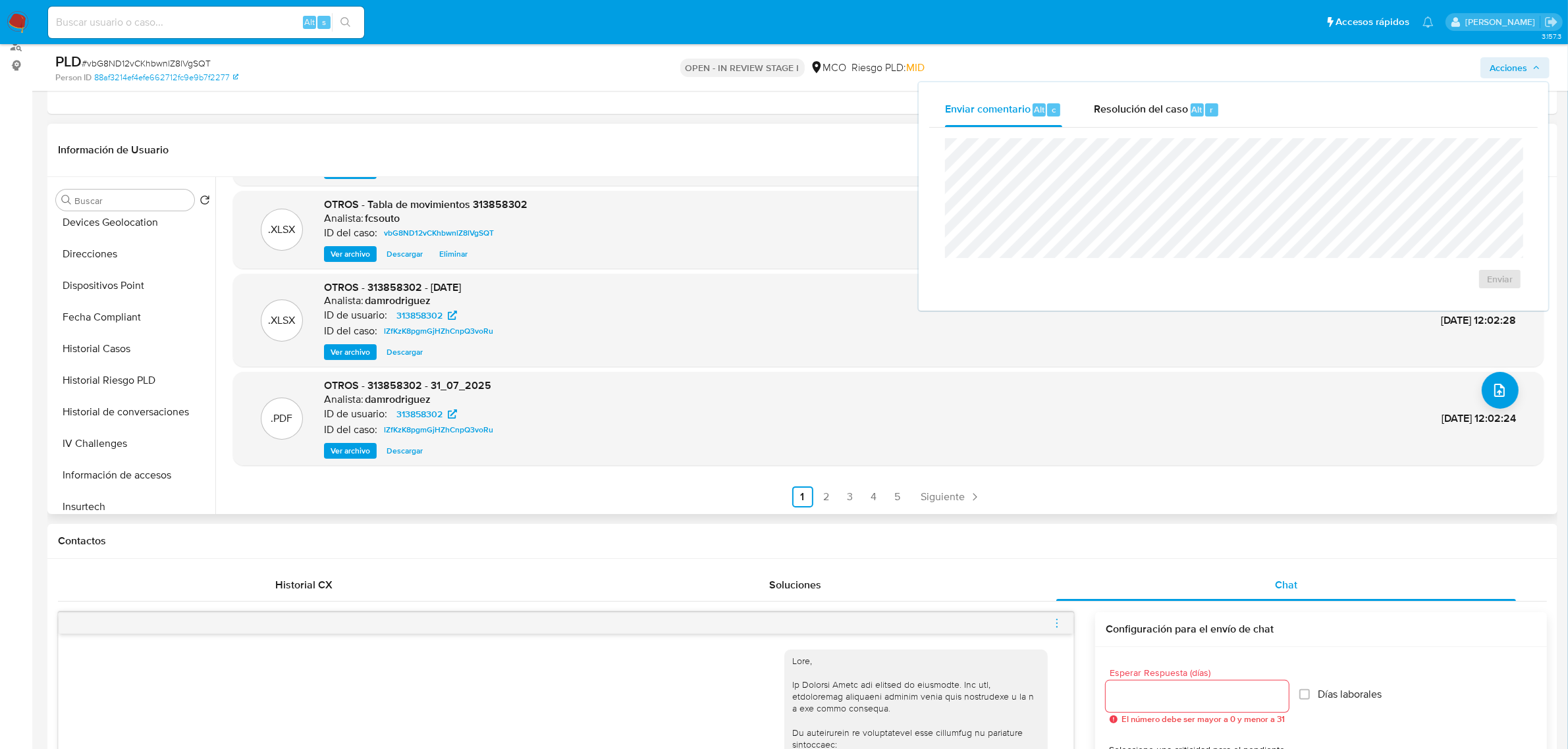
scroll to position [555, 0]
click at [137, 429] on button "Restricciones Nuevo Mundo" at bounding box center [128, 435] width 154 height 31
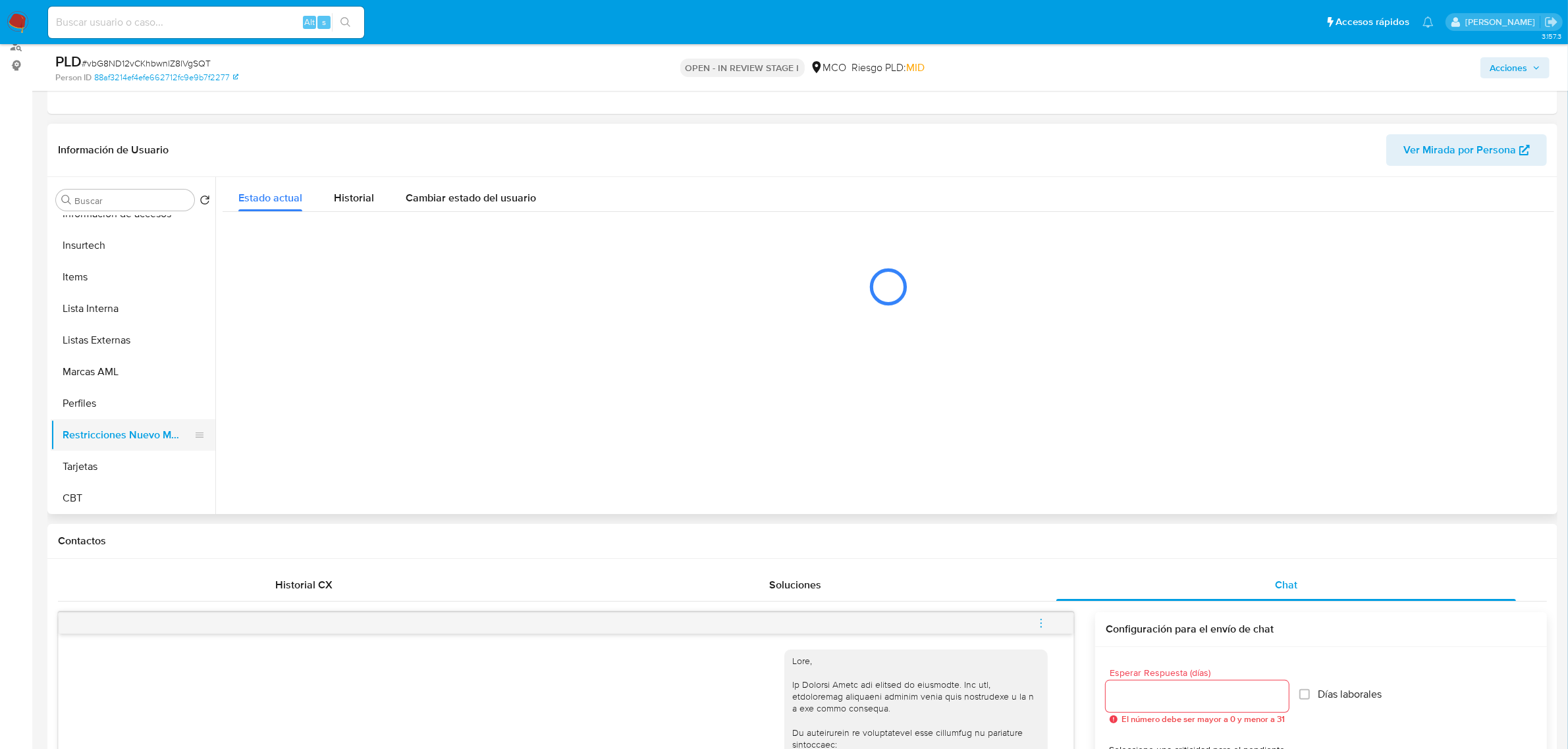
scroll to position [0, 0]
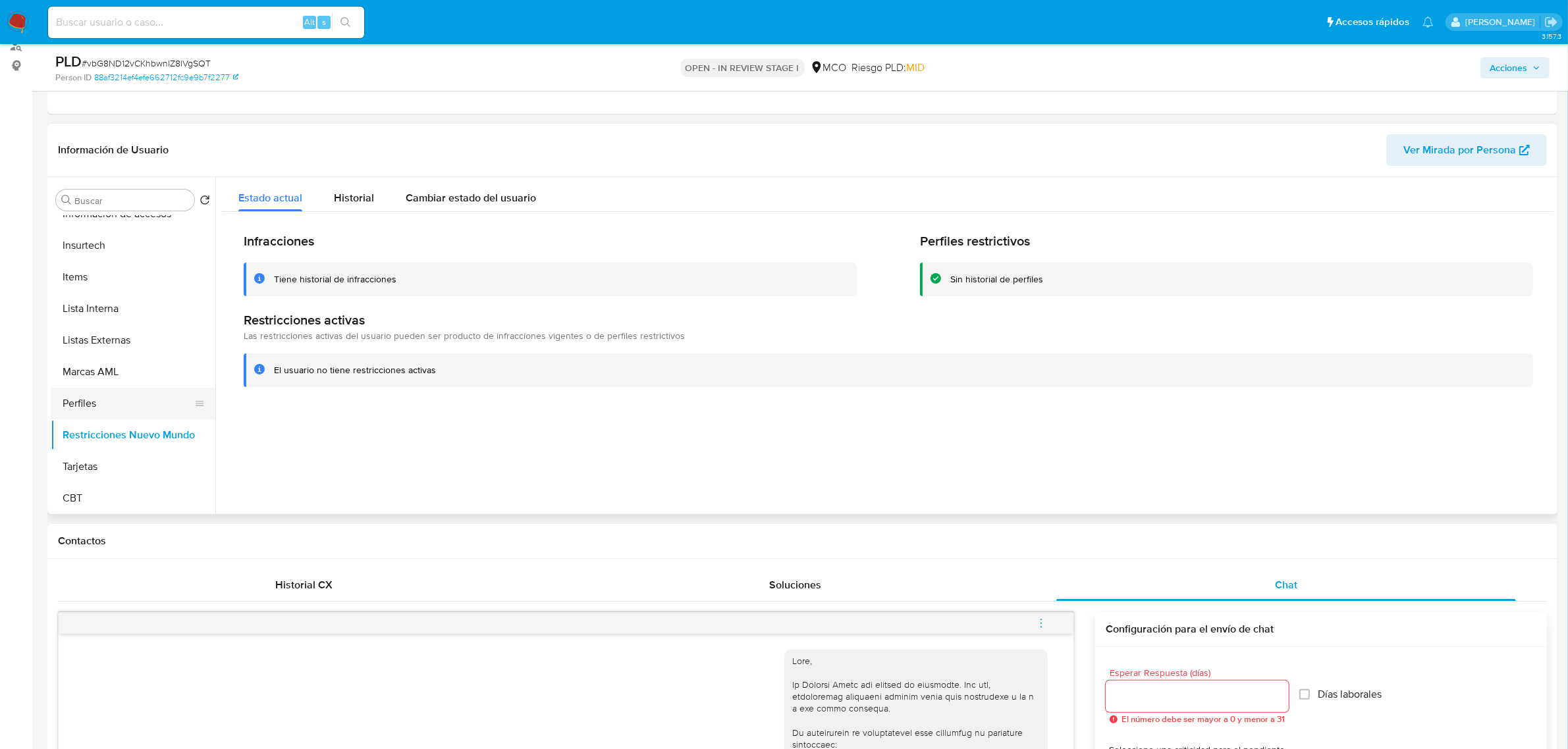
click at [156, 389] on button "Perfiles" at bounding box center [128, 404] width 154 height 31
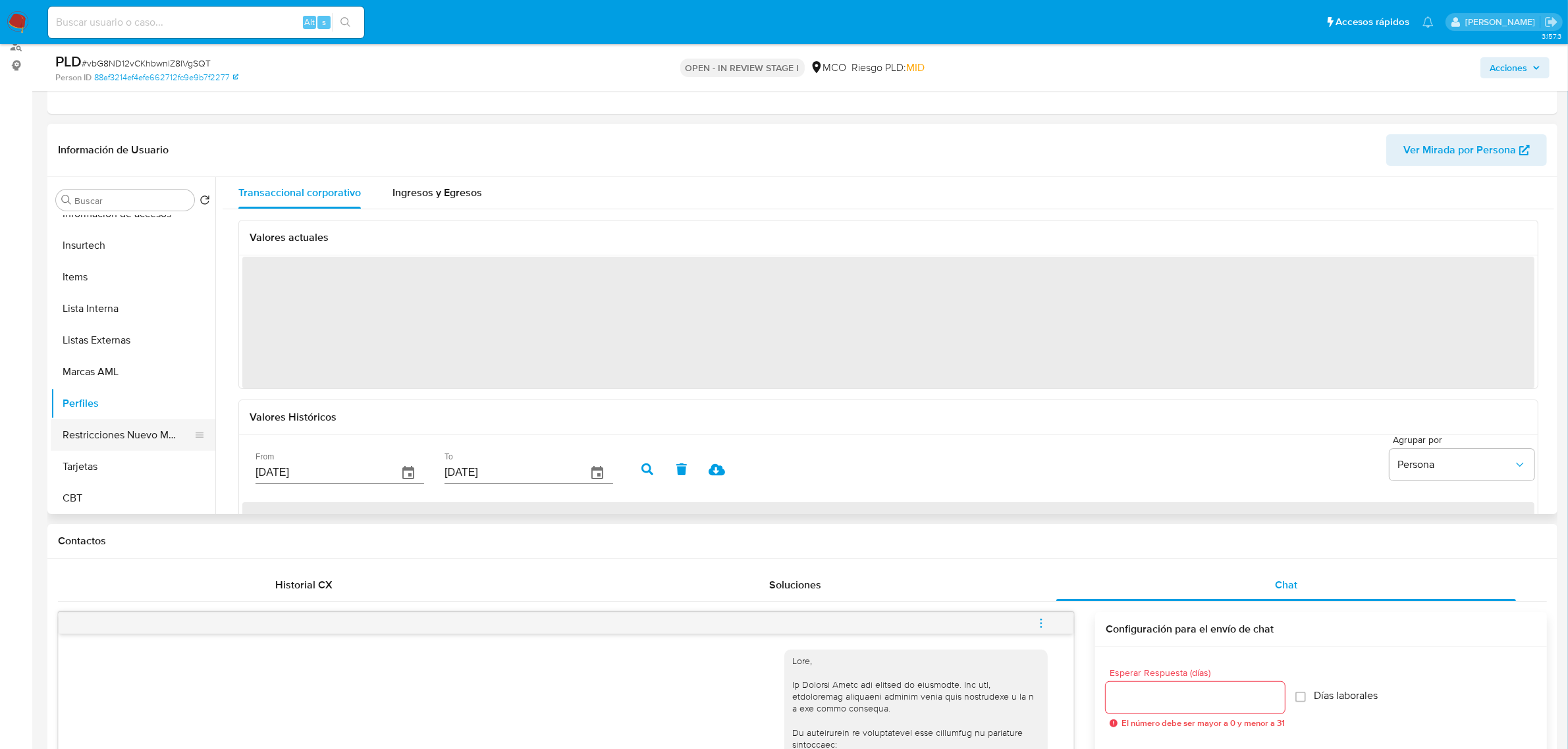
click at [146, 427] on button "Restricciones Nuevo Mundo" at bounding box center [128, 435] width 154 height 31
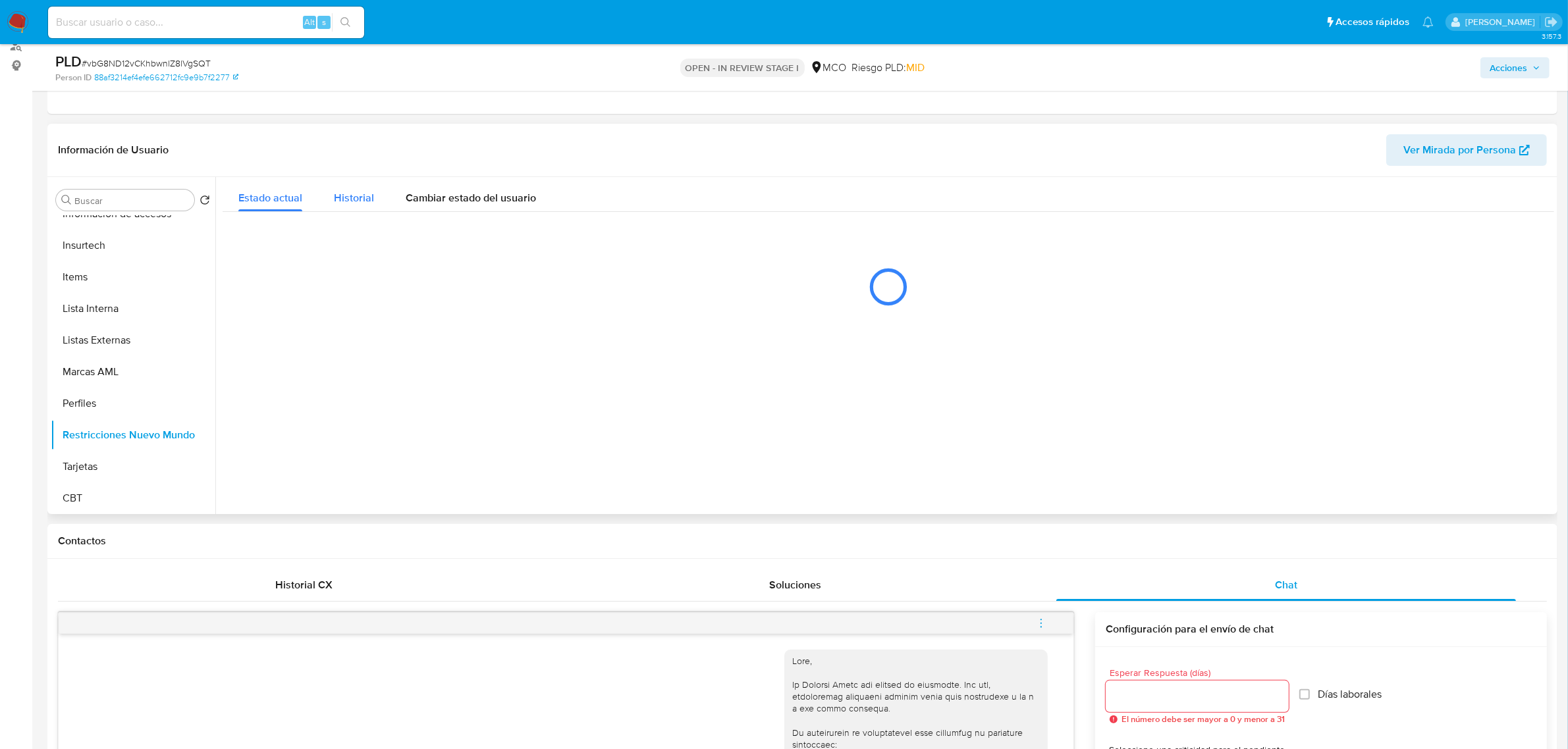
click at [360, 205] on div "Historial" at bounding box center [353, 195] width 40 height 35
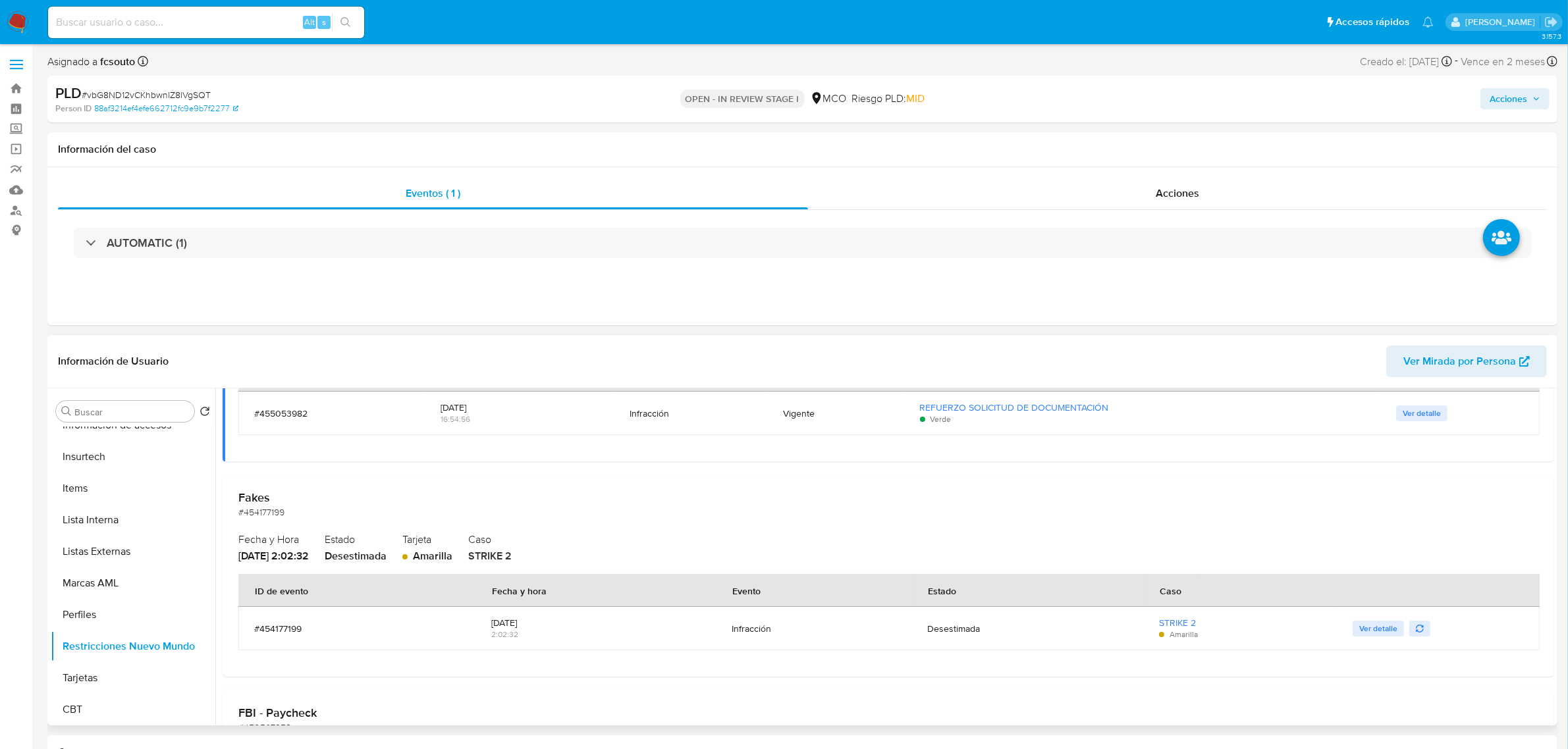
scroll to position [164, 0]
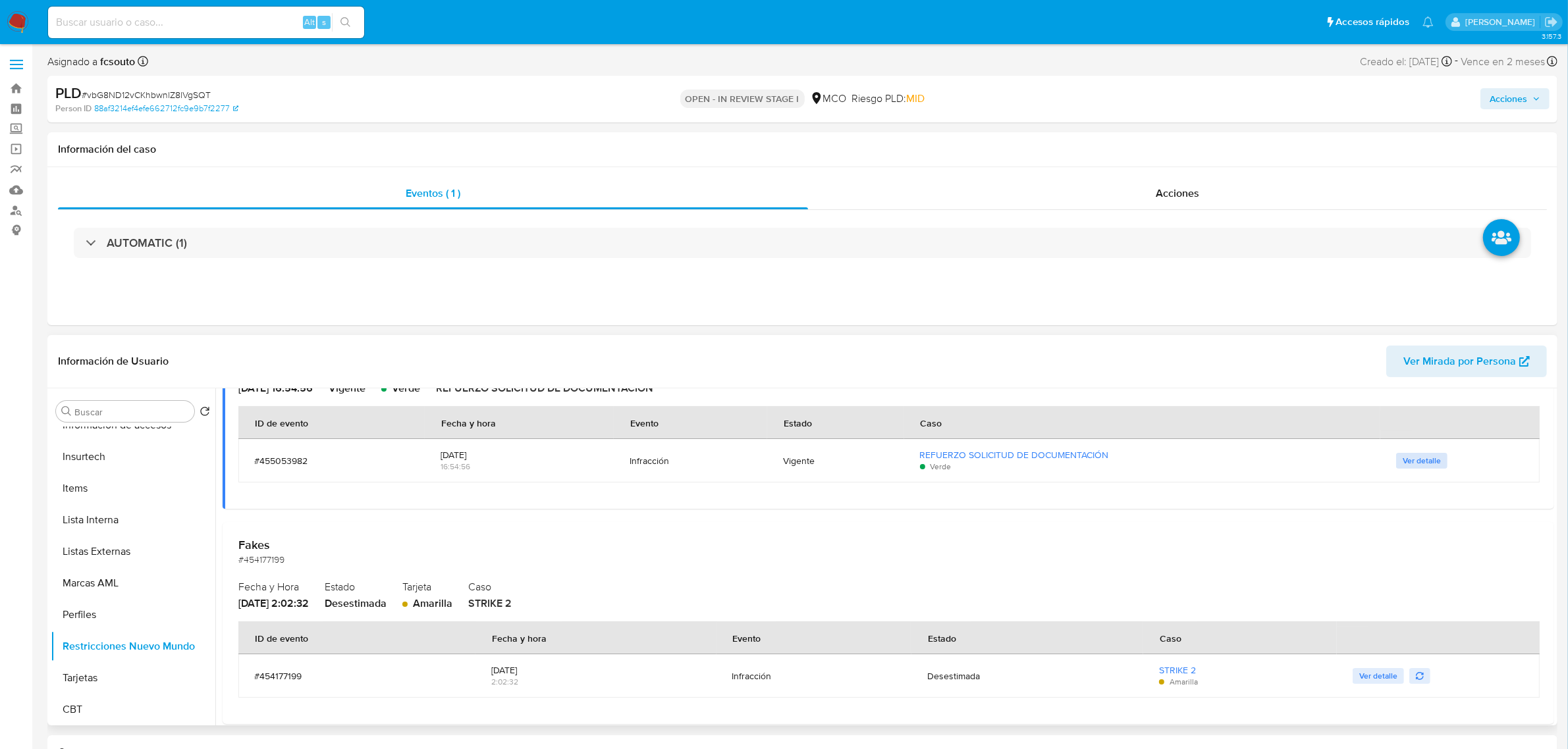
click at [1429, 456] on span "Ver detalle" at bounding box center [1421, 461] width 38 height 13
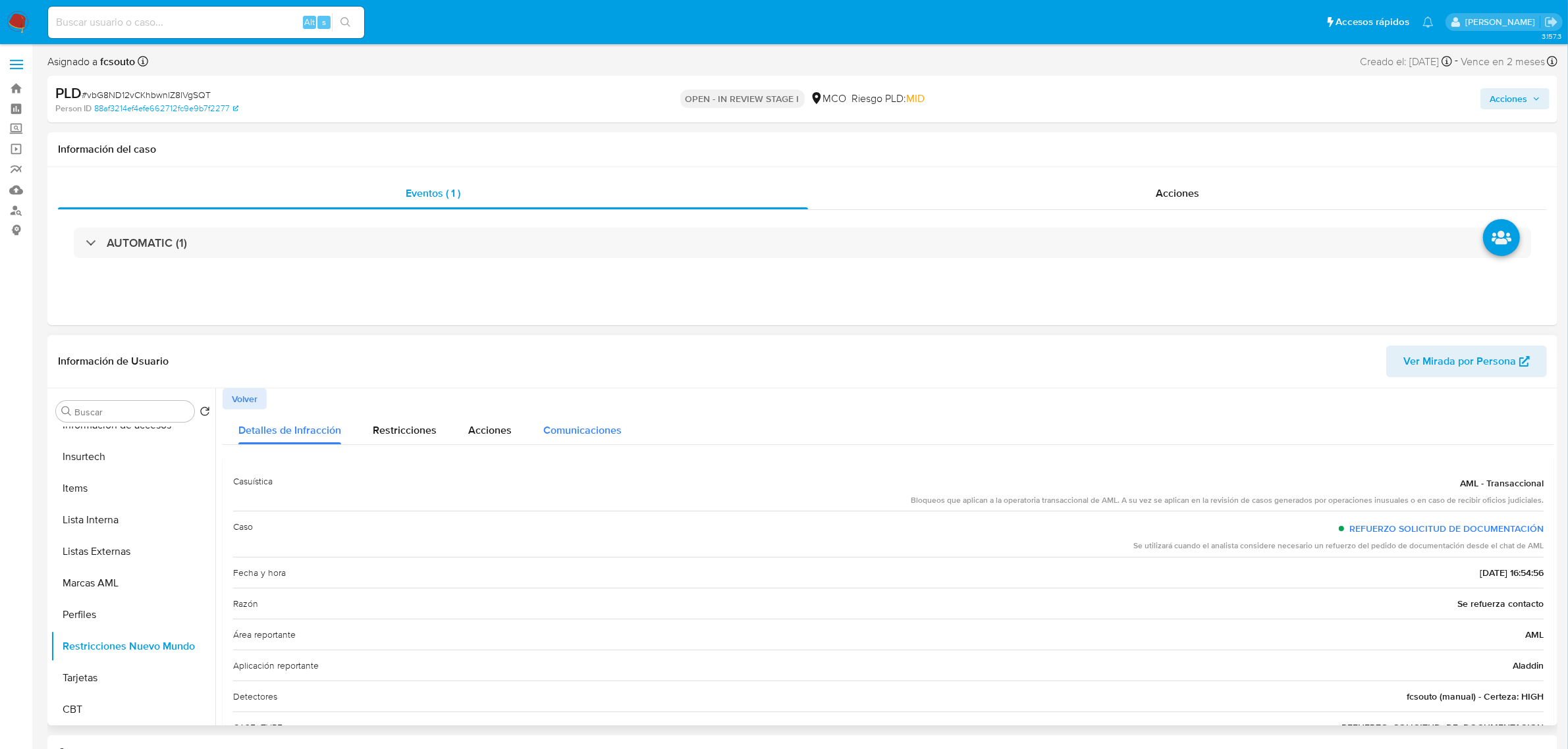
click at [567, 423] on span "Comunicaciones" at bounding box center [582, 430] width 79 height 15
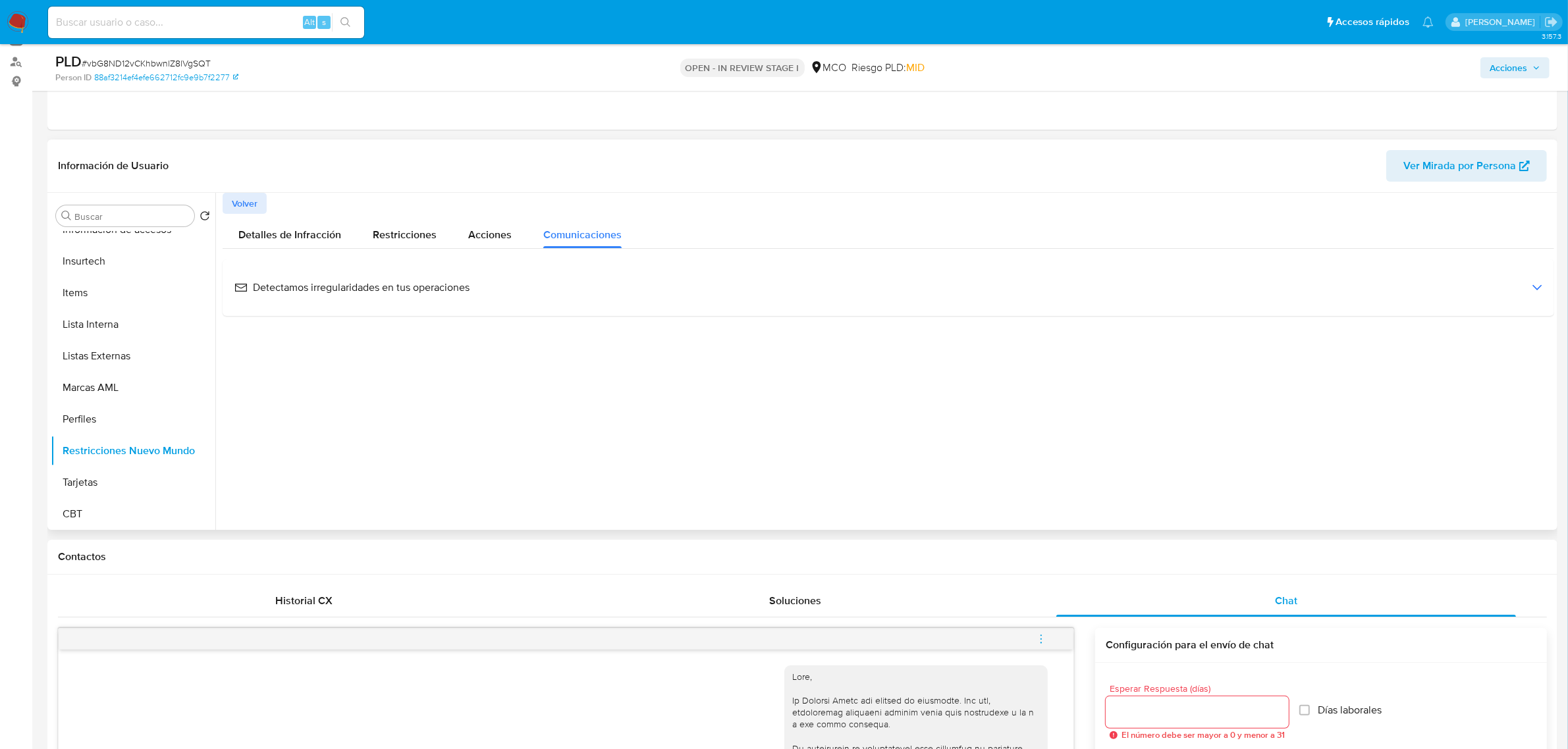
scroll to position [164, 0]
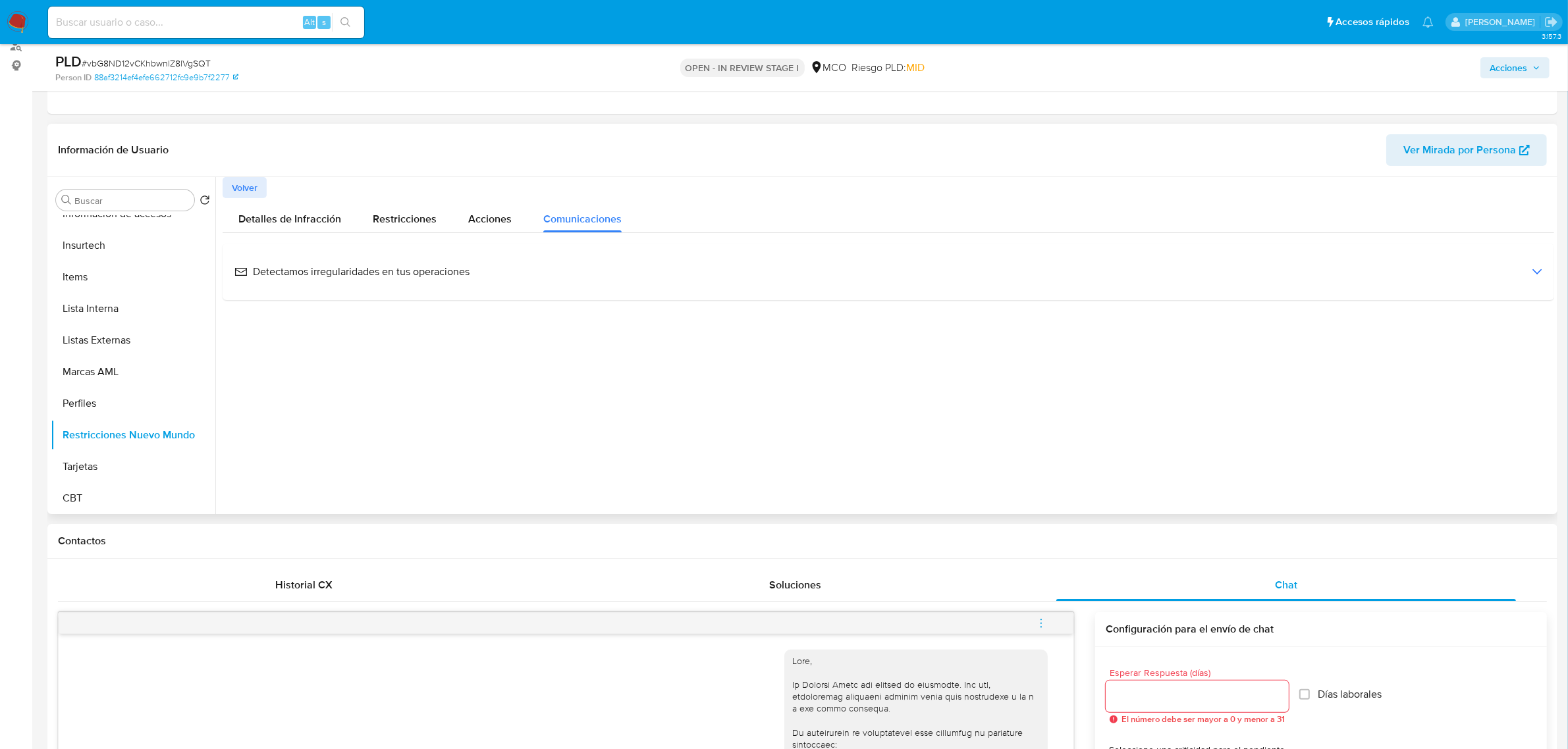
click at [363, 282] on div "Detectamos irregularidades en tus operaciones" at bounding box center [888, 272] width 1311 height 35
click at [366, 281] on div "Detectamos irregularidades en tus operaciones" at bounding box center [888, 272] width 1311 height 35
click at [468, 235] on div "Detalles de Infracción Restricciones Acciones Comunicaciones Detectamos irregul…" at bounding box center [888, 249] width 1331 height 103
click at [482, 214] on span "Acciones" at bounding box center [490, 219] width 43 height 15
click at [393, 215] on span "Restricciones" at bounding box center [404, 219] width 64 height 15
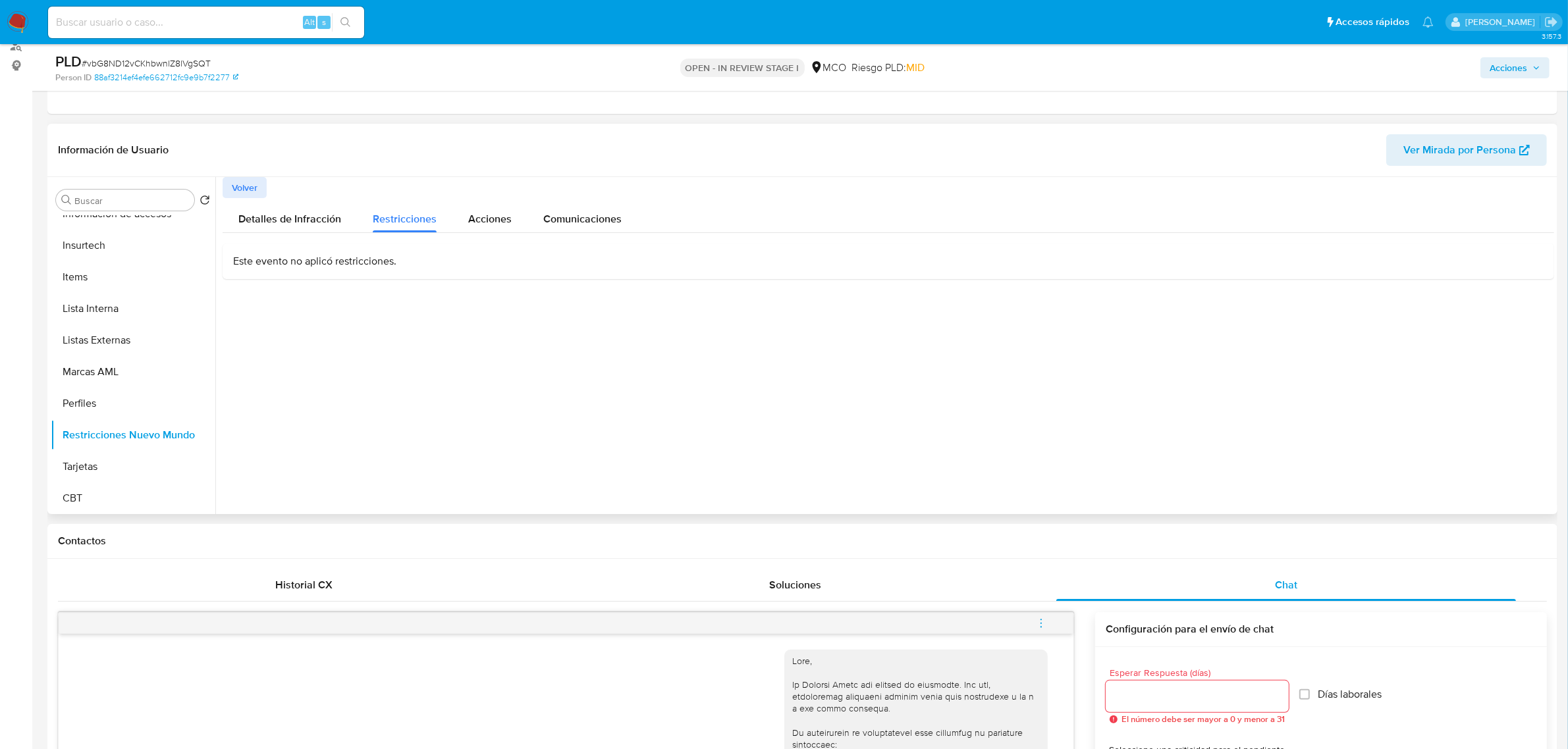
click at [368, 262] on p "Este evento no aplicó restricciones." at bounding box center [888, 261] width 1311 height 15
click at [272, 223] on span "Detalles de Infracción" at bounding box center [289, 219] width 103 height 15
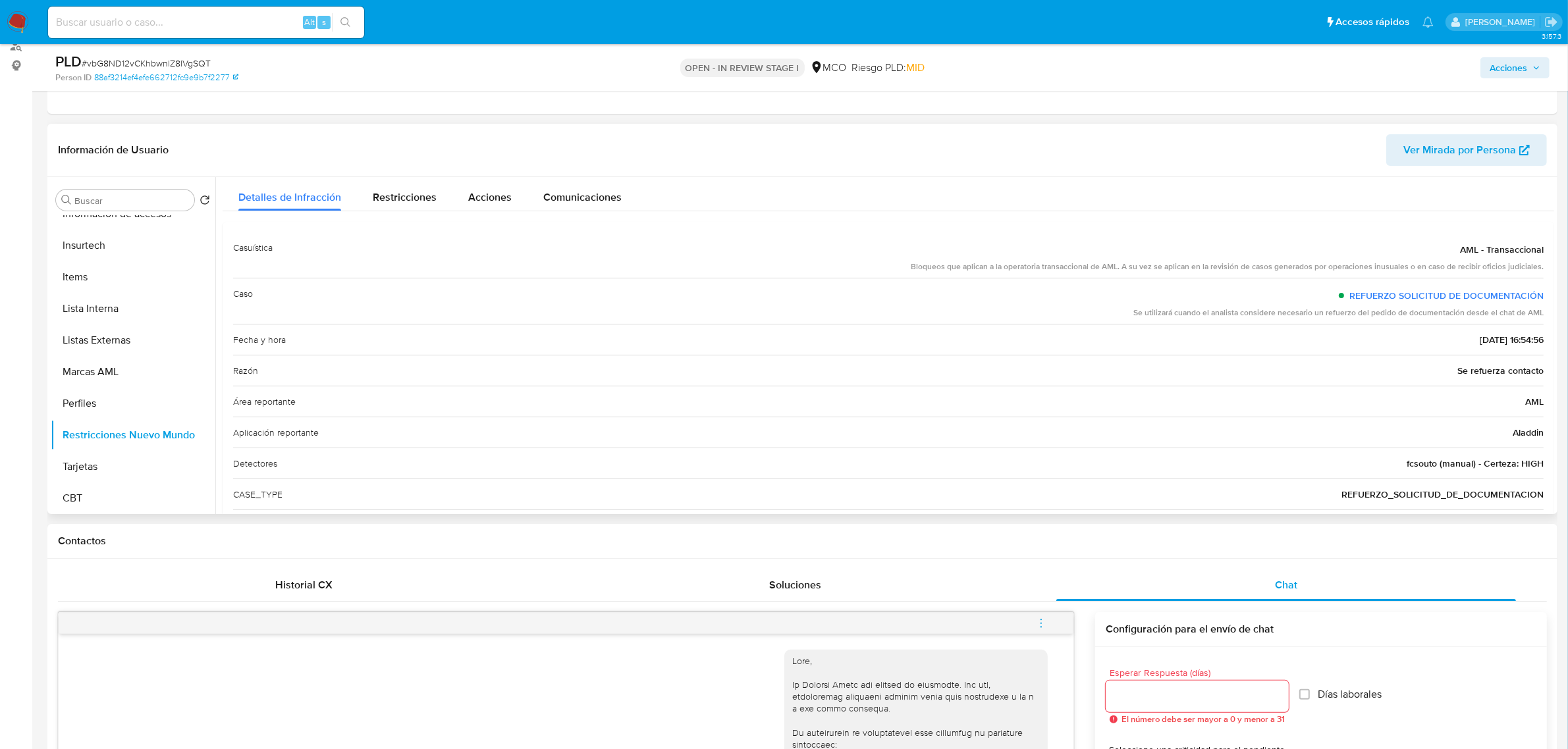
scroll to position [0, 0]
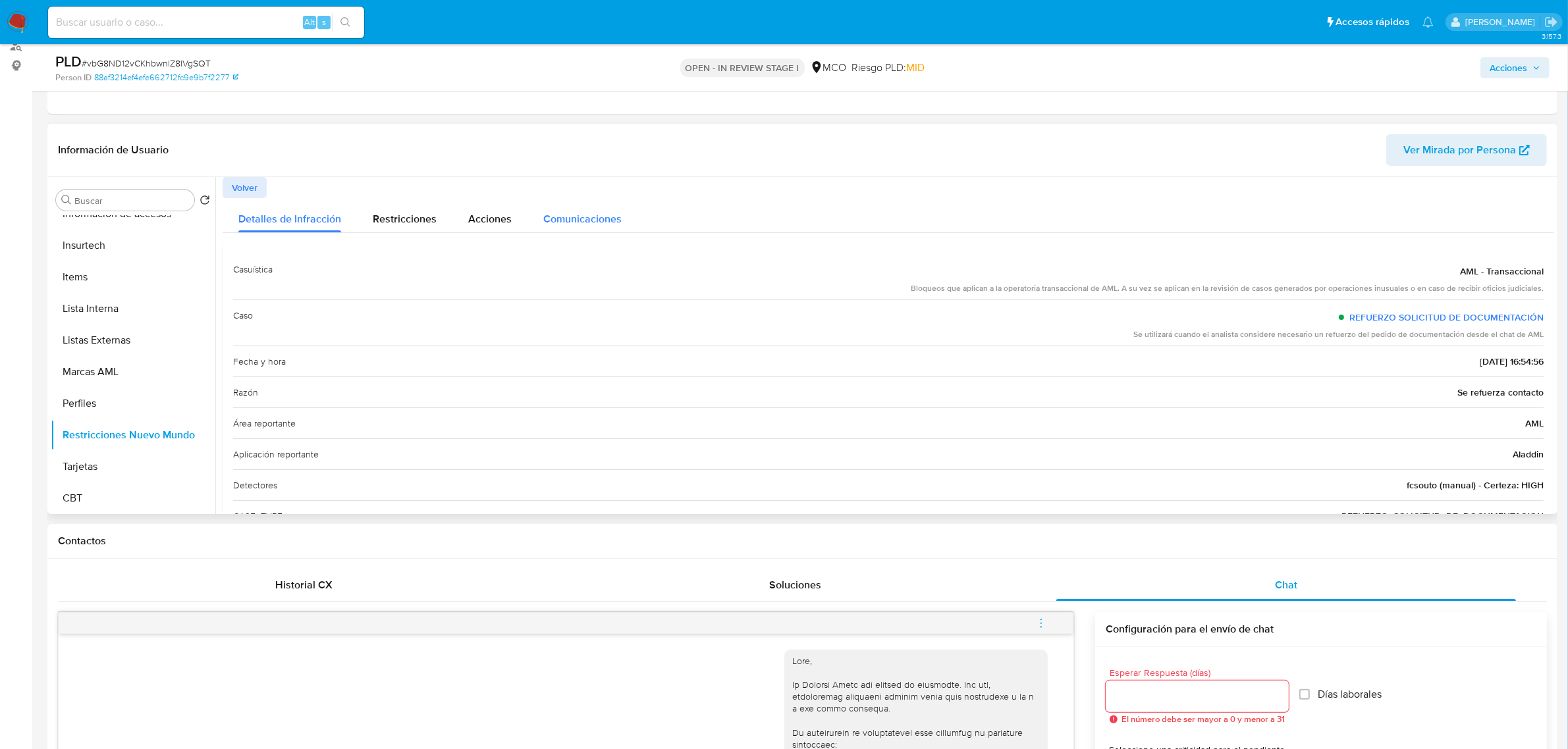
click at [574, 224] on span "Comunicaciones" at bounding box center [582, 219] width 79 height 15
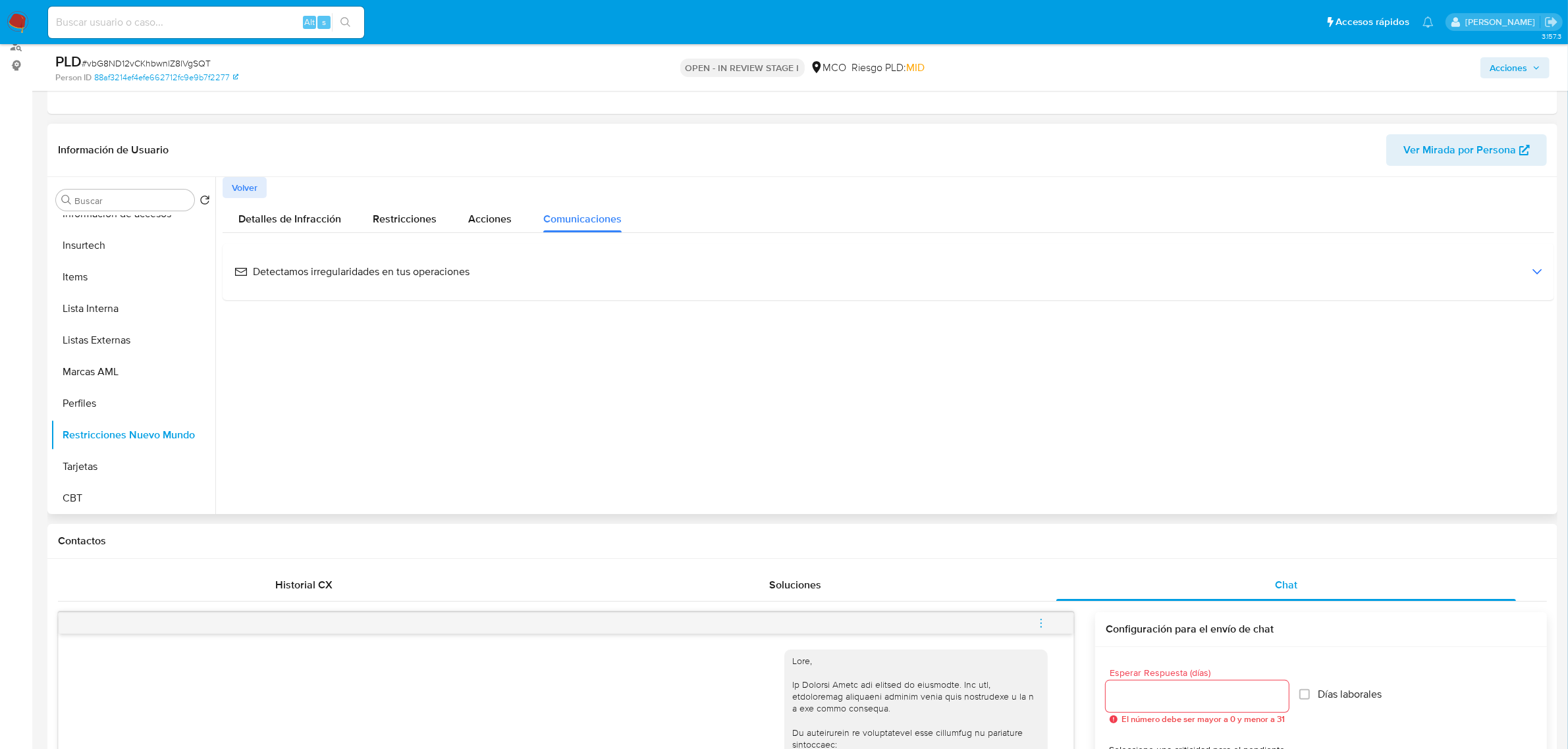
click at [423, 272] on span "Detectamos irregularidades en tus operaciones" at bounding box center [352, 272] width 235 height 15
click at [395, 329] on span "COMM_AT_C134_REFUERZO_SOLICITUD_DE_DOCUMENTACION" at bounding box center [352, 334] width 239 height 12
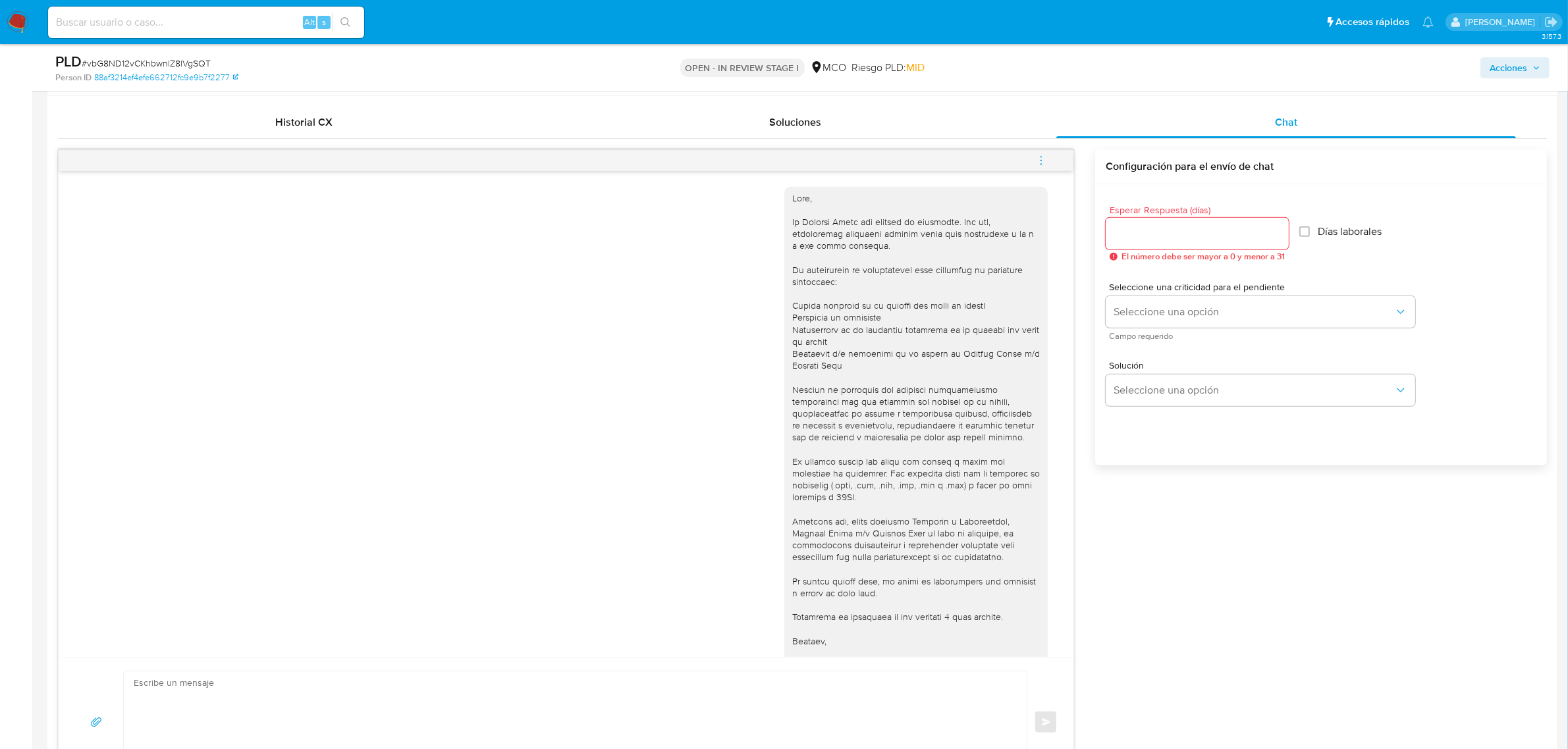
scroll to position [494, 0]
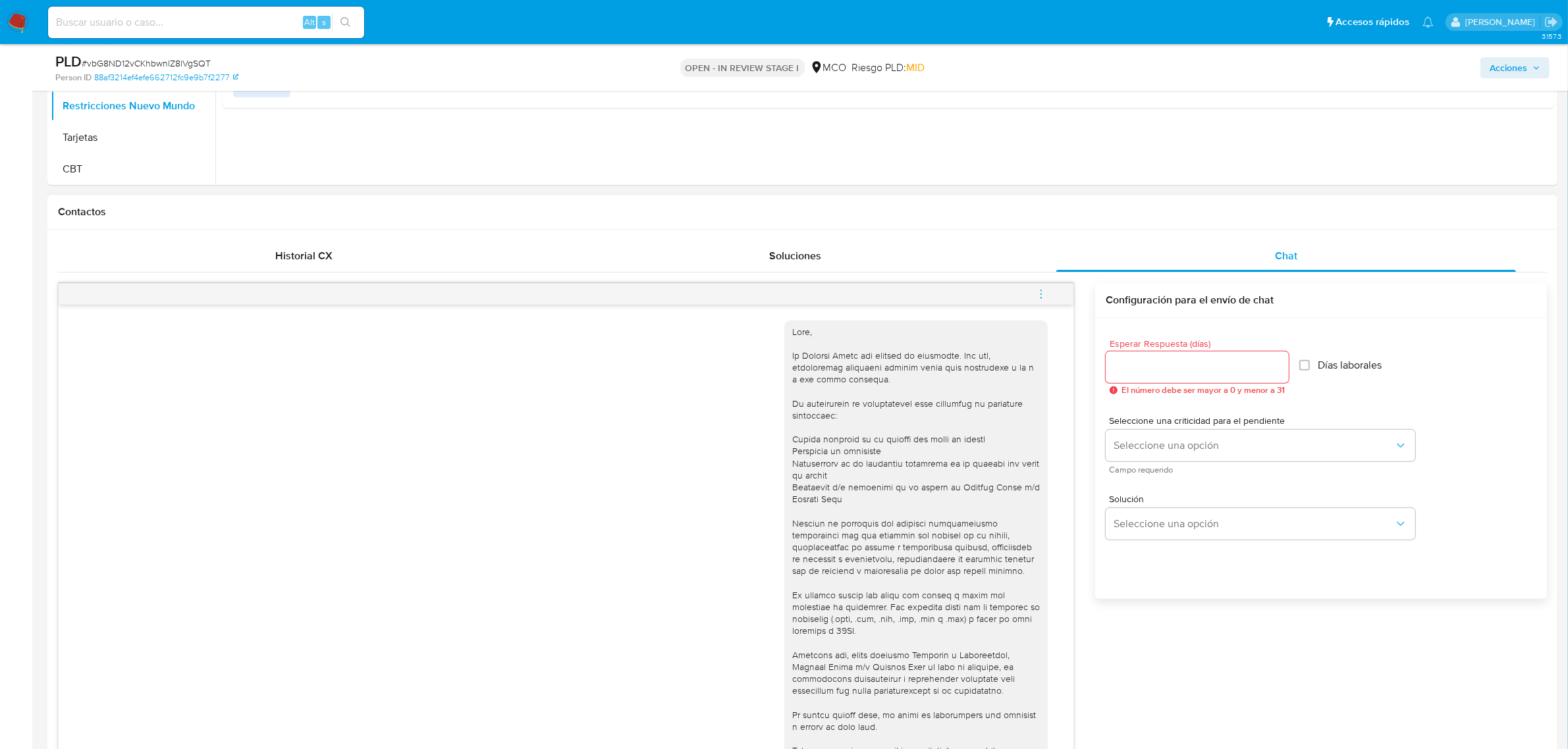
click at [380, 222] on div "Contactos" at bounding box center [802, 212] width 1511 height 35
drag, startPoint x: 350, startPoint y: 248, endPoint x: 238, endPoint y: 278, distance: 115.9
click at [349, 248] on div "Historial CX" at bounding box center [304, 256] width 460 height 31
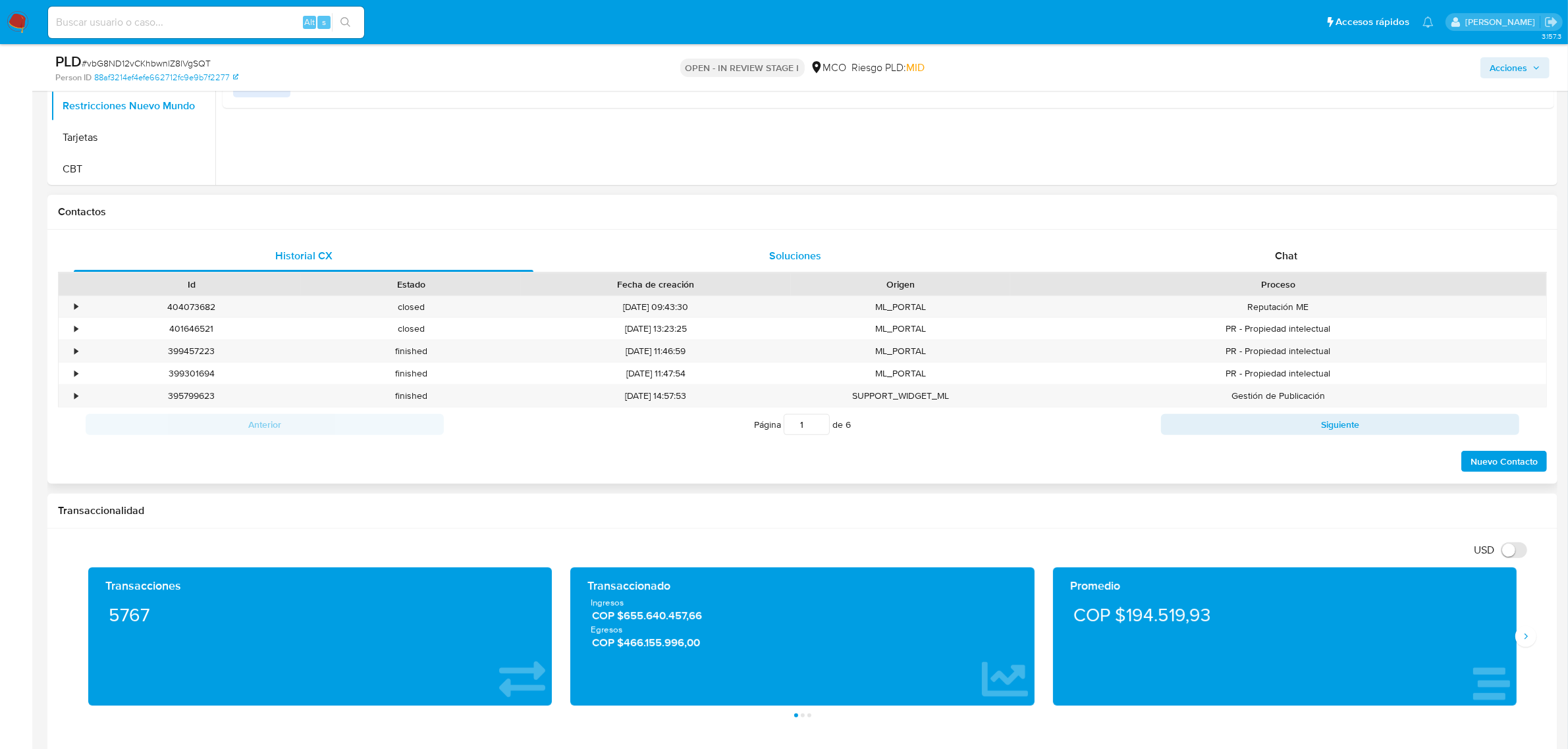
click at [726, 253] on div "Soluciones" at bounding box center [796, 256] width 460 height 31
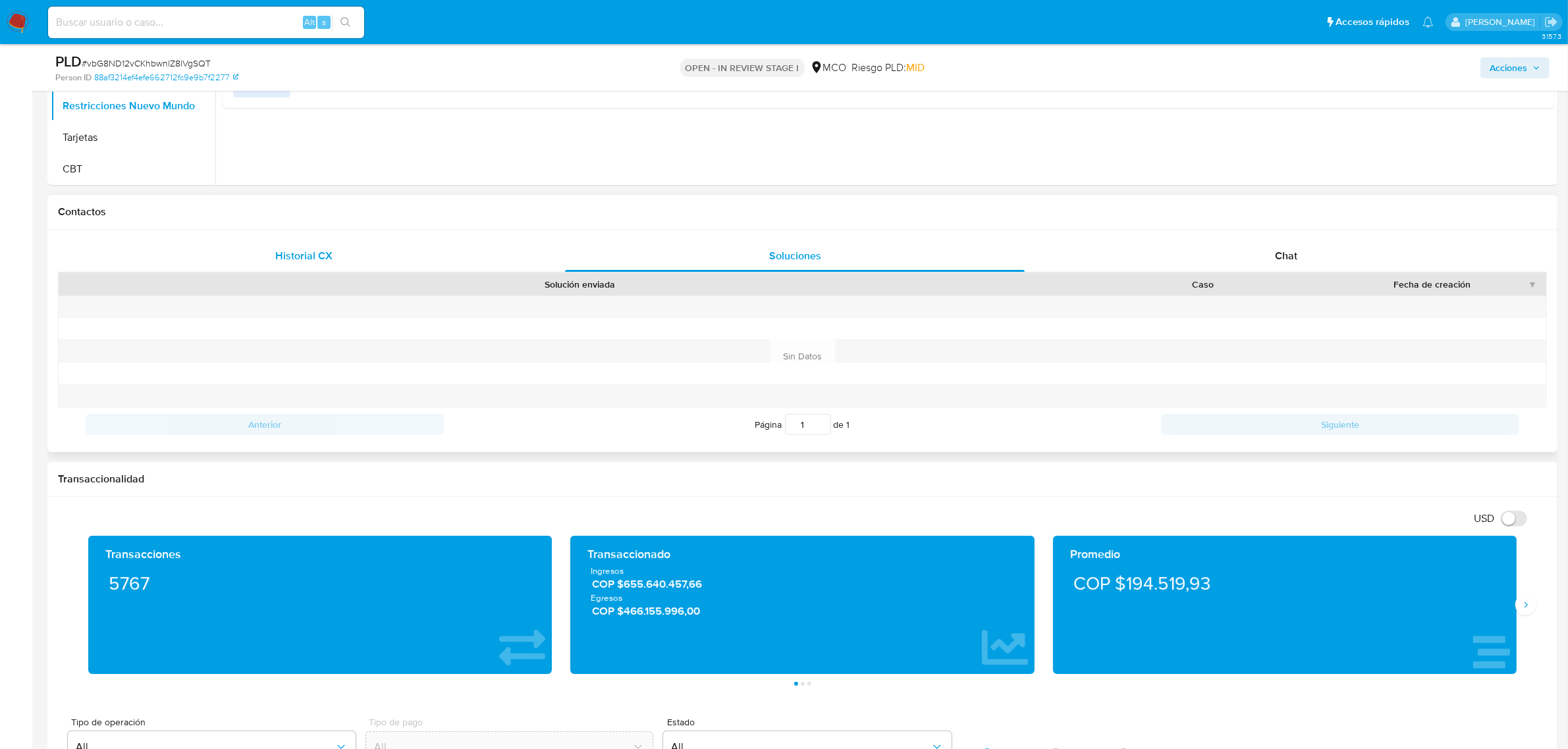
click at [291, 260] on span "Historial CX" at bounding box center [304, 256] width 57 height 15
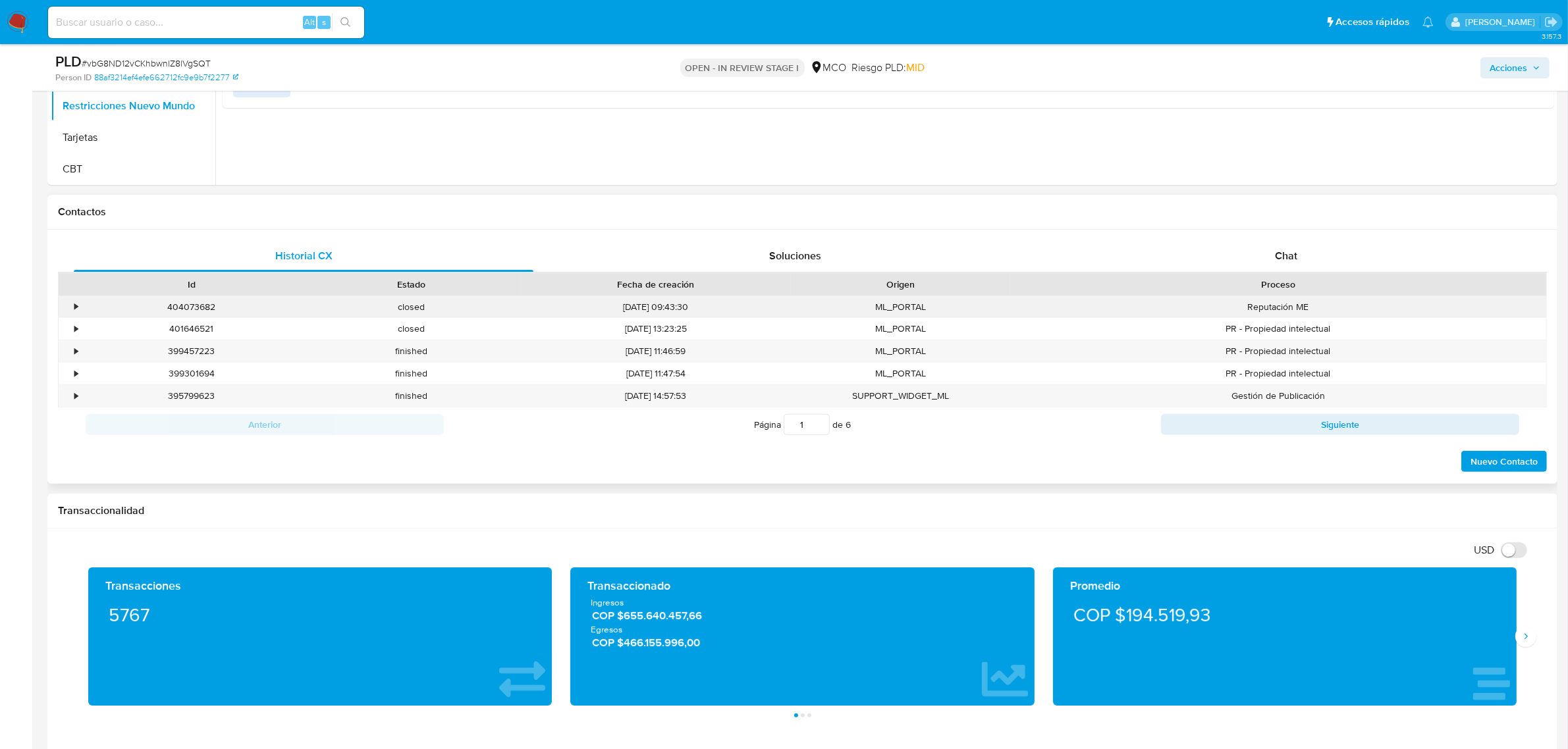
click at [69, 304] on div "•" at bounding box center [69, 308] width 23 height 22
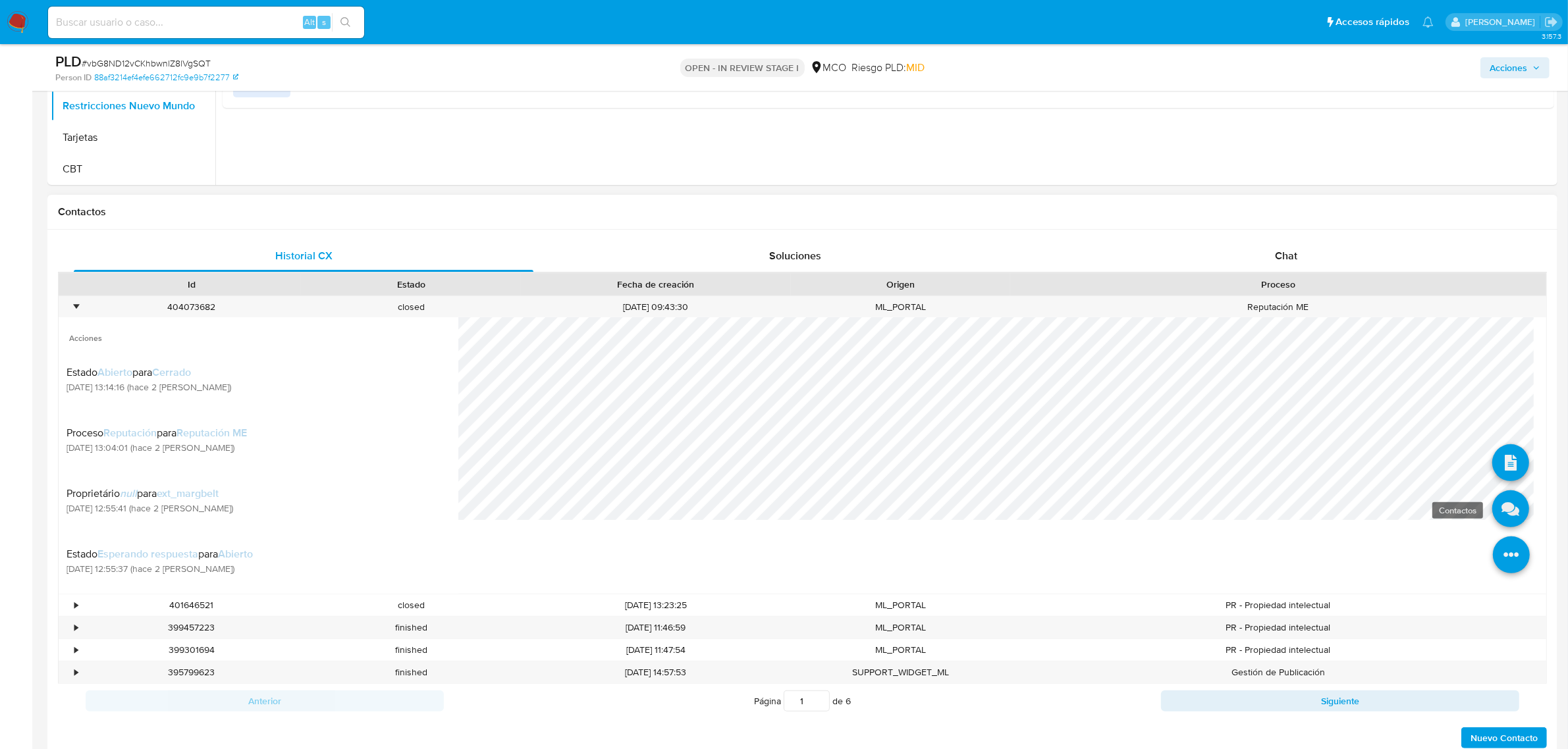
click at [1506, 509] on icon at bounding box center [1511, 509] width 37 height 37
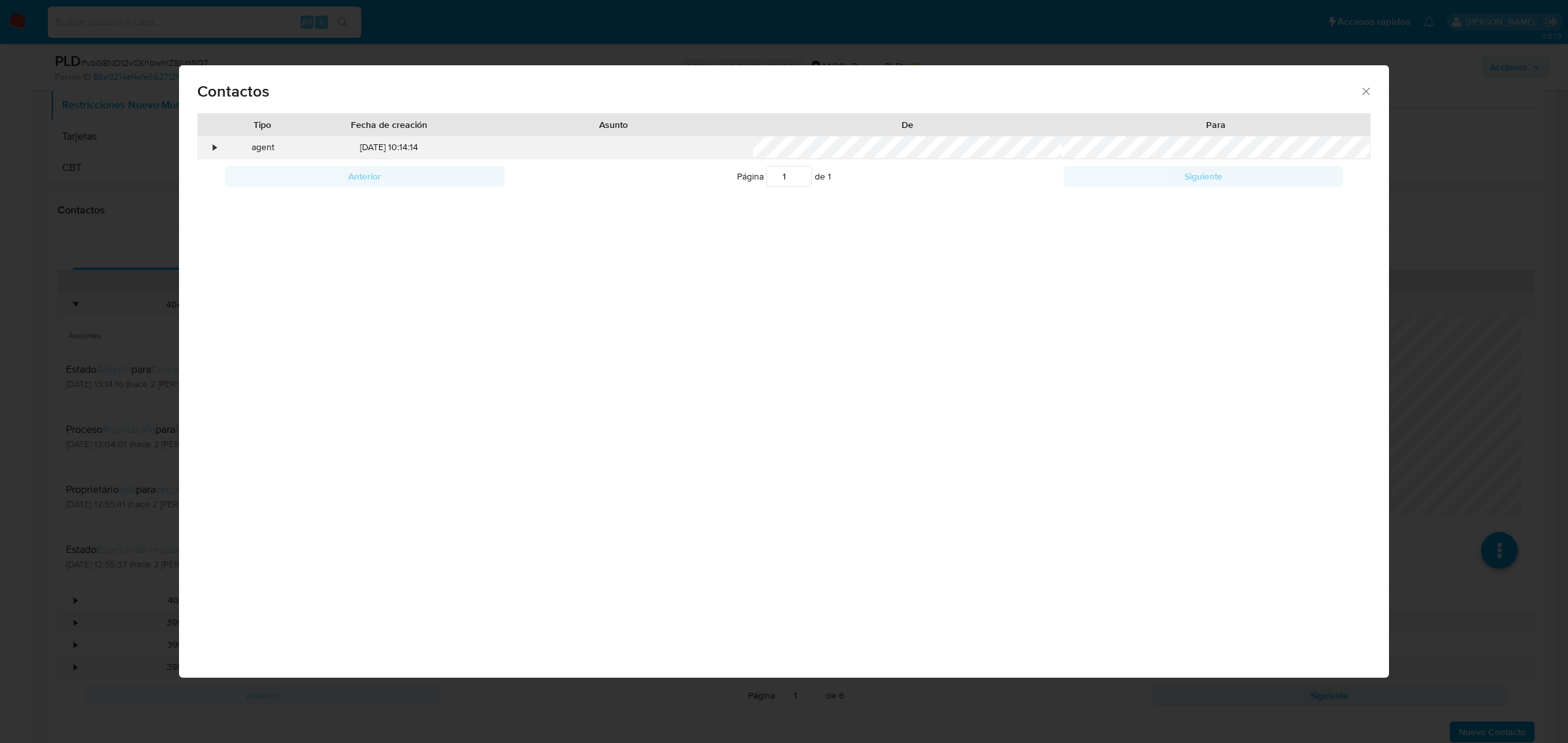
click at [215, 137] on div "•" at bounding box center [209, 148] width 23 height 22
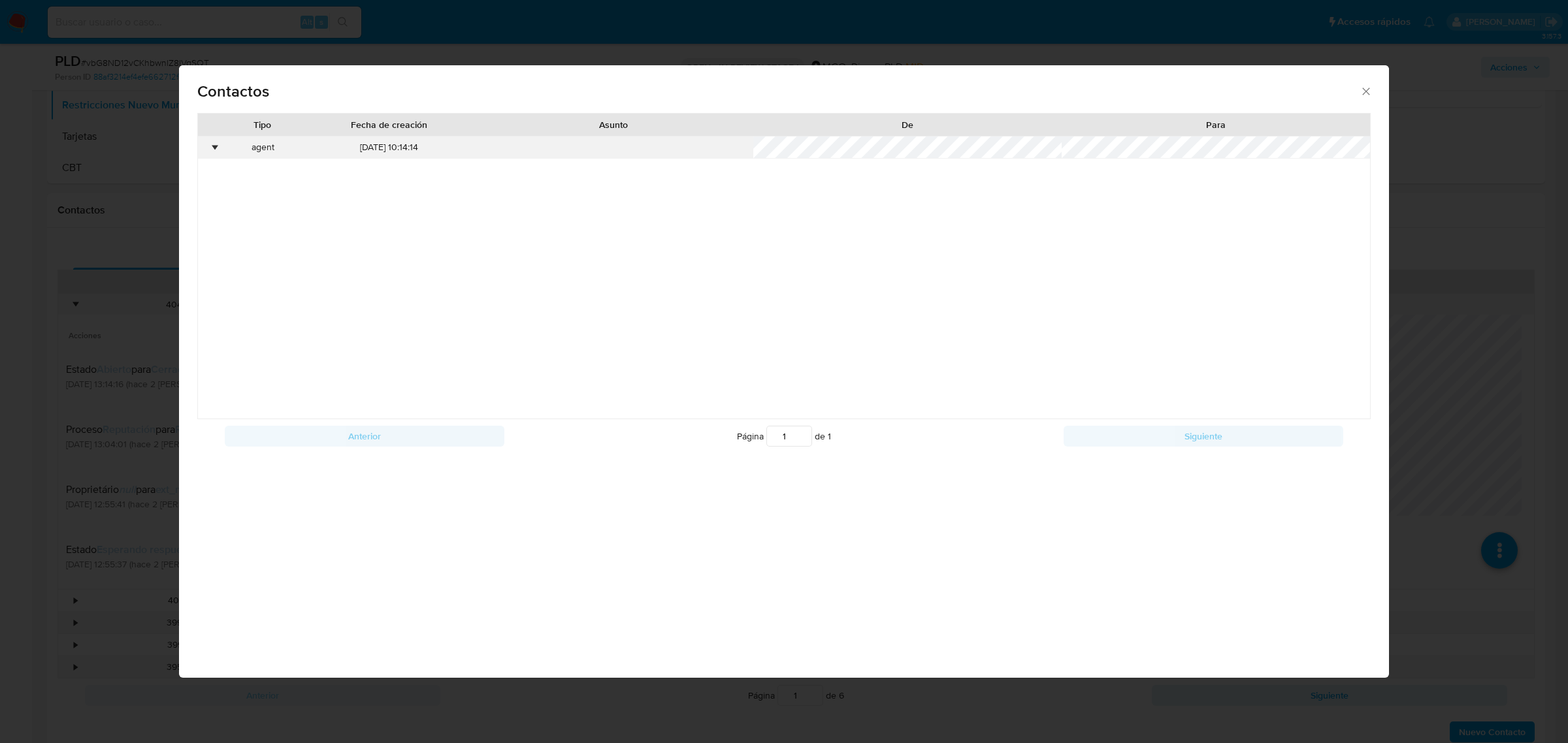
click at [216, 149] on div "•" at bounding box center [215, 148] width 4 height 13
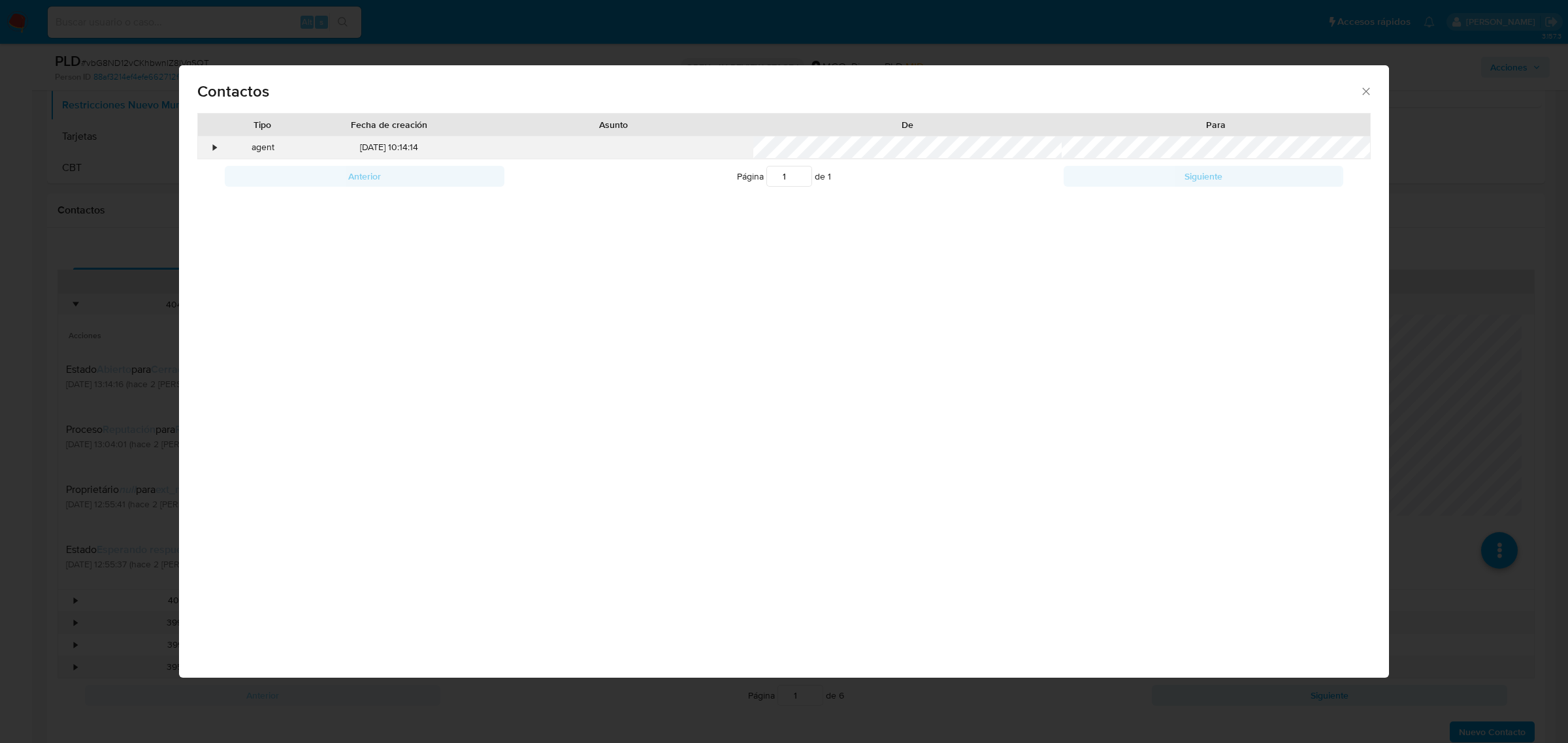
click at [214, 149] on div "•" at bounding box center [215, 148] width 4 height 13
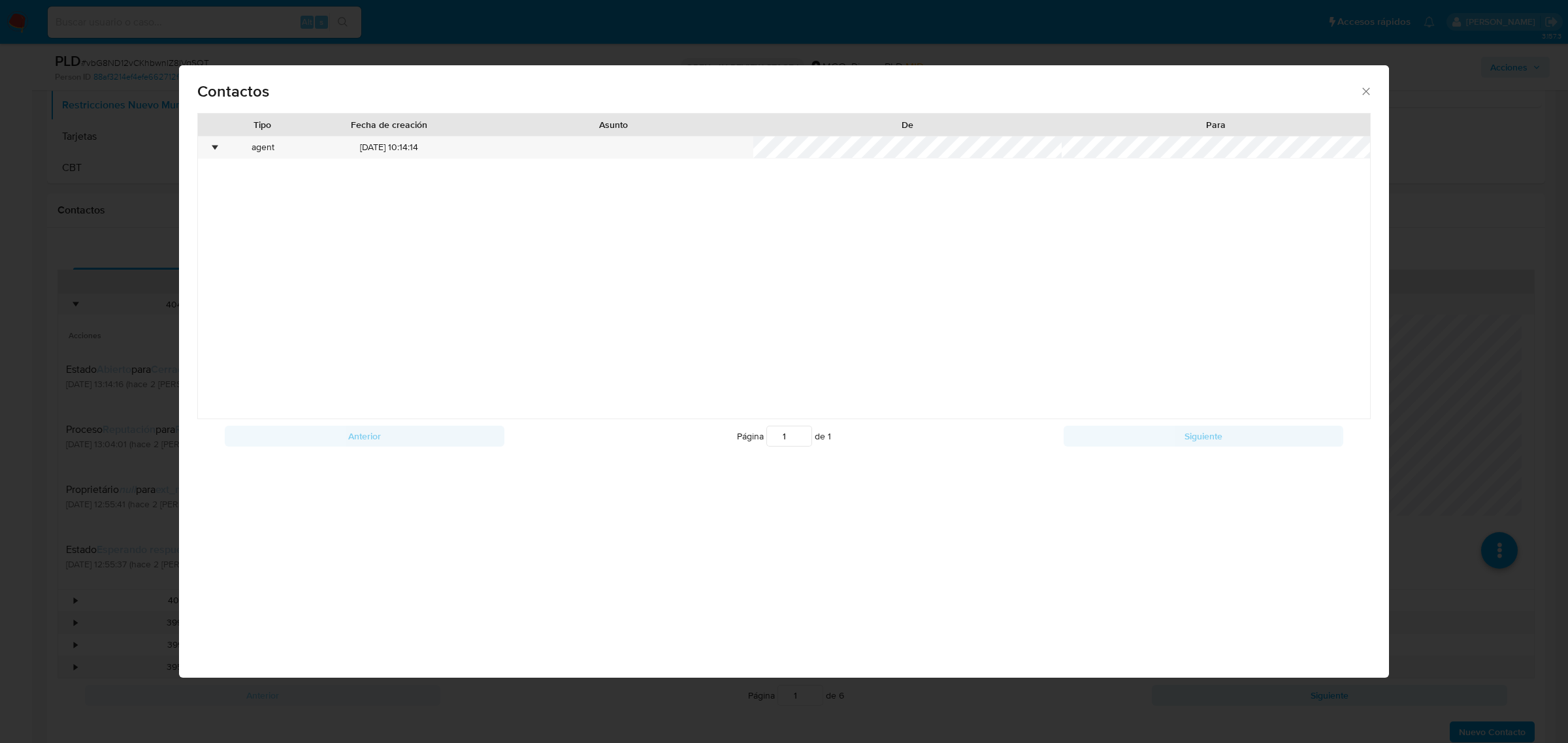
click at [89, 226] on div "Contactos Tipo Fecha de creación Asunto De Para • agent 06/09/2025 10:14:14 Ant…" at bounding box center [784, 371] width 1568 height 743
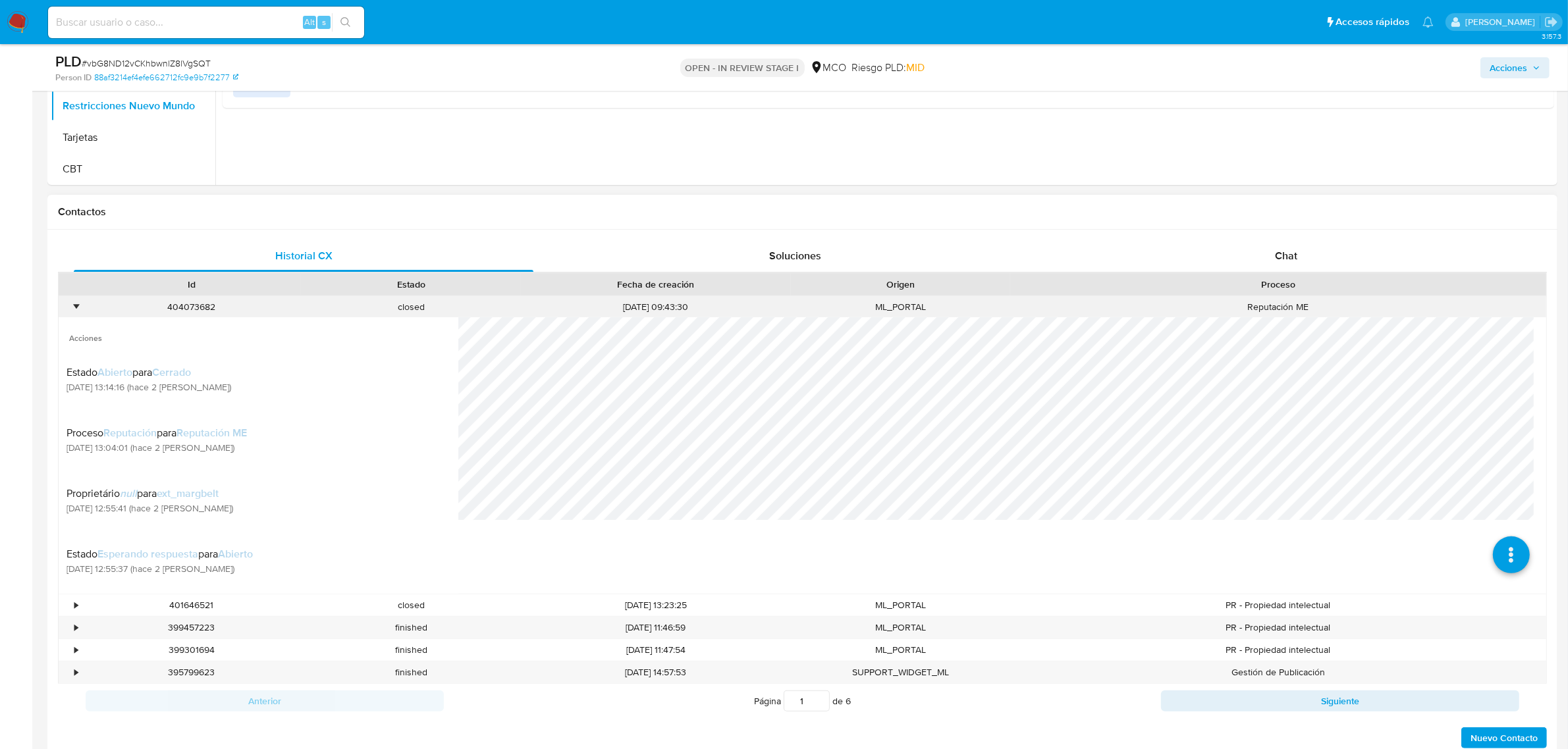
click at [70, 308] on div "•" at bounding box center [69, 308] width 23 height 22
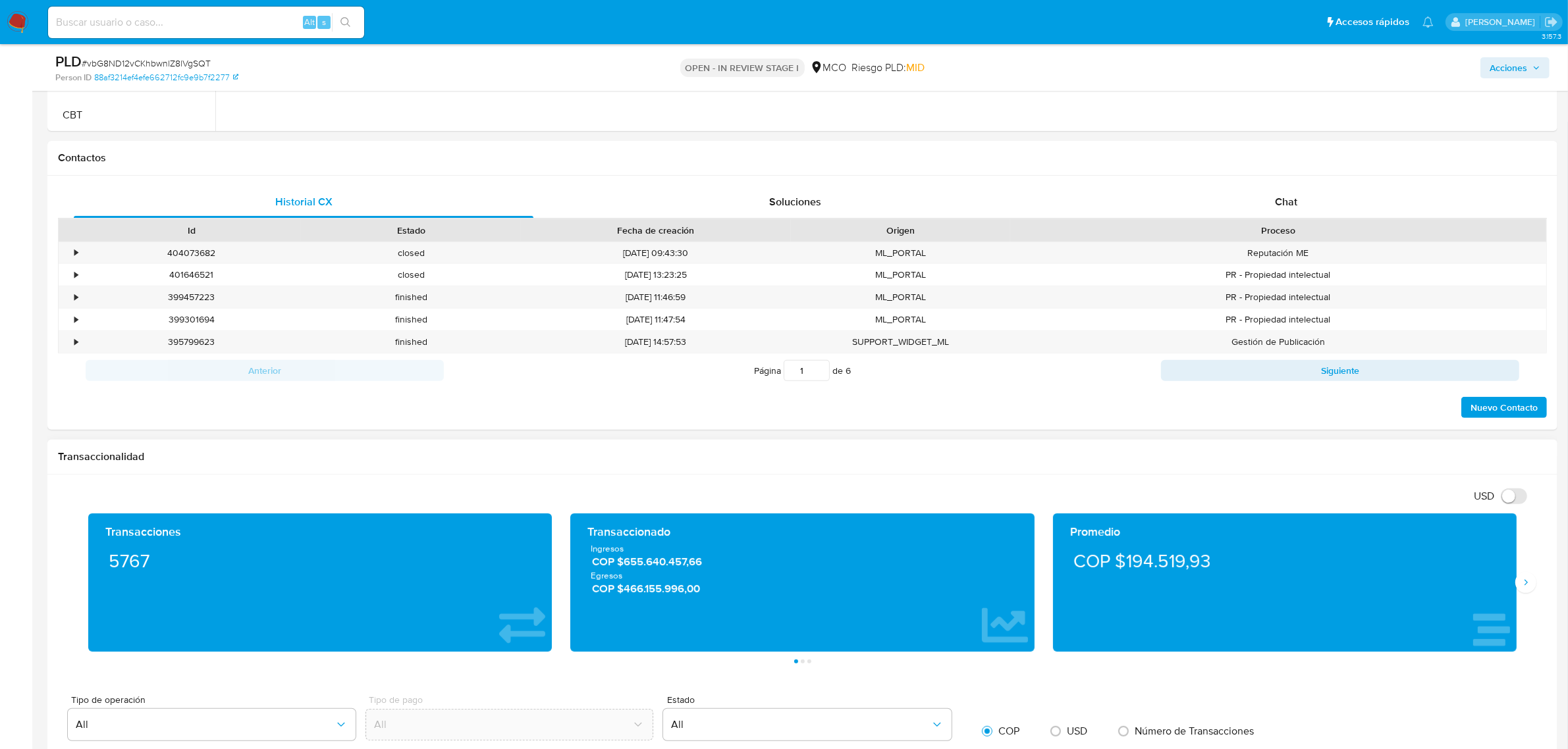
scroll to position [576, 0]
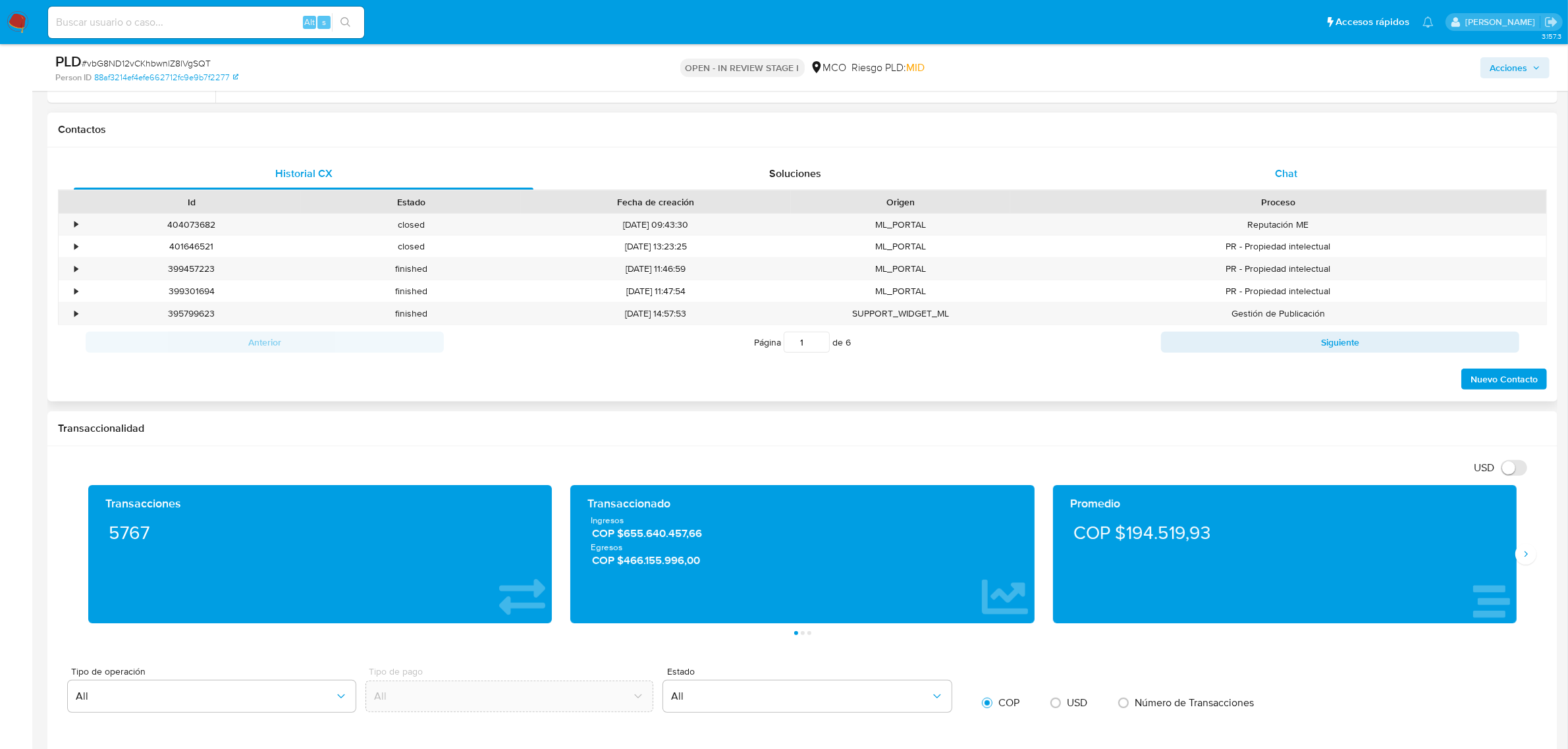
click at [1302, 168] on div "Chat" at bounding box center [1286, 174] width 460 height 31
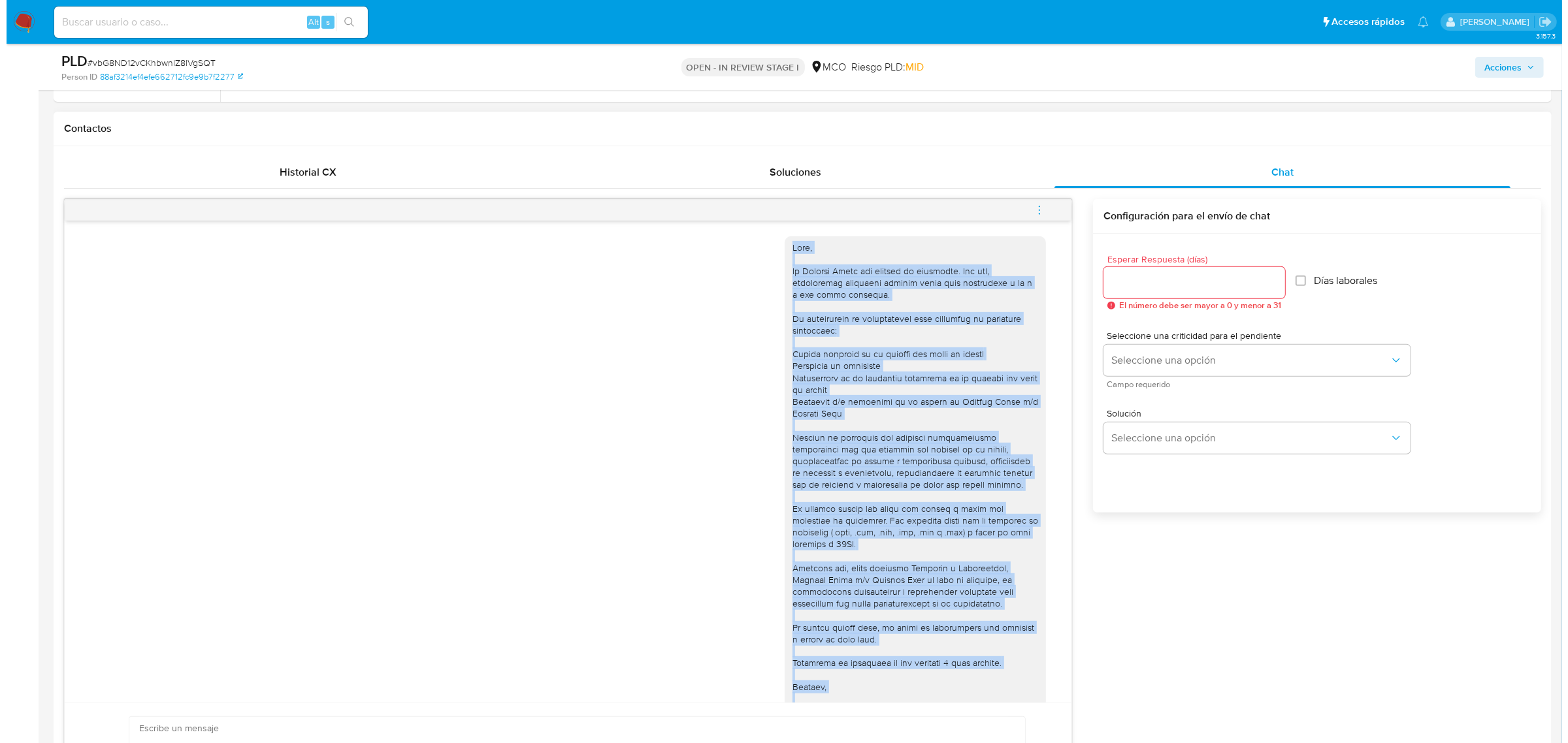
scroll to position [44, 0]
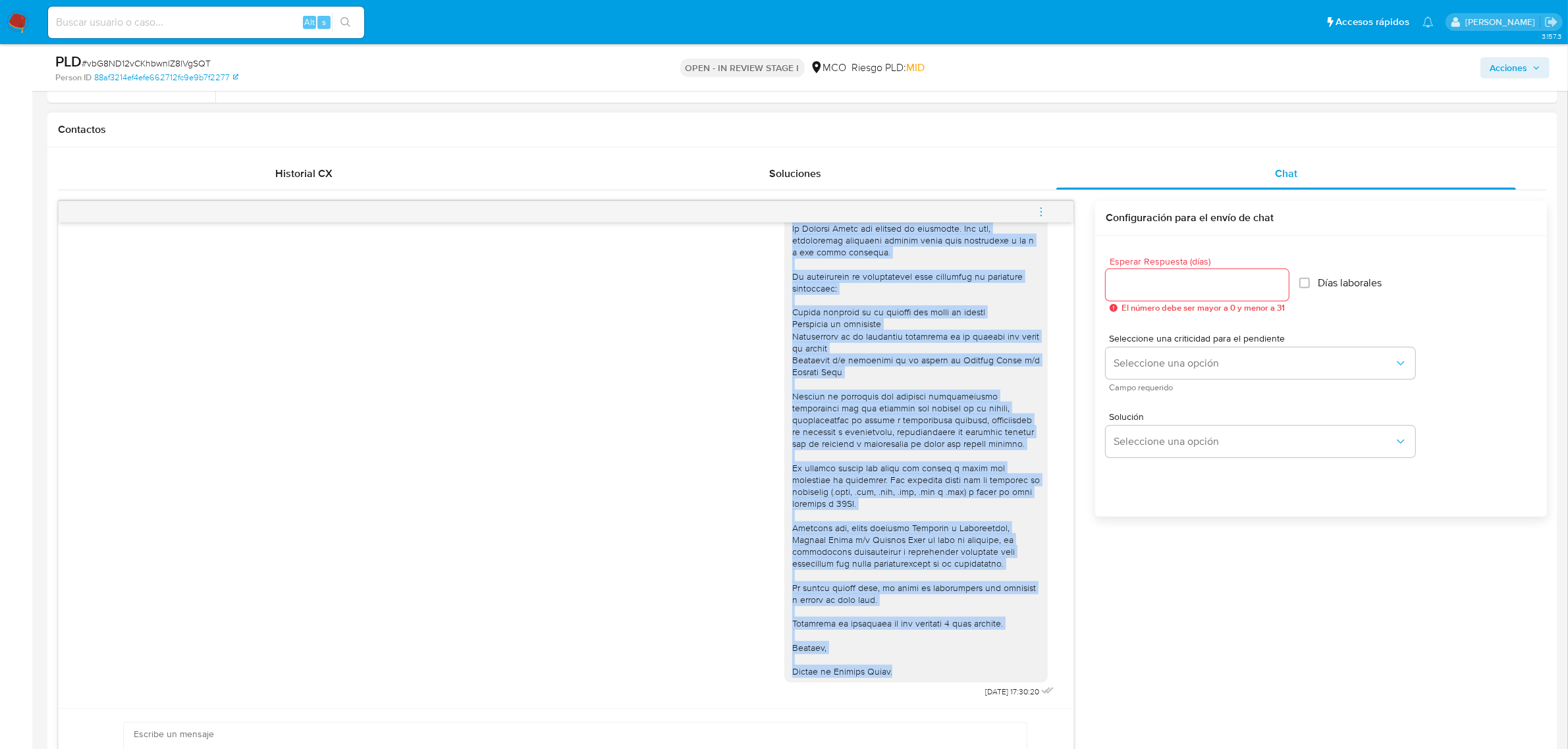
drag, startPoint x: 781, startPoint y: 248, endPoint x: 886, endPoint y: 673, distance: 437.8
click at [886, 673] on div at bounding box center [917, 438] width 248 height 479
copy div "Hola, En Mercado Libre nos importa tu seguridad. Por eso, necesitamos verificar…"
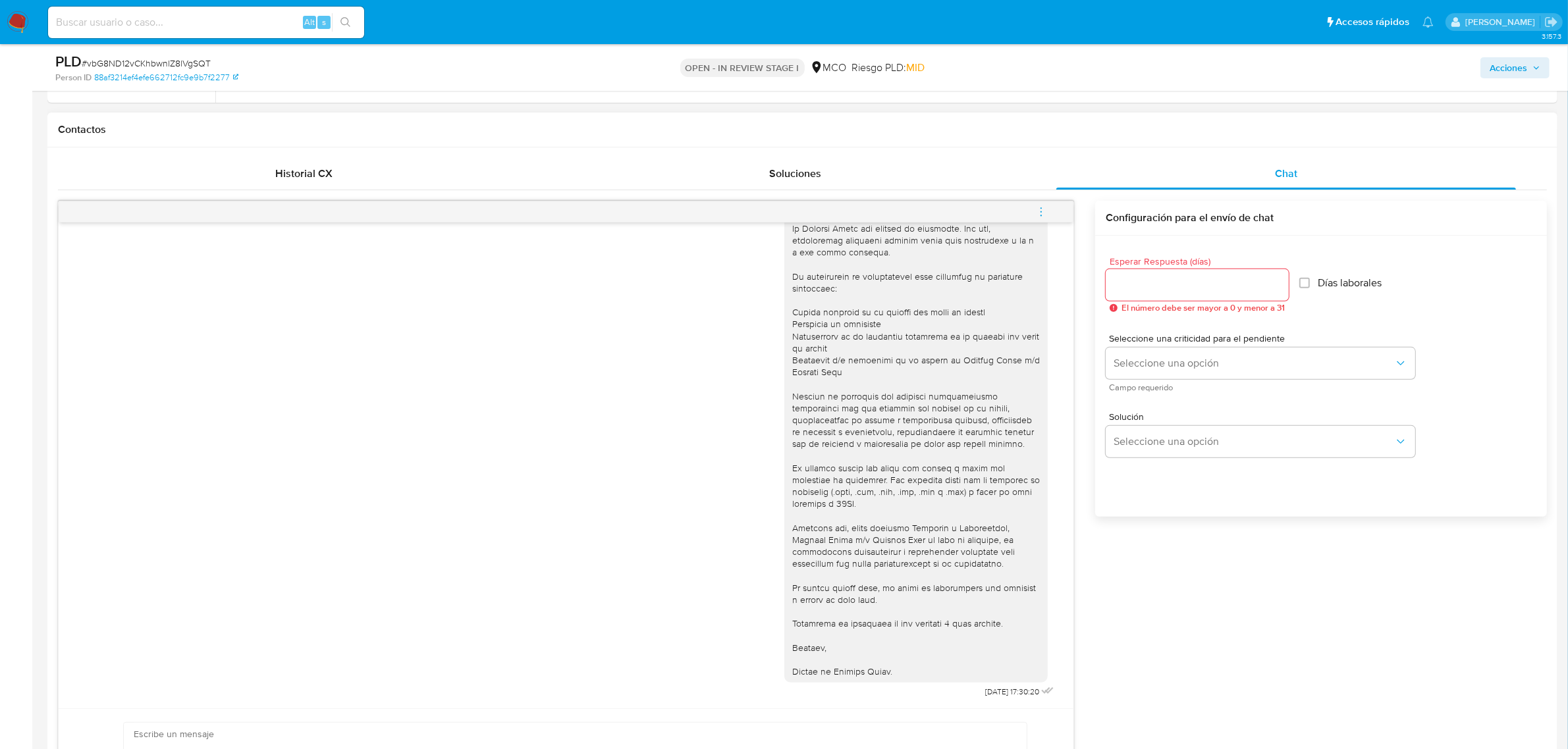
click at [1209, 275] on div at bounding box center [1197, 285] width 183 height 31
click at [1208, 280] on input "Esperar Respuesta (días)" at bounding box center [1197, 284] width 183 height 18
type input "3"
click at [1162, 376] on button "Seleccione una opción" at bounding box center [1260, 363] width 310 height 31
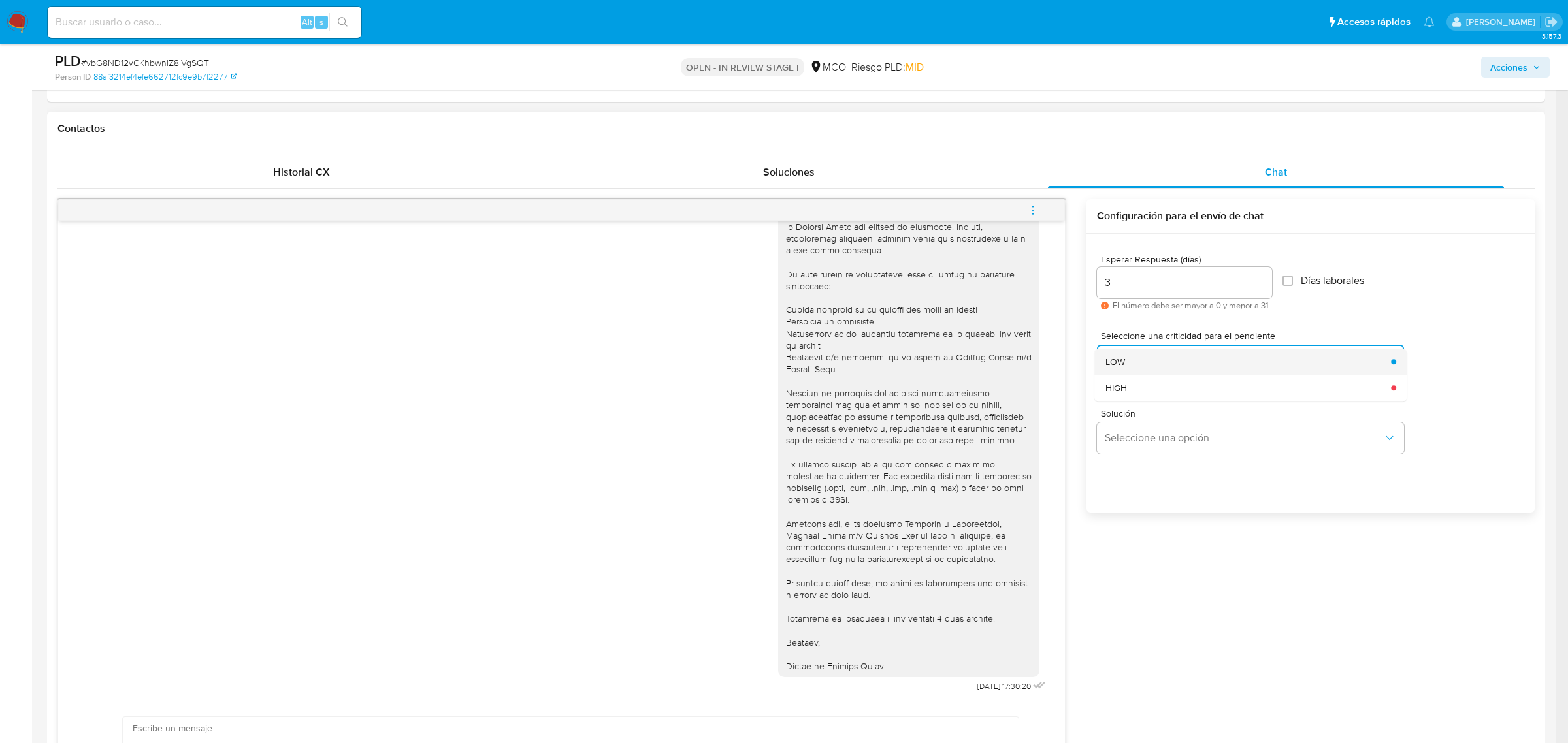
click at [1150, 366] on div "LOW" at bounding box center [1245, 362] width 279 height 27
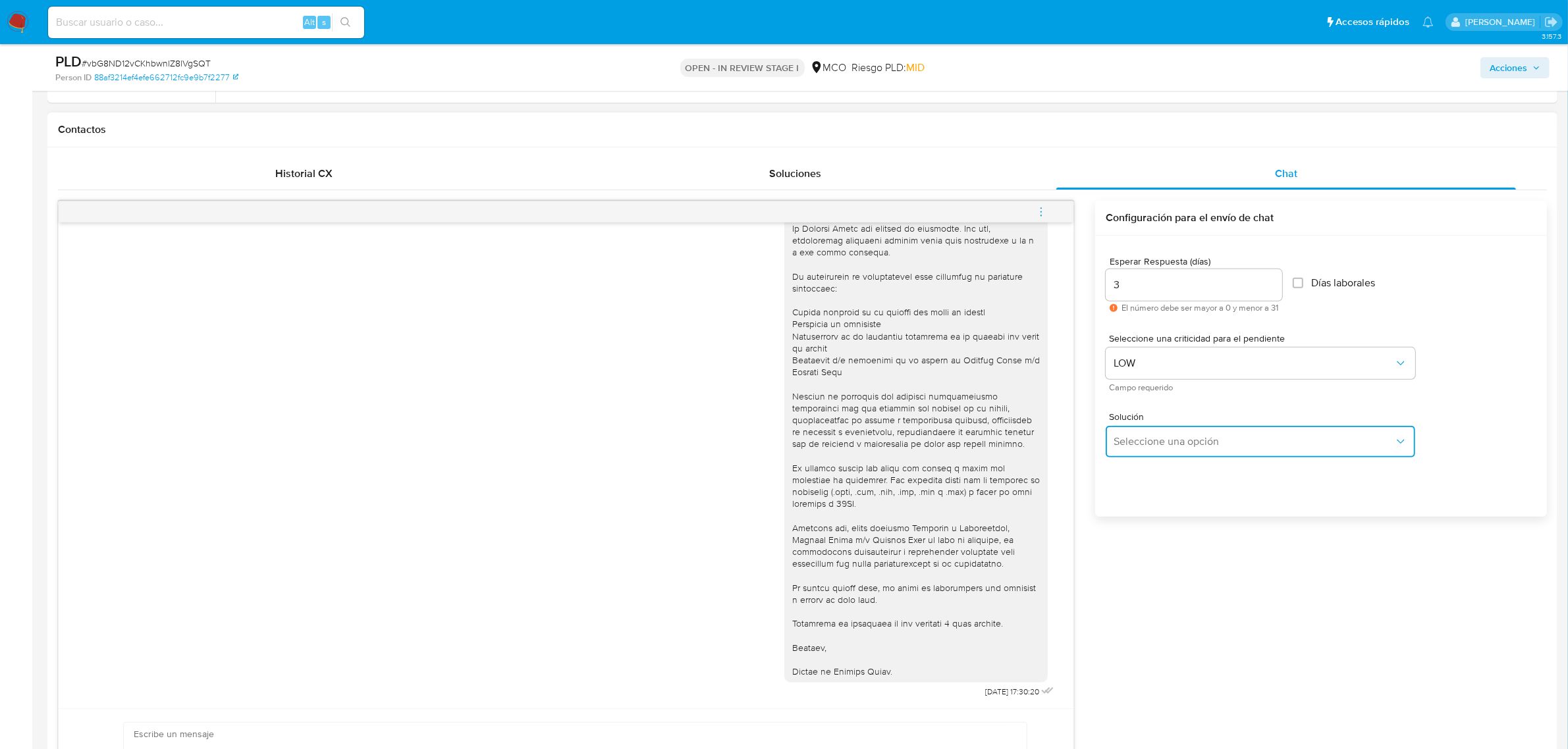
click at [1145, 433] on button "Seleccione una opción" at bounding box center [1260, 441] width 310 height 31
click at [1149, 366] on span "LOW" at bounding box center [1263, 363] width 281 height 13
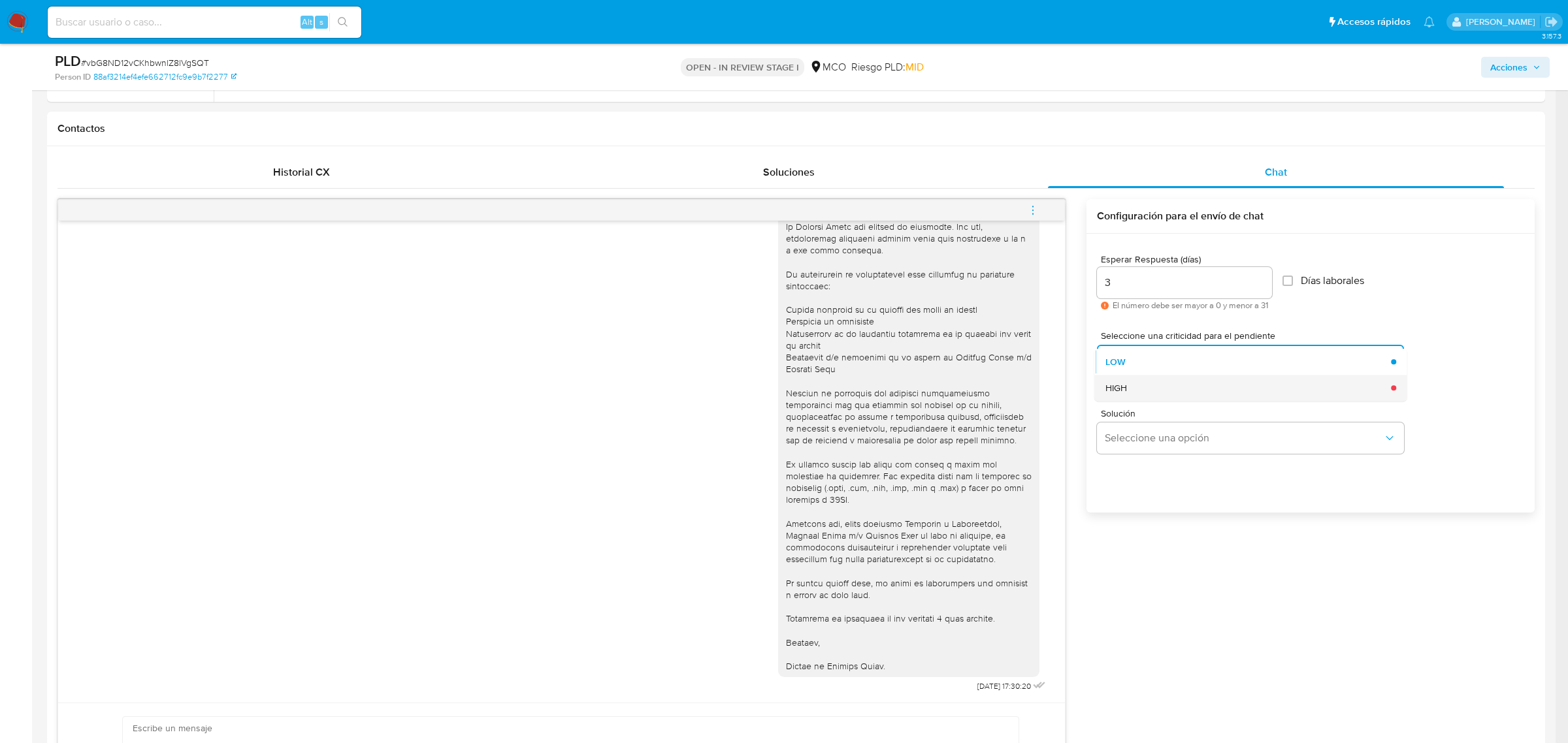
click at [1132, 393] on div "HIGH" at bounding box center [1245, 388] width 279 height 27
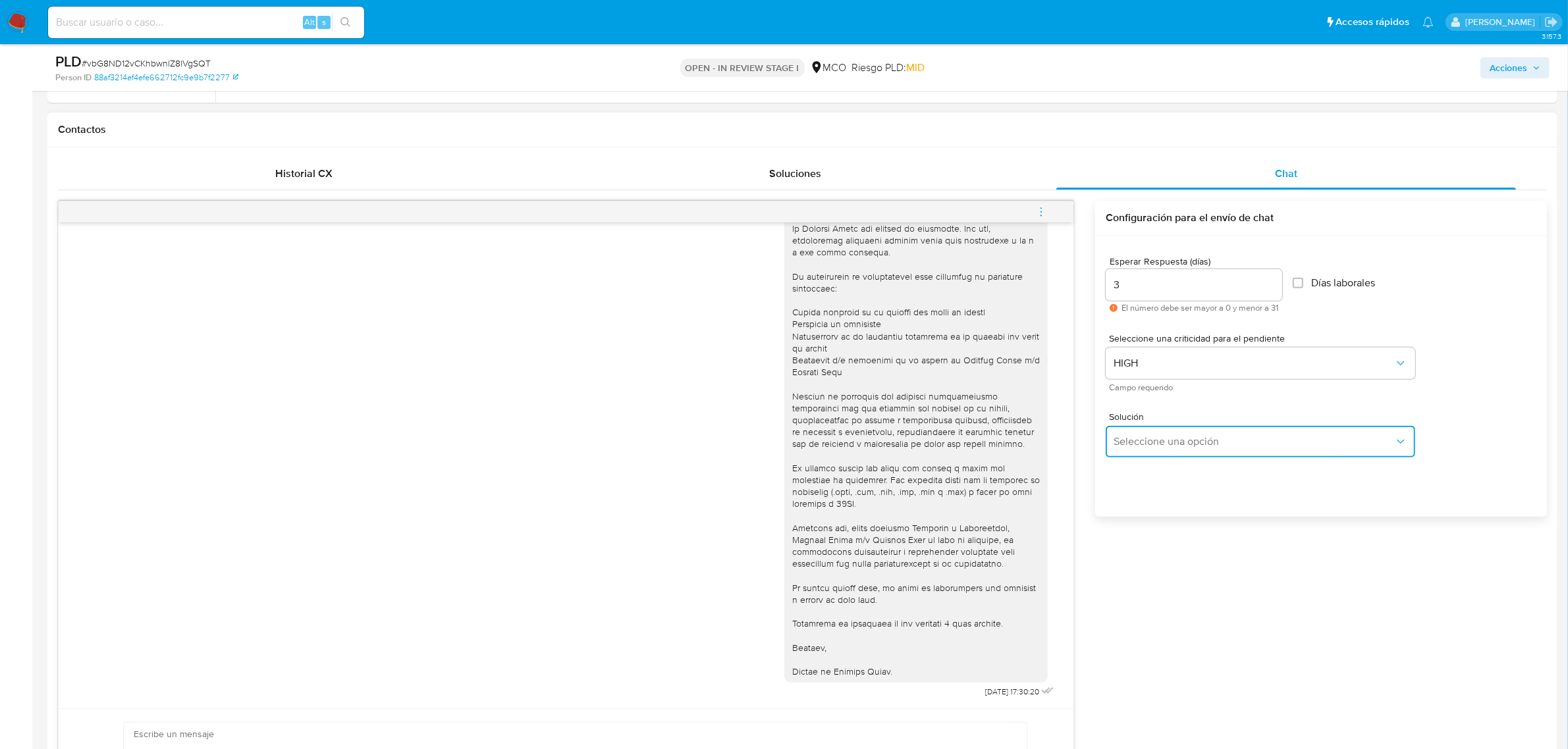
click at [1150, 434] on button "Seleccione una opción" at bounding box center [1260, 441] width 310 height 31
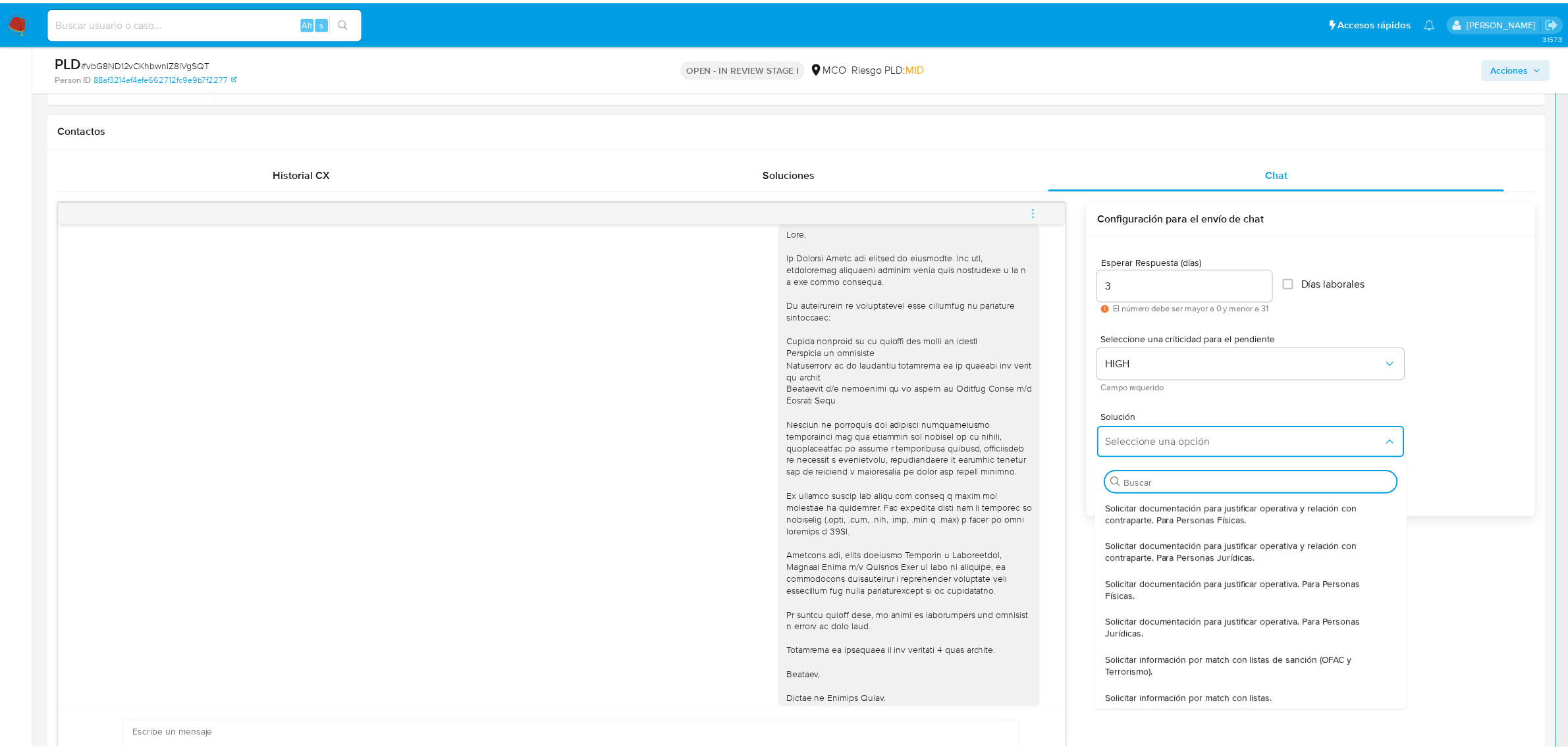
scroll to position [0, 0]
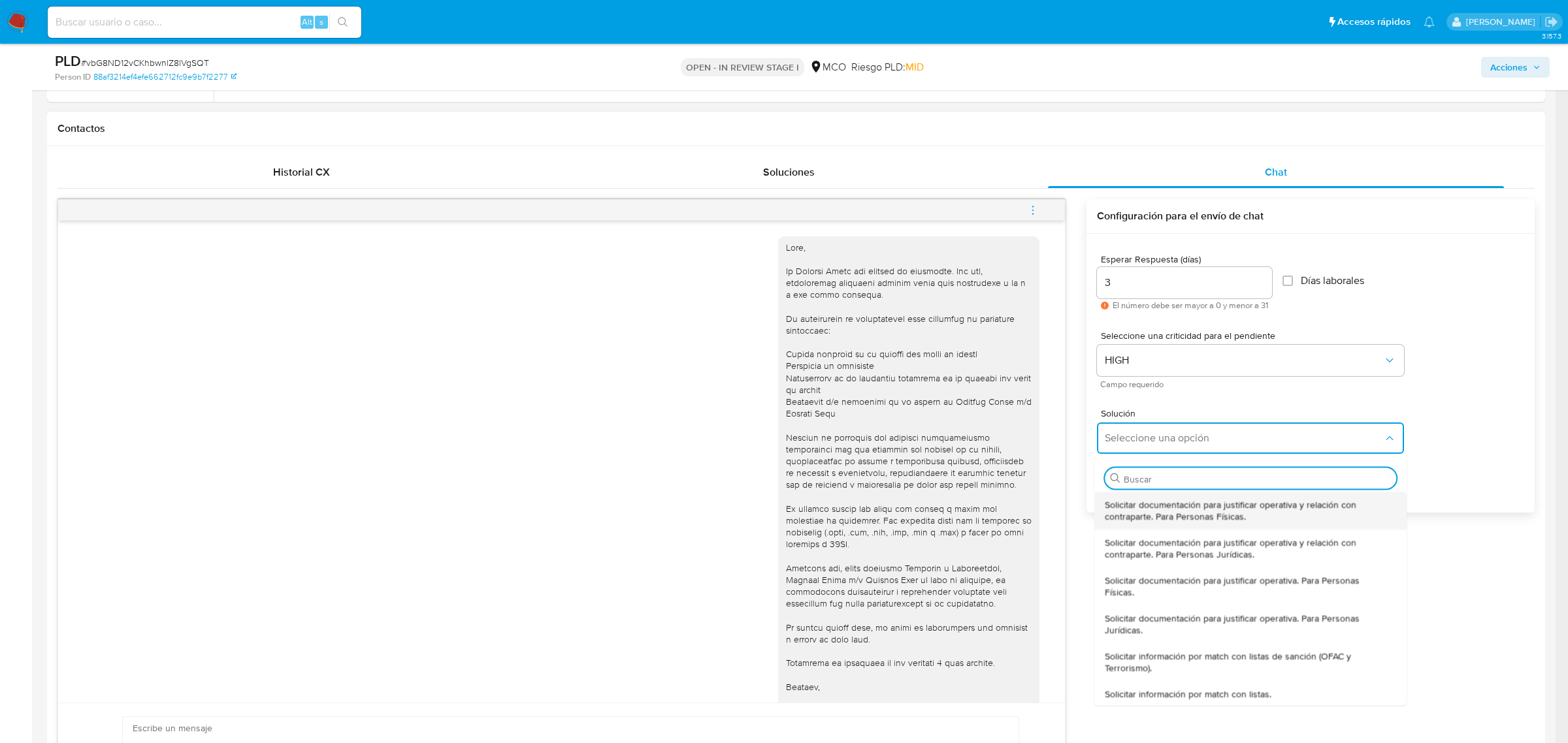
click at [1194, 506] on span "Solicitar documentación para justificar operativa y relación con contraparte. P…" at bounding box center [1246, 510] width 283 height 24
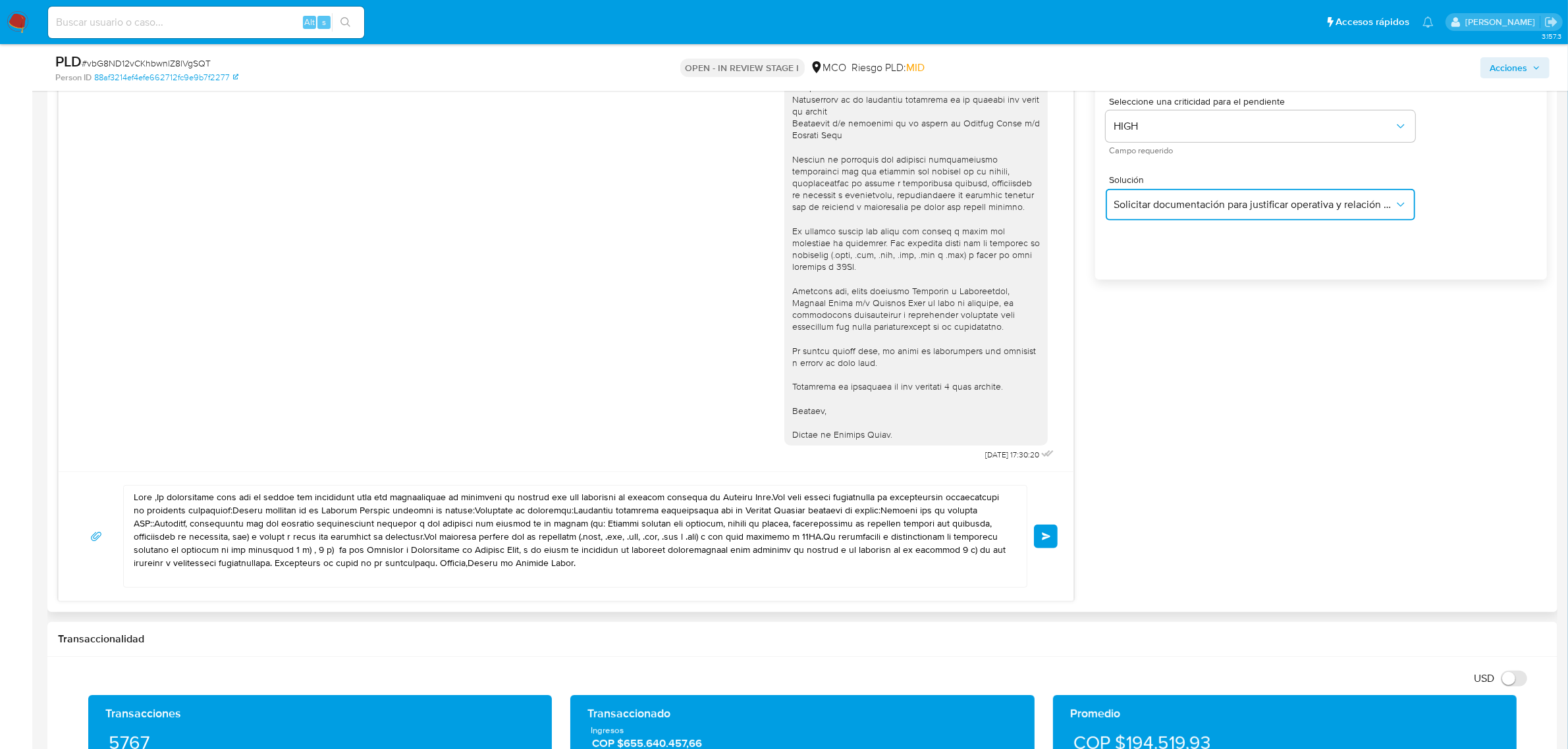
scroll to position [823, 0]
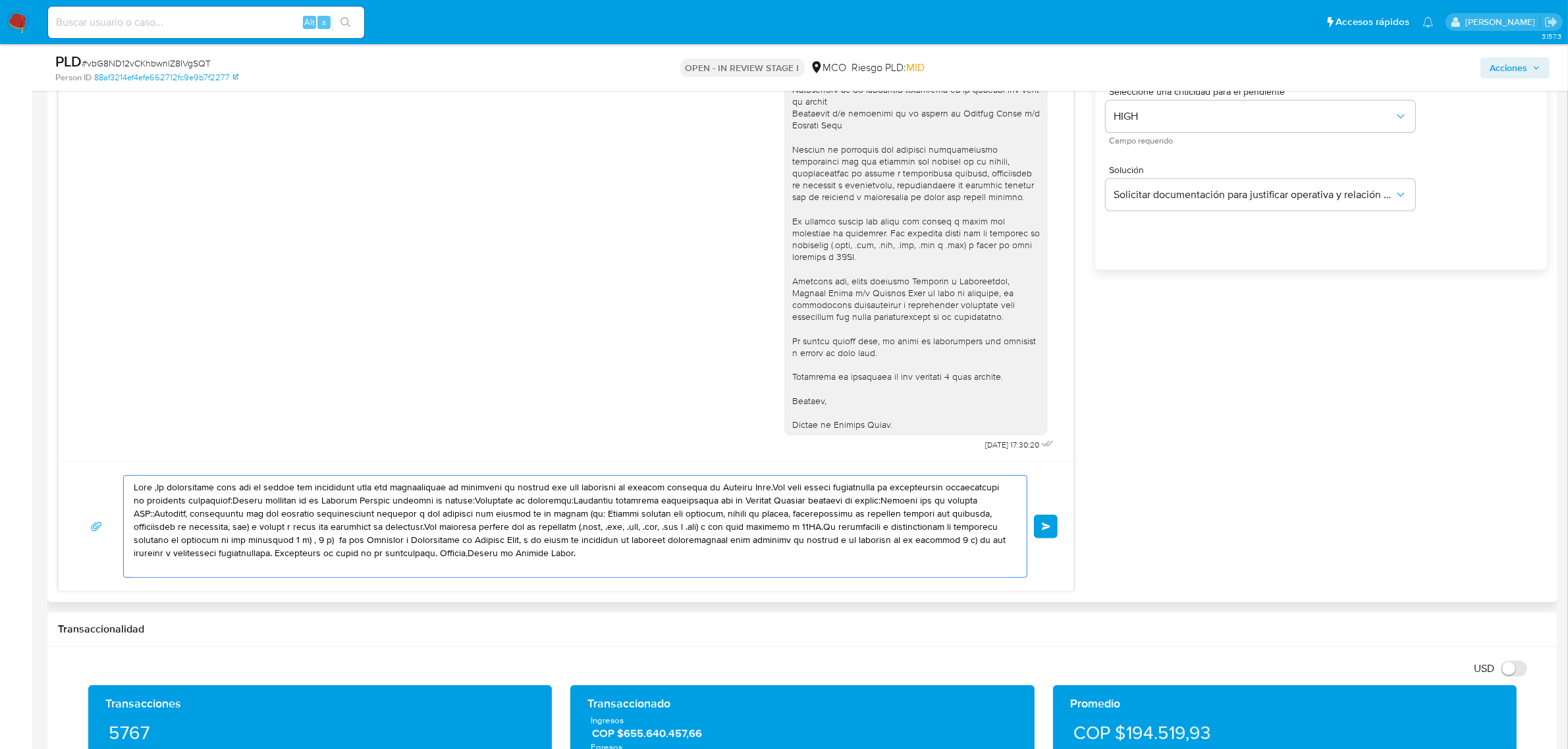
drag, startPoint x: 134, startPoint y: 490, endPoint x: 682, endPoint y: 574, distance: 554.4
click at [682, 574] on textarea at bounding box center [572, 526] width 877 height 102
paste textarea ", En Mercado Libre nos importa tu seguridad. Por eso, necesitamos verificar alg…"
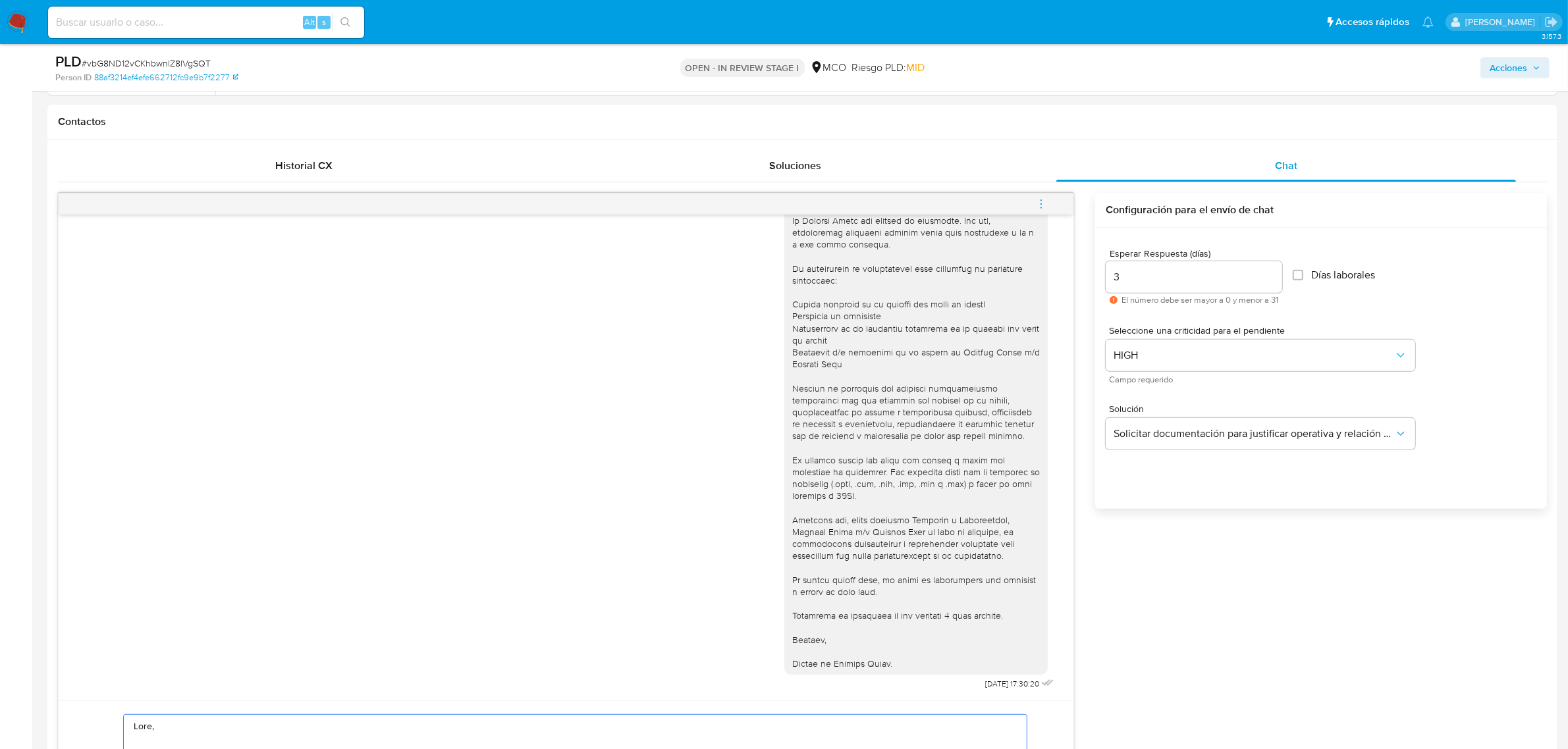
scroll to position [576, 0]
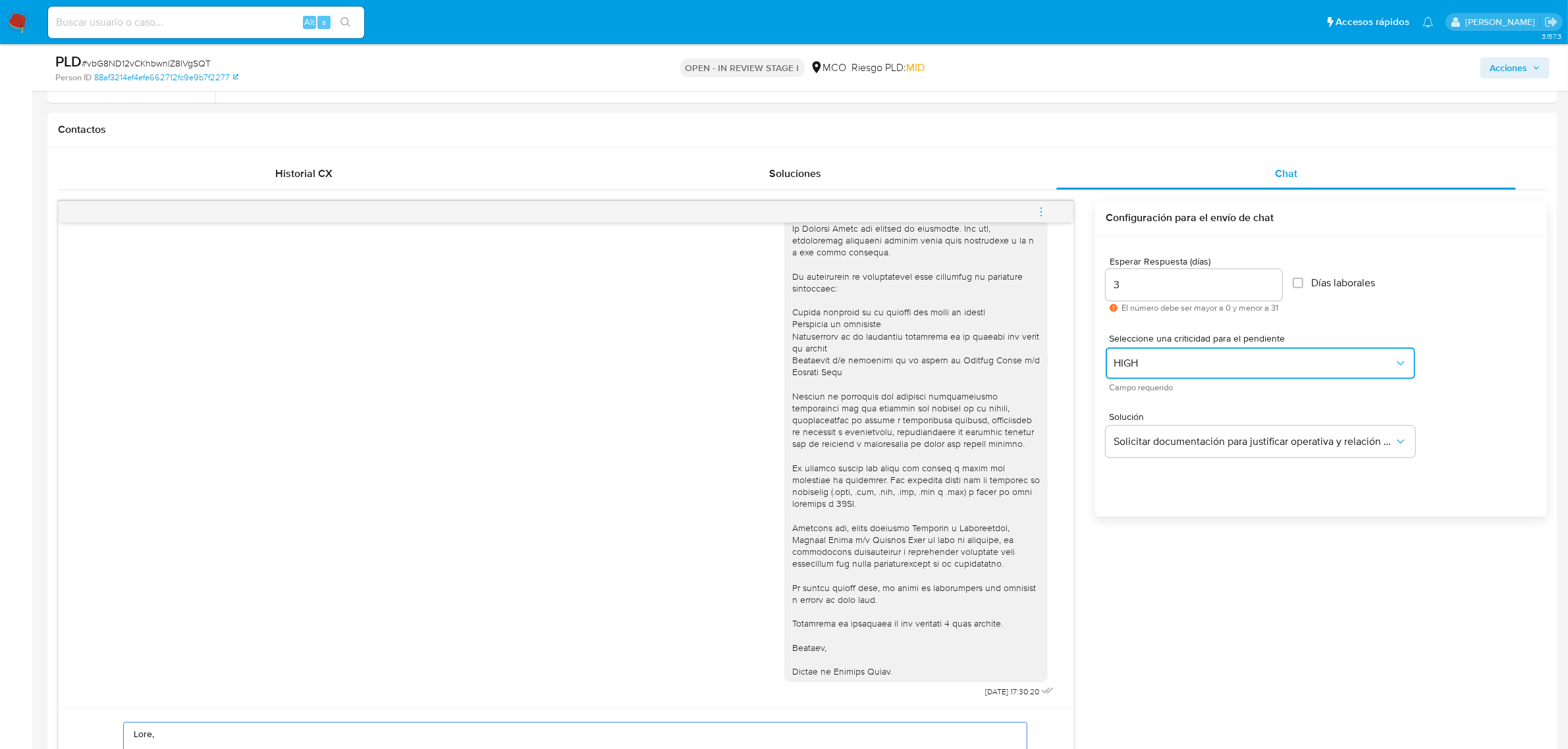
click at [1171, 372] on button "HIGH" at bounding box center [1260, 363] width 310 height 31
click at [1160, 330] on div "LOW" at bounding box center [1255, 338] width 281 height 27
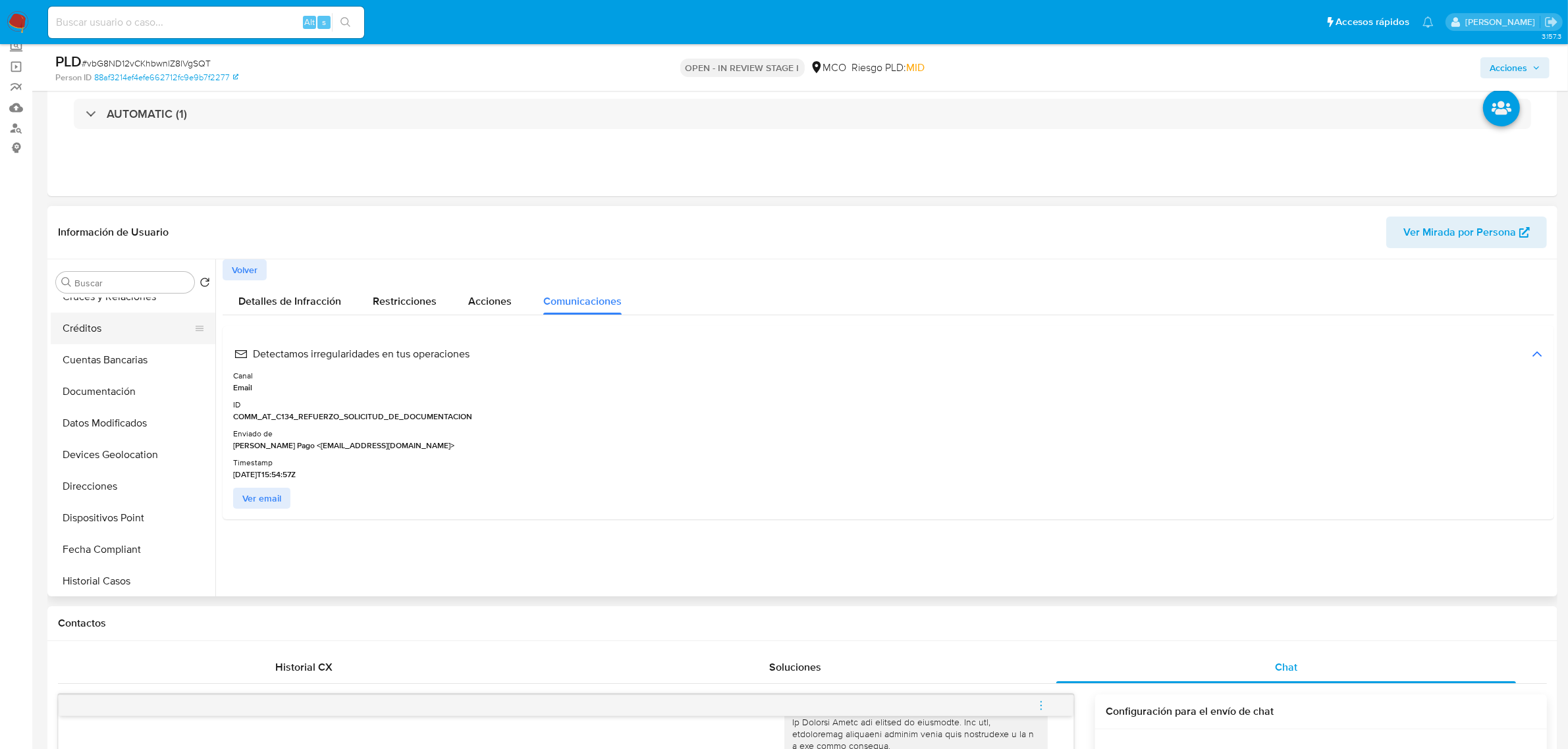
scroll to position [0, 0]
drag, startPoint x: 109, startPoint y: 343, endPoint x: 210, endPoint y: 361, distance: 102.6
click at [111, 343] on button "KYC" at bounding box center [133, 345] width 164 height 31
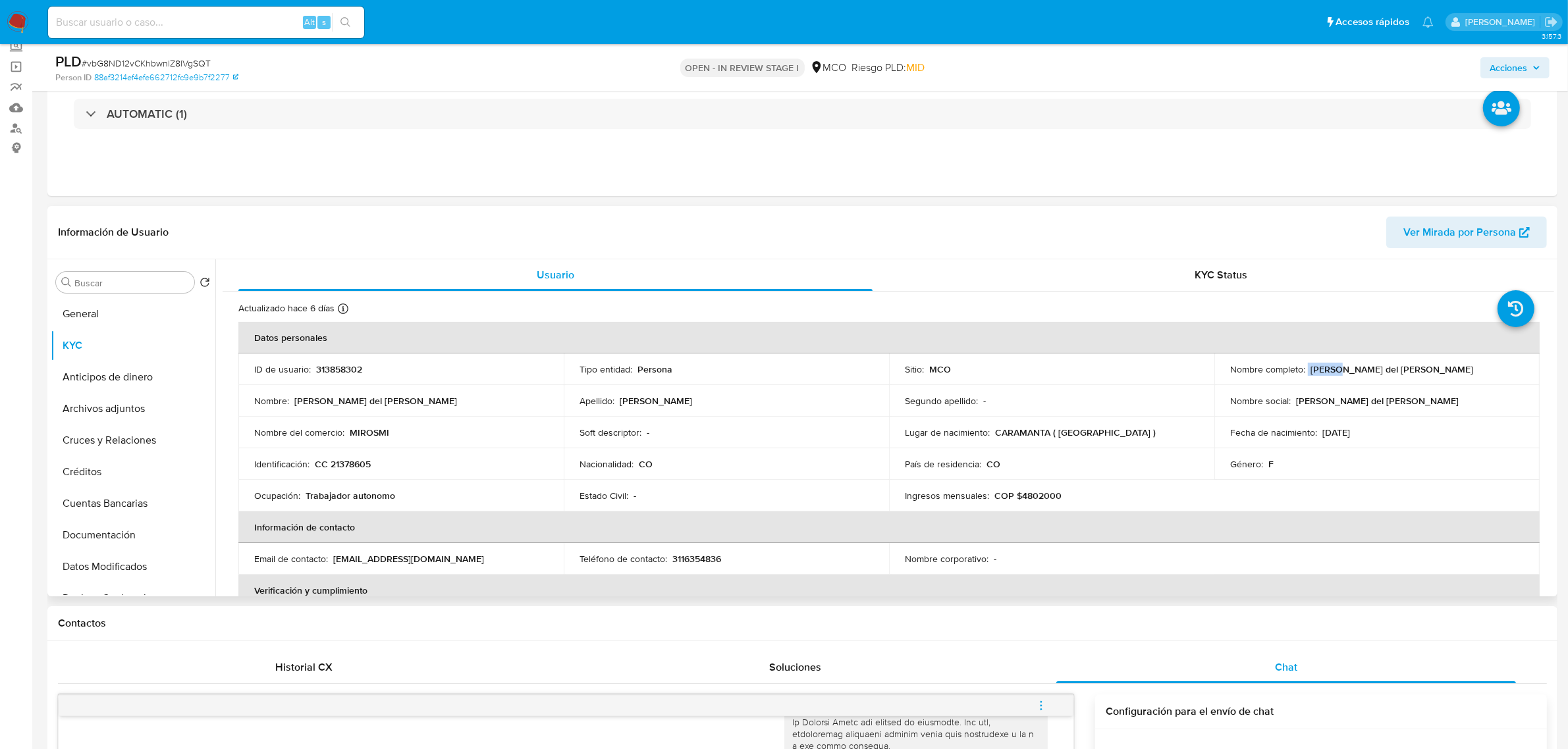
drag, startPoint x: 1304, startPoint y: 369, endPoint x: 1334, endPoint y: 372, distance: 30.1
click at [1334, 372] on div "Nombre completo : Miryam del Socorro Osorio Montoya" at bounding box center [1378, 368] width 294 height 12
copy div "Miryam"
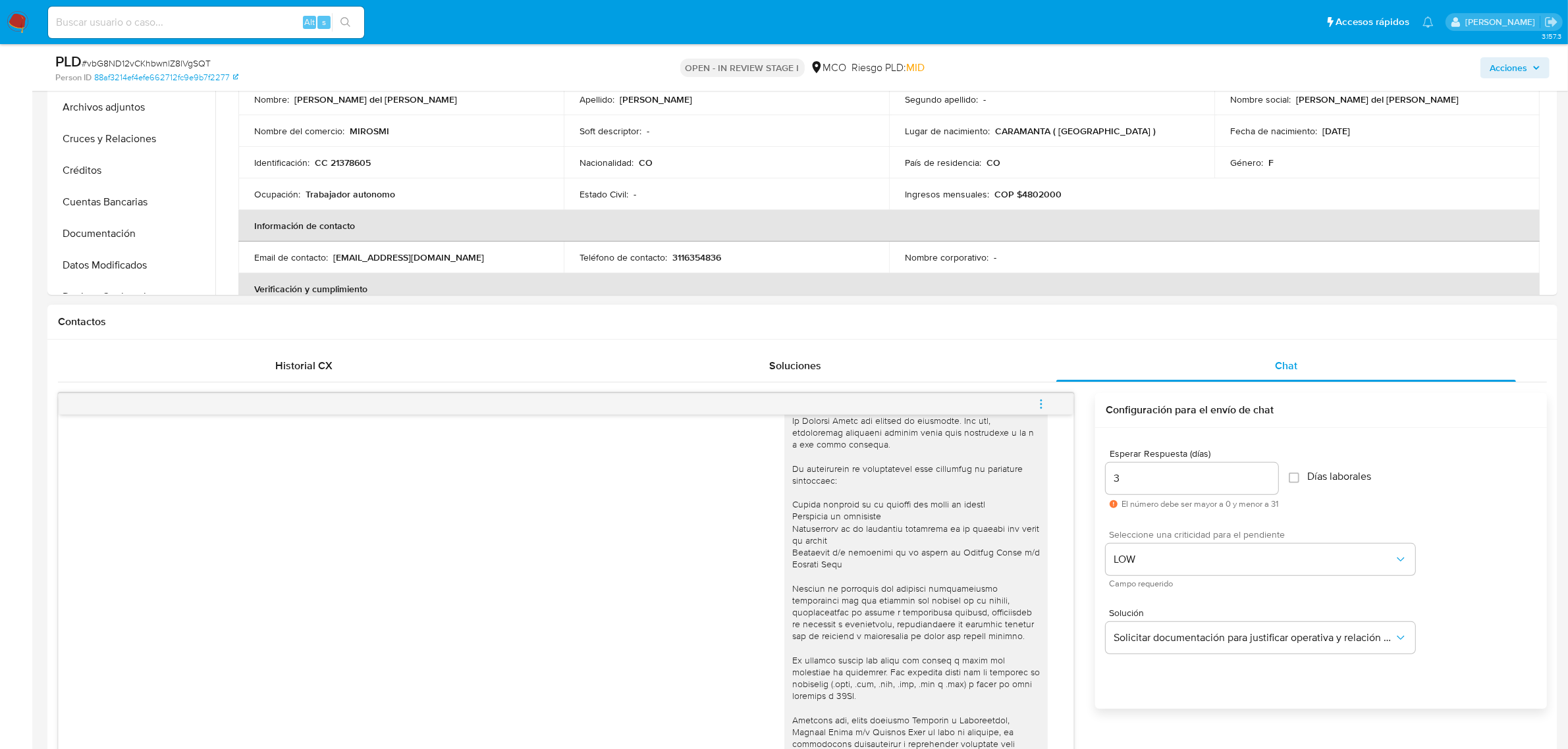
scroll to position [741, 0]
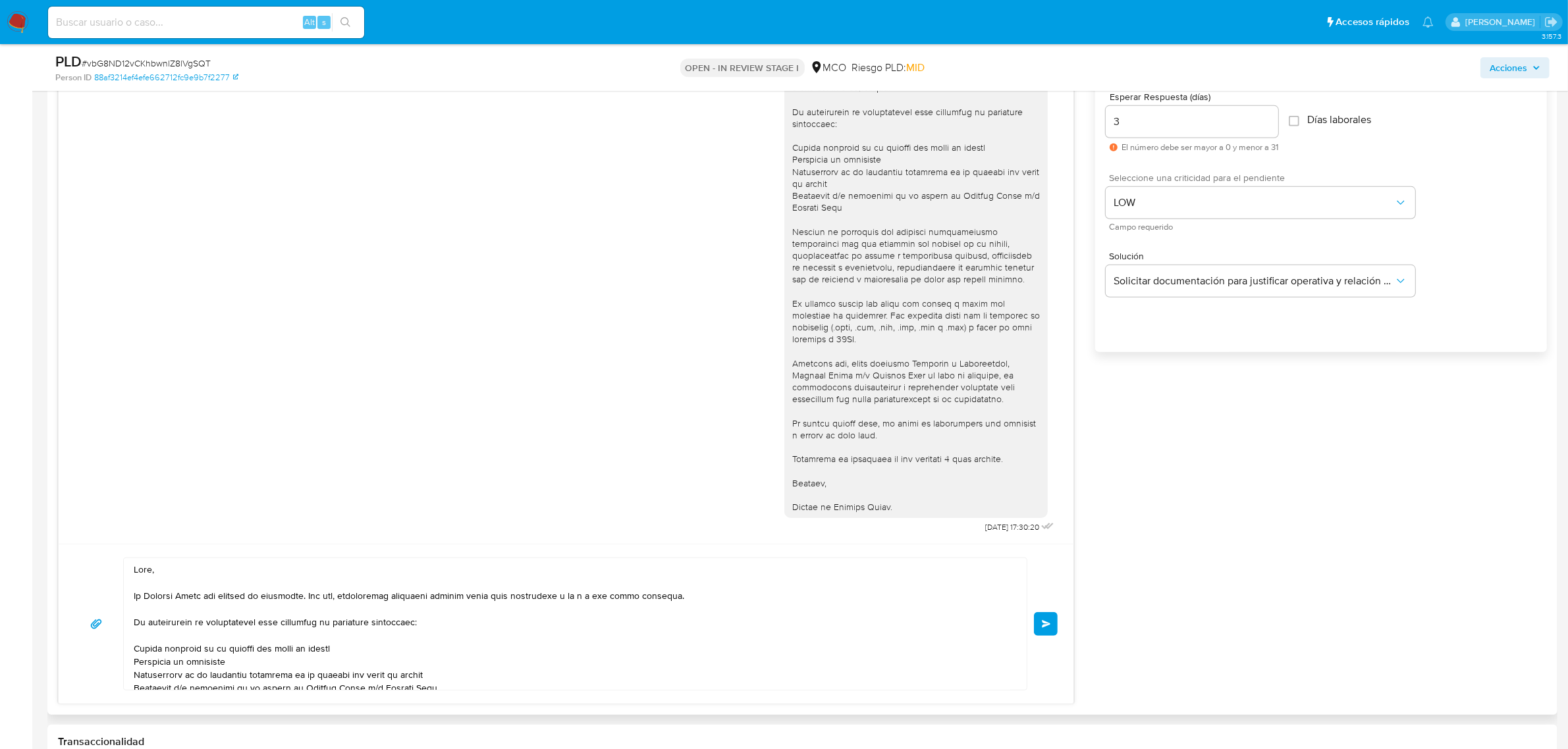
click at [152, 573] on textarea at bounding box center [572, 623] width 877 height 132
paste textarea "Miryam"
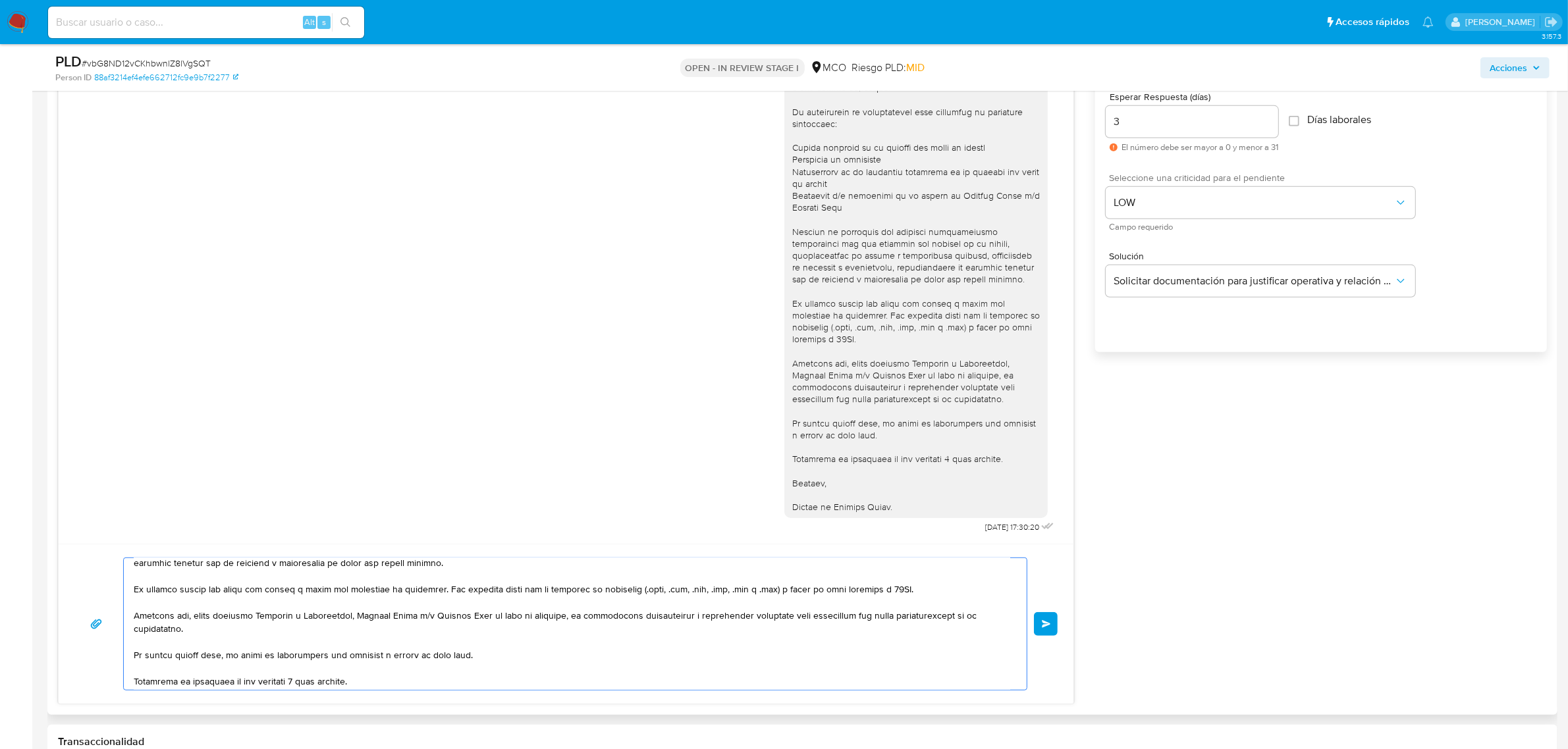
scroll to position [219, 0]
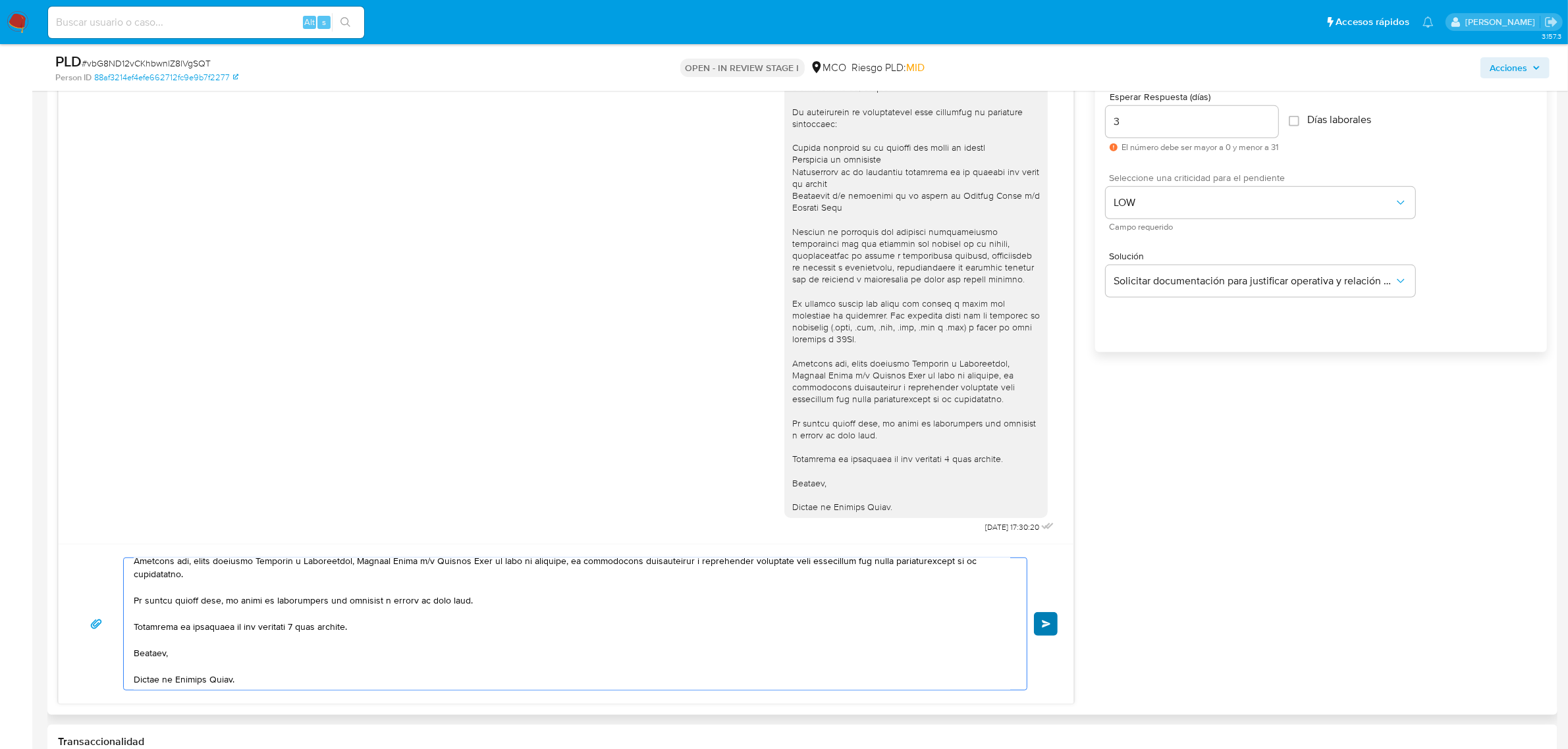
type textarea "Hola Miryam, En Mercado Libre nos importa tu seguridad. Por eso, necesitamos ve…"
click at [1045, 613] on button "Enviar" at bounding box center [1046, 624] width 24 height 24
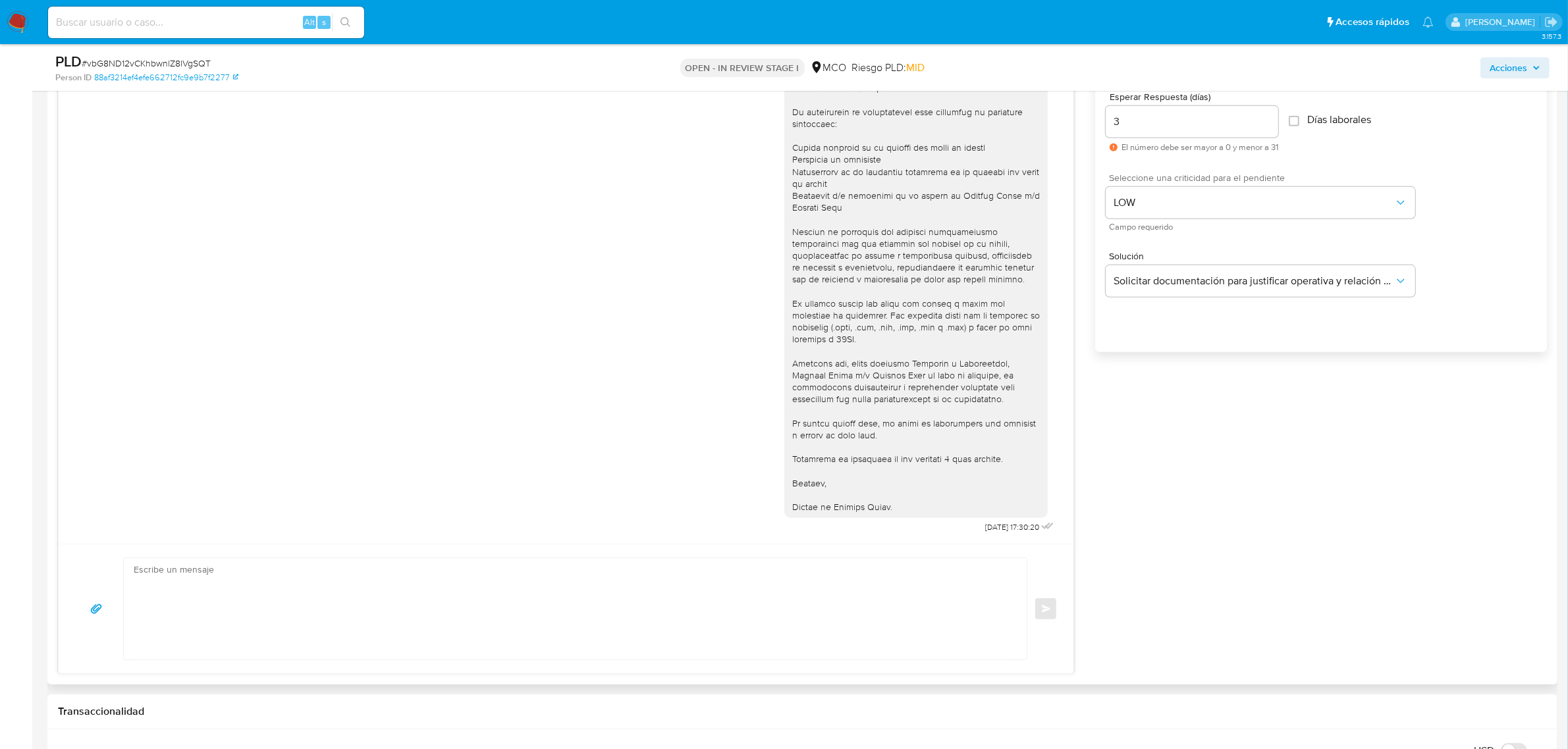
scroll to position [562, 0]
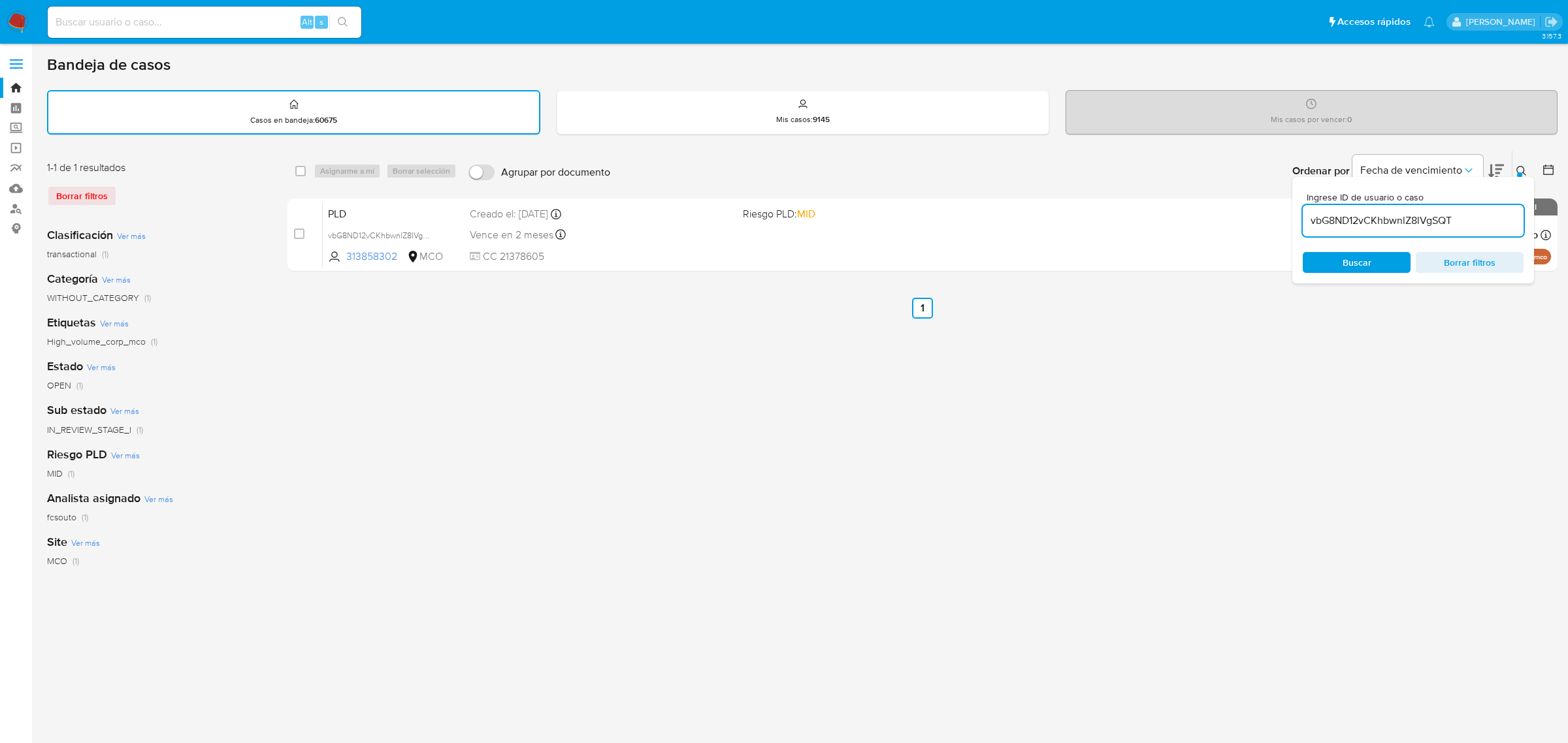
click at [209, 11] on div "Alt s" at bounding box center [204, 22] width 313 height 31
click at [214, 19] on input at bounding box center [204, 22] width 313 height 17
paste input "1103821577"
type input "1103821577"
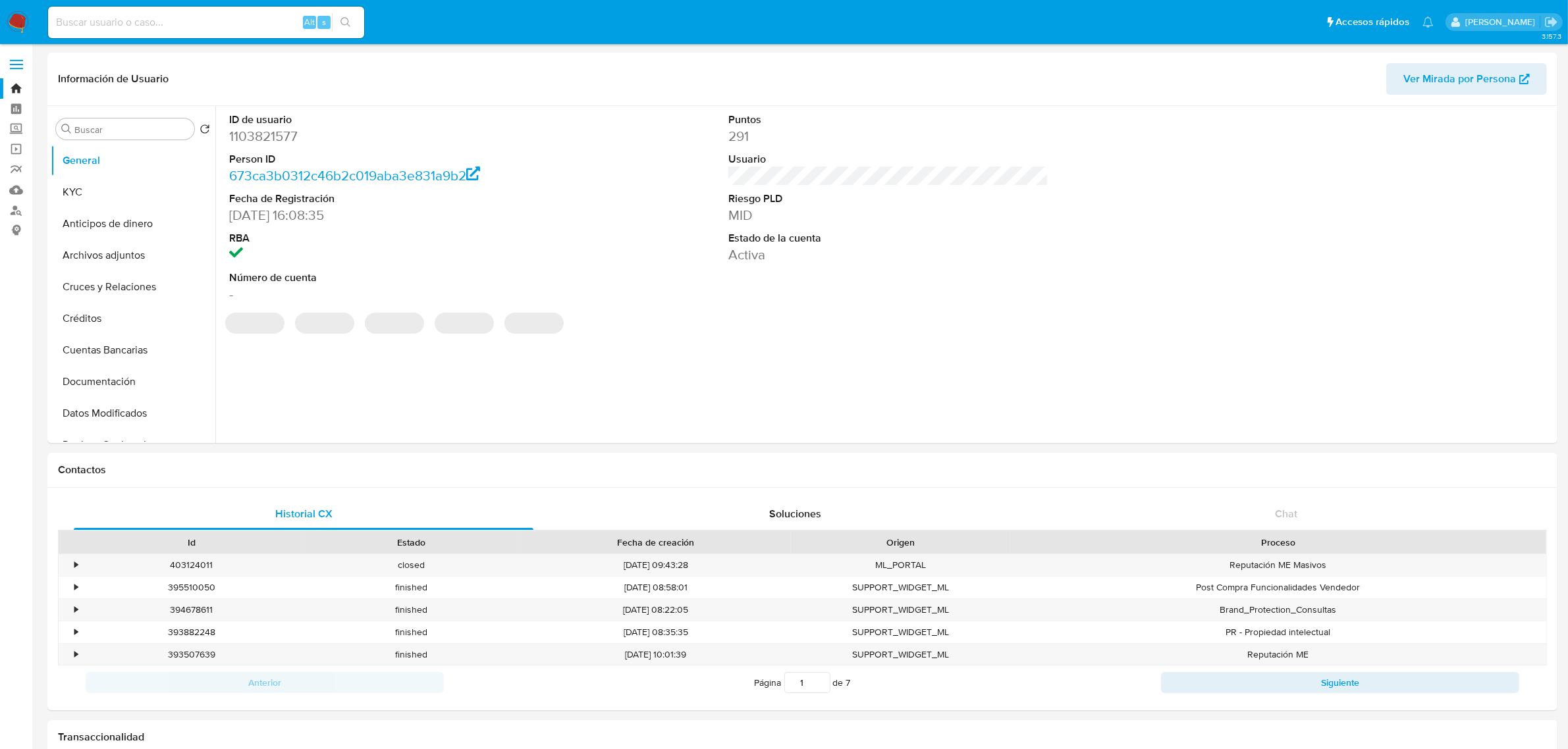
select select "10"
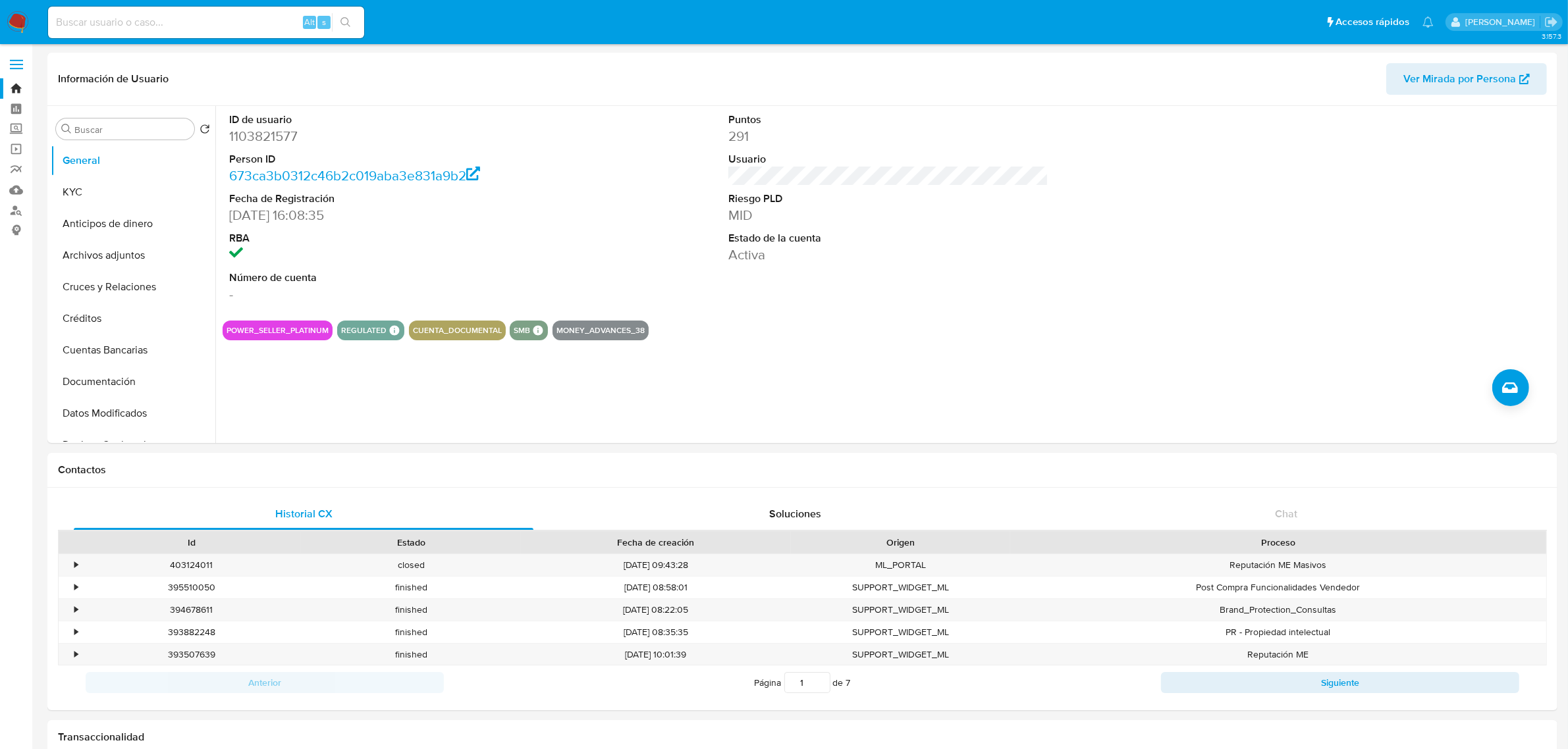
click at [15, 24] on img at bounding box center [18, 22] width 22 height 22
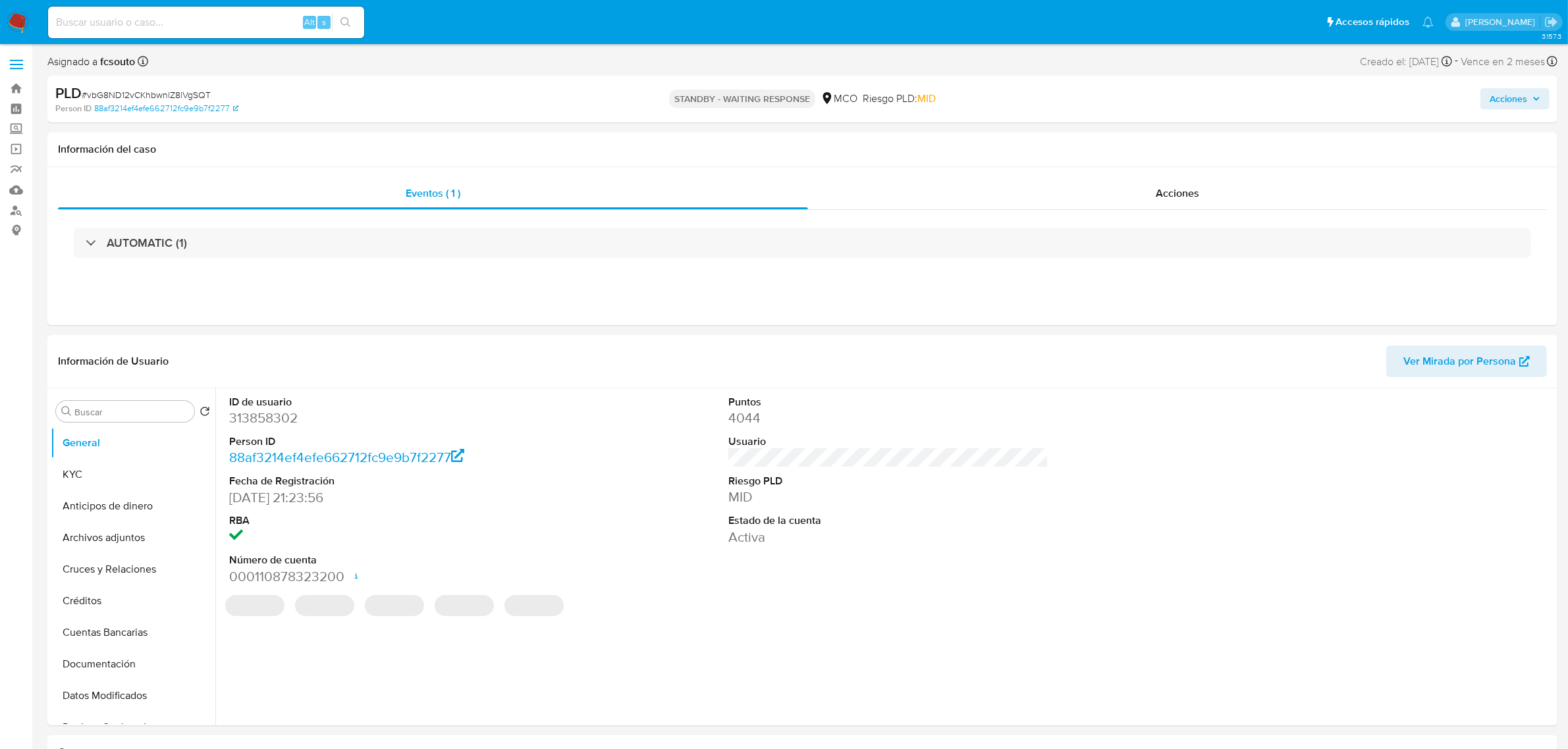
select select "10"
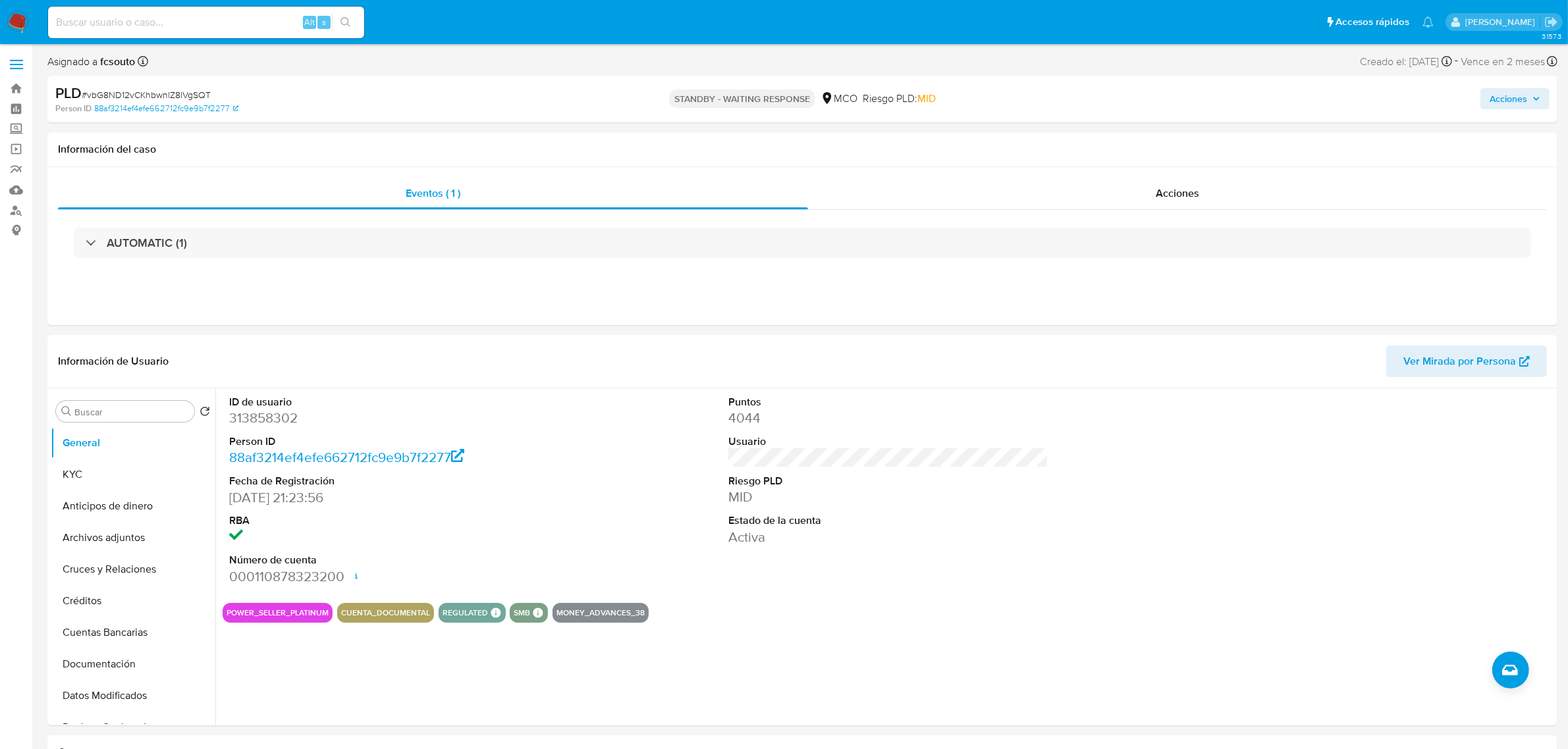
click at [1511, 97] on span "Acciones" at bounding box center [1508, 99] width 38 height 21
drag, startPoint x: 1167, startPoint y: 160, endPoint x: 1148, endPoint y: 150, distance: 21.5
click at [1166, 160] on div "Enviar" at bounding box center [1234, 247] width 609 height 175
click at [1148, 149] on div "Resolución del caso Alt r" at bounding box center [1157, 140] width 126 height 34
drag, startPoint x: 733, startPoint y: 163, endPoint x: 751, endPoint y: 166, distance: 18.2
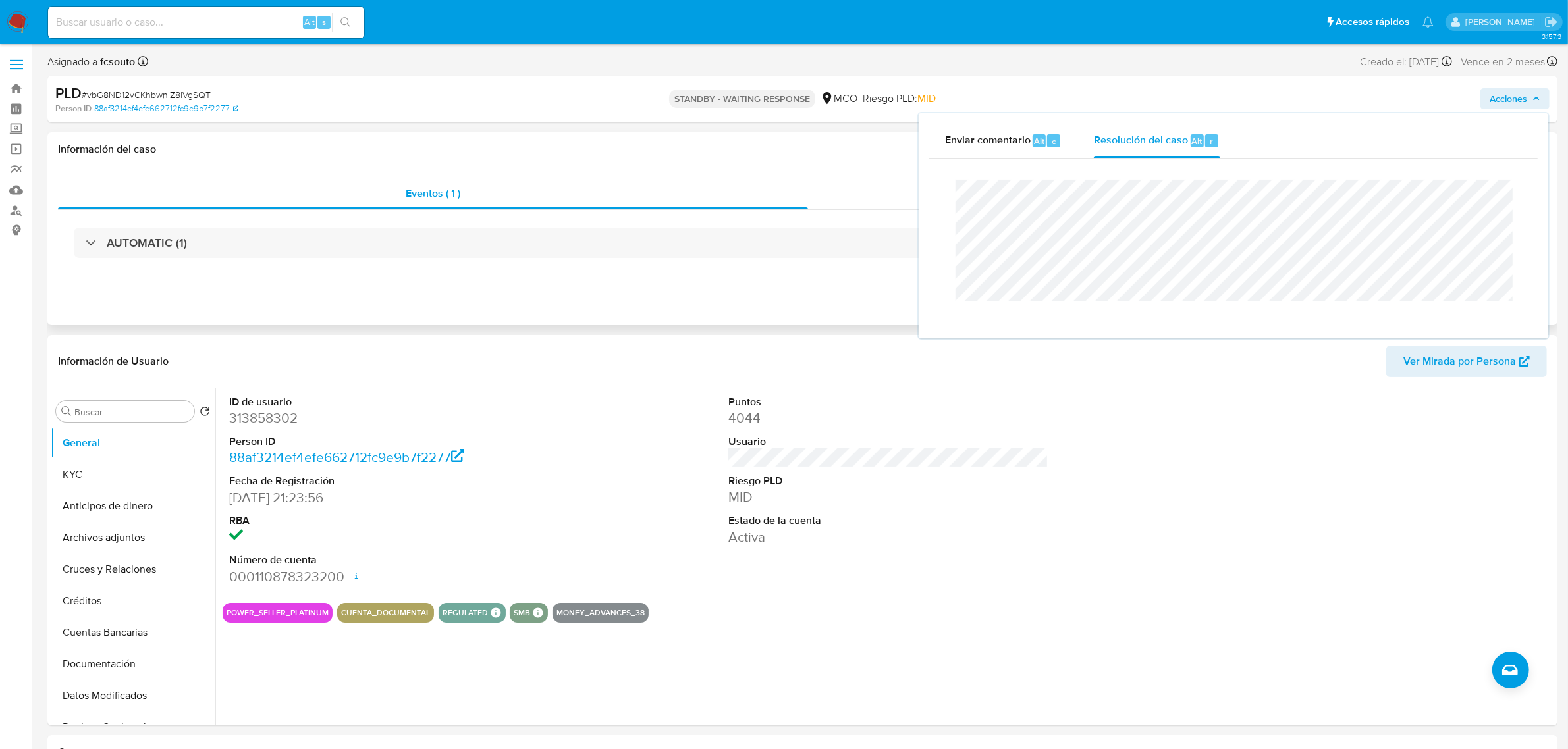
click at [735, 163] on div "Información del caso" at bounding box center [802, 150] width 1511 height 35
click at [1118, 193] on div "Acciones" at bounding box center [1178, 193] width 739 height 31
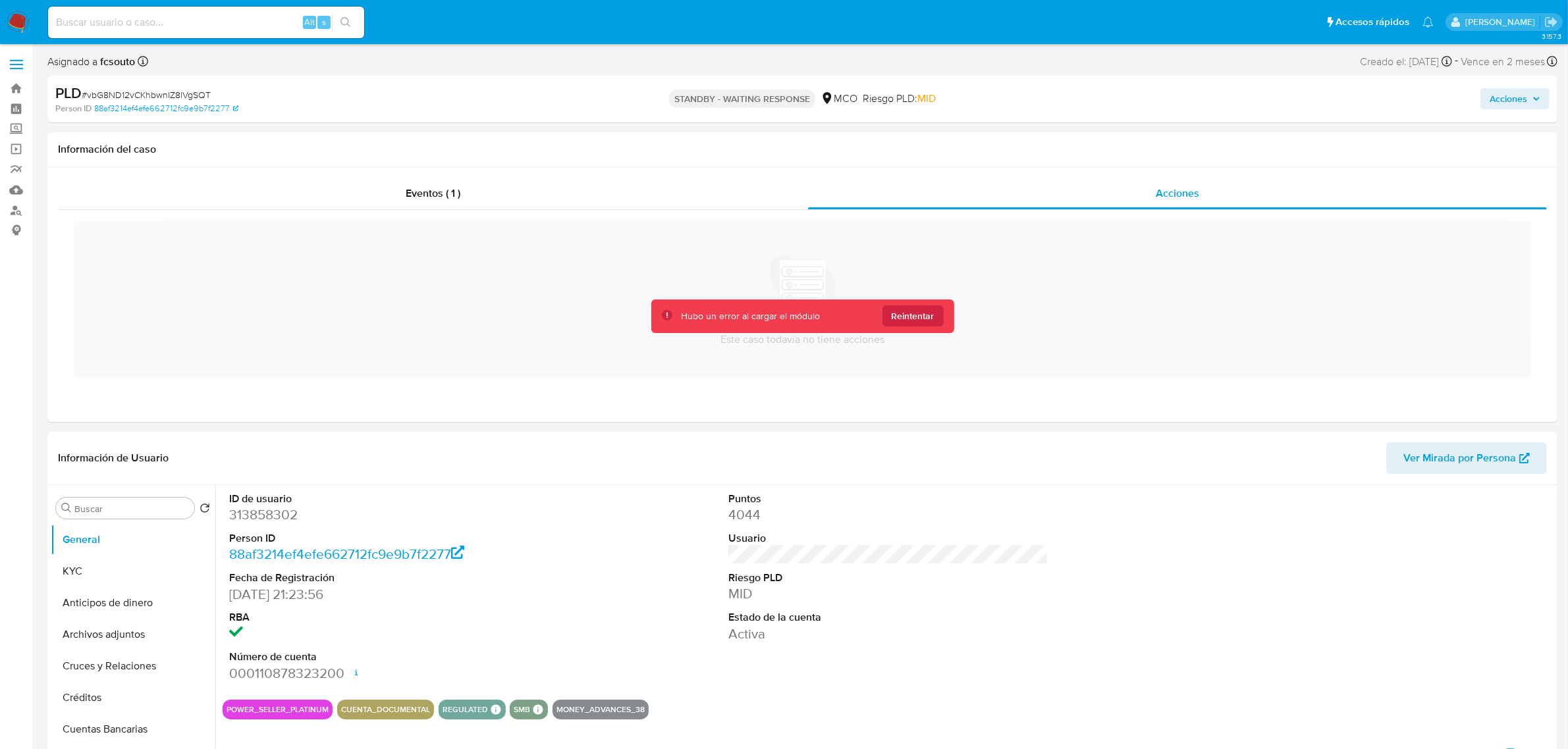
click at [1502, 103] on span "Acciones" at bounding box center [1508, 99] width 38 height 21
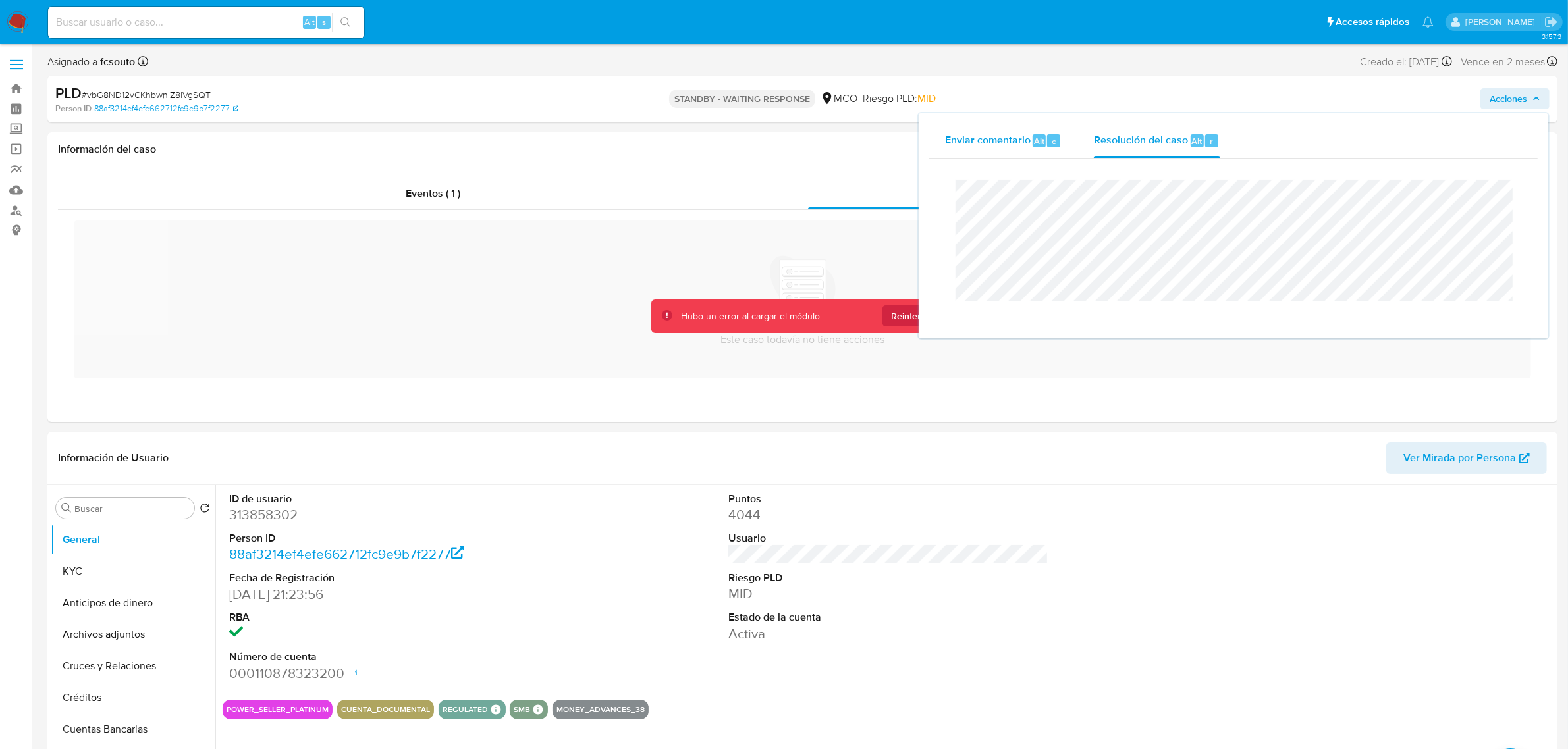
click at [1031, 129] on div "Enviar comentario Alt c" at bounding box center [1003, 140] width 117 height 34
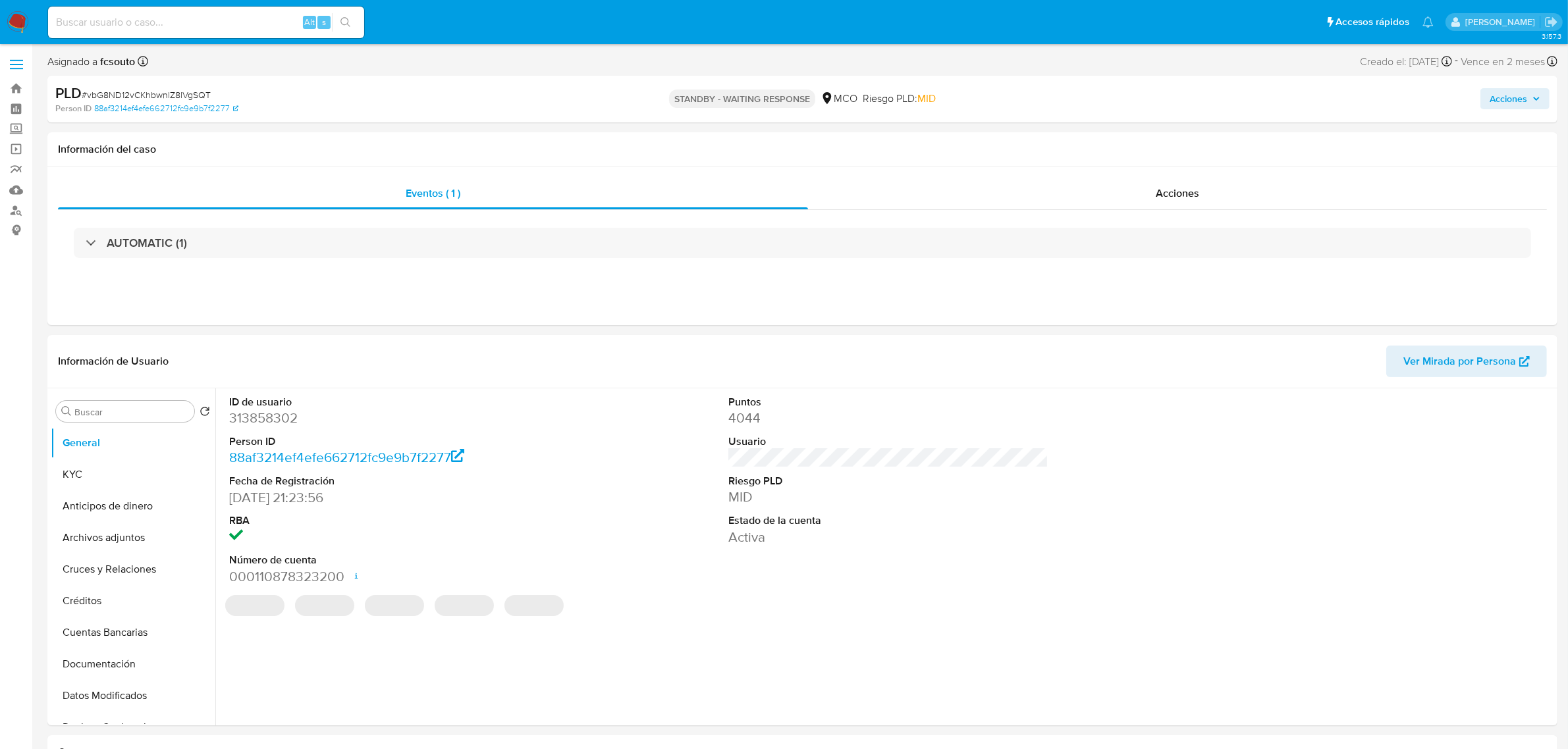
select select "10"
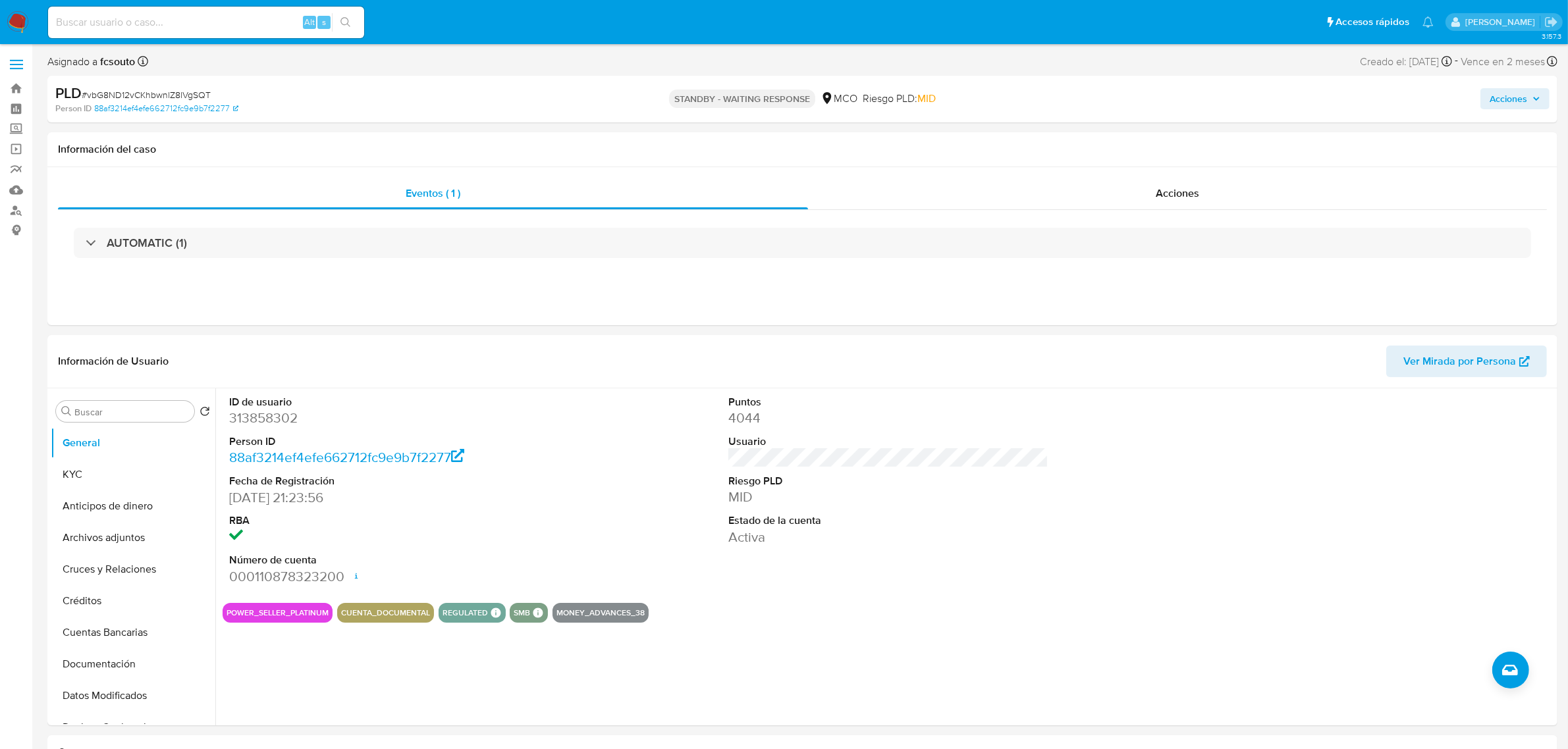
click at [1525, 102] on span "Acciones" at bounding box center [1508, 99] width 38 height 21
drag, startPoint x: 1536, startPoint y: 310, endPoint x: 1496, endPoint y: 324, distance: 42.4
click at [1529, 311] on div "Enviar" at bounding box center [1234, 247] width 609 height 175
click at [1496, 324] on div "Enviar" at bounding box center [1234, 247] width 609 height 175
drag, startPoint x: 1502, startPoint y: 316, endPoint x: 1442, endPoint y: 310, distance: 60.3
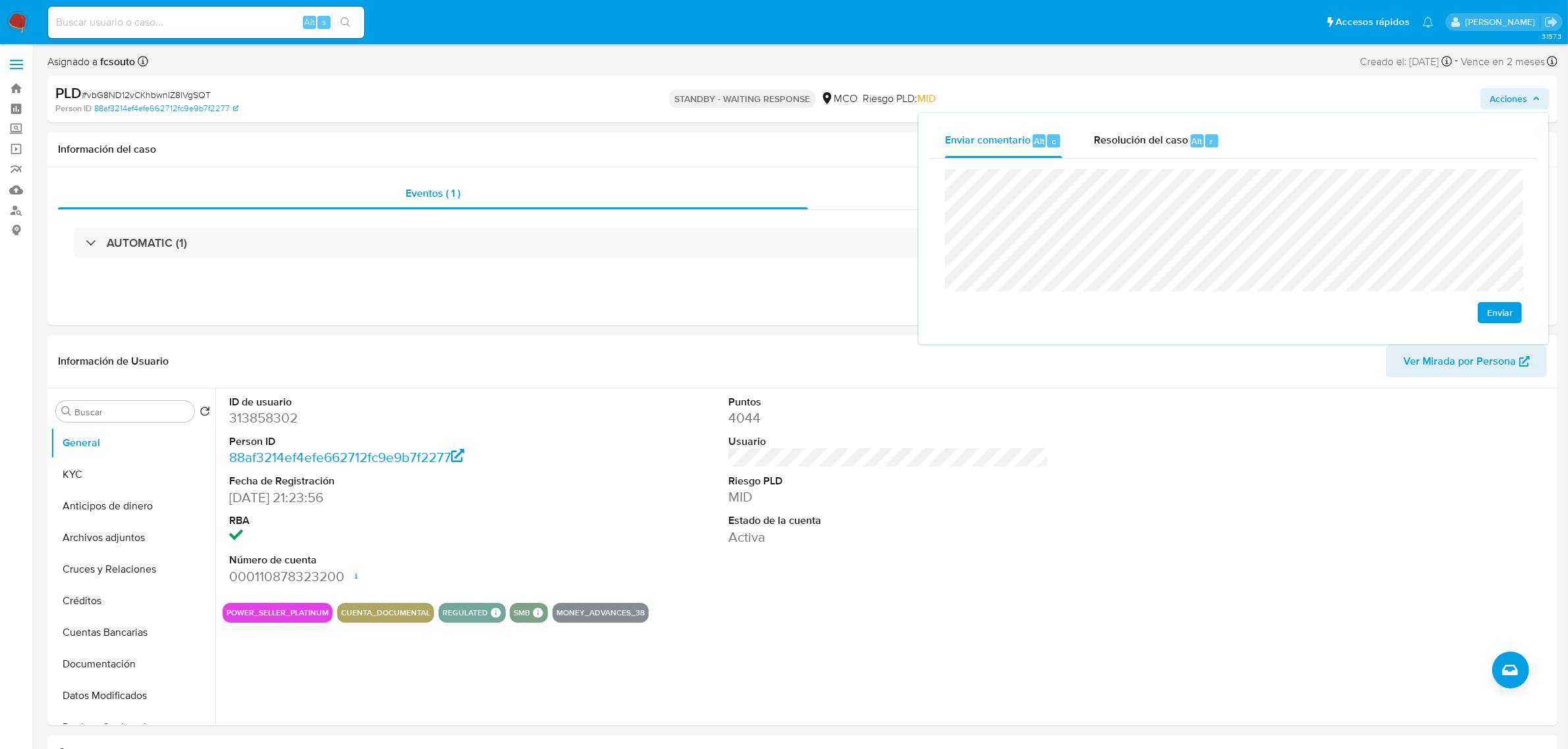
click at [1501, 318] on span "Enviar" at bounding box center [1501, 313] width 26 height 18
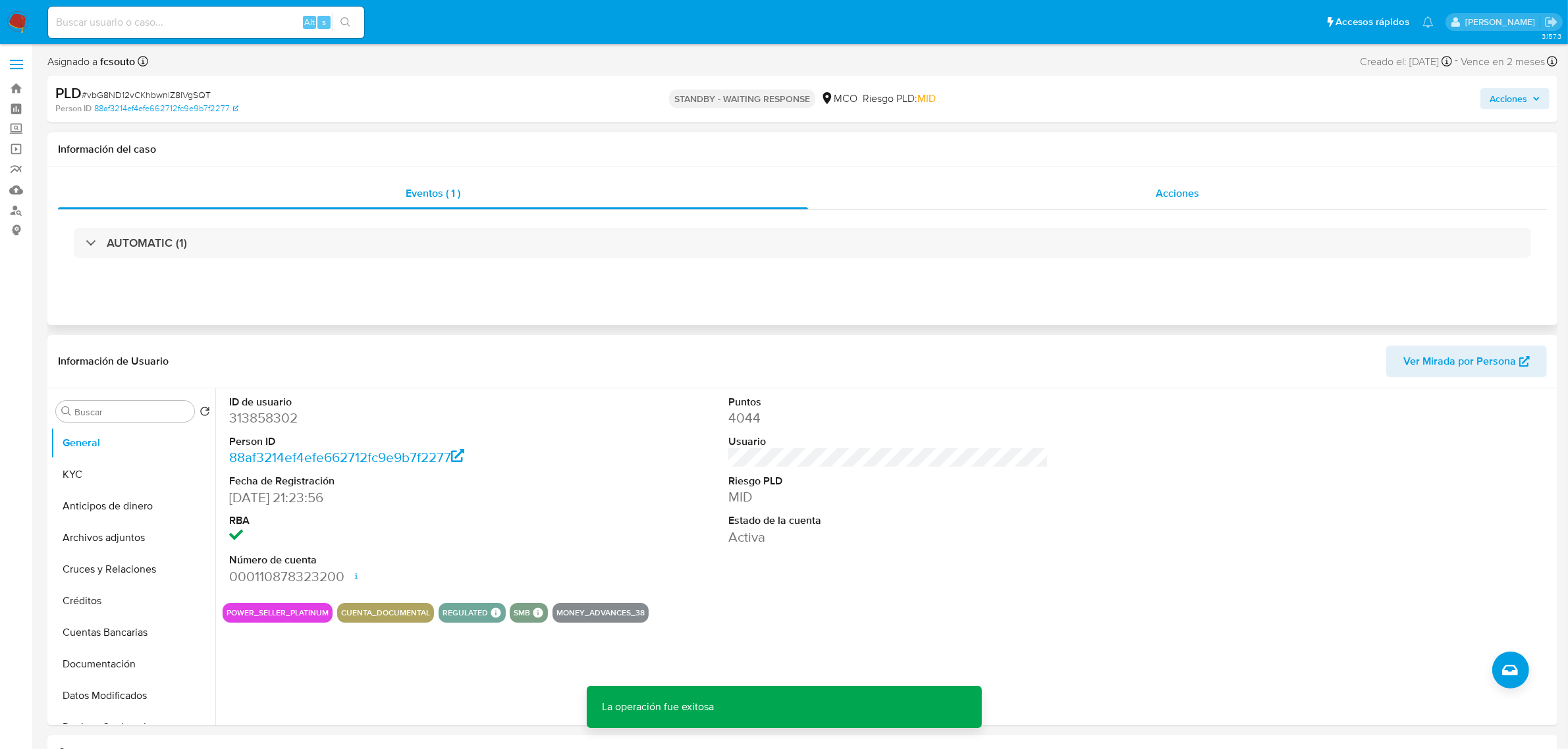
click at [1175, 189] on span "Acciones" at bounding box center [1177, 193] width 43 height 15
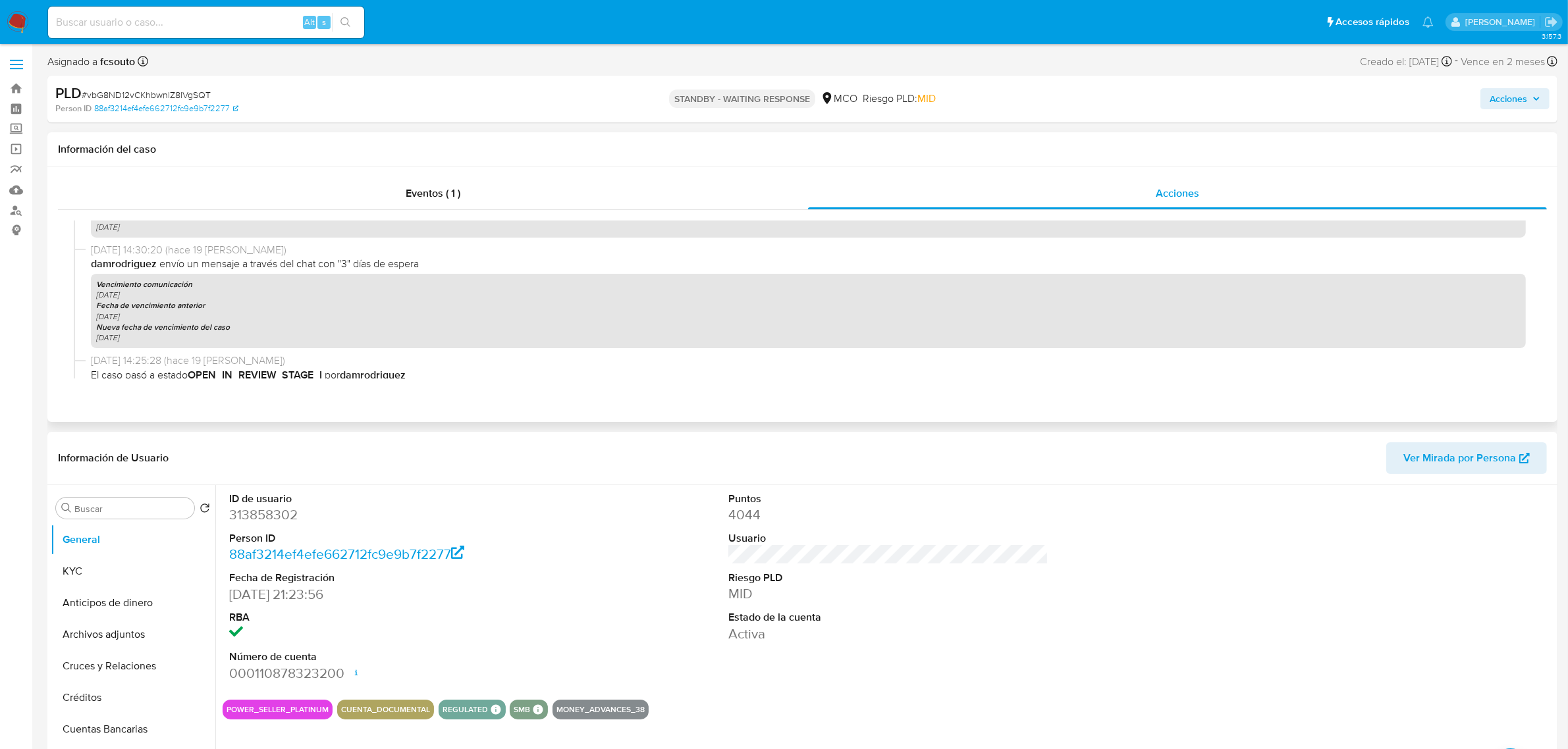
scroll to position [1004, 0]
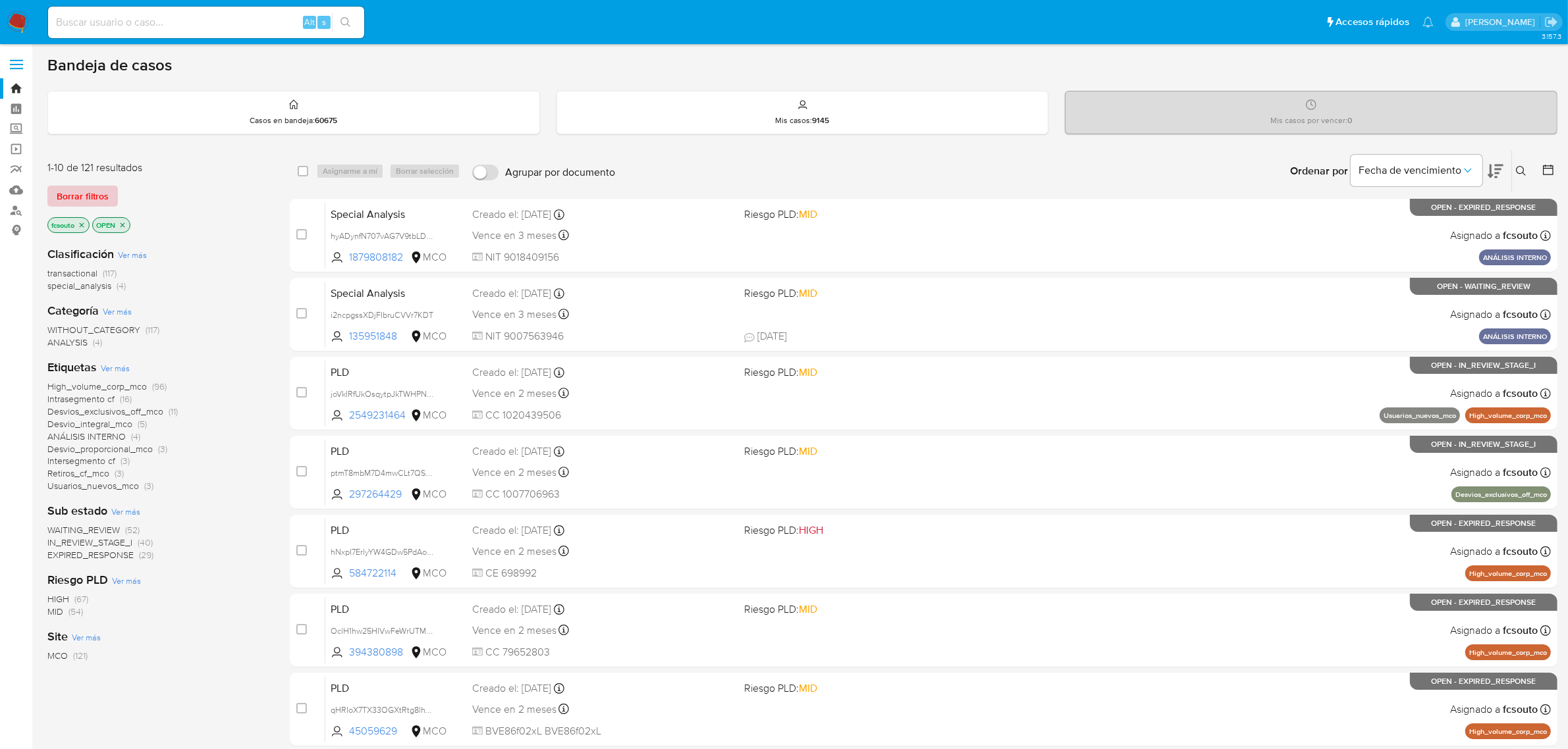
click at [93, 187] on span "Borrar filtros" at bounding box center [82, 196] width 52 height 18
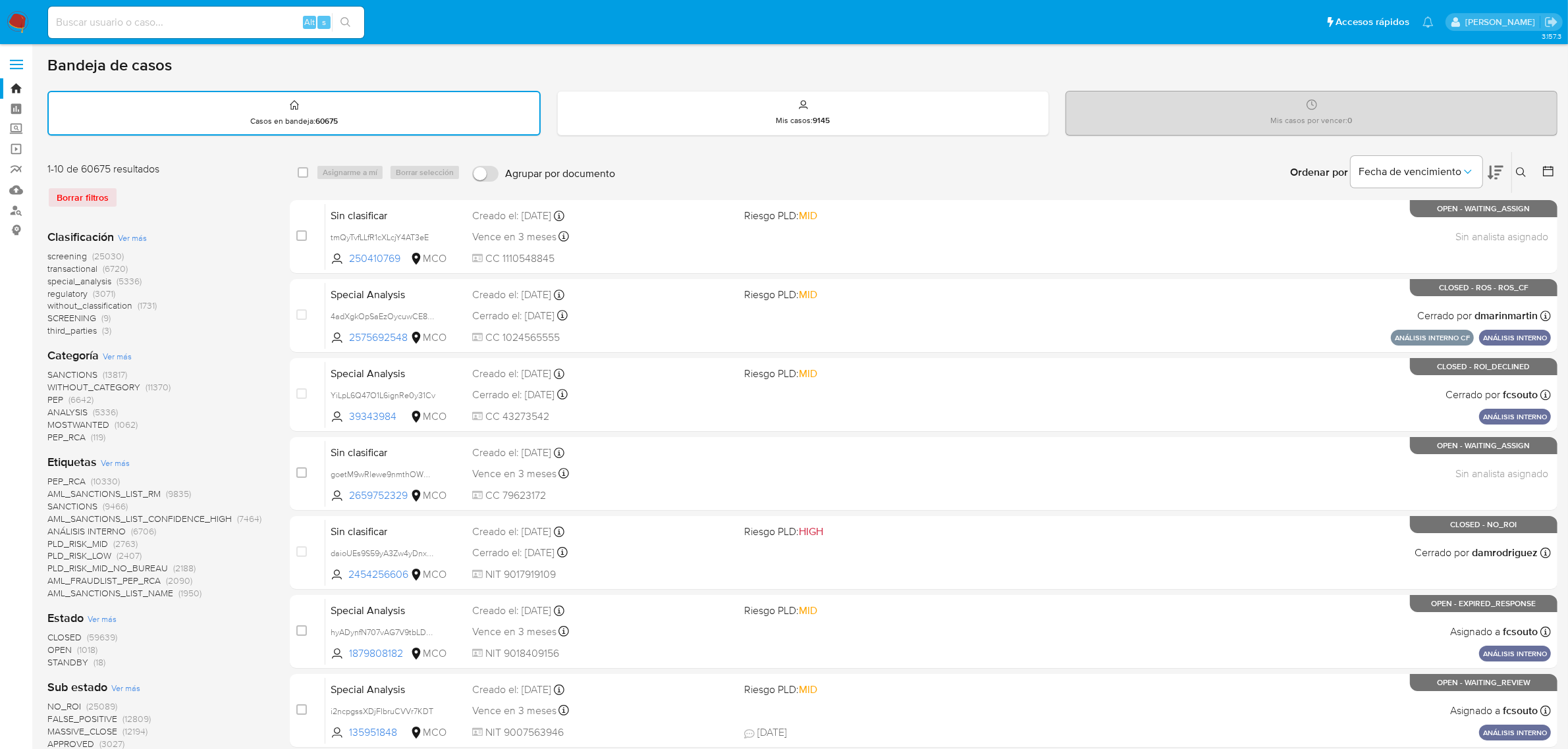
click at [1526, 173] on button at bounding box center [1524, 172] width 22 height 16
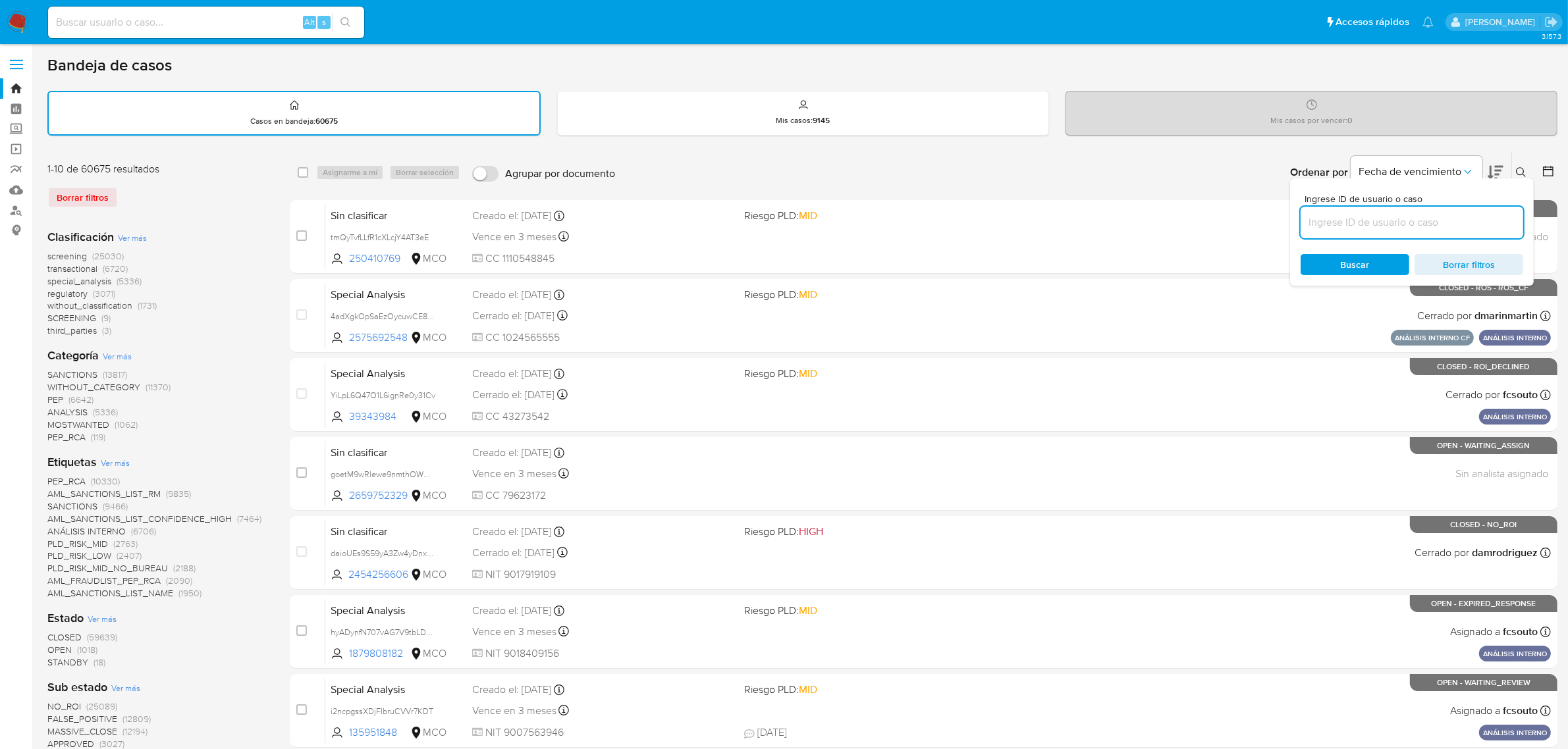
click at [1379, 225] on input at bounding box center [1412, 223] width 223 height 18
type input "1103821577"
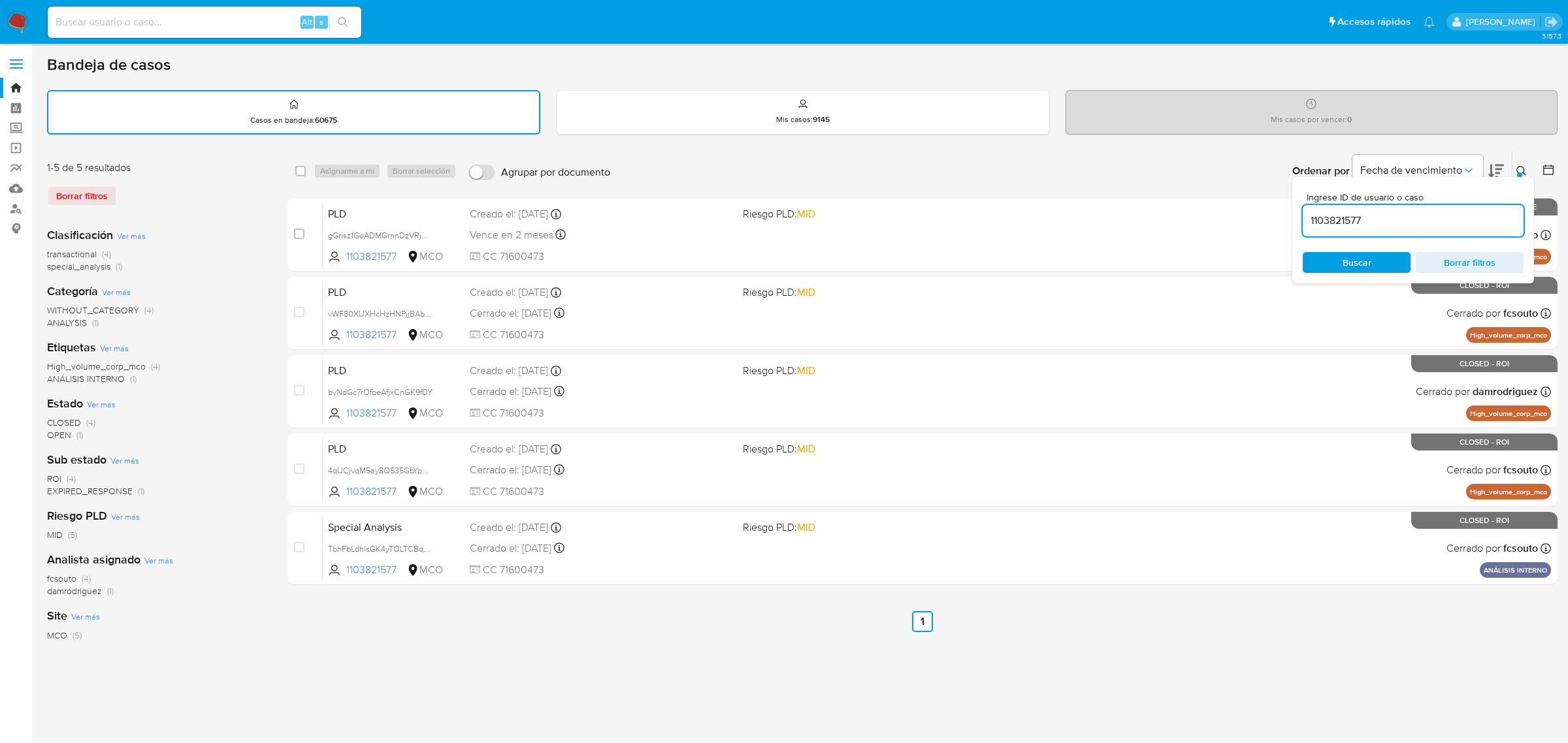
click at [1385, 222] on input "1103821577" at bounding box center [1412, 221] width 221 height 17
click at [1179, 157] on div "Ordenar por Fecha de vencimiento No es posible ordenar los resultados mientras …" at bounding box center [1087, 171] width 940 height 40
click at [1517, 163] on button at bounding box center [1523, 170] width 22 height 16
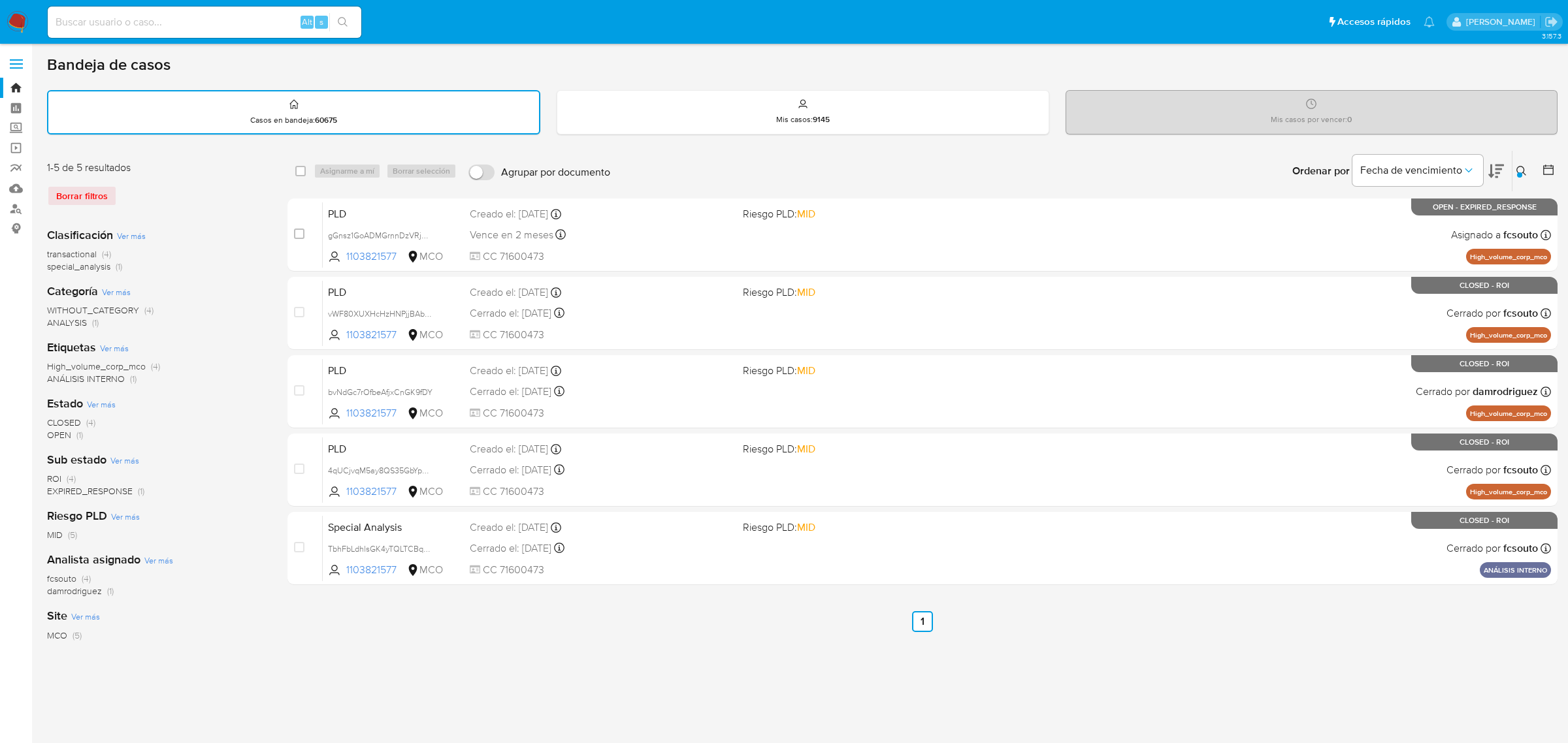
click at [1529, 171] on button at bounding box center [1523, 170] width 22 height 16
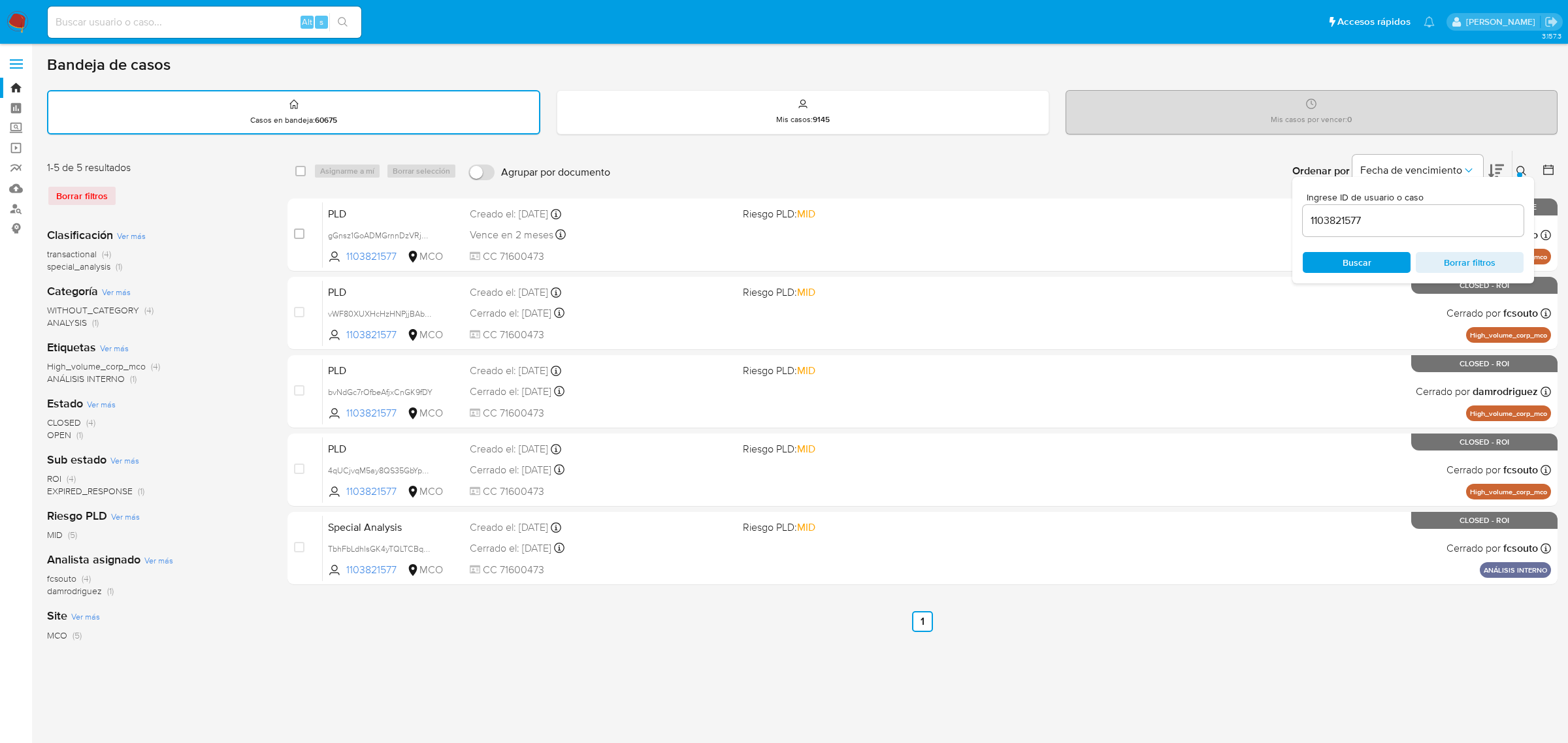
click at [1371, 215] on input "1103821577" at bounding box center [1412, 221] width 221 height 17
click at [1199, 174] on div "Ordenar por Fecha de vencimiento No es posible ordenar los resultados mientras …" at bounding box center [1087, 171] width 940 height 40
click at [1514, 169] on button at bounding box center [1523, 170] width 22 height 16
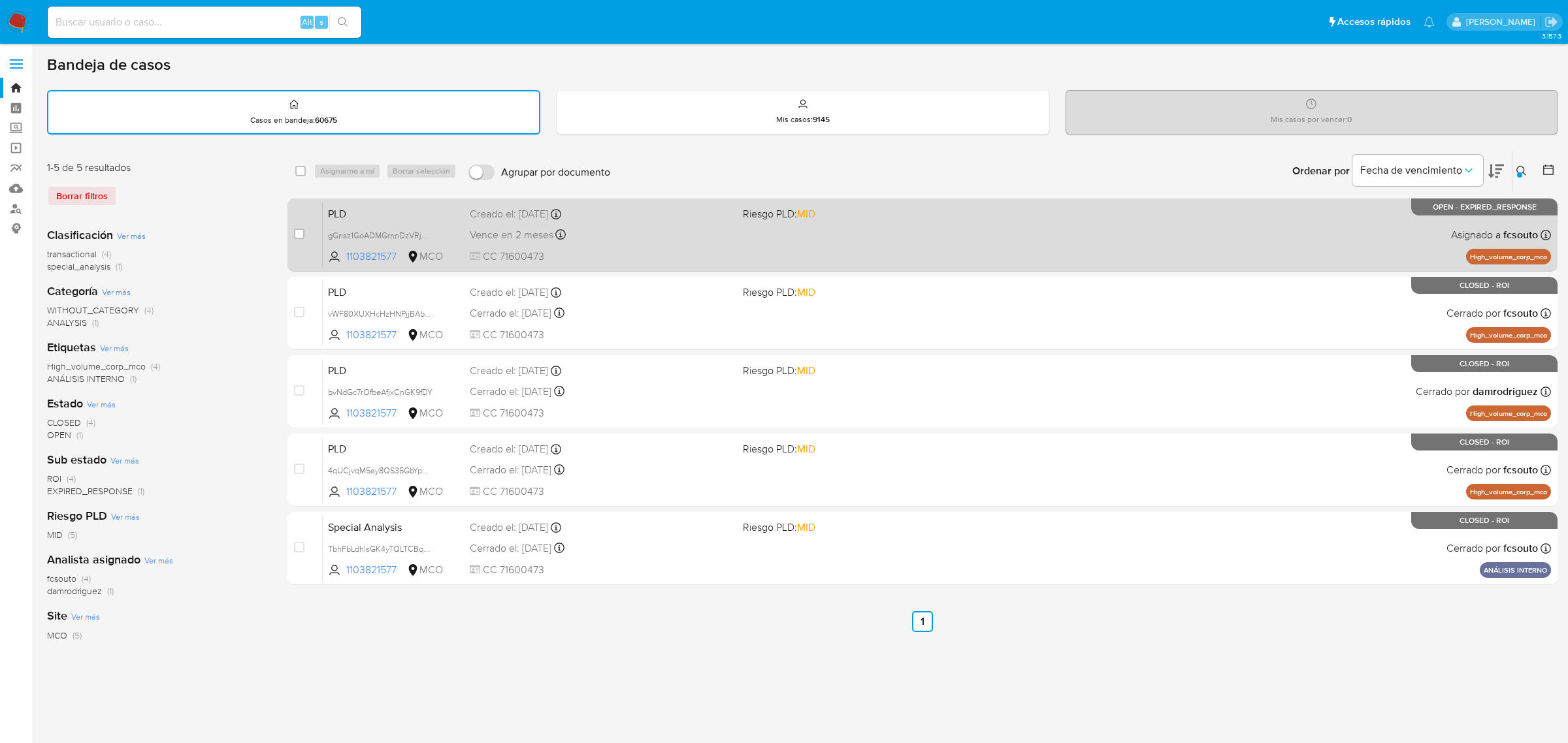
click at [984, 215] on span "Riesgo PLD: MID" at bounding box center [873, 213] width 263 height 17
click at [297, 231] on input "checkbox" at bounding box center [299, 233] width 10 height 10
checkbox input "true"
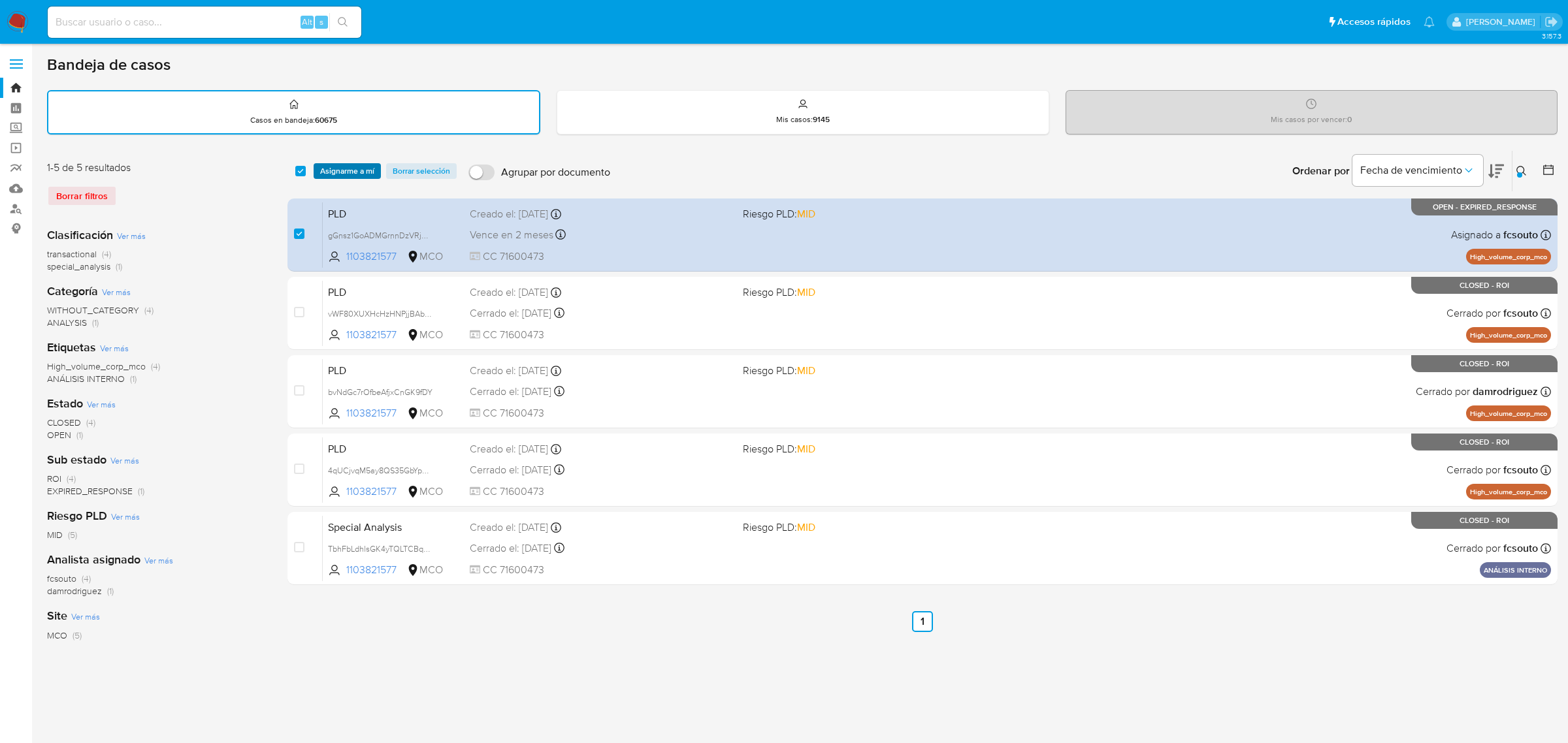
click at [359, 170] on span "Asignarme a mí" at bounding box center [346, 171] width 54 height 13
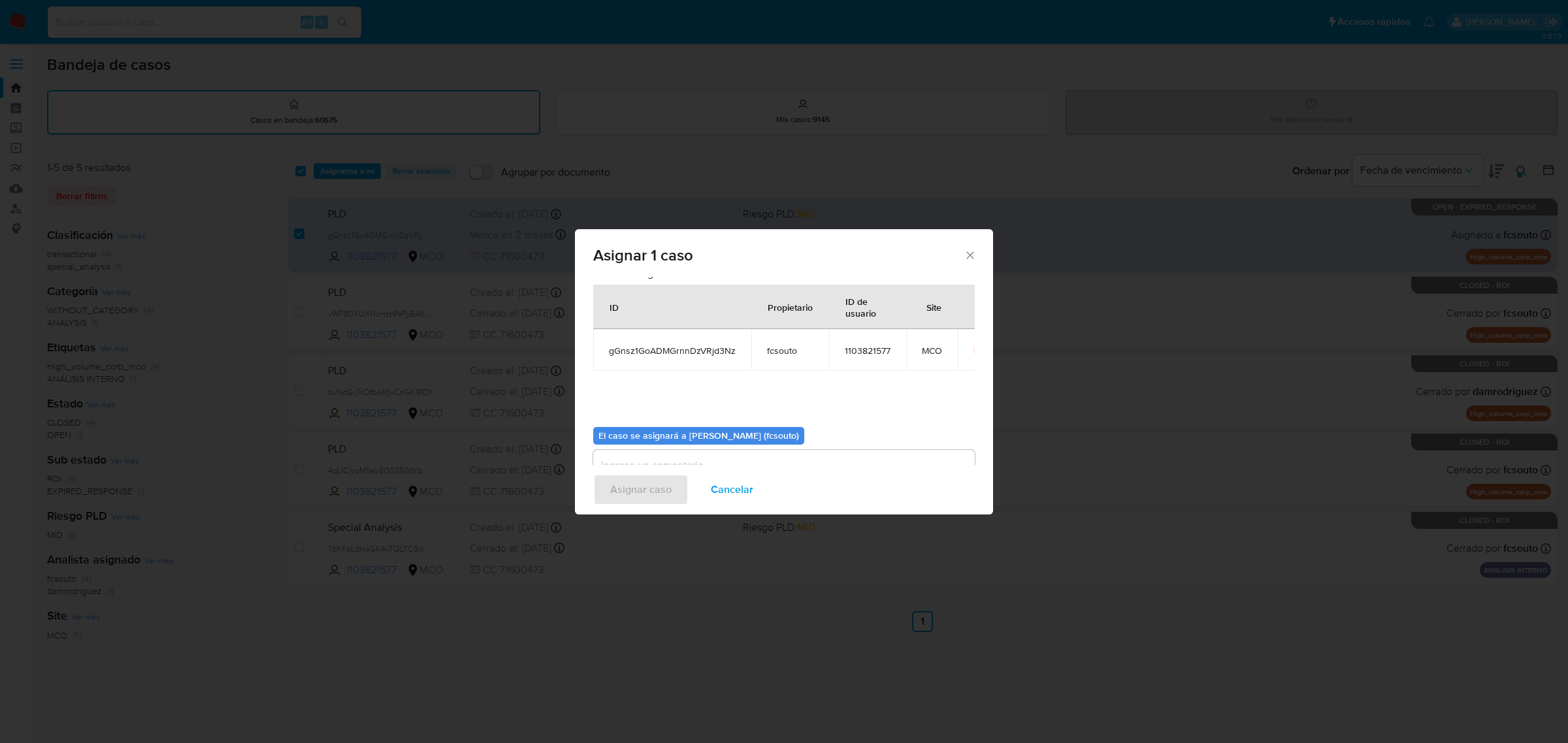
scroll to position [67, 0]
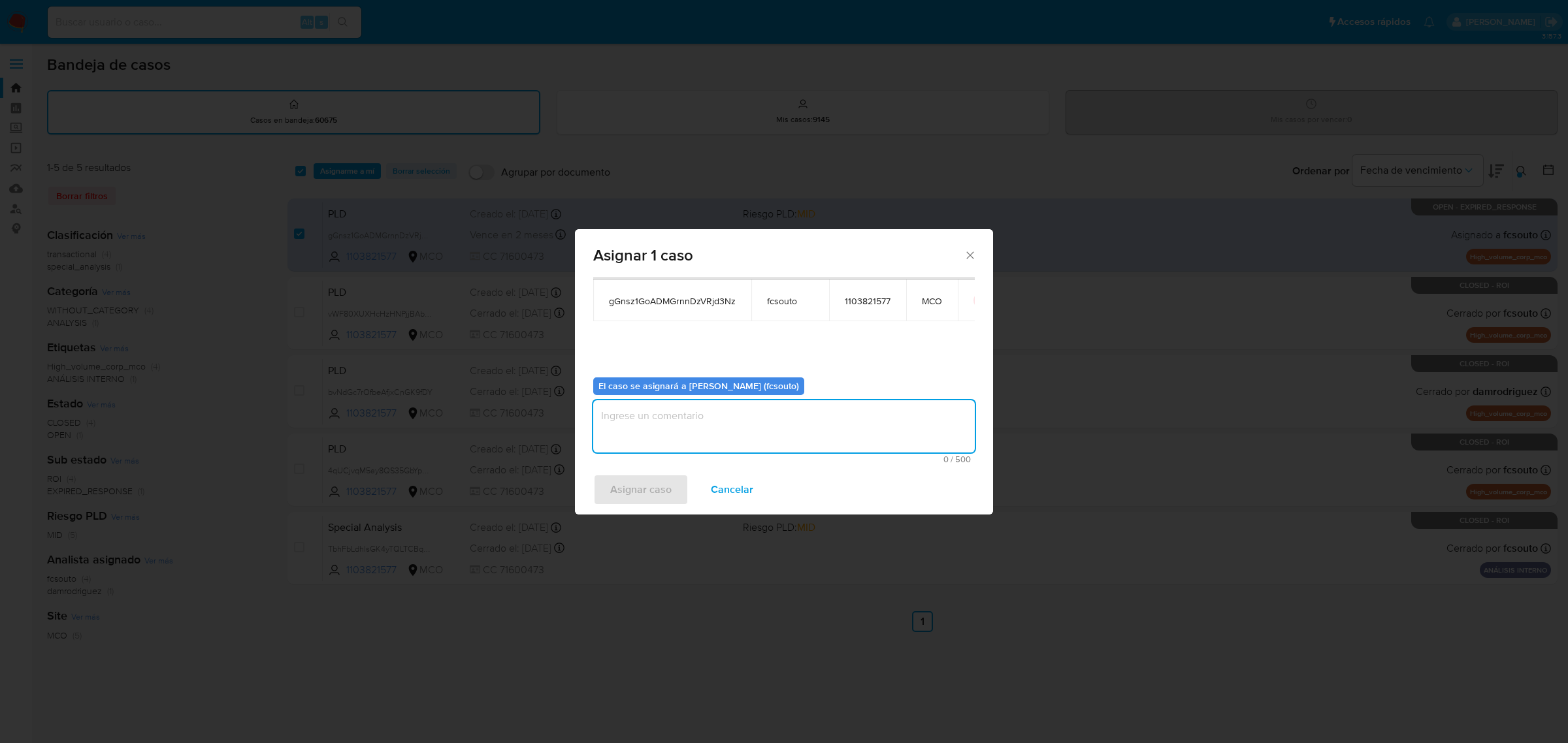
click at [709, 423] on textarea "assign-modal" at bounding box center [784, 426] width 381 height 52
type textarea "Asignación manual"
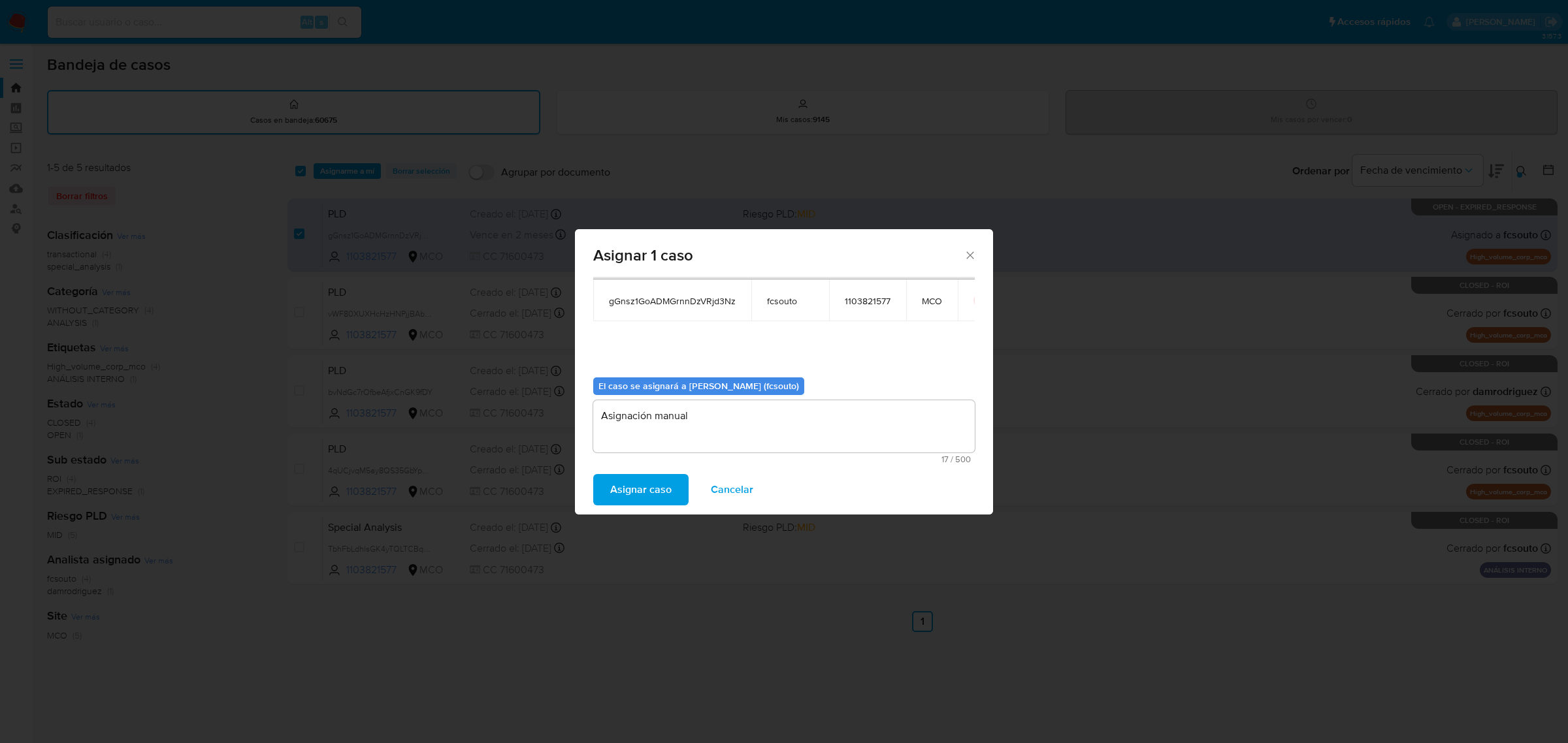
click at [666, 486] on span "Asignar caso" at bounding box center [641, 489] width 61 height 28
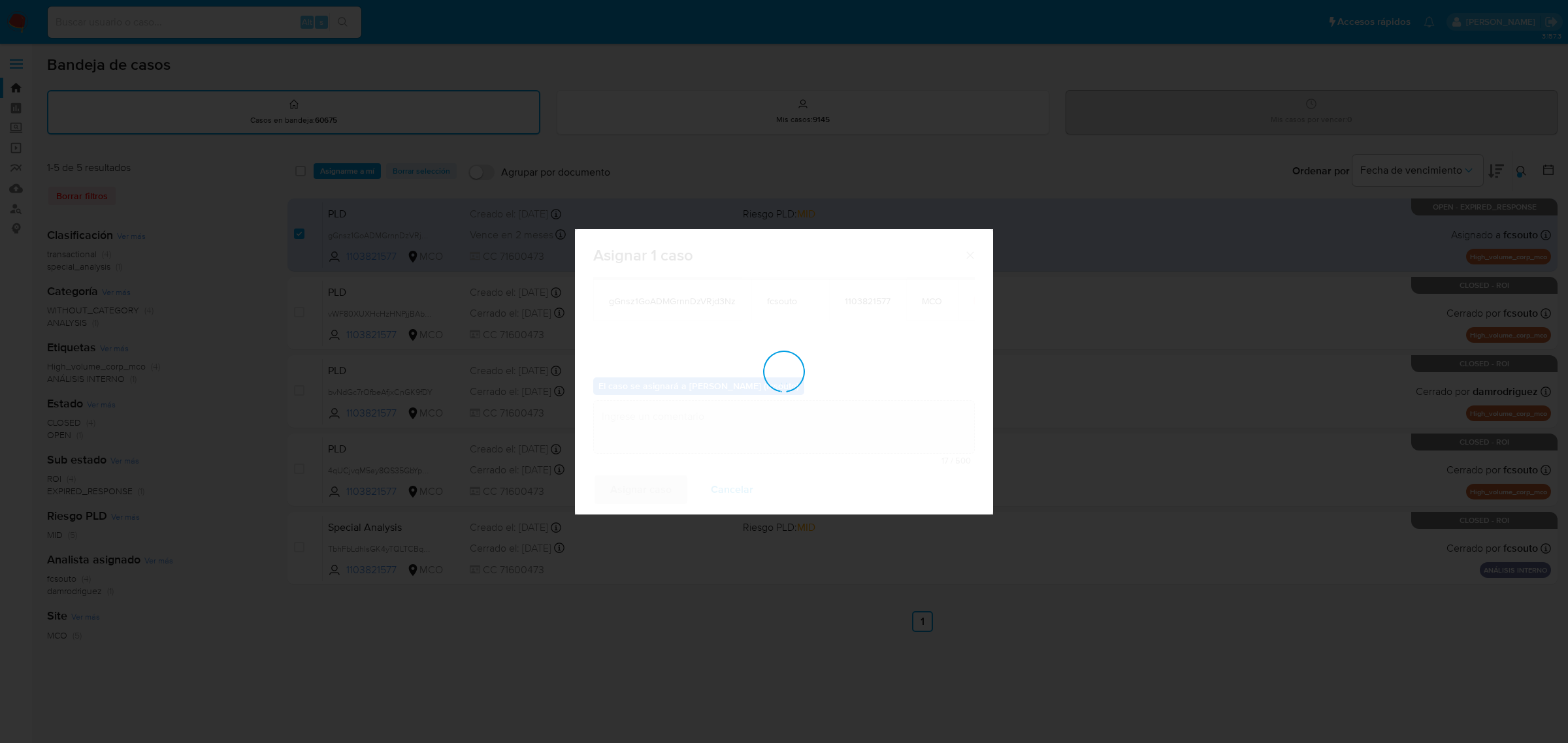
checkbox input "false"
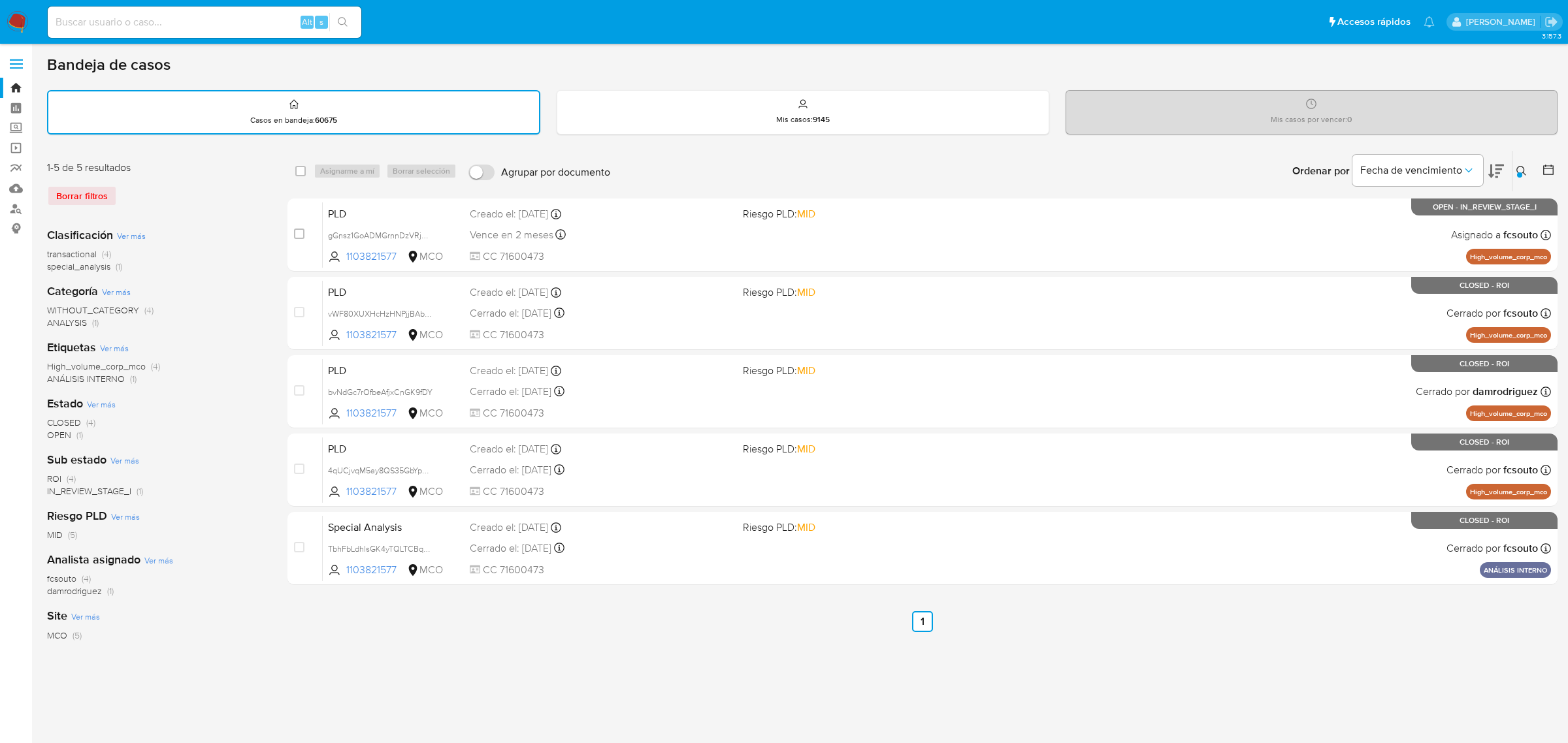
click at [1, 17] on nav "Pausado Ver notificaciones Alt s Accesos rápidos Presiona las siguientes teclas…" at bounding box center [784, 22] width 1568 height 44
click at [14, 21] on img at bounding box center [17, 22] width 22 height 22
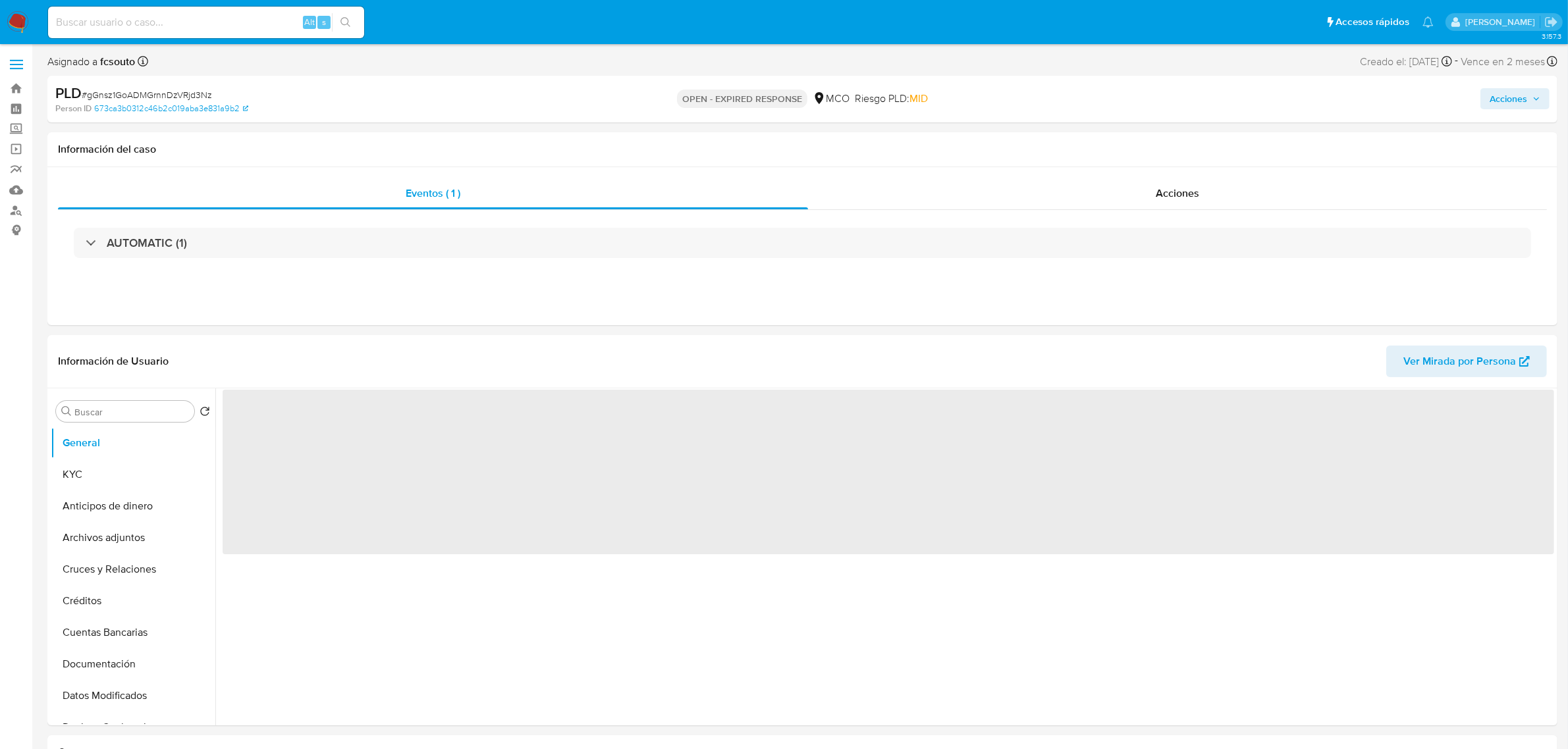
select select "10"
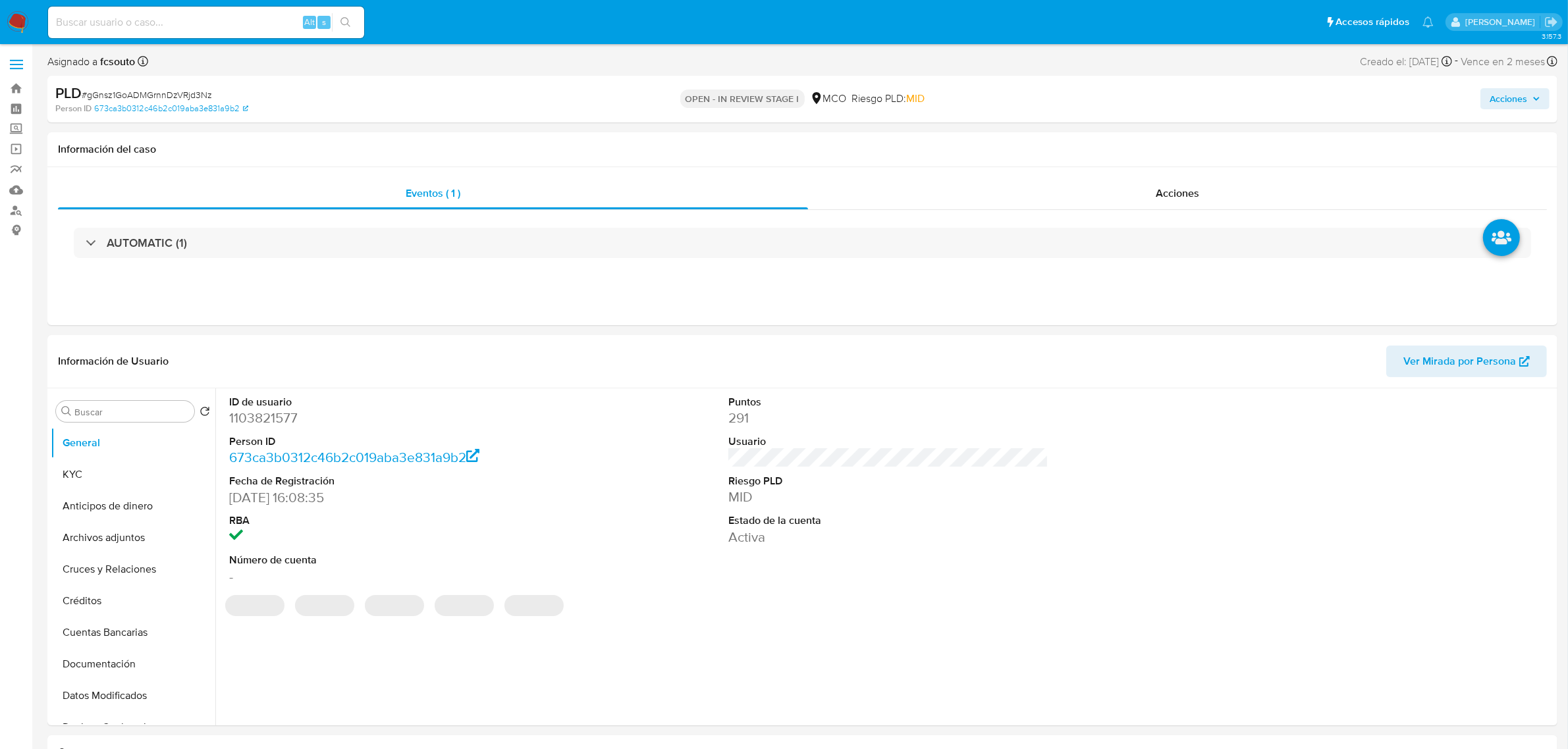
select select "10"
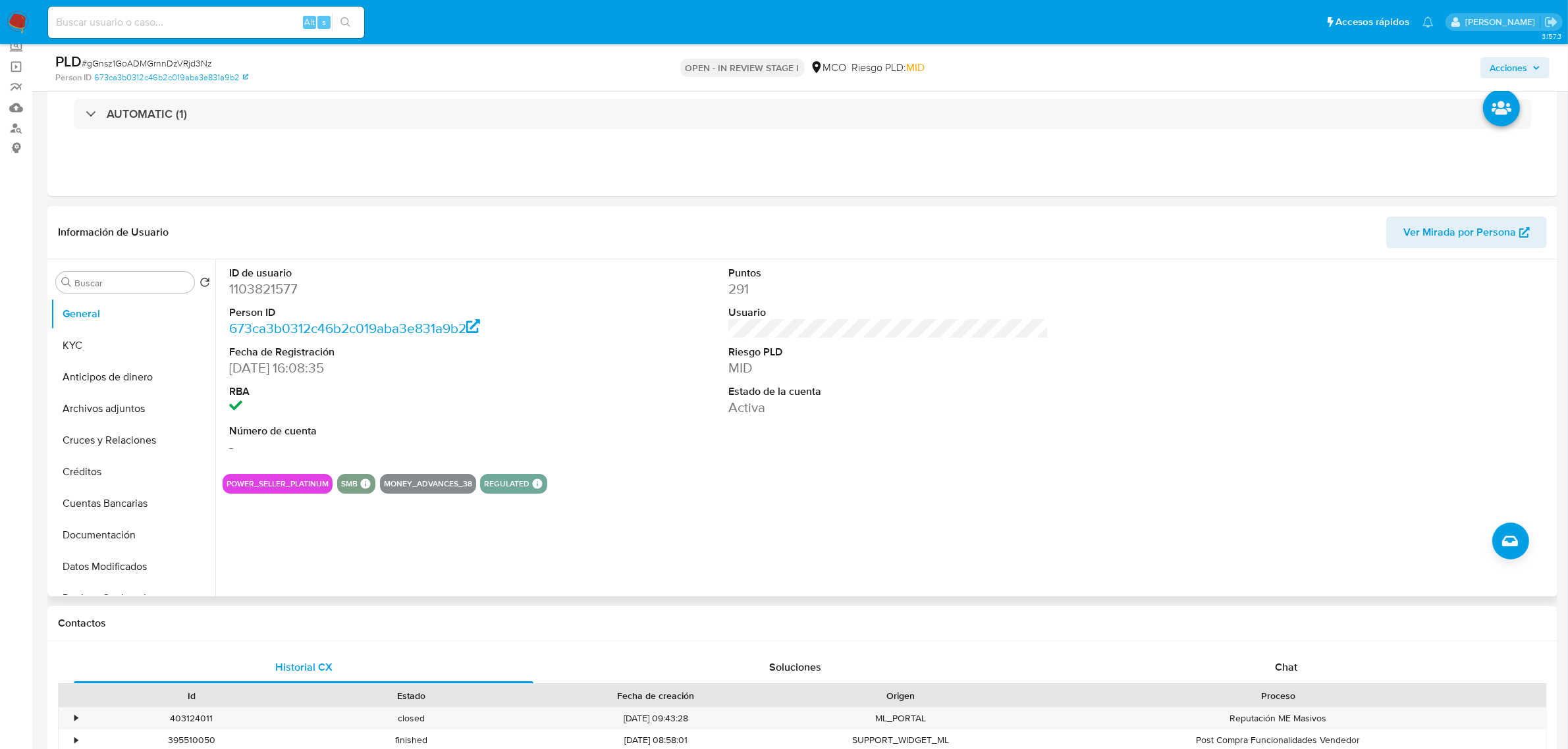
click at [253, 290] on dd "1103821577" at bounding box center [389, 289] width 320 height 18
copy dd "1103821577"
click at [250, 294] on dd "1103821577" at bounding box center [389, 289] width 320 height 18
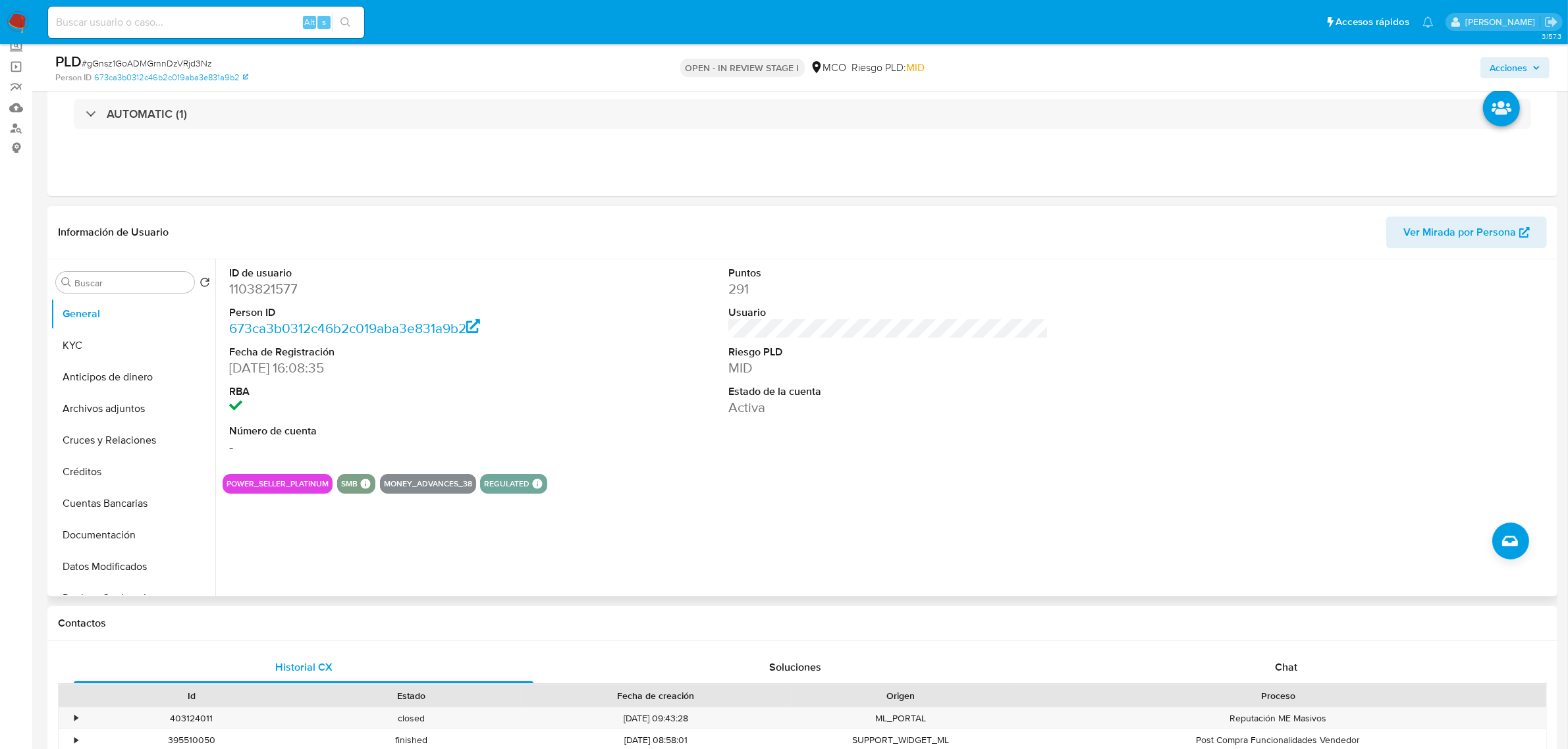
click at [669, 304] on div "ID de usuario 1103821577 Person ID 673ca3b0312c46b2c019aba3e831a9b2 Fecha de Re…" at bounding box center [888, 361] width 1331 height 204
click at [135, 469] on button "Historial Casos" at bounding box center [128, 477] width 154 height 31
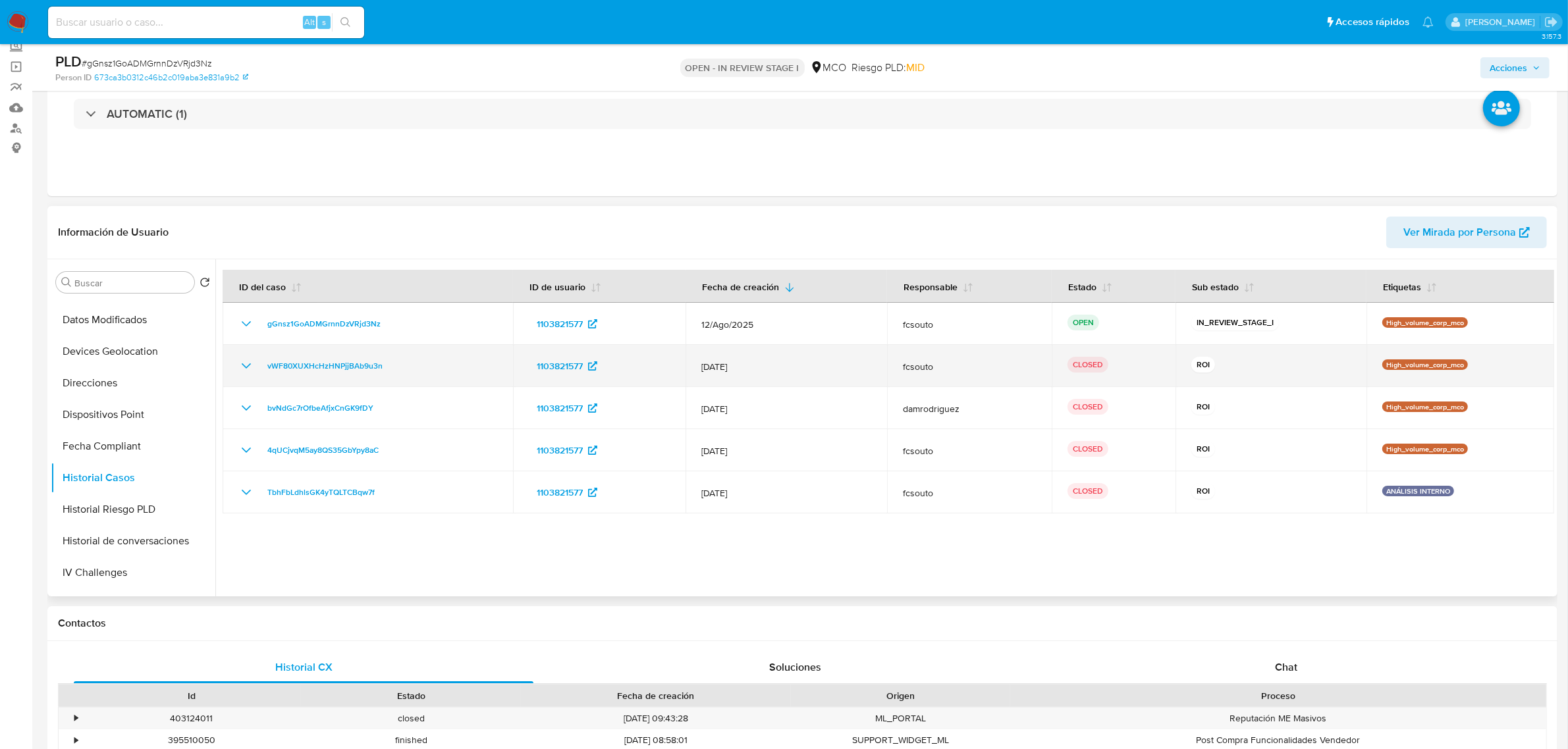
click at [245, 368] on icon "Mostrar/Ocultar" at bounding box center [246, 366] width 16 height 16
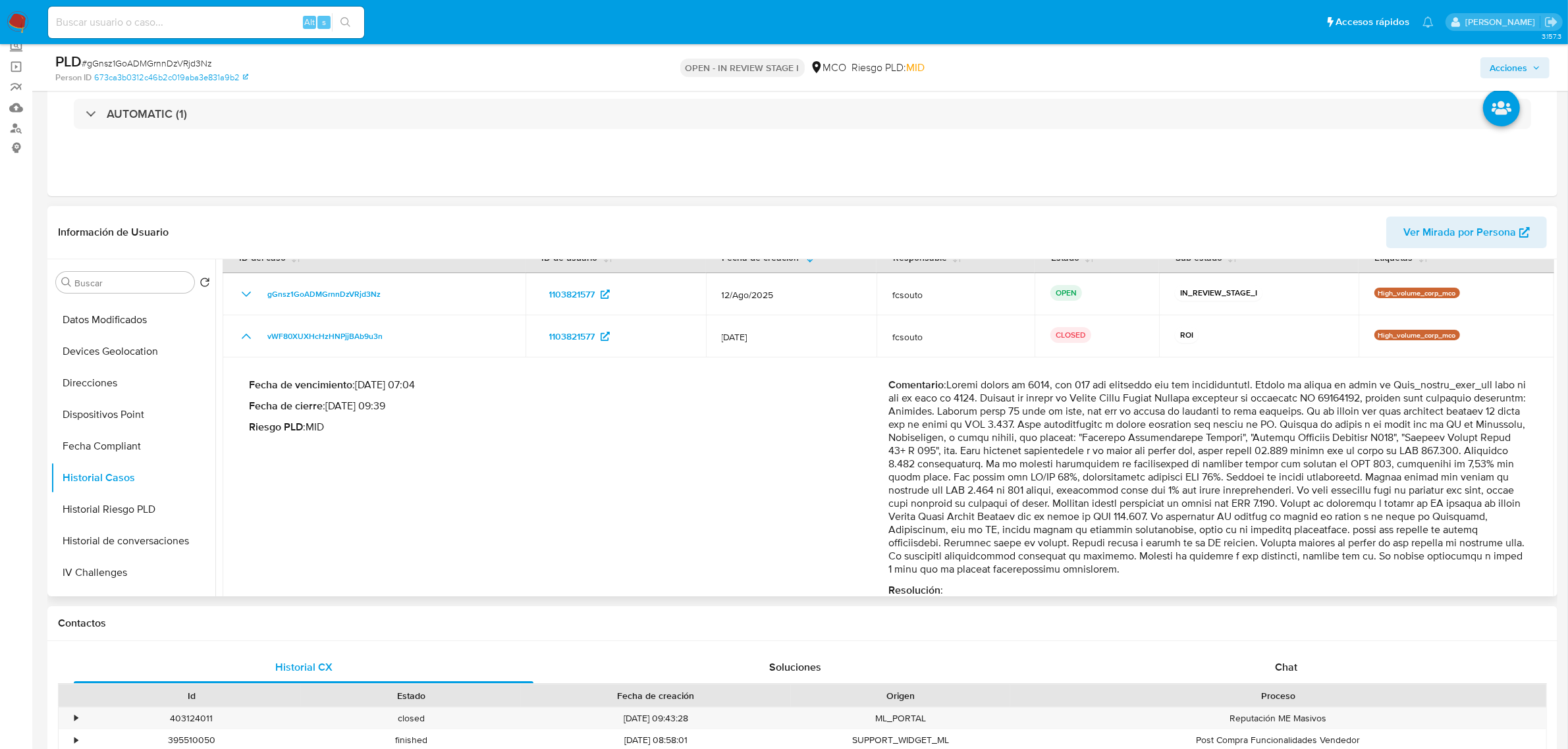
scroll to position [82, 0]
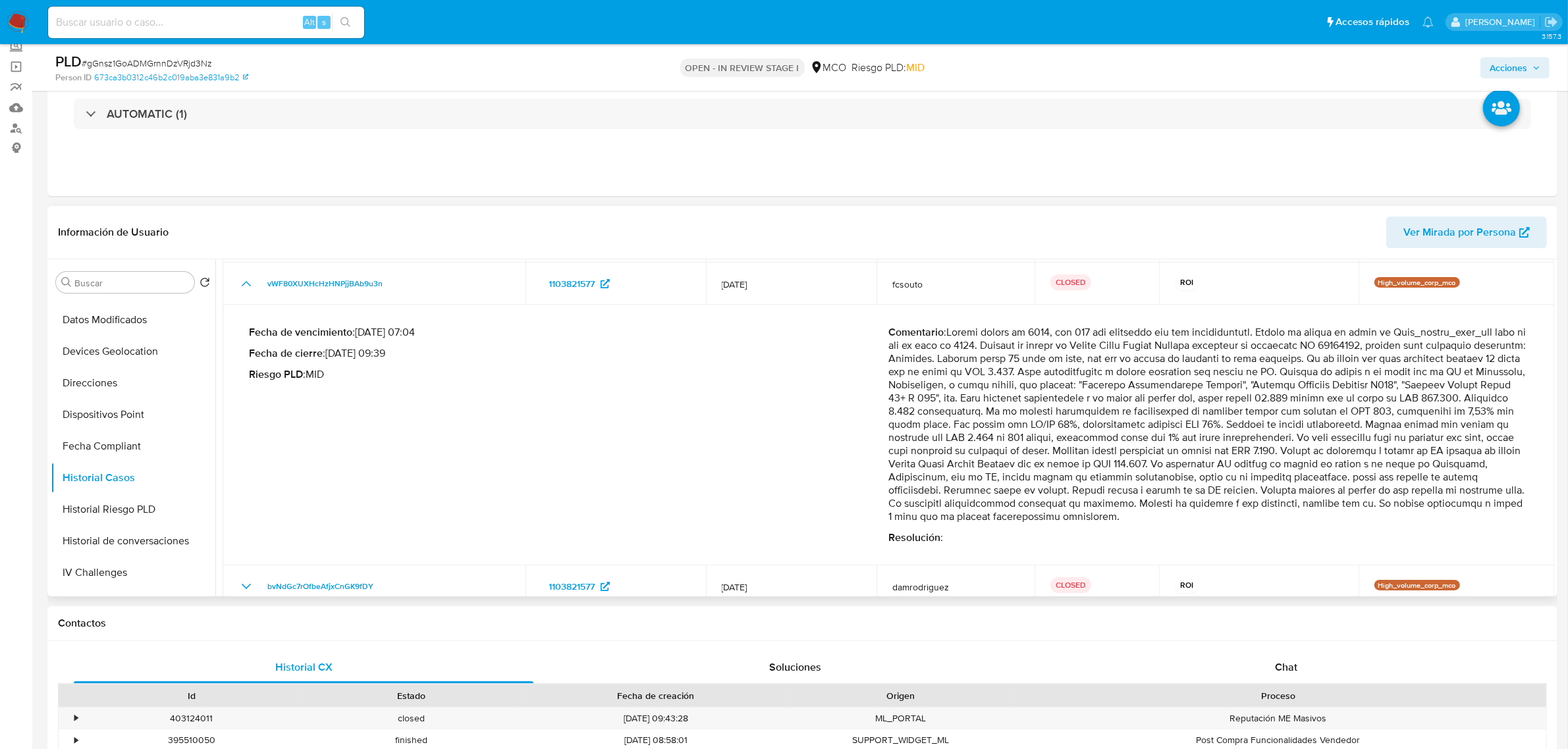
drag, startPoint x: 952, startPoint y: 333, endPoint x: 1478, endPoint y: 514, distance: 556.3
click at [1478, 514] on p "Comentario :" at bounding box center [1209, 425] width 639 height 198
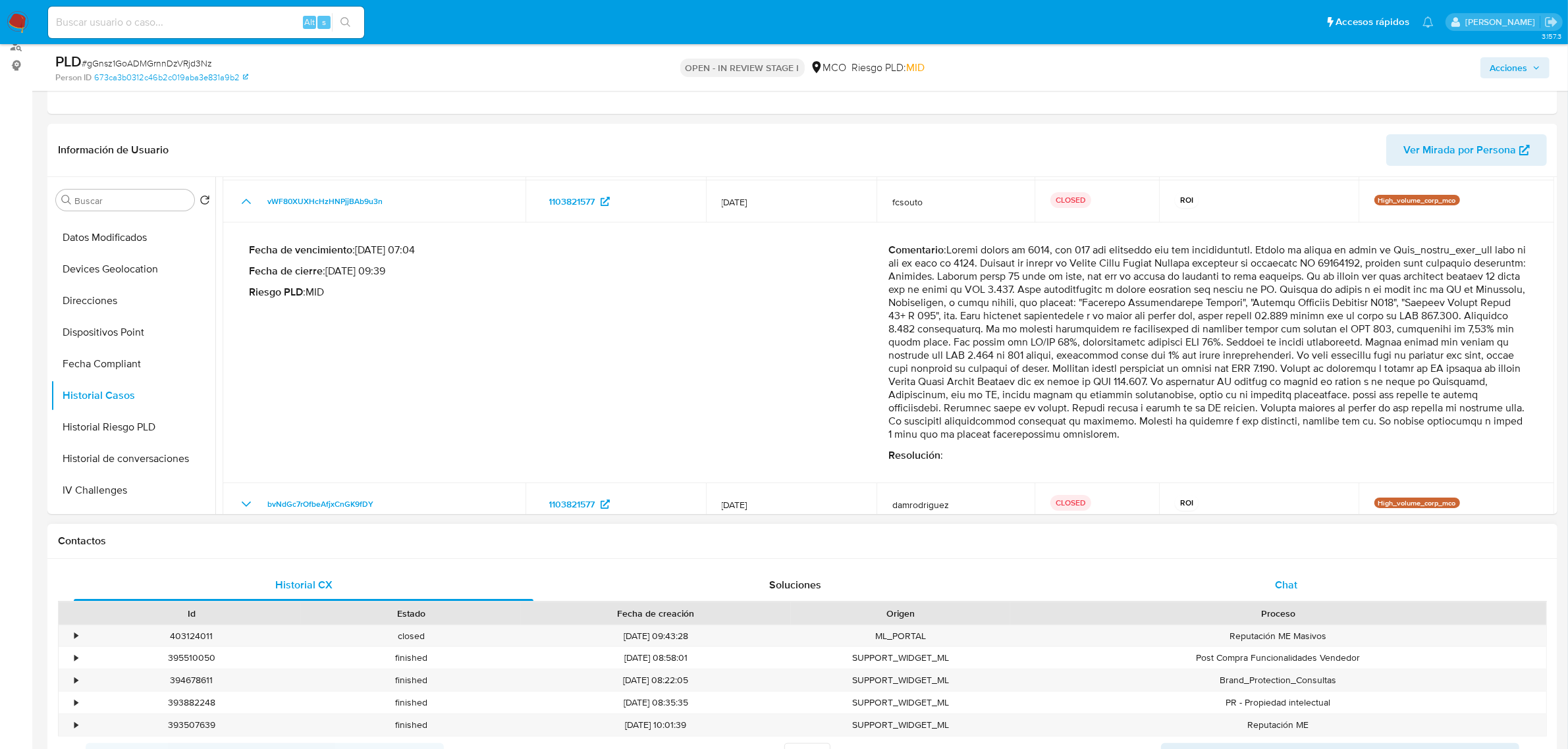
click at [1318, 577] on div "Chat" at bounding box center [1286, 586] width 460 height 31
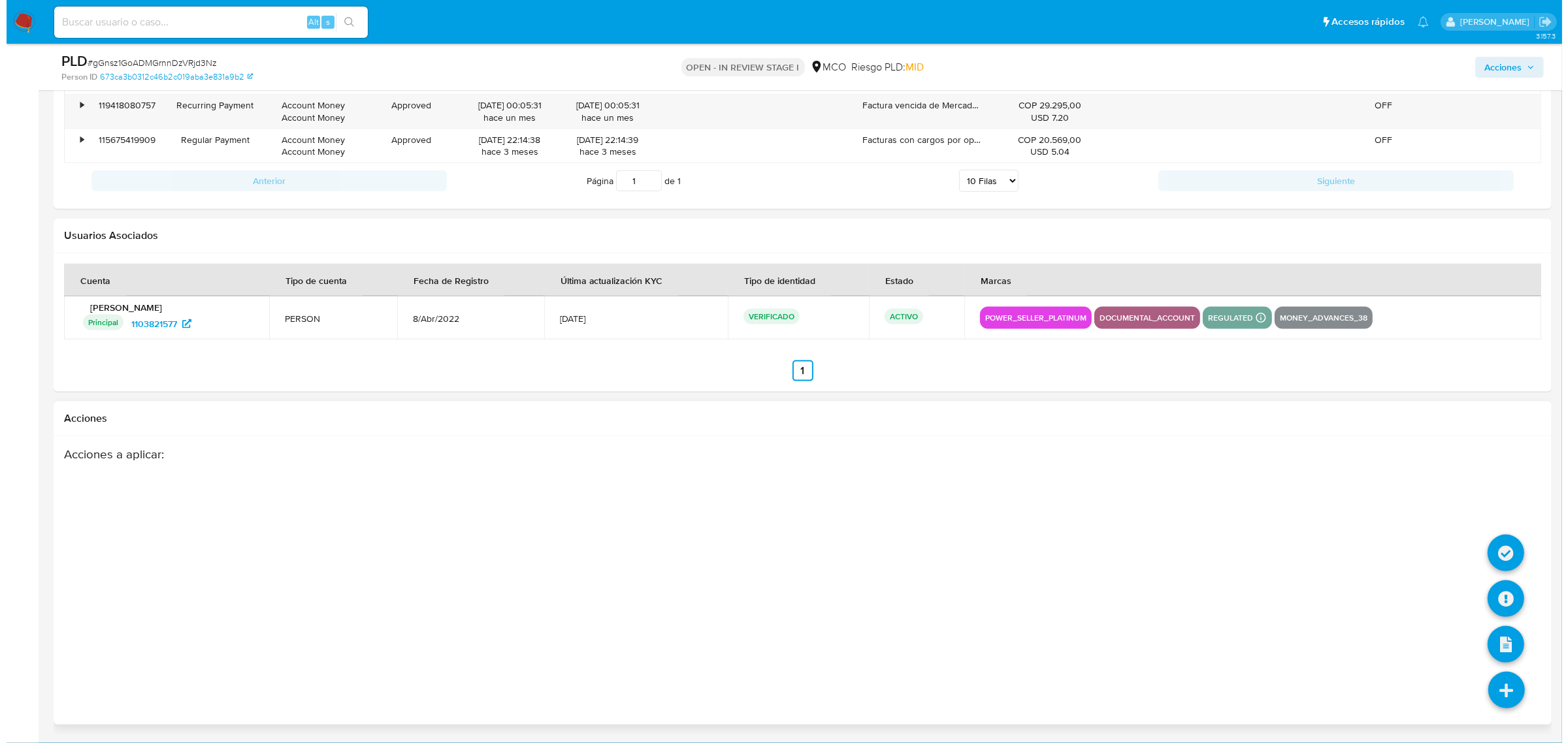
scroll to position [2092, 0]
click at [1493, 595] on icon at bounding box center [1499, 599] width 37 height 37
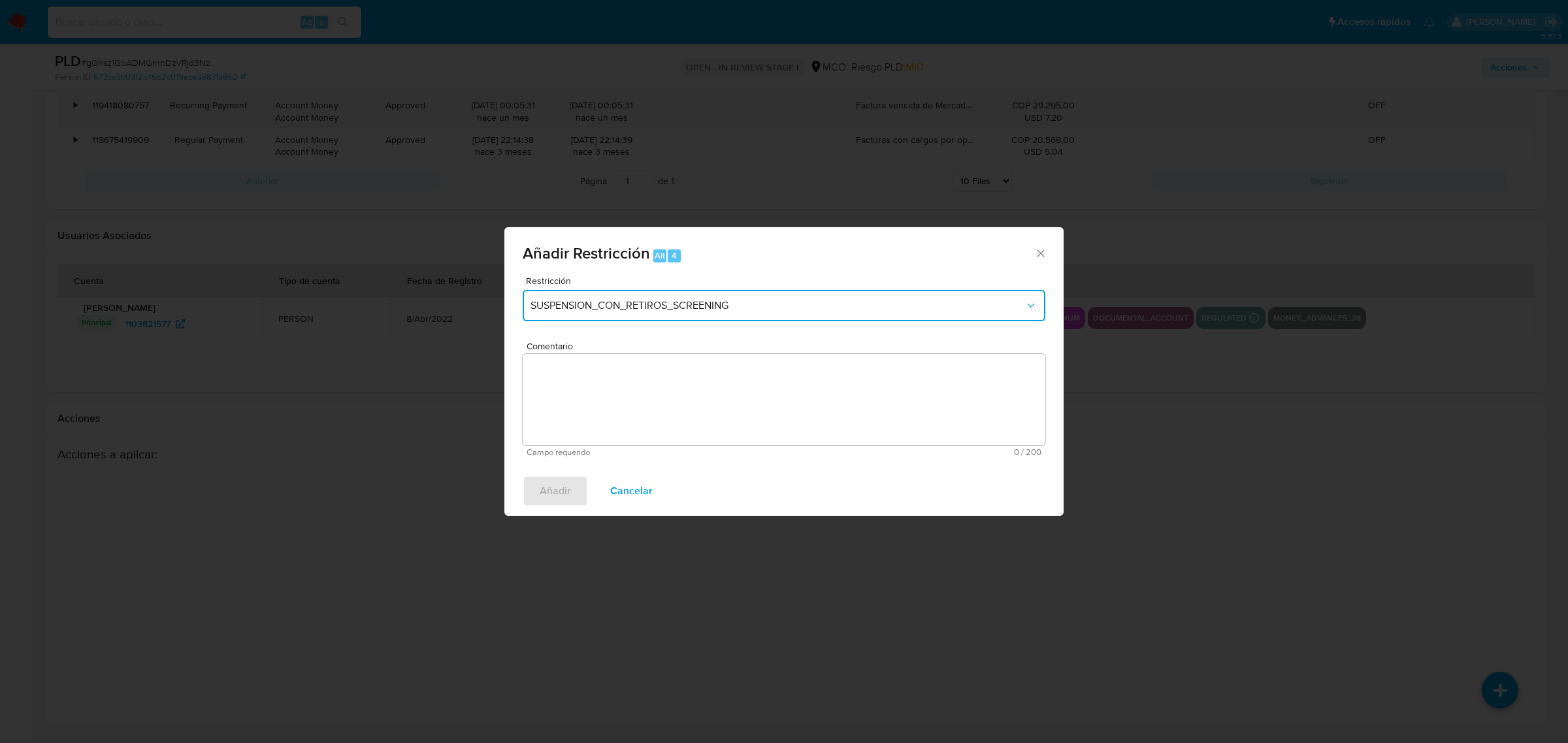
drag, startPoint x: 678, startPoint y: 308, endPoint x: 673, endPoint y: 315, distance: 8.6
click at [678, 308] on span "SUSPENSION_CON_RETIROS_SCREENING" at bounding box center [777, 305] width 494 height 13
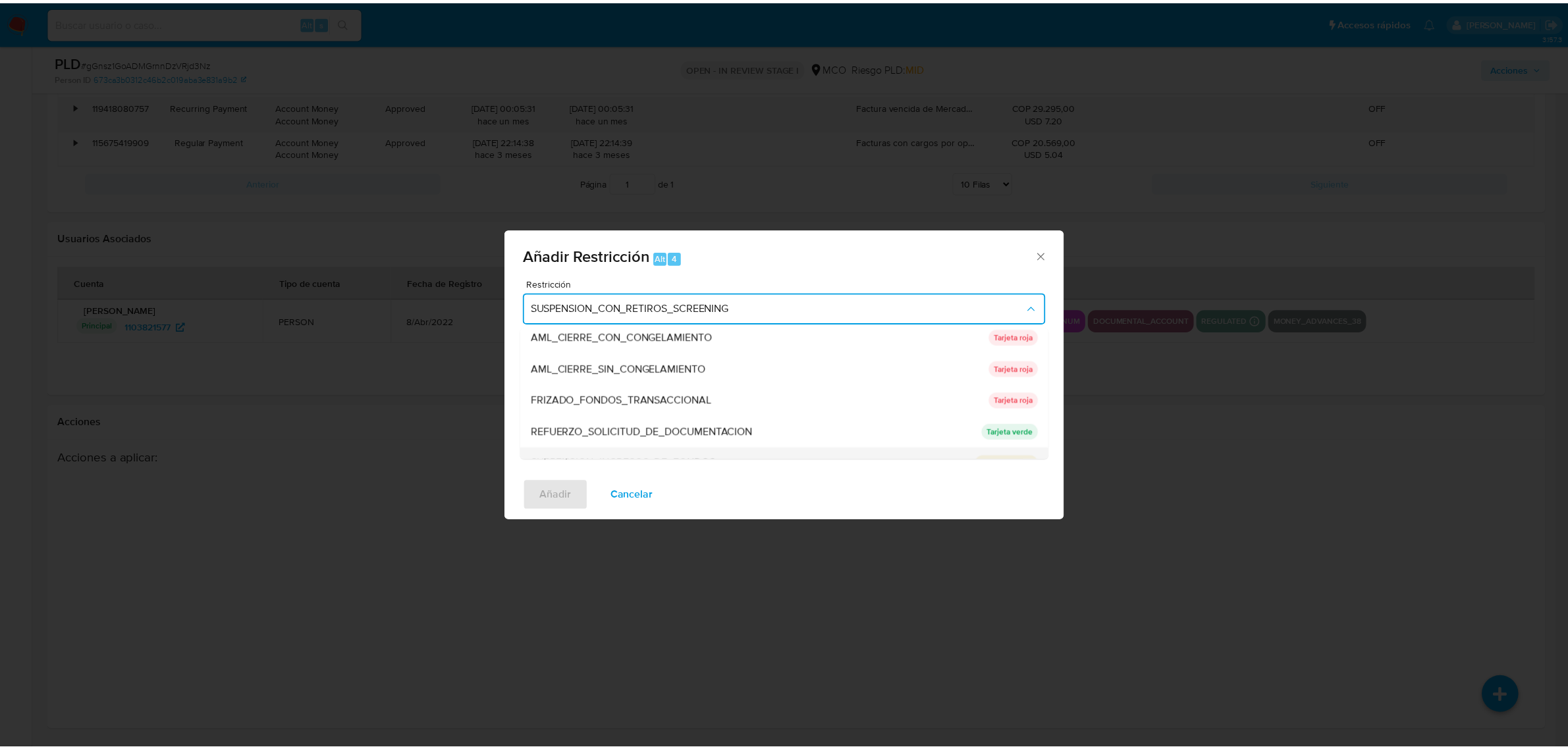
scroll to position [120, 0]
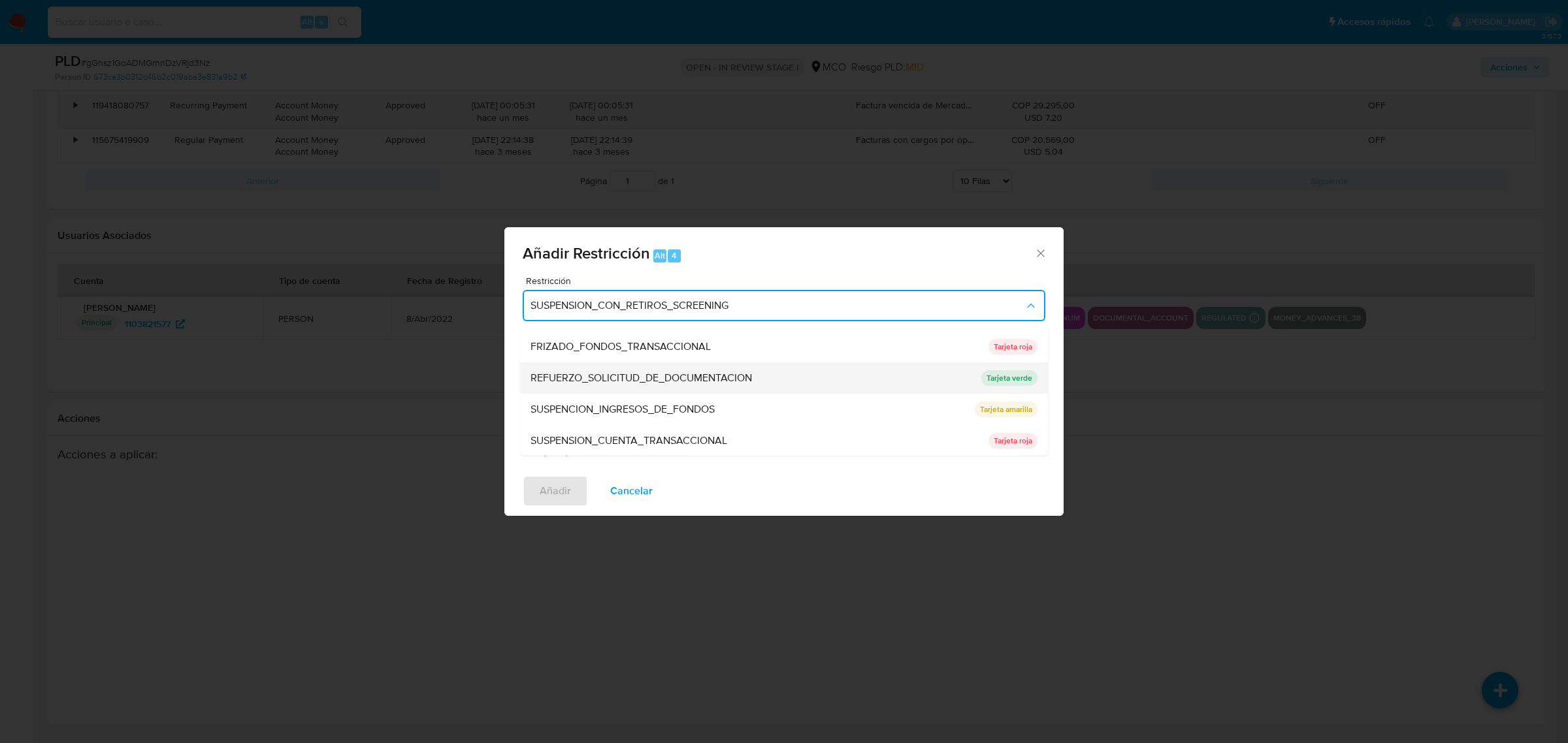
click at [714, 386] on div "REFUERZO_SOLICITUD_DE_DOCUMENTACION" at bounding box center [751, 377] width 443 height 31
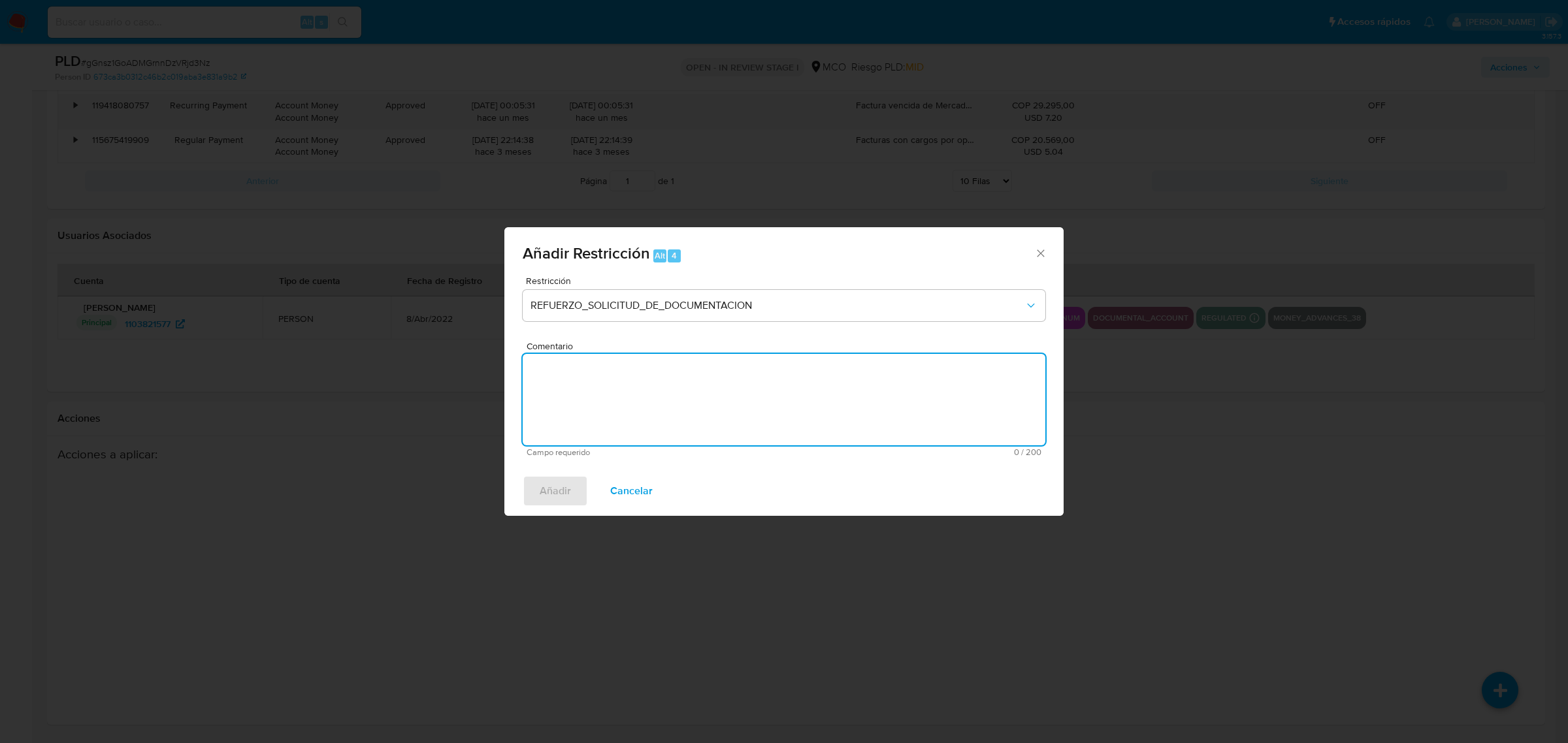
click at [729, 407] on textarea "Comentario" at bounding box center [784, 399] width 522 height 92
type textarea "Se refuerza solicitud de documentacion"
click at [561, 498] on span "Añadir" at bounding box center [555, 490] width 31 height 28
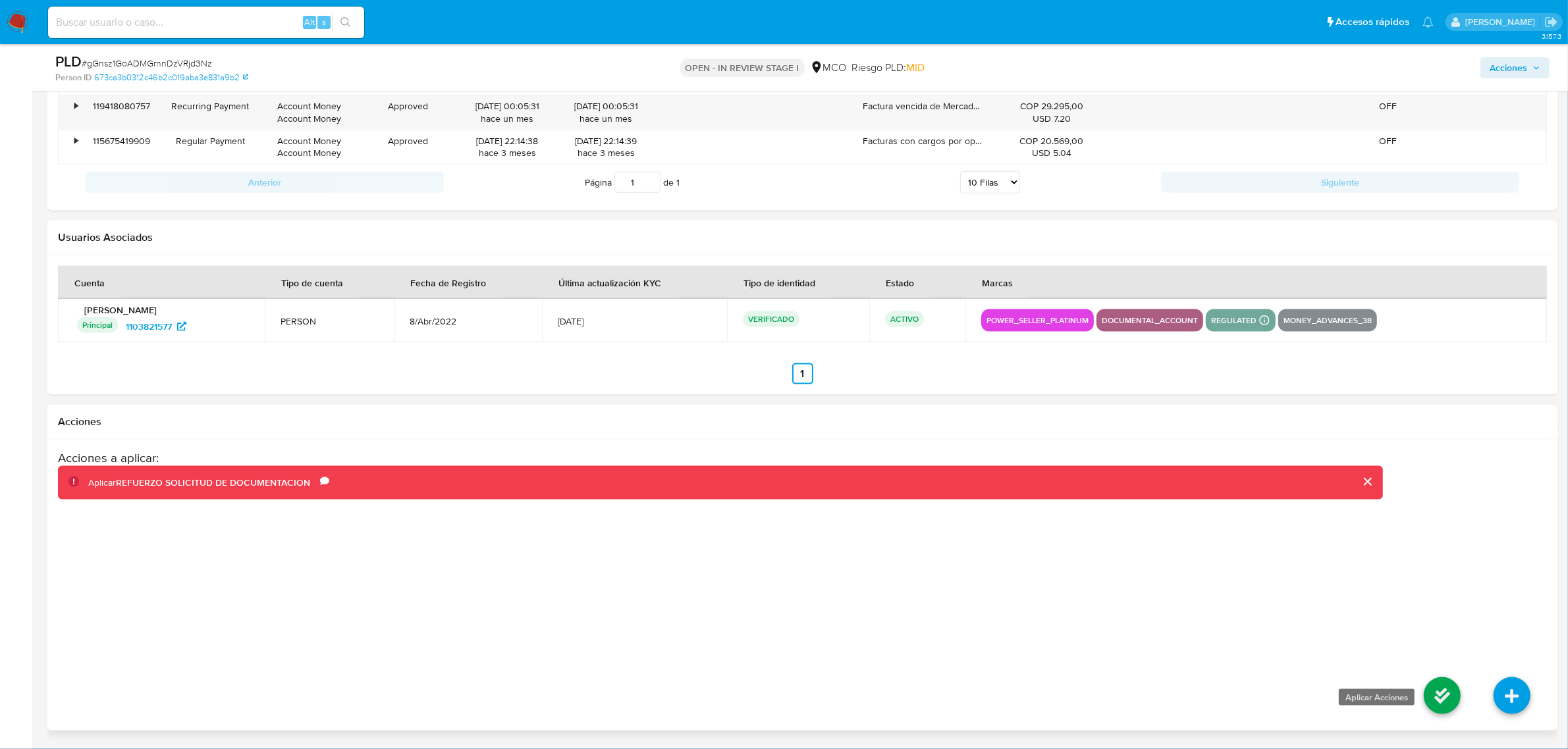
click at [1440, 692] on icon at bounding box center [1442, 696] width 37 height 37
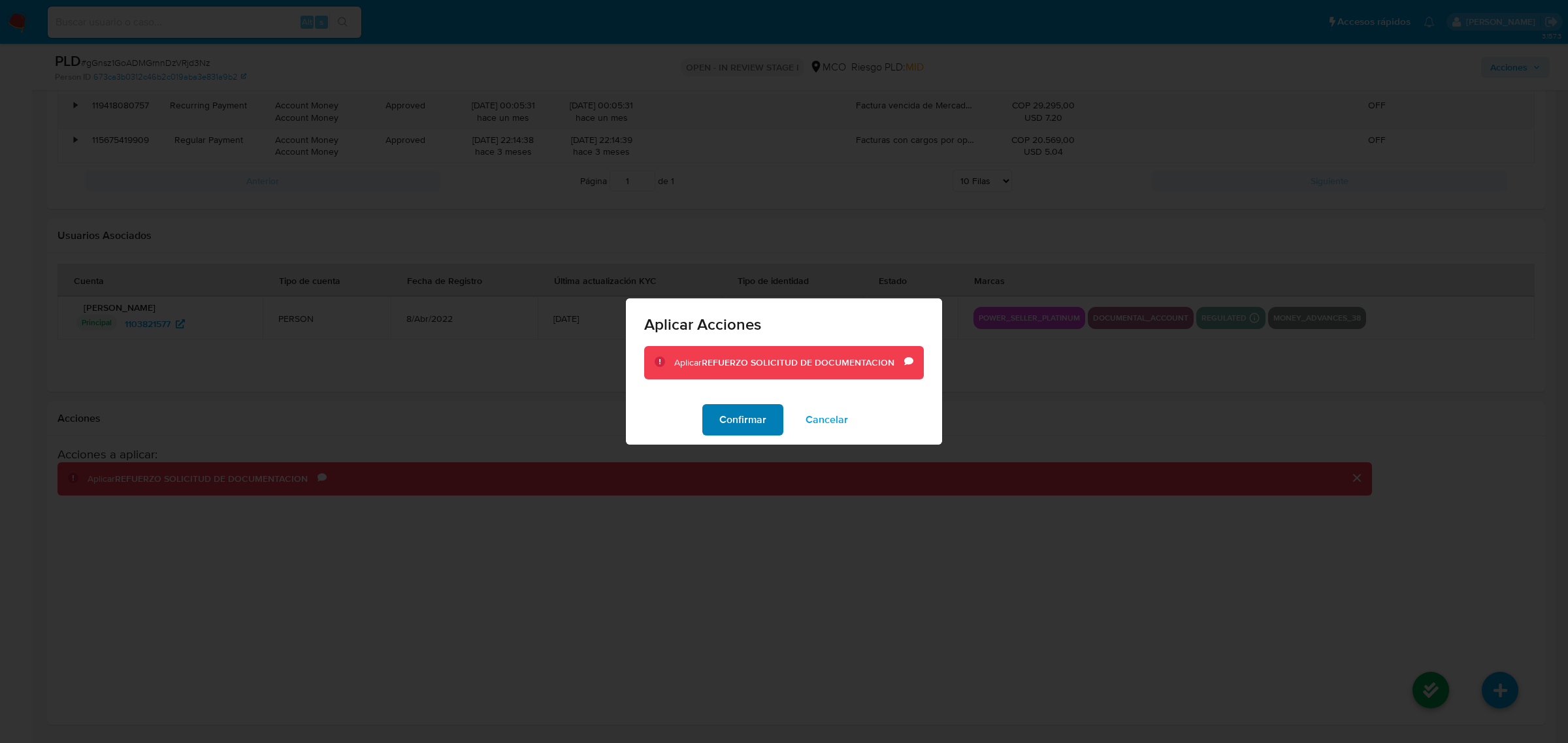
click at [710, 415] on button "Confirmar" at bounding box center [742, 420] width 81 height 31
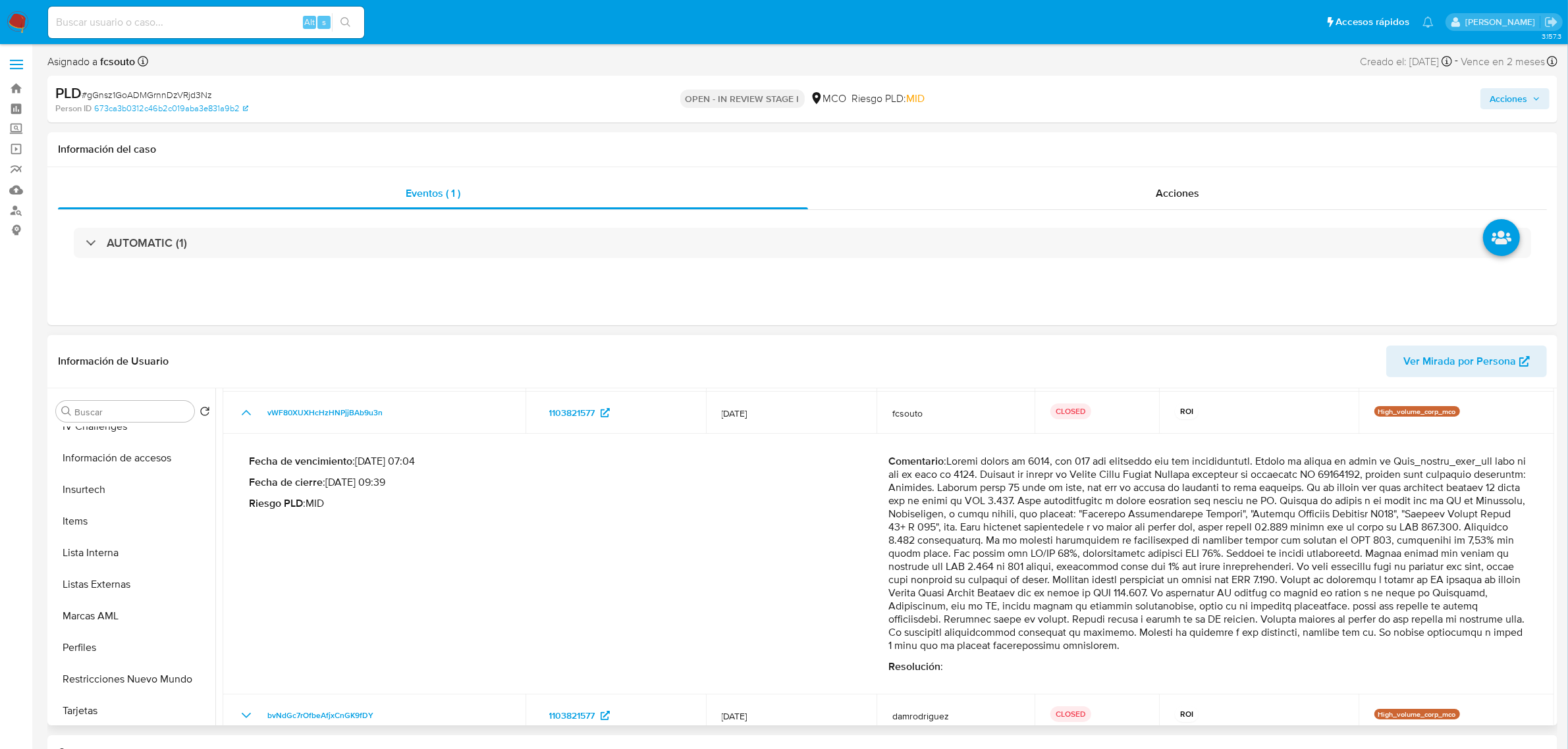
scroll to position [555, 0]
click at [142, 641] on button "Restricciones Nuevo Mundo" at bounding box center [128, 646] width 154 height 31
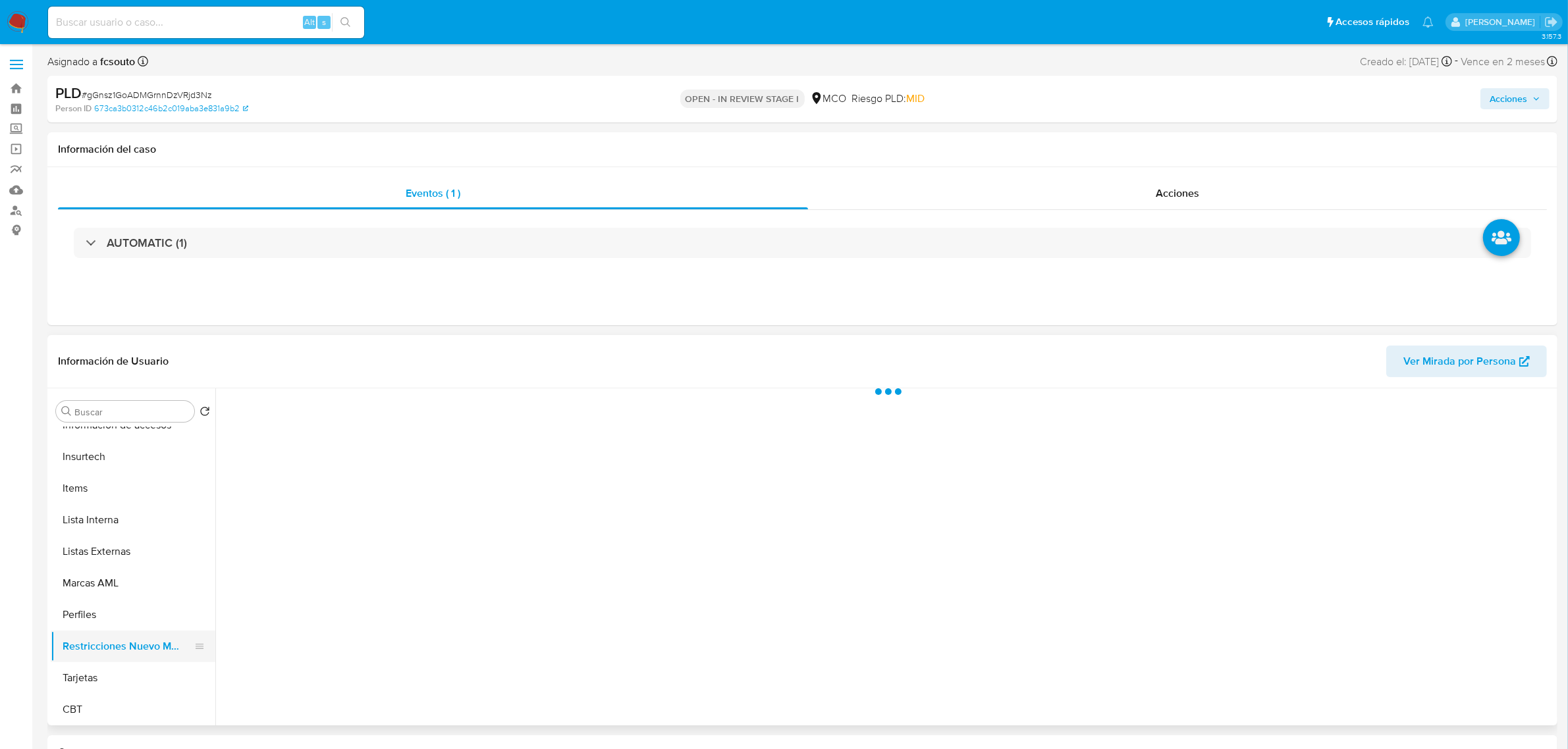
scroll to position [0, 0]
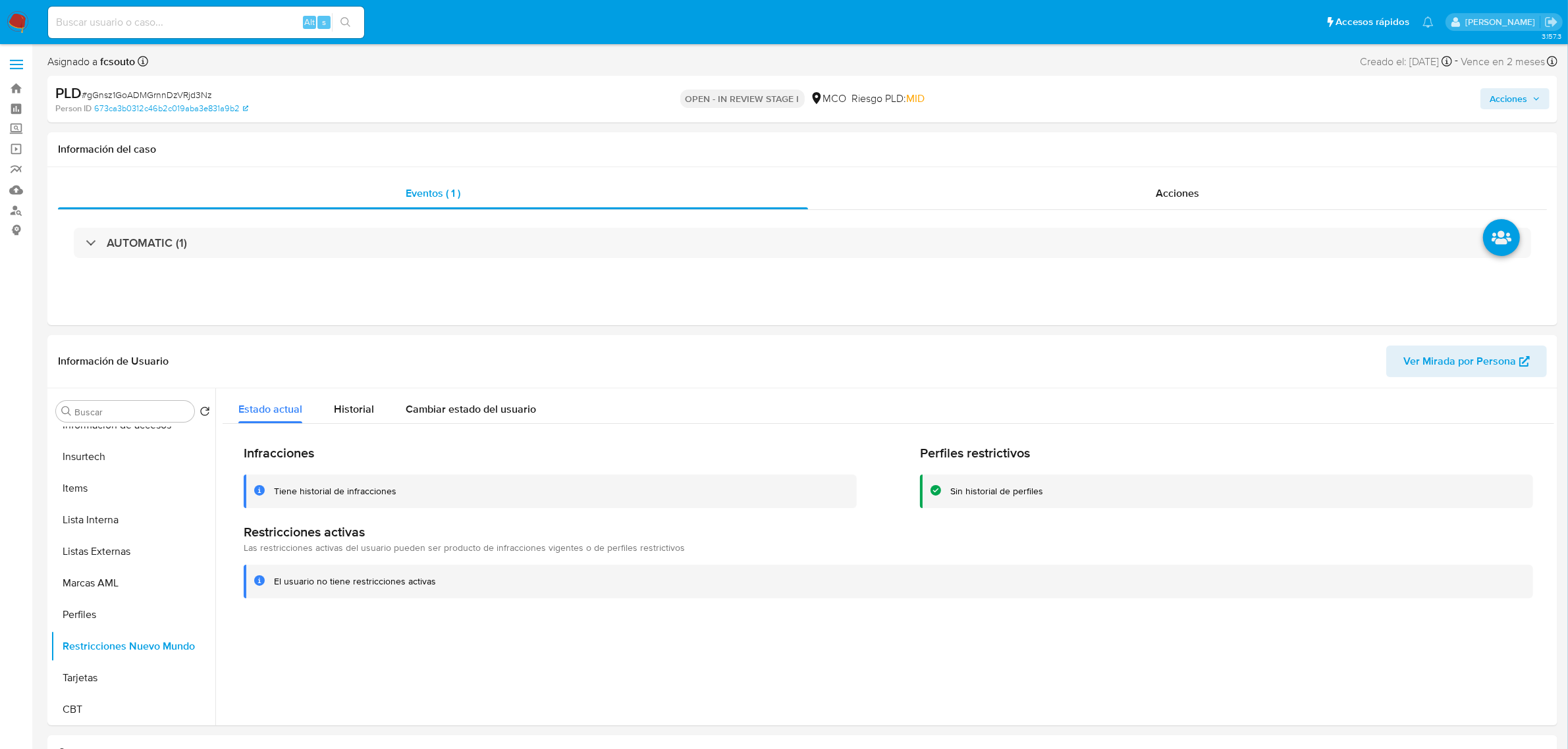
click at [1513, 103] on span "Acciones" at bounding box center [1508, 99] width 38 height 21
click at [1116, 143] on span "Resolución del caso" at bounding box center [1141, 140] width 94 height 15
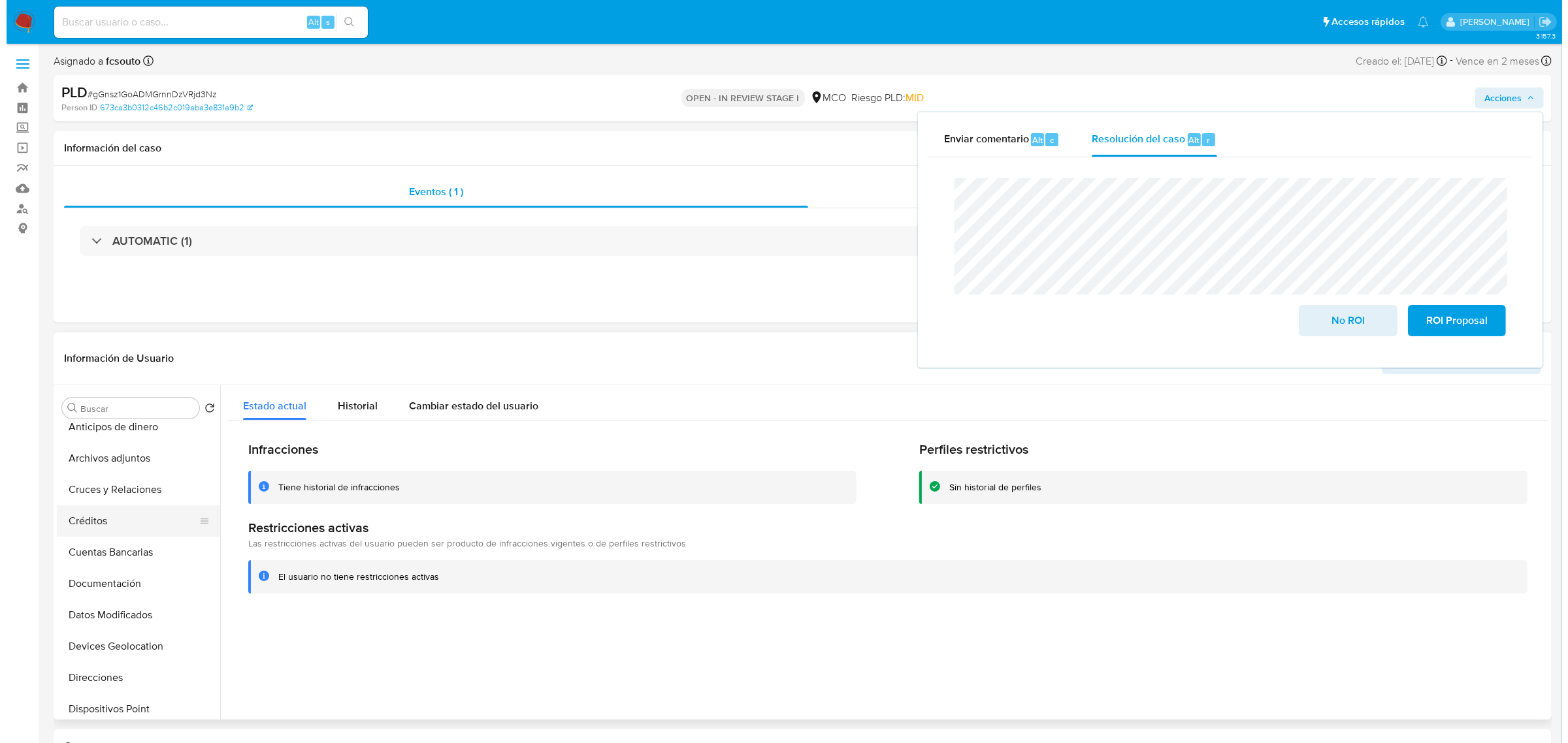
scroll to position [60, 0]
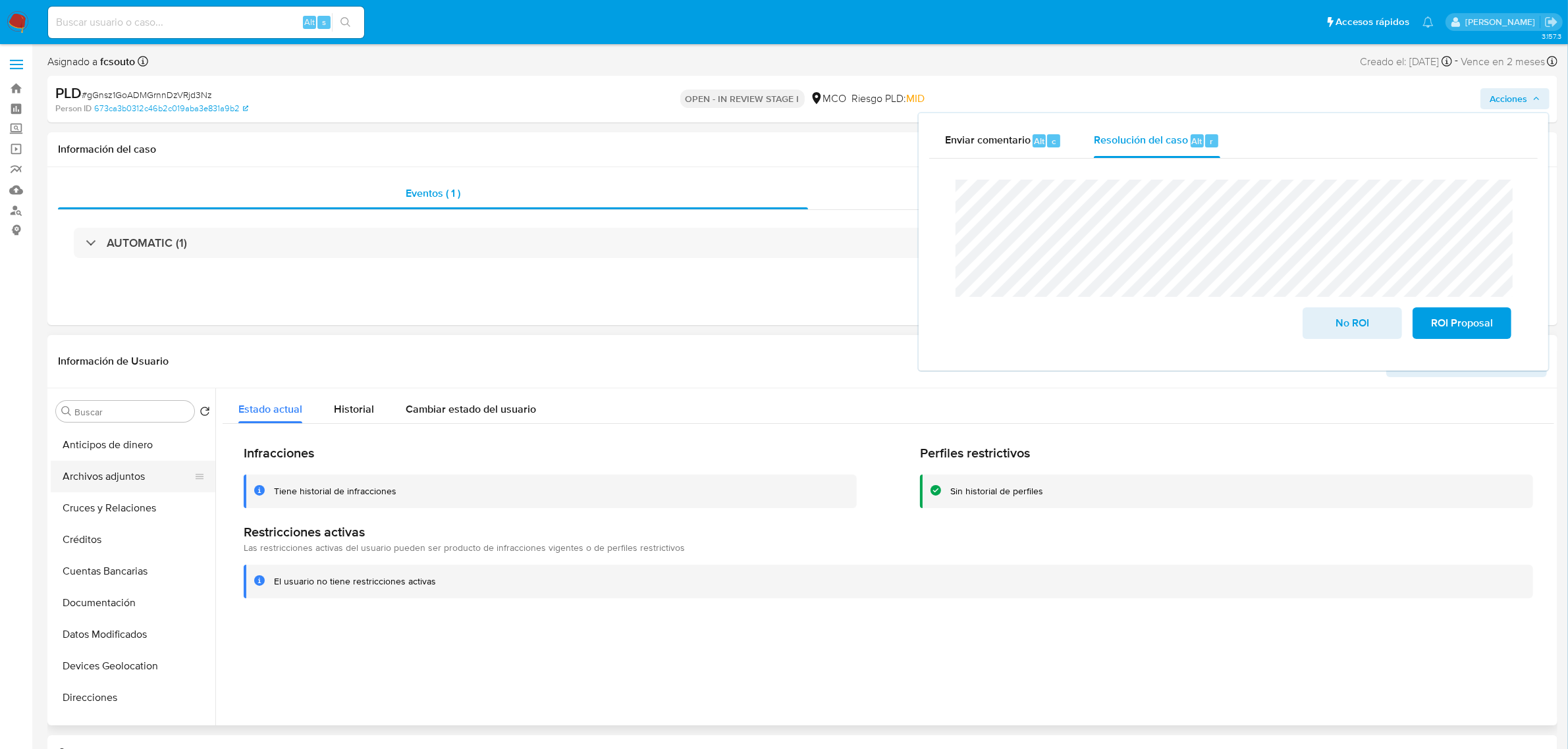
click at [107, 485] on button "Archivos adjuntos" at bounding box center [128, 477] width 154 height 31
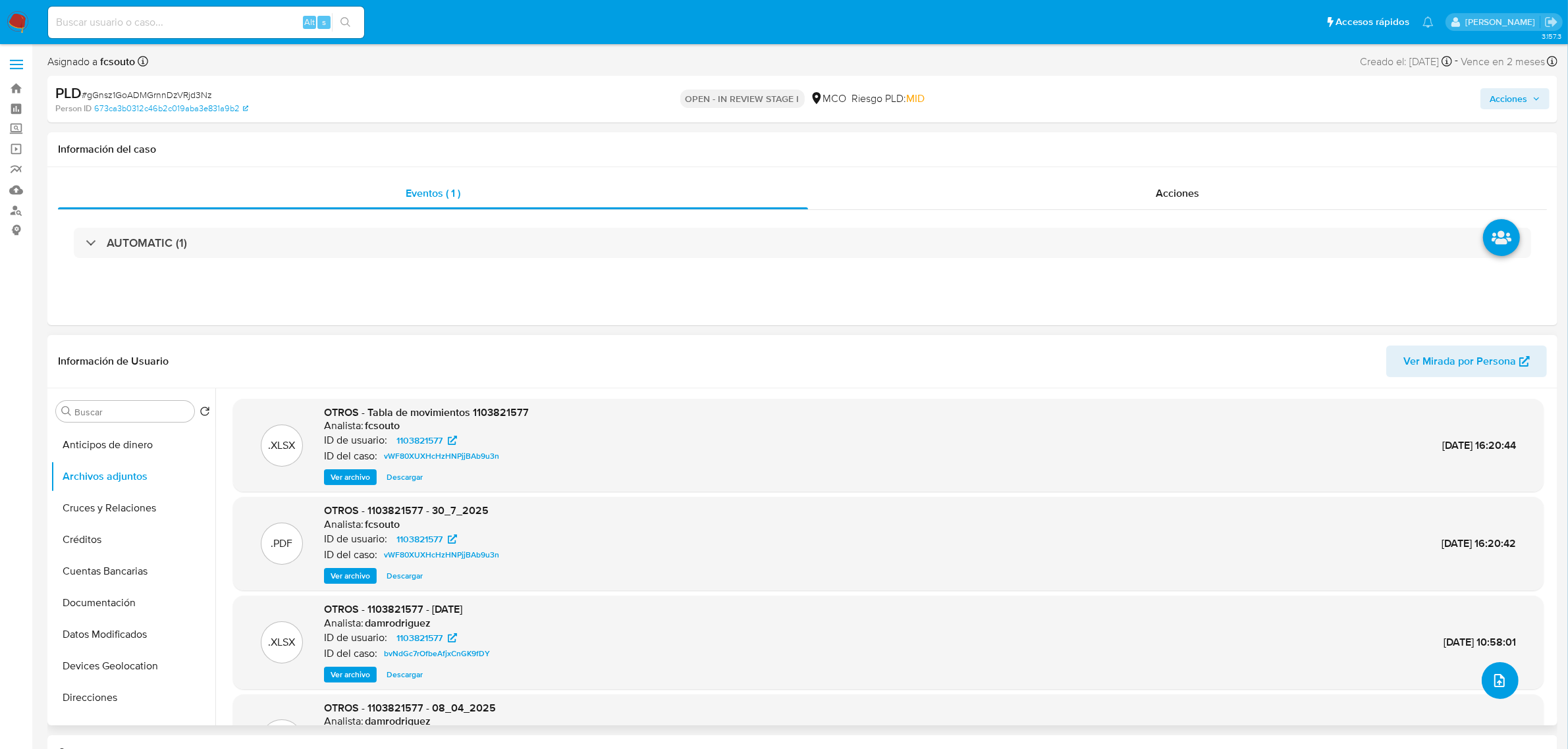
click at [1495, 686] on icon "upload-file" at bounding box center [1500, 681] width 16 height 16
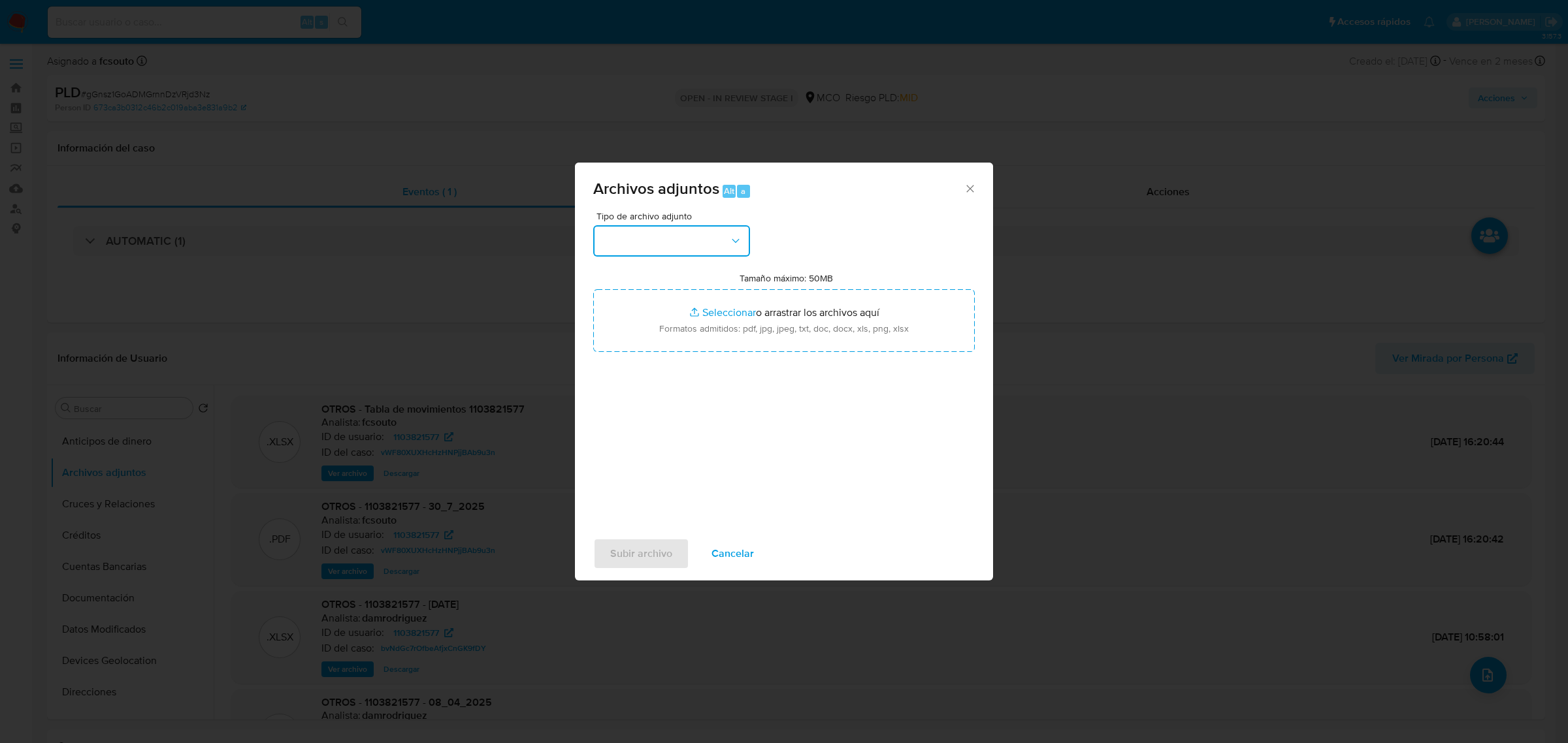
click at [684, 240] on button "button" at bounding box center [671, 241] width 157 height 31
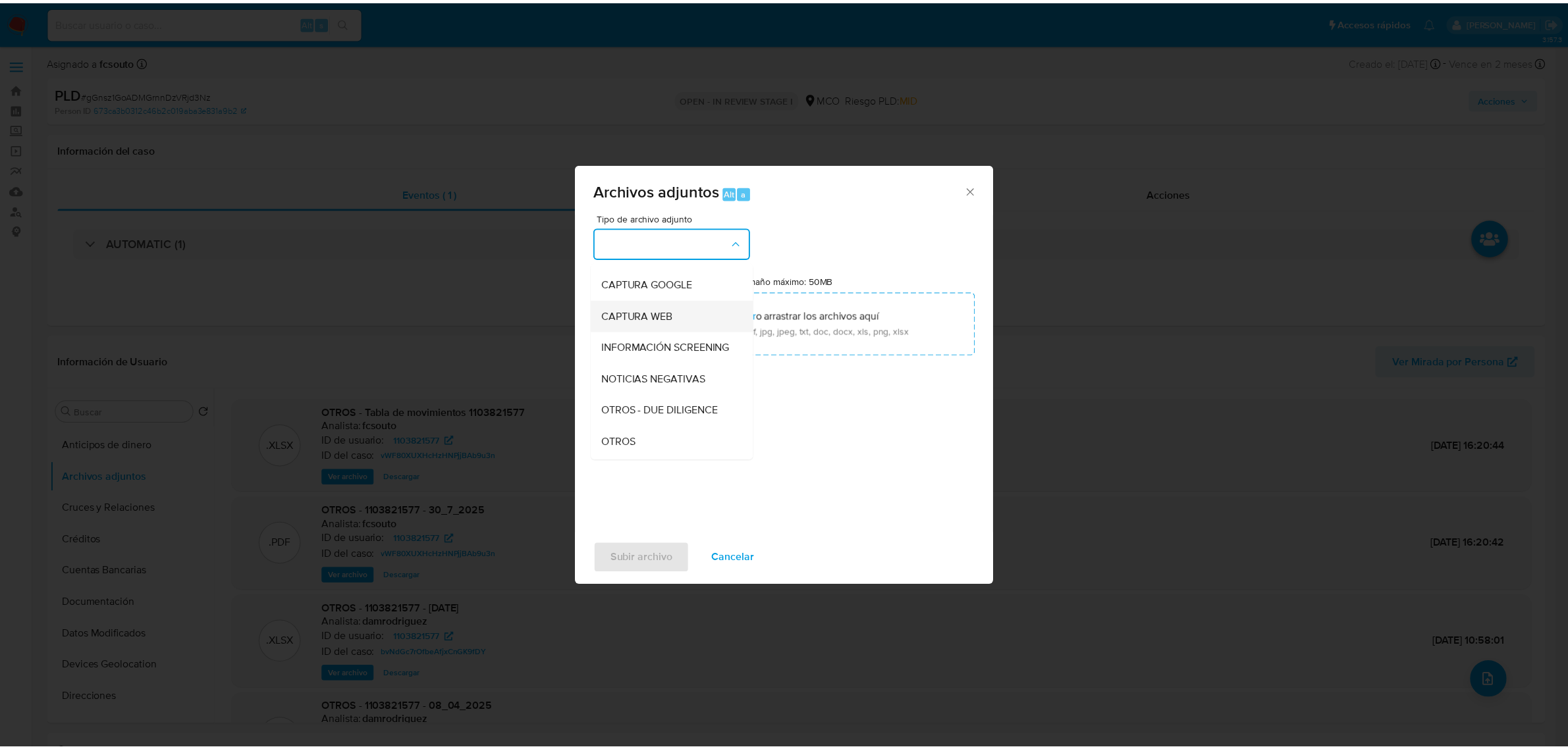
scroll to position [82, 0]
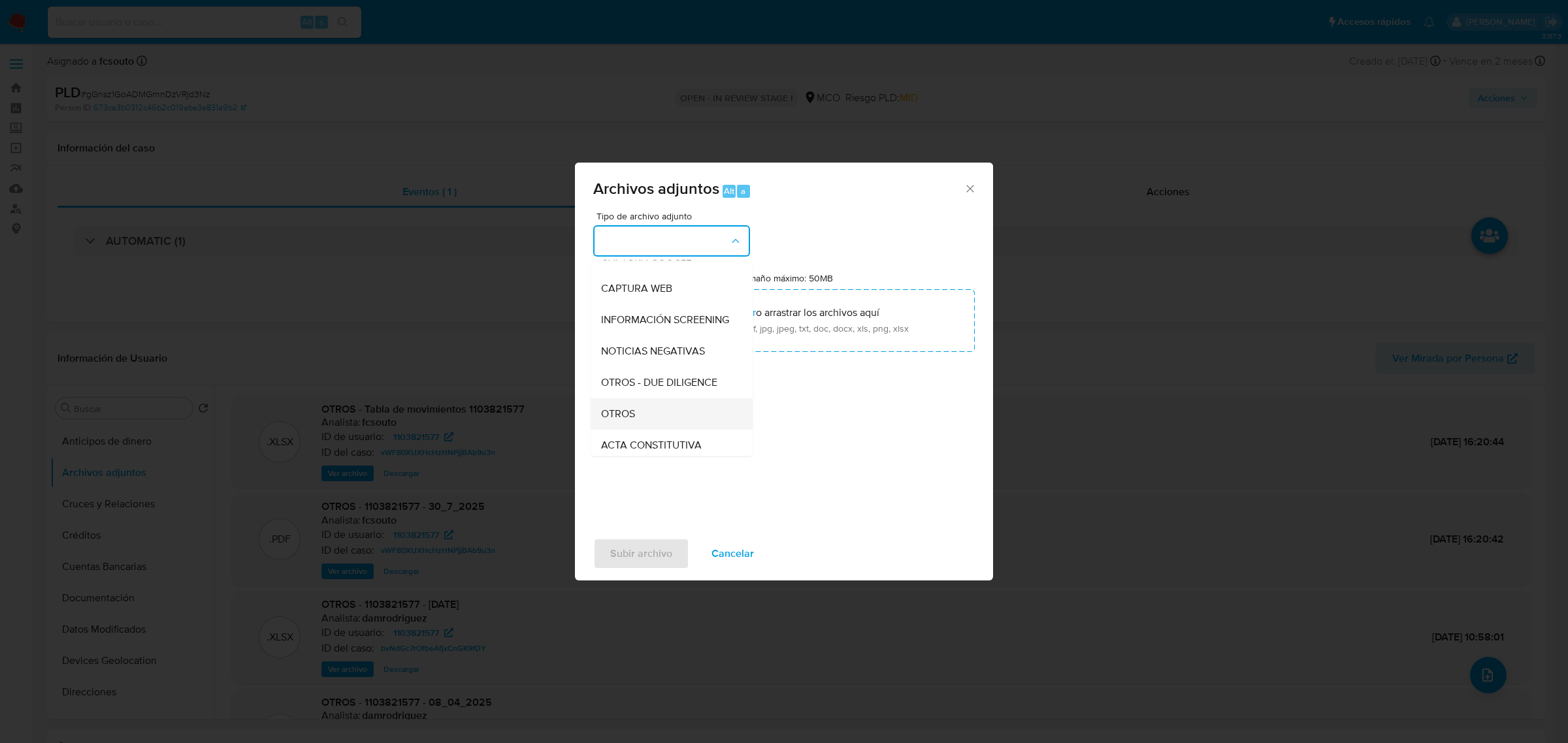
click at [690, 422] on div "OTROS" at bounding box center [667, 413] width 133 height 31
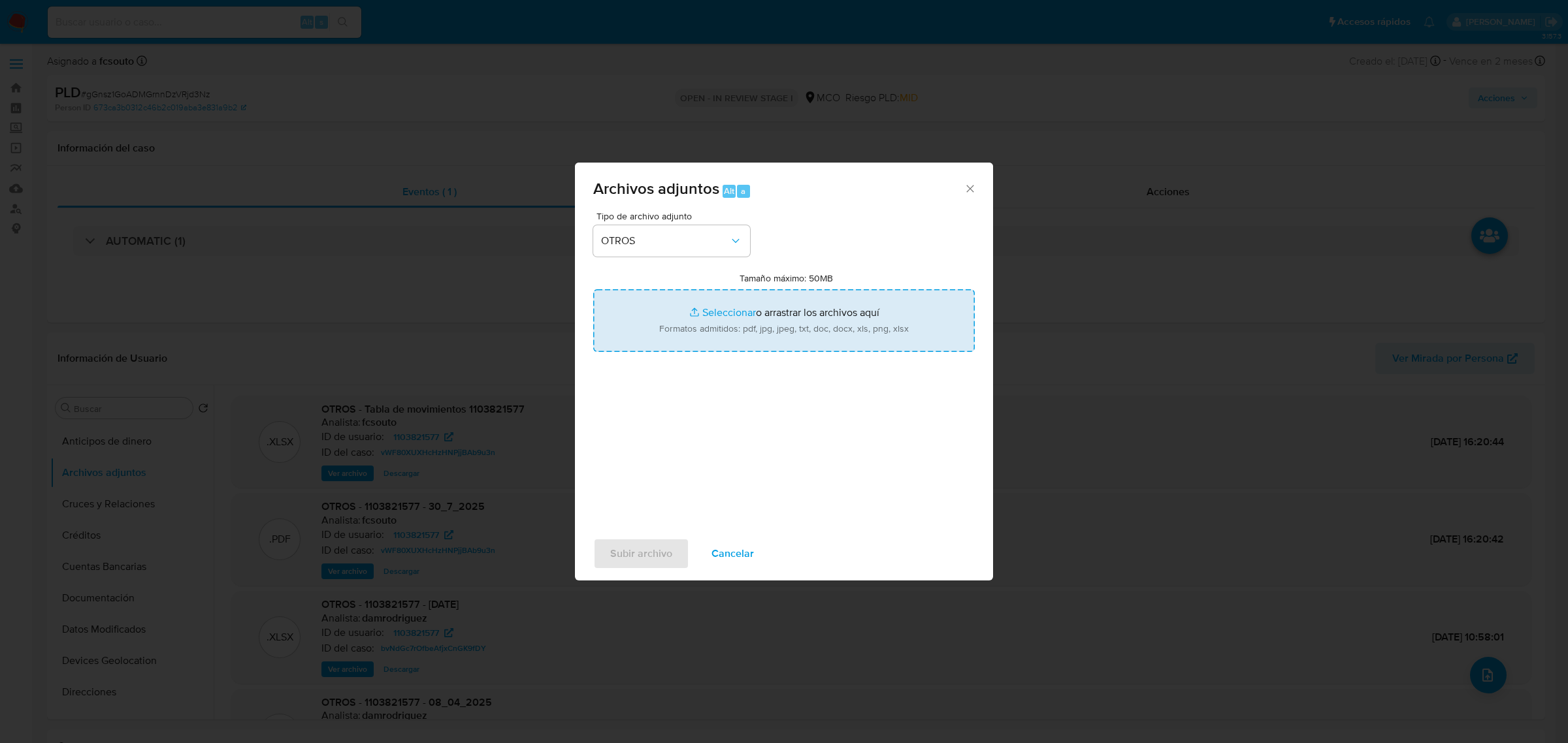
click at [733, 327] on input "Tamaño máximo: 50MB Seleccionar archivos" at bounding box center [784, 321] width 381 height 62
type input "C:\fakepath\1103821577 - 8_9_2025.pdf"
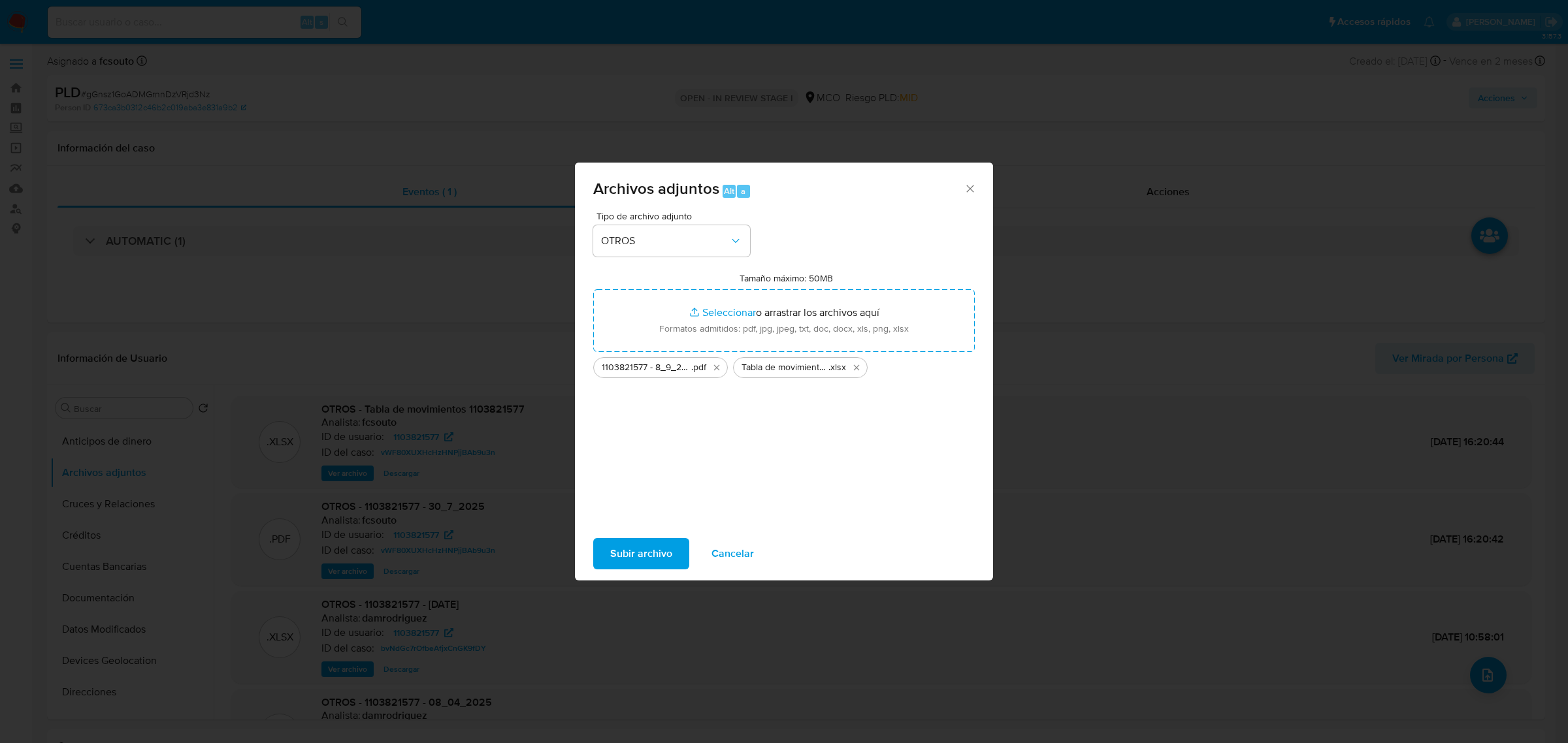
click at [633, 556] on span "Subir archivo" at bounding box center [641, 553] width 62 height 28
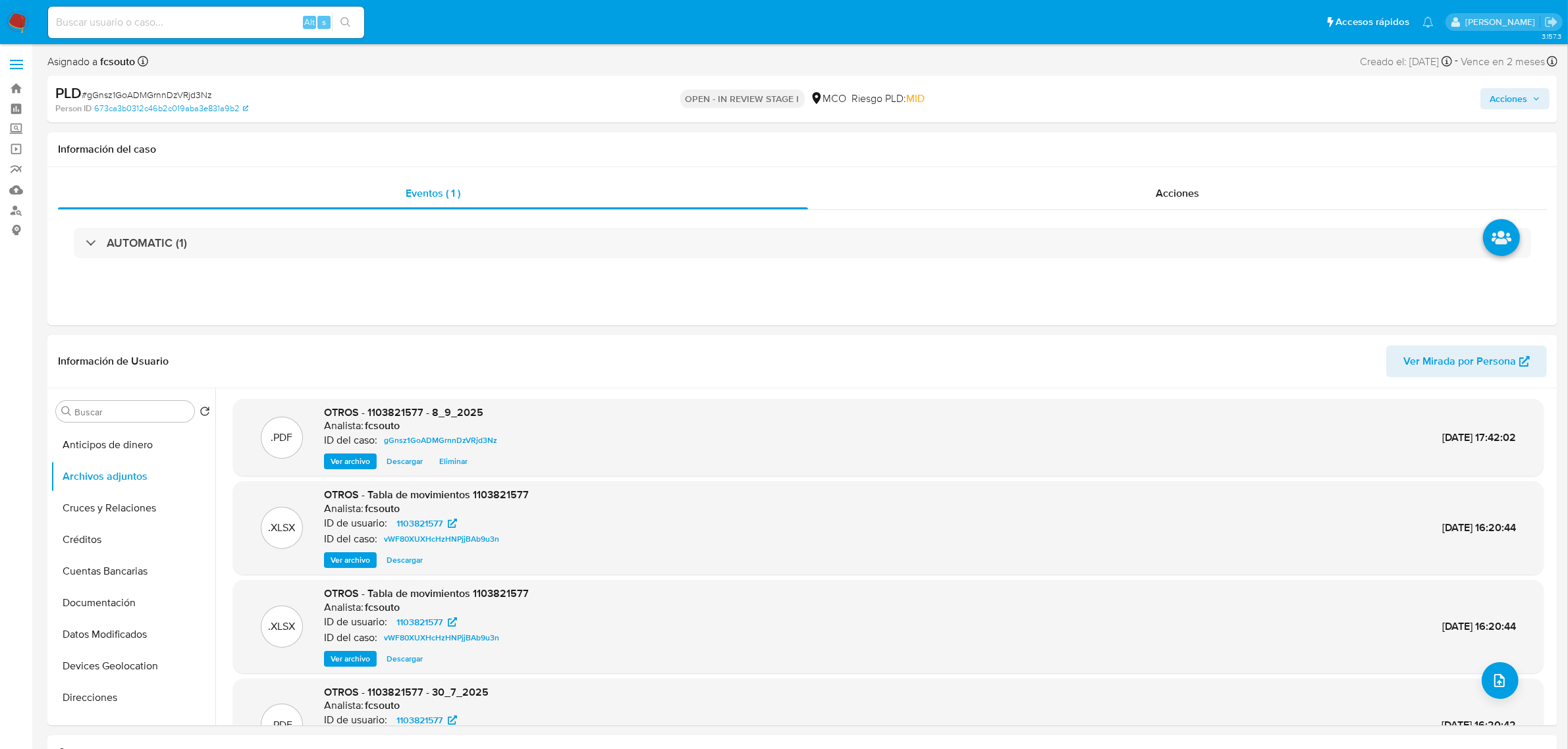
click at [1520, 100] on span "Acciones" at bounding box center [1508, 99] width 38 height 21
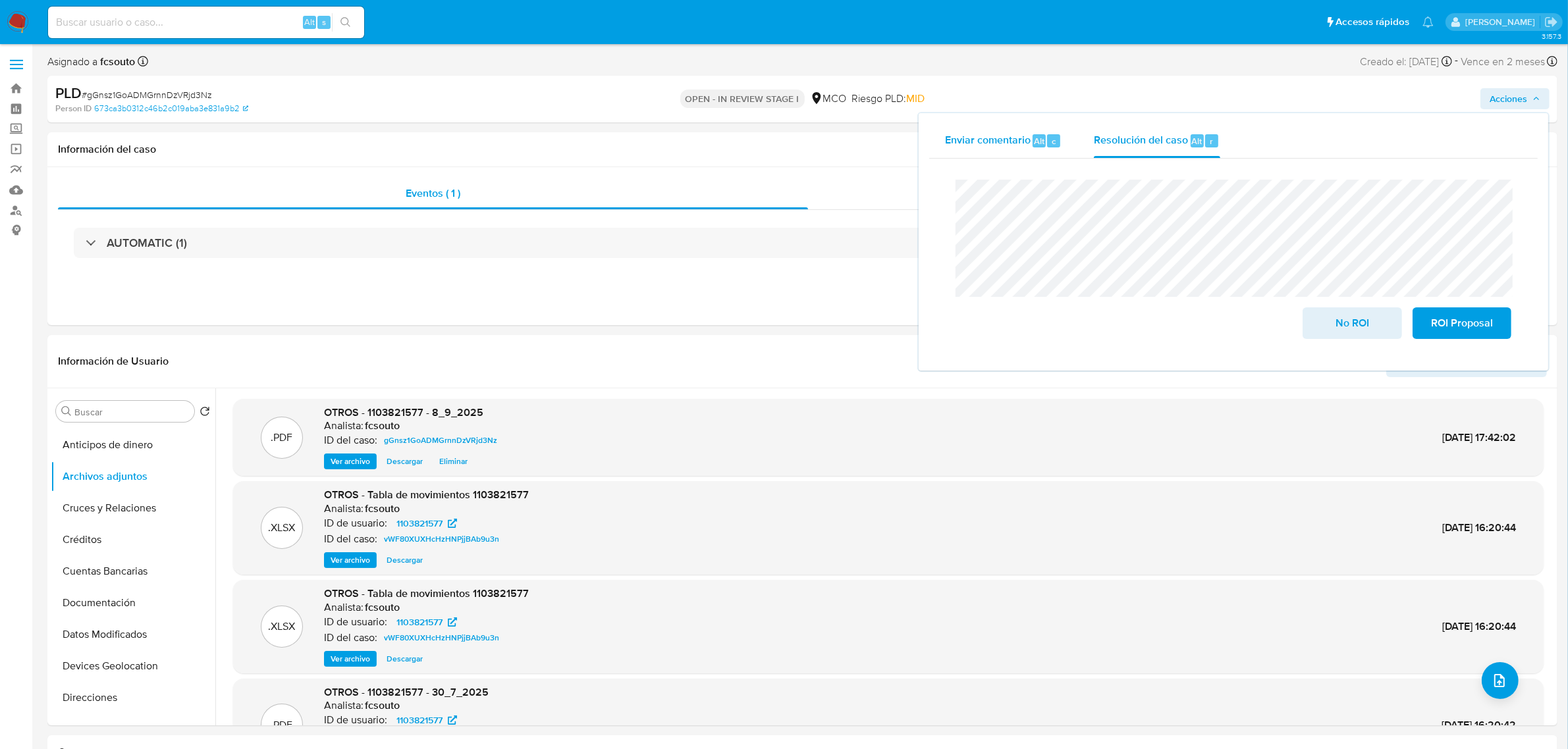
click at [990, 150] on div "Enviar comentario Alt c" at bounding box center [1003, 140] width 117 height 34
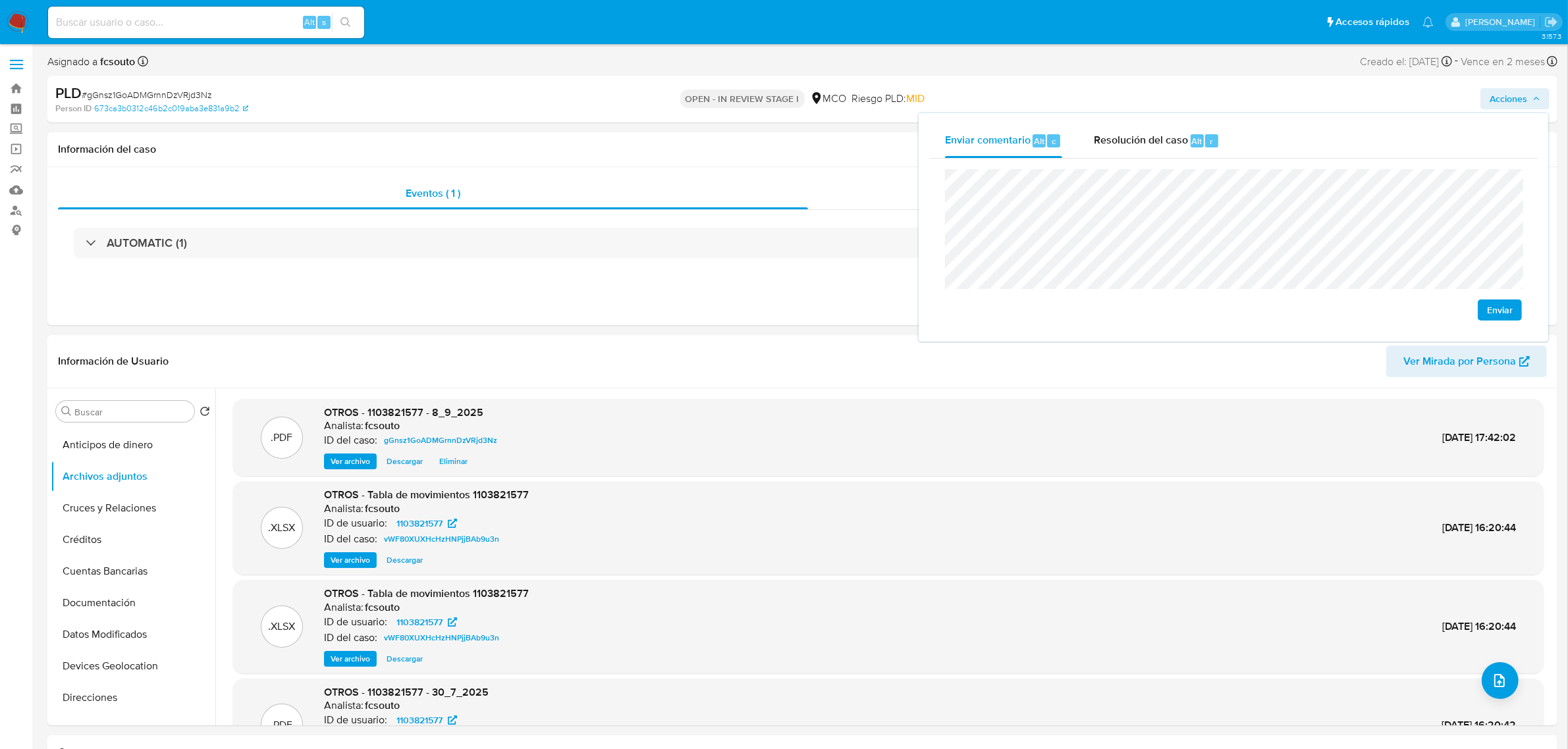
click at [1518, 301] on button "Enviar" at bounding box center [1501, 309] width 44 height 21
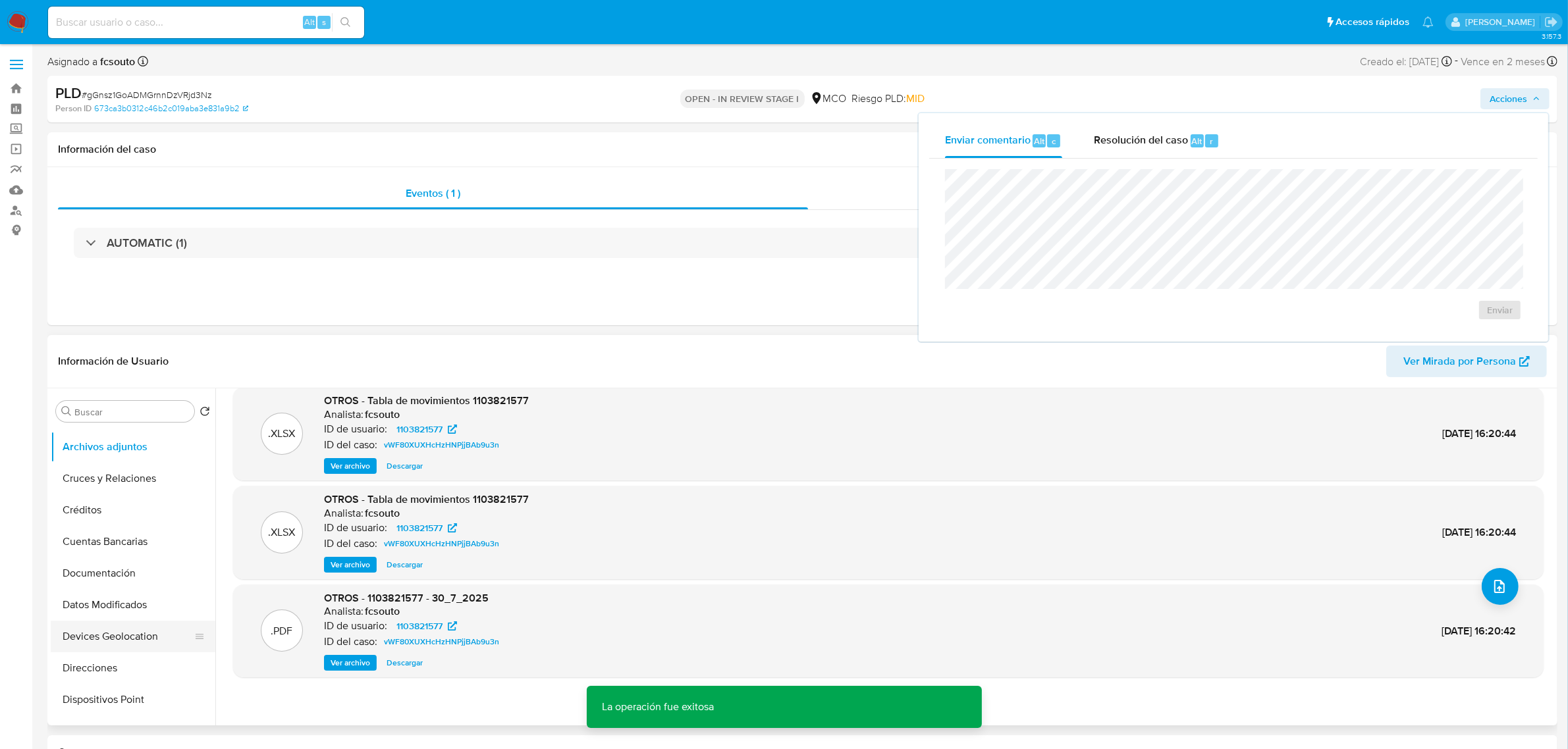
scroll to position [143, 0]
drag, startPoint x: 120, startPoint y: 542, endPoint x: 120, endPoint y: 536, distance: 6.0
click at [120, 543] on button "Datos Modificados" at bounding box center [133, 552] width 164 height 31
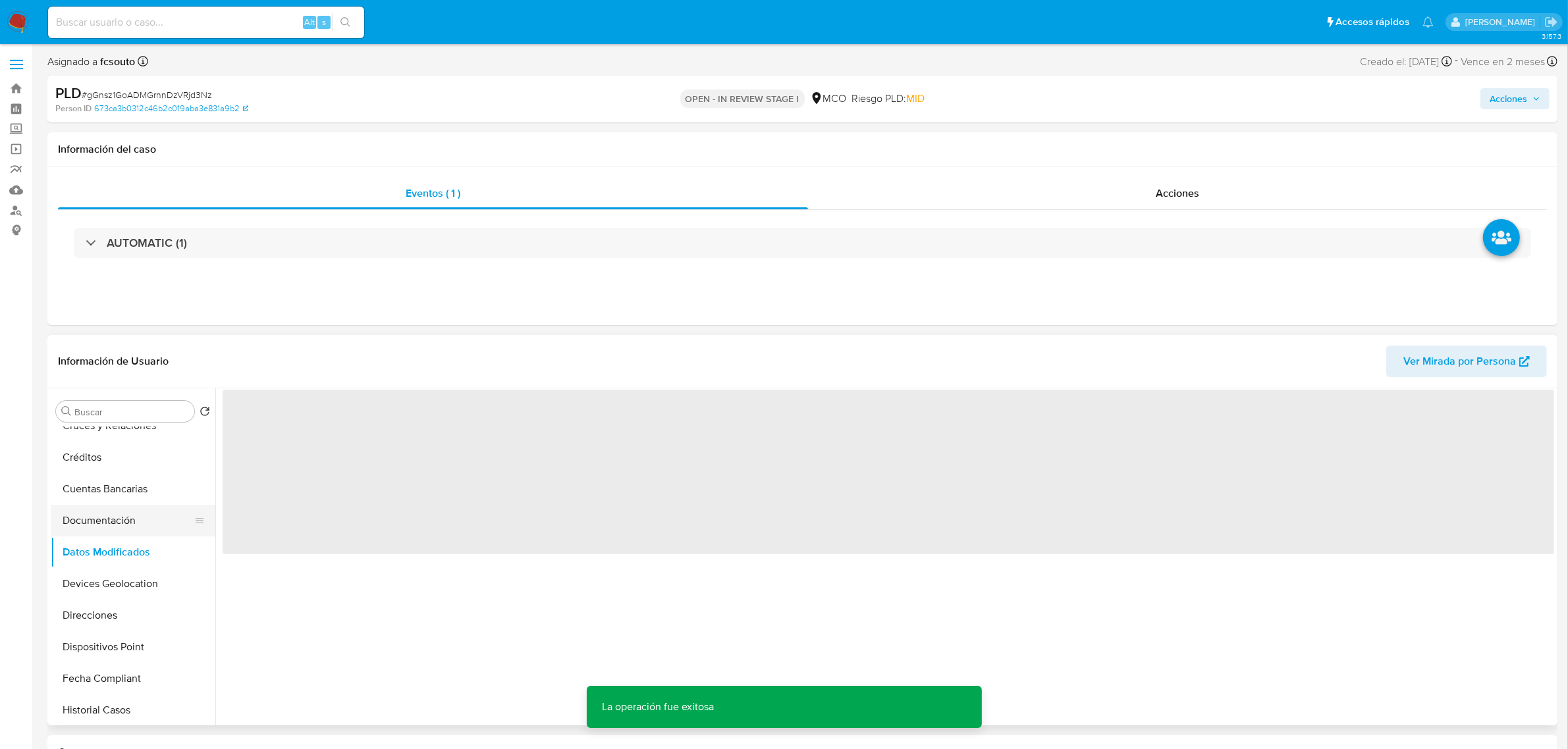
click at [118, 522] on button "Documentación" at bounding box center [128, 521] width 154 height 31
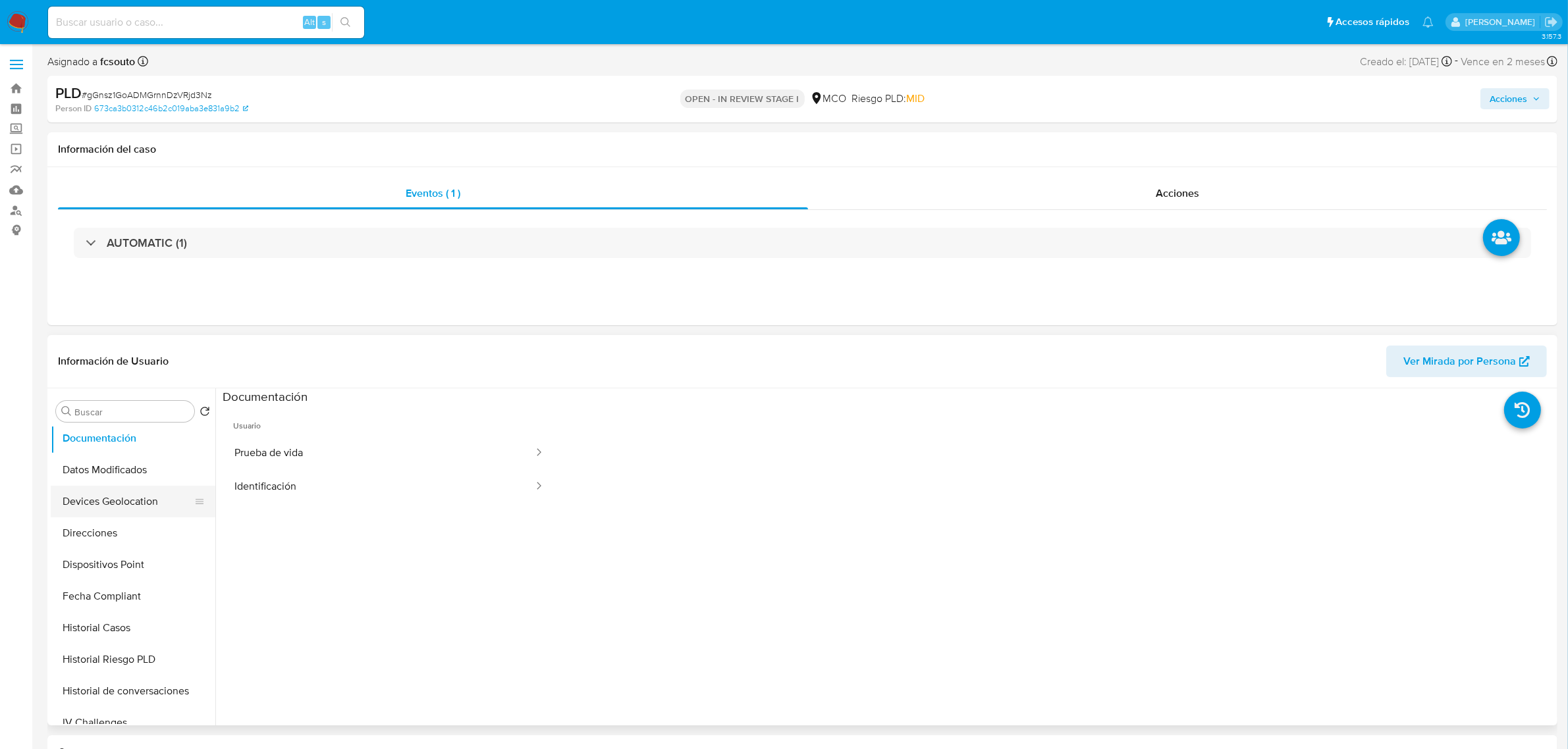
scroll to position [308, 0]
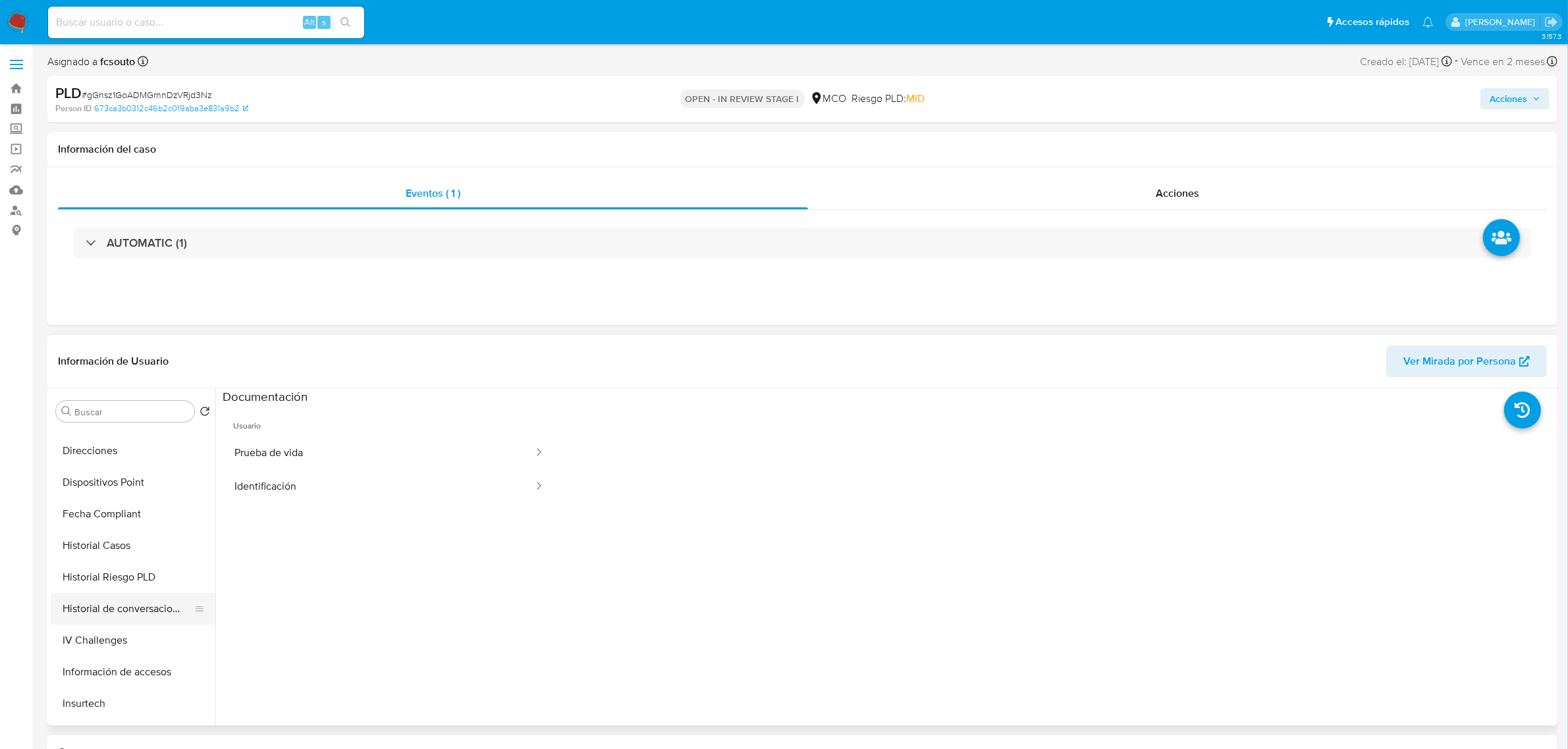
click at [130, 600] on button "Historial de conversaciones" at bounding box center [128, 609] width 154 height 31
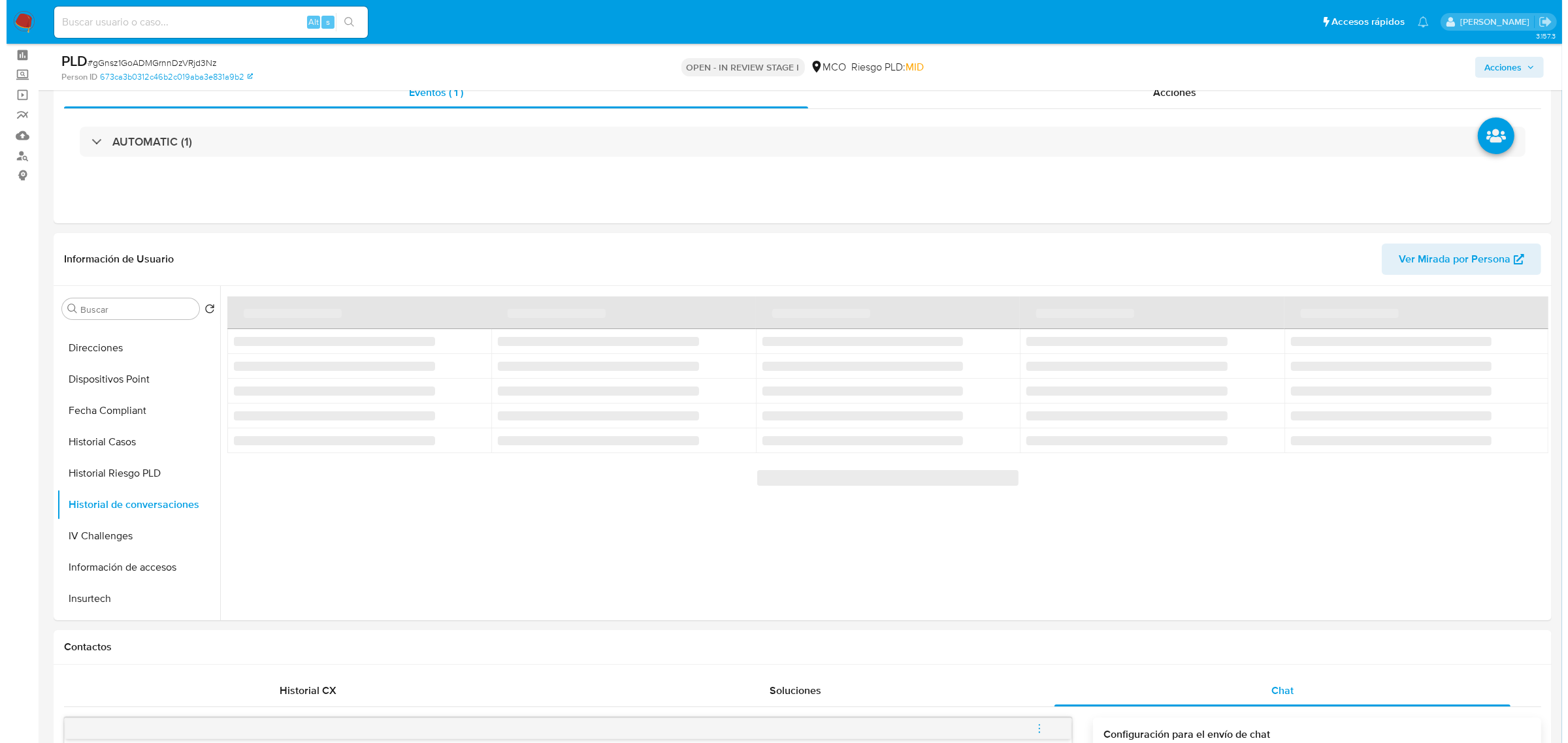
scroll to position [82, 0]
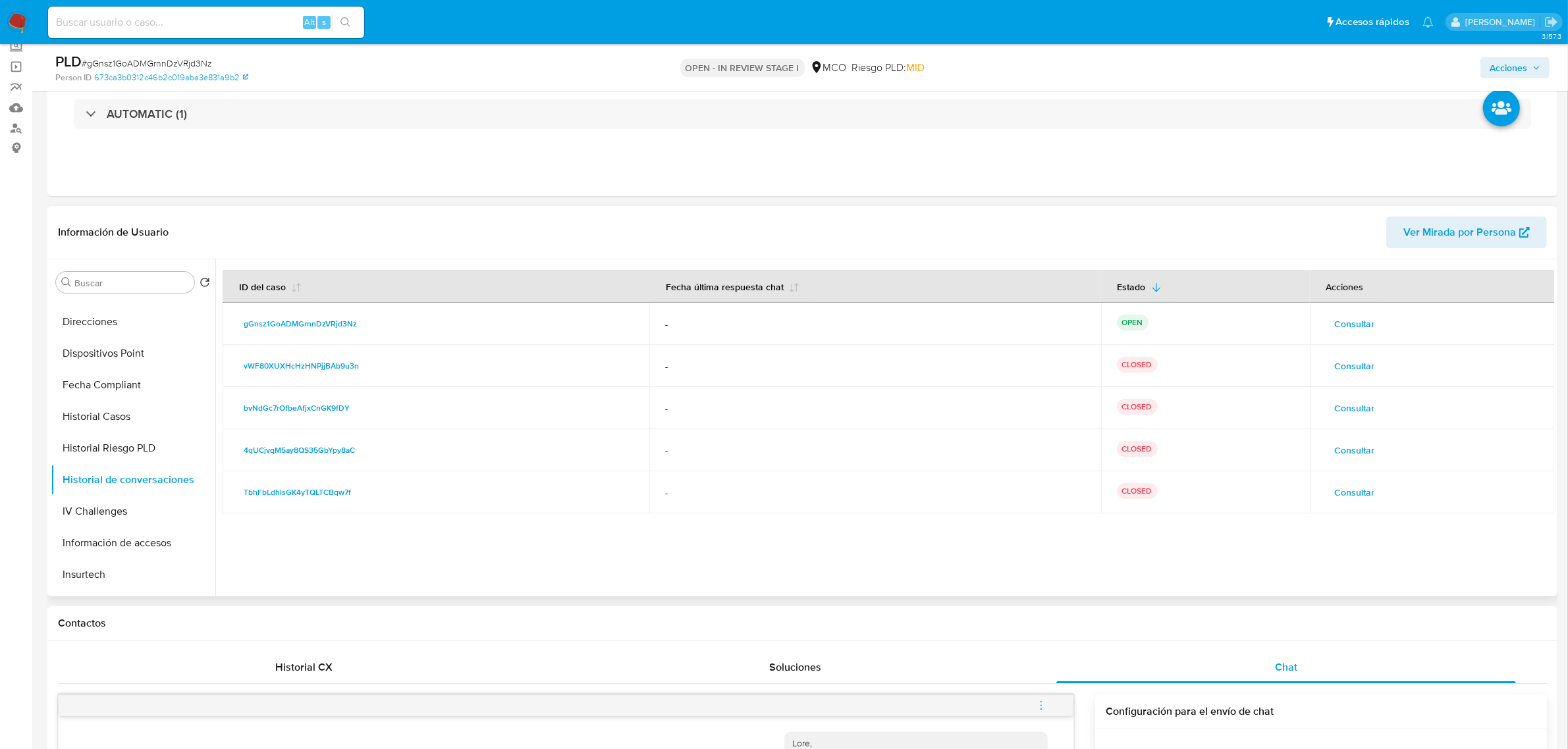
click at [1367, 485] on span "Consultar" at bounding box center [1355, 492] width 40 height 18
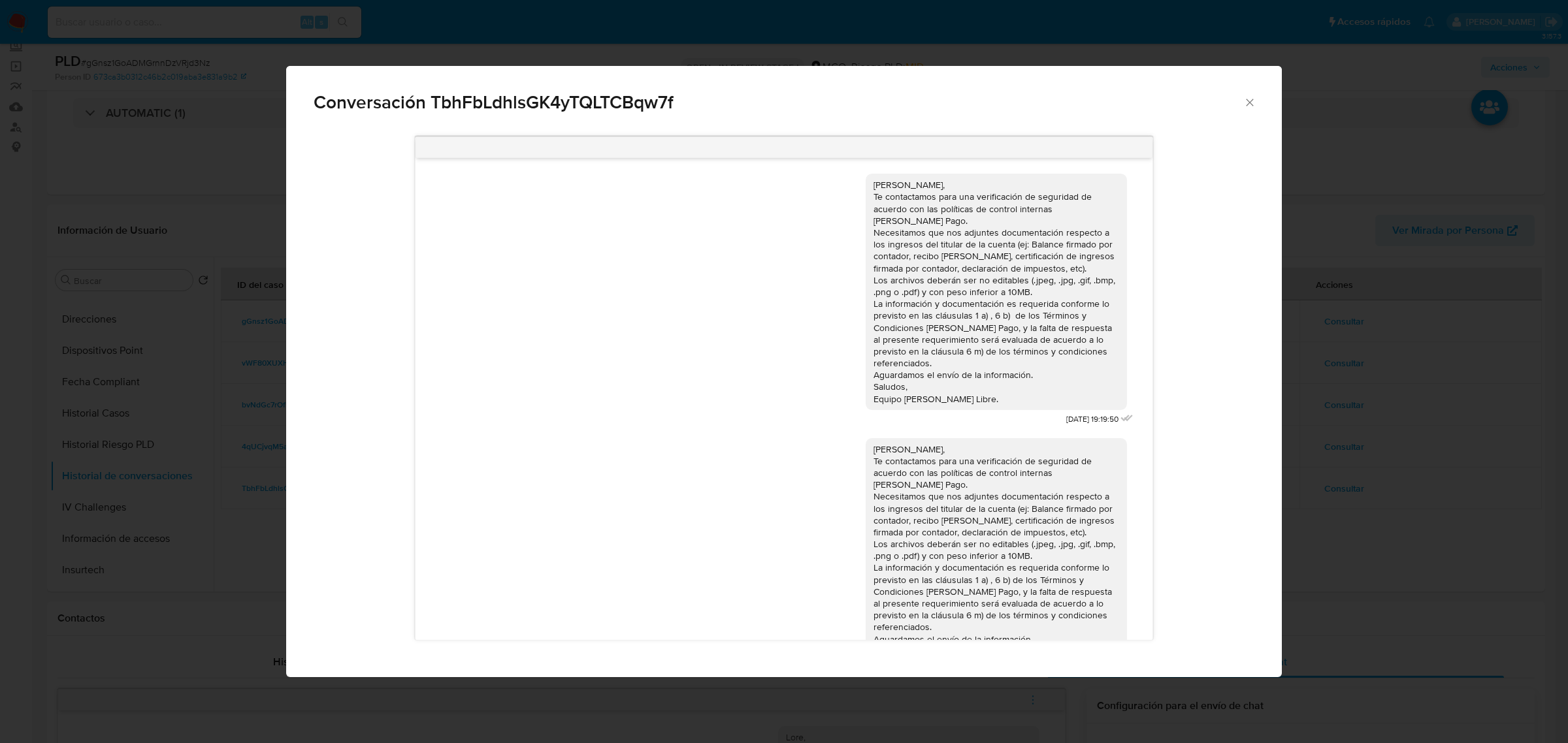
scroll to position [59, 0]
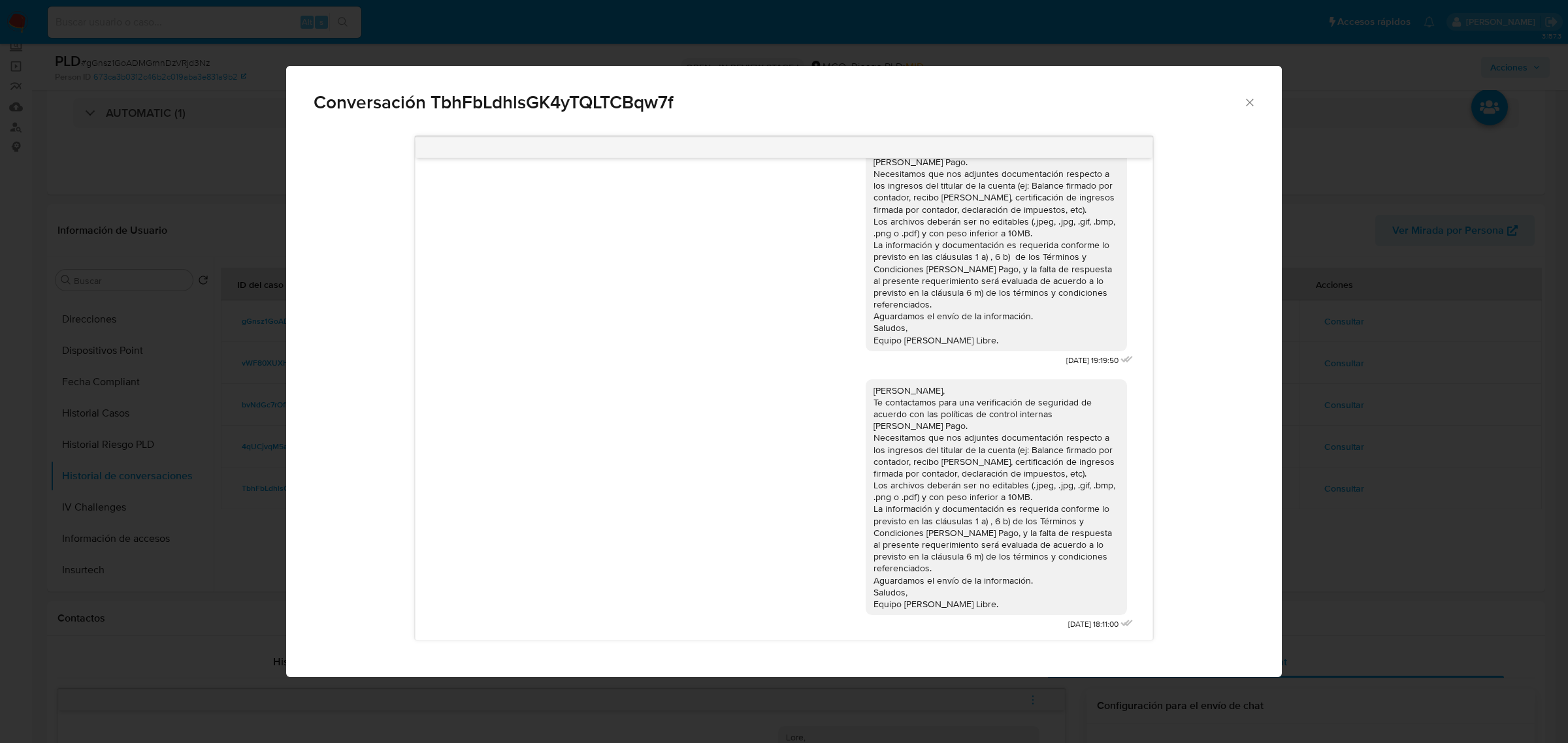
click at [1426, 494] on div "Conversación TbhFbLdhlsGK4yTQLTCBqw7f Hola Victor Julio, Te contactamos para un…" at bounding box center [784, 371] width 1568 height 743
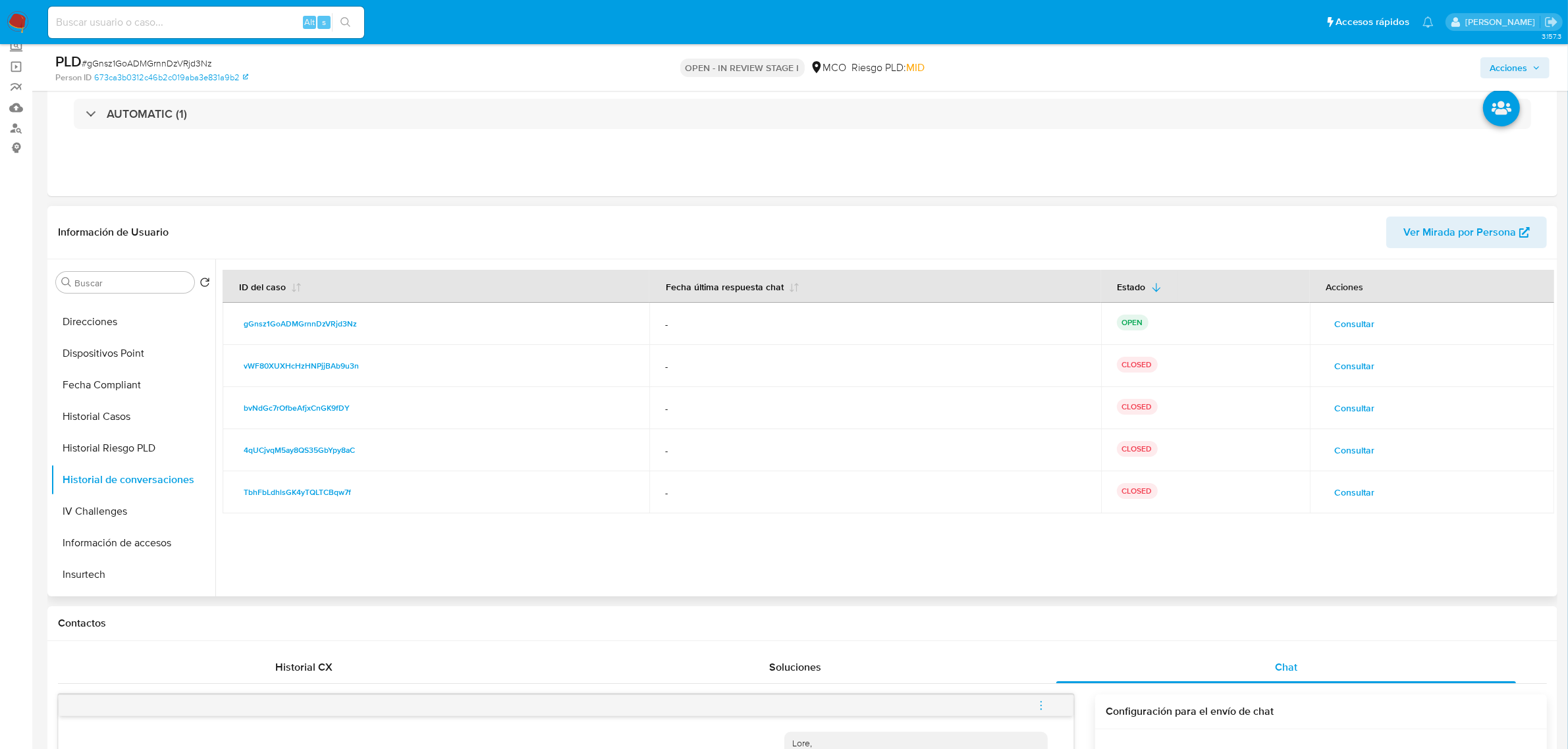
click at [1354, 449] on span "Consultar" at bounding box center [1355, 451] width 40 height 18
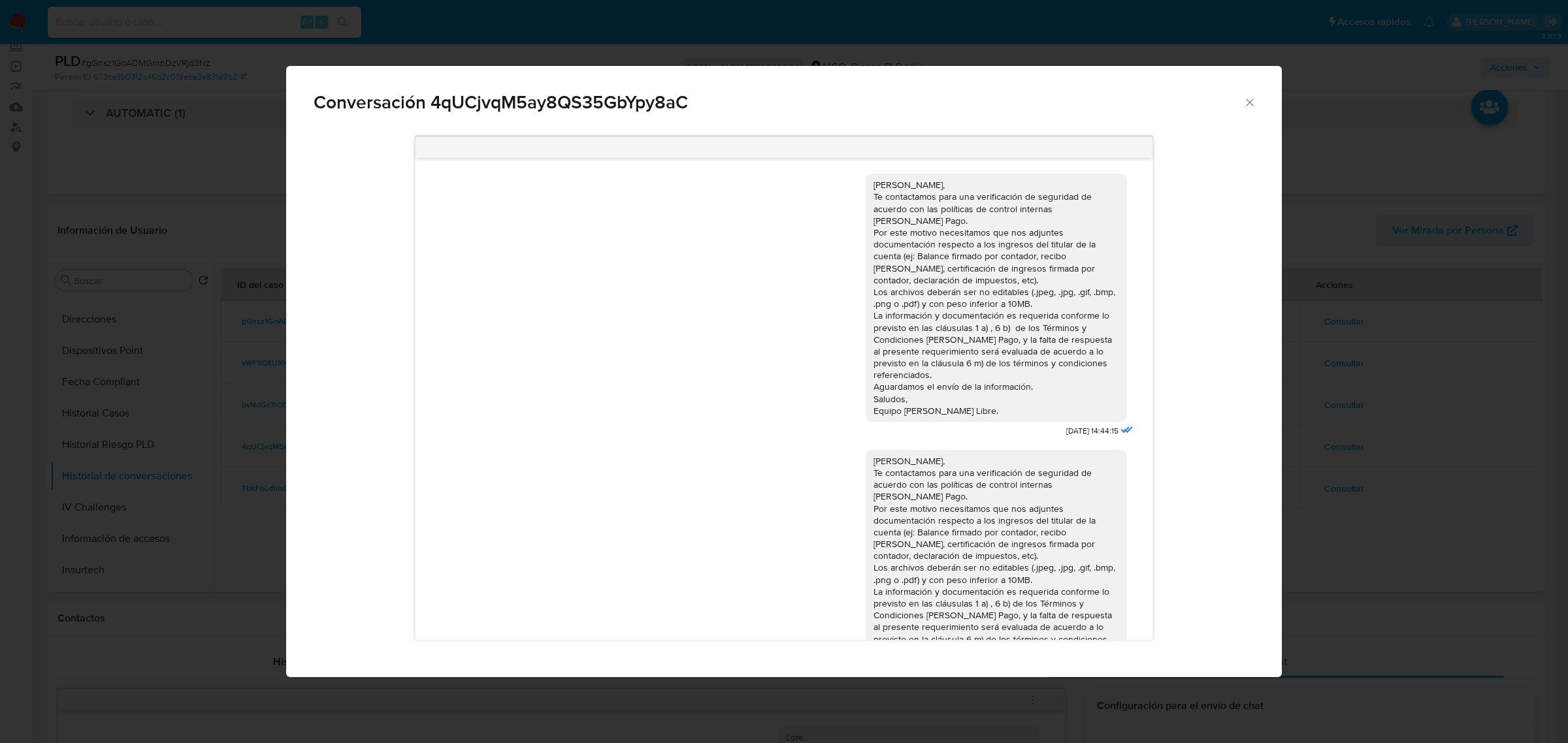
scroll to position [82, 0]
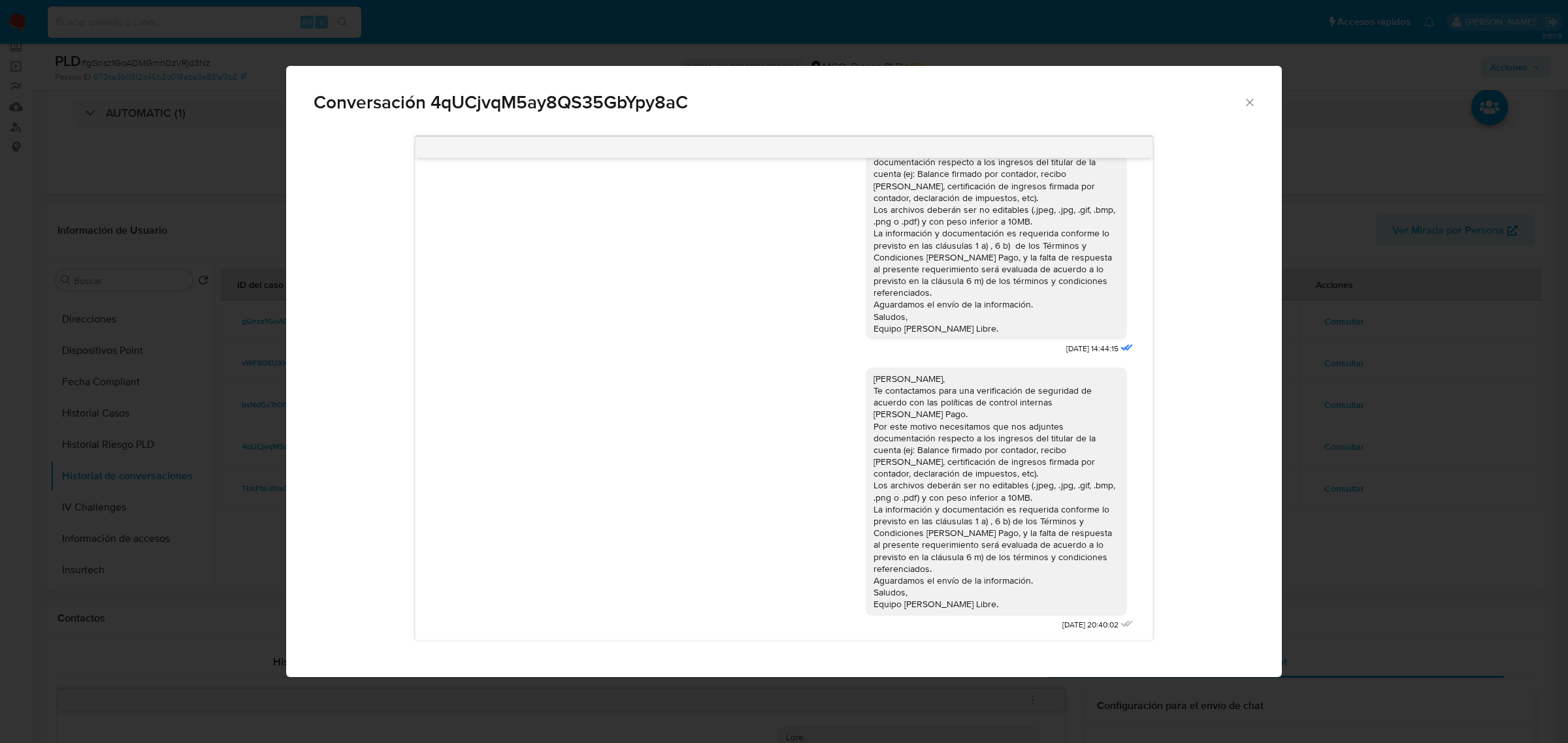
click at [1495, 495] on div "Conversación 4qUCjvqM5ay8QS35GbYpy8aC Hola Victor, Te contactamos para una veri…" at bounding box center [784, 371] width 1568 height 743
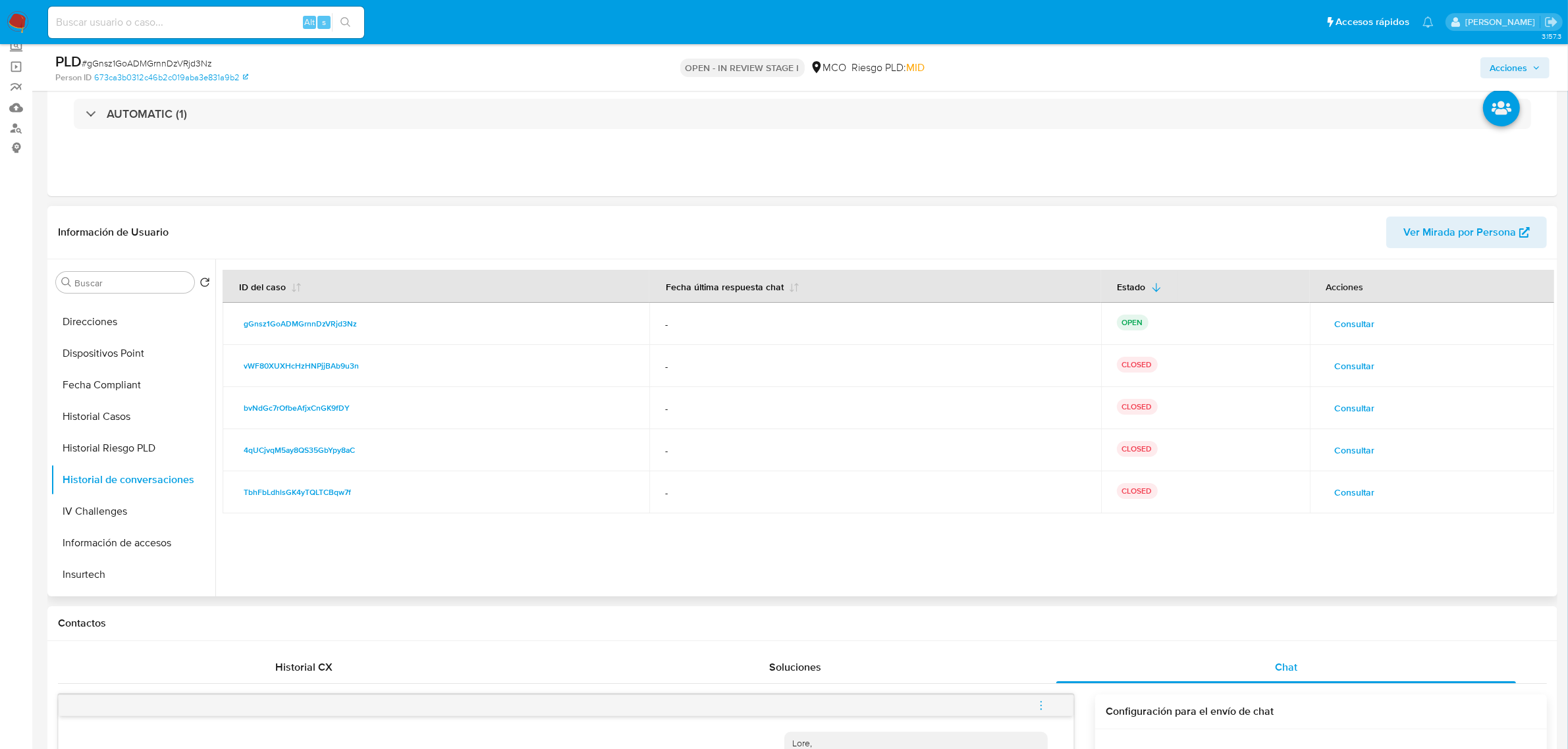
click at [1364, 405] on span "Consultar" at bounding box center [1355, 408] width 40 height 18
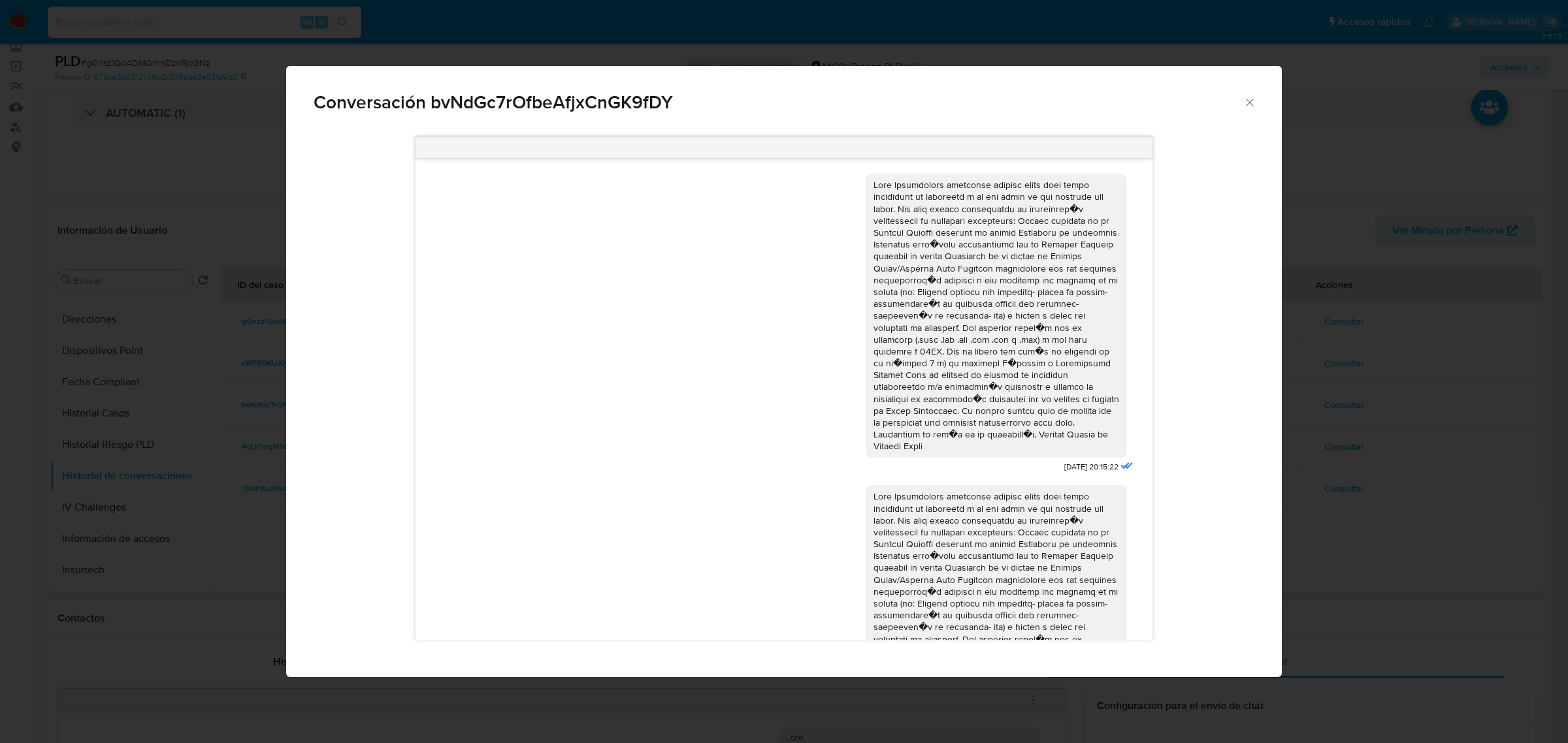
scroll to position [129, 0]
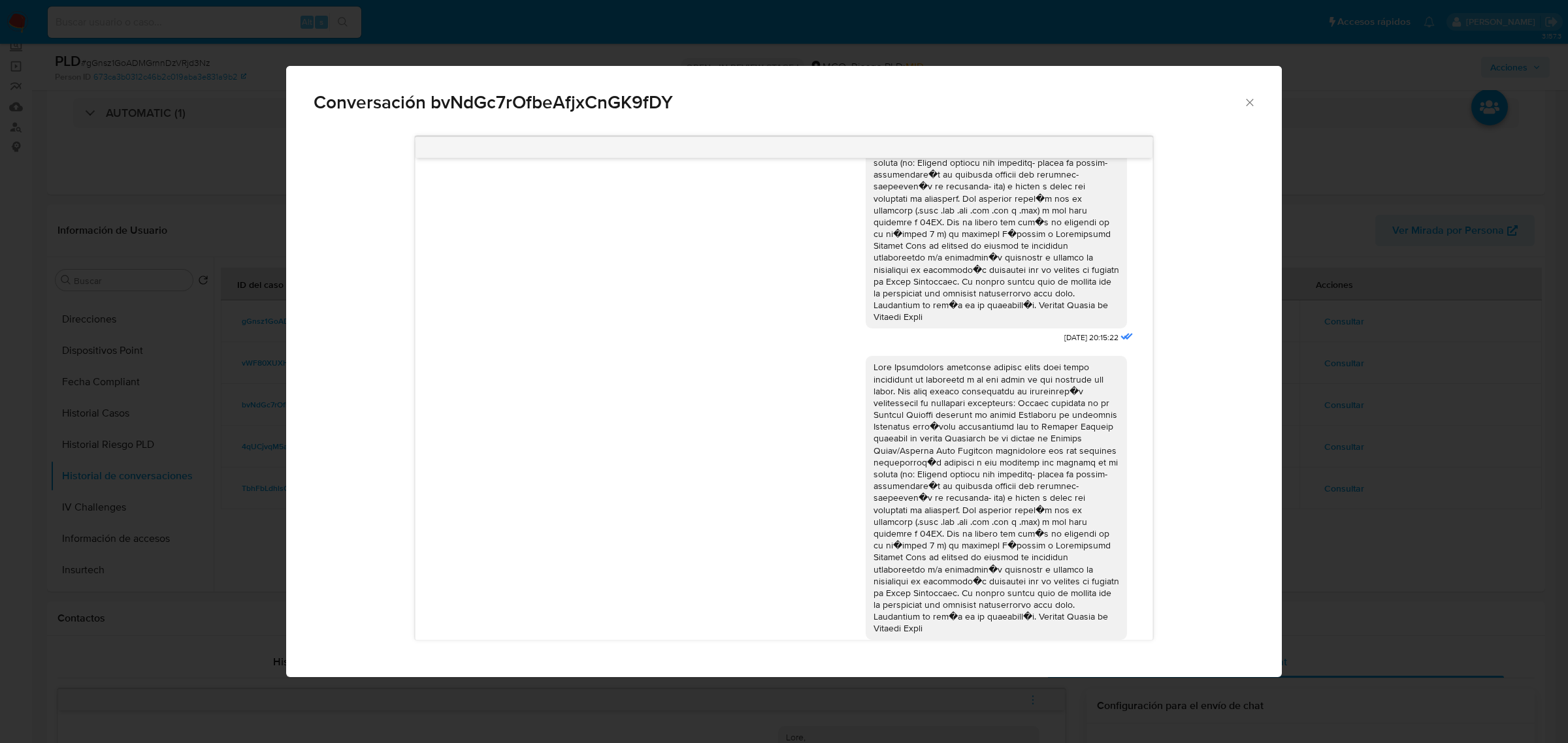
click at [1445, 438] on div "Conversación bvNdGc7rOfbeAfjxCnGK9fDY 21/03/2025 20:15:22 01/04/2025 22:10:10" at bounding box center [784, 371] width 1568 height 743
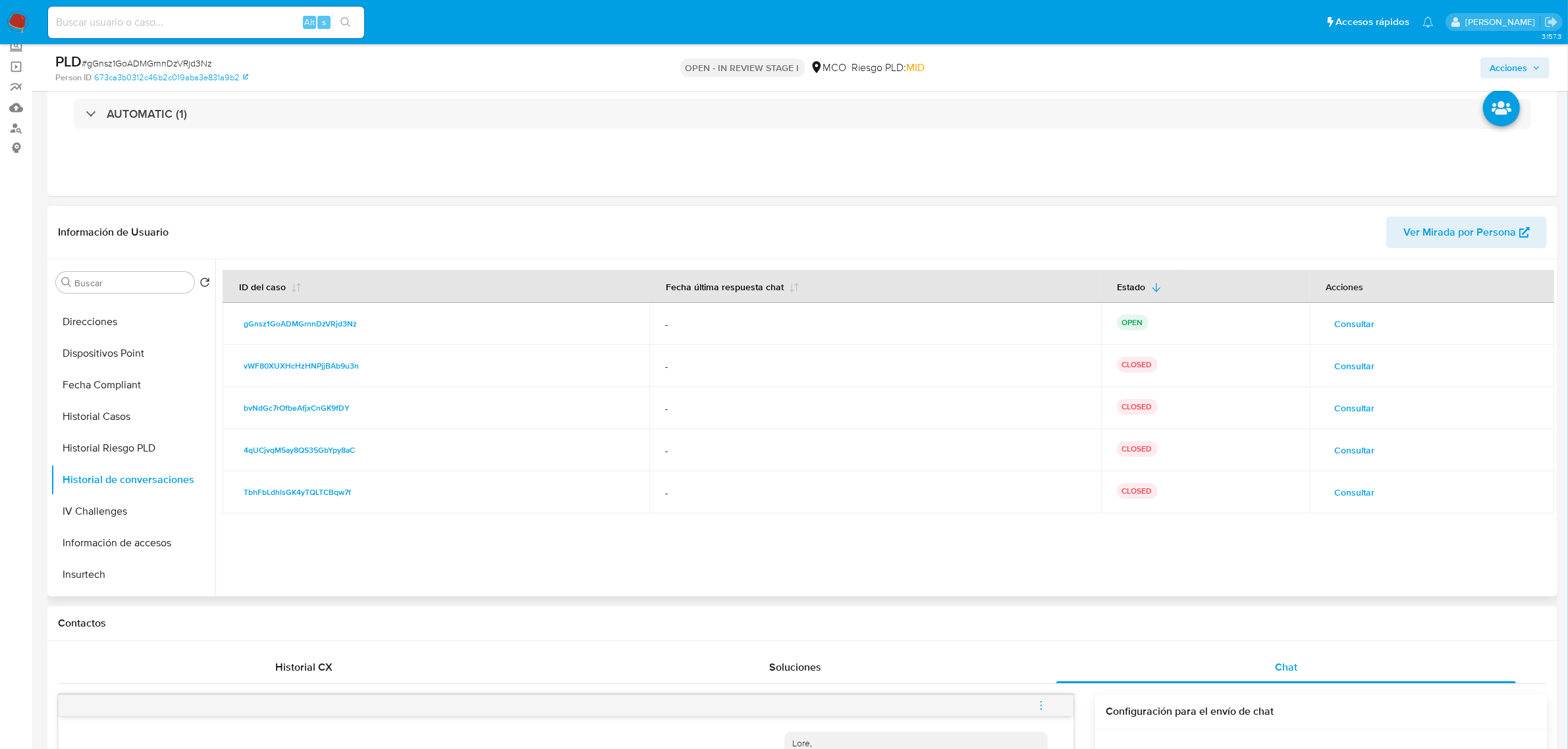
click at [1355, 366] on span "Consultar" at bounding box center [1355, 366] width 40 height 18
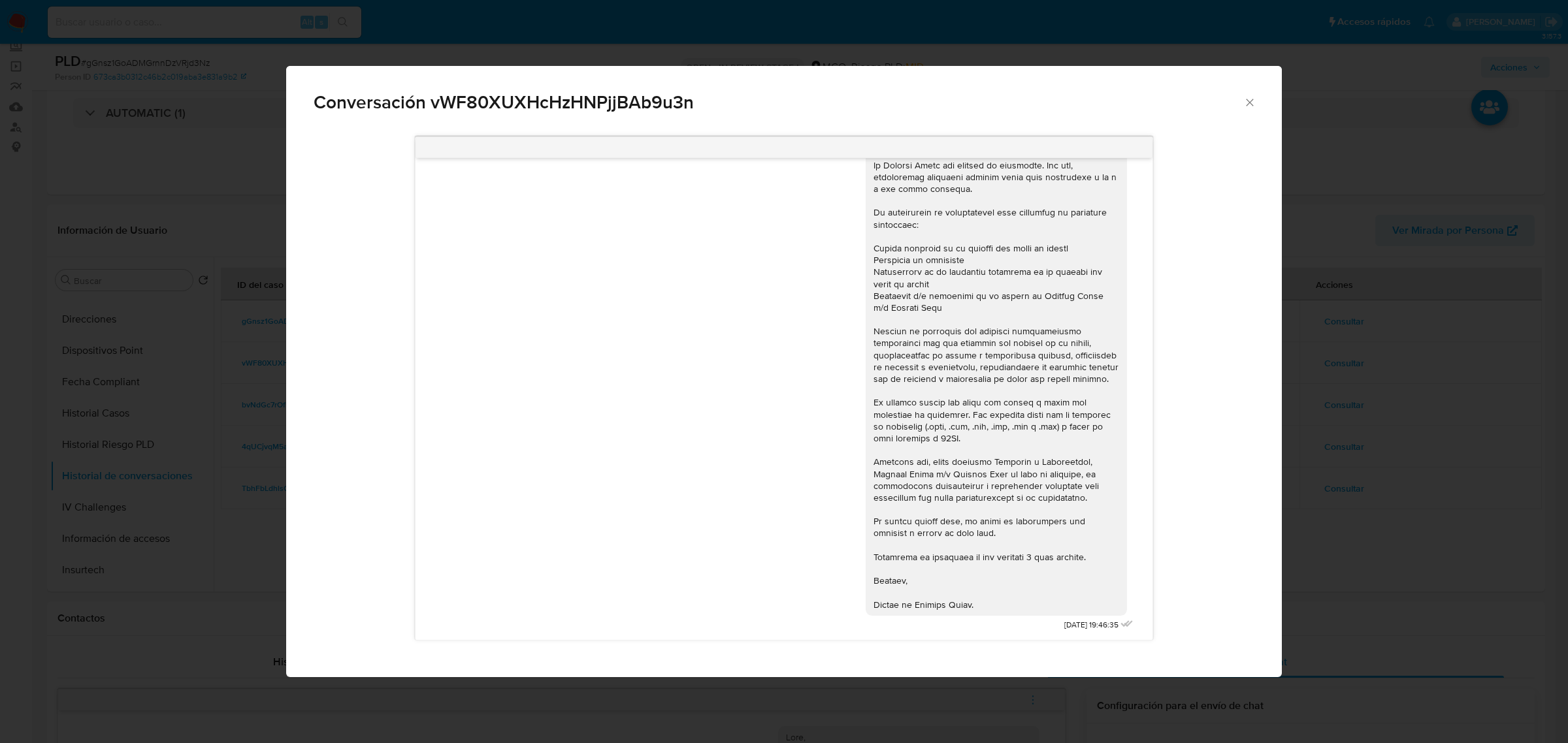
scroll to position [0, 0]
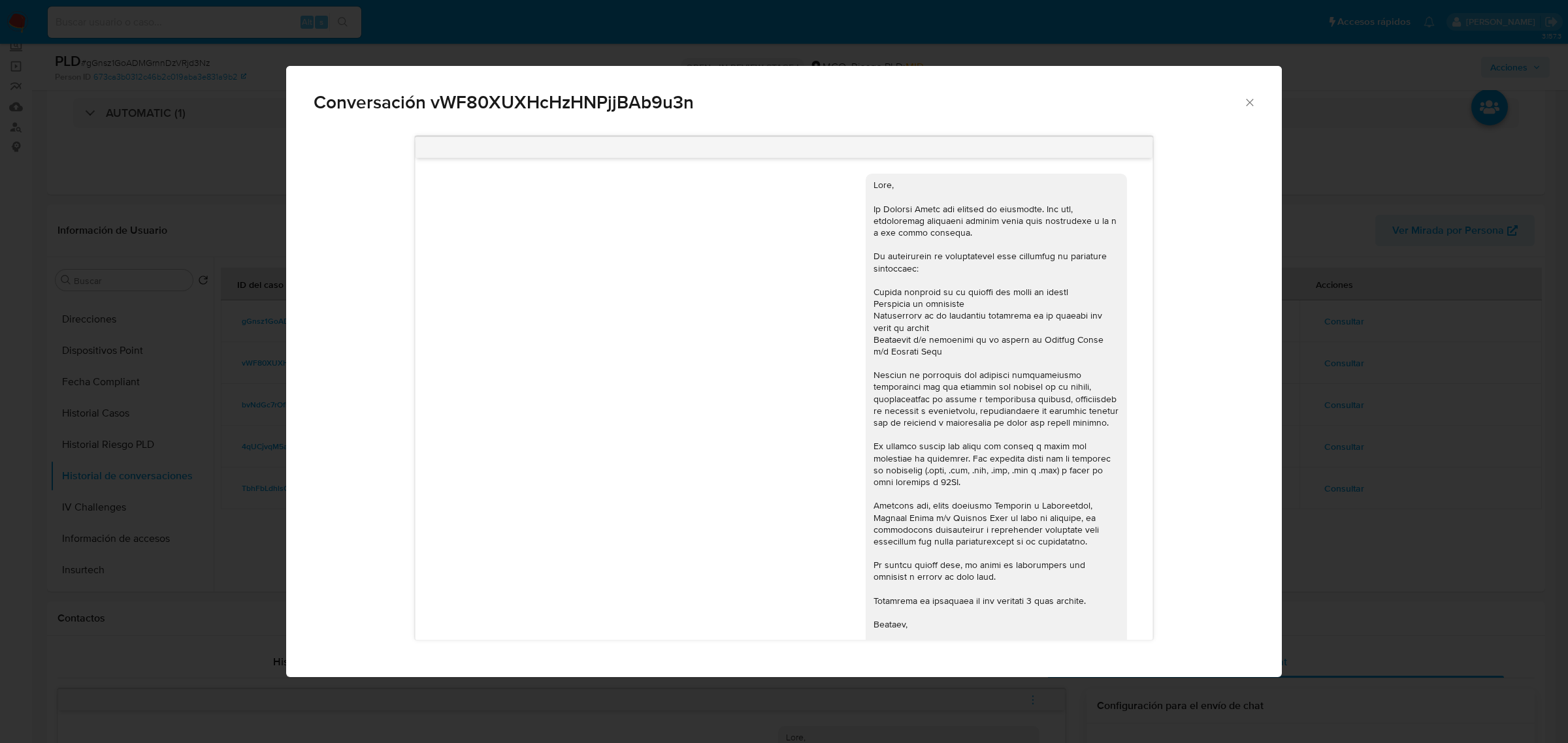
click at [1500, 487] on div "Conversación vWF80XUXHcHzHNPjjBAb9u3n 24/07/2025 19:46:35" at bounding box center [784, 371] width 1568 height 743
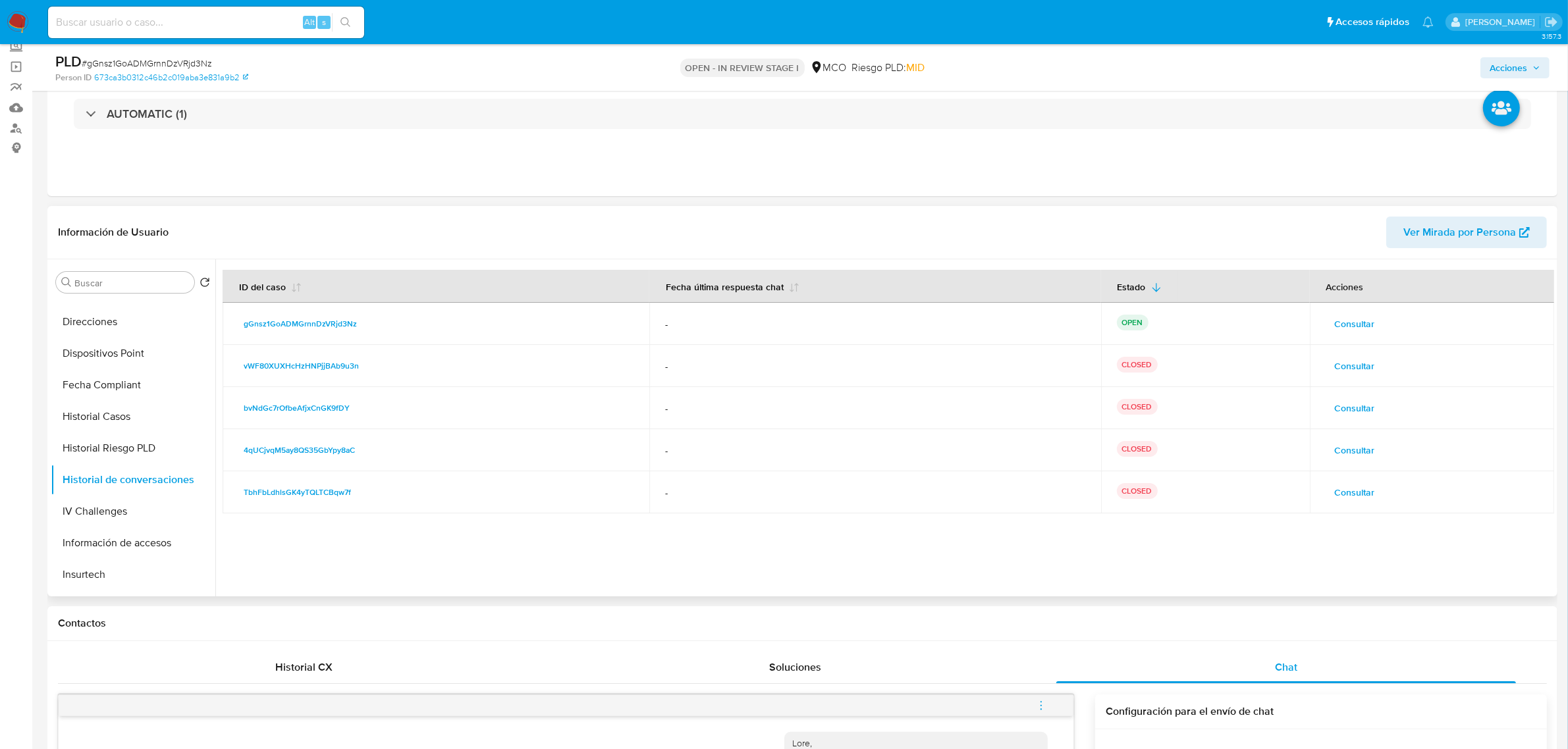
click at [1357, 331] on span "Consultar" at bounding box center [1355, 324] width 40 height 18
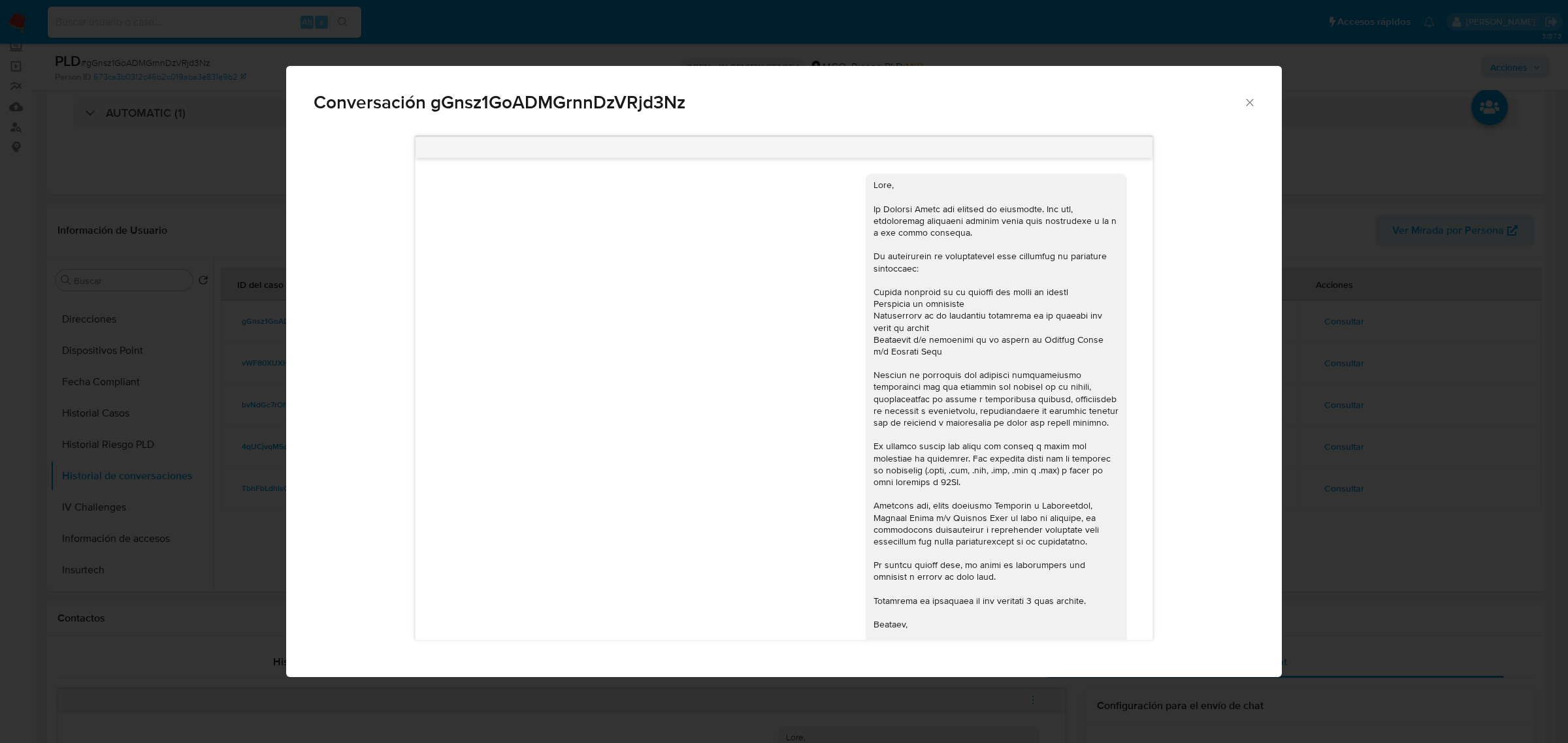
click at [1566, 497] on div "Conversación gGnsz1GoADMGrnnDzVRjd3Nz 20/08/2025 17:30:19" at bounding box center [784, 371] width 1568 height 743
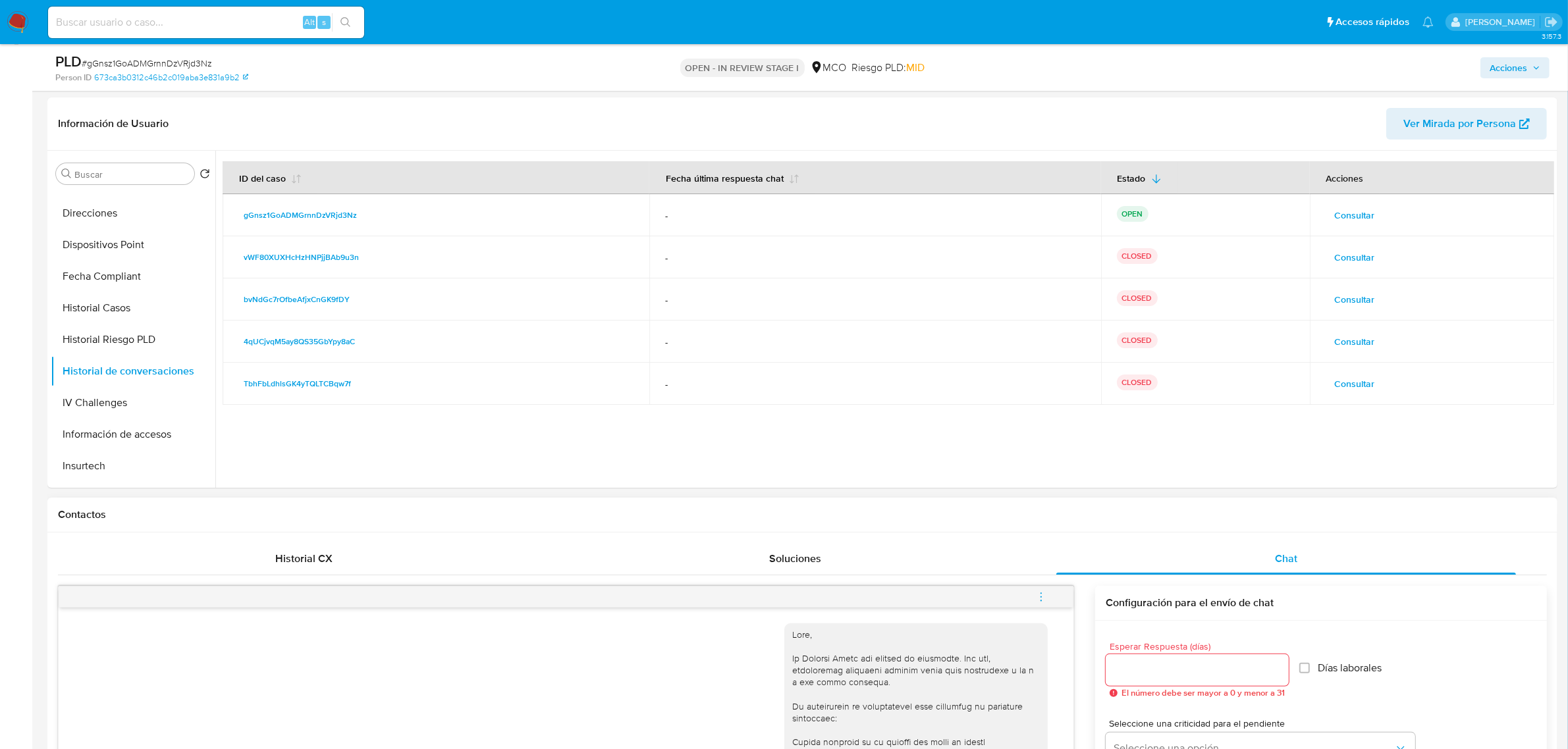
scroll to position [412, 0]
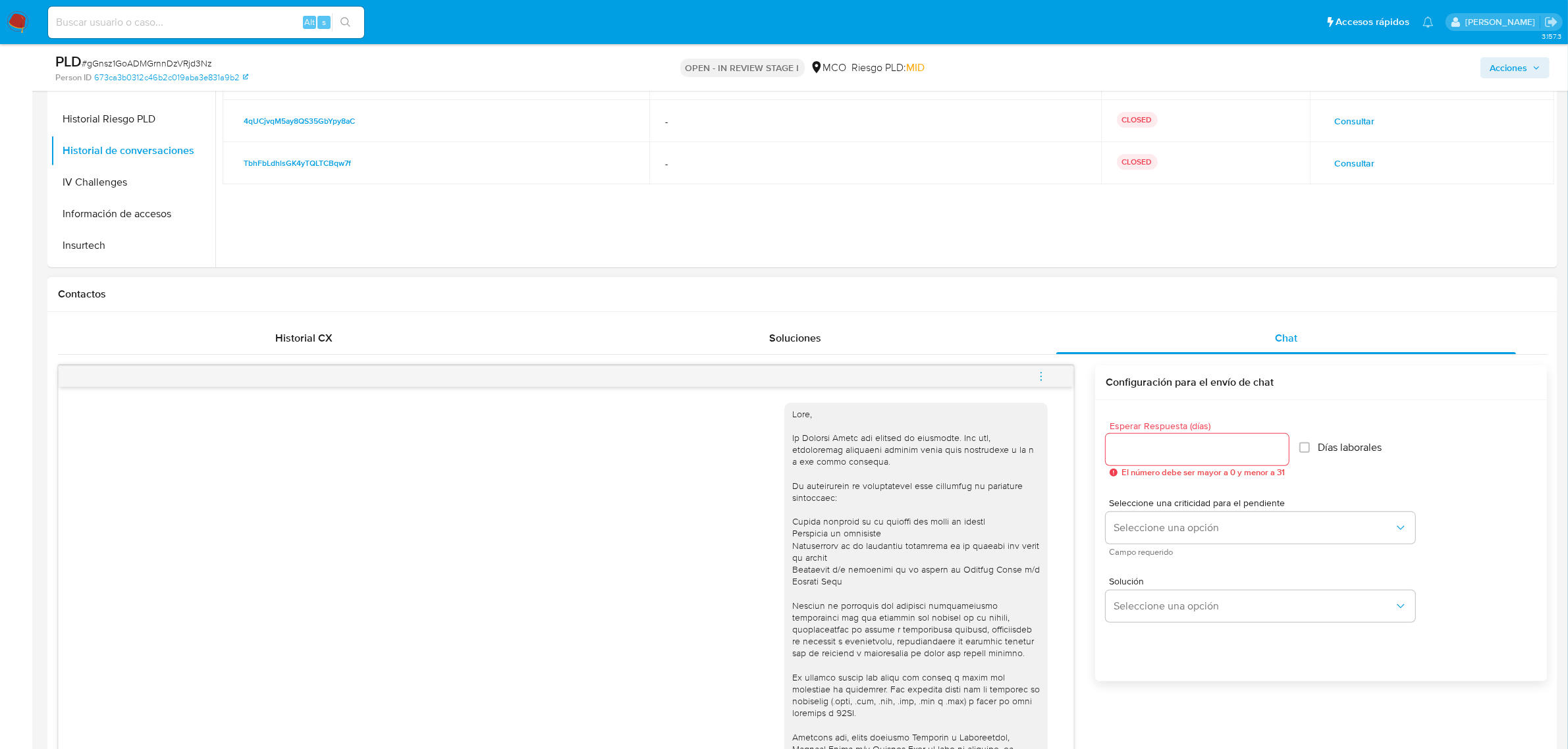
click at [1180, 457] on input "Esperar Respuesta (días)" at bounding box center [1197, 450] width 183 height 18
type input "3"
click at [1176, 535] on button "Seleccione una opción" at bounding box center [1260, 528] width 310 height 31
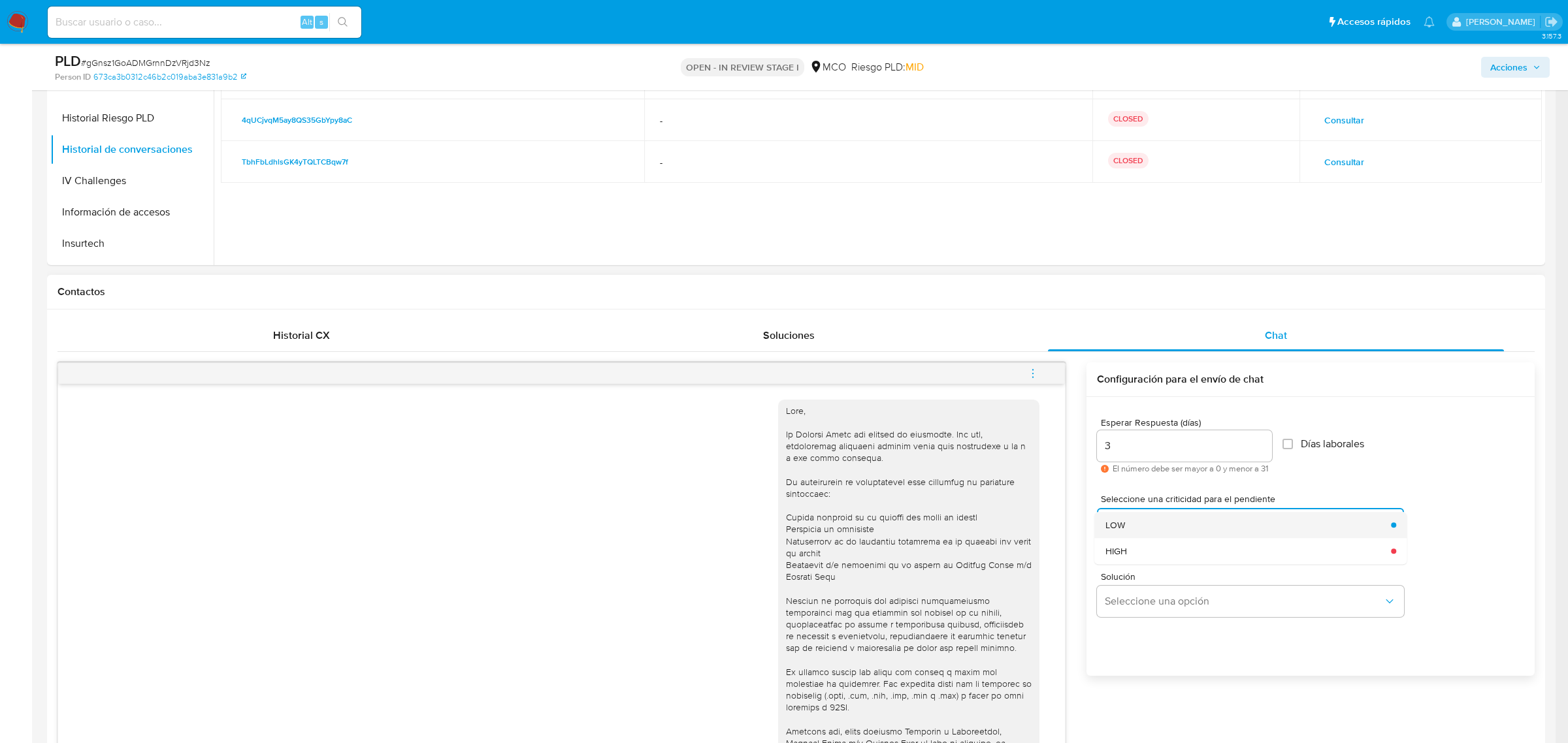
click at [1164, 517] on div "LOW" at bounding box center [1245, 525] width 279 height 27
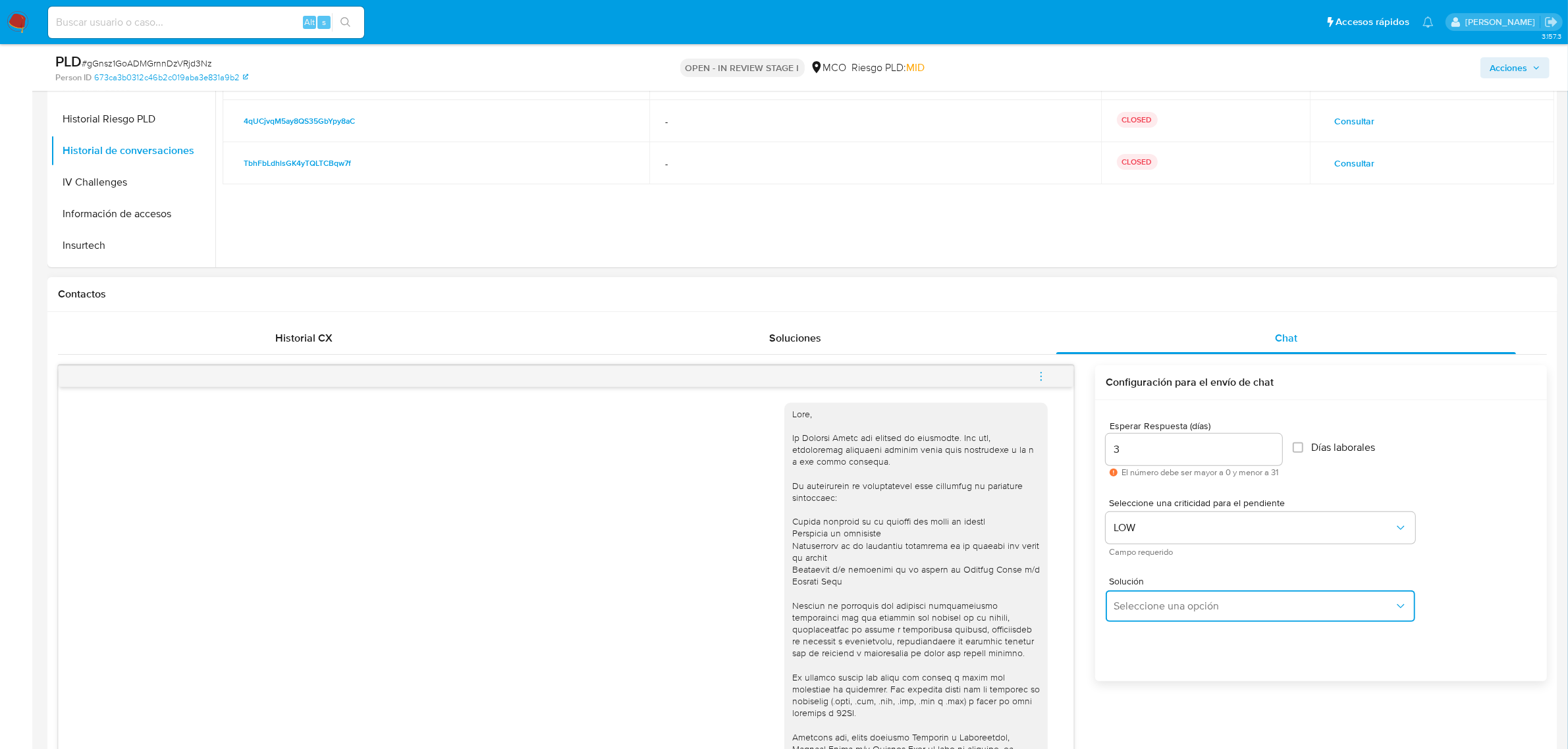
drag, startPoint x: 1156, startPoint y: 593, endPoint x: 1160, endPoint y: 600, distance: 8.1
click at [1157, 598] on button "Seleccione una opción" at bounding box center [1260, 606] width 310 height 31
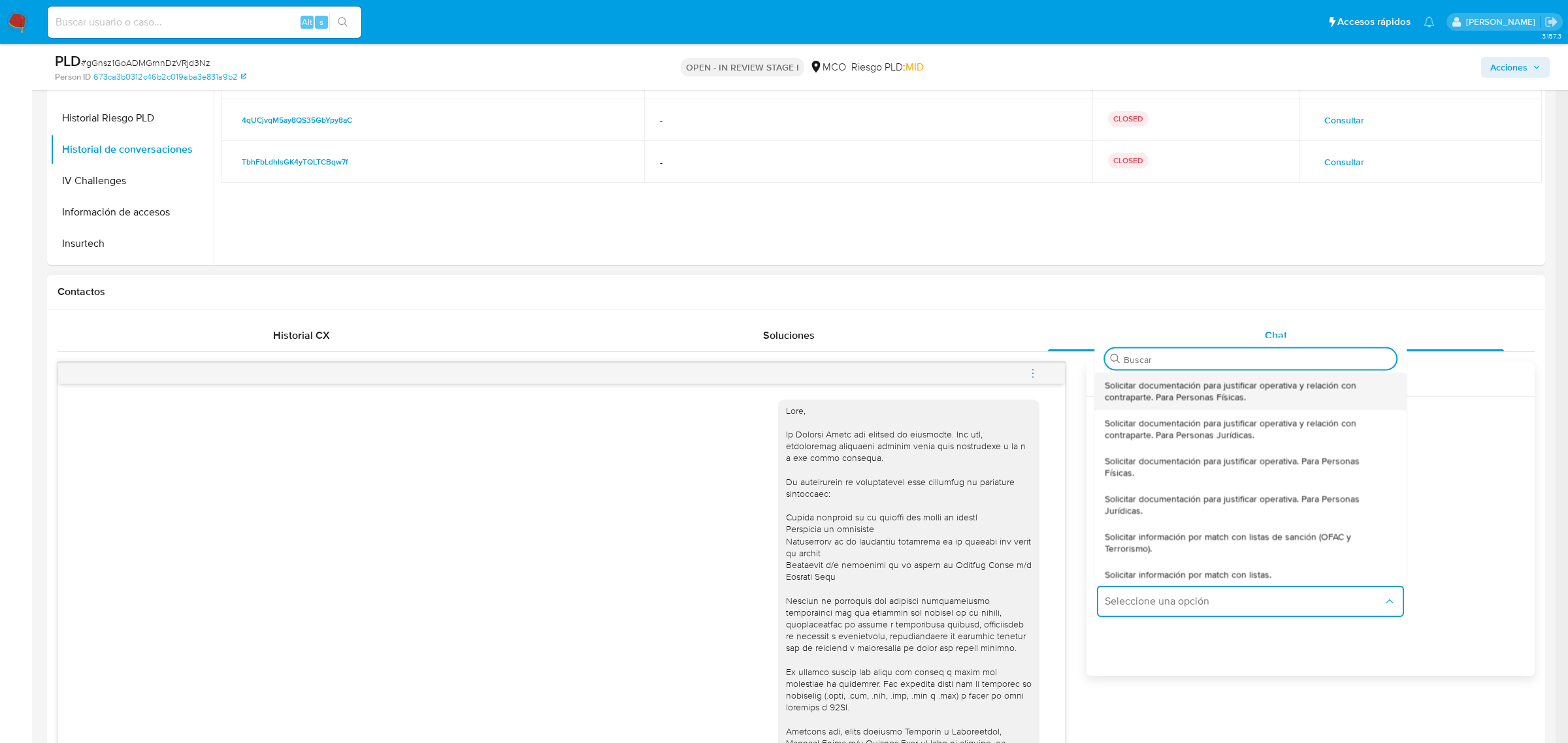
click at [1170, 387] on span "Solicitar documentación para justificar operativa y relación con contraparte. P…" at bounding box center [1246, 390] width 283 height 24
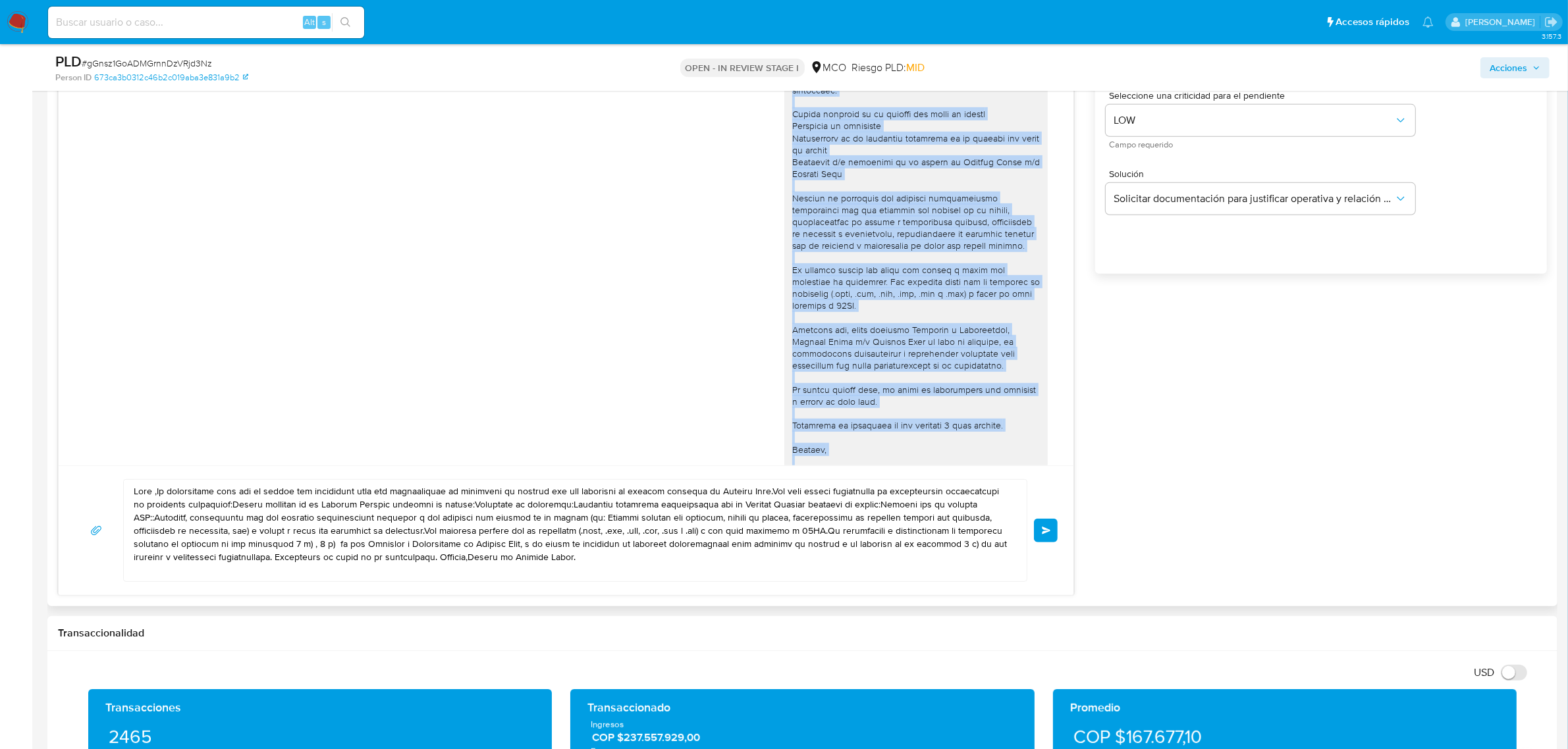
scroll to position [44, 0]
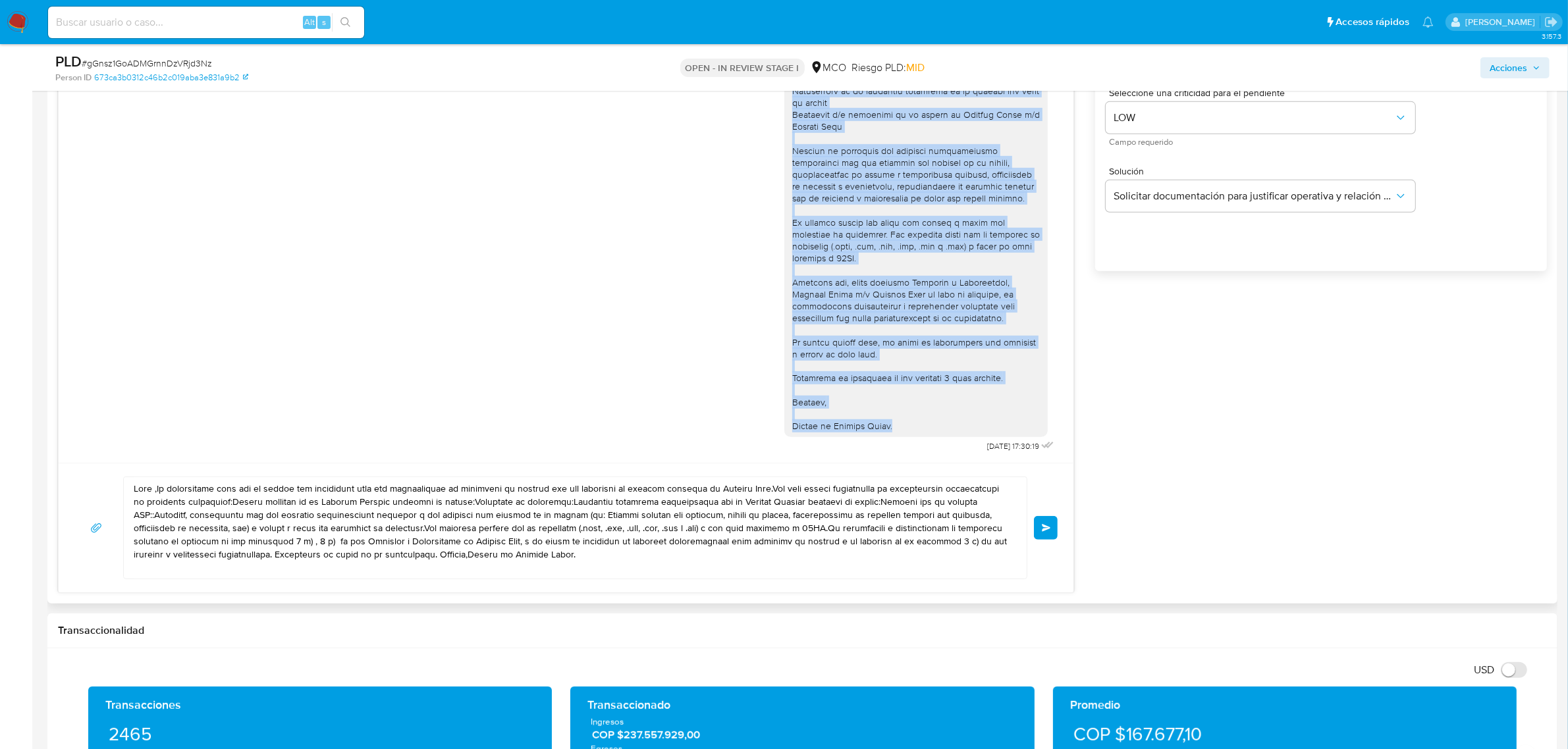
drag, startPoint x: 781, startPoint y: 415, endPoint x: 893, endPoint y: 425, distance: 112.4
click at [893, 425] on div at bounding box center [917, 192] width 248 height 479
copy div "Hola, En Mercado Libre nos importa tu seguridad. Por eso, necesitamos verificar…"
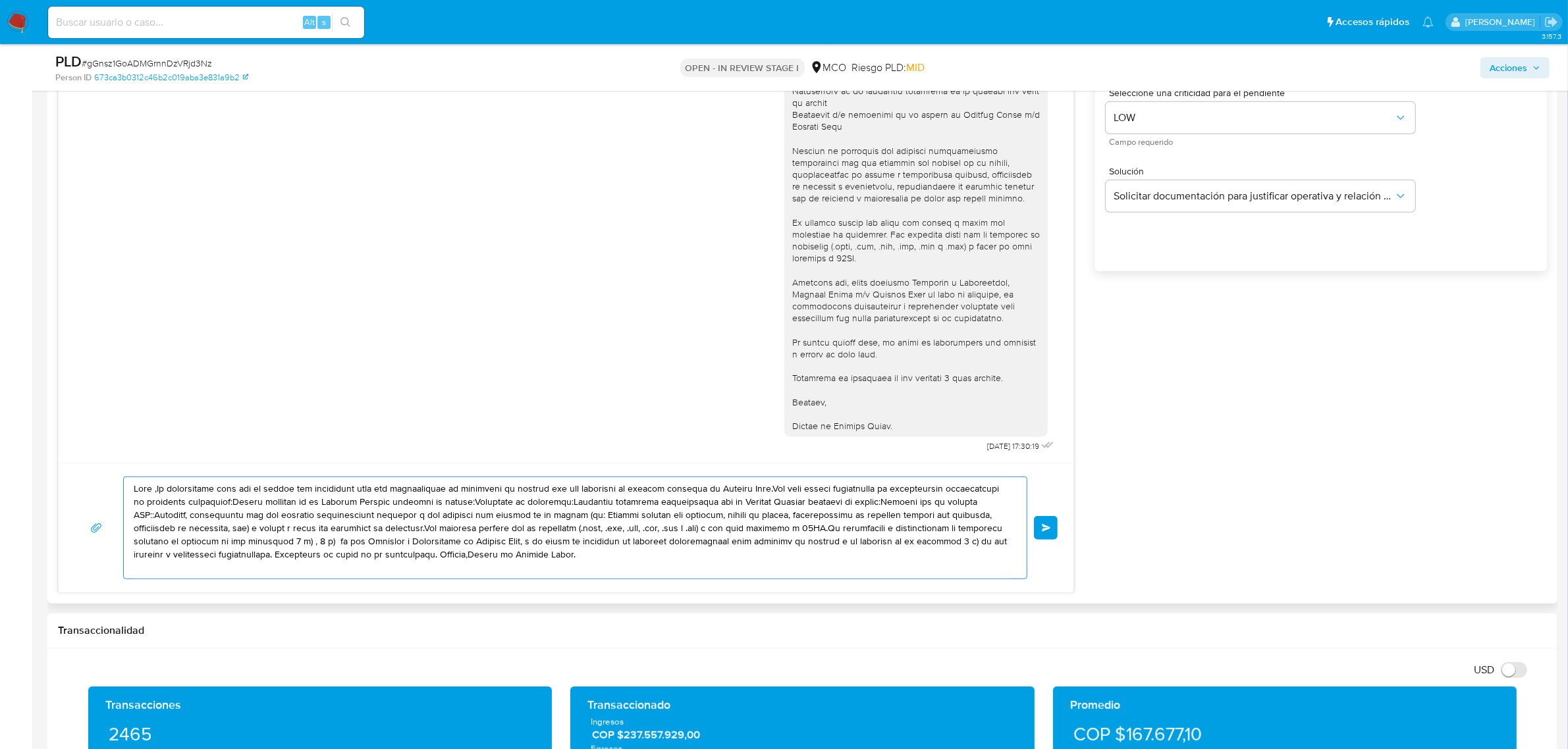
click at [152, 499] on textarea at bounding box center [572, 528] width 877 height 102
drag, startPoint x: 135, startPoint y: 488, endPoint x: 598, endPoint y: 558, distance: 468.3
click at [662, 570] on textarea at bounding box center [572, 528] width 877 height 102
paste textarea ", En Mercado Libre nos importa tu seguridad. Por eso, necesitamos verificar alg…"
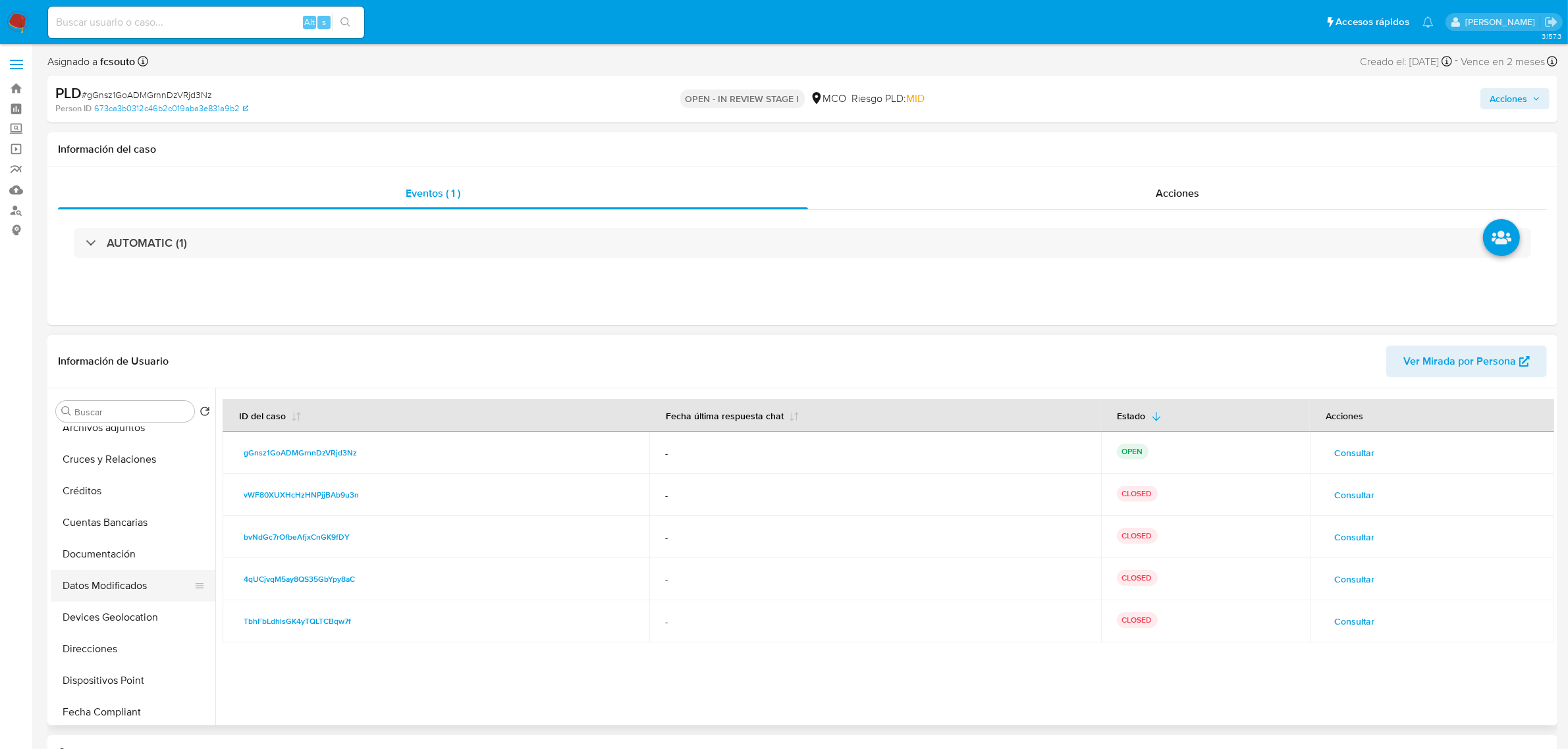
scroll to position [0, 0]
click at [81, 480] on button "KYC" at bounding box center [128, 475] width 154 height 31
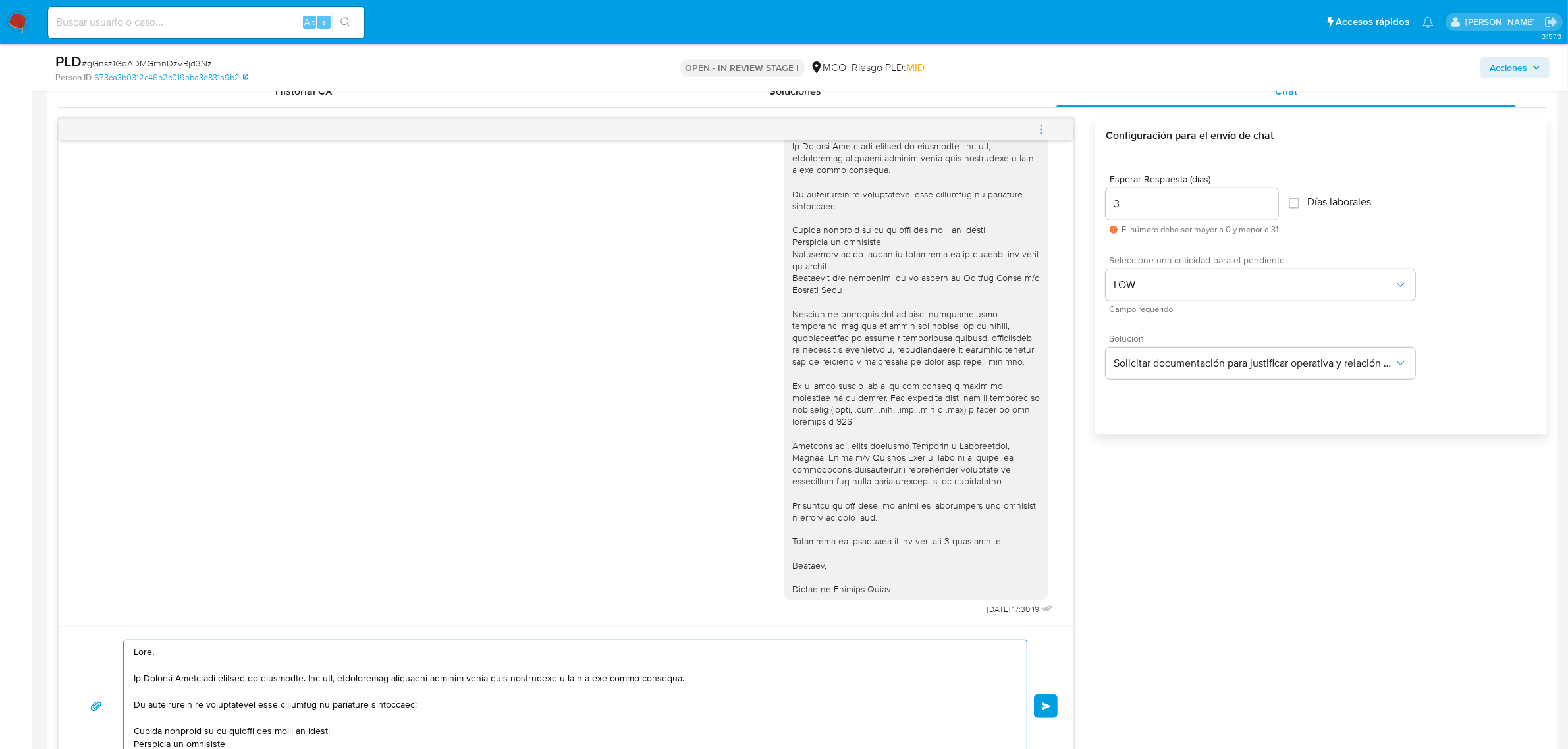
drag, startPoint x: 152, startPoint y: 654, endPoint x: 175, endPoint y: 663, distance: 24.7
click at [153, 655] on textarea at bounding box center [572, 707] width 877 height 132
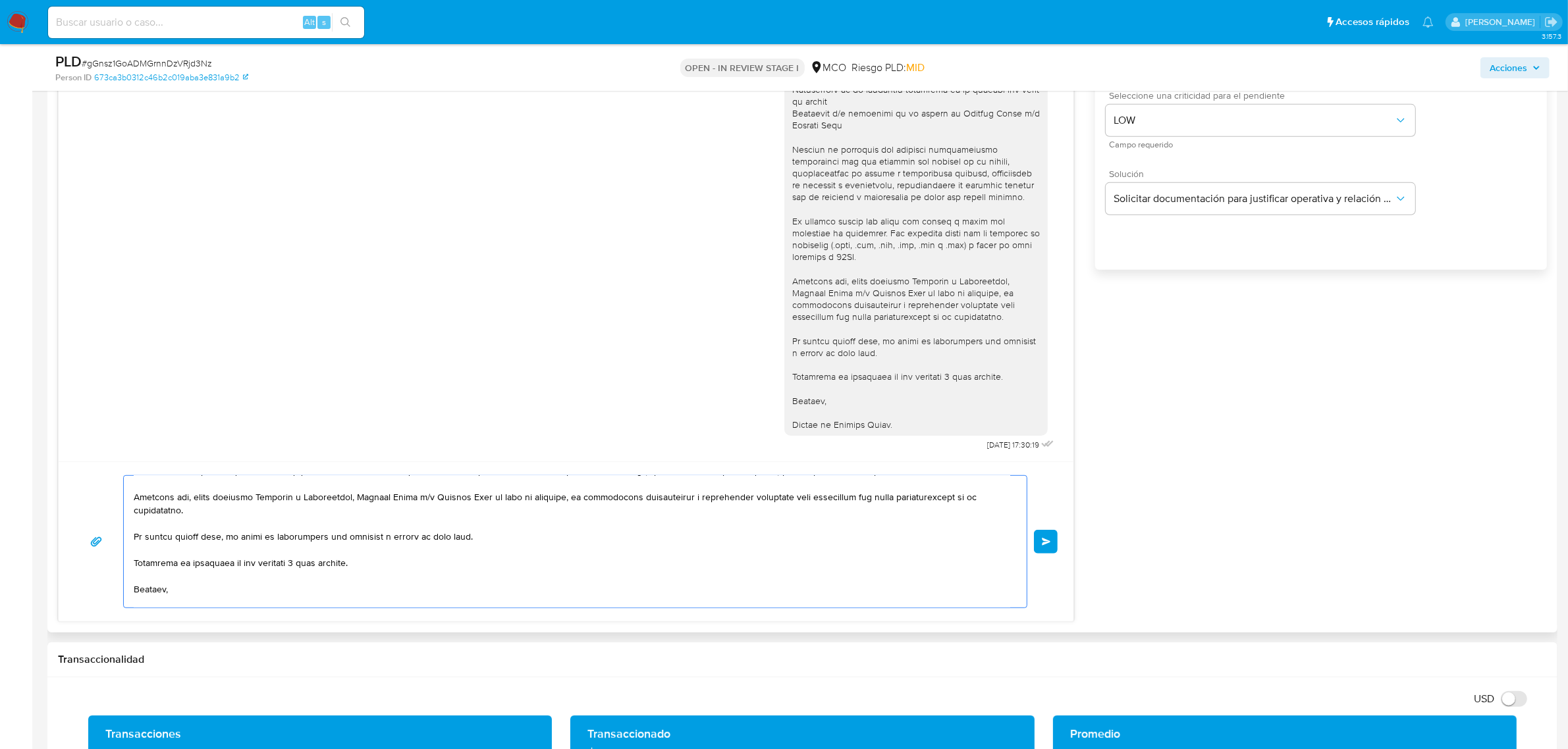
scroll to position [219, 0]
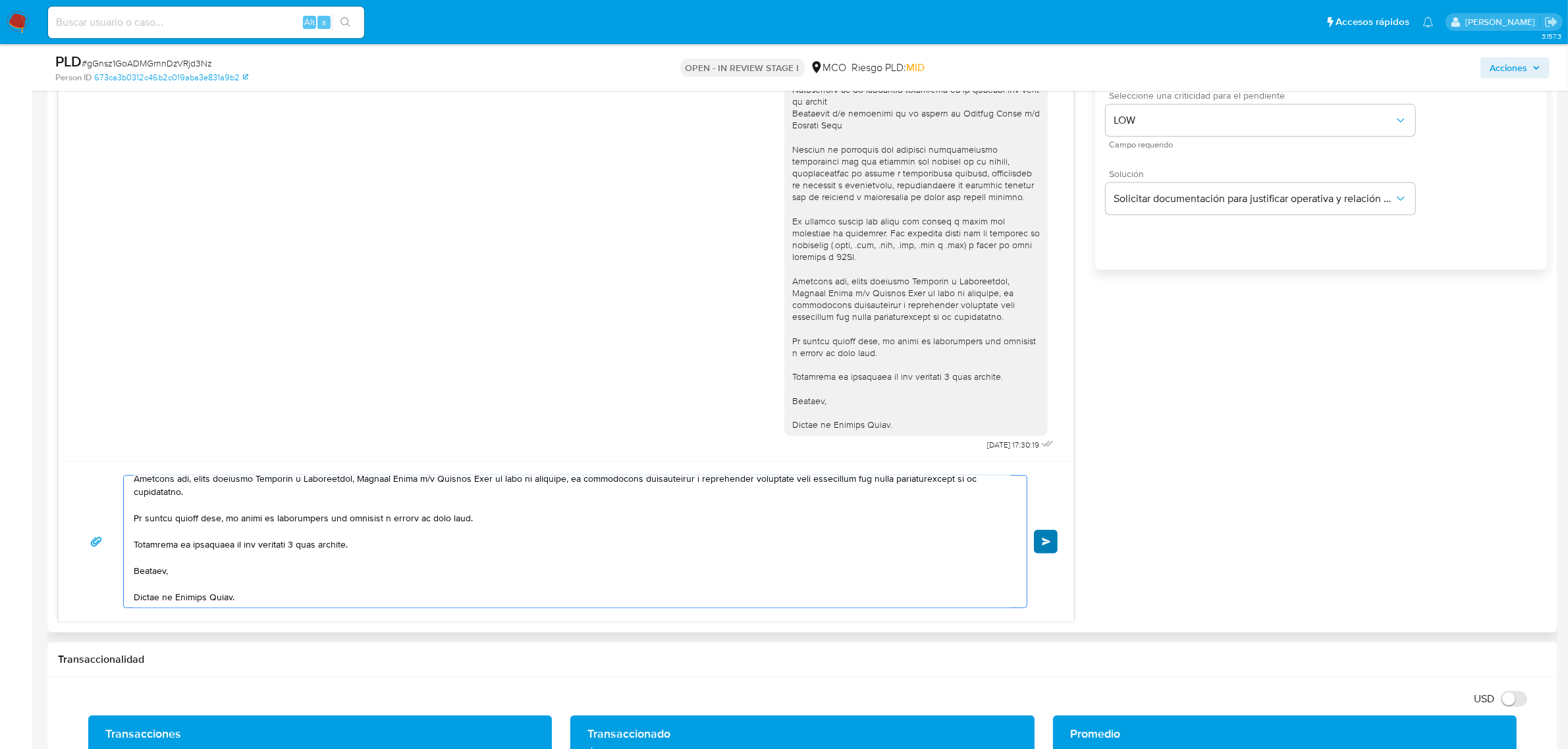
type textarea "Hola Victor, En Mercado Libre nos importa tu seguridad. Por eso, necesitamos ve…"
click at [1045, 542] on span "Enviar" at bounding box center [1047, 541] width 9 height 8
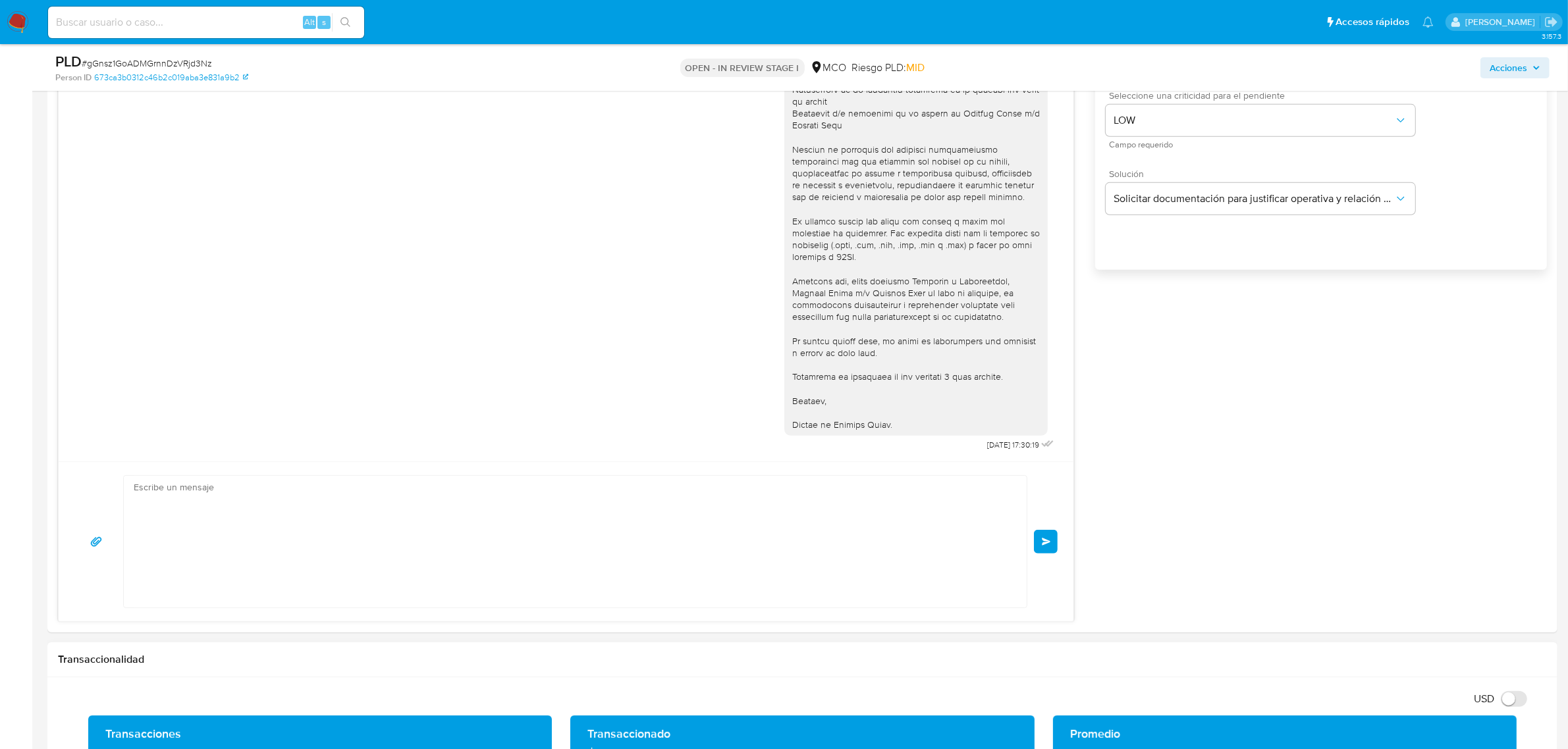
scroll to position [562, 0]
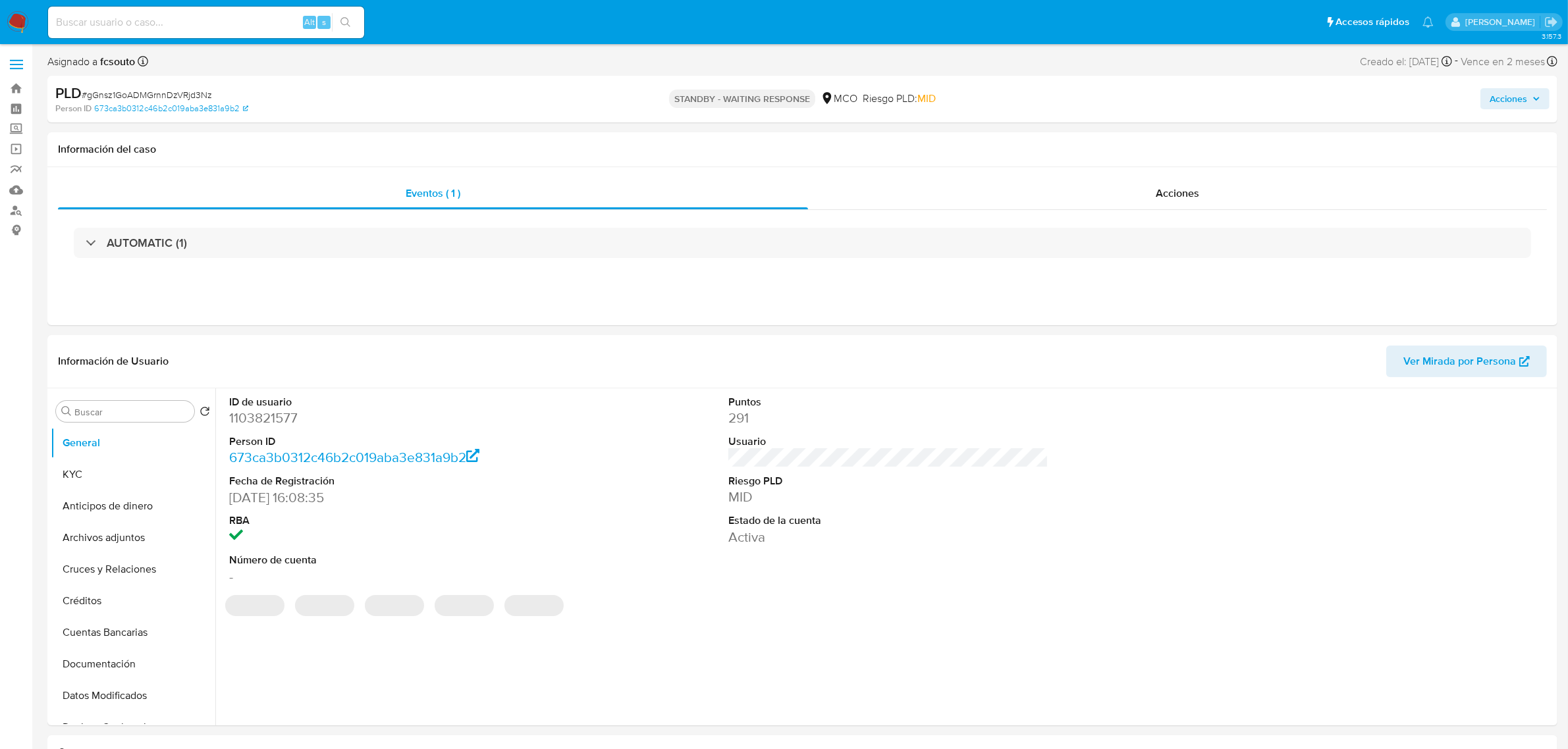
select select "10"
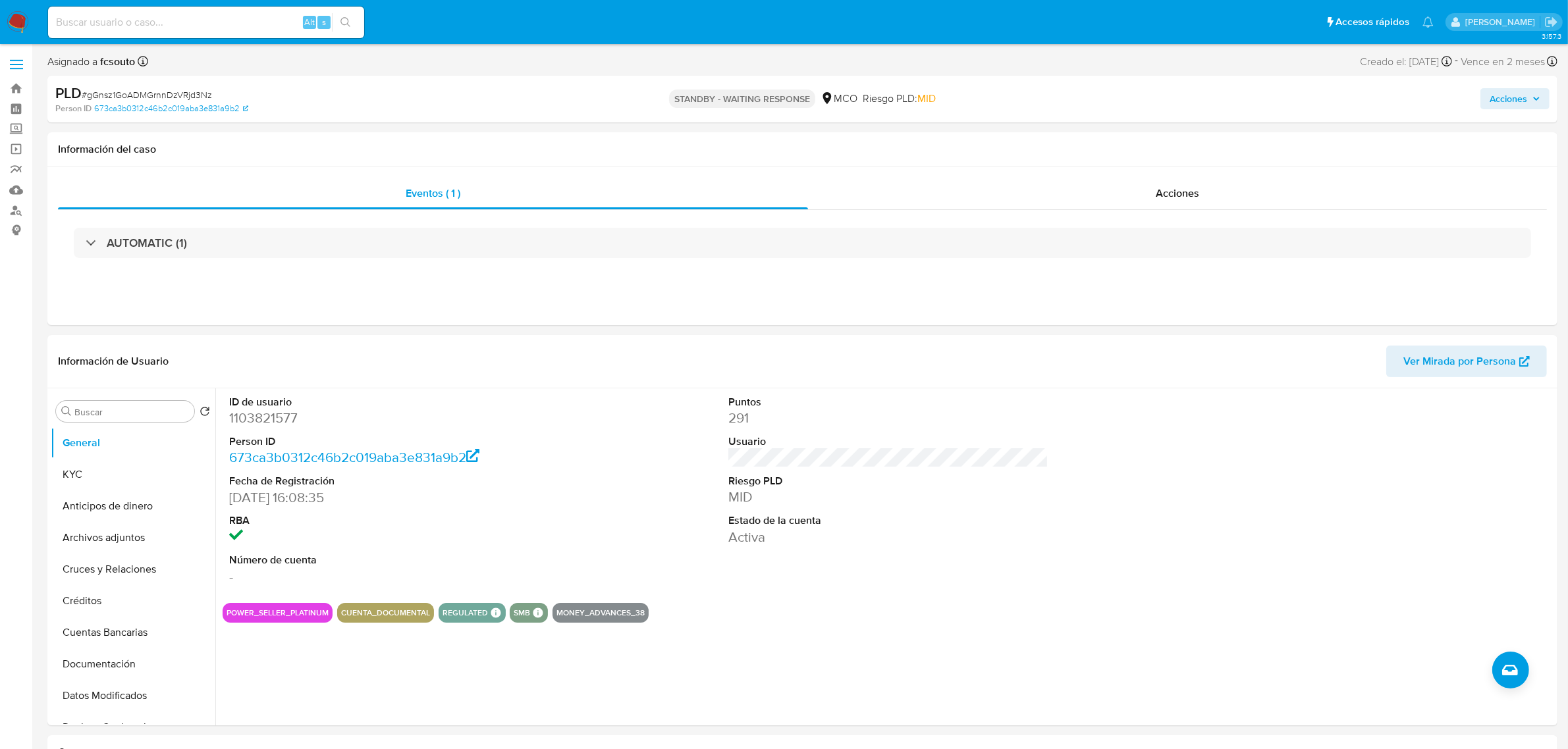
click at [1500, 94] on span "Acciones" at bounding box center [1508, 99] width 38 height 21
click at [1113, 143] on span "Resolución del caso" at bounding box center [1141, 140] width 94 height 15
click at [971, 152] on div "Enviar comentario Alt c" at bounding box center [1003, 140] width 117 height 34
click at [742, 186] on div "Eventos ( 1 )" at bounding box center [433, 193] width 750 height 31
click at [1194, 176] on div "Eventos ( 1 ) Acciones AUTOMATIC (1)" at bounding box center [802, 246] width 1511 height 158
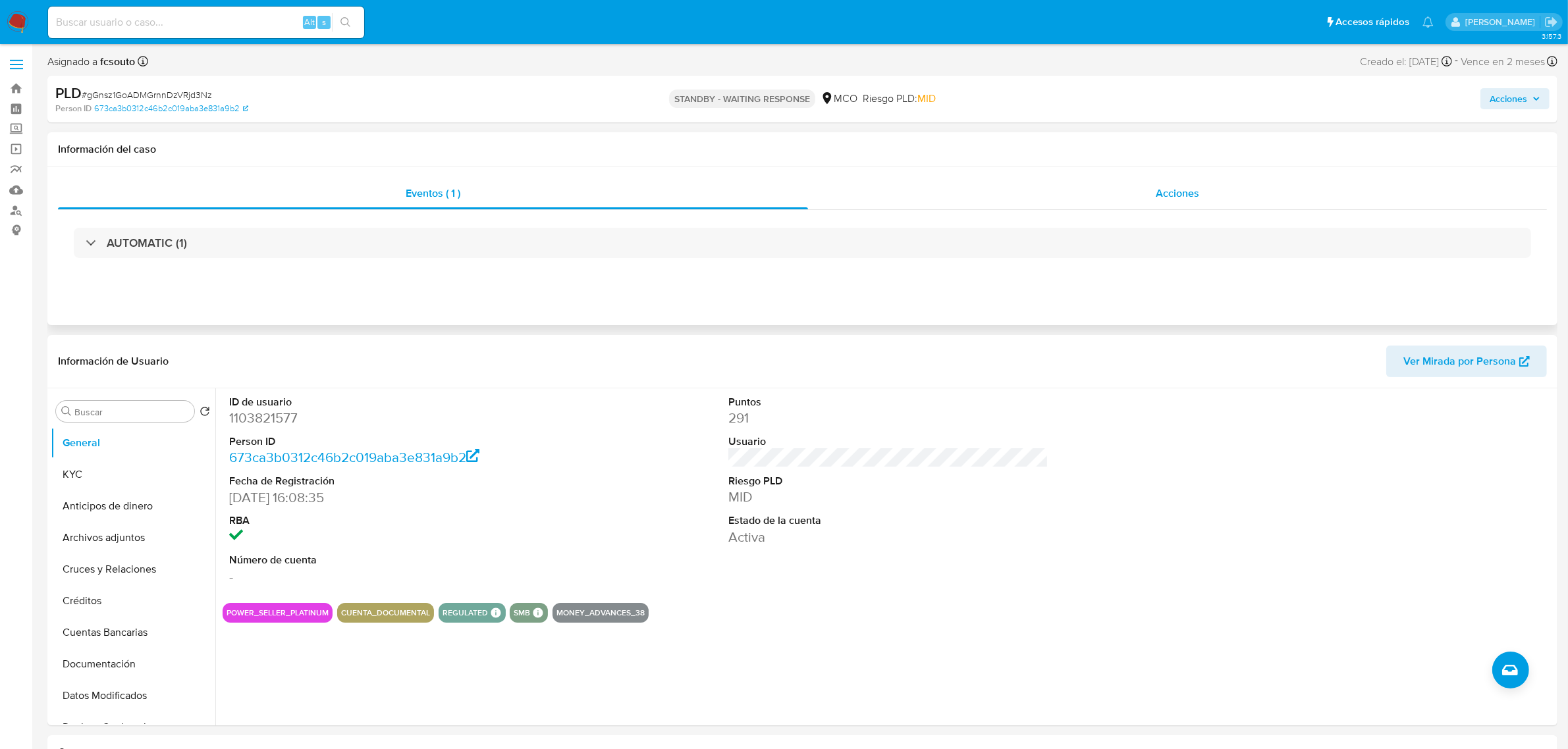
click at [1187, 194] on span "Acciones" at bounding box center [1177, 193] width 43 height 15
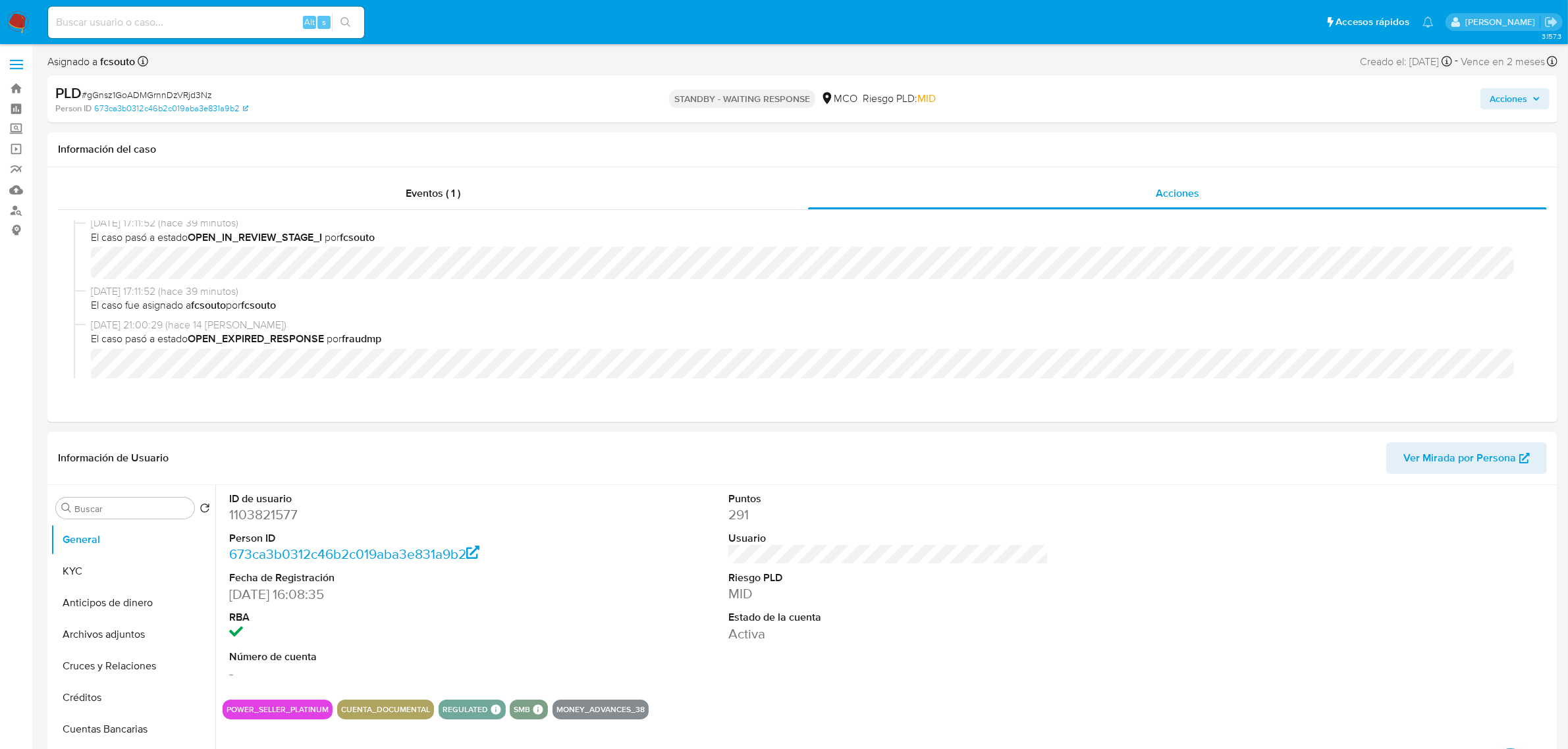
scroll to position [741, 0]
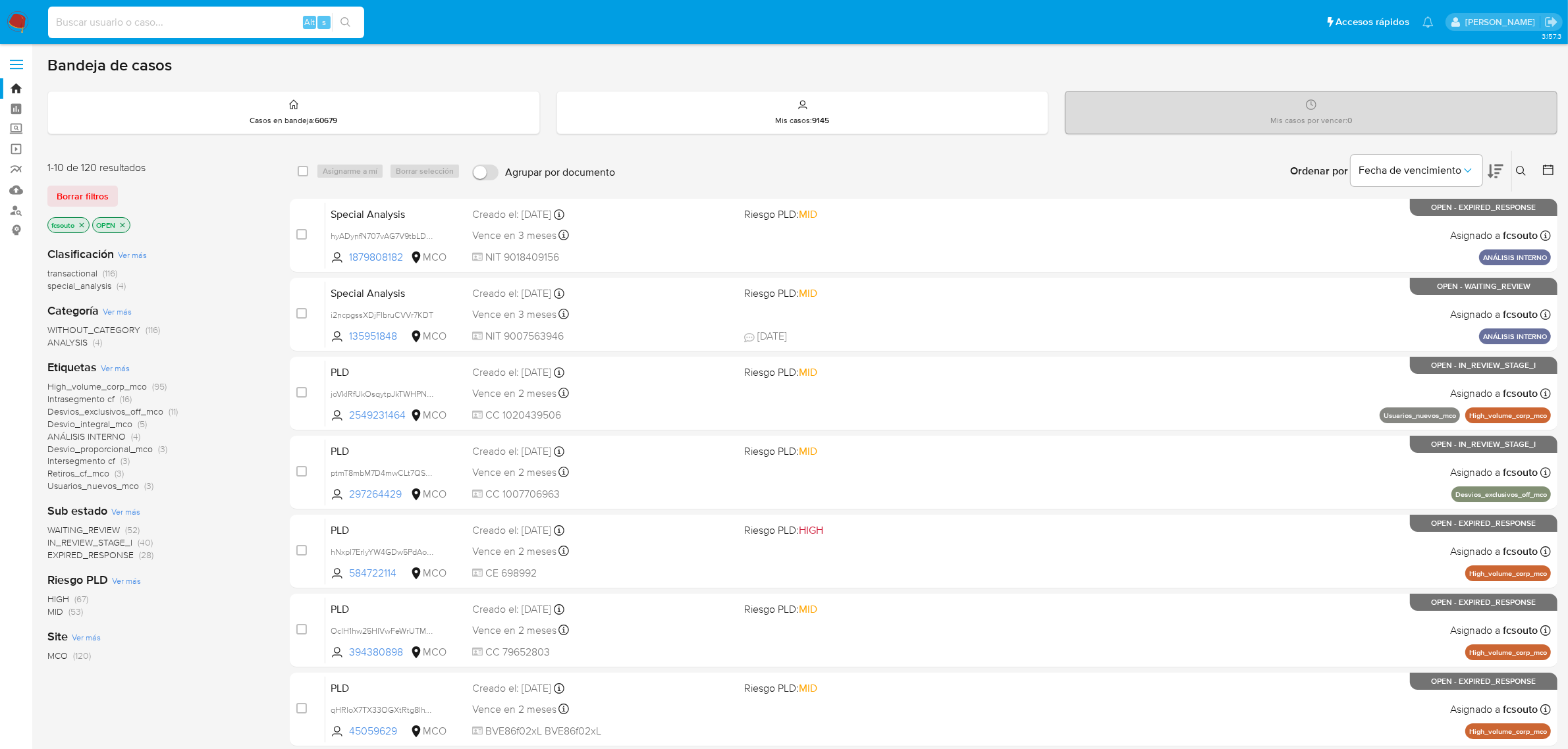
click at [225, 24] on input at bounding box center [206, 22] width 316 height 18
paste input "212776860"
type input "212776860"
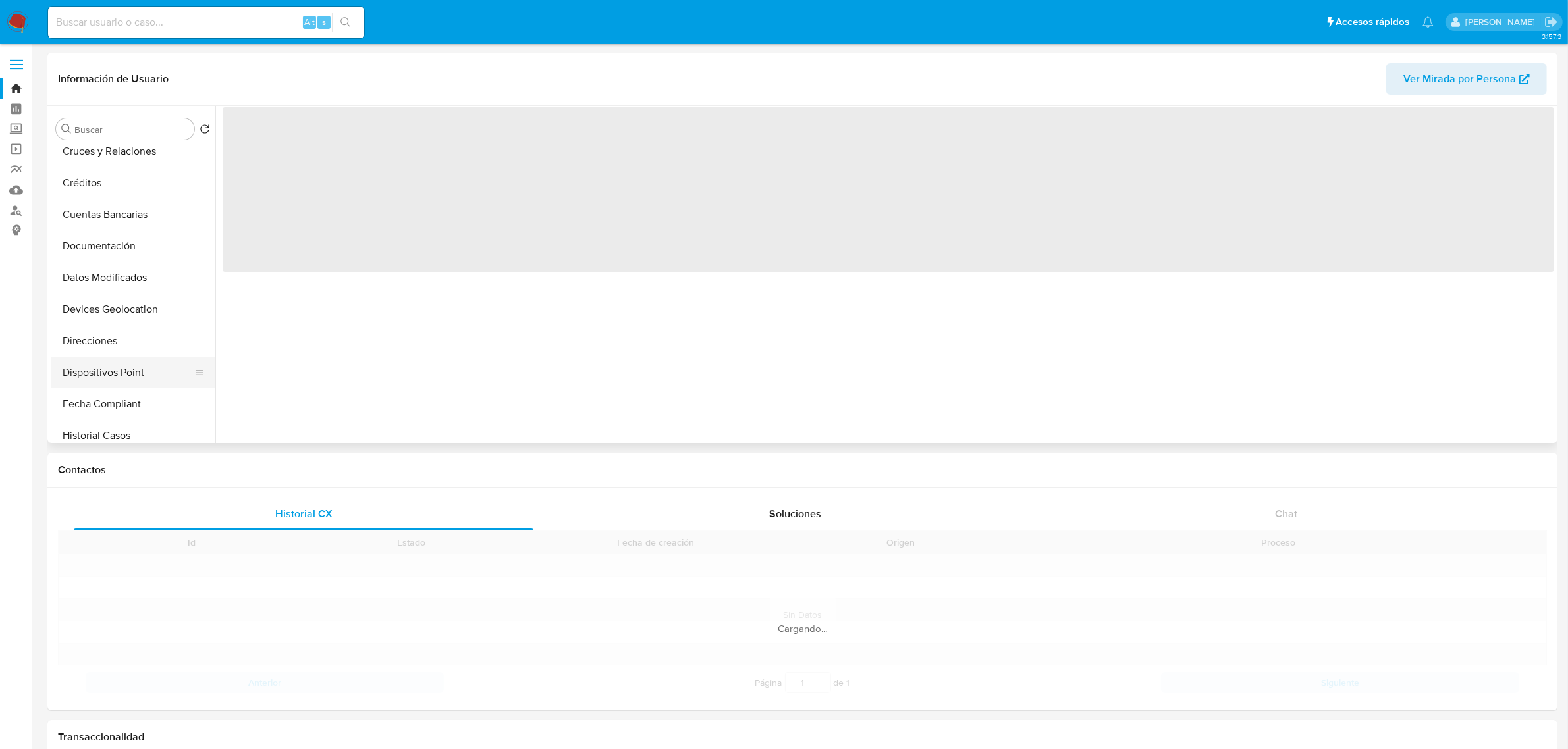
scroll to position [164, 0]
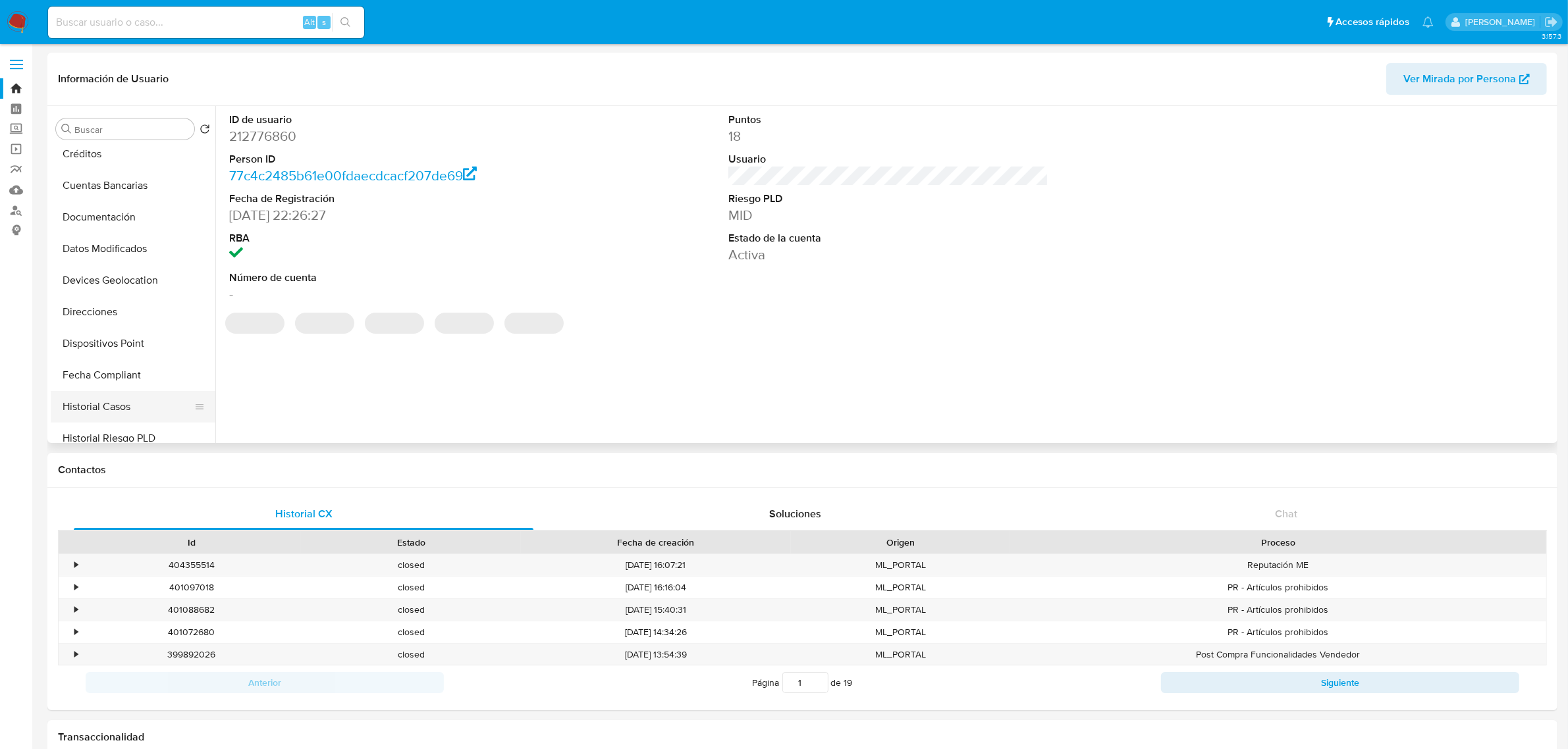
click at [114, 416] on button "Historial Casos" at bounding box center [128, 406] width 154 height 31
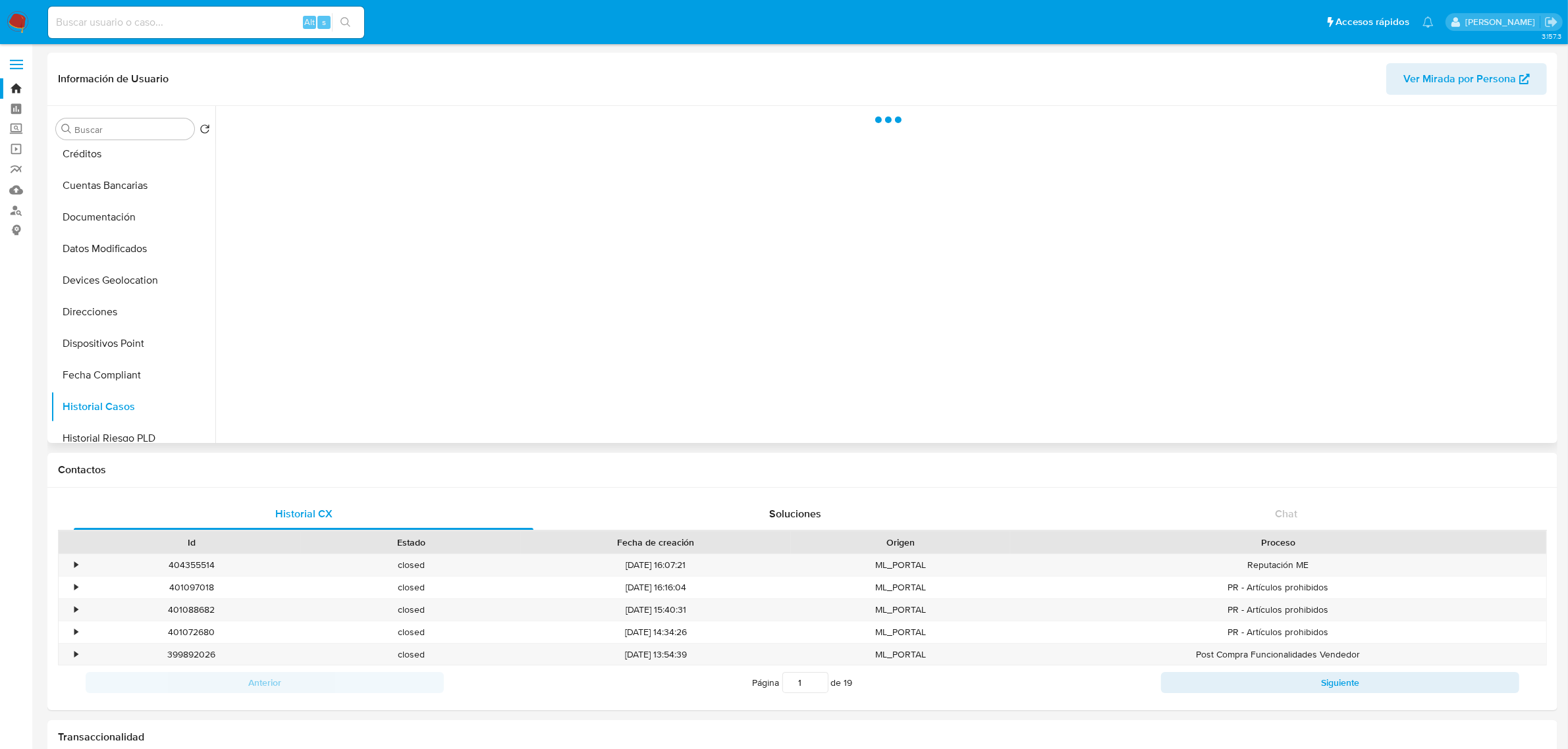
select select "10"
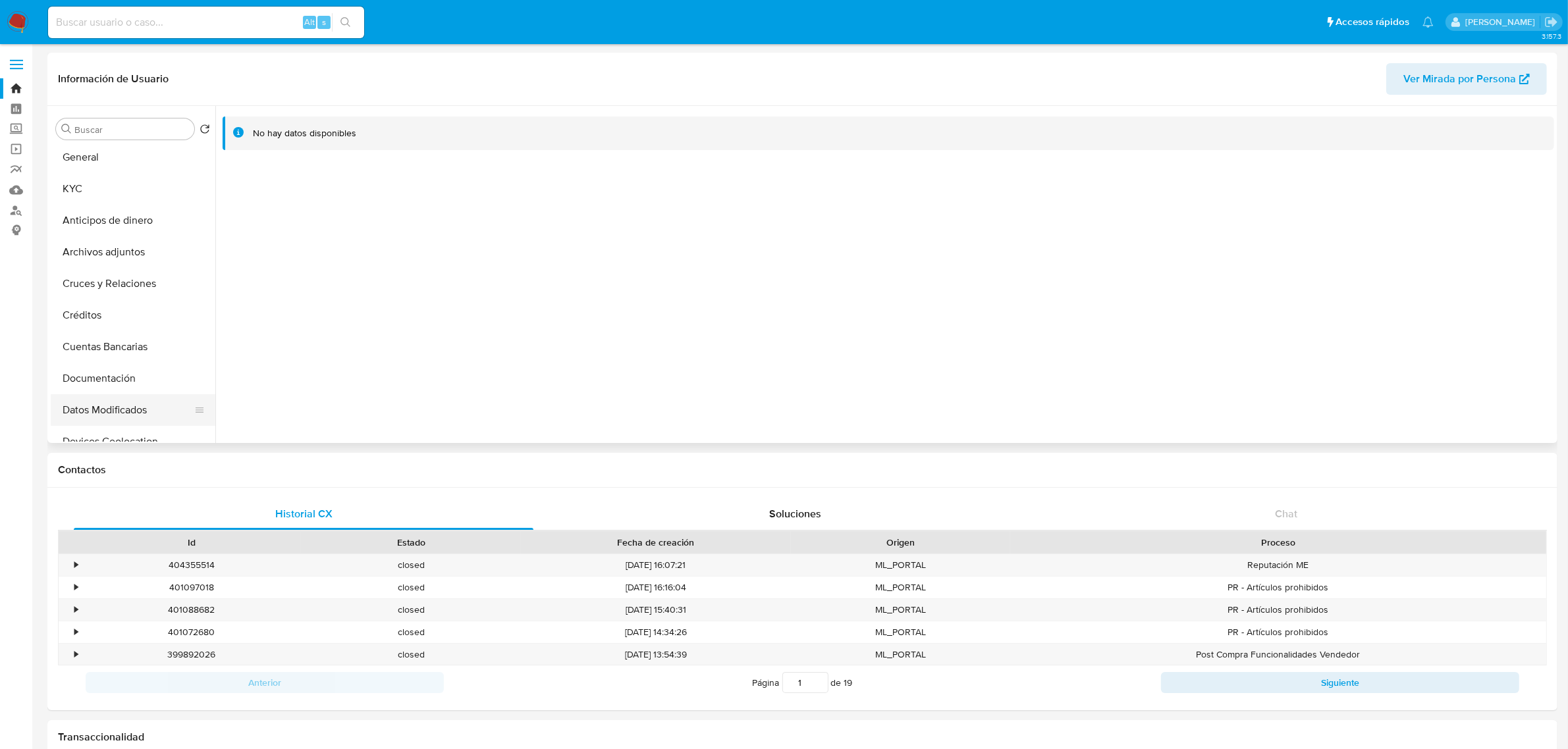
scroll to position [0, 0]
click at [119, 165] on button "General" at bounding box center [128, 161] width 154 height 31
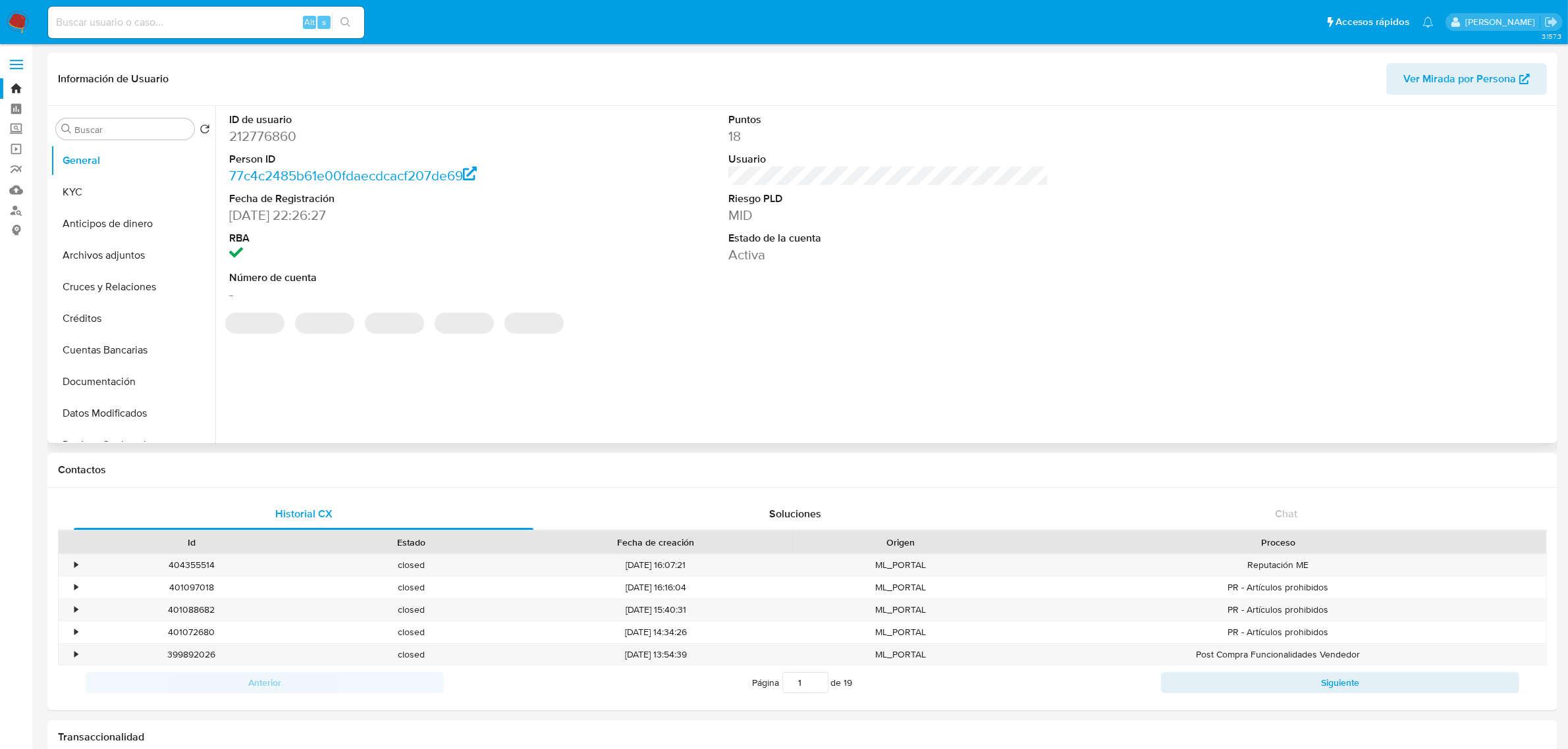
click at [281, 127] on dd "212776860" at bounding box center [389, 137] width 320 height 18
copy dd "212776860"
click at [827, 363] on div "ID de usuario 212776860 Person ID 77c4c2485b61e00fdaecdcacf207de69 Fecha de Reg…" at bounding box center [884, 274] width 1339 height 337
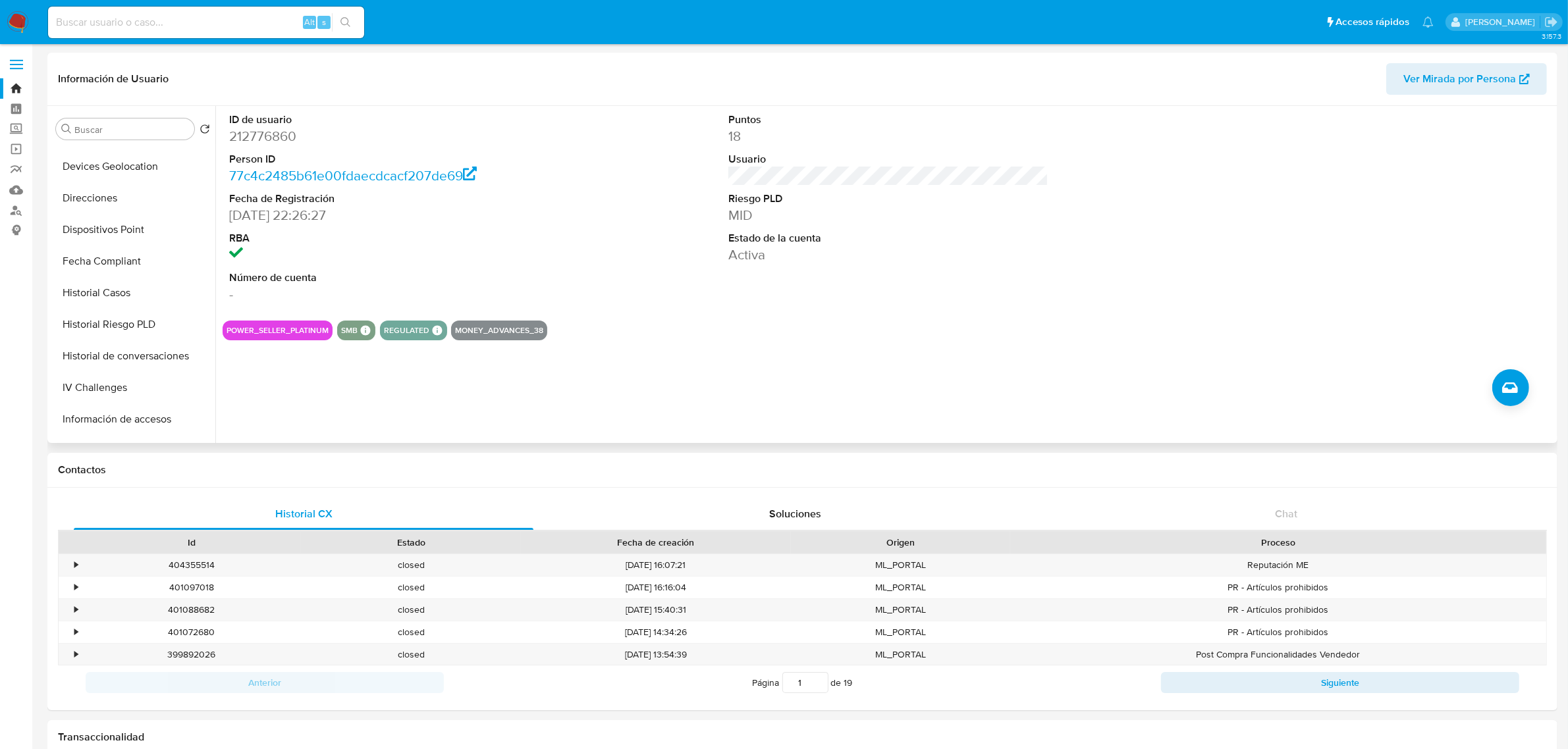
scroll to position [555, 0]
click at [129, 368] on button "Restricciones Nuevo Mundo" at bounding box center [128, 364] width 154 height 31
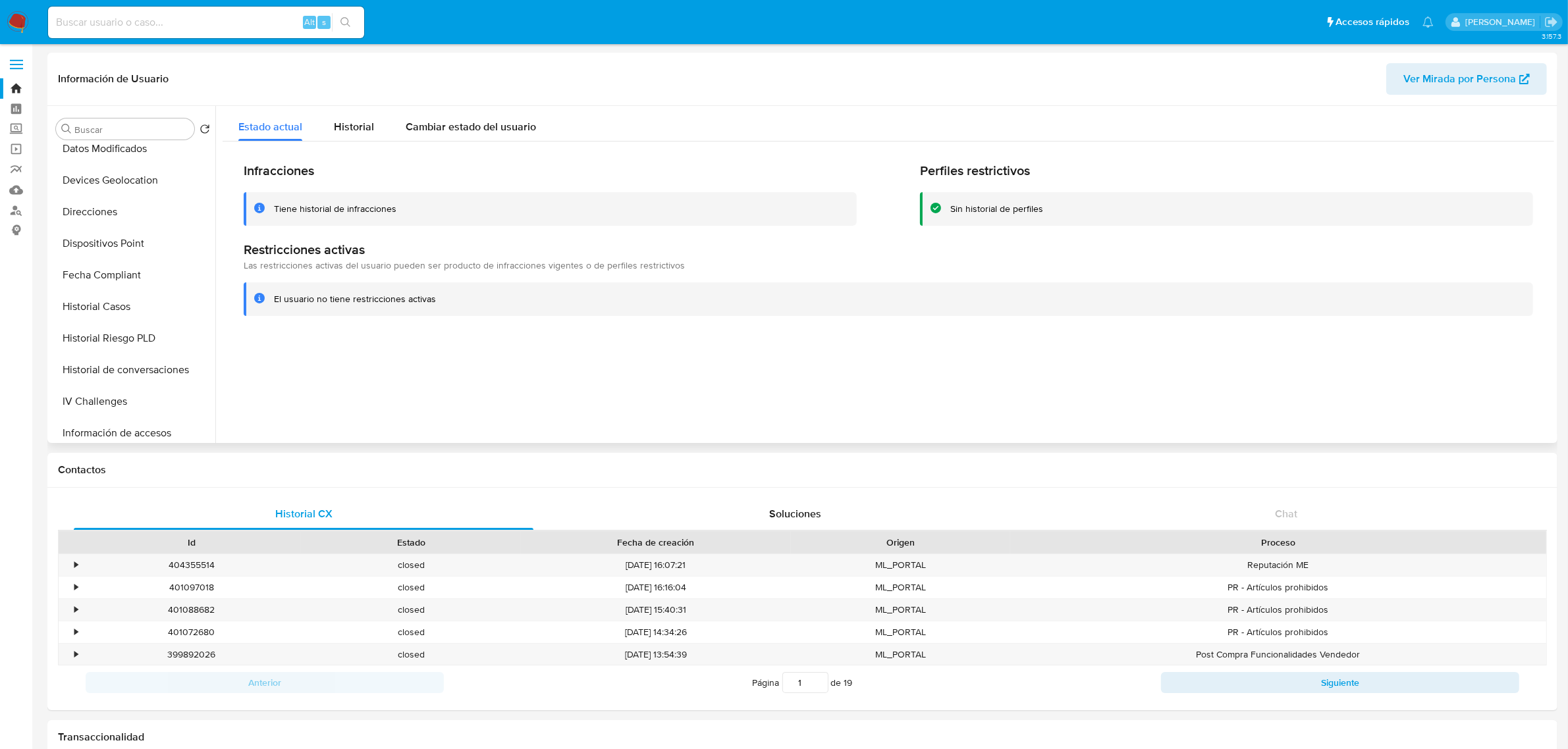
scroll to position [0, 0]
click at [114, 166] on button "General" at bounding box center [128, 161] width 154 height 31
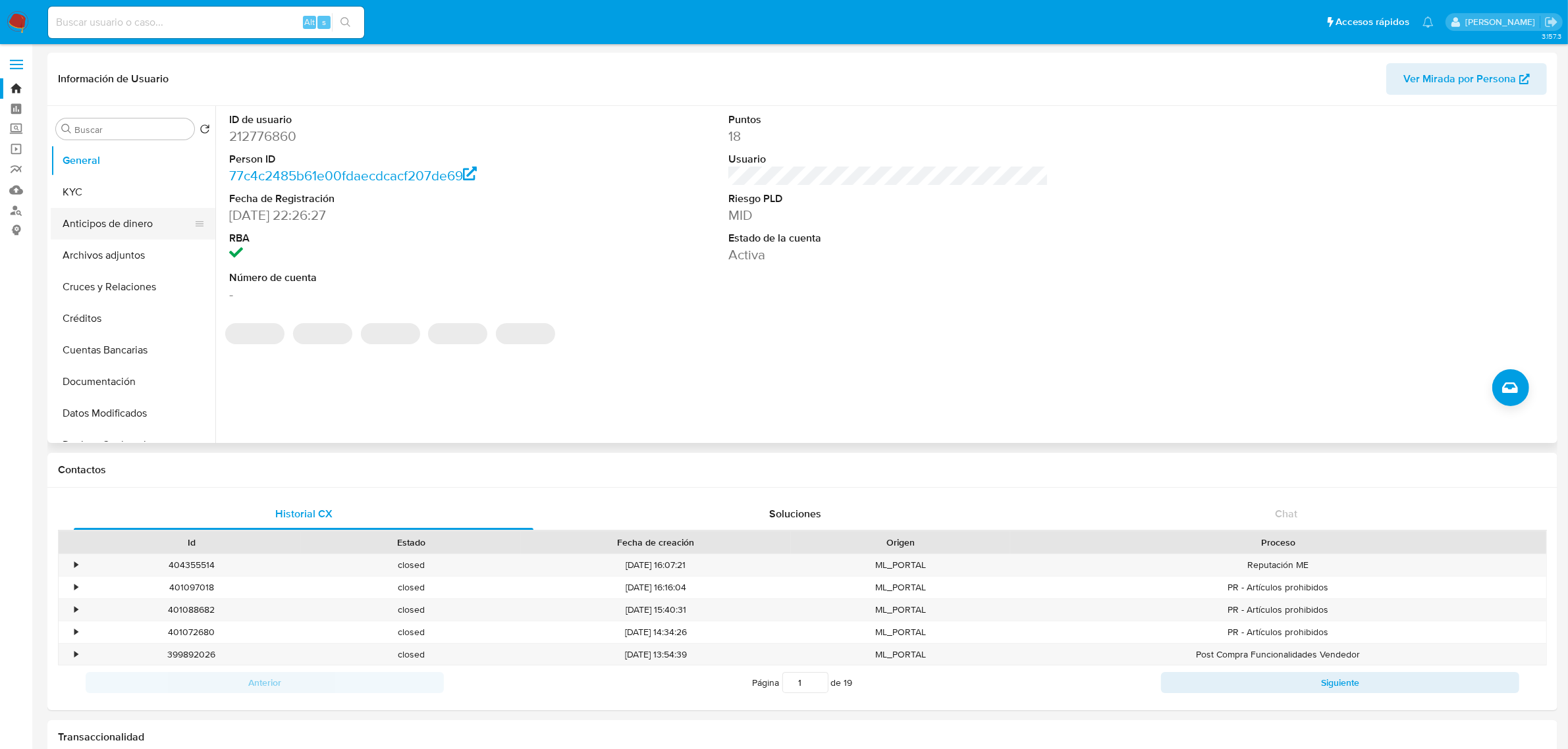
click at [107, 209] on button "Anticipos de dinero" at bounding box center [128, 223] width 154 height 31
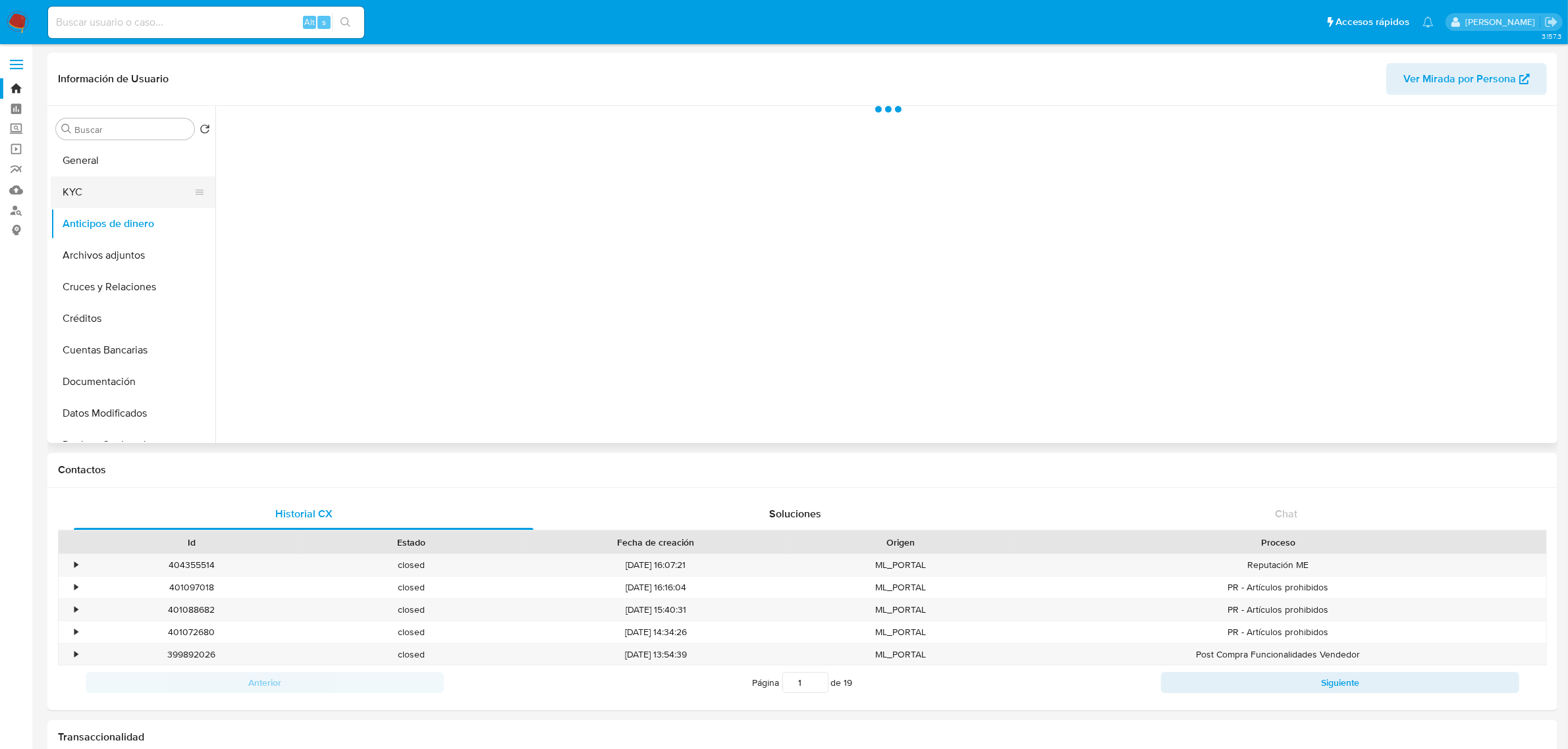
click at [99, 195] on button "KYC" at bounding box center [128, 192] width 154 height 31
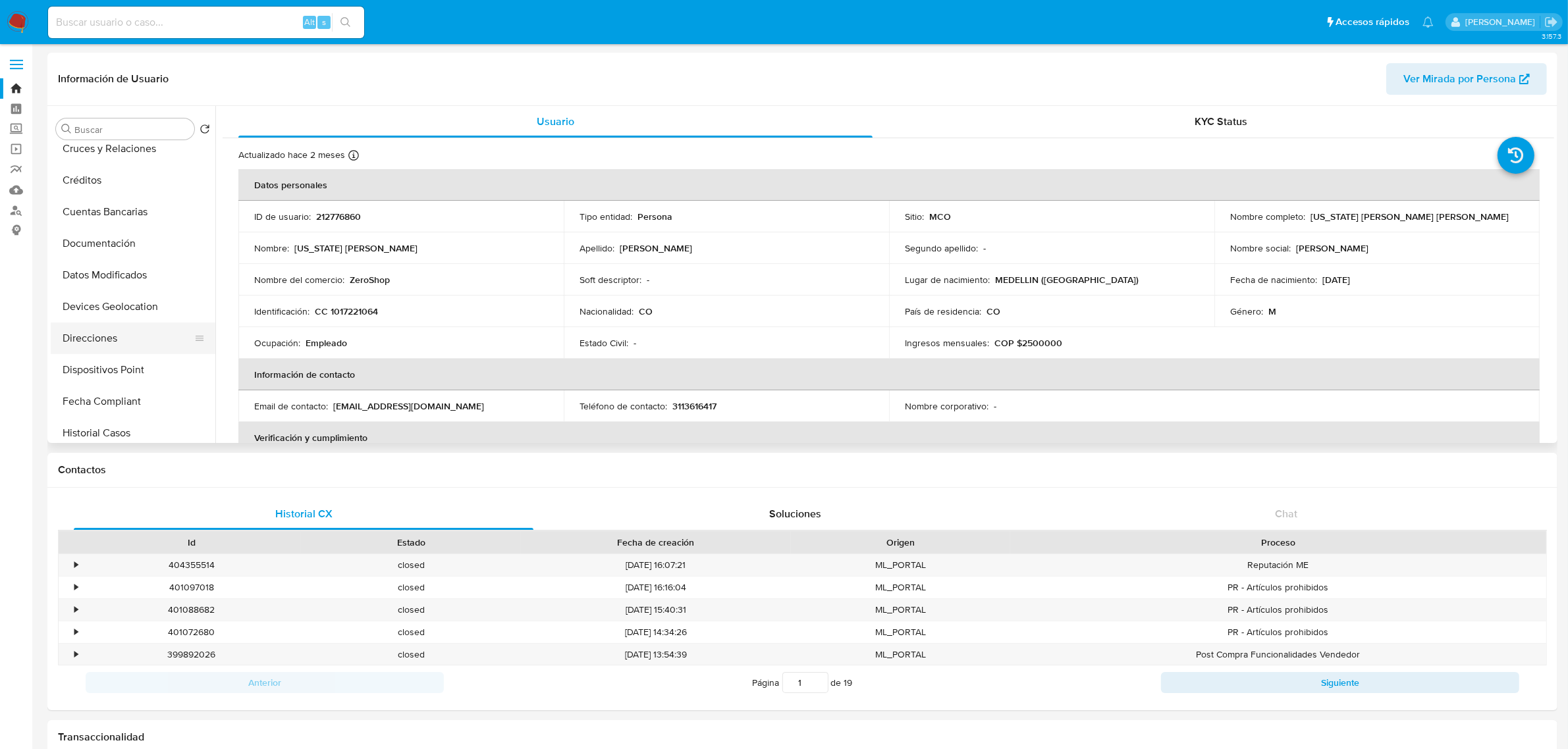
scroll to position [164, 0]
click at [119, 409] on button "Historial Casos" at bounding box center [128, 406] width 154 height 31
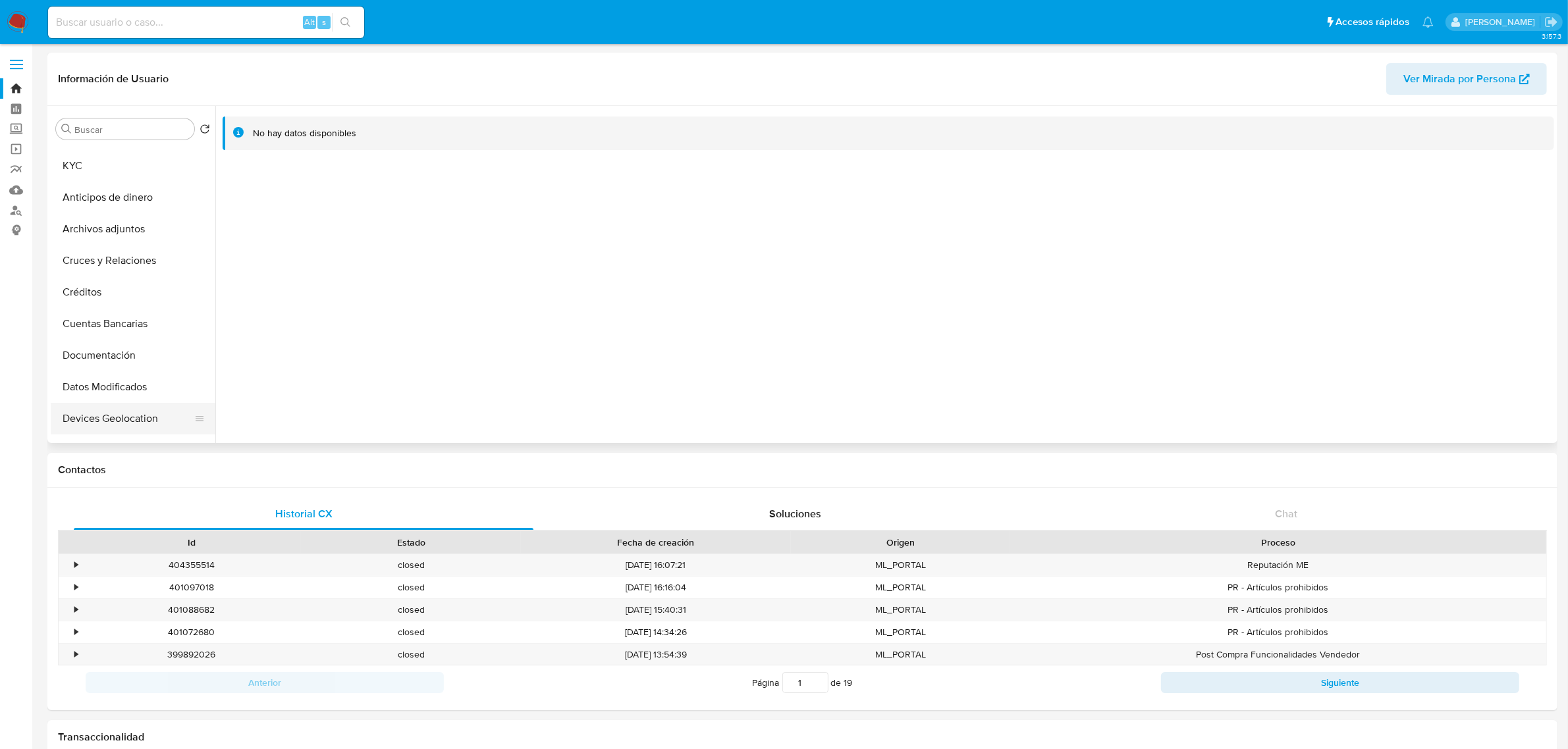
scroll to position [0, 0]
click at [150, 189] on button "KYC" at bounding box center [128, 192] width 154 height 31
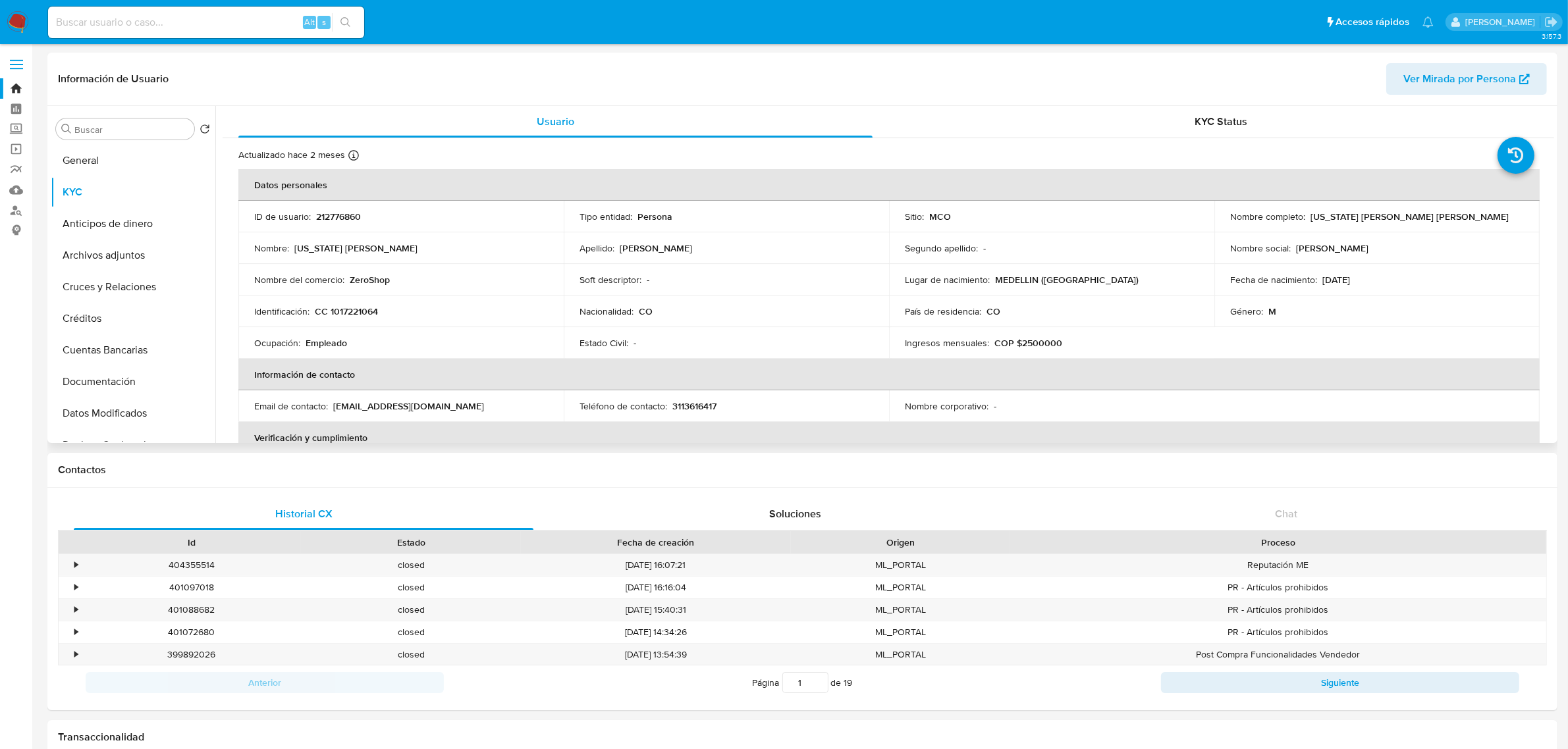
click at [327, 215] on p "212776860" at bounding box center [338, 216] width 44 height 12
copy p "212776860"
